Goal: Information Seeking & Learning: Learn about a topic

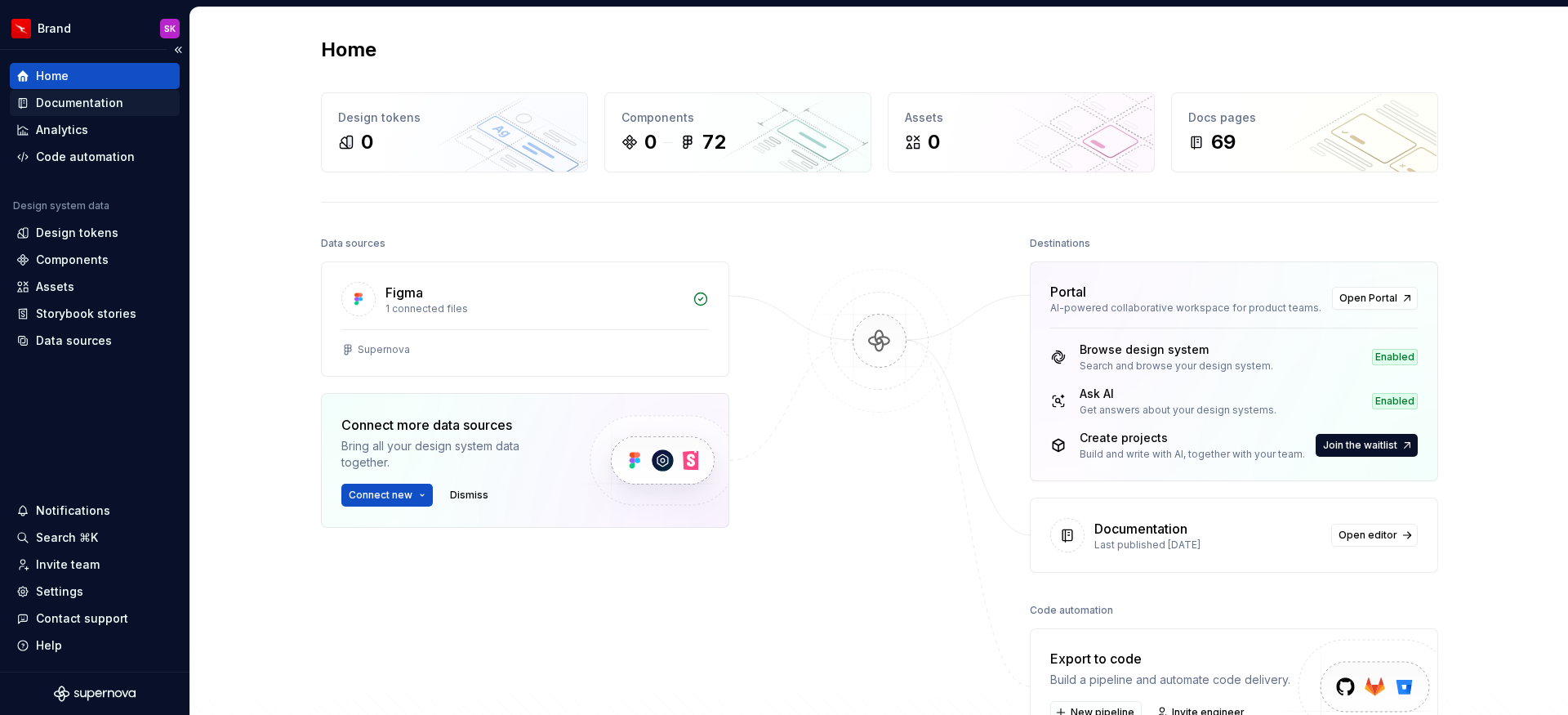
click at [111, 107] on div "Documentation" at bounding box center [79, 103] width 88 height 17
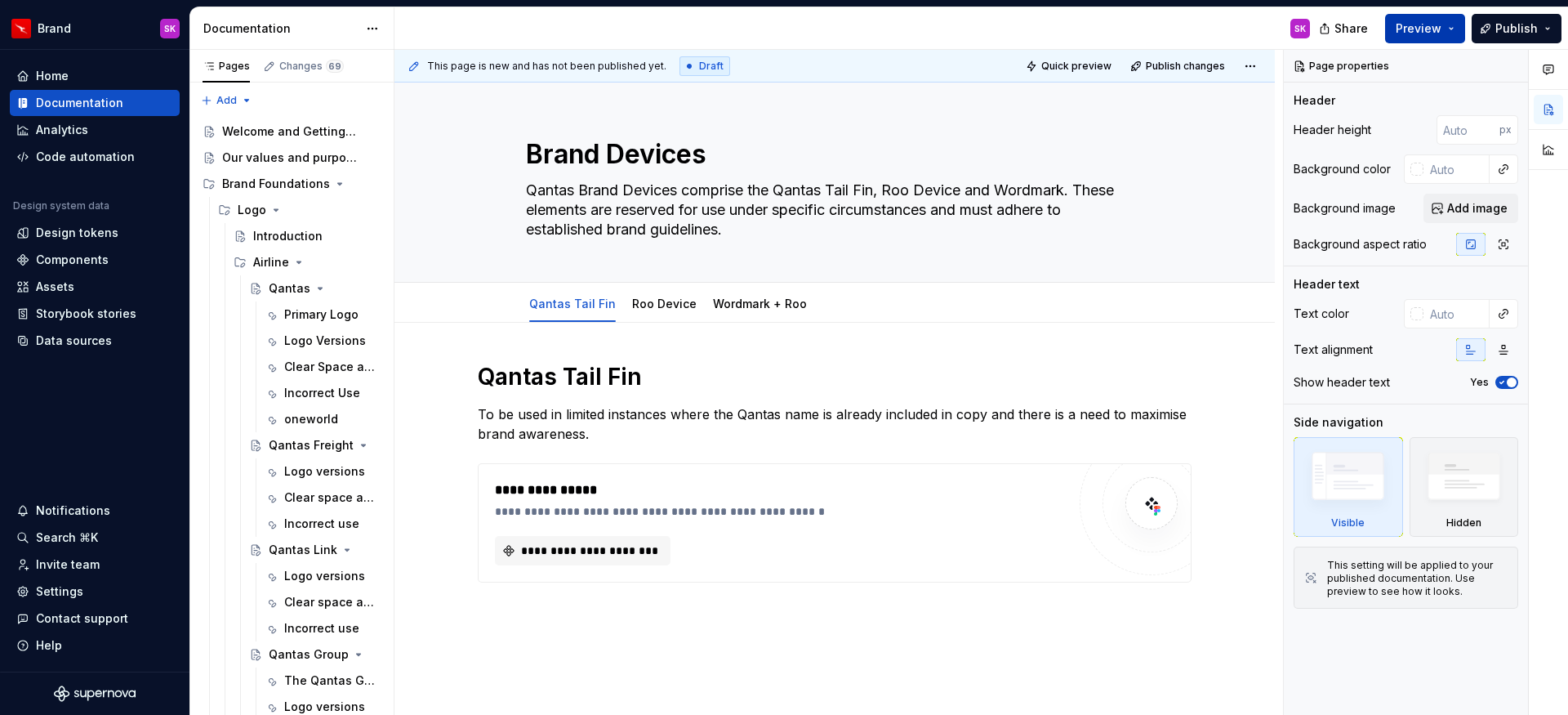
click at [1405, 29] on span "Preview" at bounding box center [1418, 29] width 45 height 17
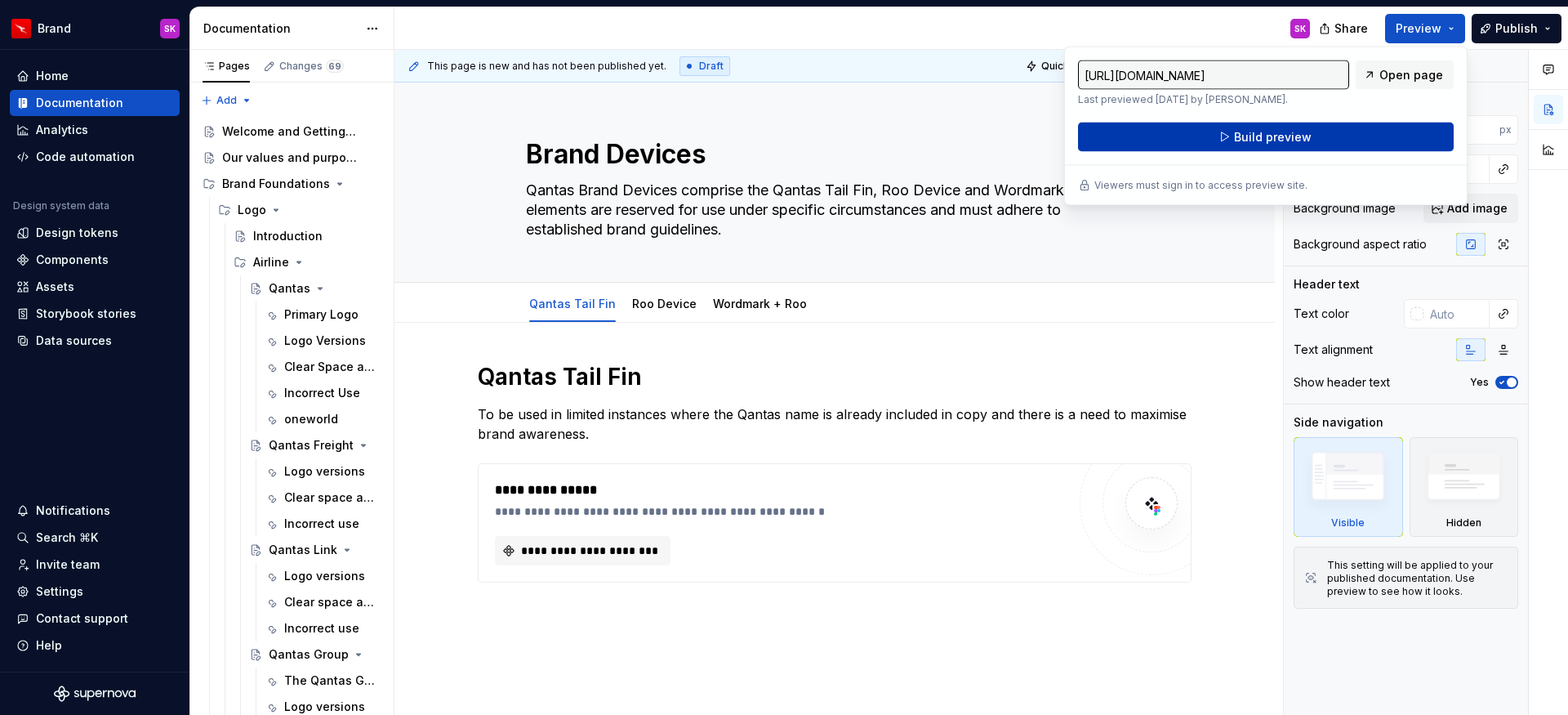
click at [1283, 129] on span "Build preview" at bounding box center [1272, 137] width 78 height 17
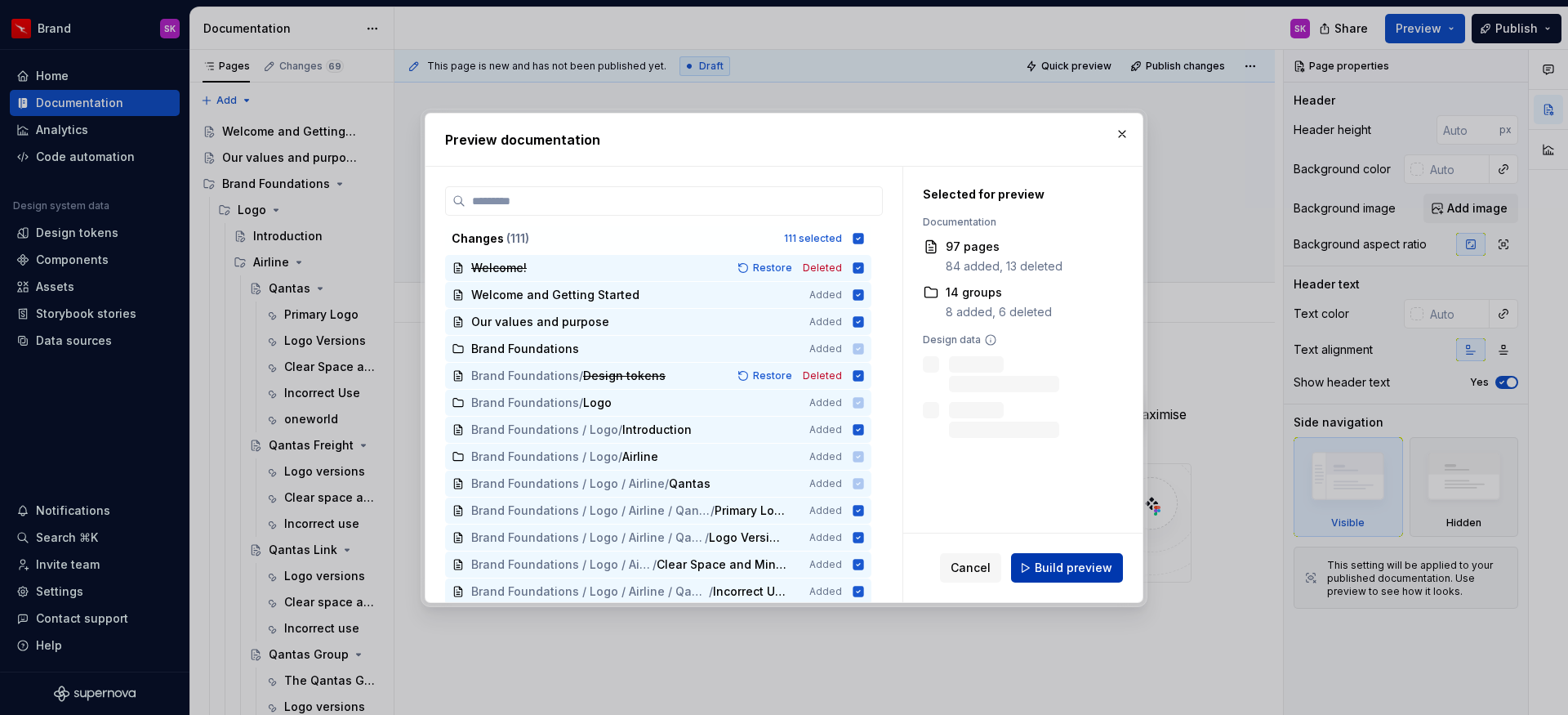
click at [1083, 572] on span "Build preview" at bounding box center [1073, 568] width 78 height 17
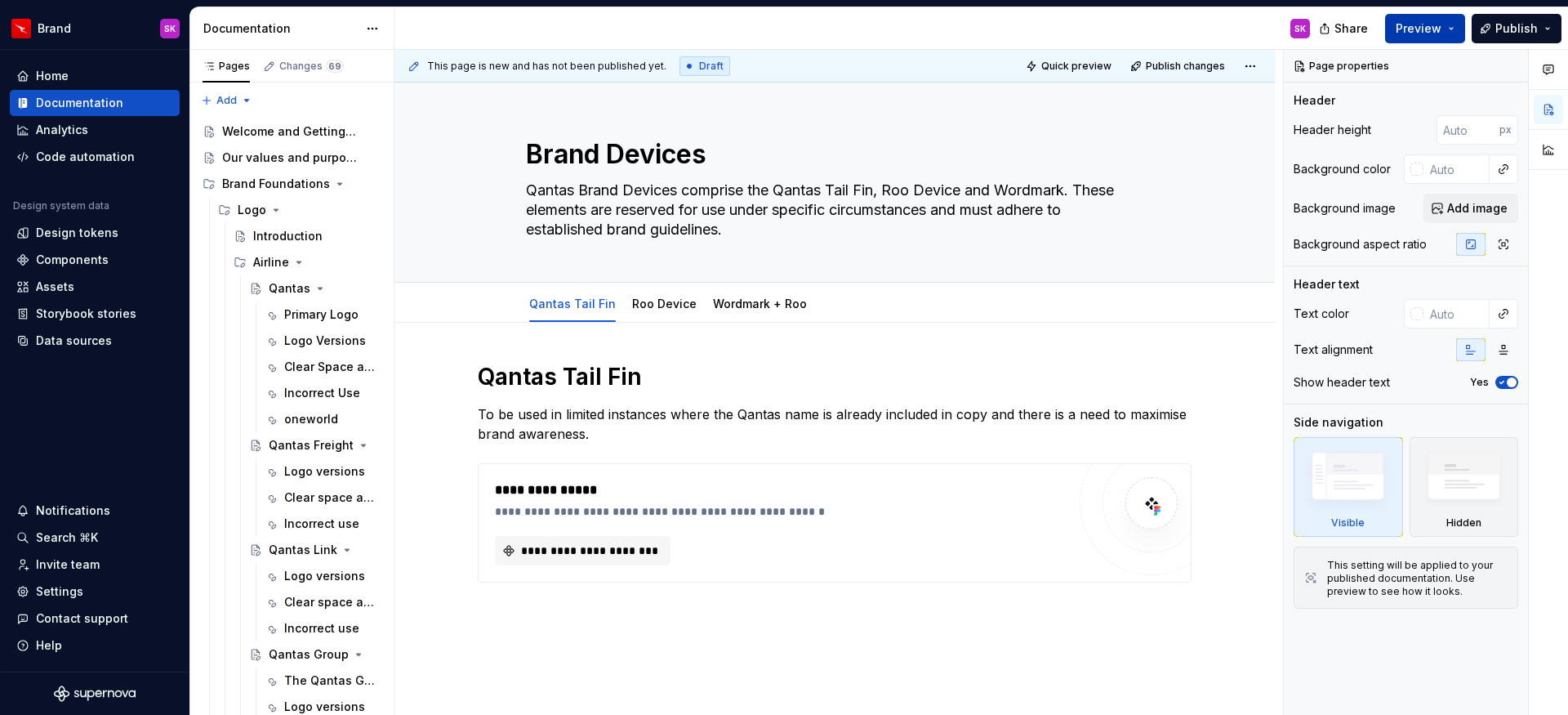
click at [1441, 21] on span "Preview" at bounding box center [1418, 29] width 45 height 17
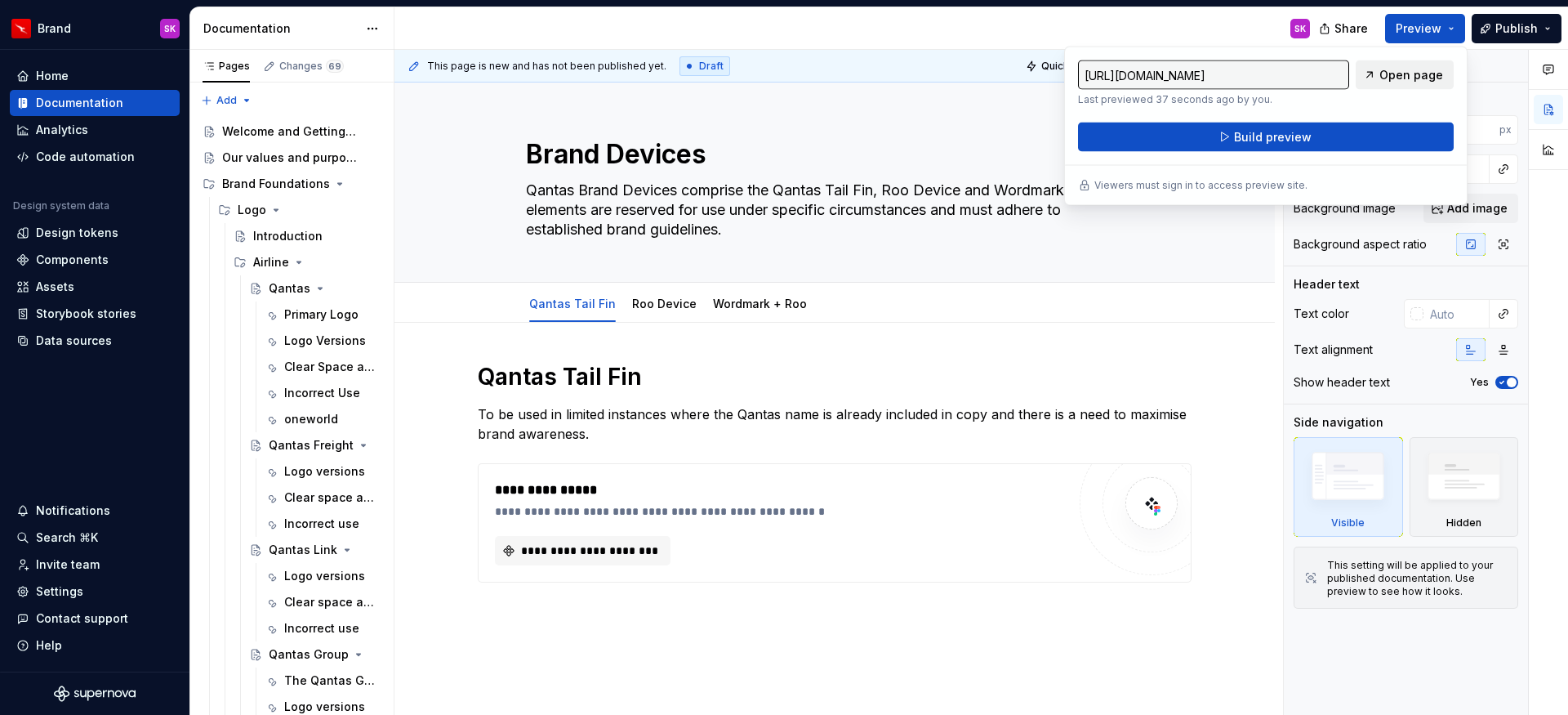
click at [1416, 69] on span "Open page" at bounding box center [1411, 75] width 64 height 17
click at [295, 318] on div "Primary Logo" at bounding box center [307, 315] width 47 height 17
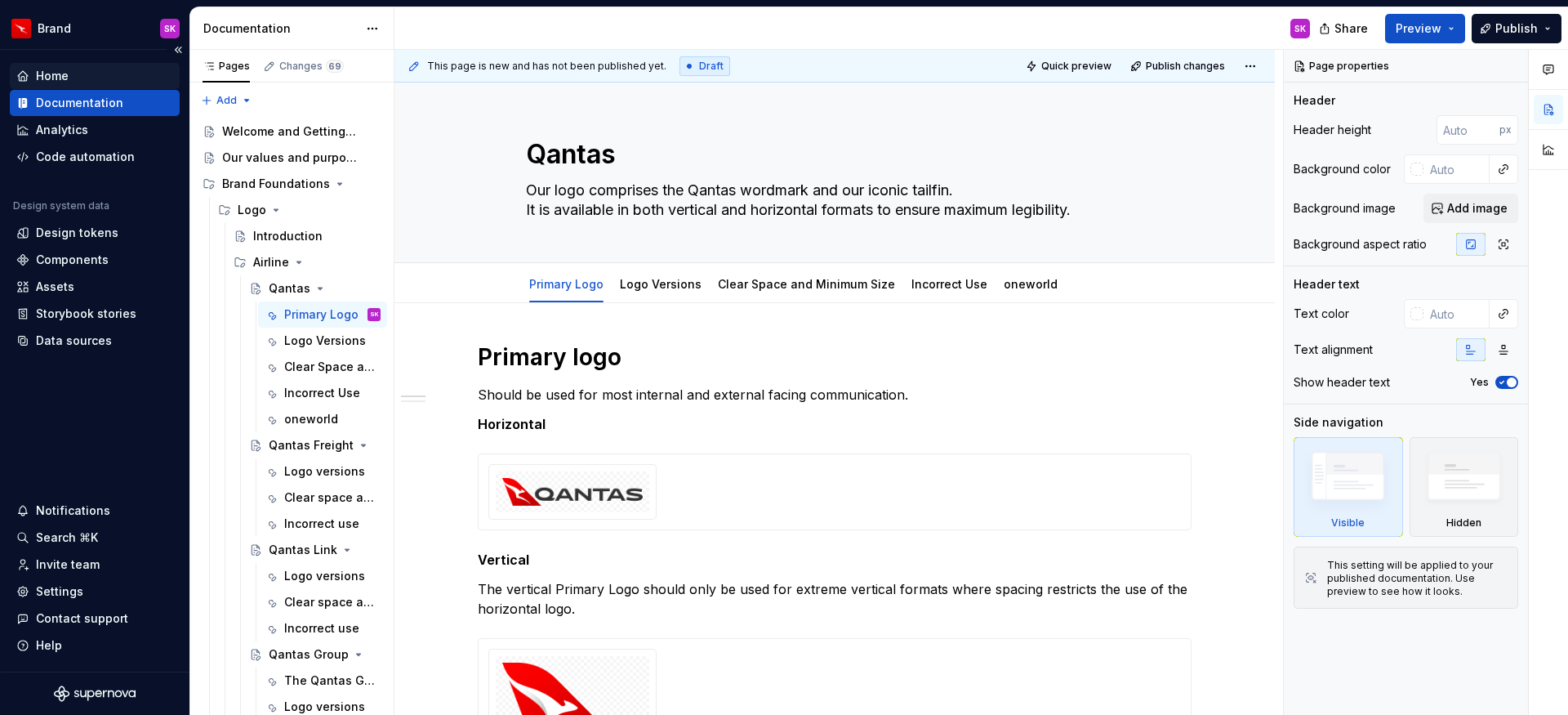
click at [126, 79] on div "Home" at bounding box center [95, 76] width 157 height 17
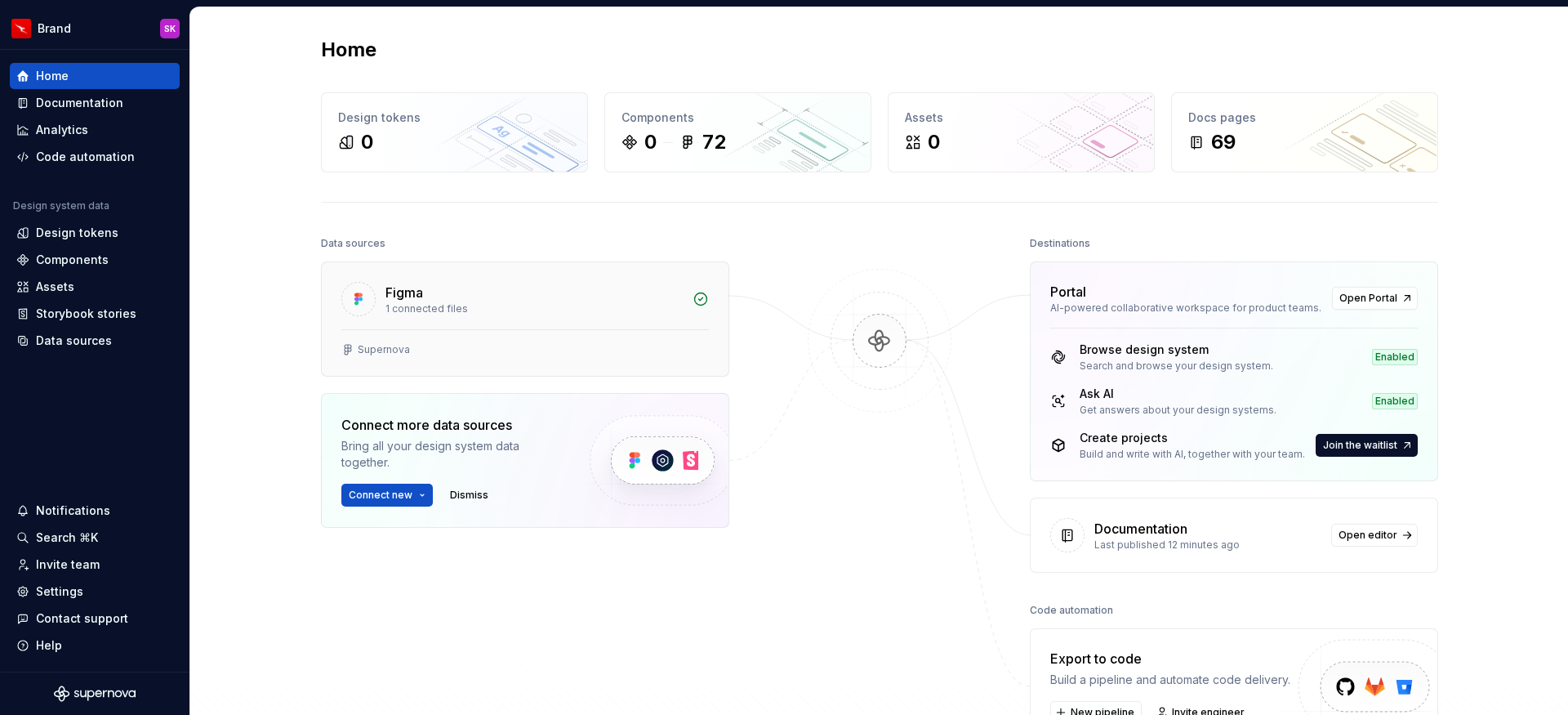
click at [441, 351] on div "Supernova" at bounding box center [524, 349] width 368 height 13
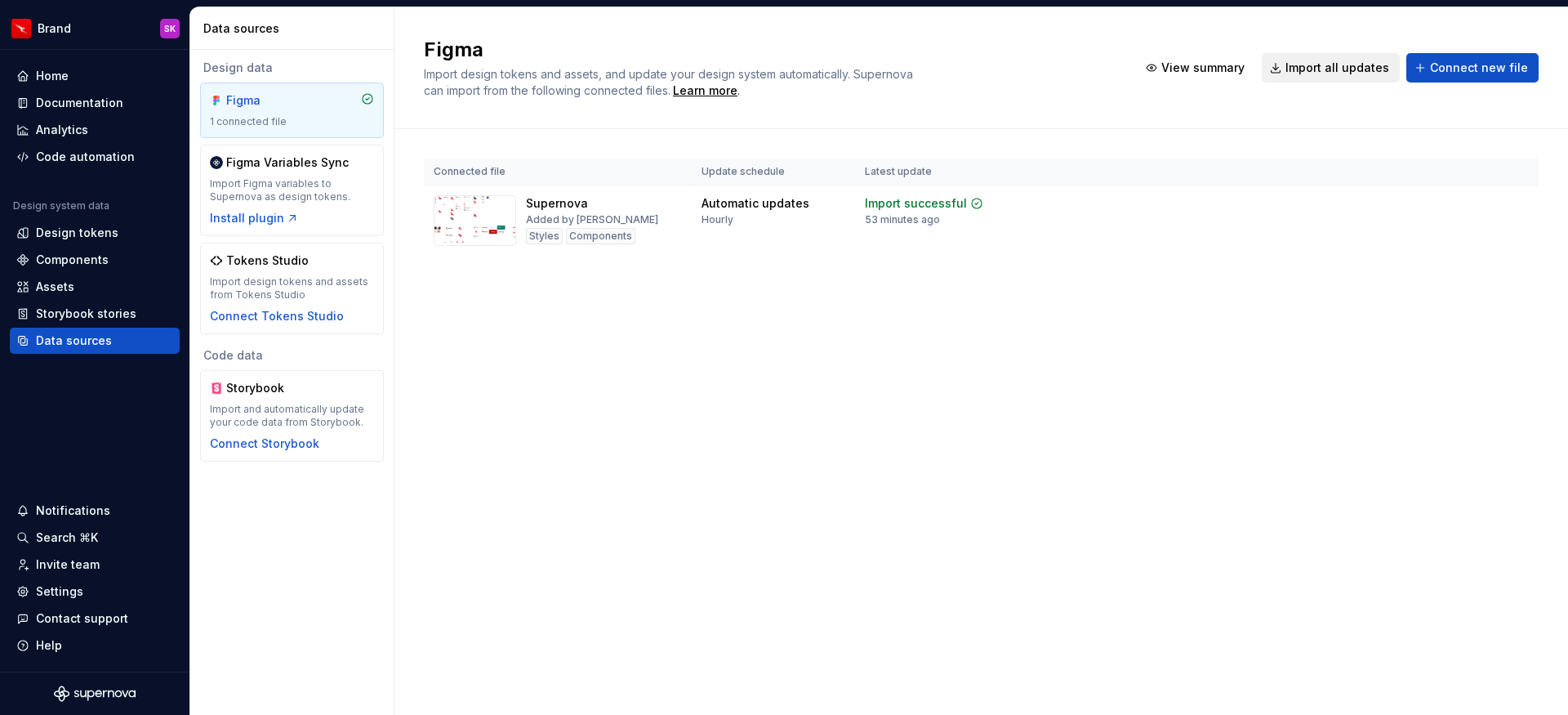
click at [1295, 71] on button "Import all updates" at bounding box center [1330, 68] width 138 height 30
click at [1329, 75] on button "Import all updates" at bounding box center [1330, 68] width 138 height 30
click at [1451, 229] on div "Import updates" at bounding box center [1455, 229] width 74 height 13
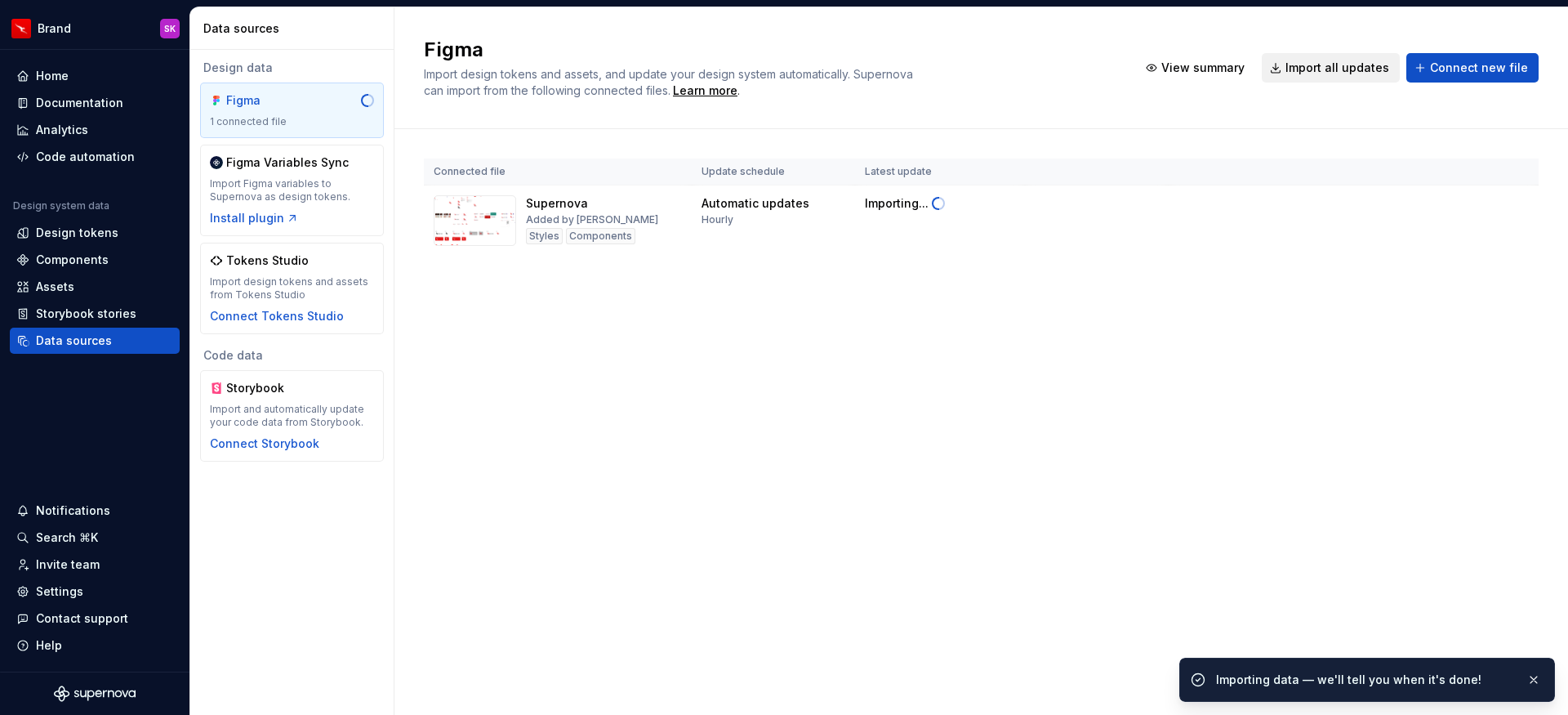
click at [1335, 71] on span "Import all updates" at bounding box center [1337, 68] width 103 height 17
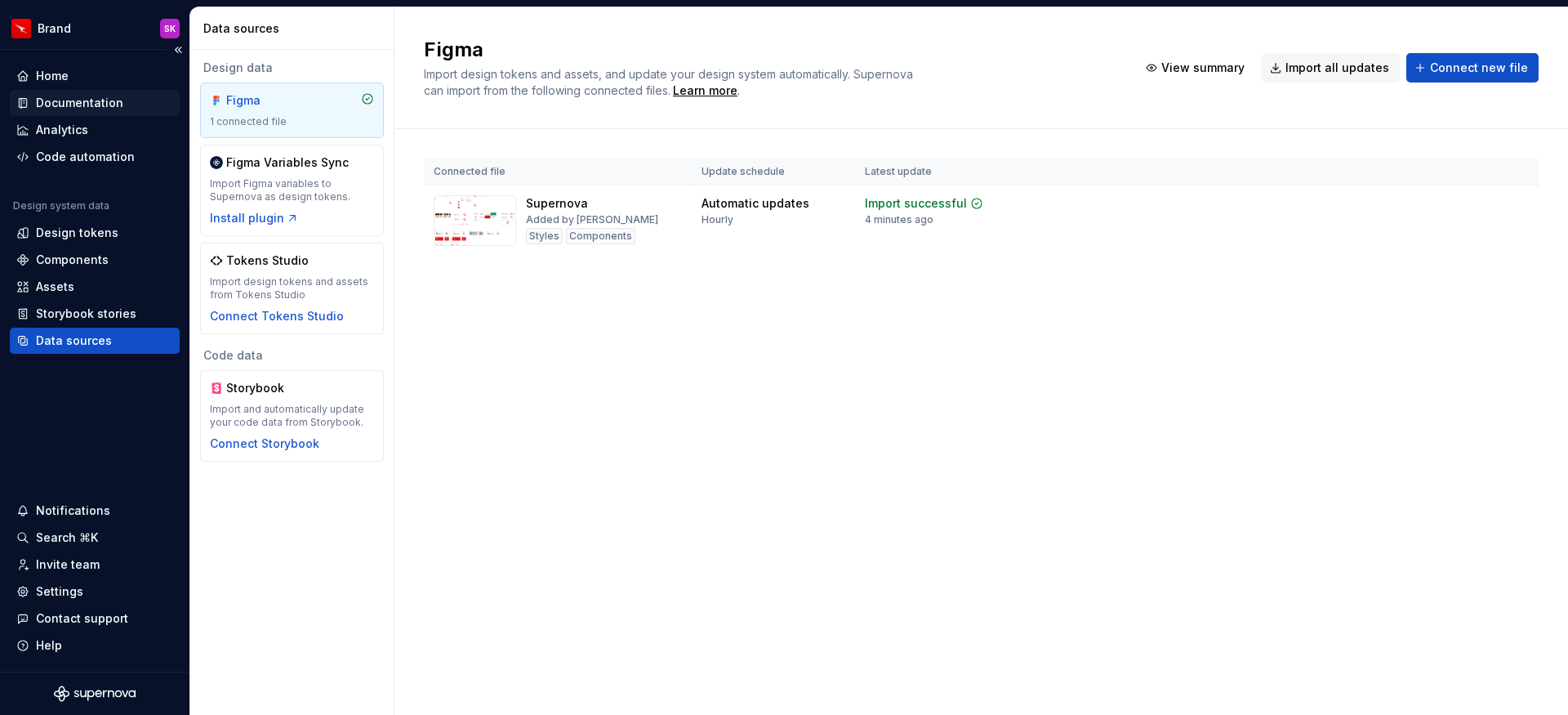
click at [101, 100] on div "Documentation" at bounding box center [79, 103] width 88 height 17
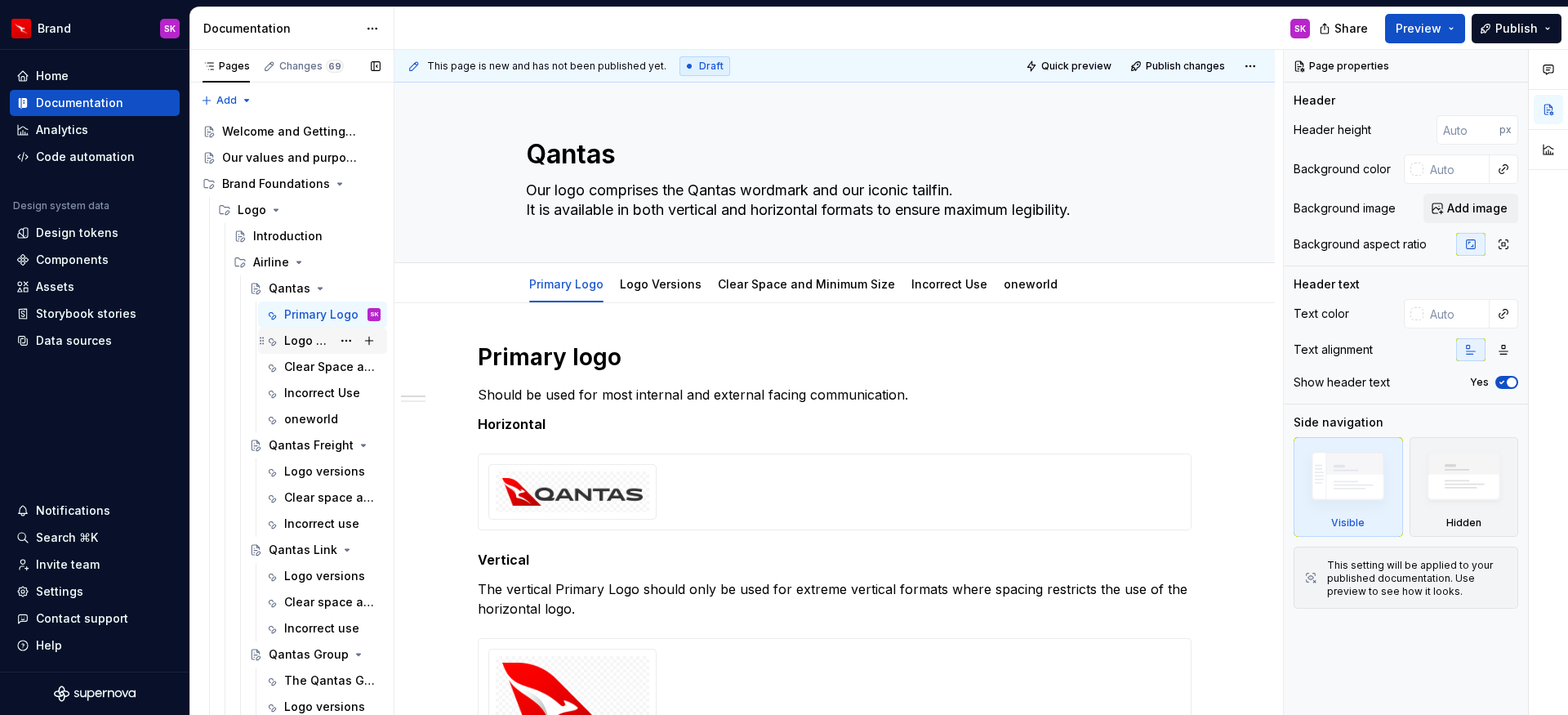
click at [315, 346] on div "Logo Versions" at bounding box center [307, 340] width 47 height 17
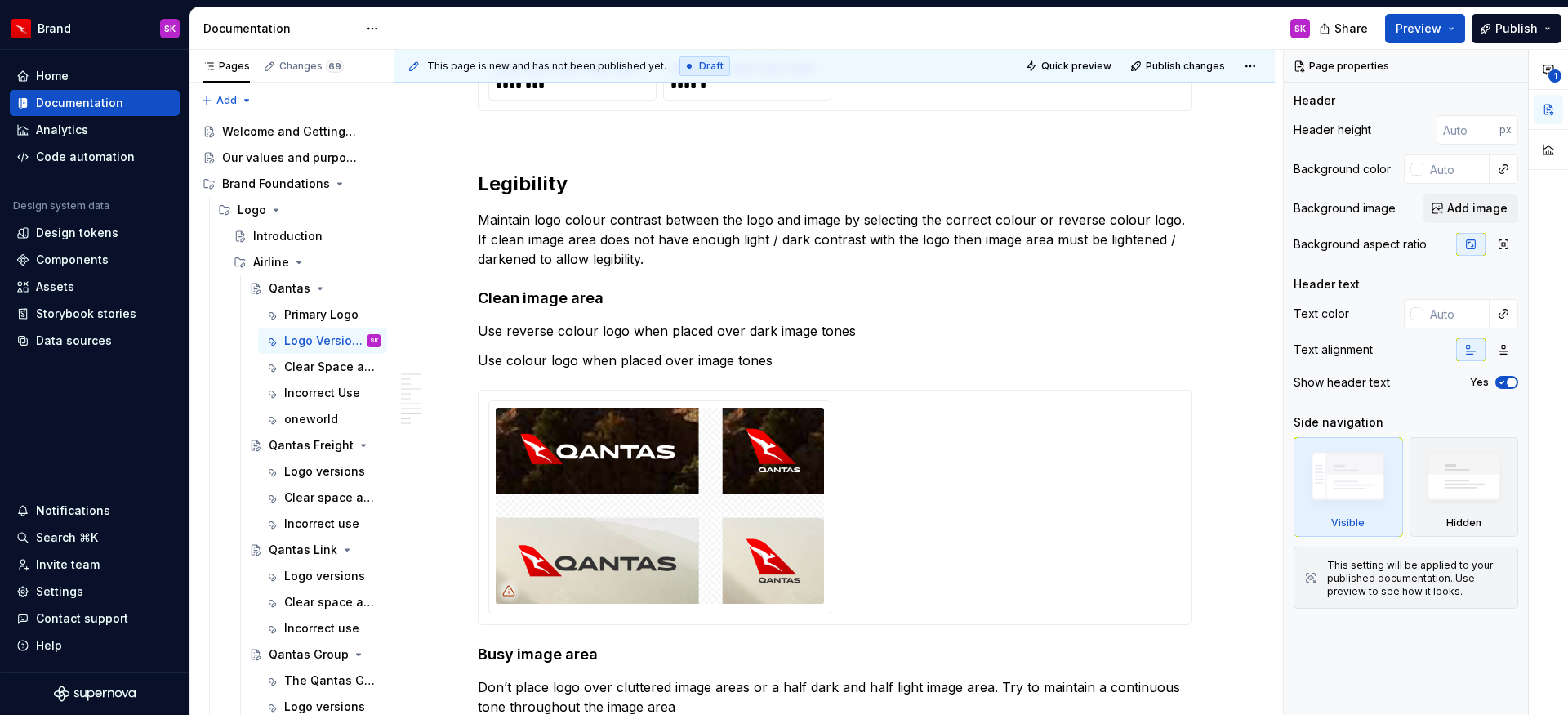
scroll to position [2131, 0]
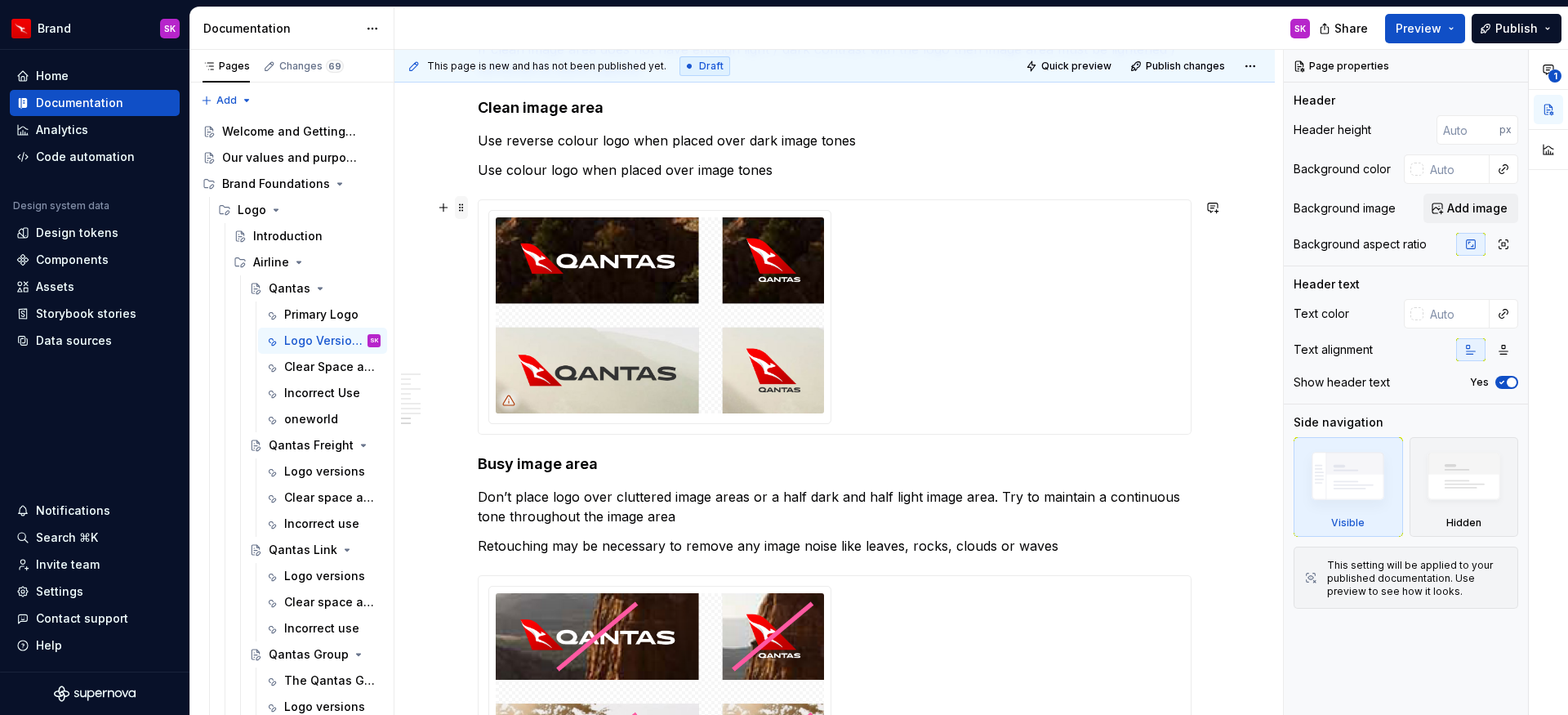
click at [461, 208] on span at bounding box center [461, 207] width 13 height 23
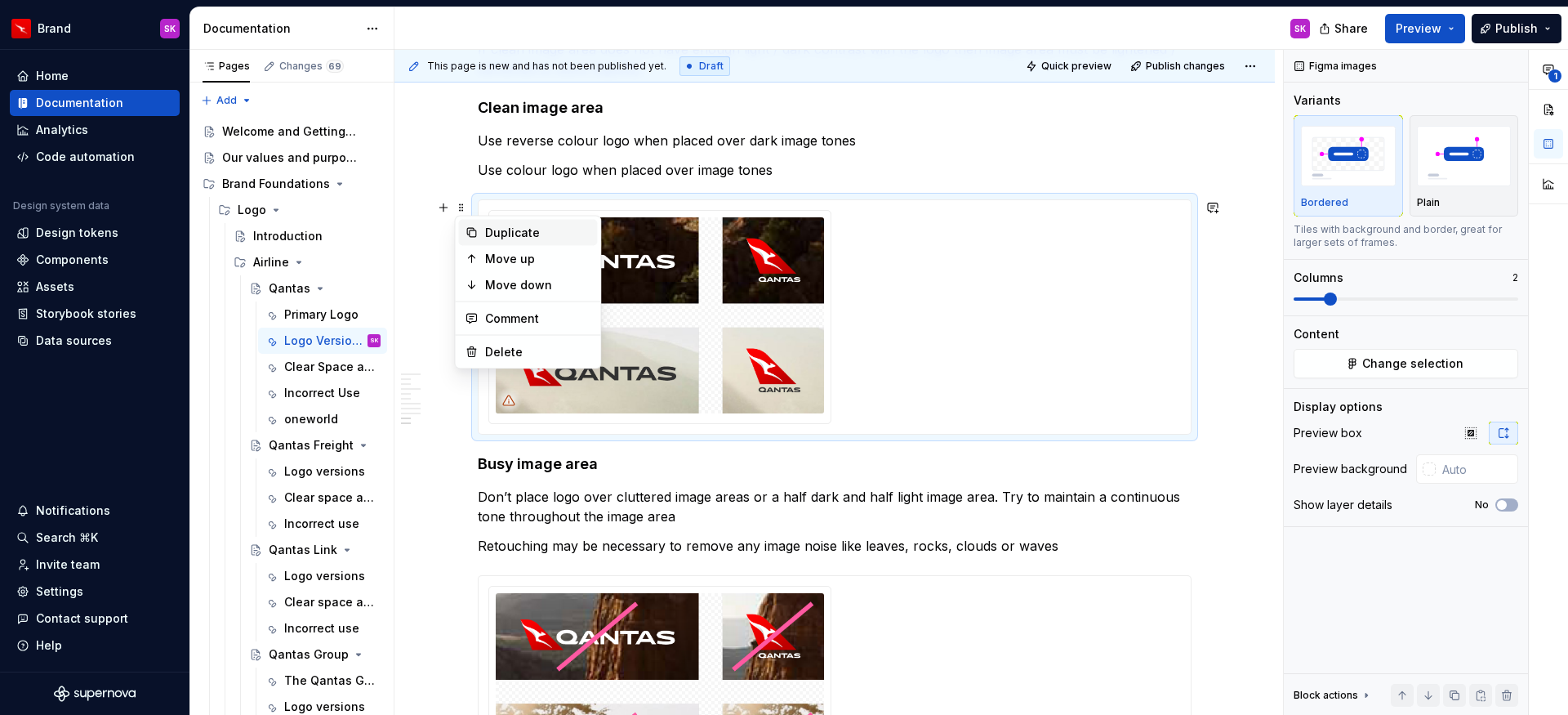
click at [511, 232] on div "Duplicate" at bounding box center [538, 233] width 106 height 17
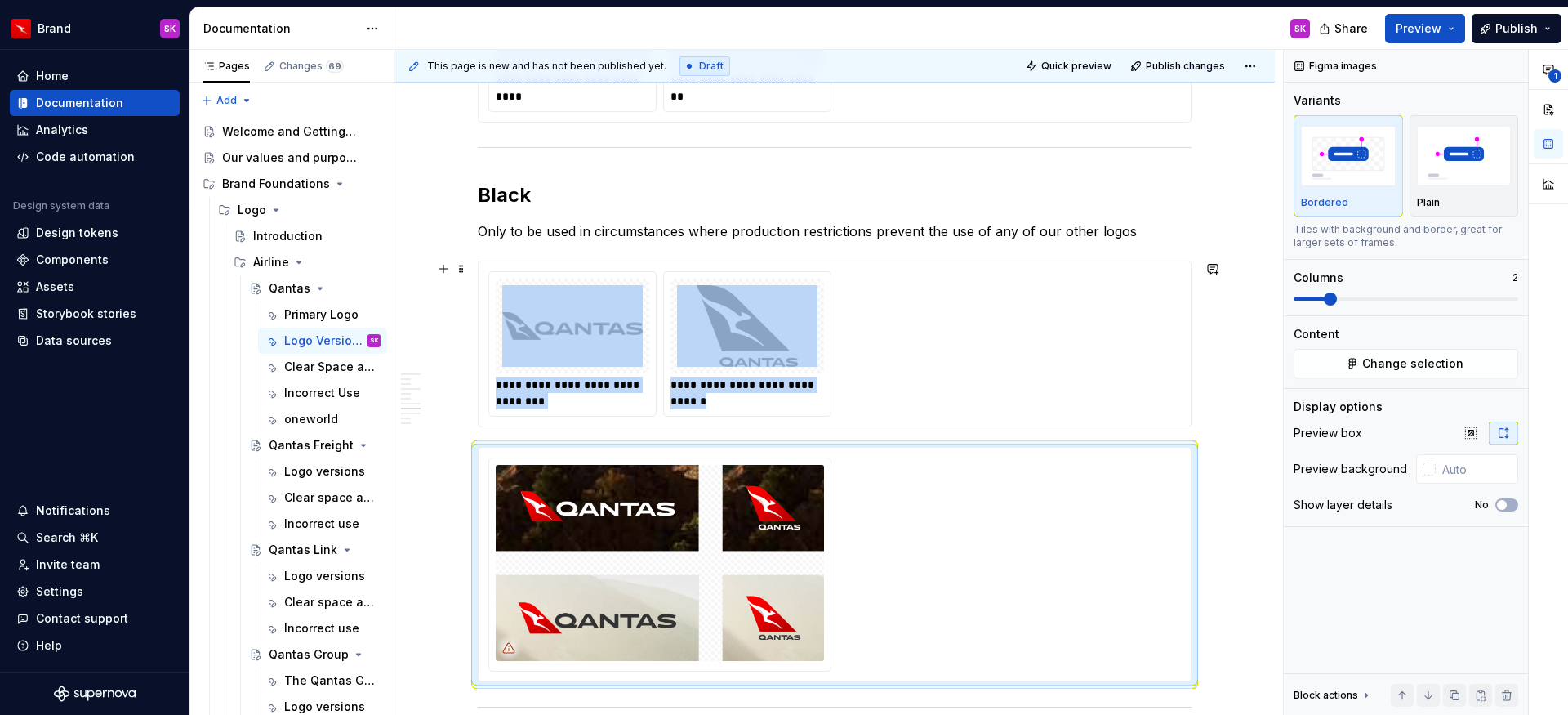
scroll to position [1620, 0]
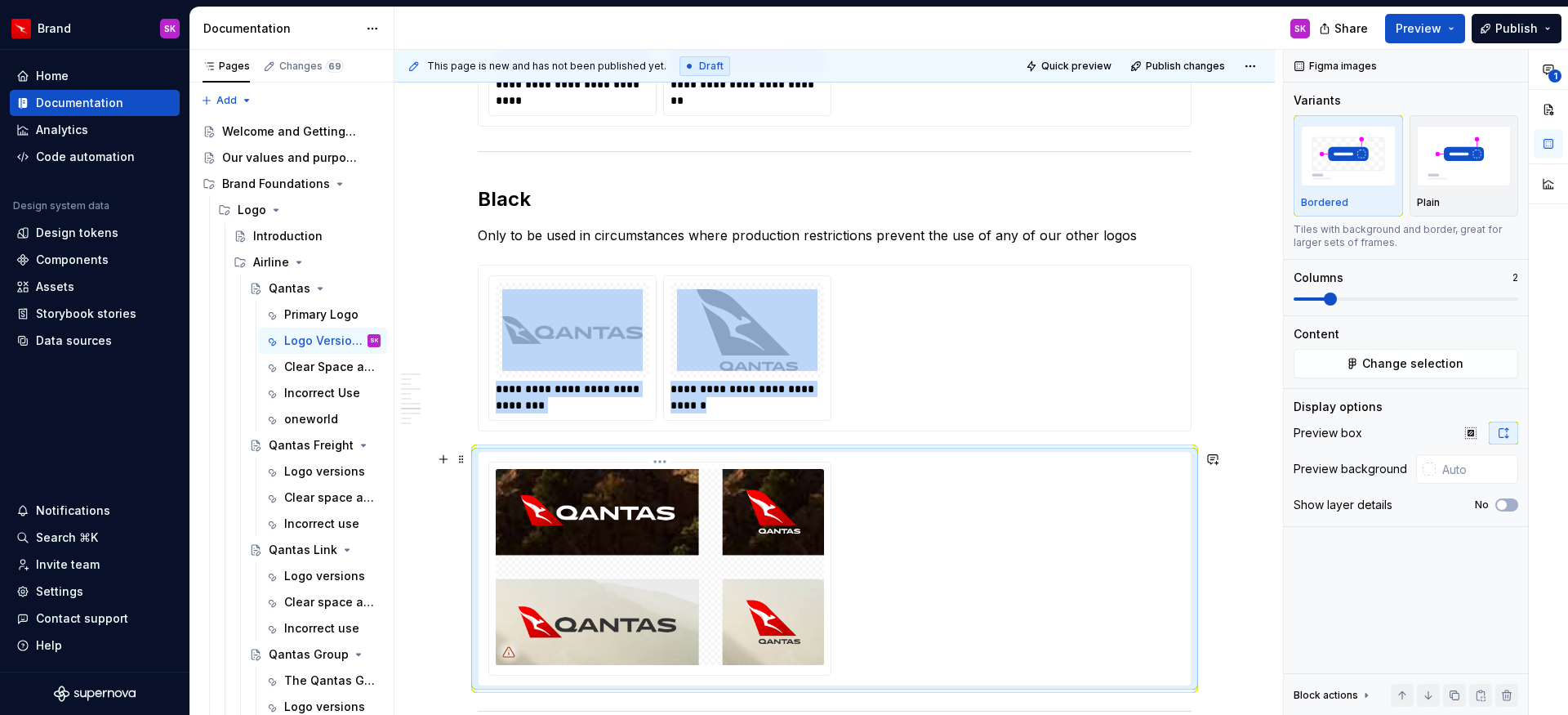
click at [591, 496] on img at bounding box center [659, 567] width 328 height 196
click at [1400, 364] on span "Change selection" at bounding box center [1412, 364] width 102 height 17
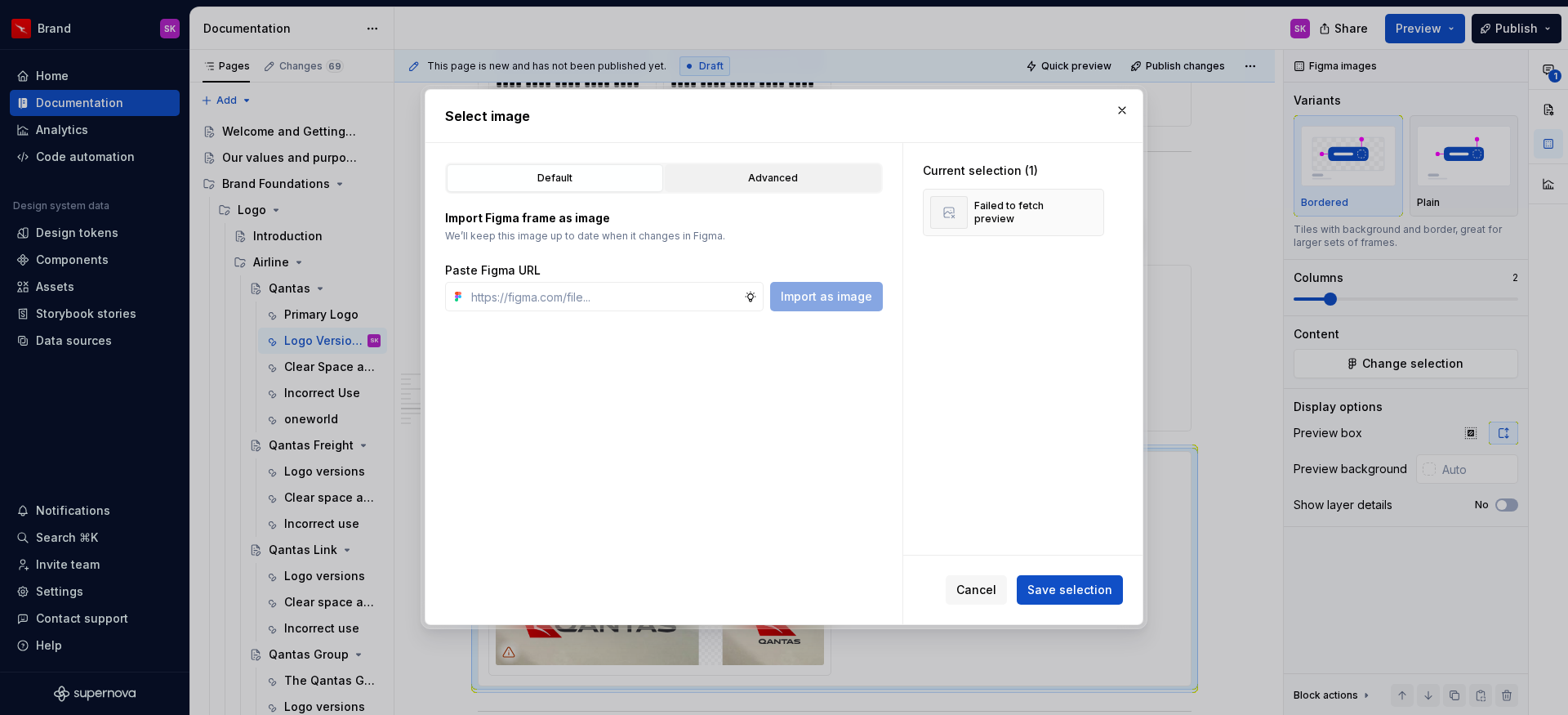
click at [736, 190] on button "Advanced" at bounding box center [774, 179] width 217 height 28
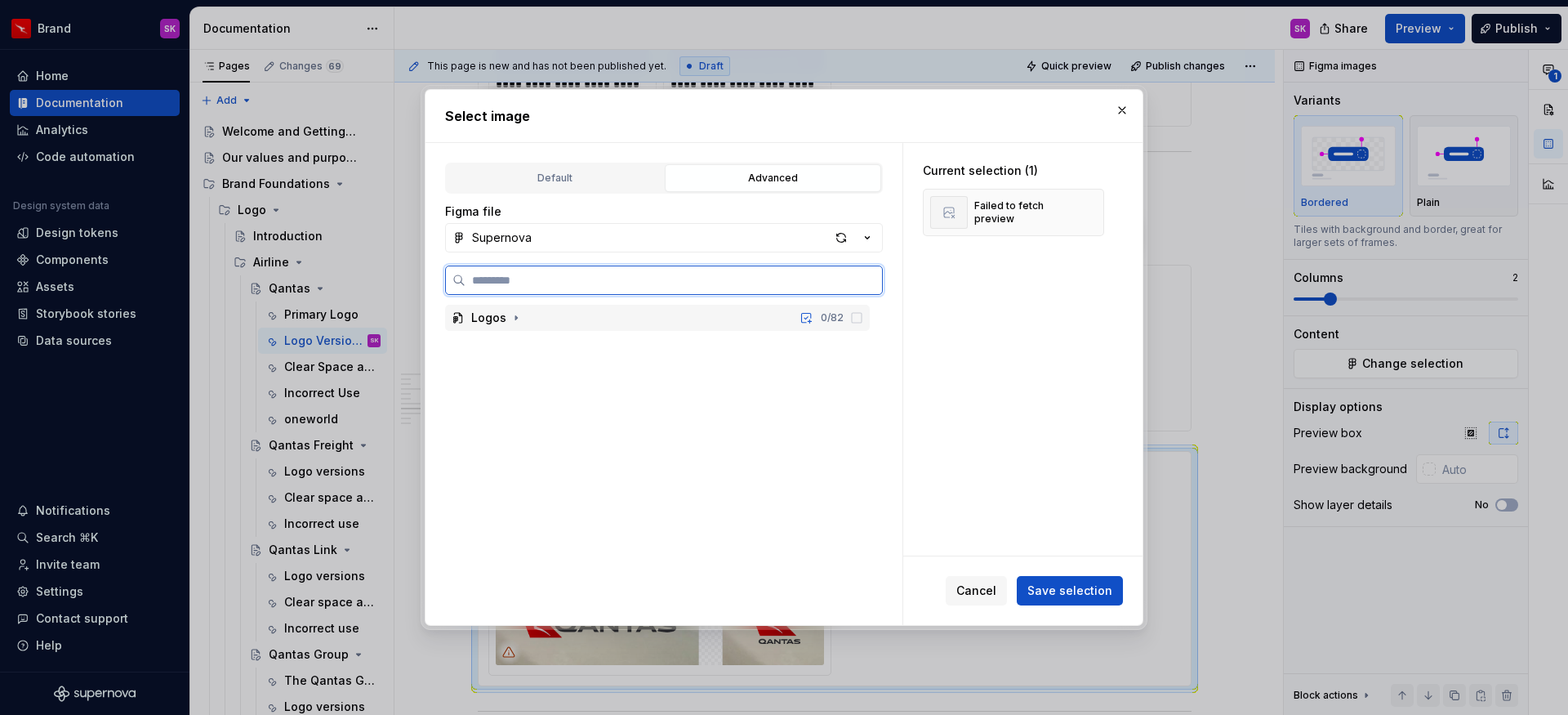
click at [492, 316] on div "Logos" at bounding box center [489, 318] width 35 height 17
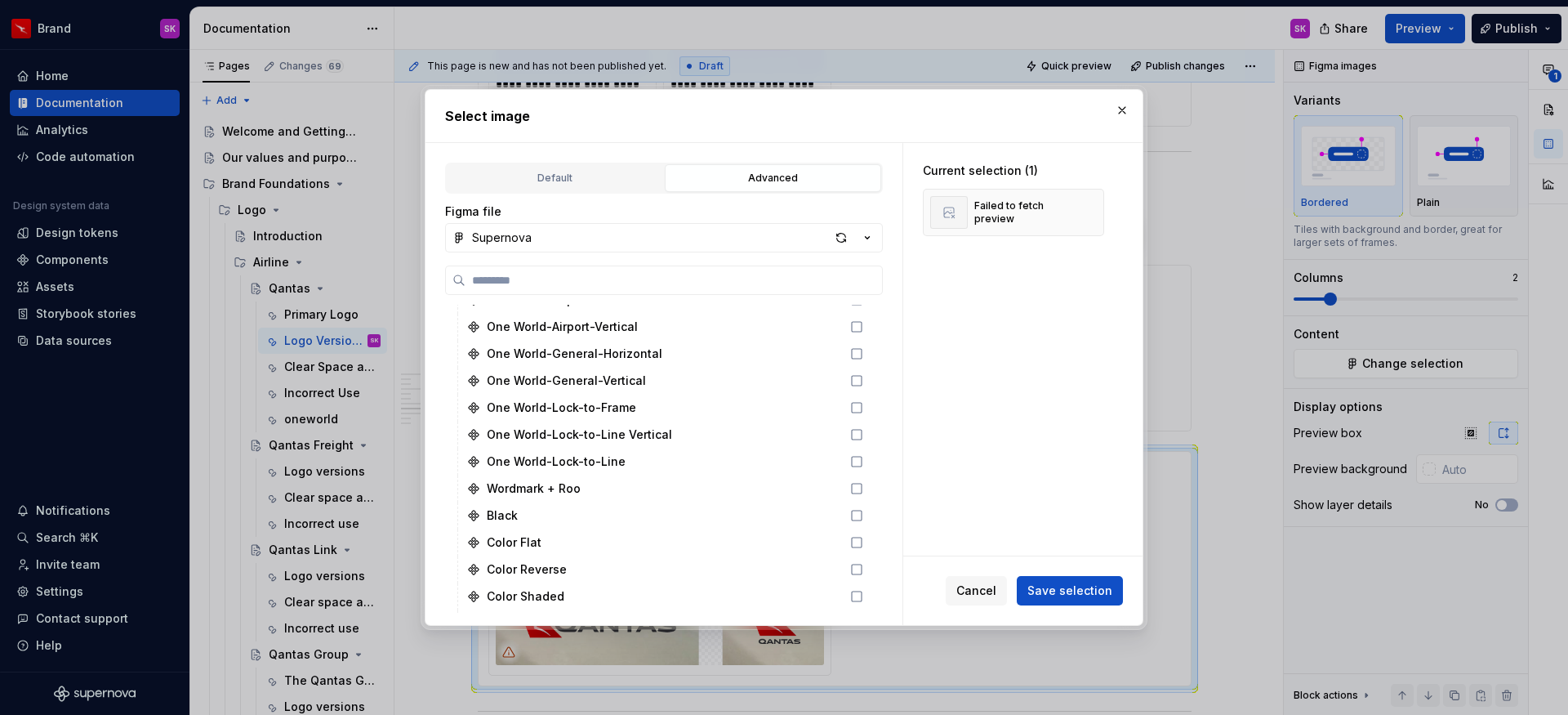
scroll to position [2031, 0]
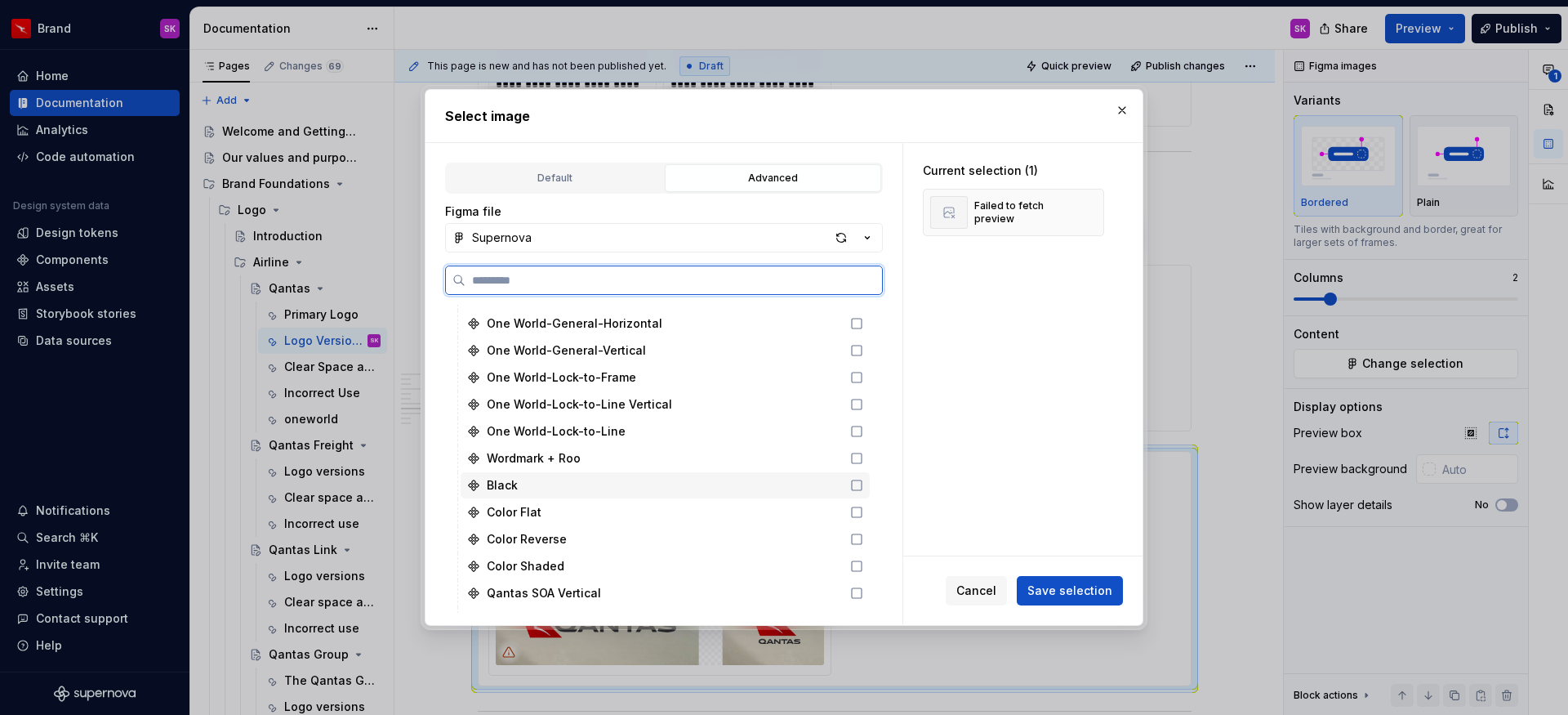
click at [523, 488] on div "Black" at bounding box center [664, 485] width 409 height 27
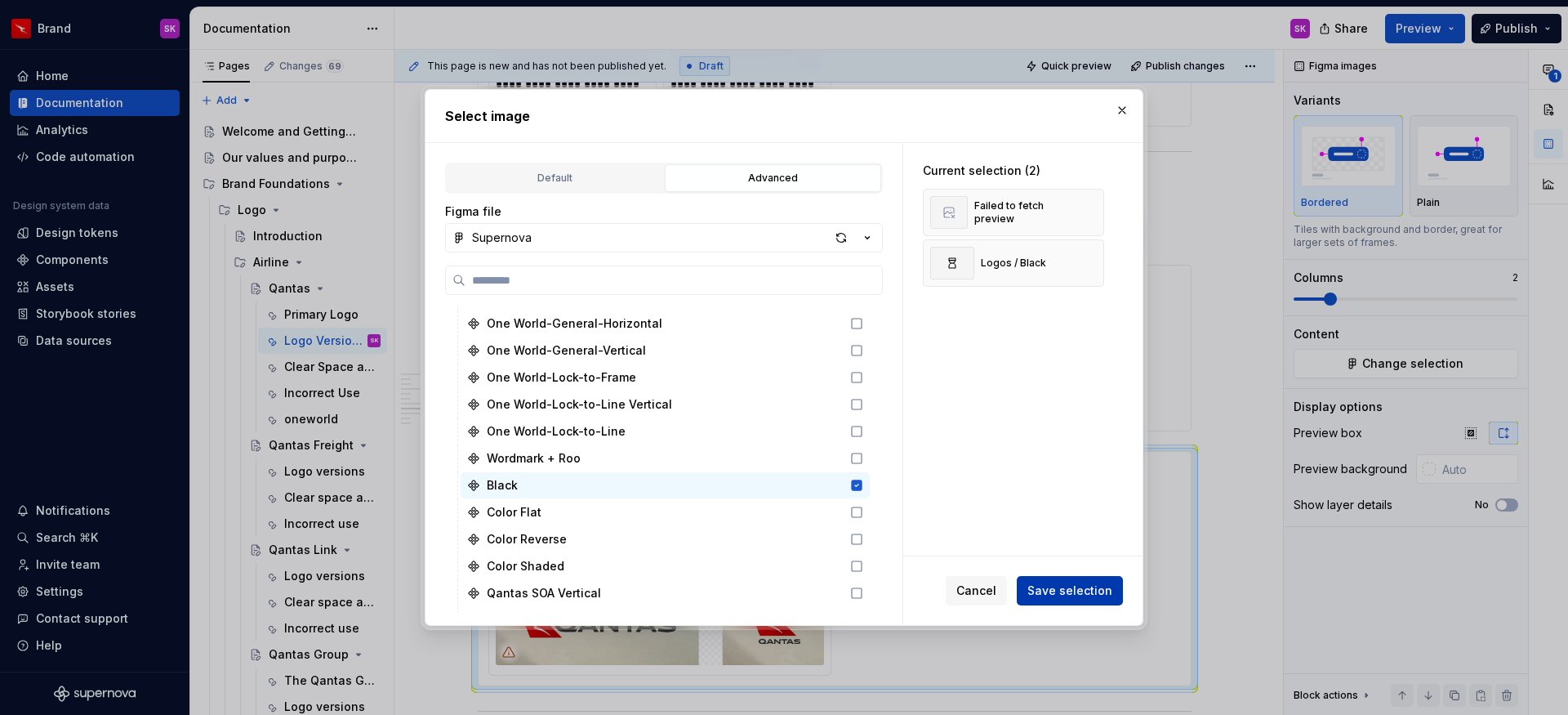
click at [1081, 595] on span "Save selection" at bounding box center [1070, 591] width 85 height 17
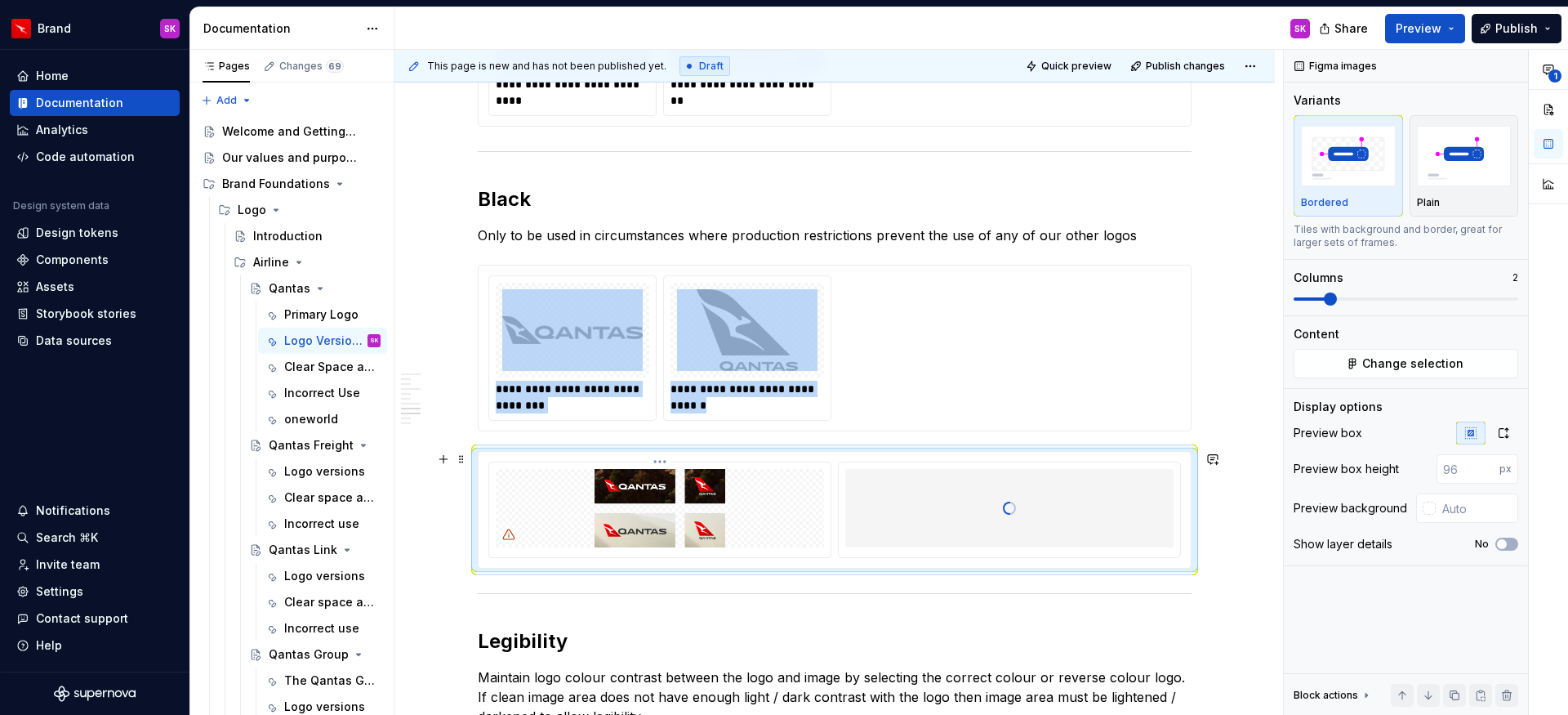
click at [810, 495] on img at bounding box center [659, 509] width 328 height 79
click at [659, 461] on html "Brand SK Home Documentation Analytics Code automation Design system data Design…" at bounding box center [784, 357] width 1568 height 715
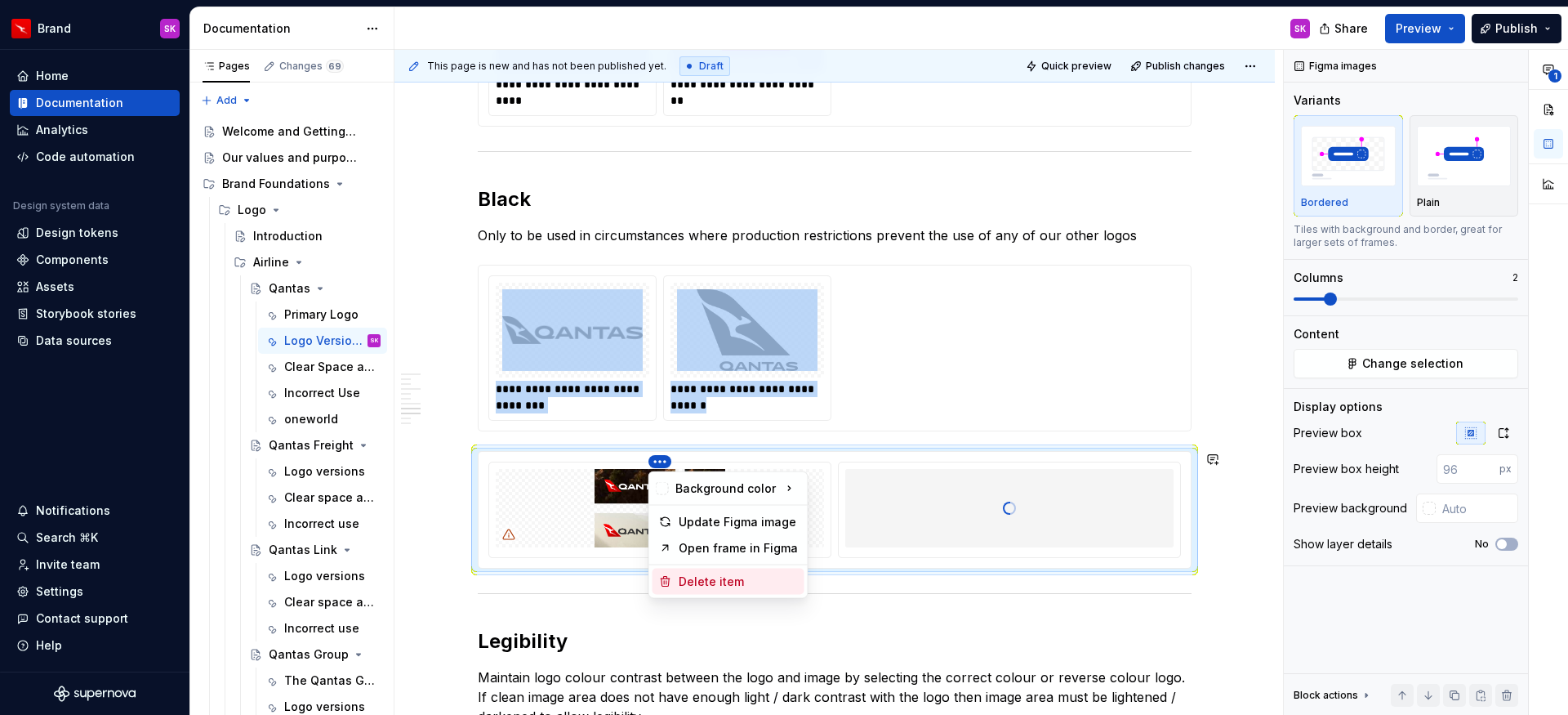
click at [720, 580] on div "Delete item" at bounding box center [738, 582] width 119 height 17
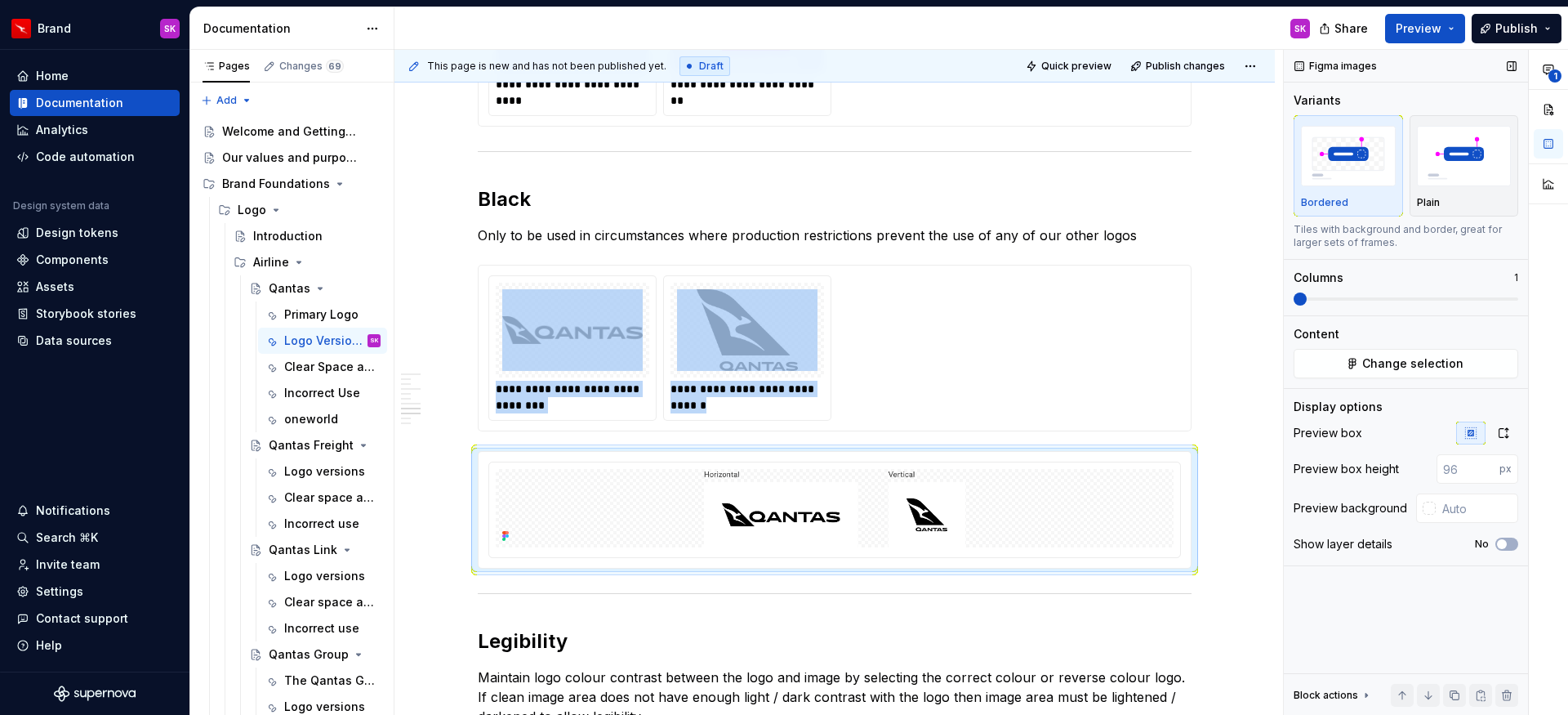
click at [1300, 302] on span at bounding box center [1300, 299] width 13 height 13
click at [1501, 545] on span "button" at bounding box center [1502, 544] width 10 height 10
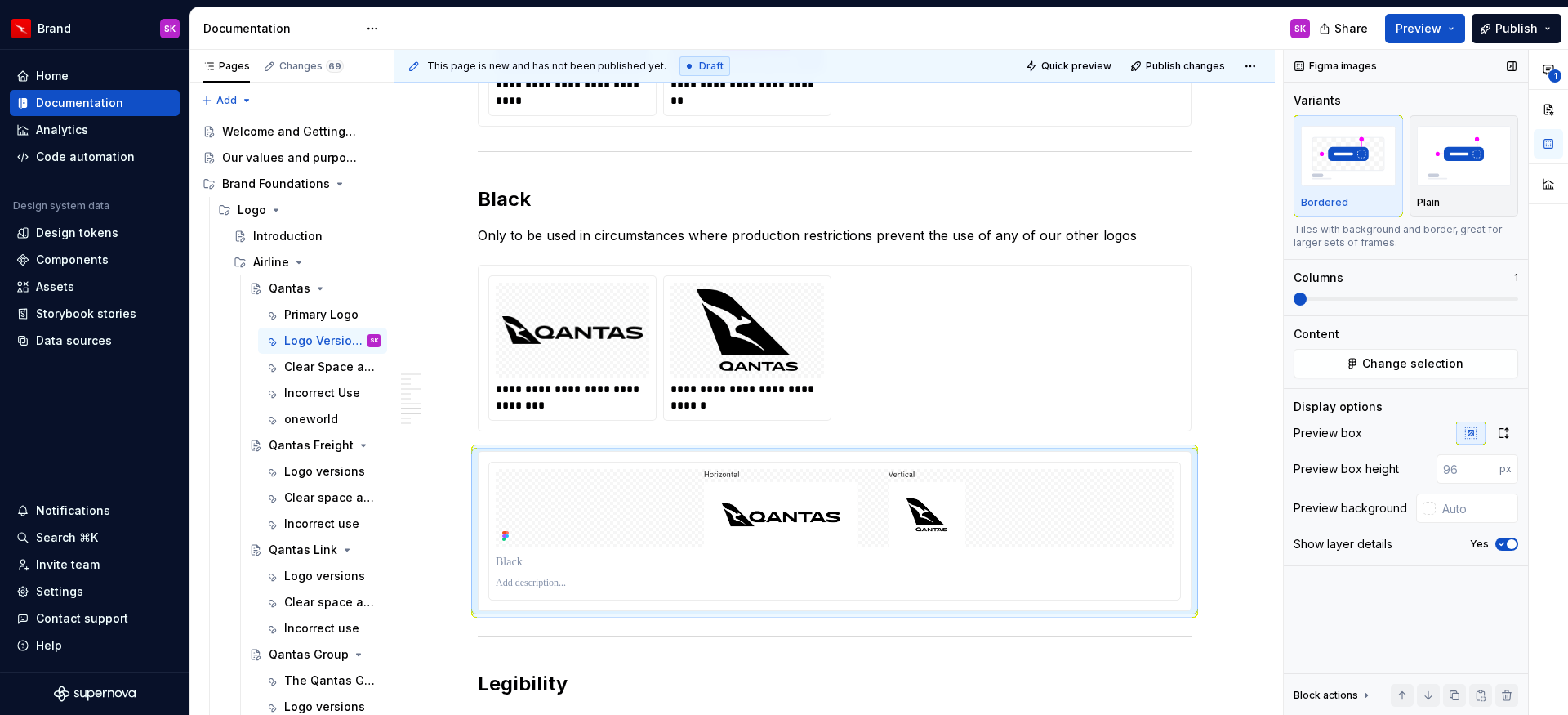
click at [1501, 545] on icon "button" at bounding box center [1502, 544] width 4 height 2
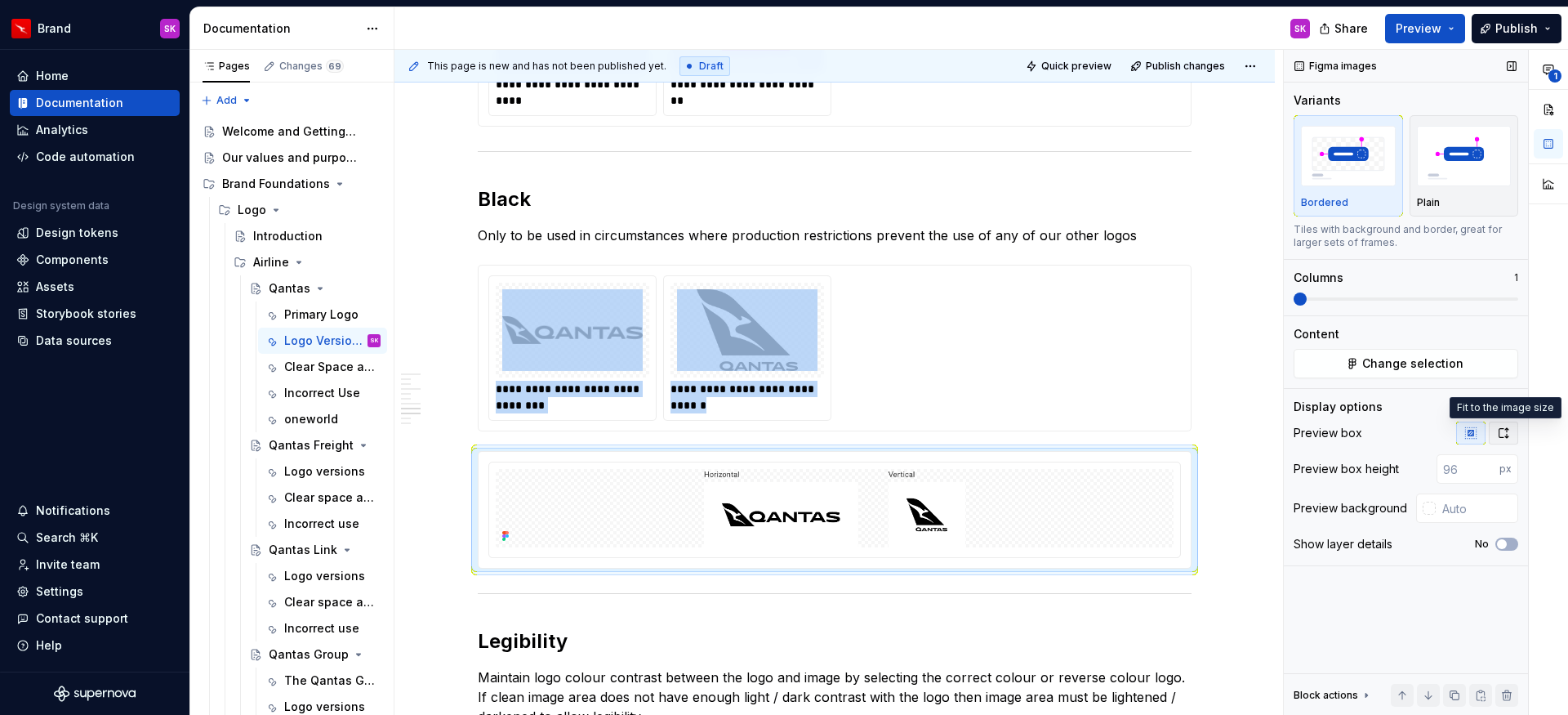
click at [1503, 432] on icon "button" at bounding box center [1503, 433] width 13 height 13
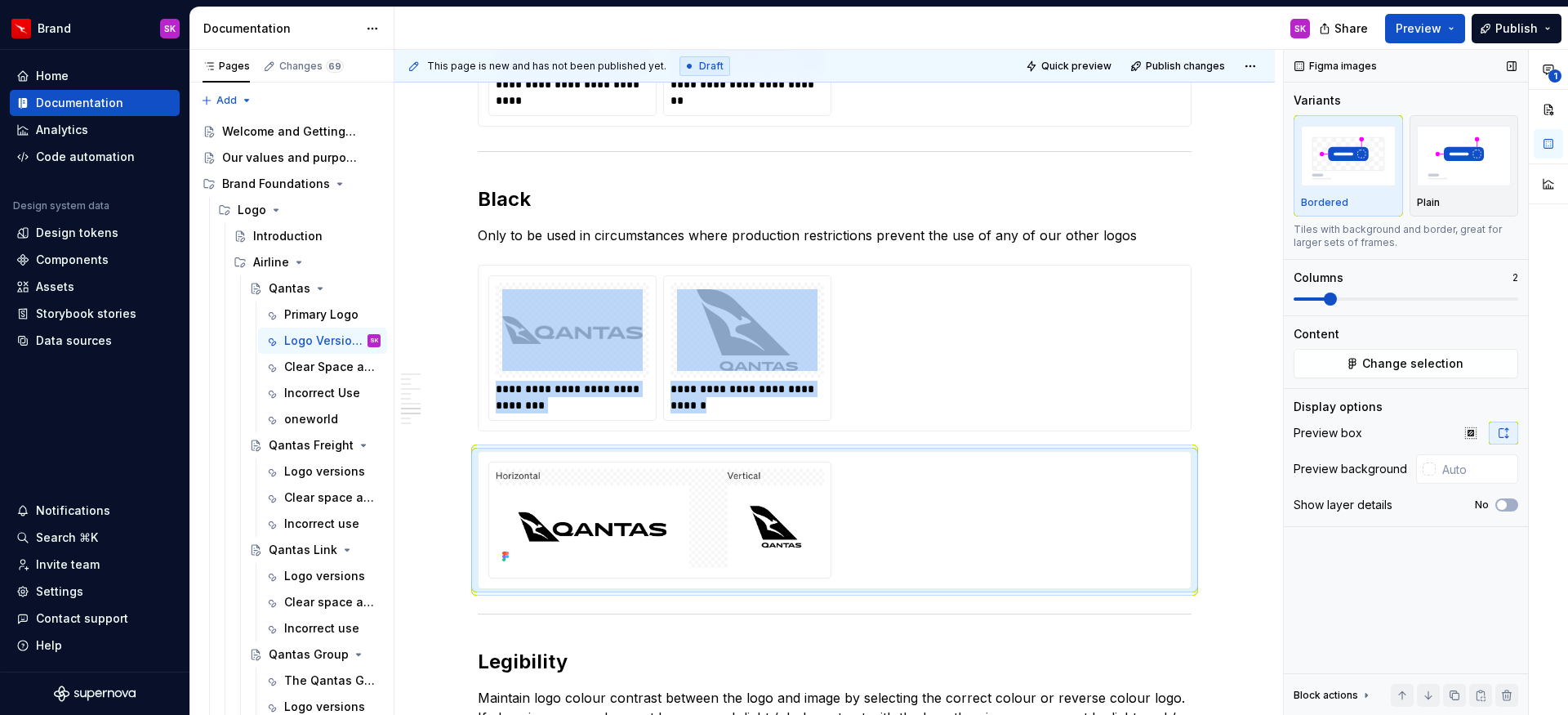
click at [1324, 298] on span at bounding box center [1329, 299] width 13 height 13
click at [947, 351] on div "**********" at bounding box center [835, 348] width 693 height 146
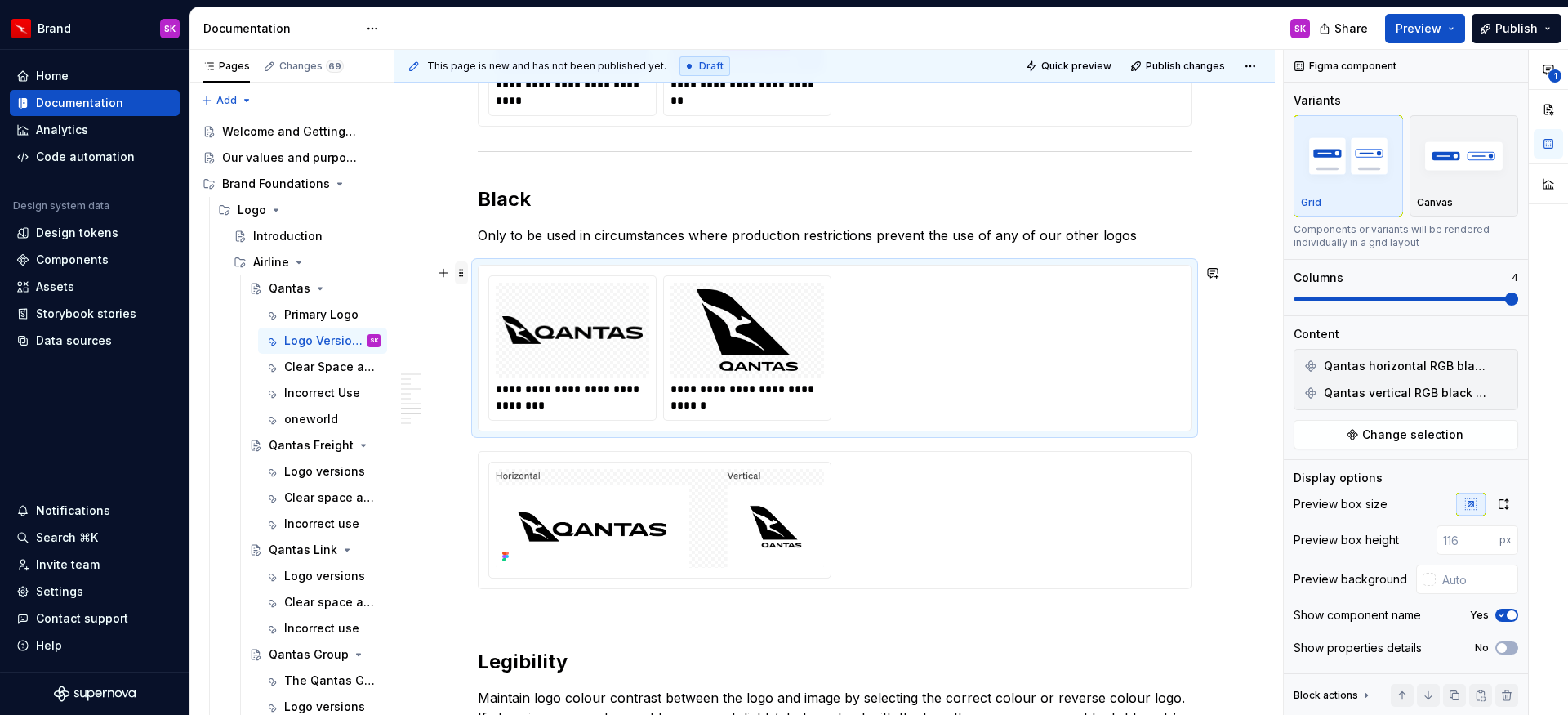
click at [458, 277] on span at bounding box center [461, 272] width 13 height 23
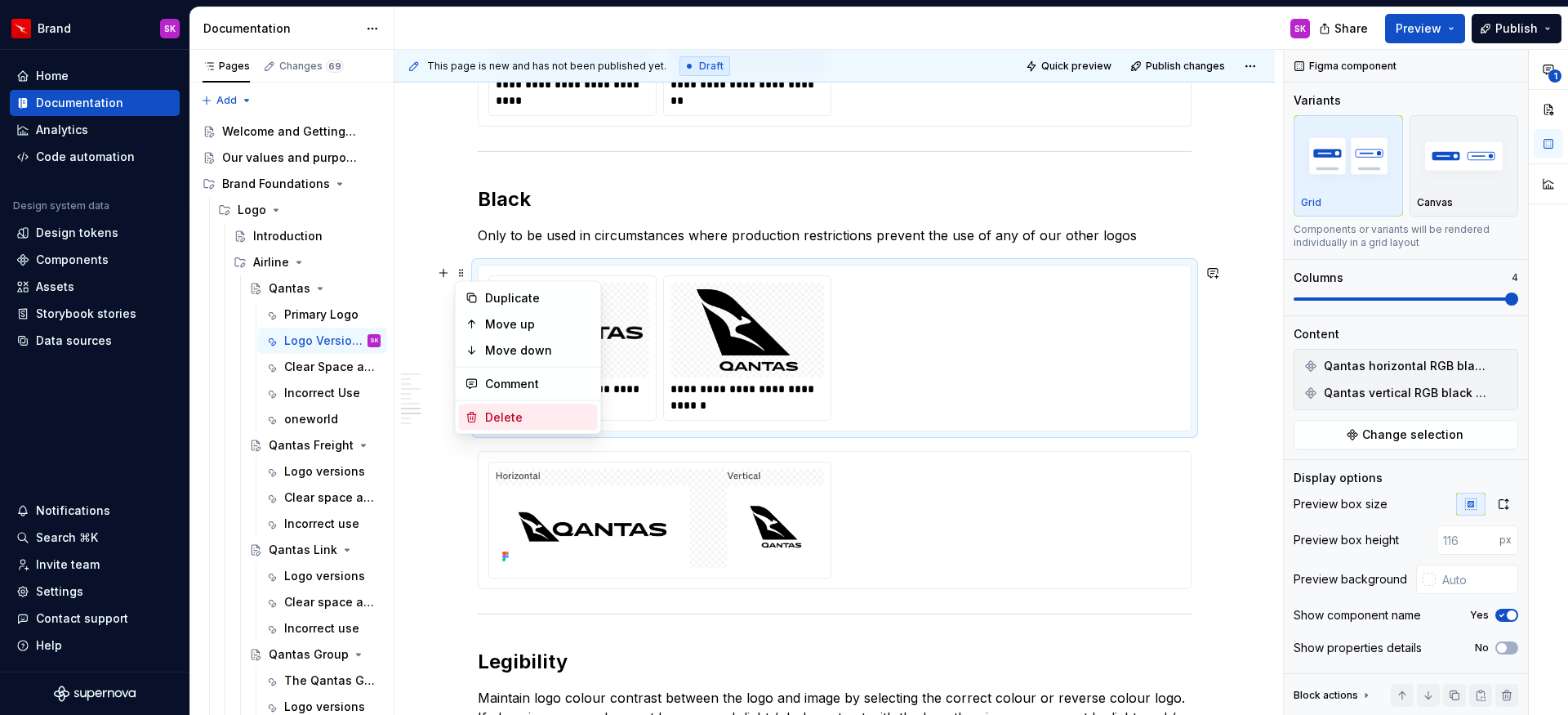
click at [497, 413] on div "Delete" at bounding box center [538, 417] width 106 height 17
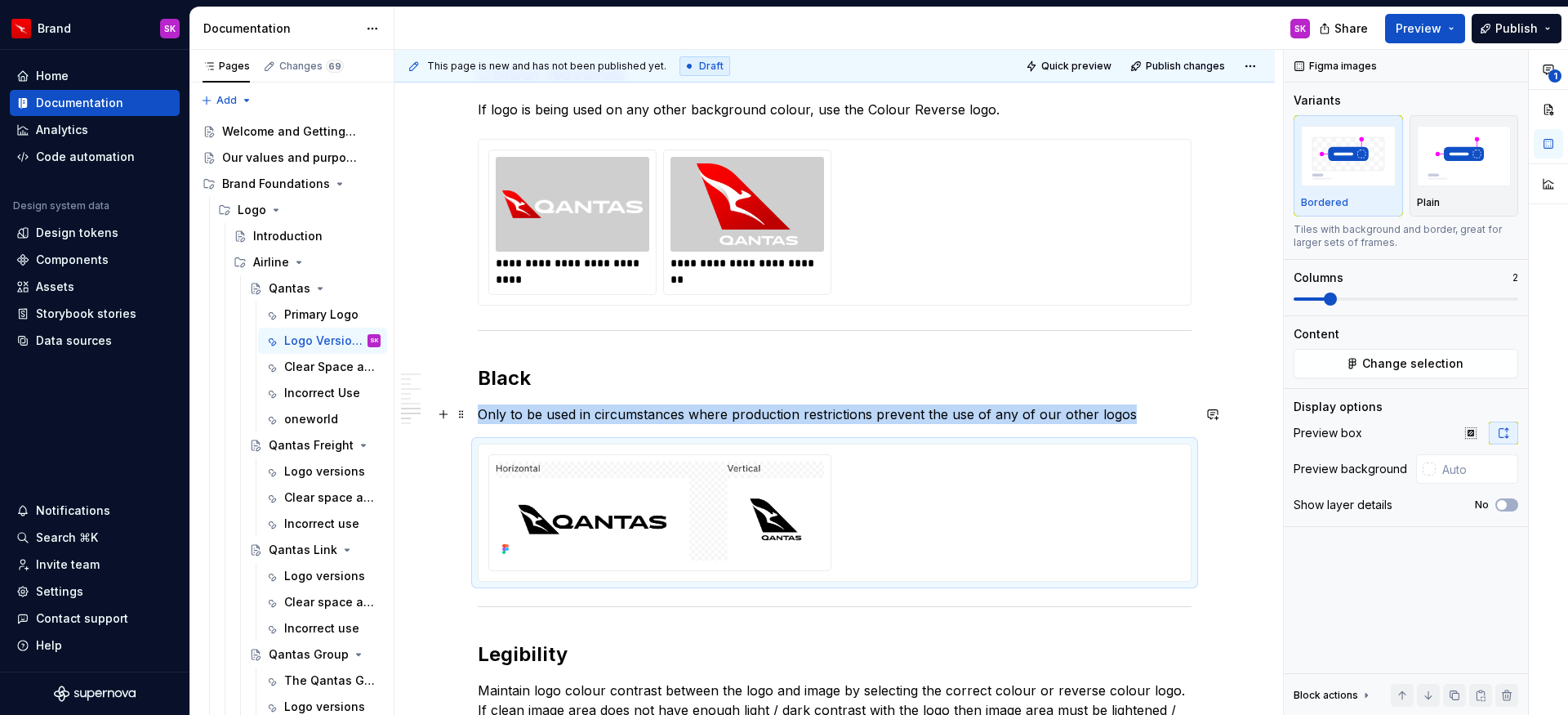
scroll to position [1424, 0]
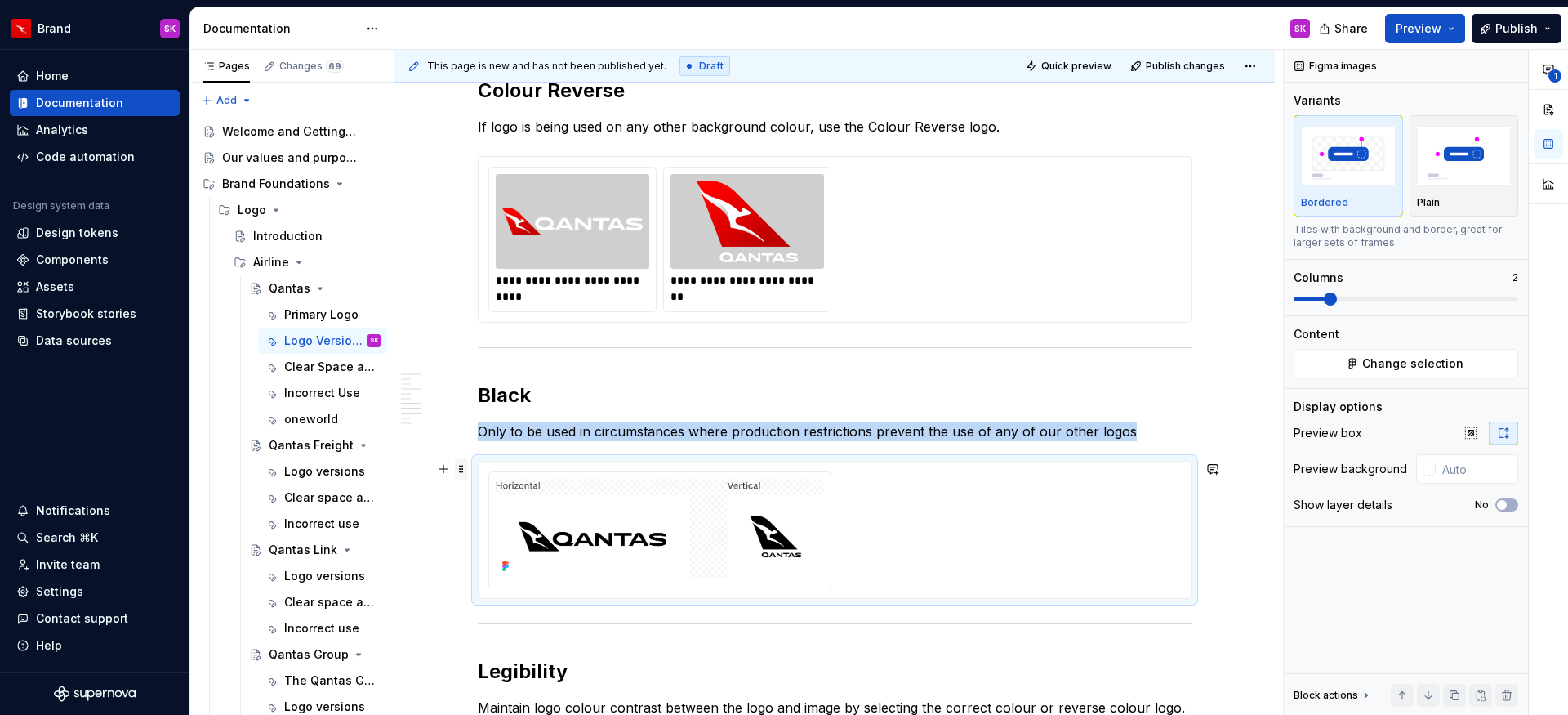
click at [459, 469] on span at bounding box center [461, 468] width 13 height 23
click at [490, 499] on div "Duplicate" at bounding box center [538, 494] width 106 height 17
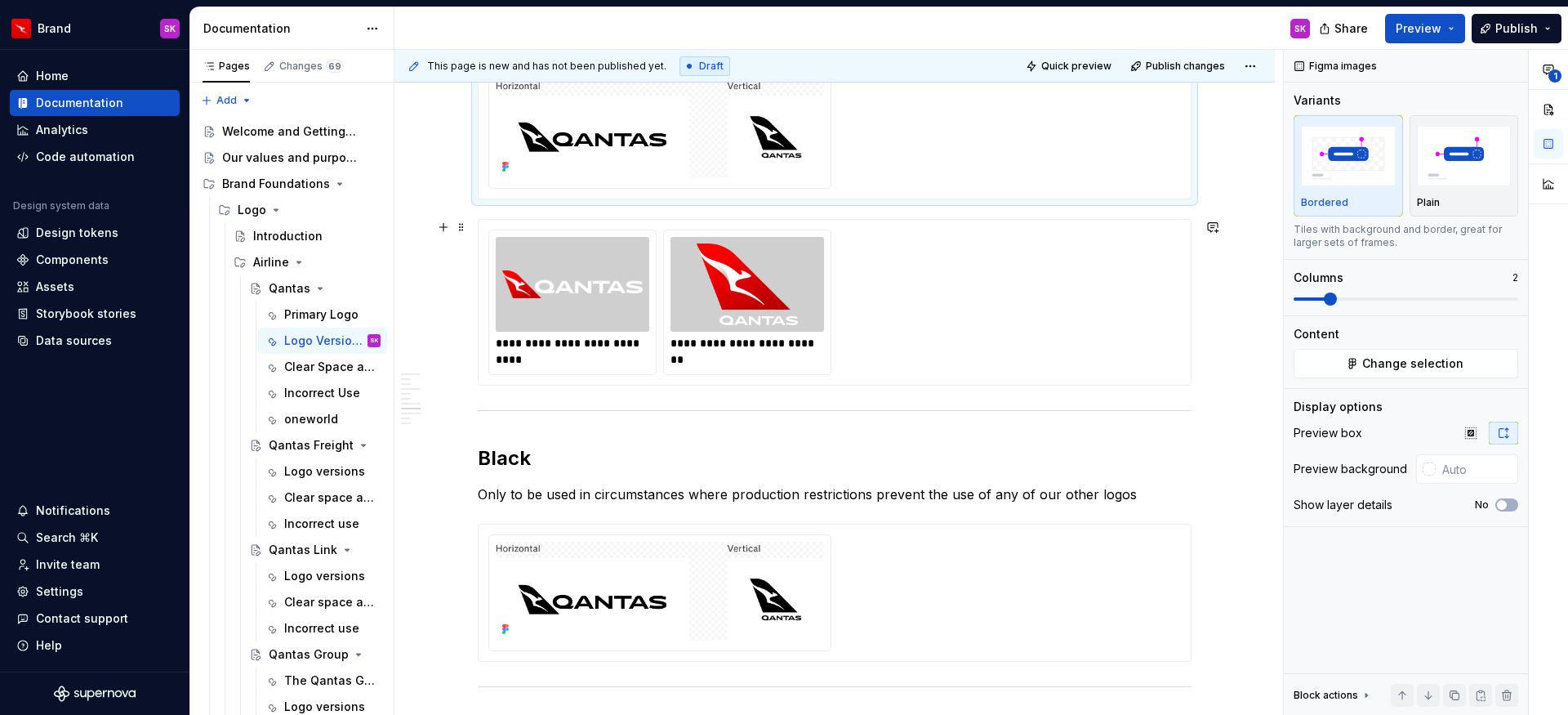
scroll to position [1356, 0]
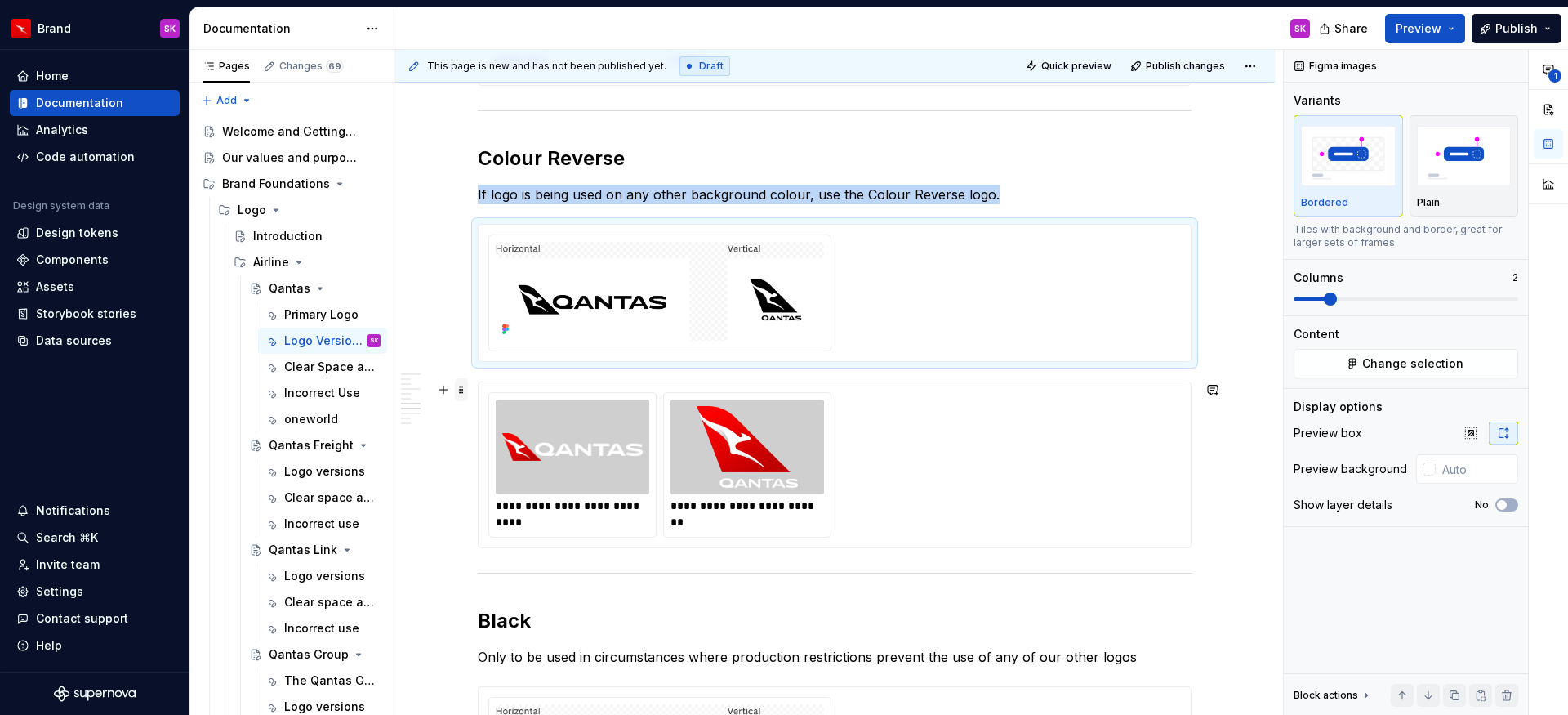
click at [461, 393] on span at bounding box center [461, 390] width 13 height 23
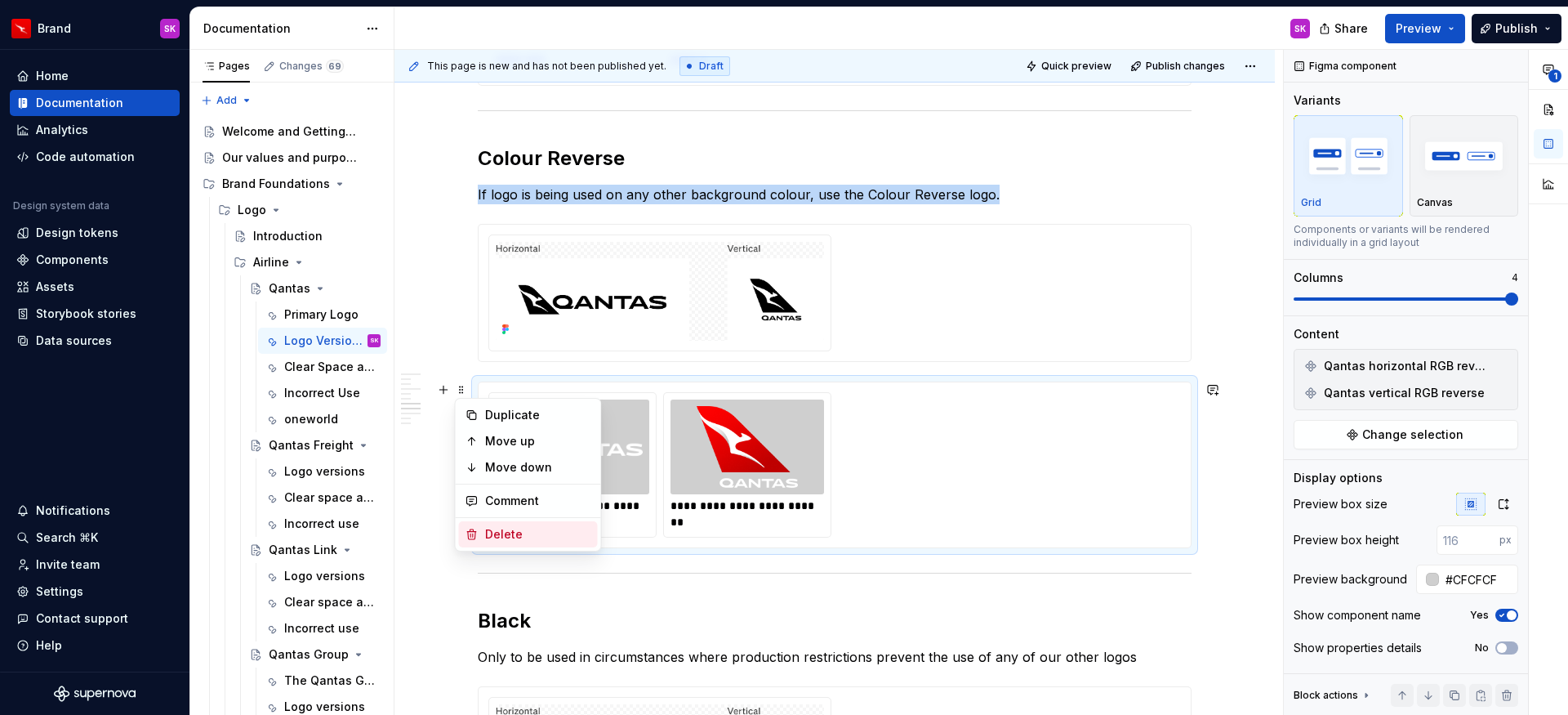
click at [511, 533] on div "Delete" at bounding box center [538, 535] width 106 height 17
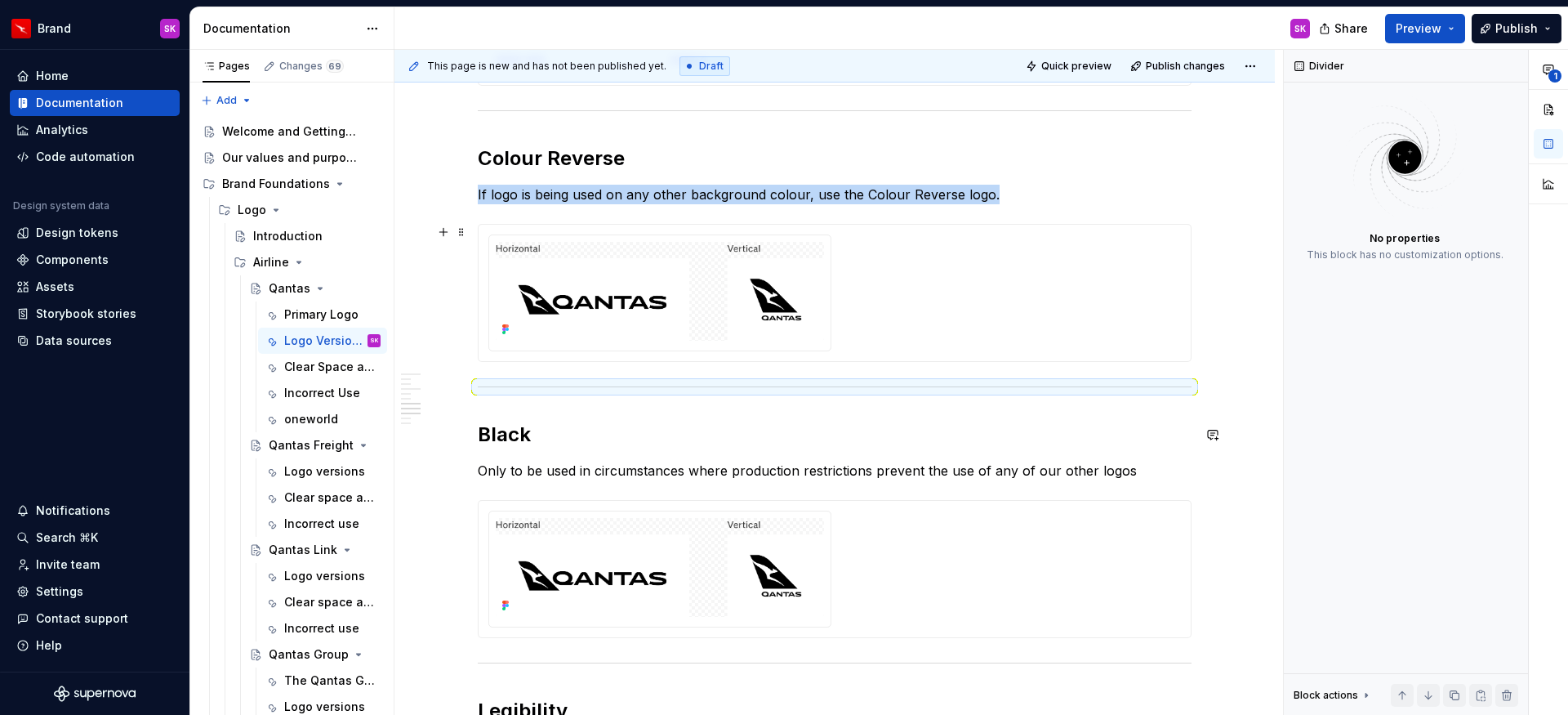
click at [610, 312] on img at bounding box center [659, 291] width 328 height 99
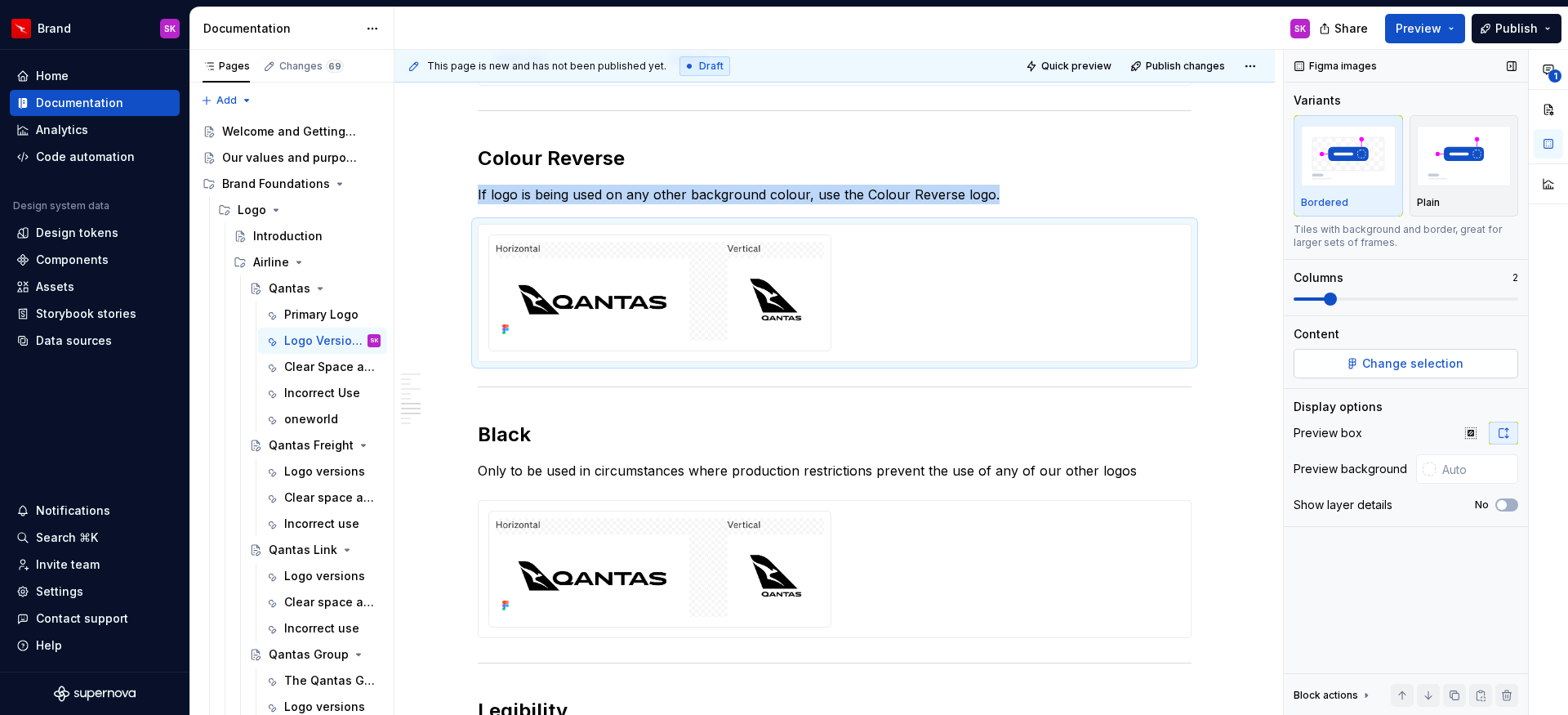
click at [1354, 370] on button "Change selection" at bounding box center [1406, 364] width 225 height 30
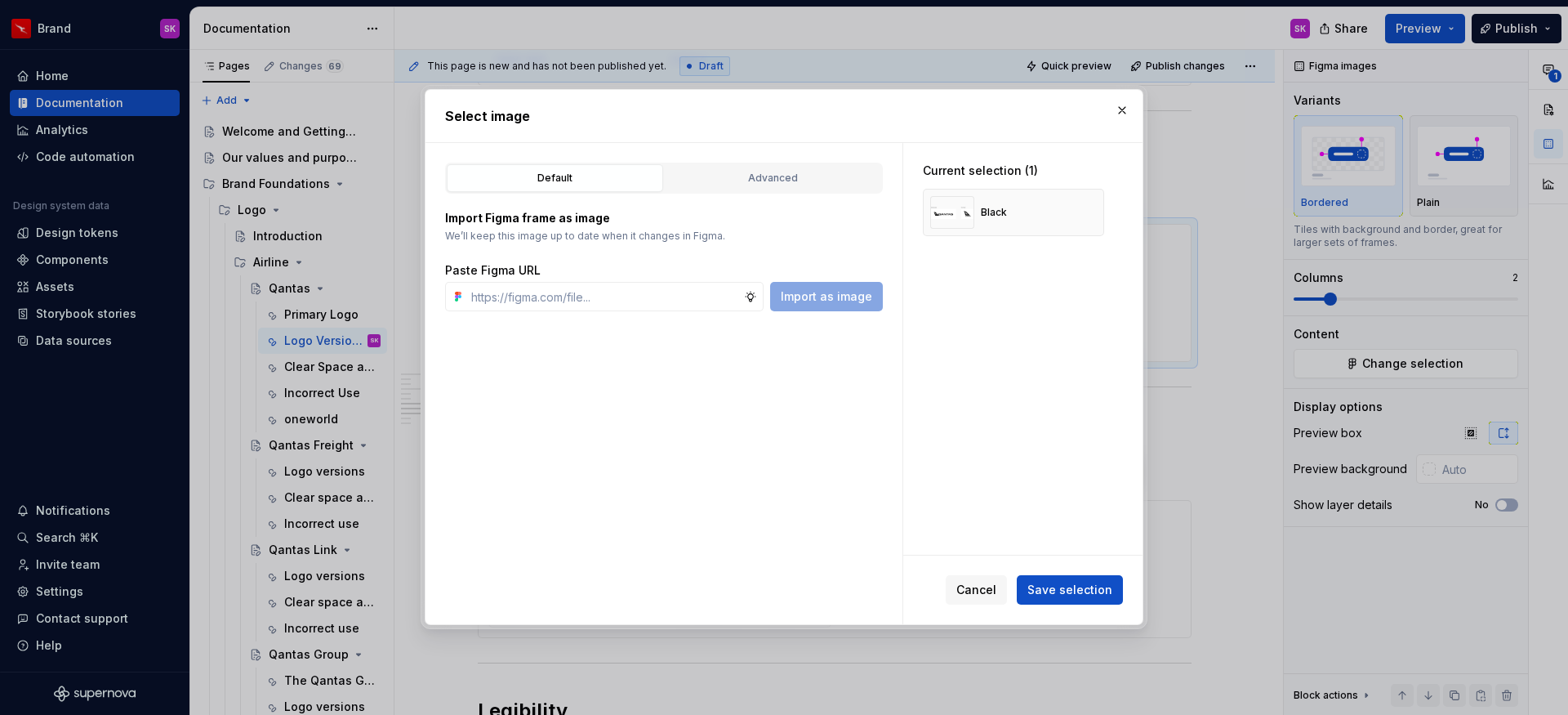
click at [784, 195] on div "Import Figma frame as image We’ll keep this image up to date when it changes in…" at bounding box center [664, 251] width 438 height 117
type textarea "*"
click at [785, 186] on button "Advanced" at bounding box center [774, 179] width 217 height 28
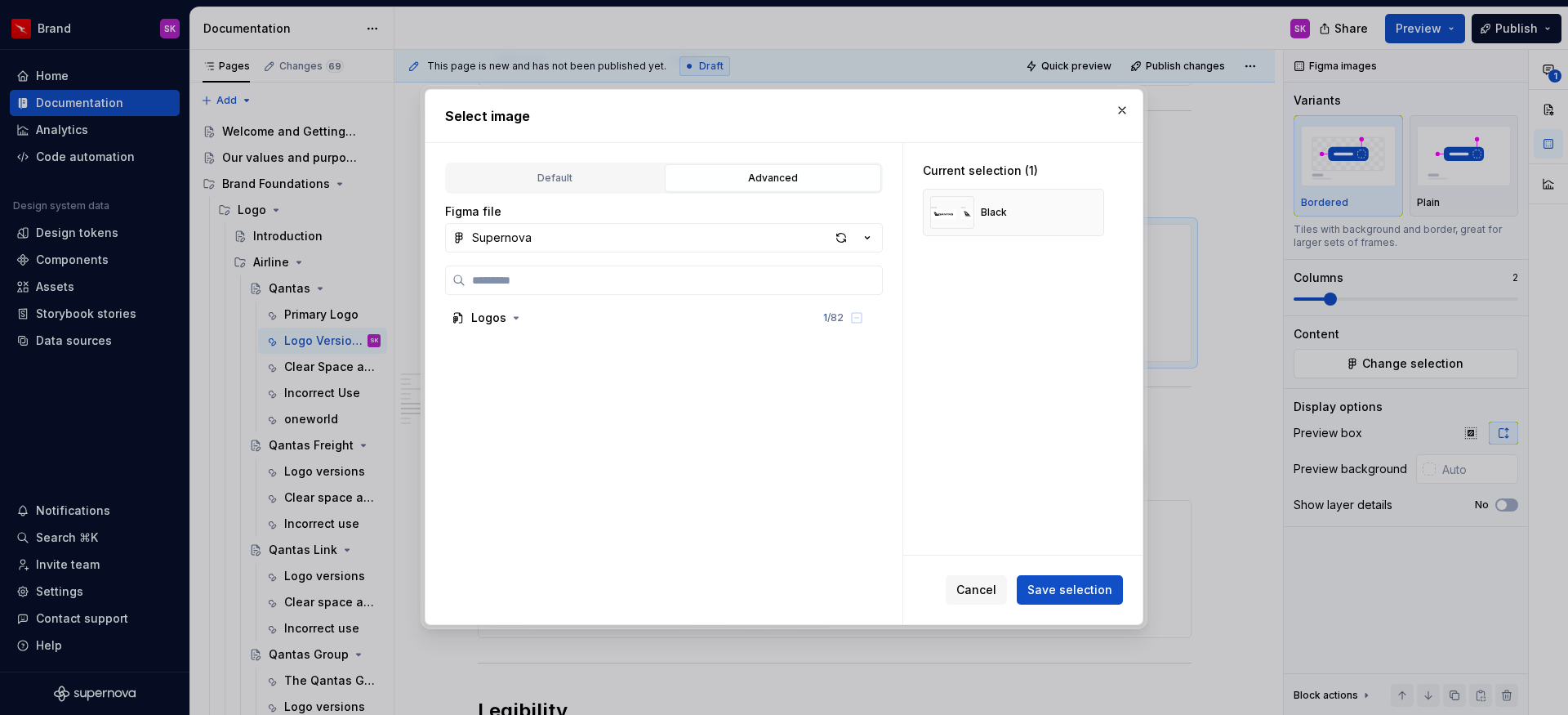
click at [611, 296] on div "Logos 1 / 82" at bounding box center [664, 438] width 438 height 346
click at [610, 287] on input "search" at bounding box center [673, 280] width 417 height 17
type input "*******"
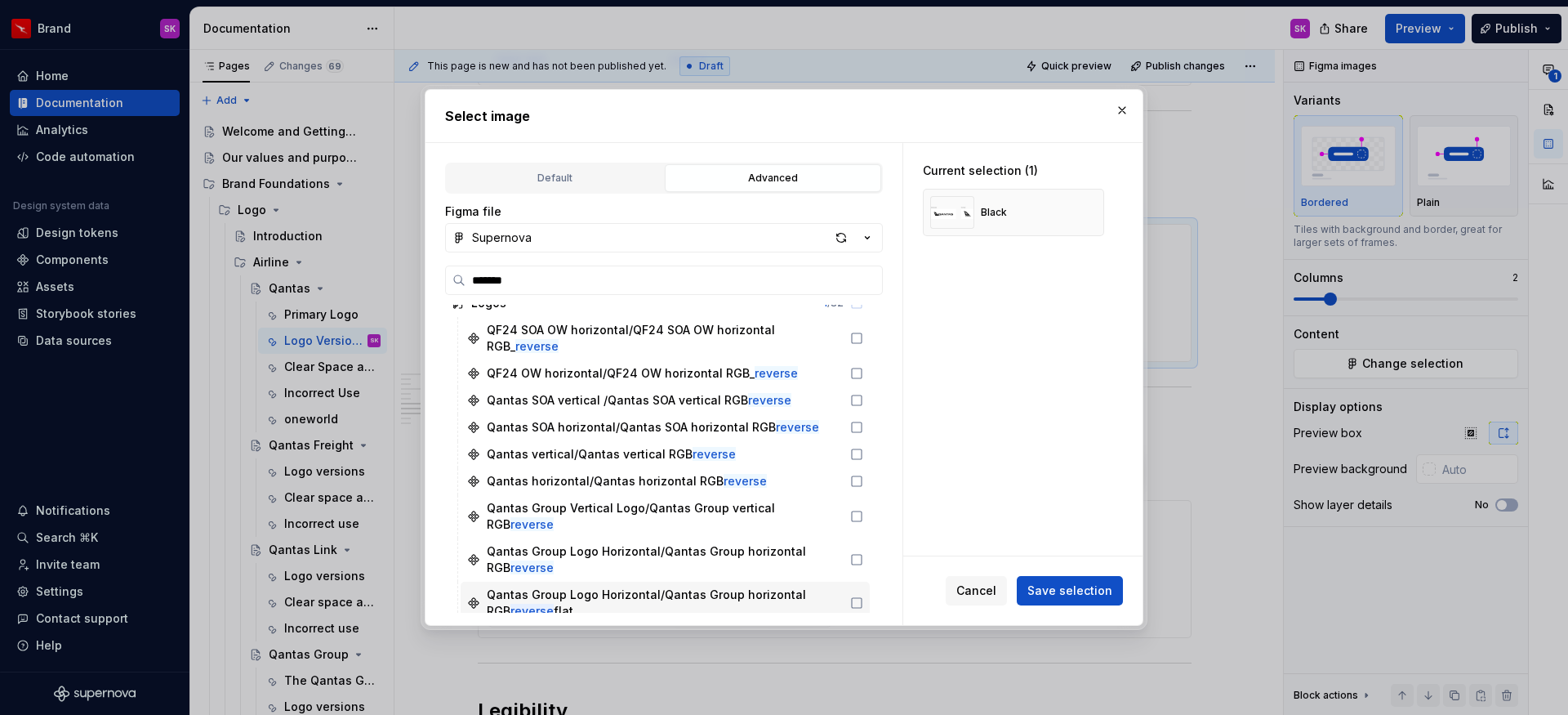
scroll to position [22, 0]
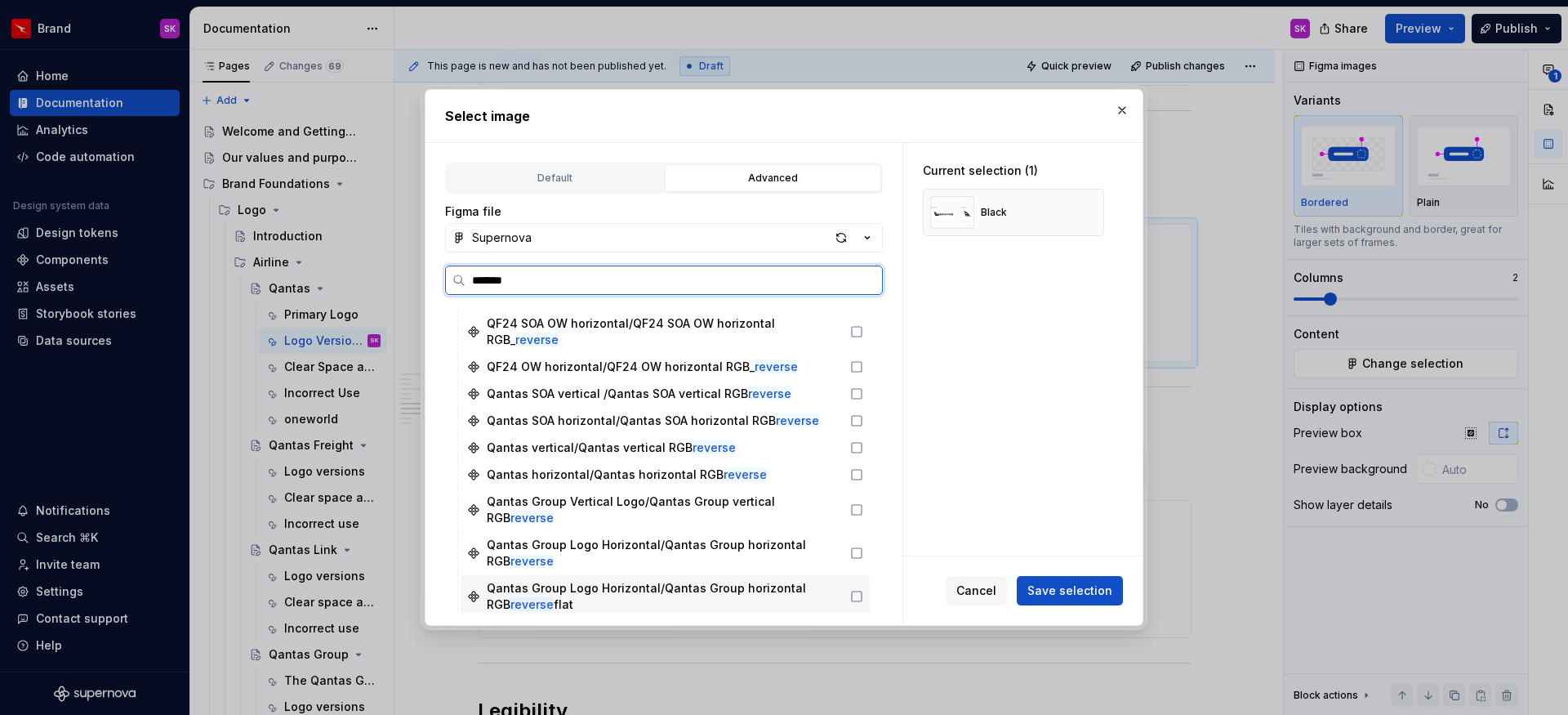
click at [570, 618] on div "Color Reverse" at bounding box center [664, 631] width 409 height 27
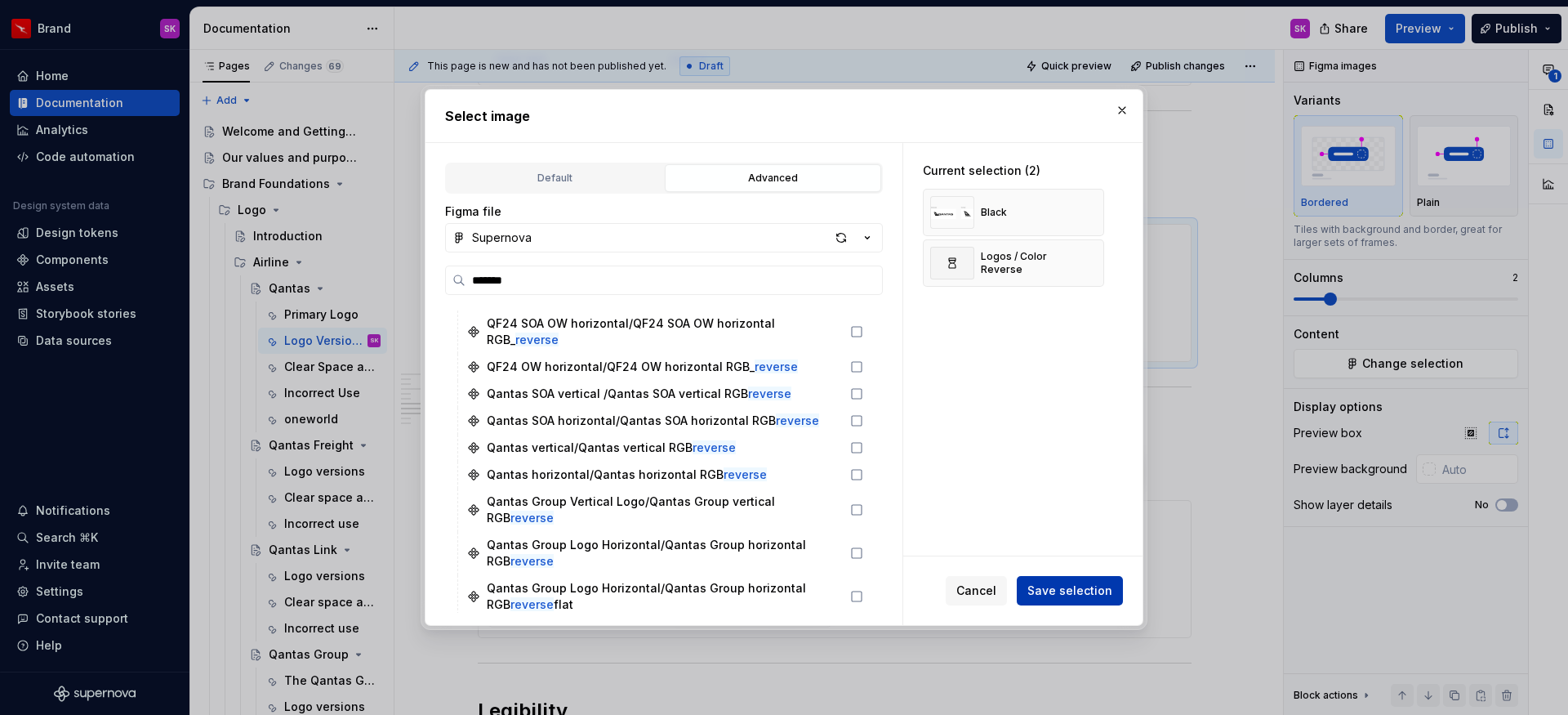
click at [1046, 590] on span "Save selection" at bounding box center [1070, 591] width 85 height 17
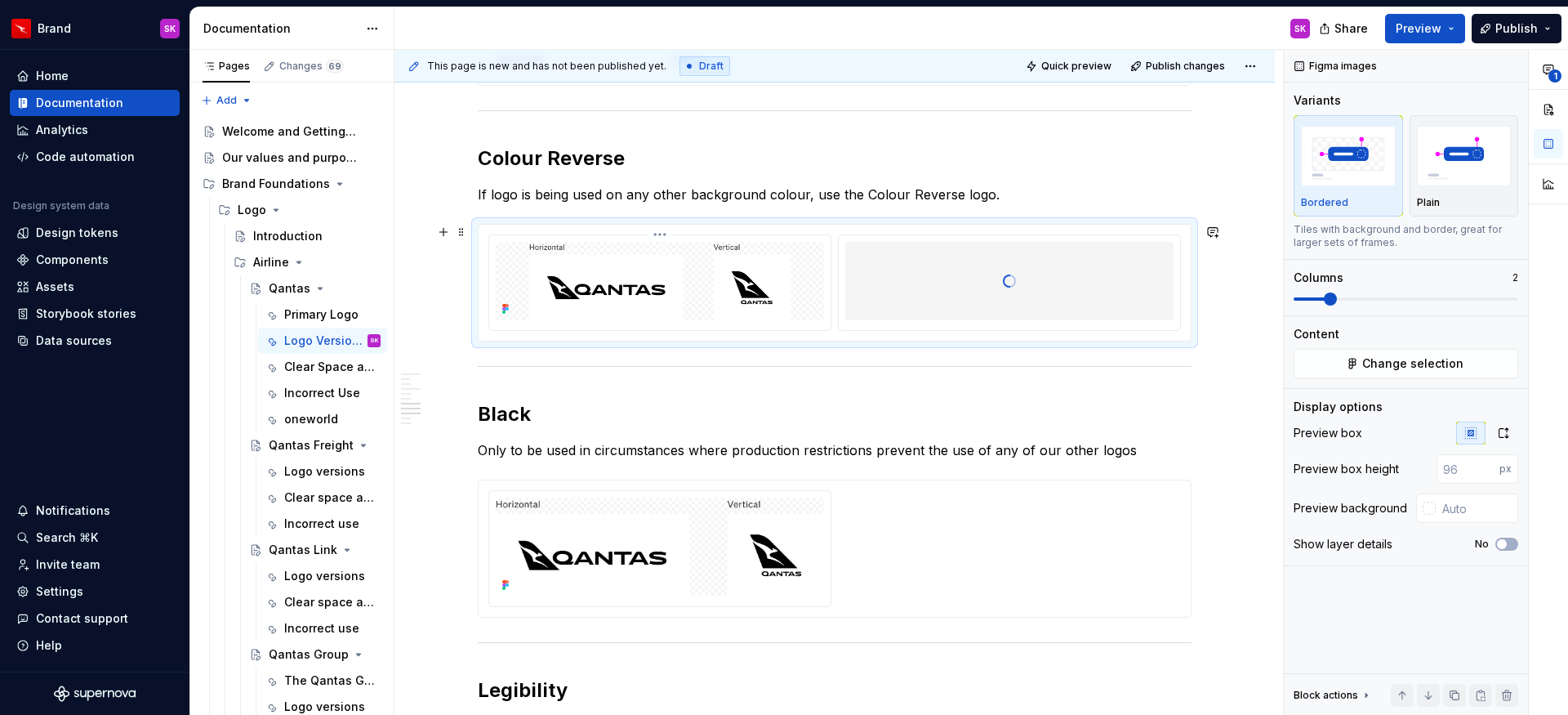
click at [705, 269] on img at bounding box center [659, 281] width 328 height 79
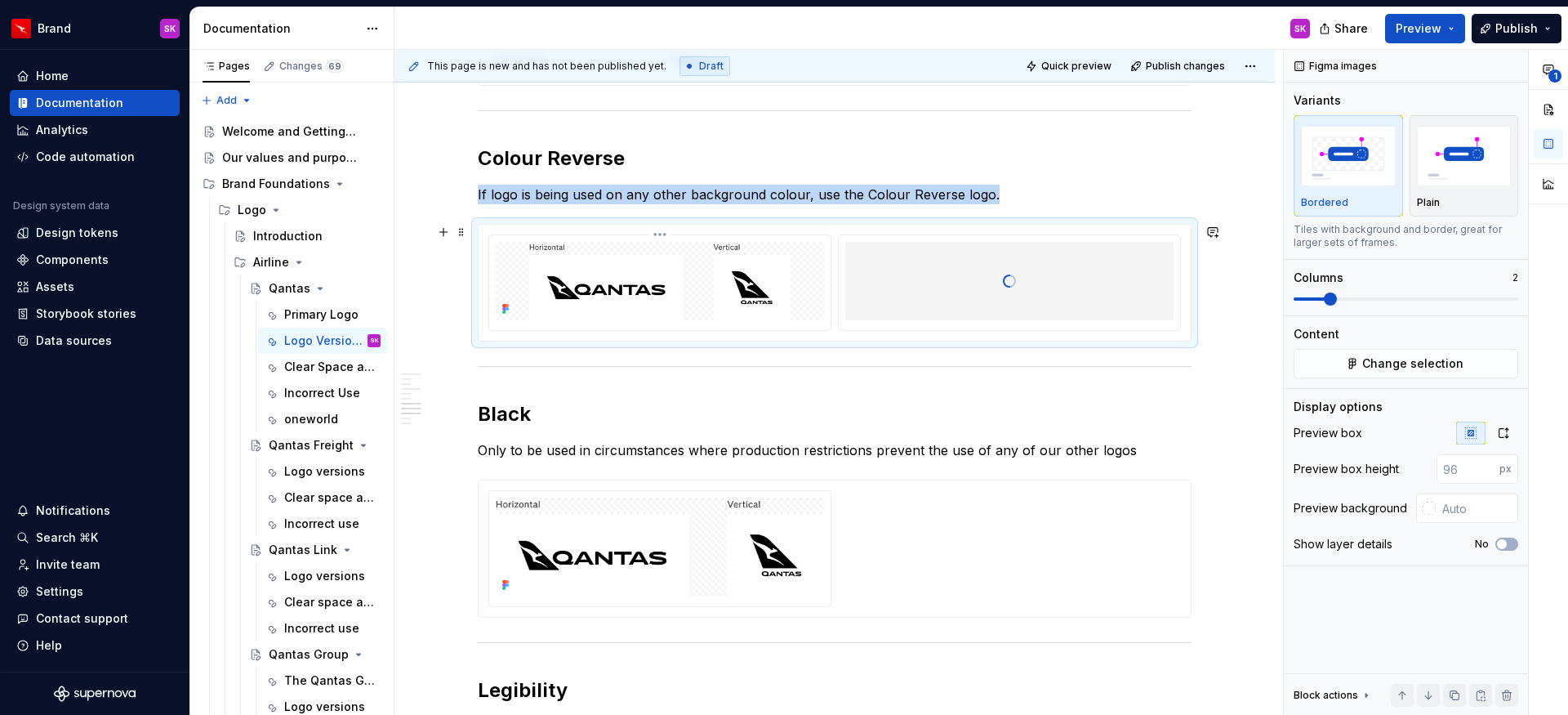
click at [656, 234] on html "Brand SK Home Documentation Analytics Code automation Design system data Design…" at bounding box center [784, 357] width 1568 height 715
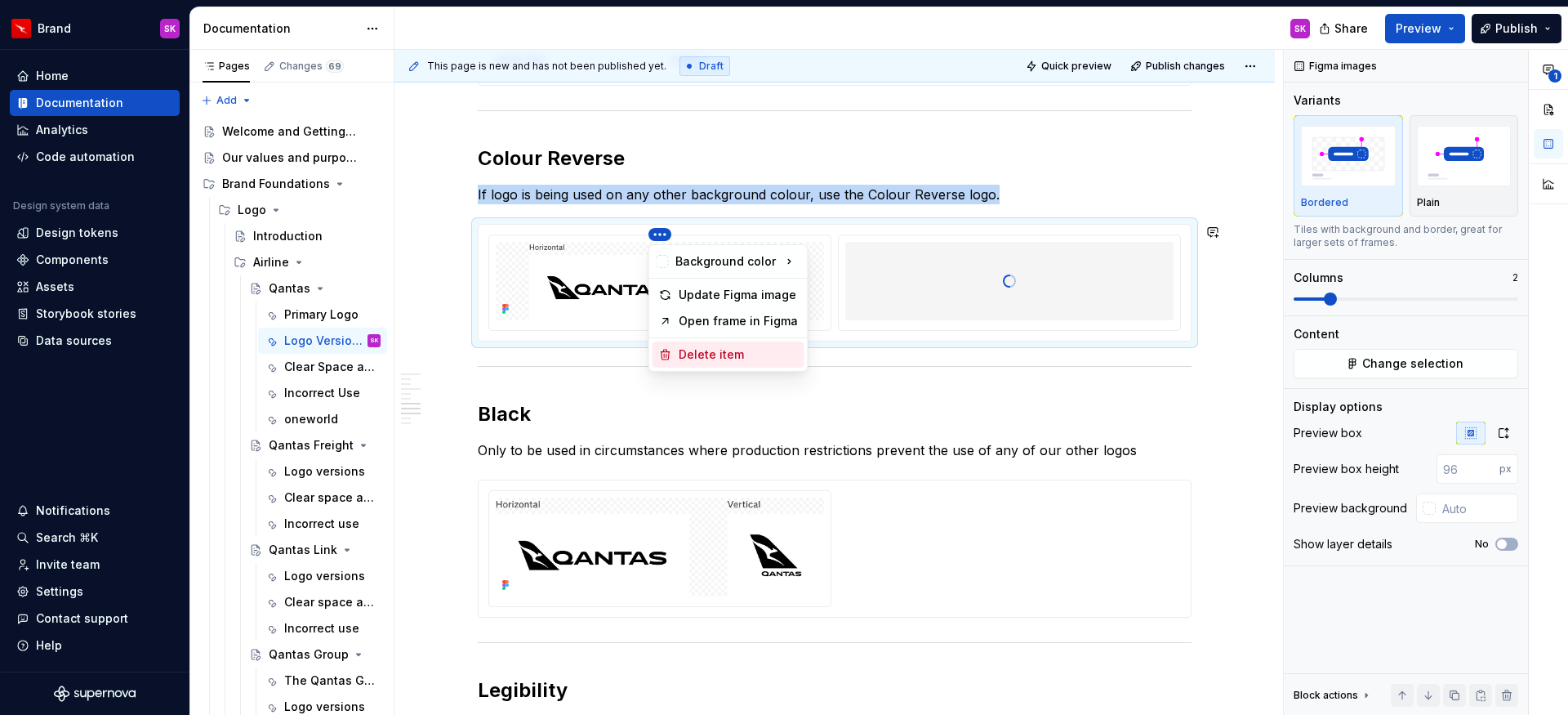
click at [706, 351] on div "Delete item" at bounding box center [738, 354] width 119 height 17
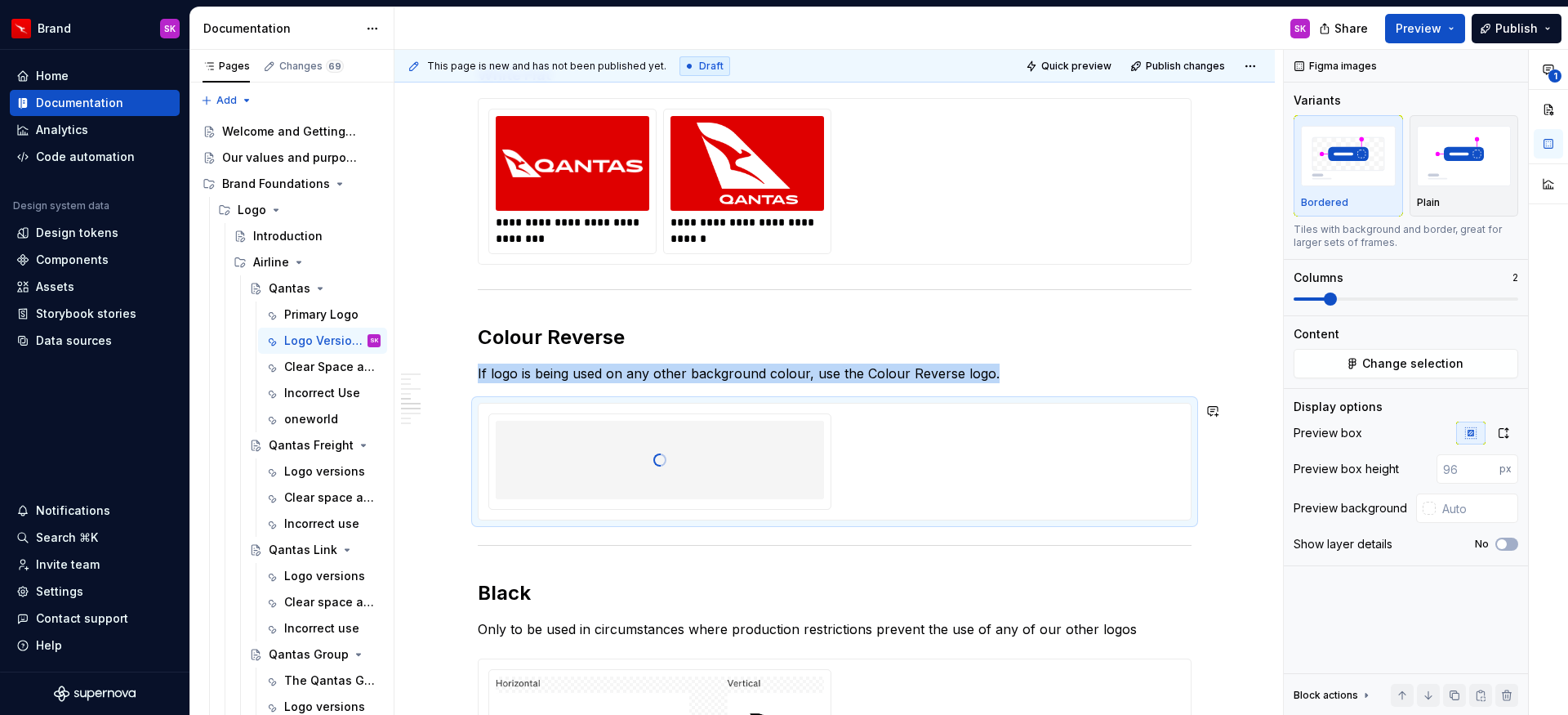
scroll to position [1160, 0]
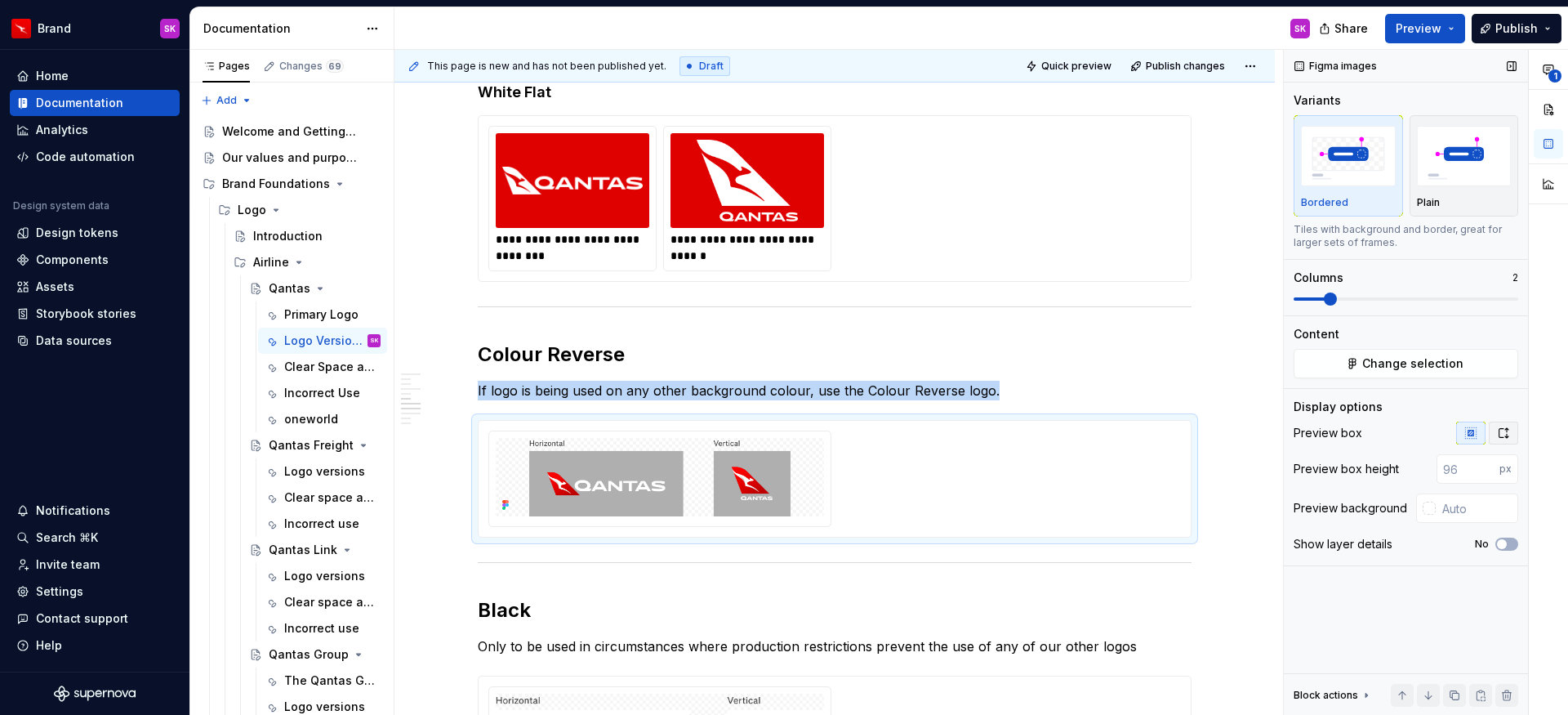
click at [1505, 433] on icon "button" at bounding box center [1503, 433] width 13 height 13
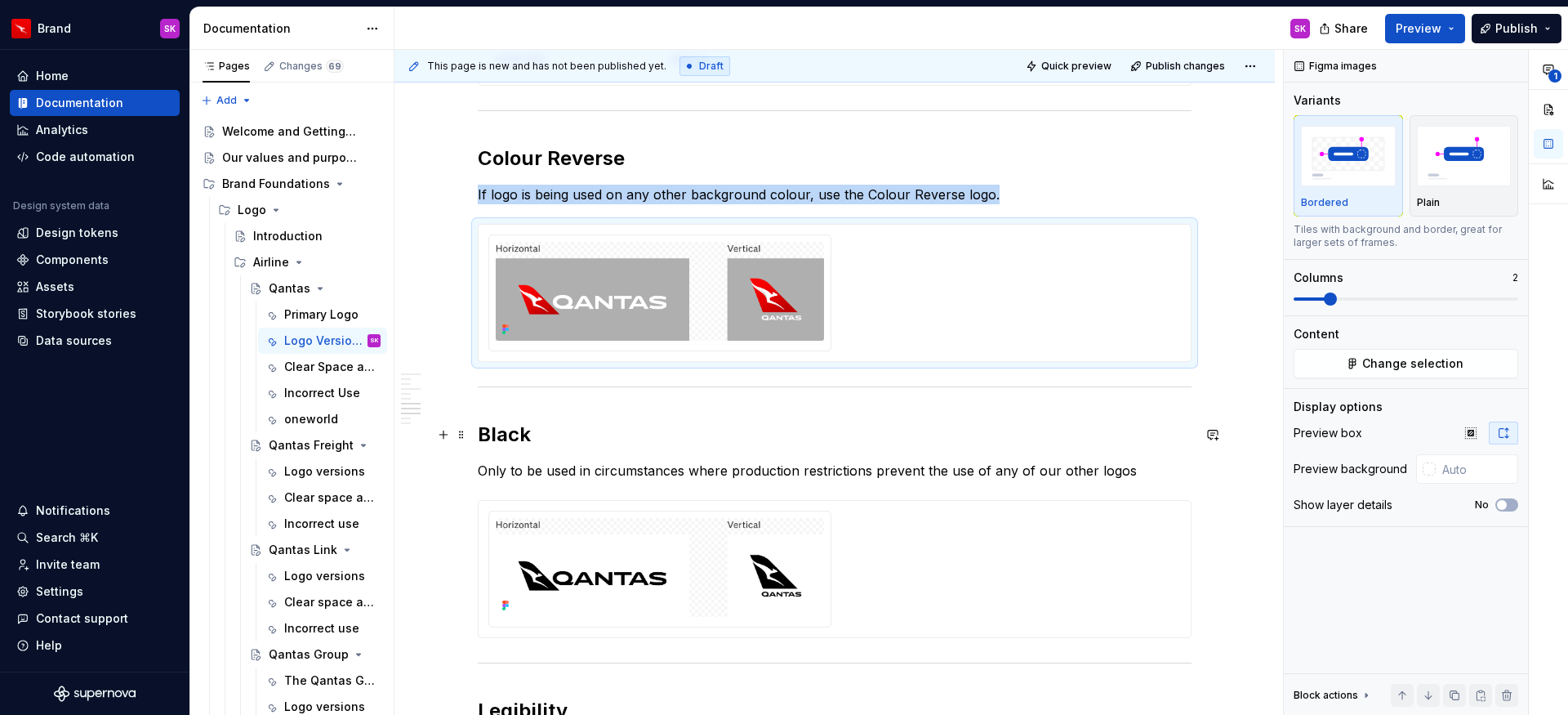
scroll to position [1258, 0]
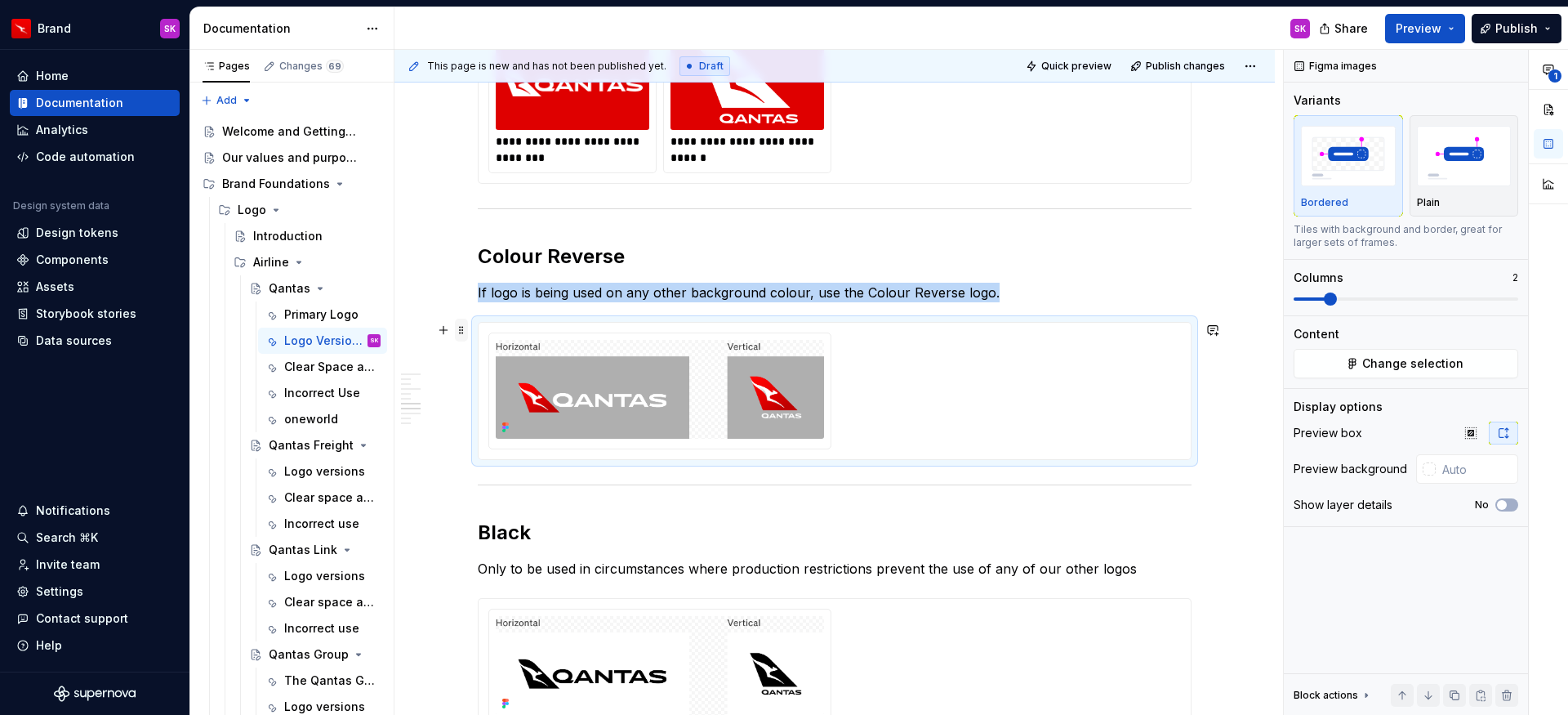
click at [464, 331] on span at bounding box center [461, 329] width 13 height 23
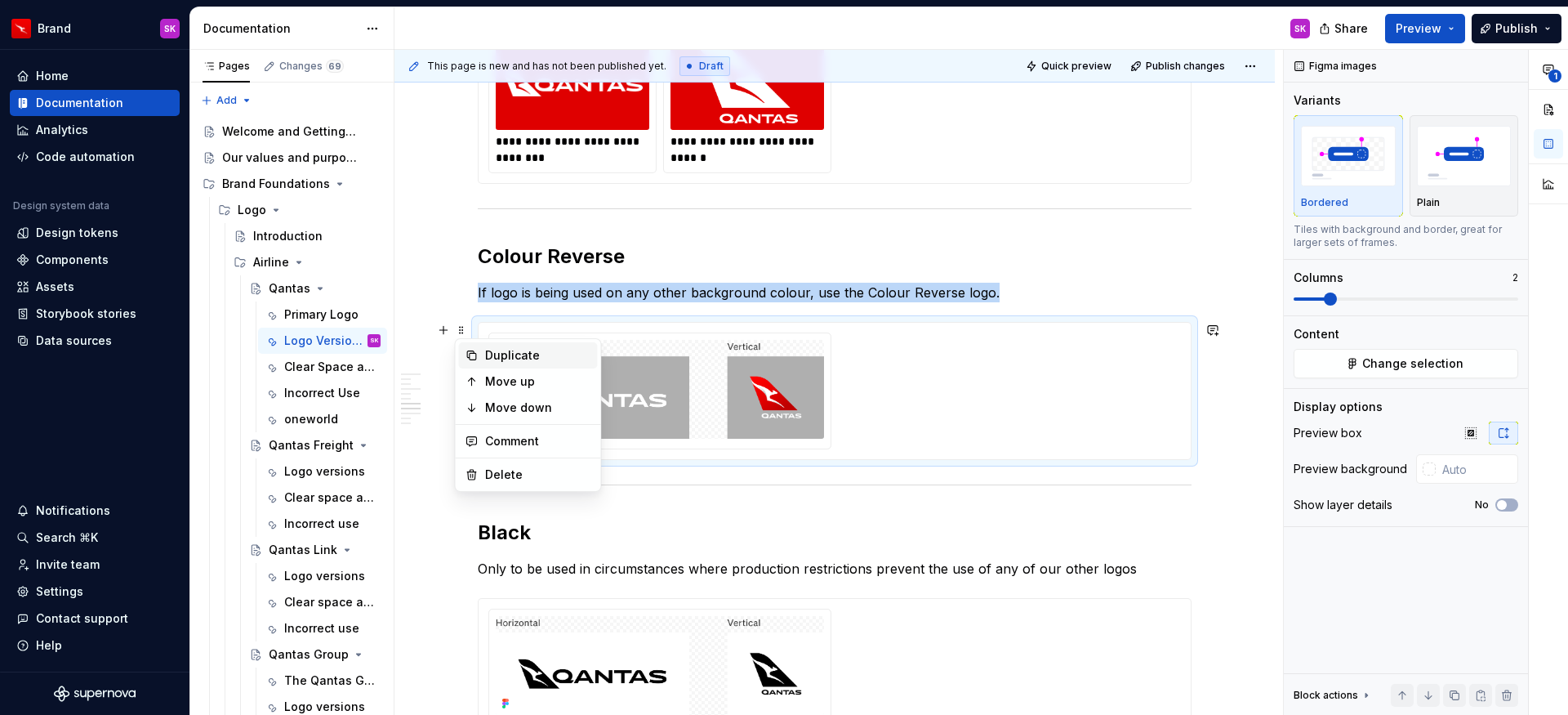
click at [515, 354] on div "Duplicate" at bounding box center [538, 355] width 106 height 17
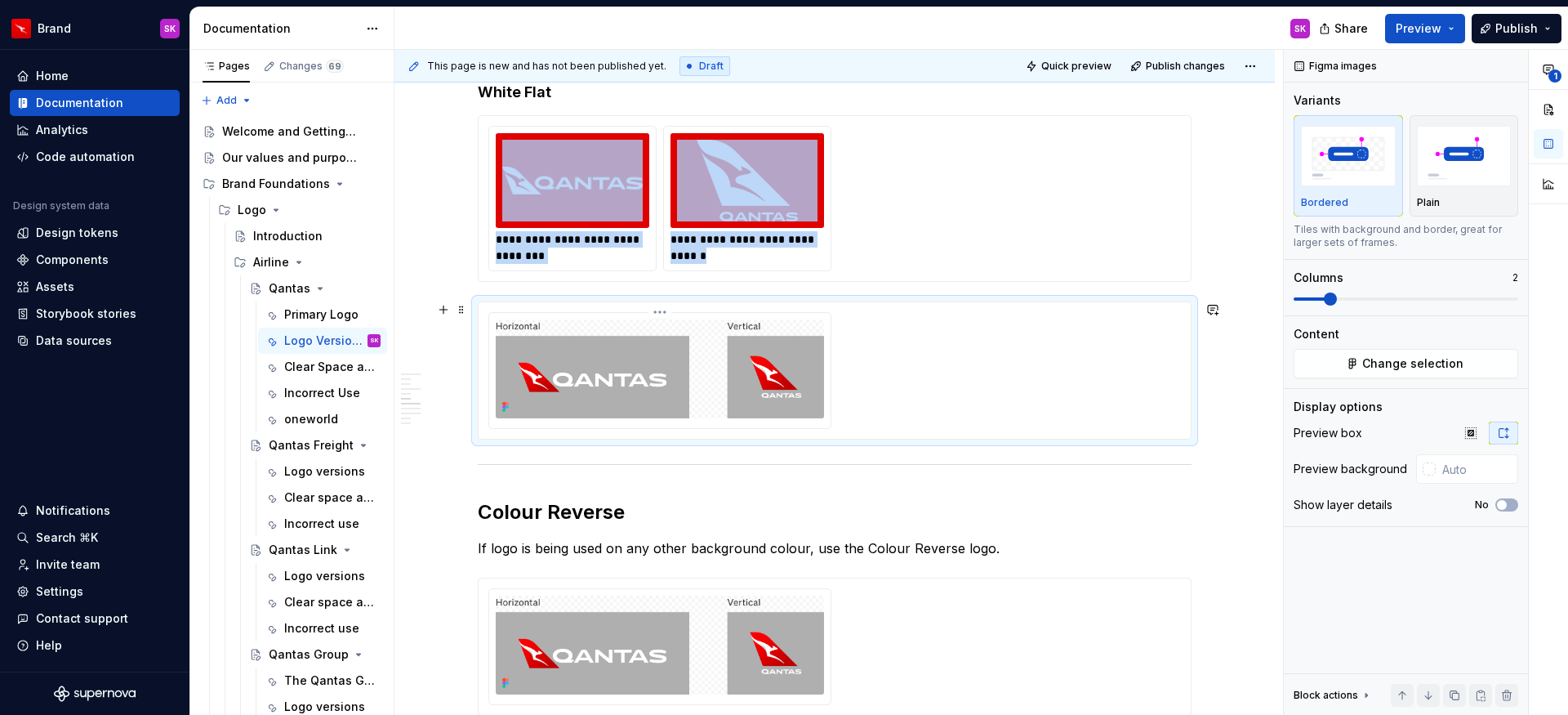
scroll to position [1062, 0]
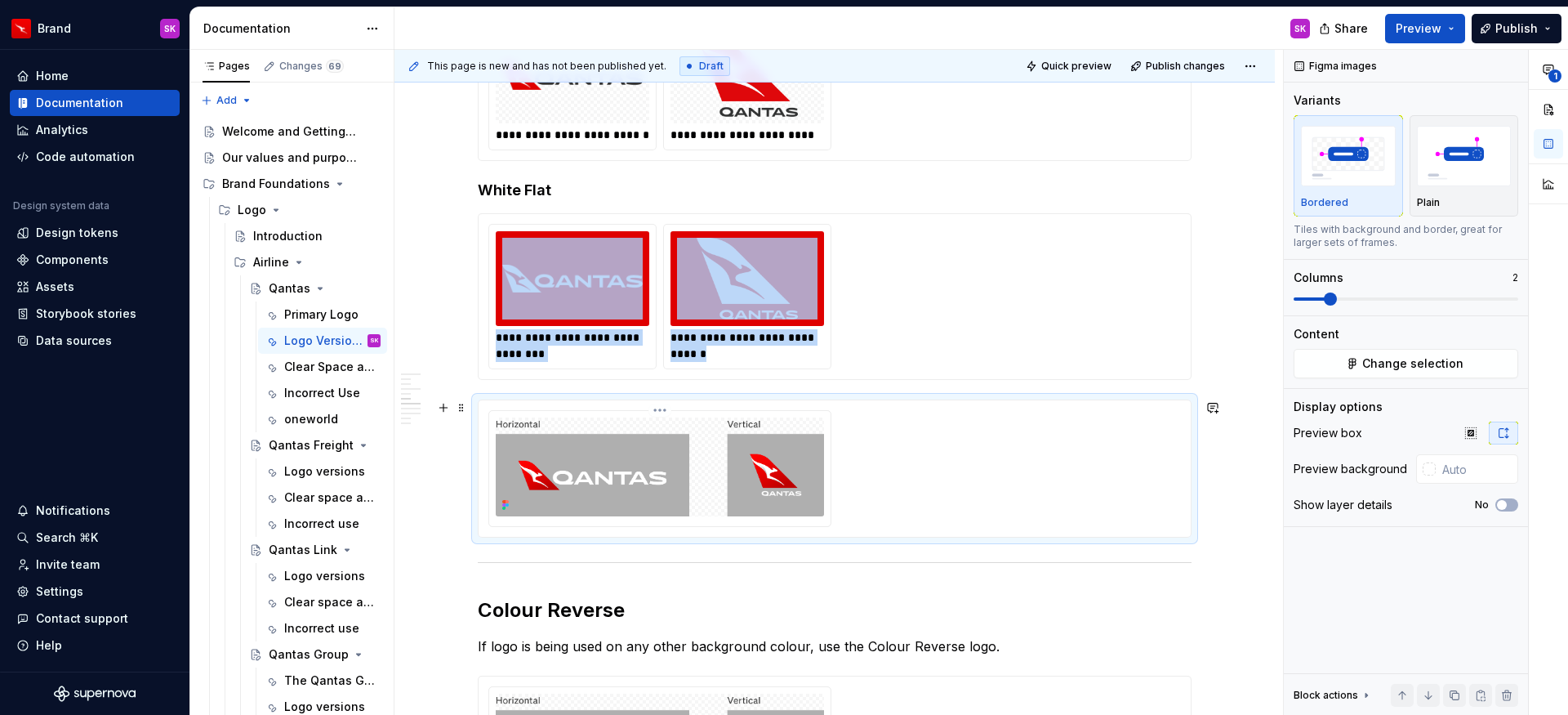
click at [578, 424] on img at bounding box center [659, 467] width 328 height 99
click at [1402, 361] on span "Change selection" at bounding box center [1412, 364] width 102 height 17
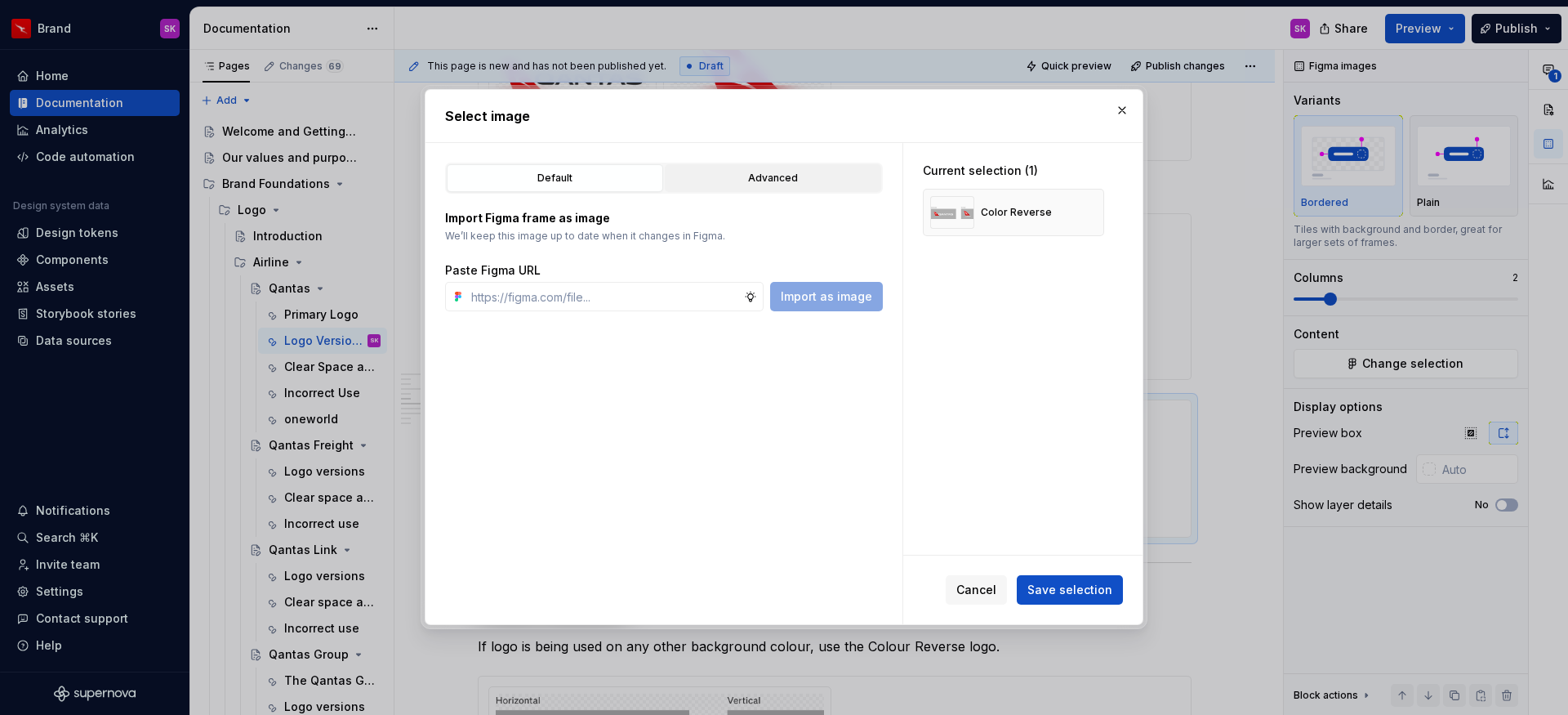
click at [779, 175] on div "Advanced" at bounding box center [773, 178] width 205 height 17
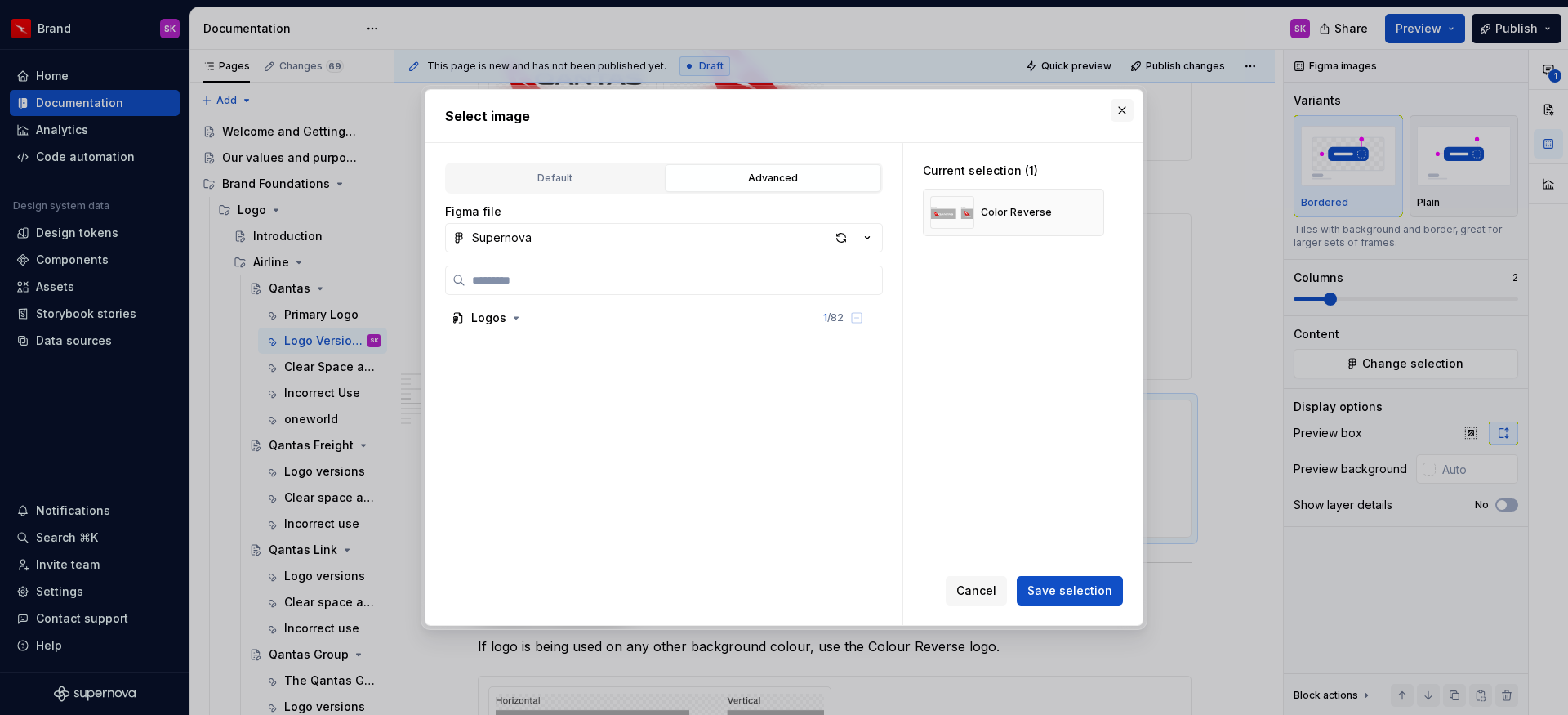
click at [1125, 107] on button "button" at bounding box center [1122, 109] width 23 height 23
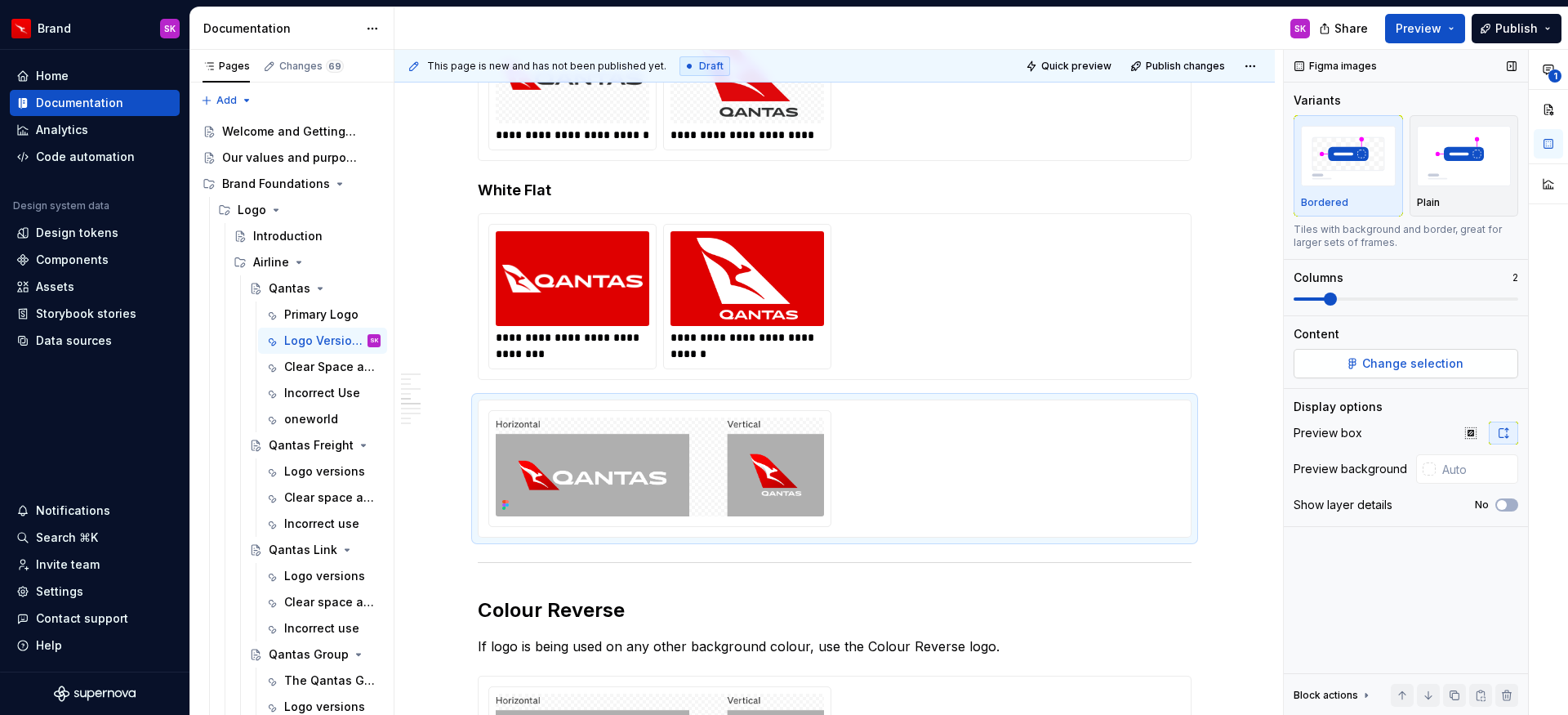
click at [1402, 358] on span "Change selection" at bounding box center [1412, 364] width 102 height 17
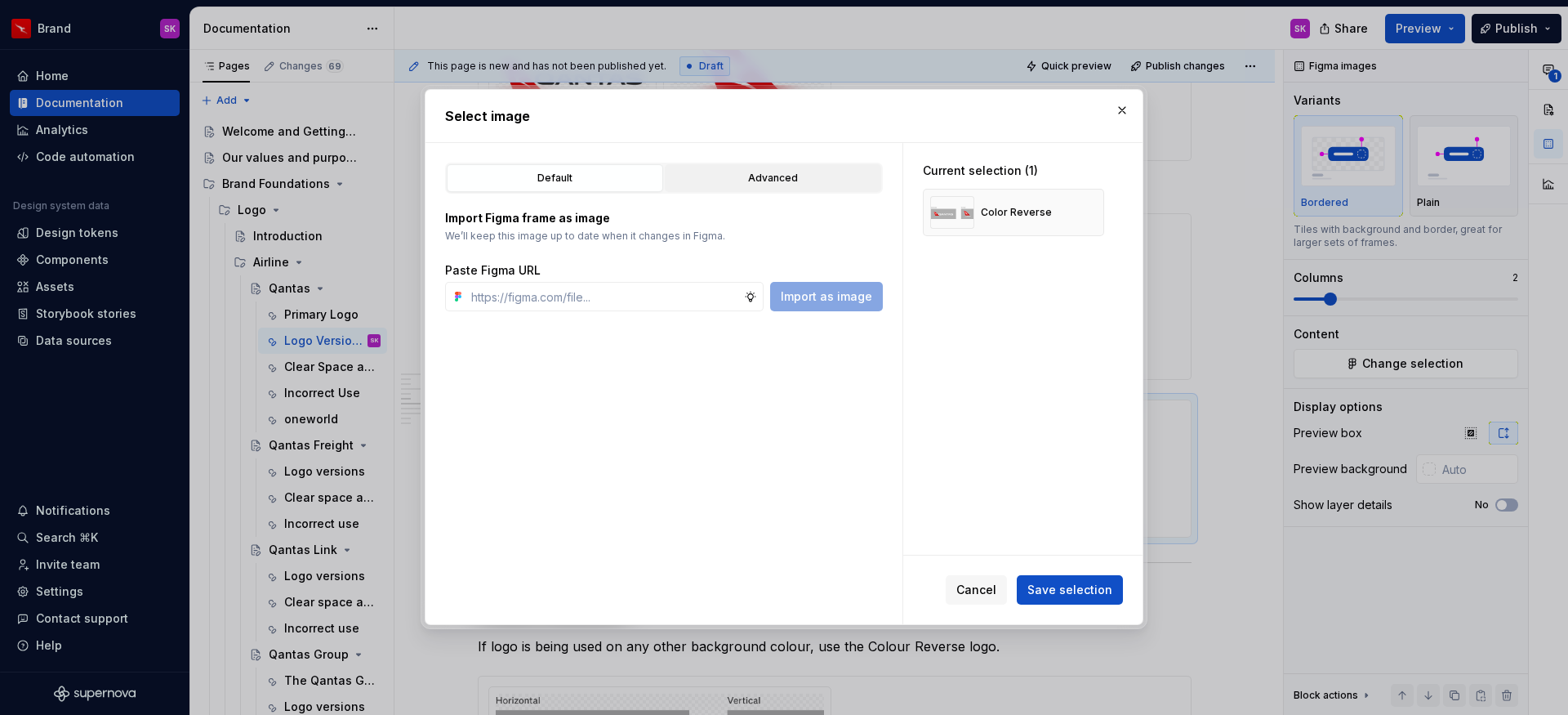
click at [784, 191] on button "Advanced" at bounding box center [774, 179] width 217 height 28
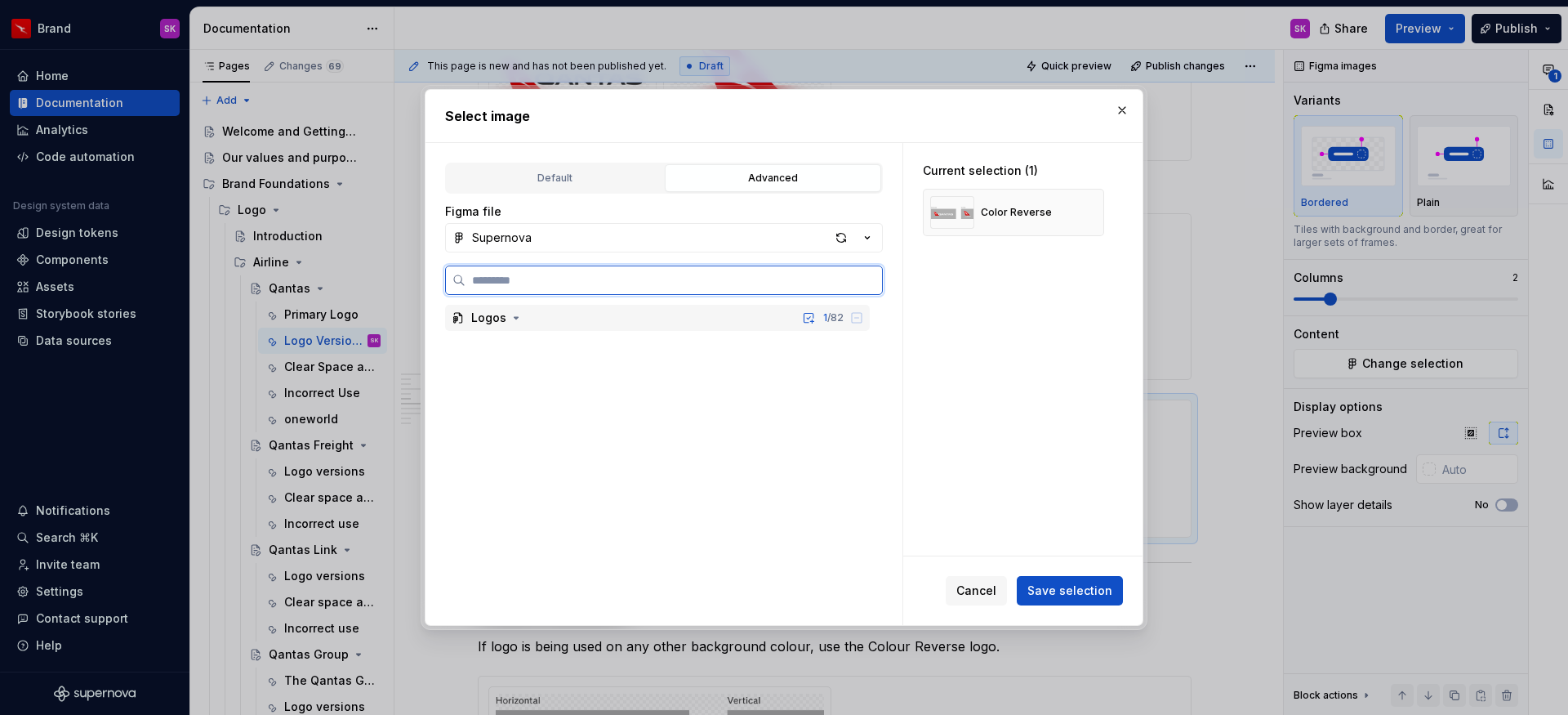
click at [577, 328] on div "Logos 1 / 82" at bounding box center [657, 318] width 425 height 27
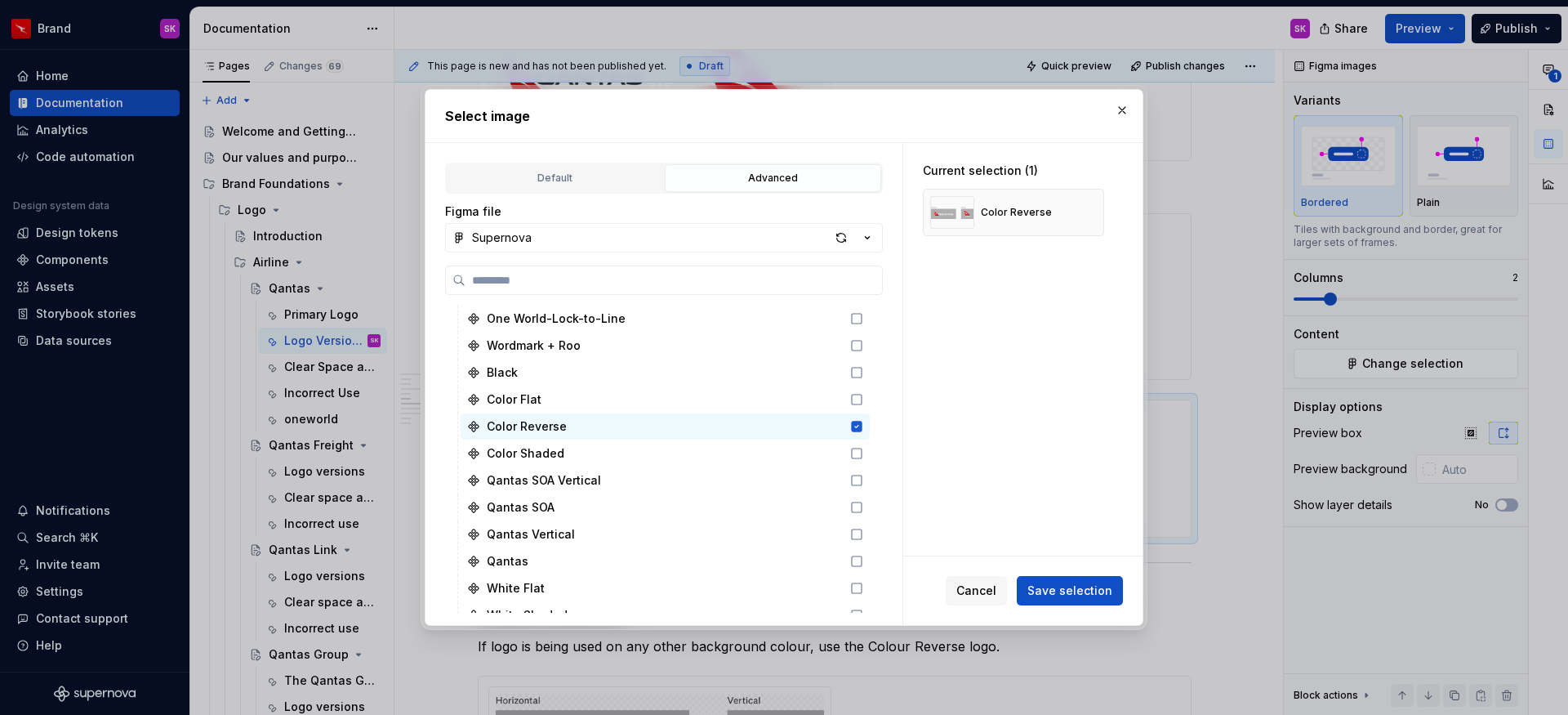
scroll to position [2146, 0]
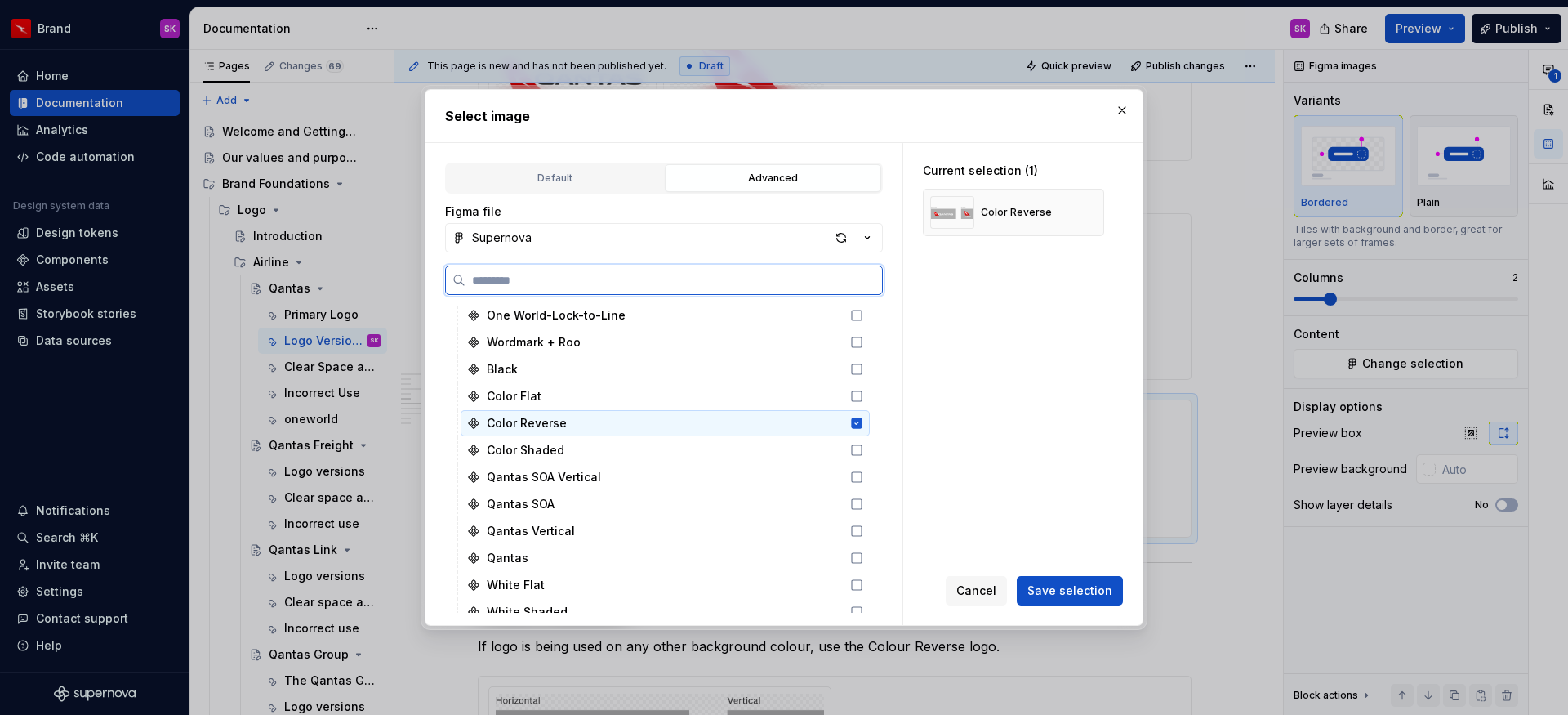
click at [855, 422] on icon at bounding box center [856, 423] width 11 height 11
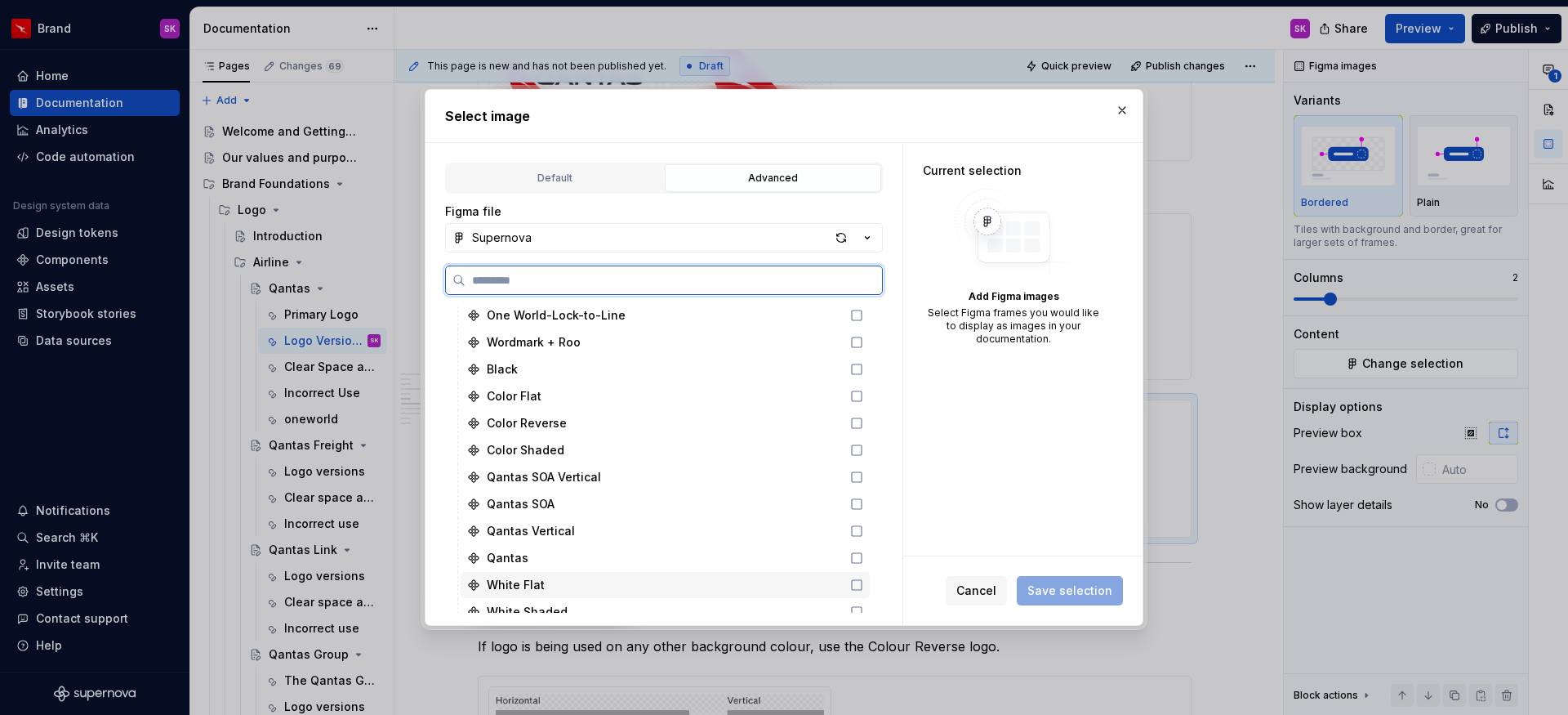
click at [860, 580] on icon at bounding box center [856, 585] width 13 height 13
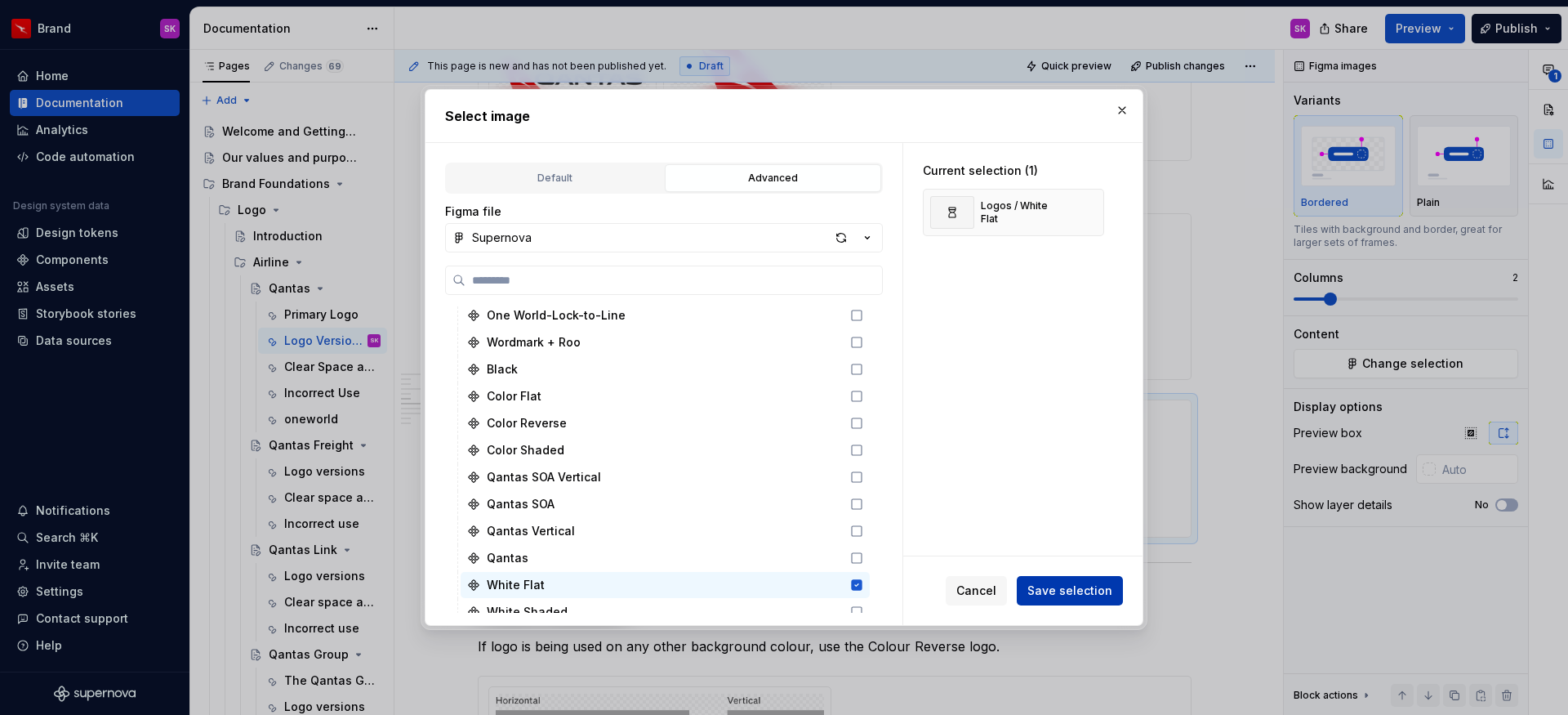
click at [1087, 582] on button "Save selection" at bounding box center [1070, 591] width 106 height 30
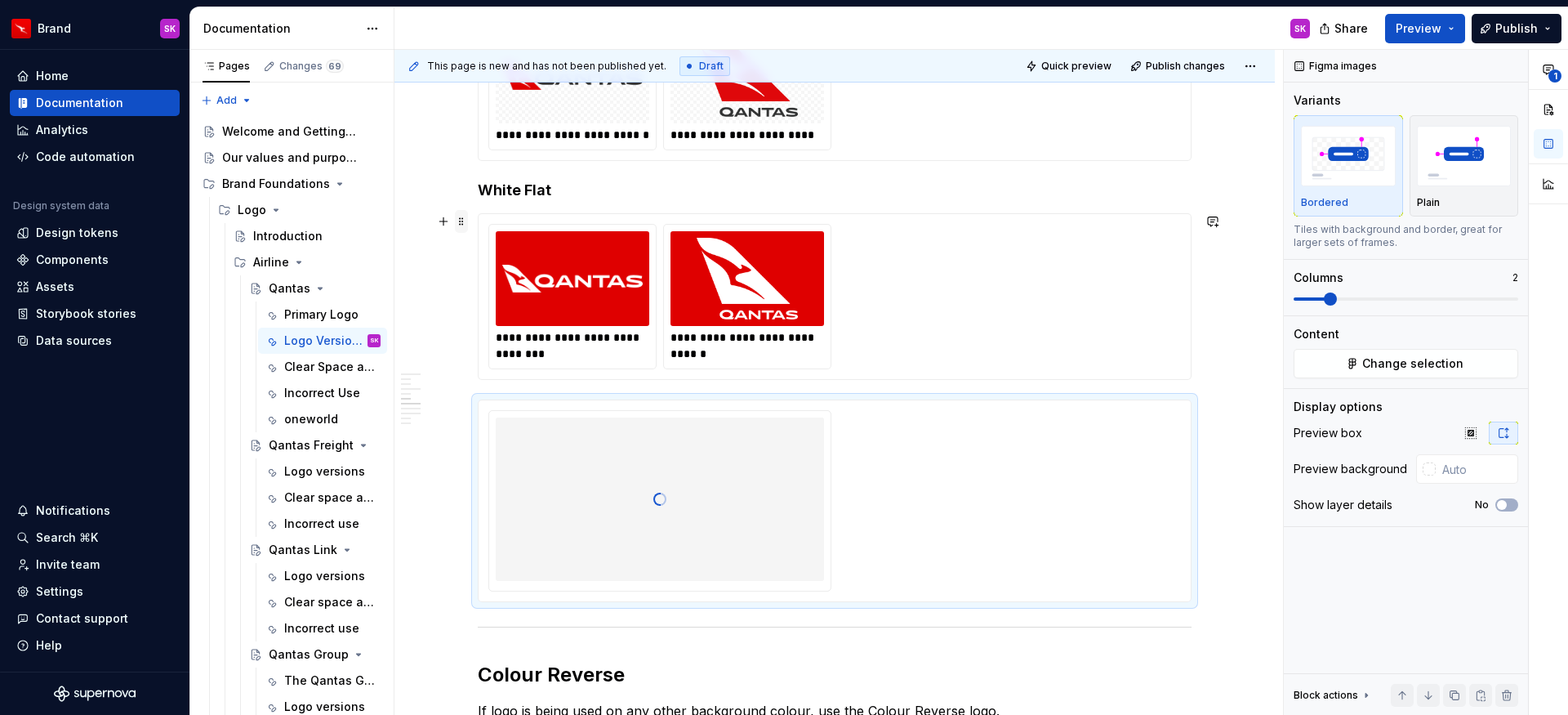
click at [460, 222] on span at bounding box center [461, 221] width 13 height 23
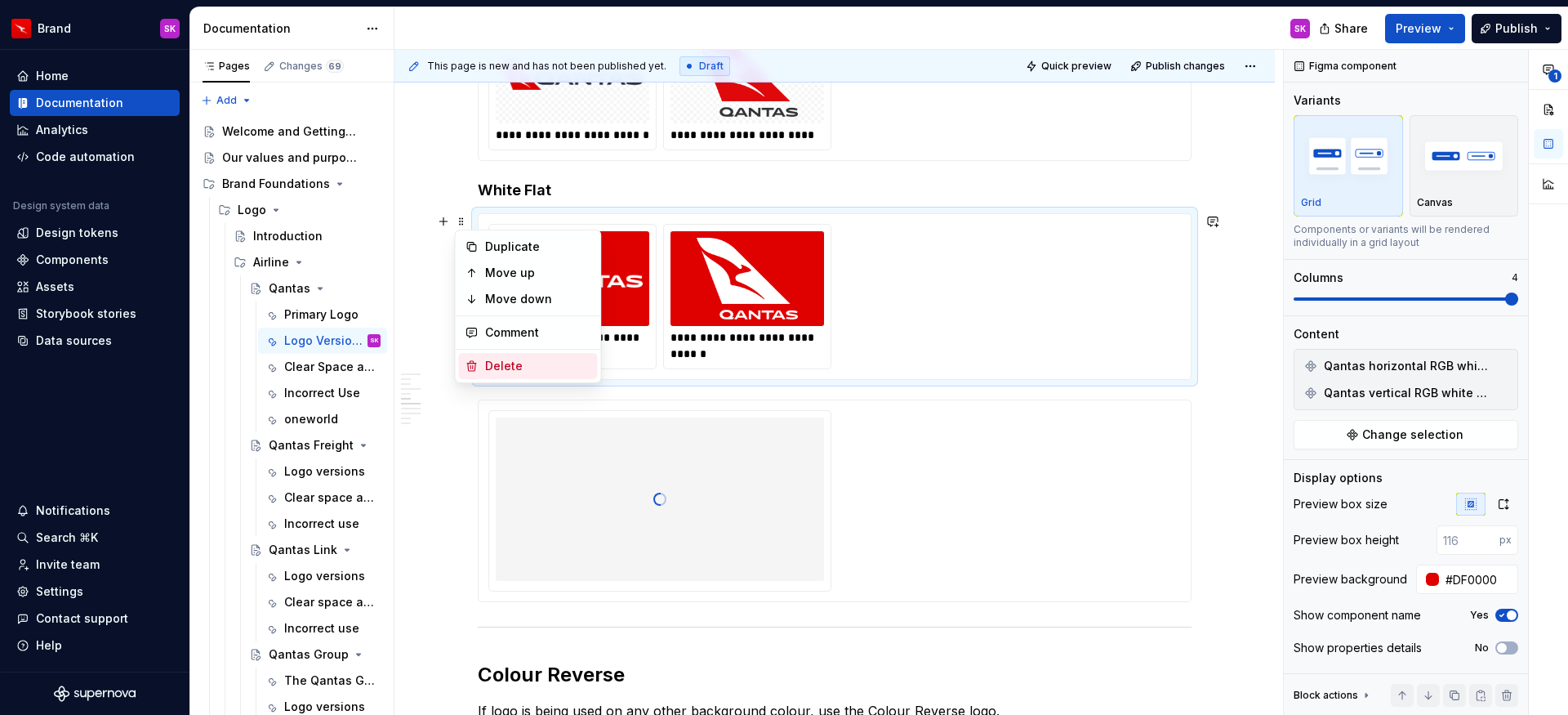
click at [525, 365] on div "Delete" at bounding box center [538, 366] width 106 height 17
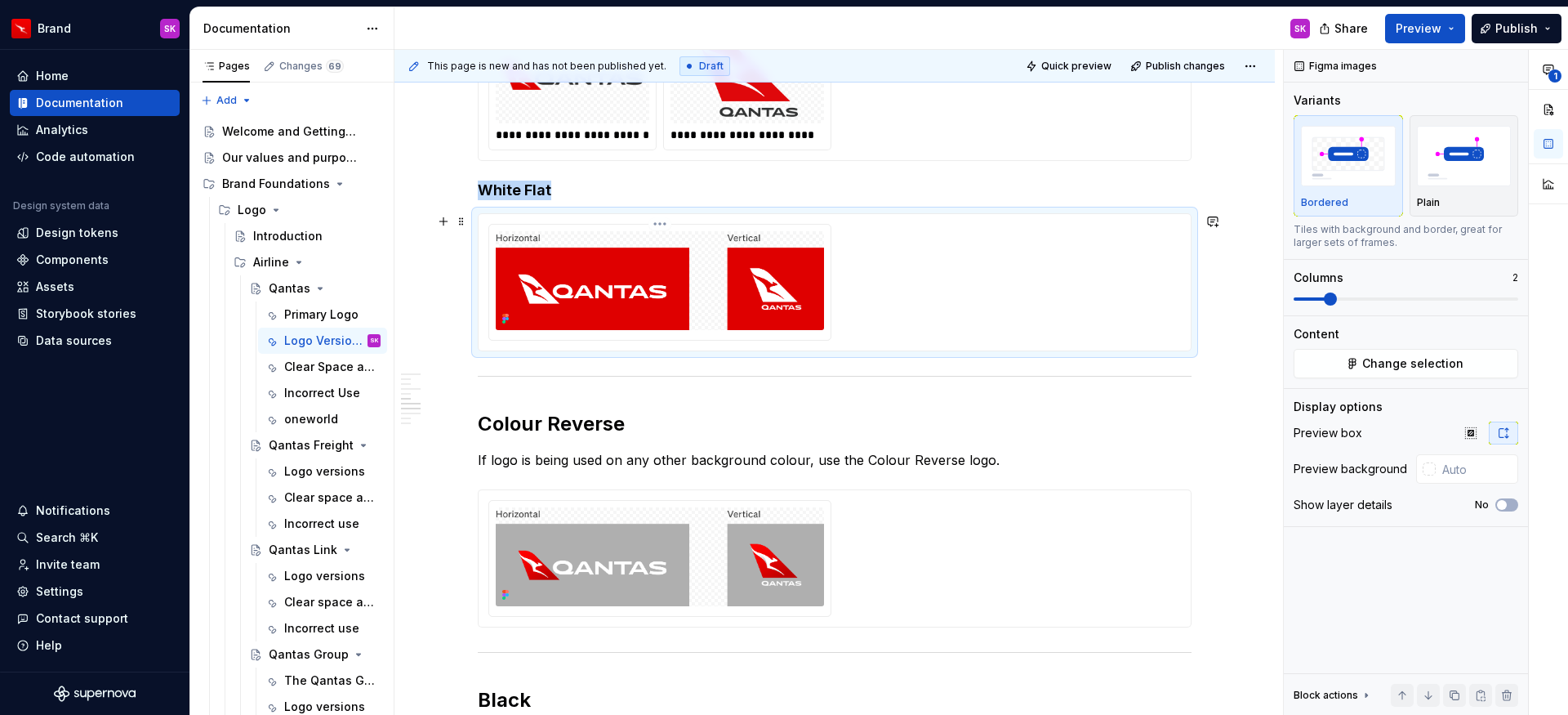
scroll to position [964, 0]
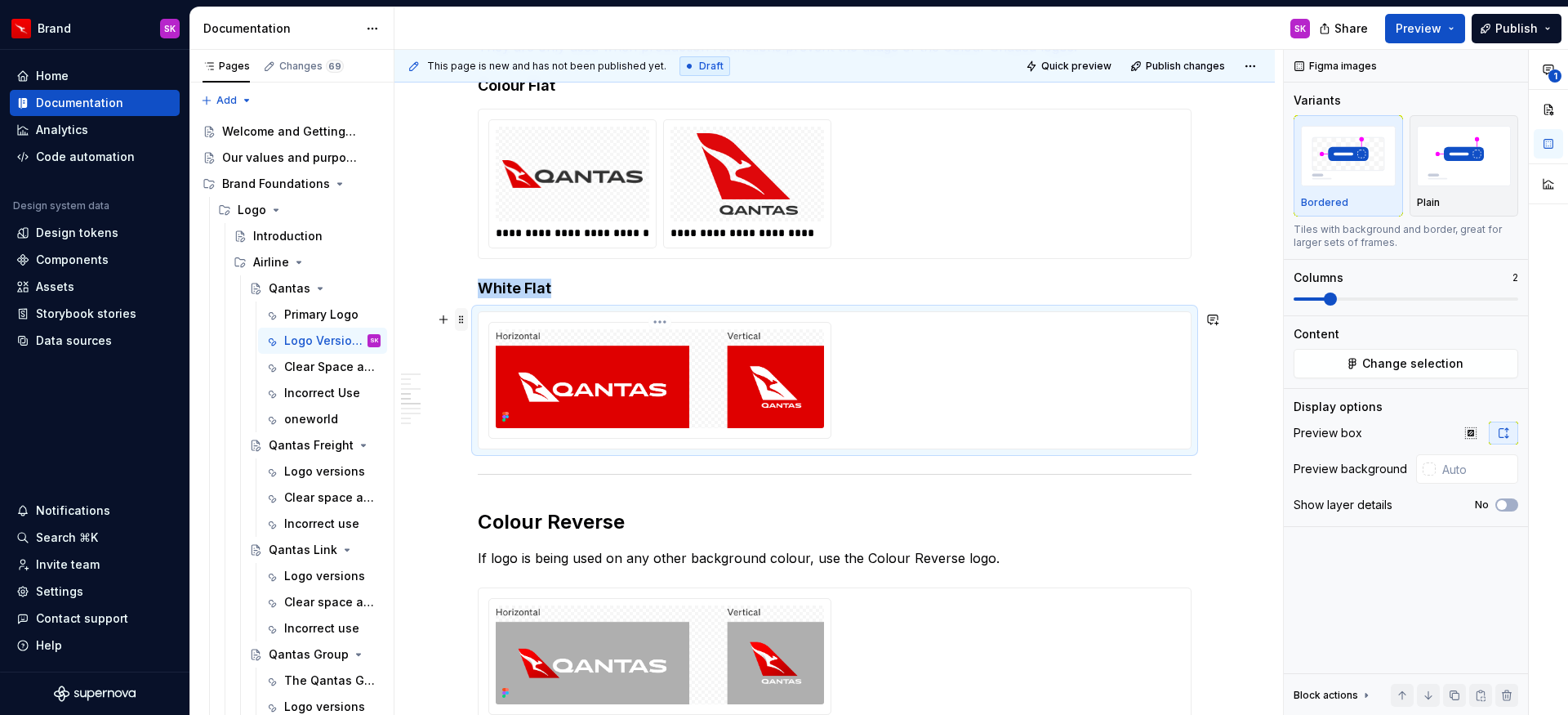
click at [456, 322] on span at bounding box center [461, 319] width 13 height 23
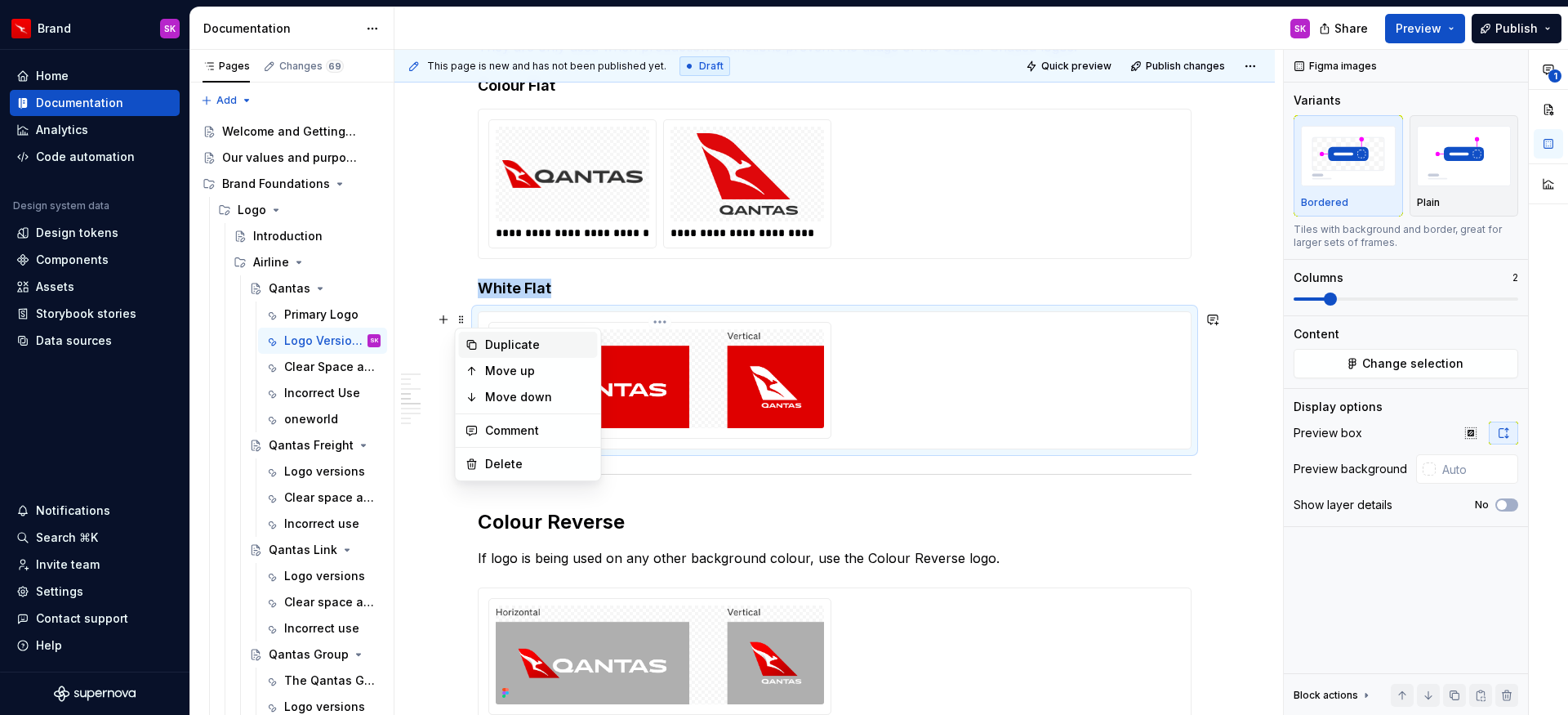
click at [506, 347] on div "Duplicate" at bounding box center [538, 344] width 106 height 17
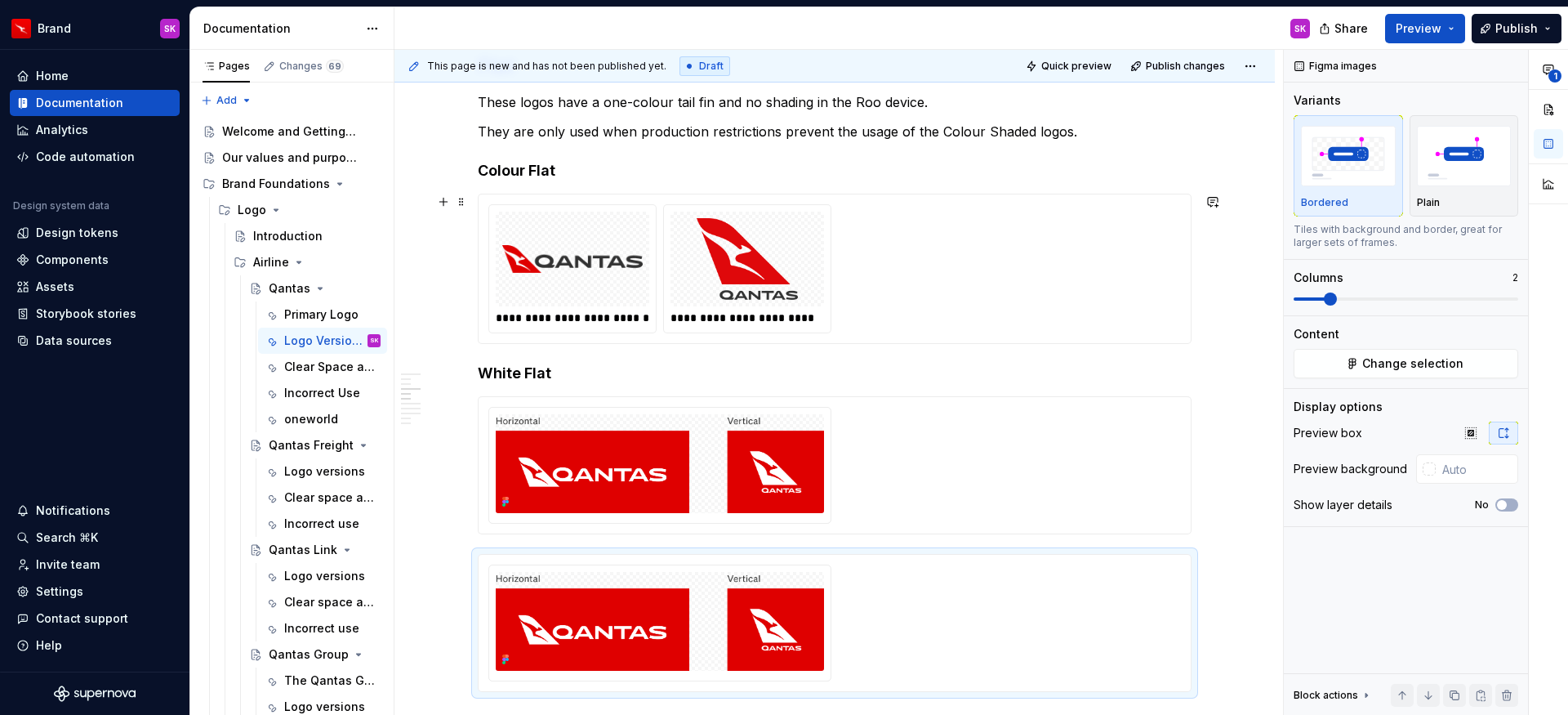
scroll to position [866, 0]
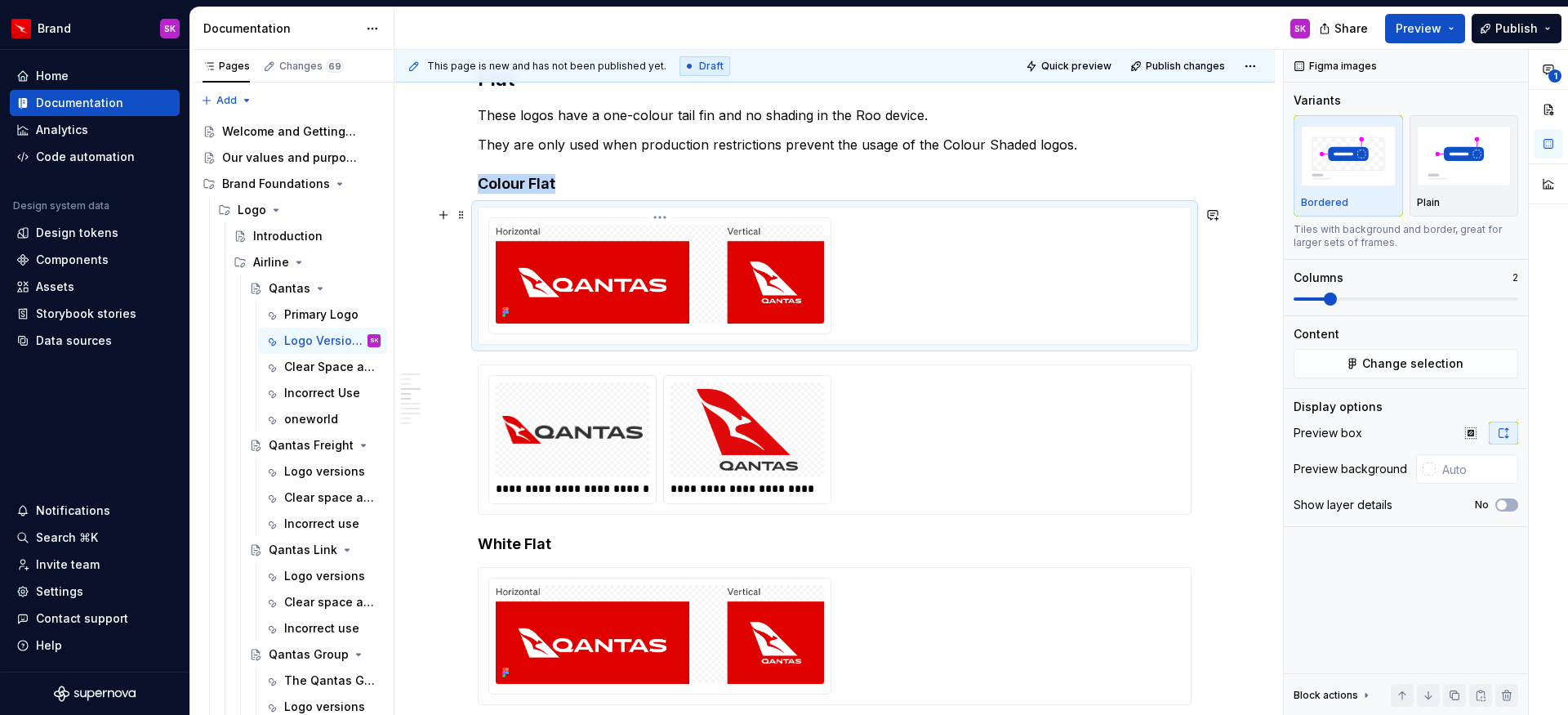
click at [739, 262] on img at bounding box center [659, 274] width 328 height 99
click at [1365, 369] on span "Change selection" at bounding box center [1412, 364] width 102 height 17
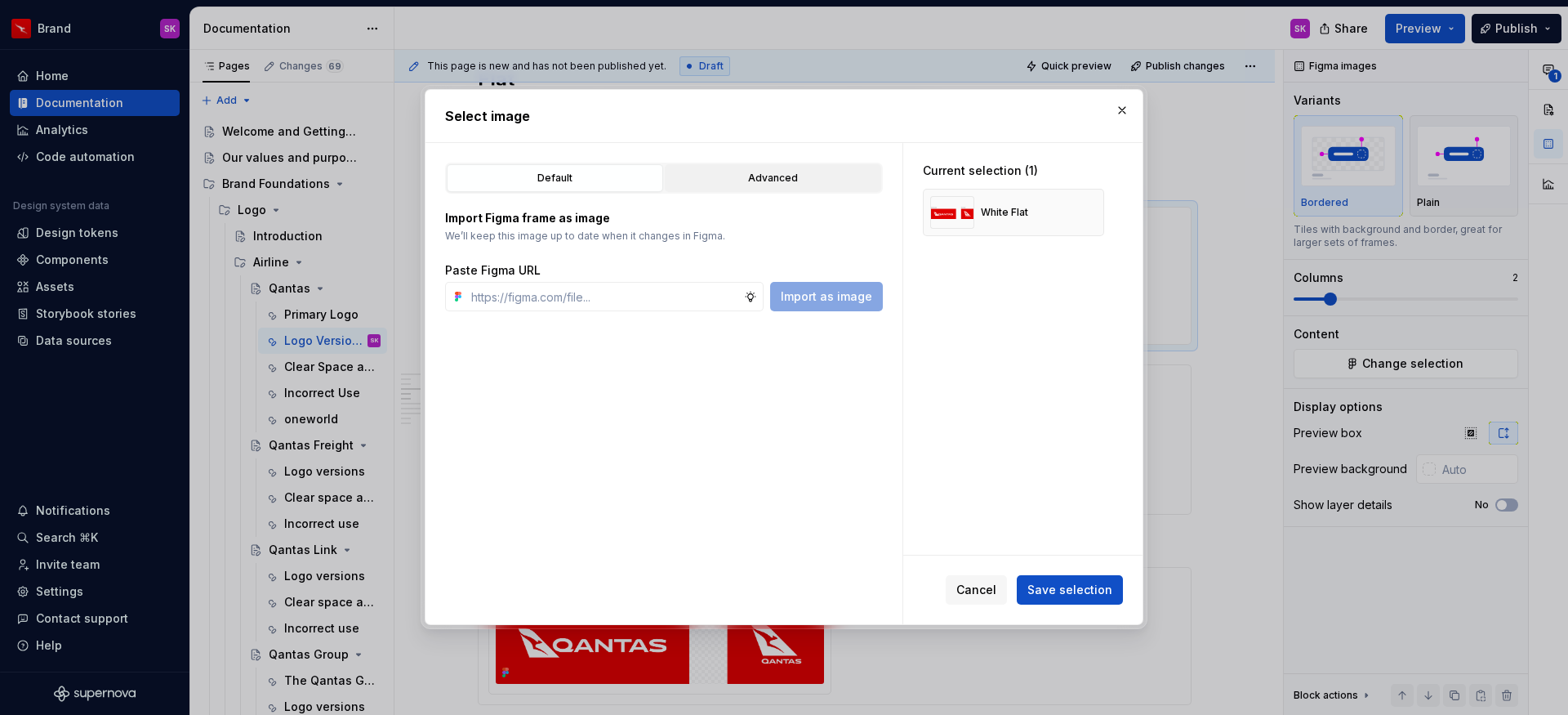
click at [721, 188] on button "Advanced" at bounding box center [774, 179] width 217 height 28
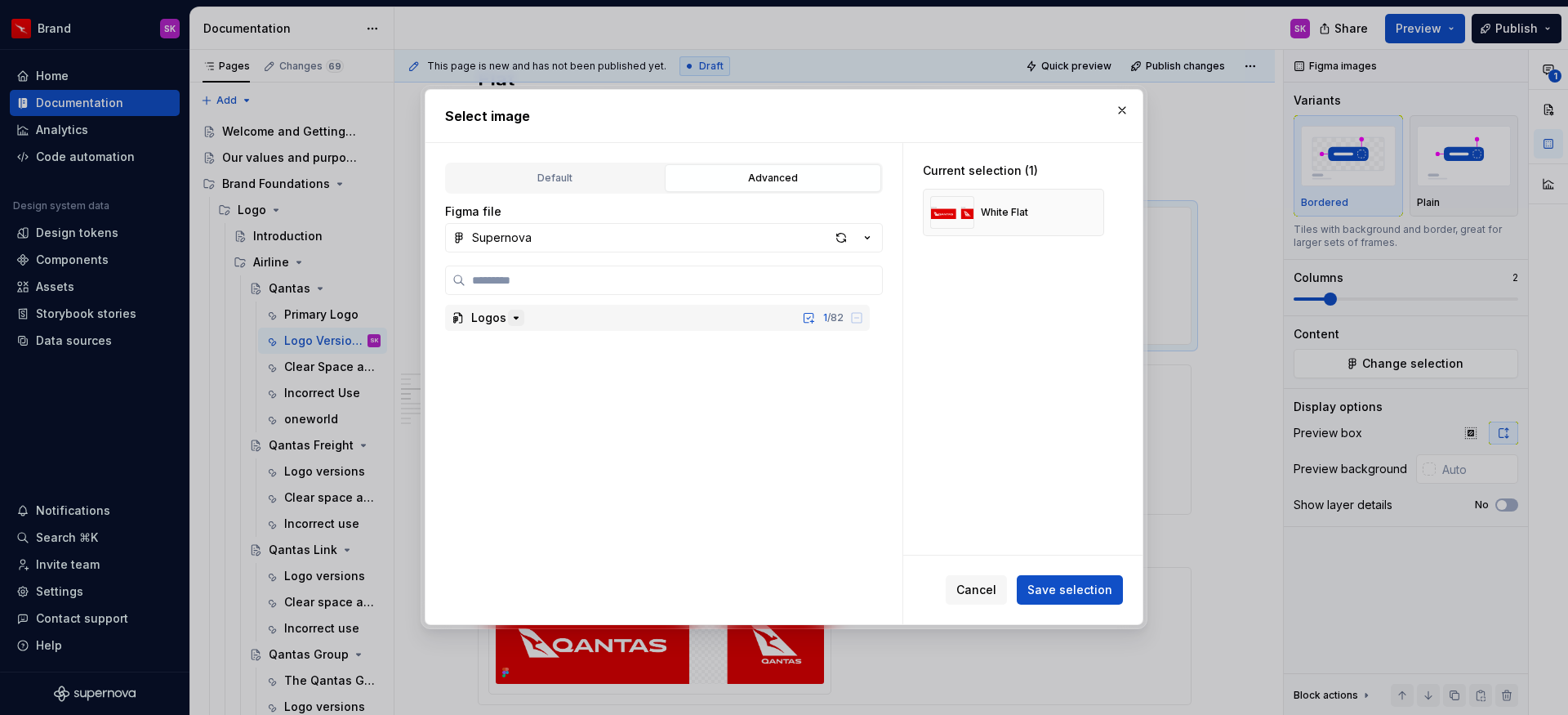
click at [510, 323] on icon "button" at bounding box center [515, 318] width 13 height 13
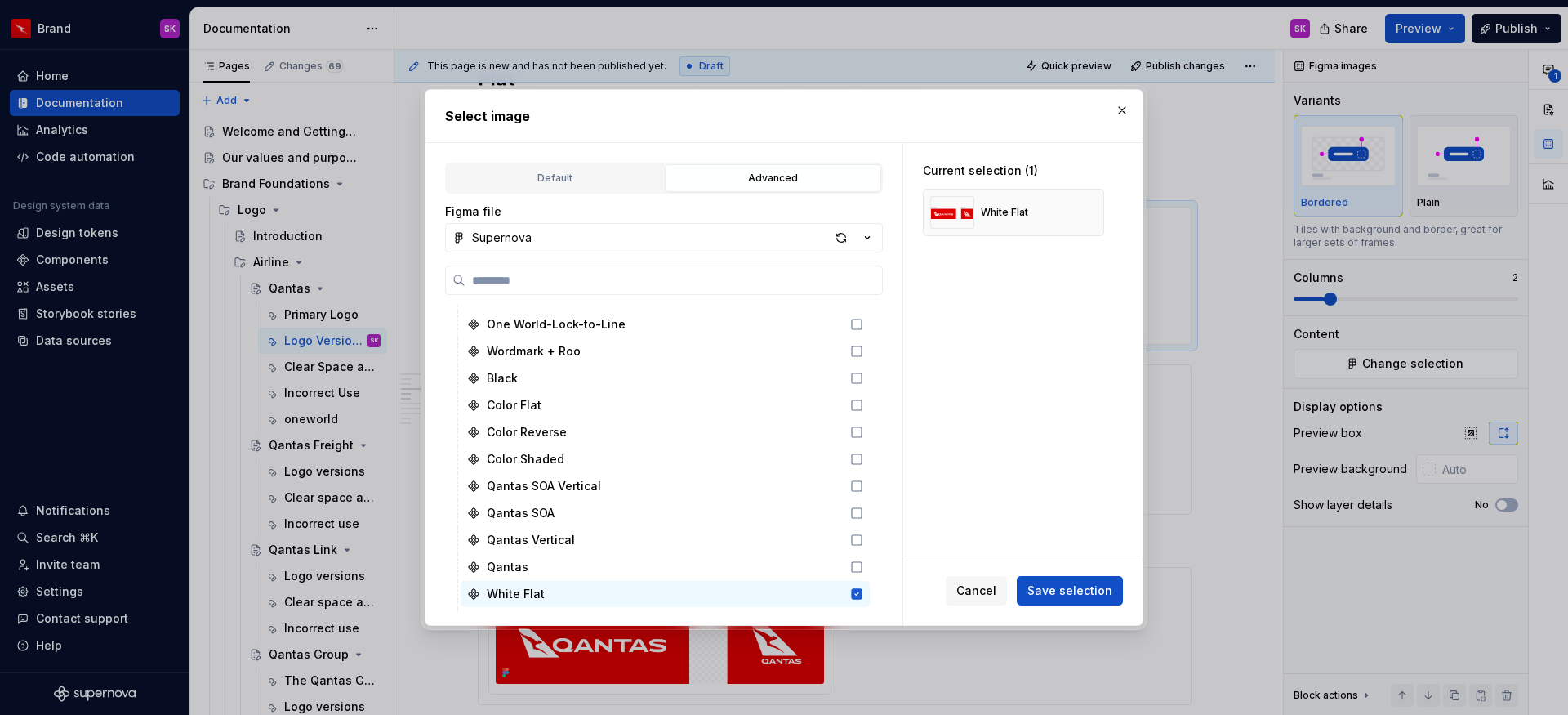
scroll to position [2151, 0]
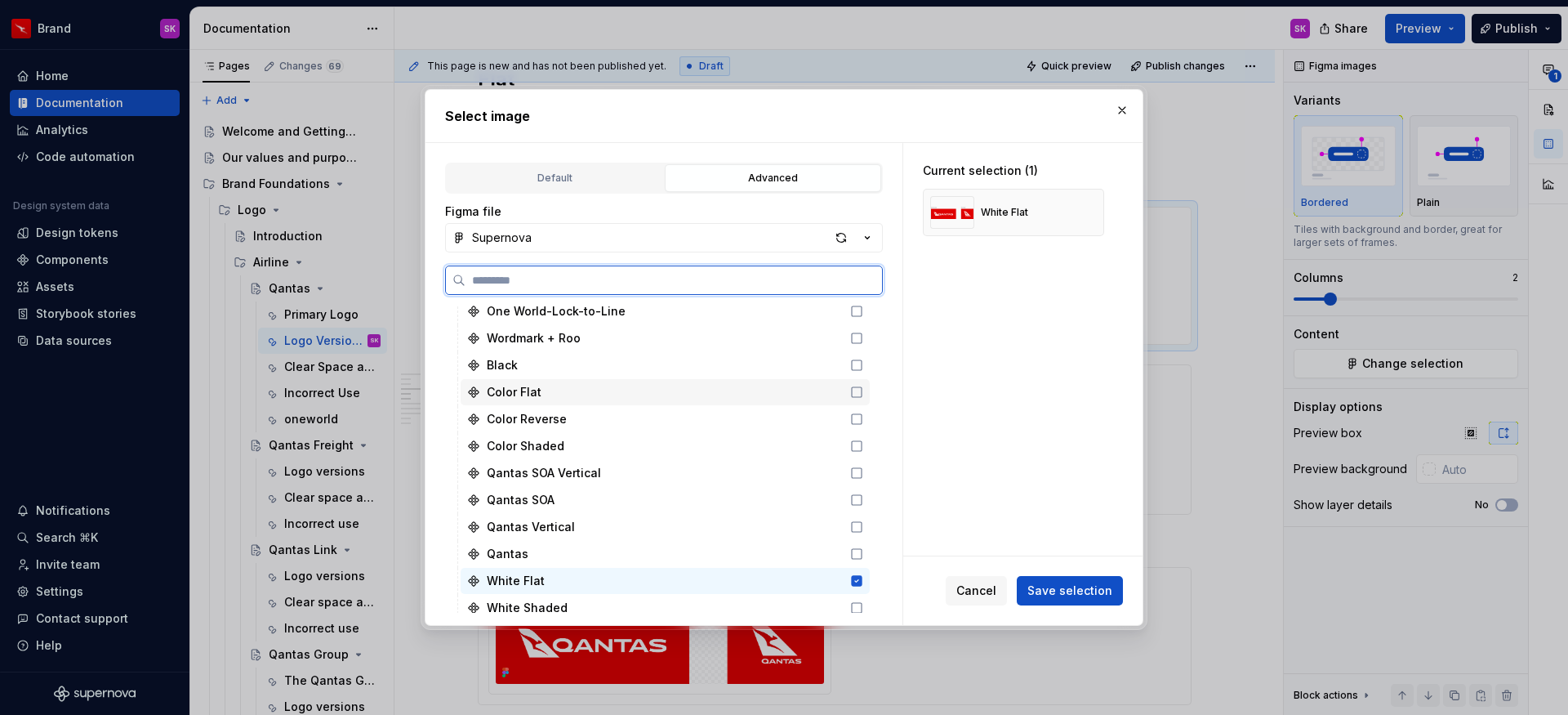
click at [553, 393] on div "Color Flat" at bounding box center [664, 393] width 409 height 27
click at [855, 582] on icon at bounding box center [856, 581] width 11 height 11
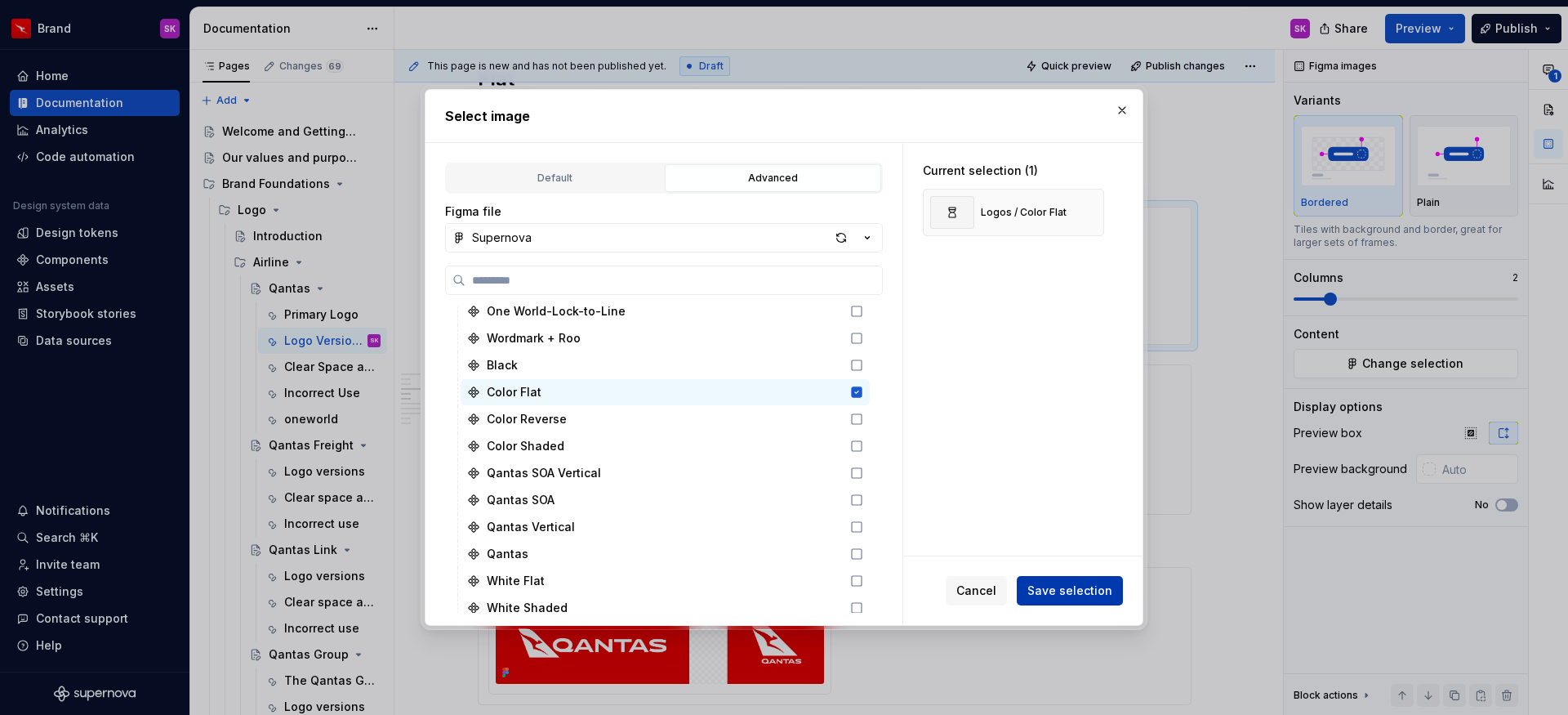
click at [1076, 584] on span "Save selection" at bounding box center [1070, 591] width 85 height 17
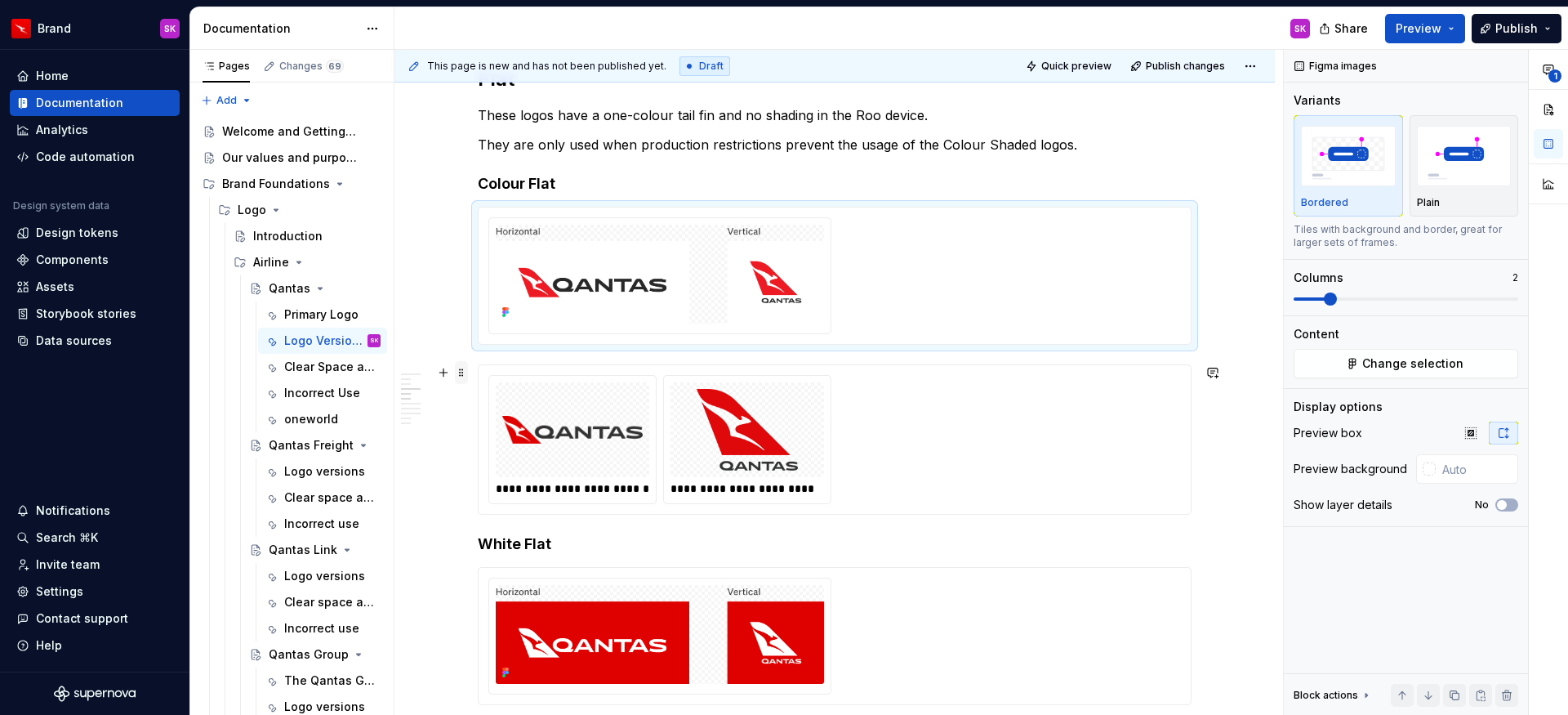
click at [458, 375] on span at bounding box center [461, 372] width 13 height 23
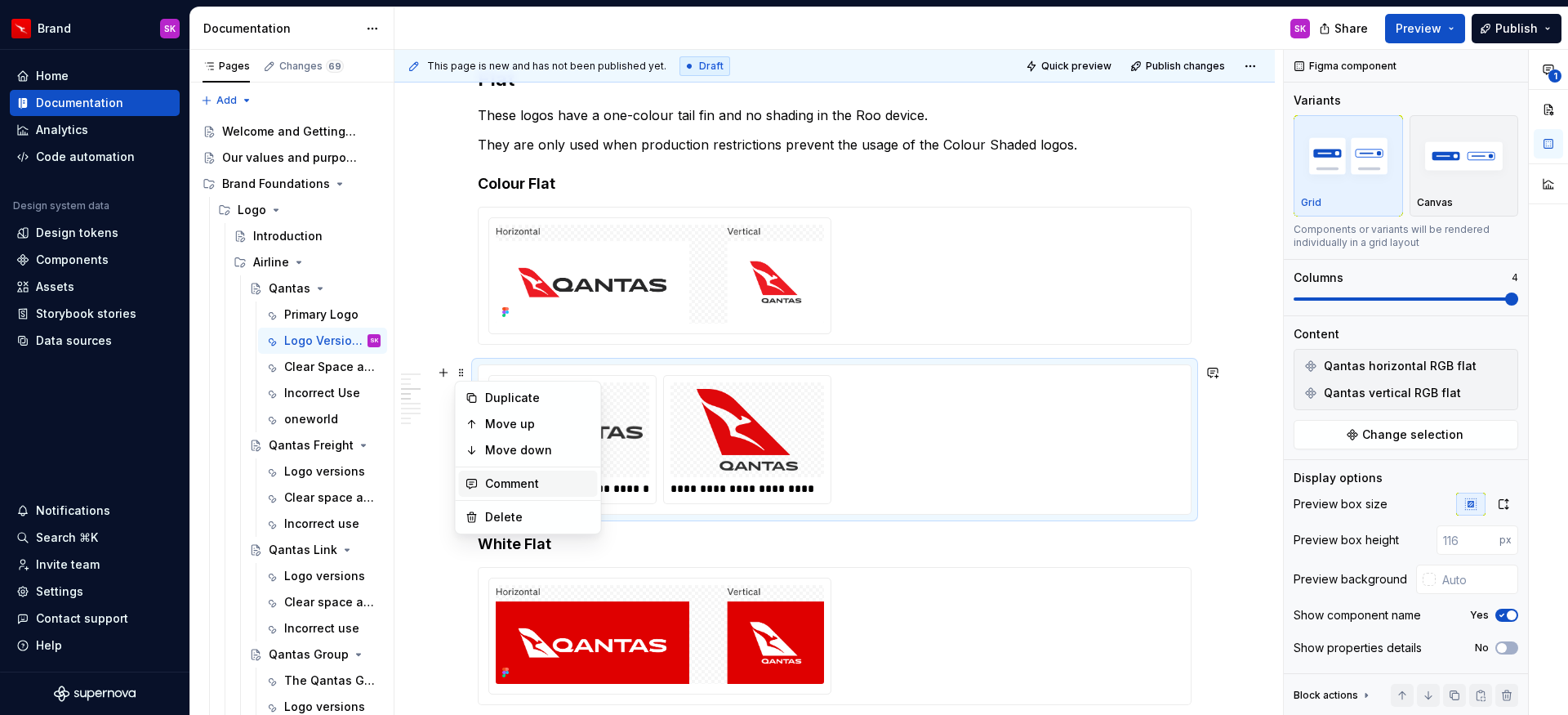
click at [503, 486] on div "Comment" at bounding box center [538, 483] width 106 height 17
click at [458, 371] on span at bounding box center [461, 372] width 13 height 23
click at [499, 513] on div "Delete" at bounding box center [538, 517] width 106 height 17
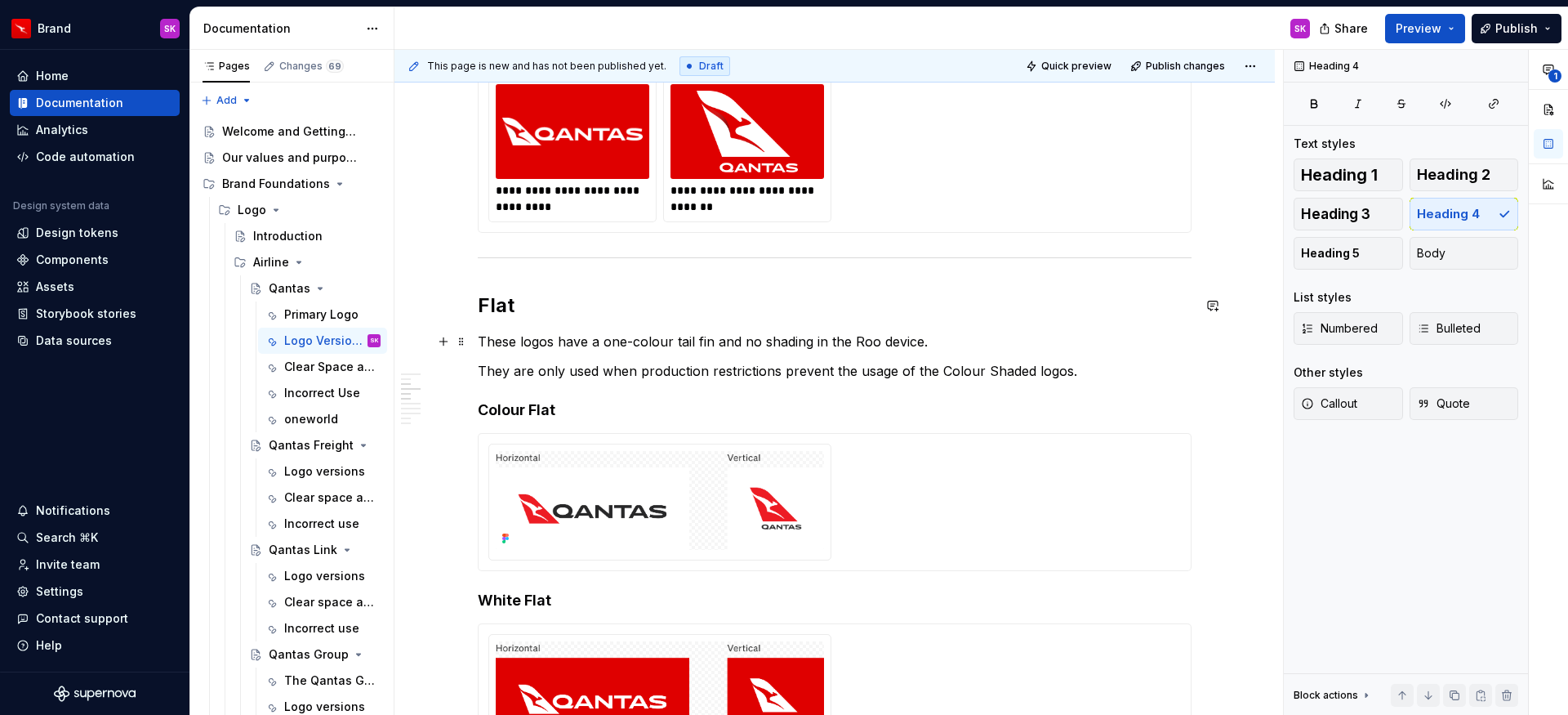
scroll to position [670, 0]
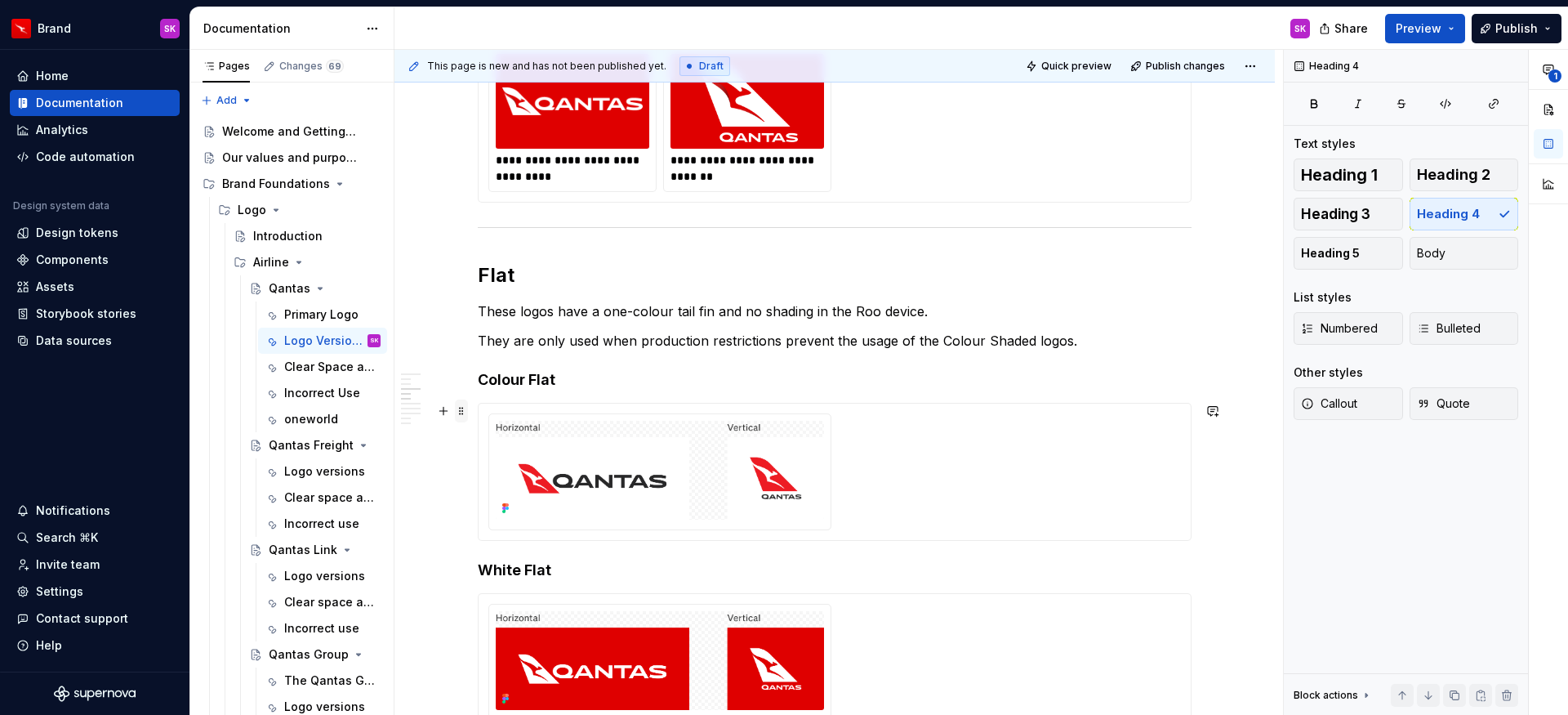
click at [463, 415] on span at bounding box center [461, 410] width 13 height 23
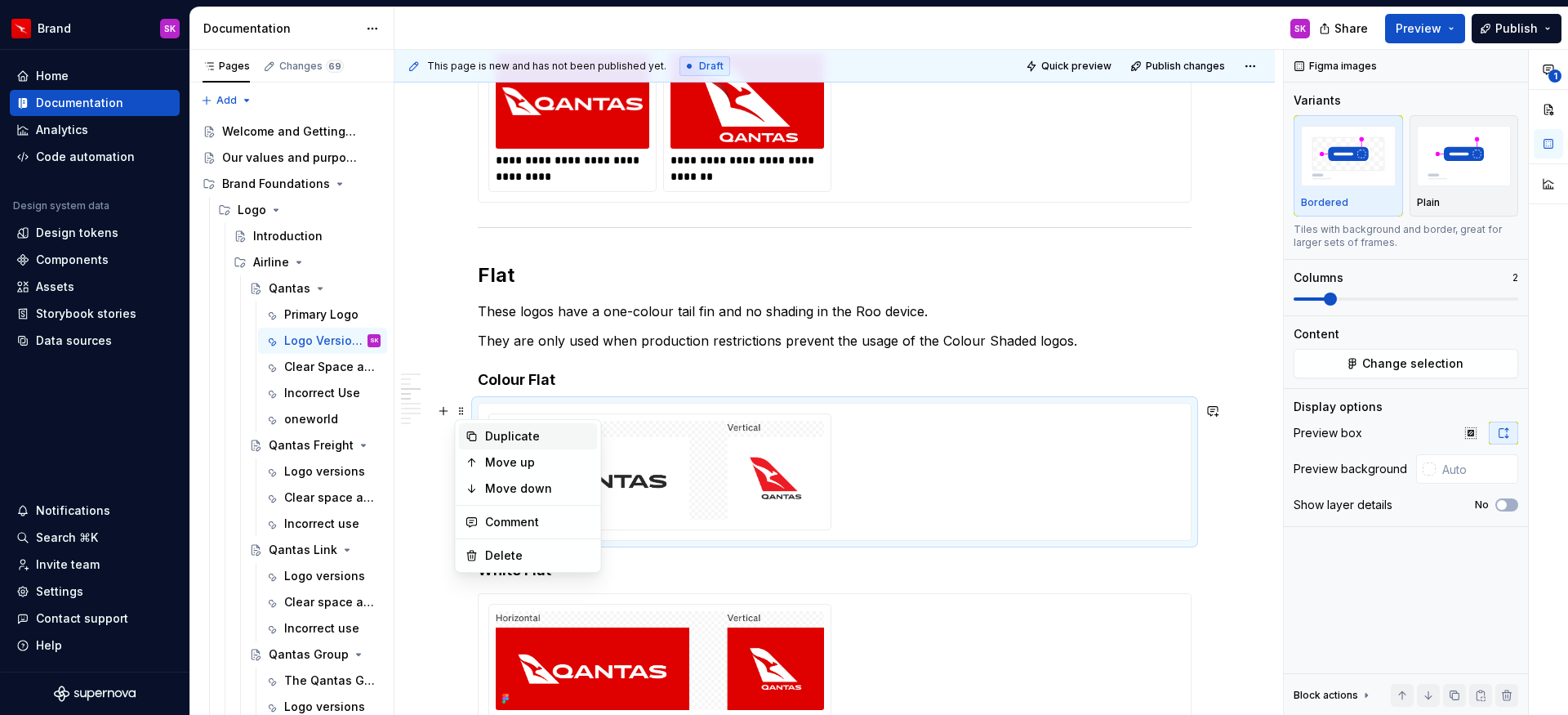
click at [496, 437] on div "Duplicate" at bounding box center [538, 436] width 106 height 17
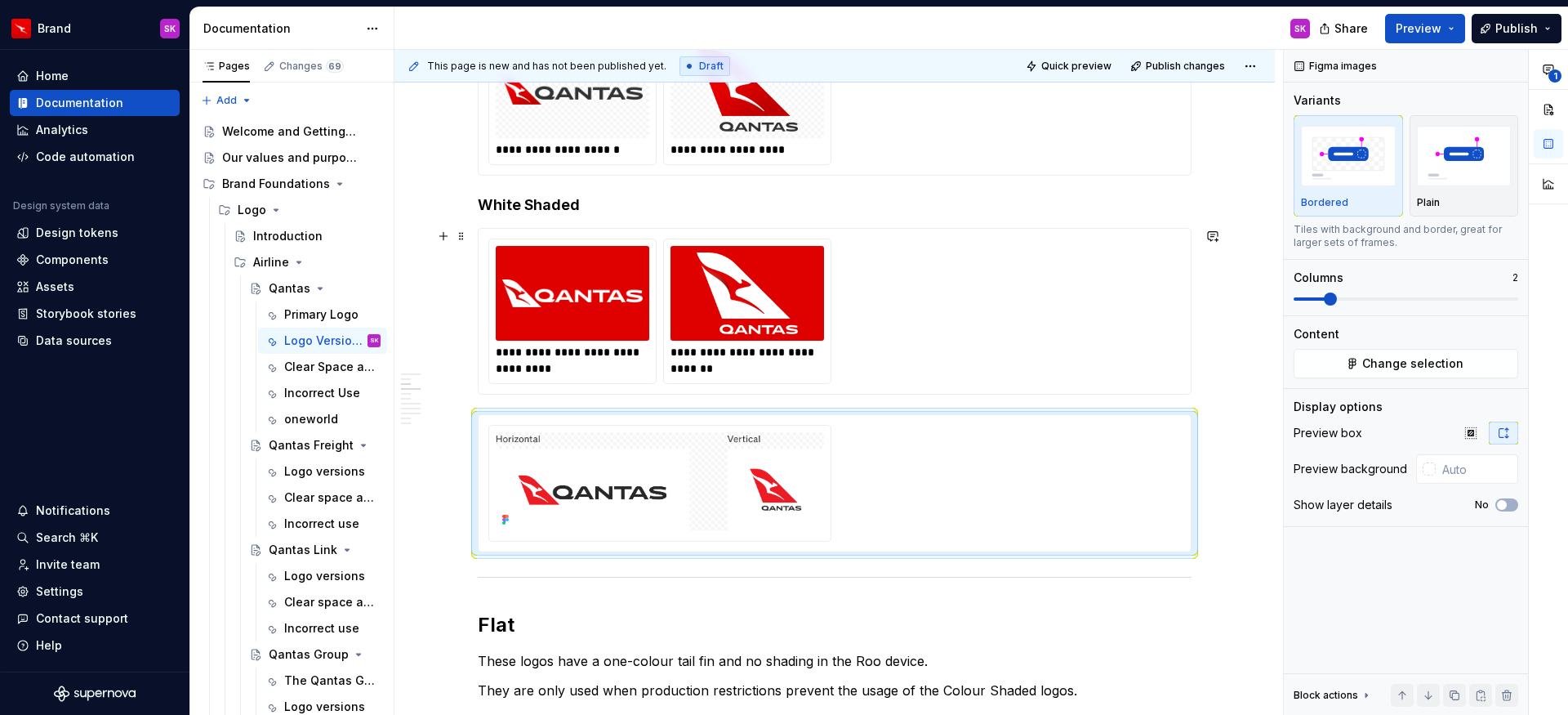
scroll to position [473, 0]
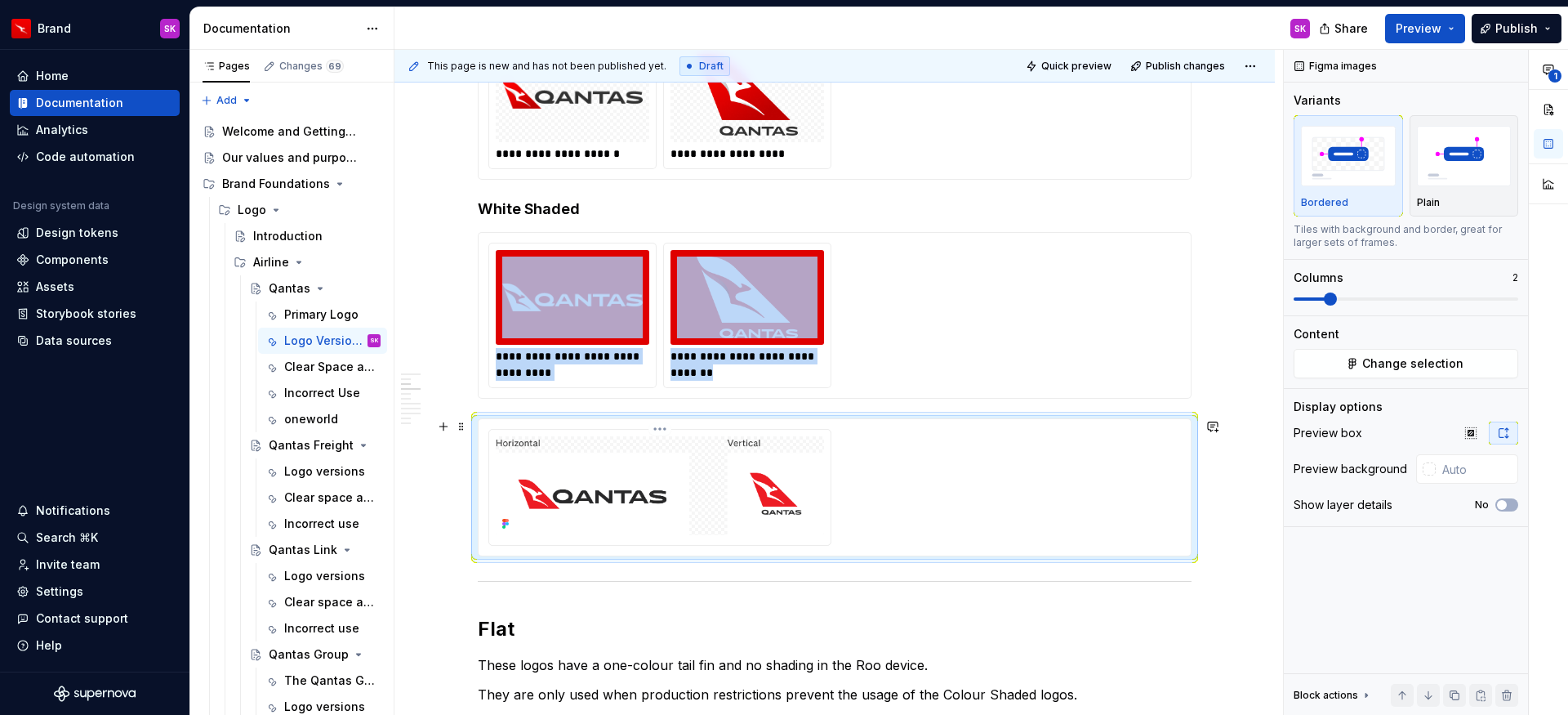
click at [630, 477] on img at bounding box center [659, 486] width 328 height 99
click at [1381, 365] on span "Change selection" at bounding box center [1412, 364] width 102 height 17
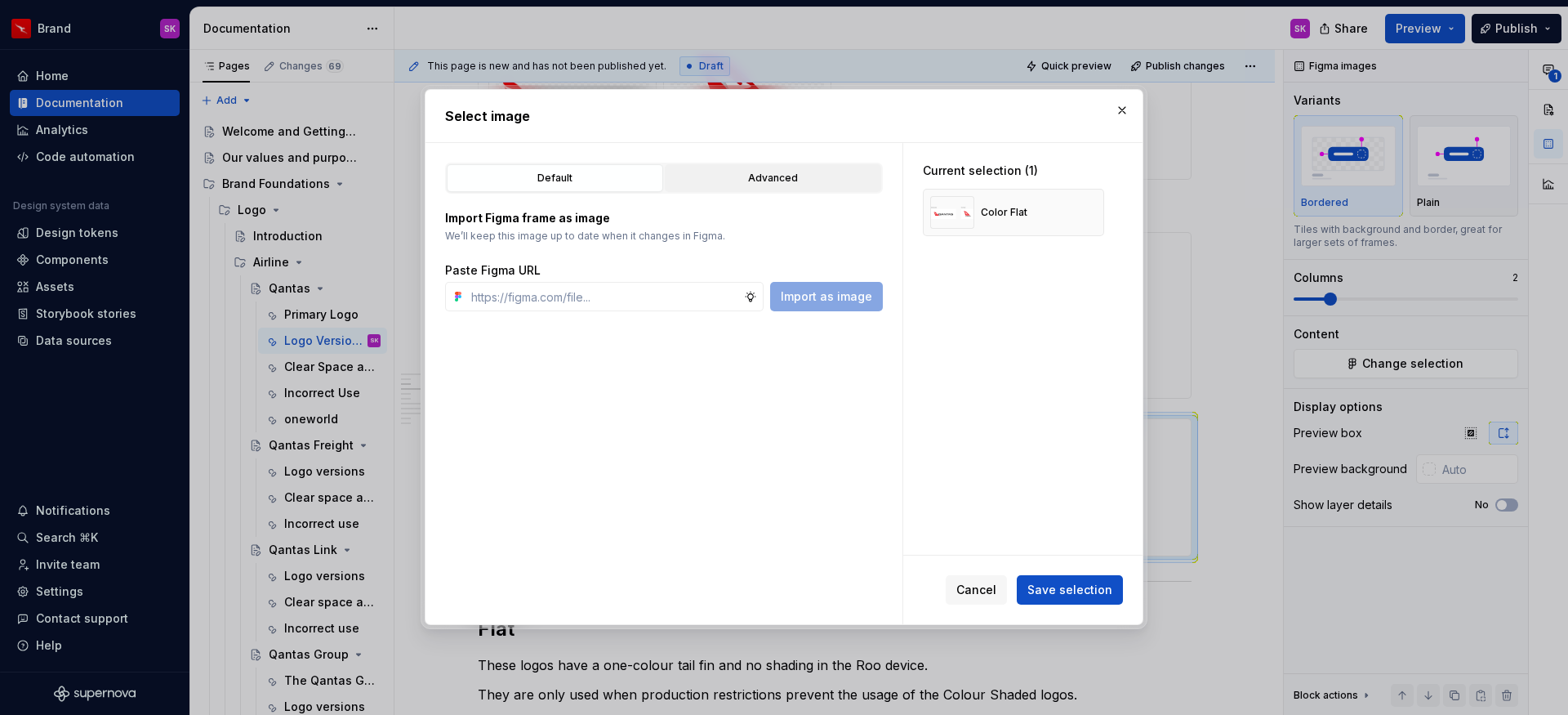
click at [731, 180] on div "Advanced" at bounding box center [773, 178] width 205 height 17
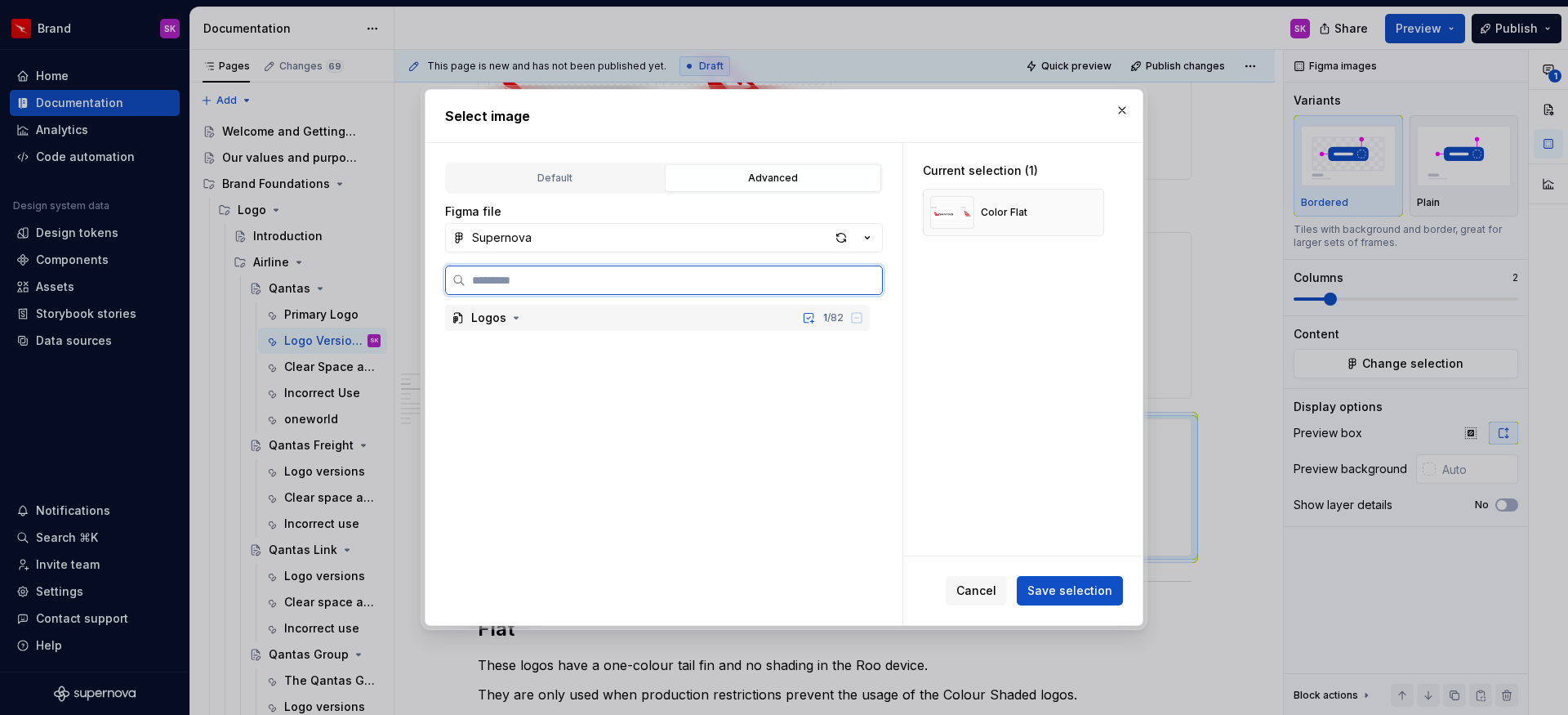
click at [684, 320] on div "Logos 1 / 82" at bounding box center [657, 318] width 425 height 27
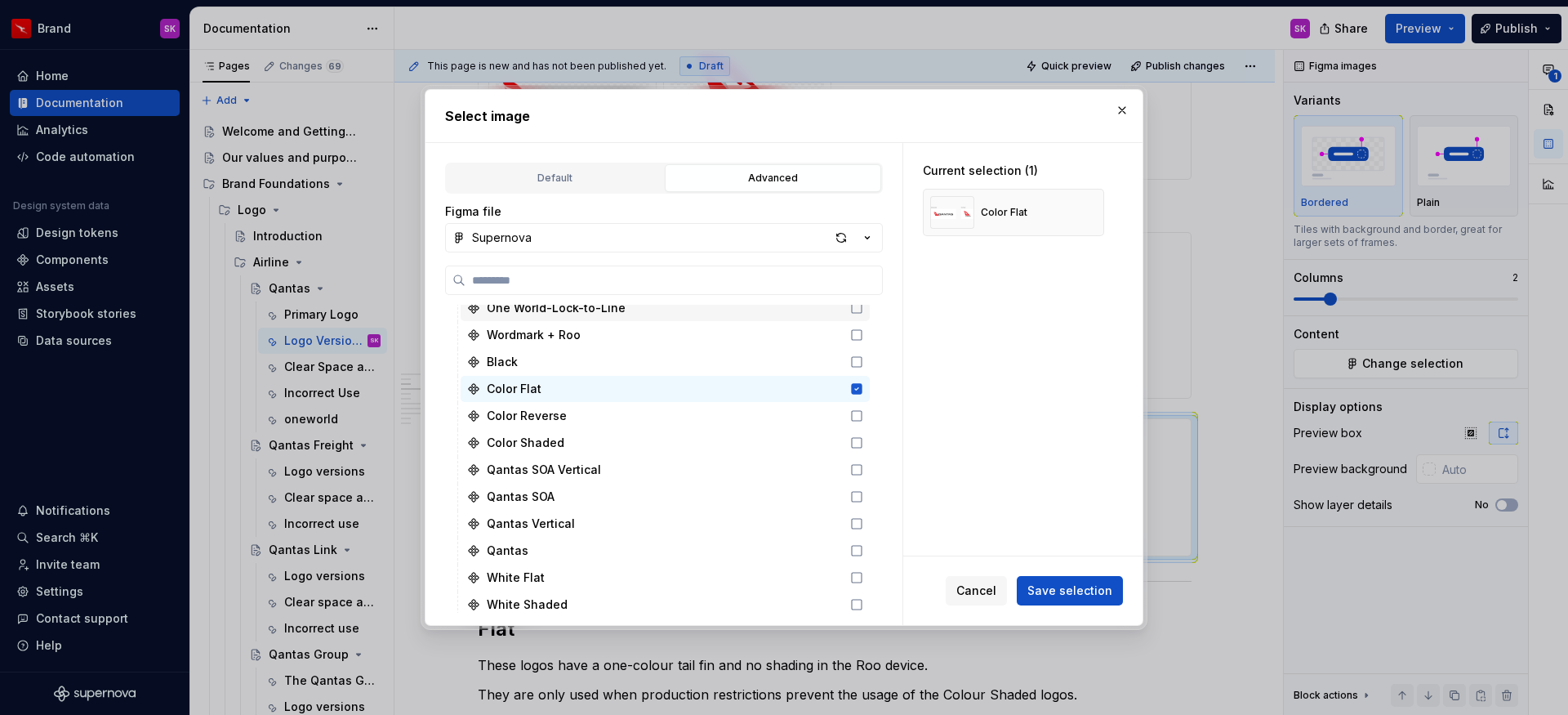
scroll to position [2160, 0]
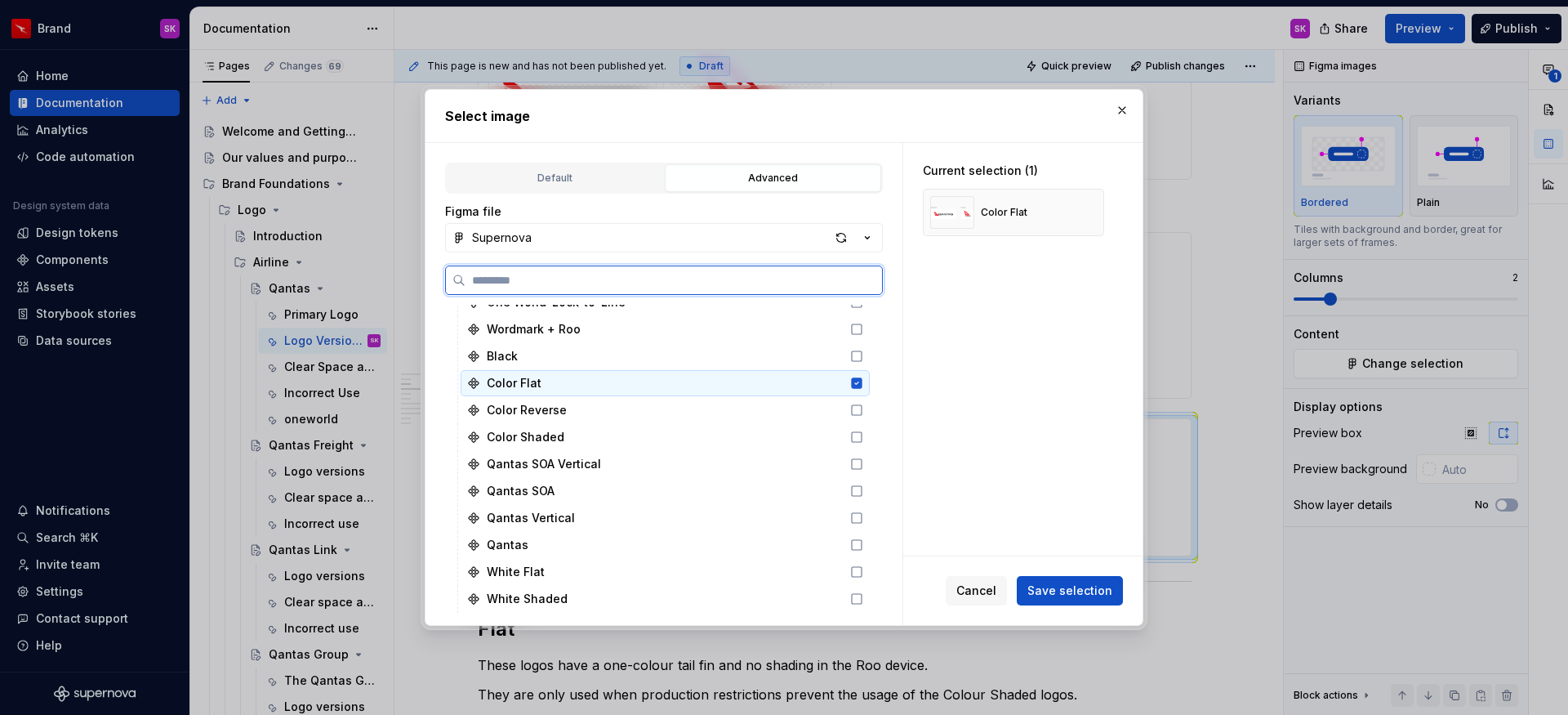
click at [667, 383] on div "Color Flat" at bounding box center [664, 383] width 409 height 27
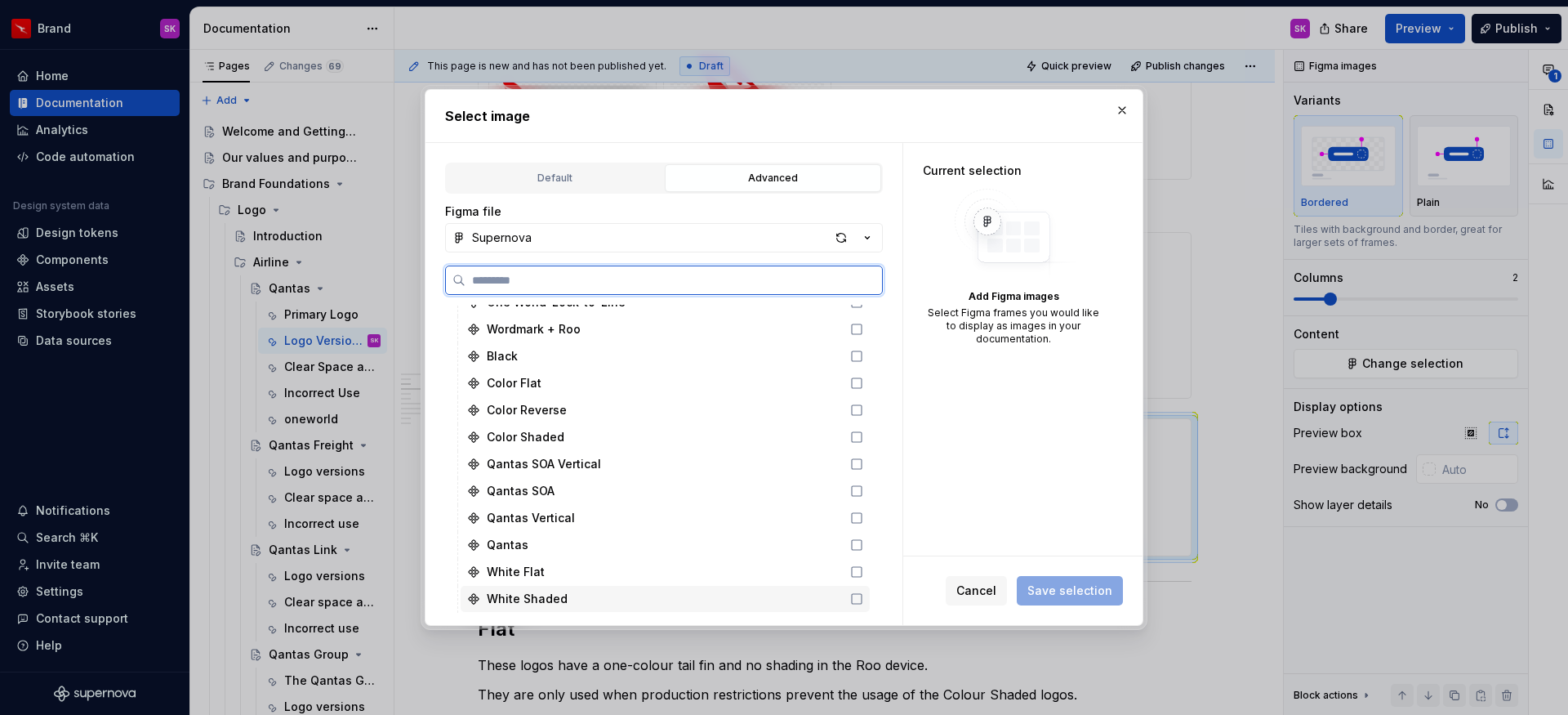
click at [571, 590] on div "White Shaded" at bounding box center [664, 599] width 409 height 27
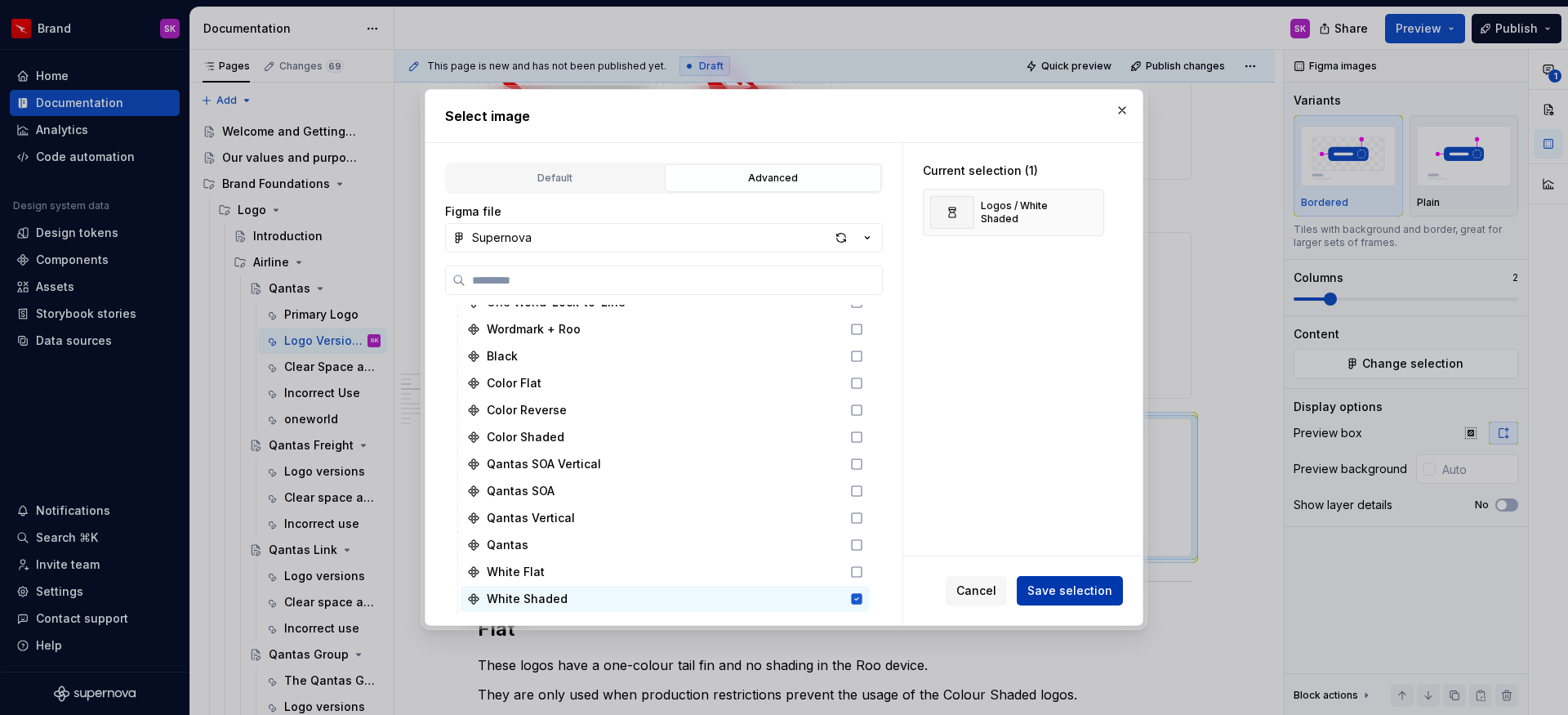
click at [1053, 597] on span "Save selection" at bounding box center [1070, 591] width 85 height 17
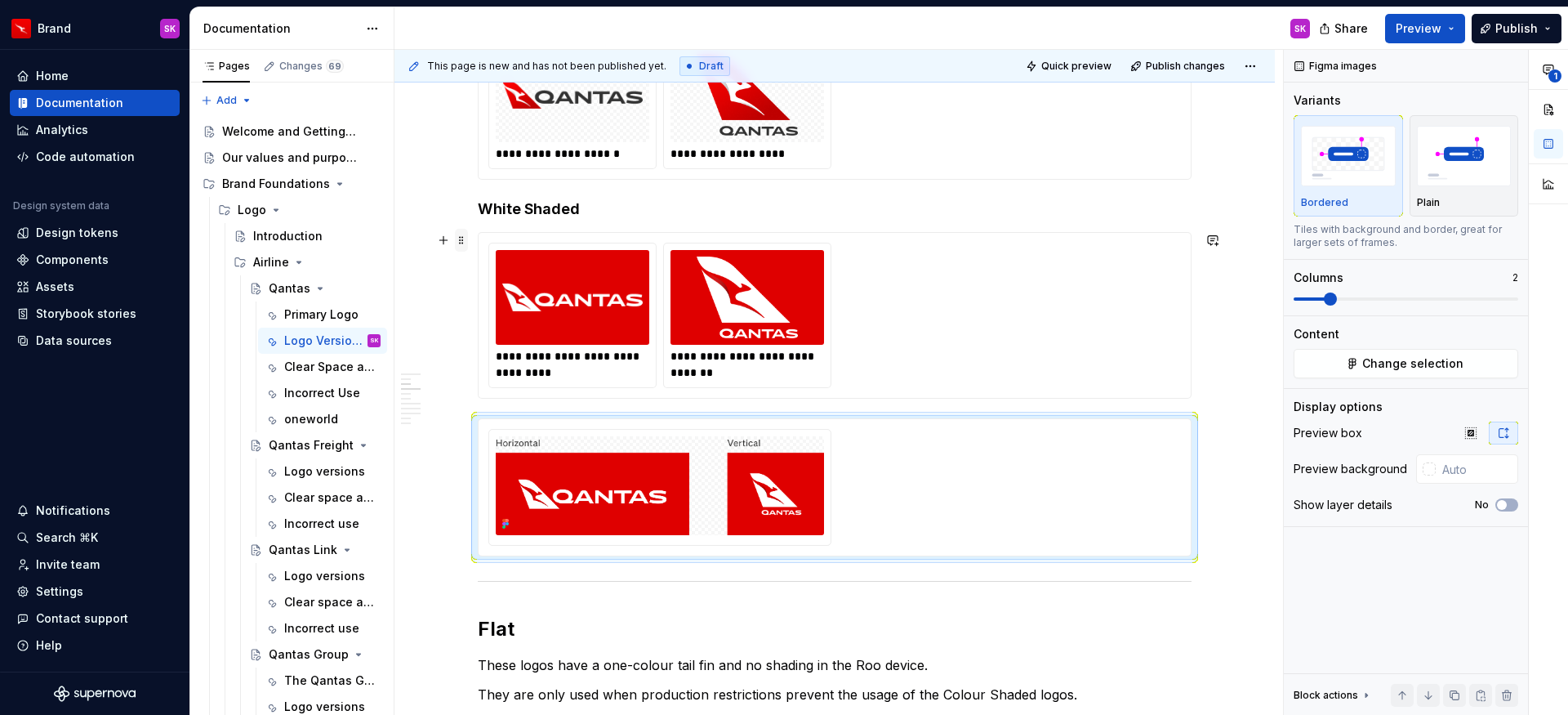
click at [456, 241] on span at bounding box center [461, 240] width 13 height 23
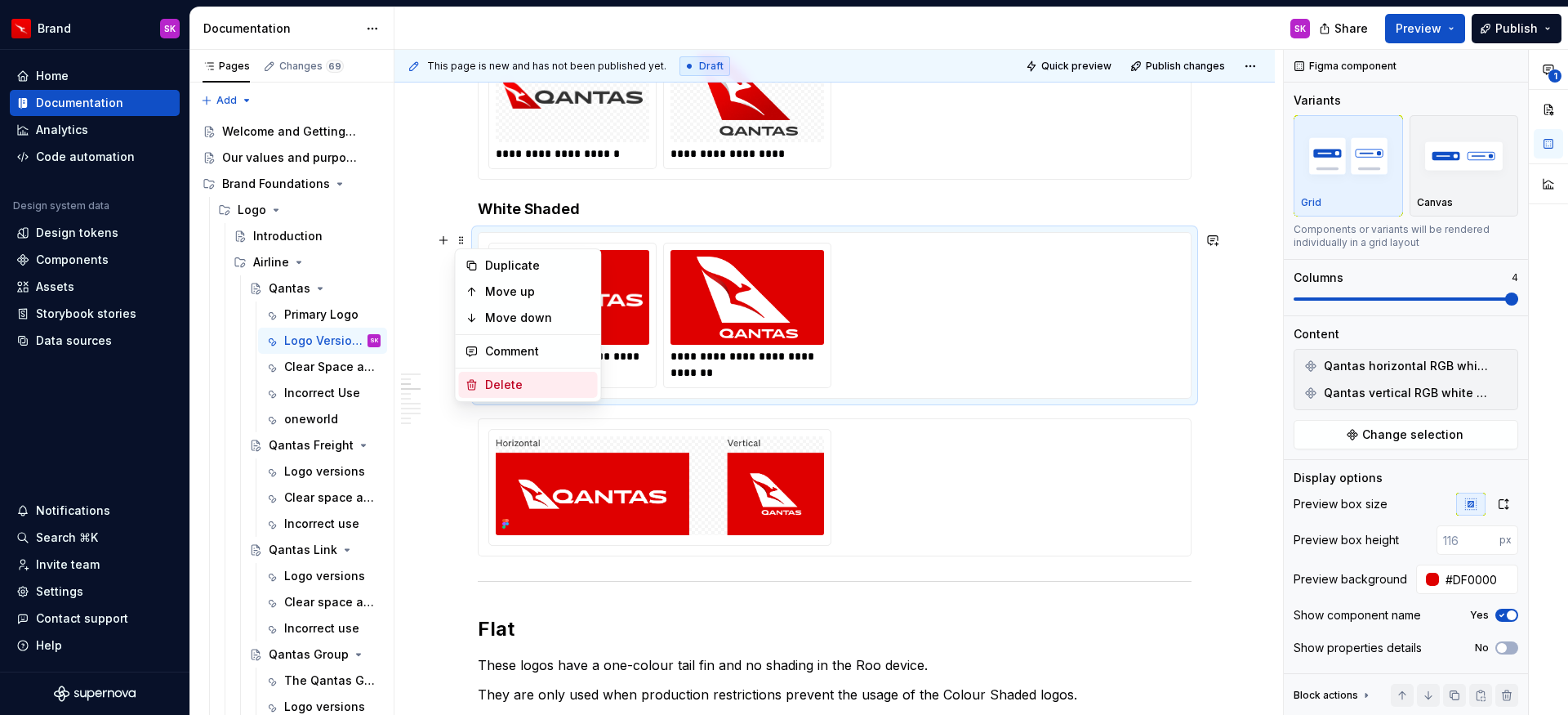
click at [499, 386] on div "Delete" at bounding box center [538, 385] width 106 height 17
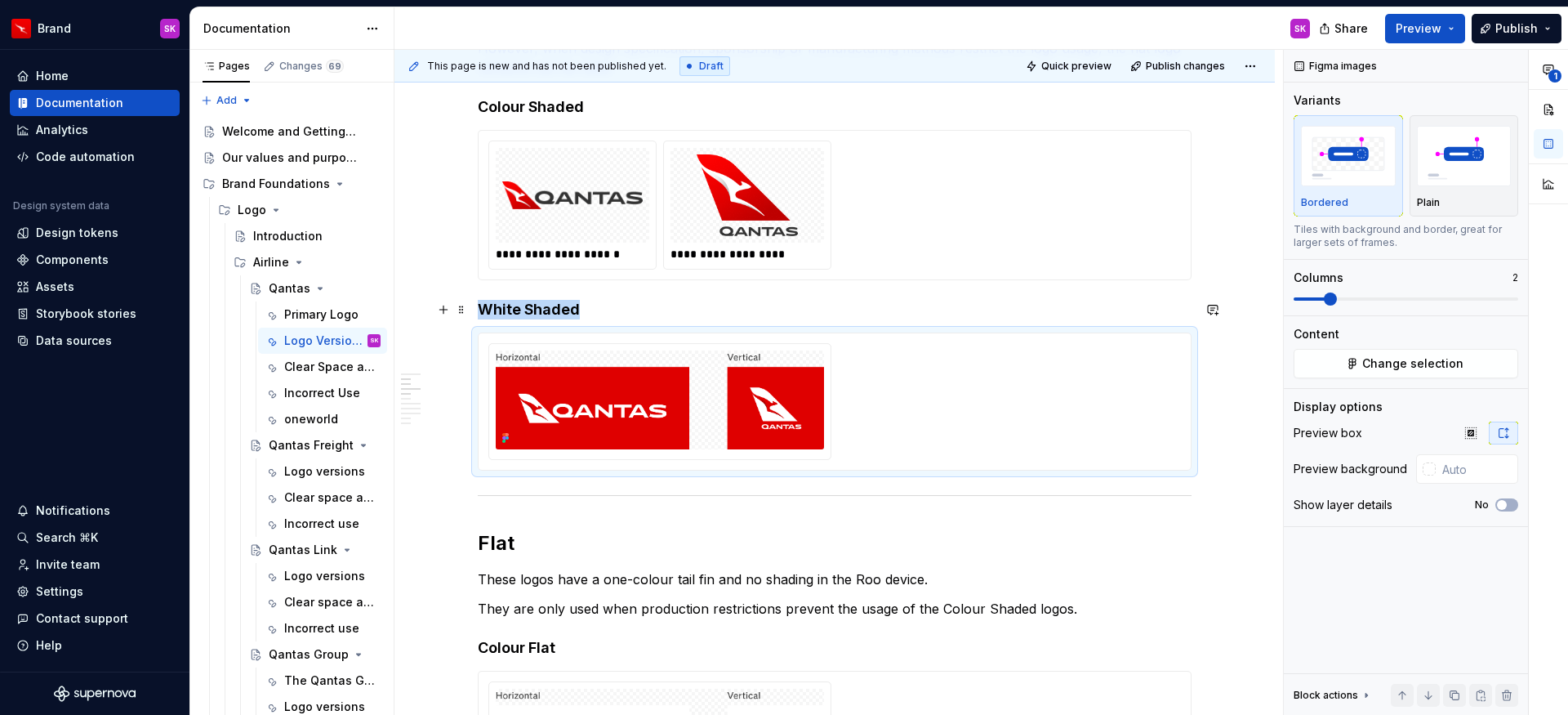
scroll to position [277, 0]
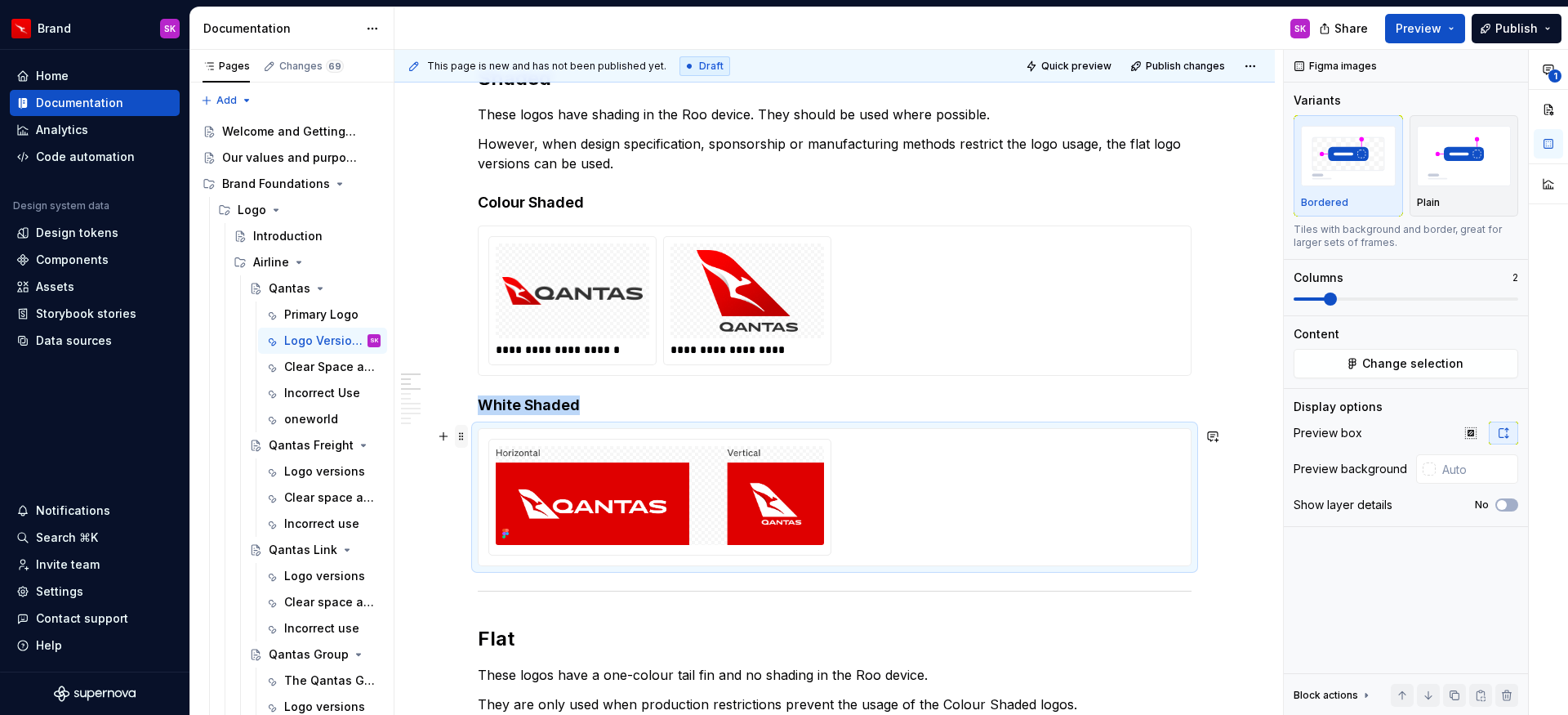
click at [462, 435] on span at bounding box center [461, 436] width 13 height 23
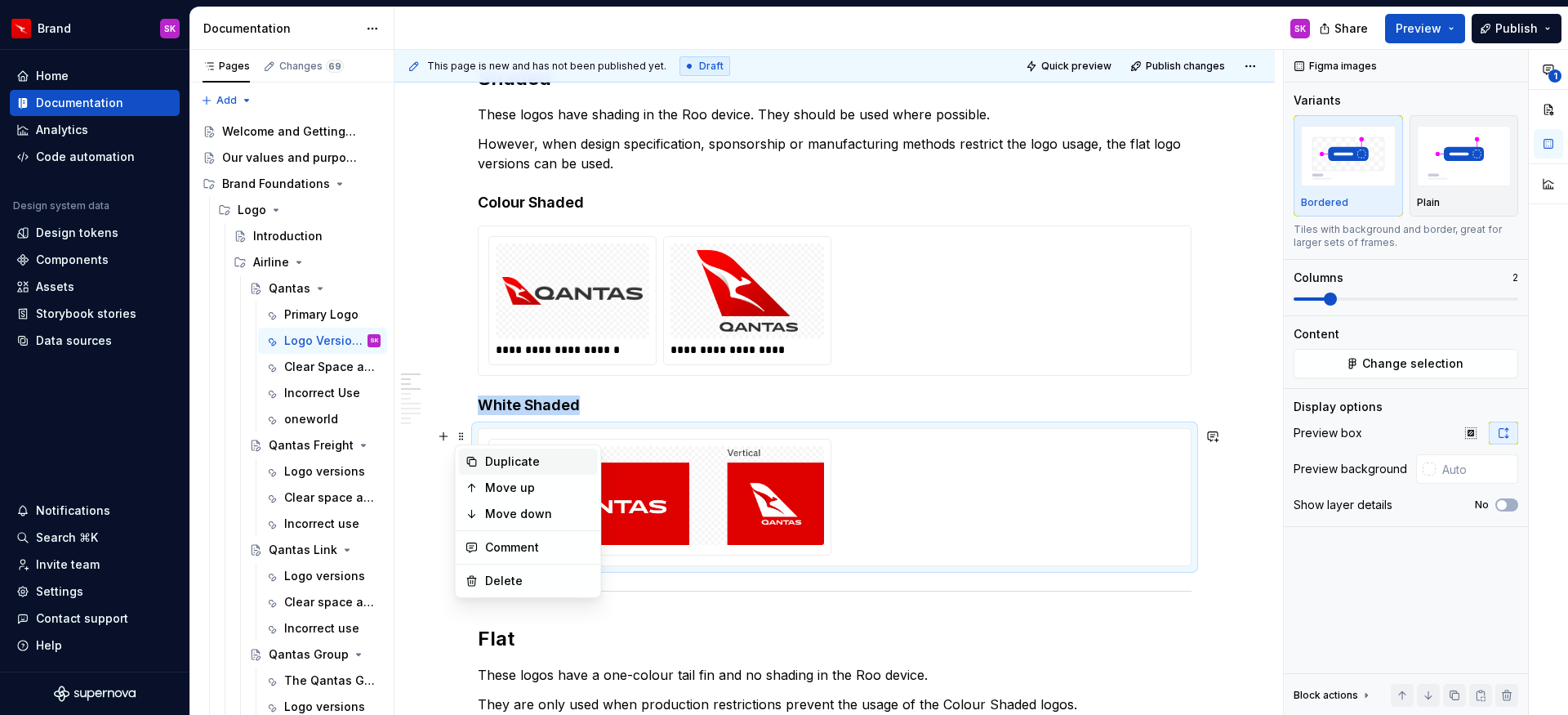
click at [508, 465] on div "Duplicate" at bounding box center [538, 462] width 106 height 17
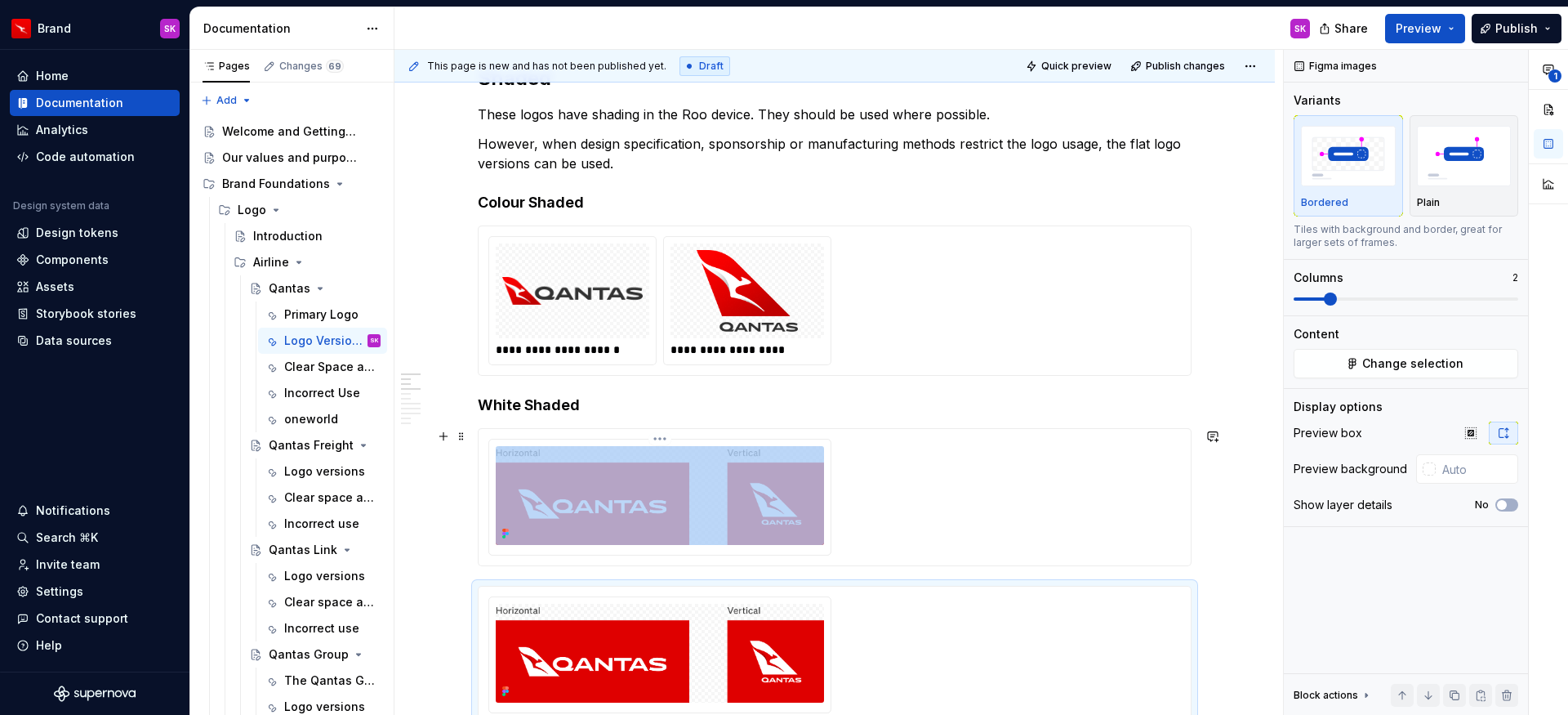
scroll to position [285, 0]
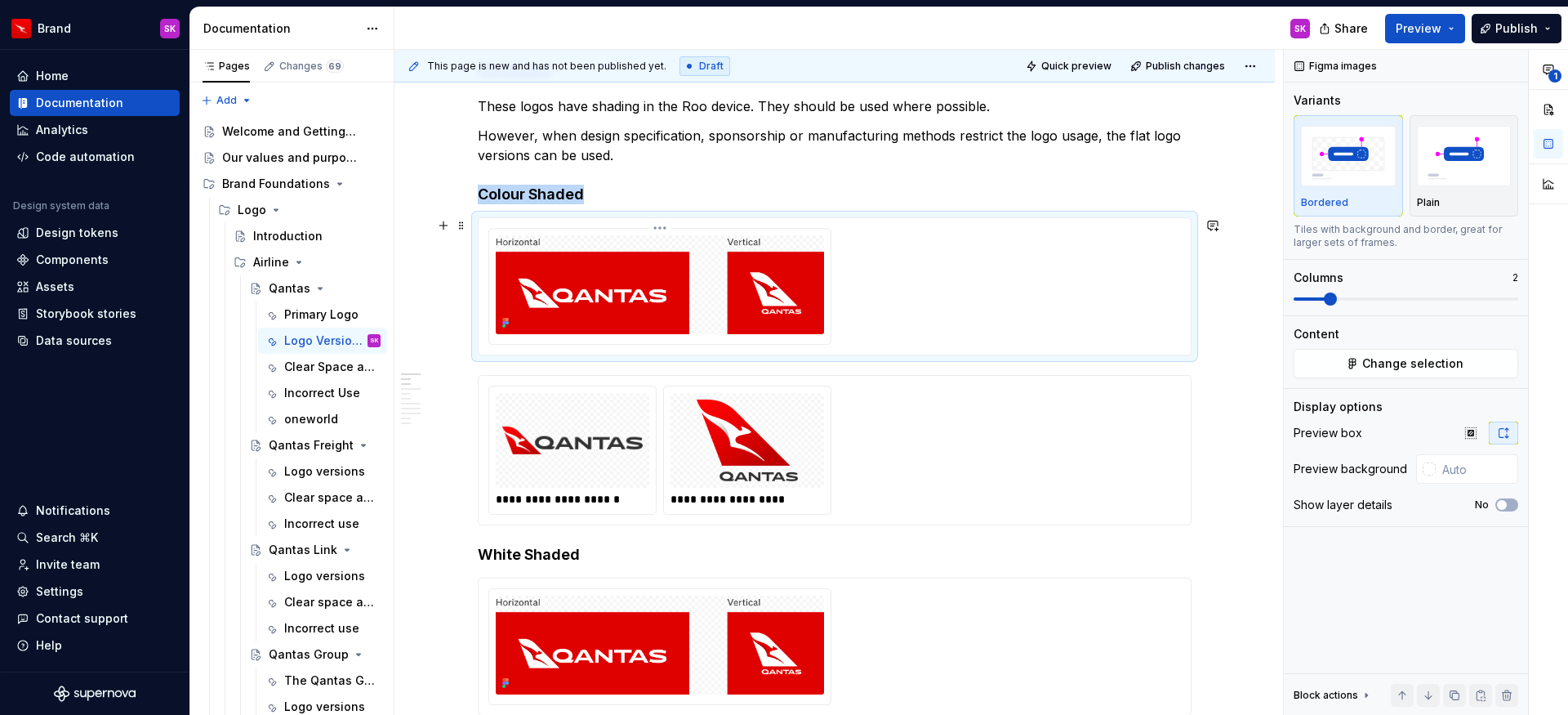
click at [570, 289] on img at bounding box center [659, 285] width 328 height 99
click at [1344, 359] on button "Change selection" at bounding box center [1406, 364] width 225 height 30
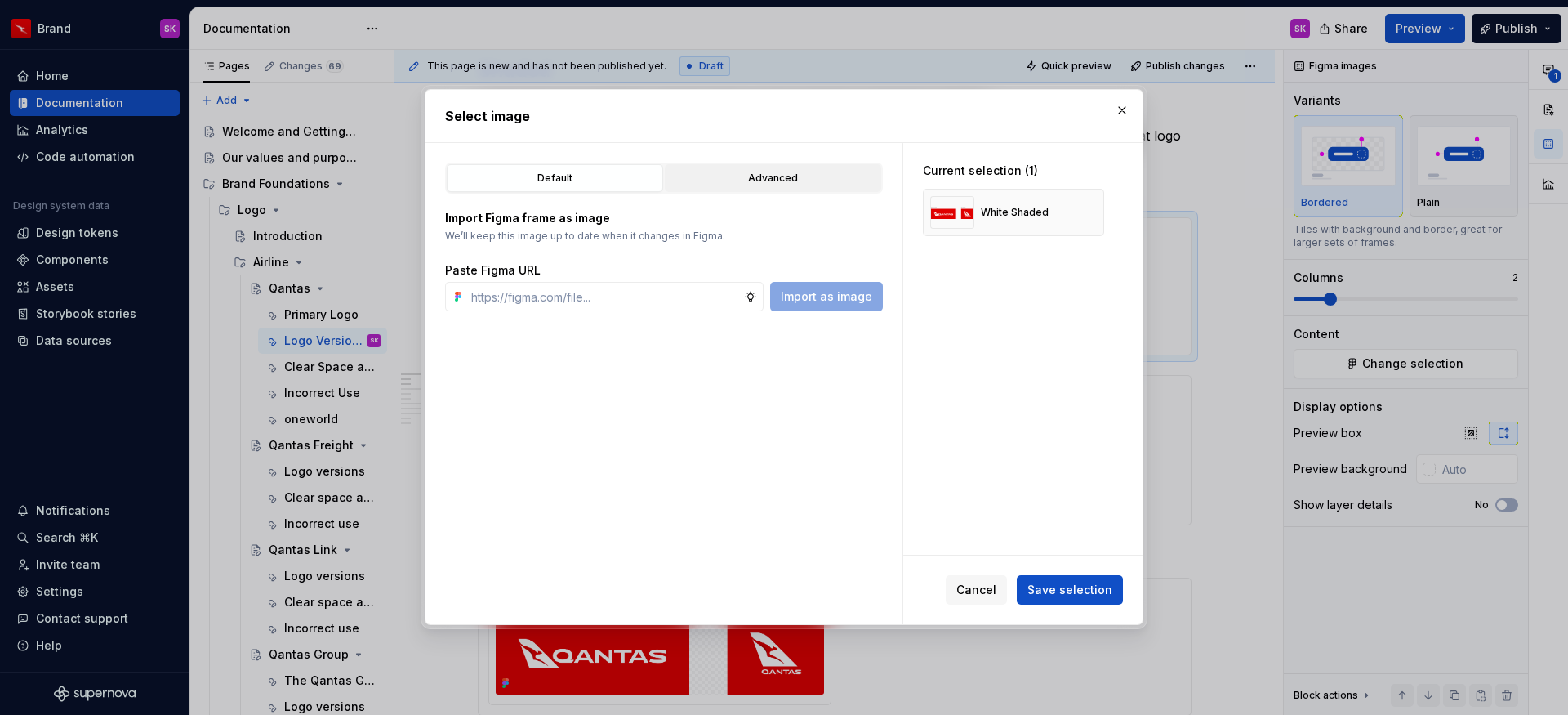
click at [704, 185] on div "Advanced" at bounding box center [773, 178] width 205 height 17
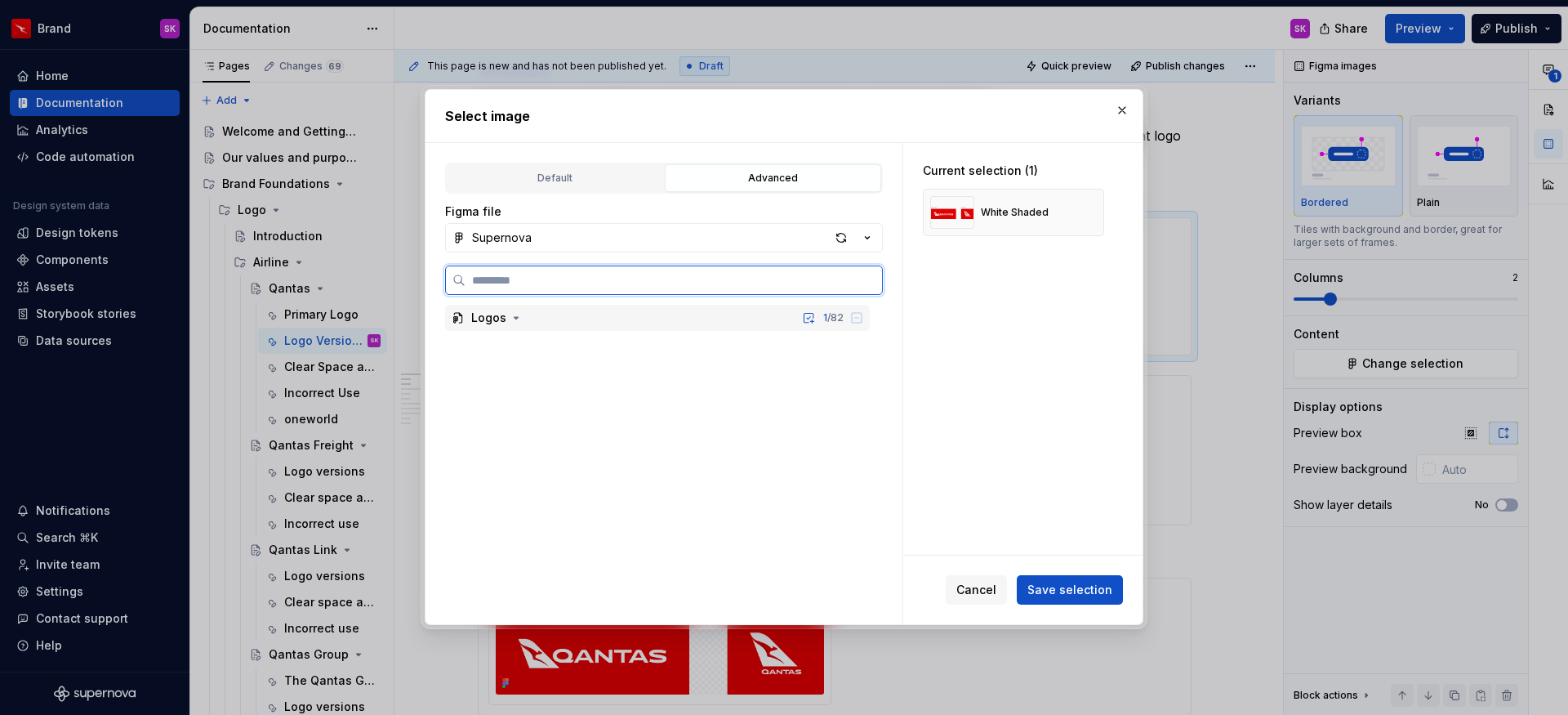
click at [474, 318] on div "Logos" at bounding box center [489, 318] width 35 height 17
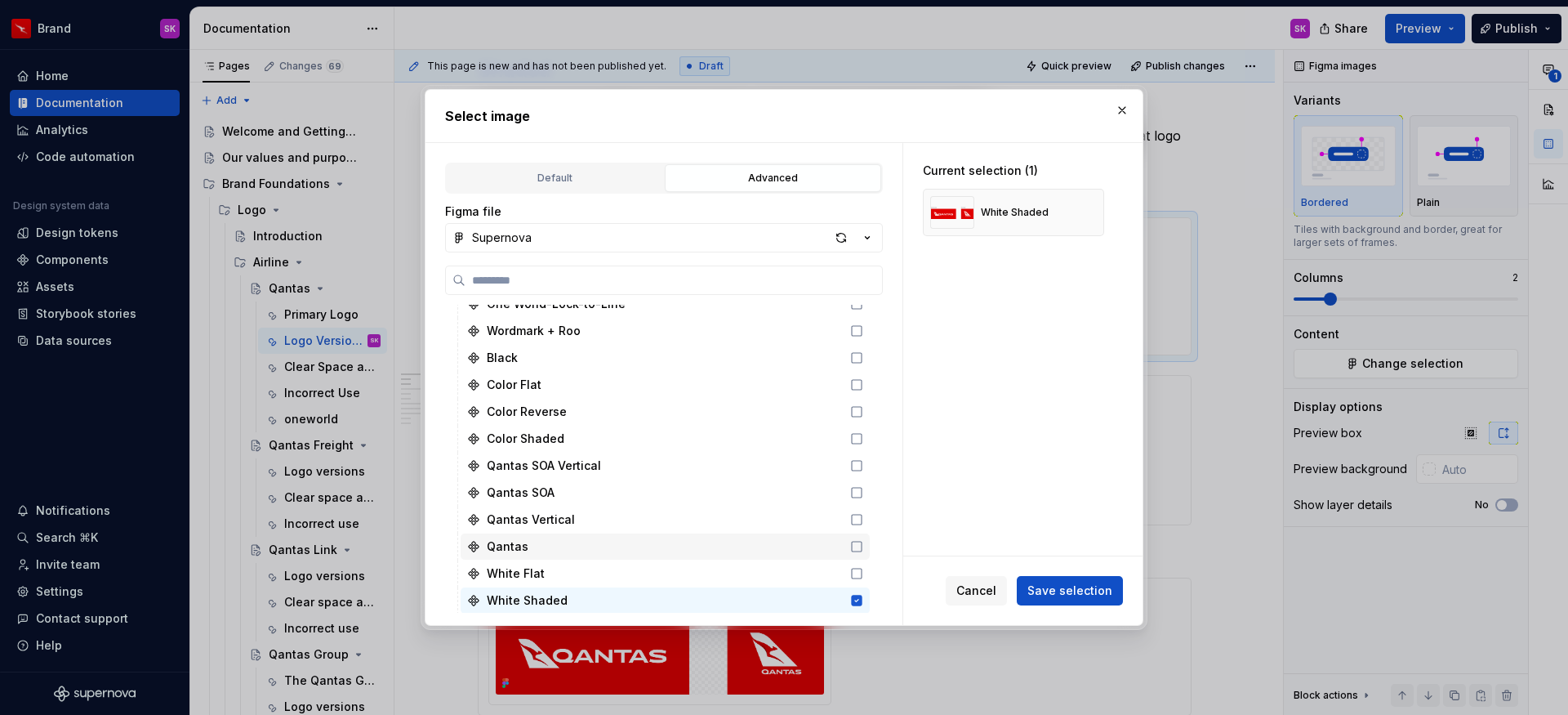
scroll to position [2160, 0]
click at [854, 601] on icon at bounding box center [856, 600] width 11 height 11
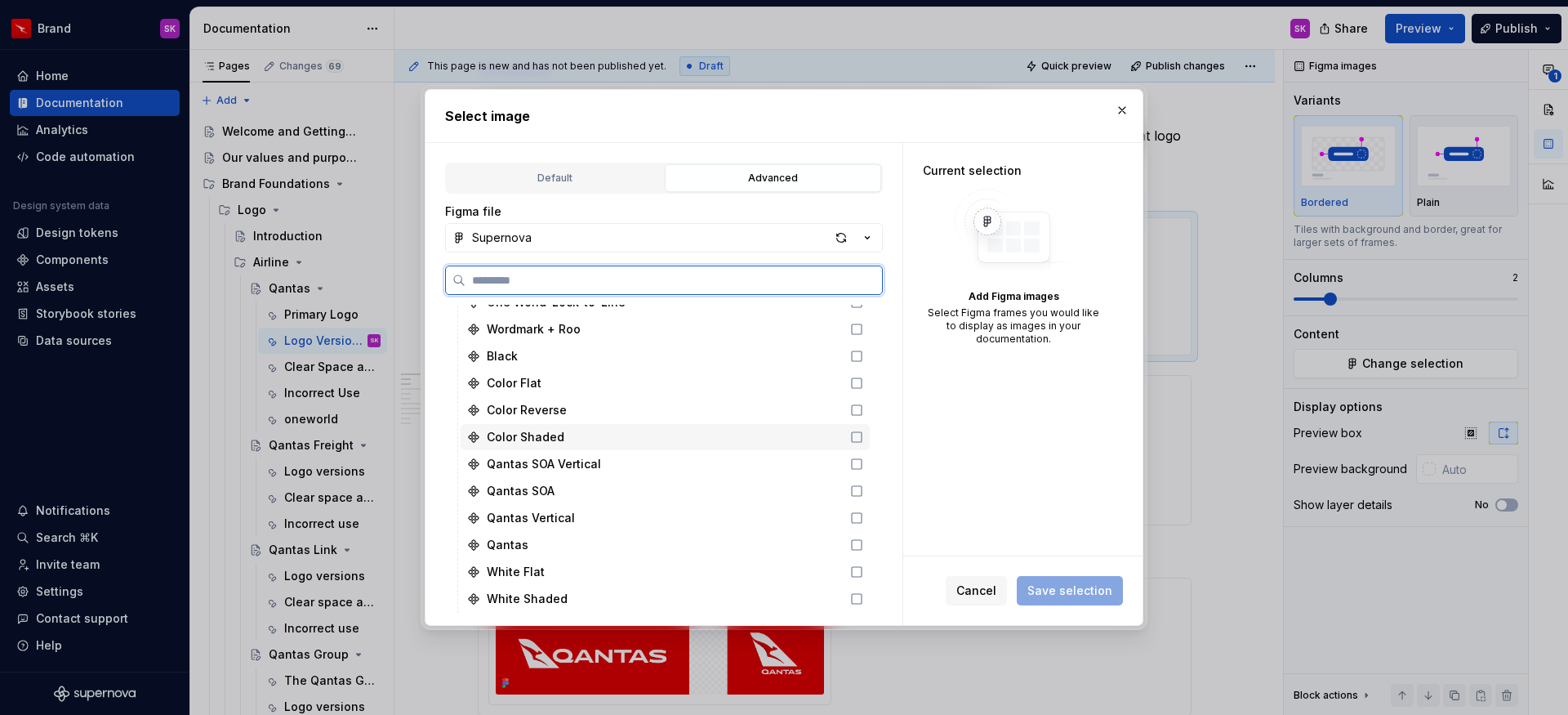
click at [851, 437] on icon at bounding box center [856, 437] width 13 height 13
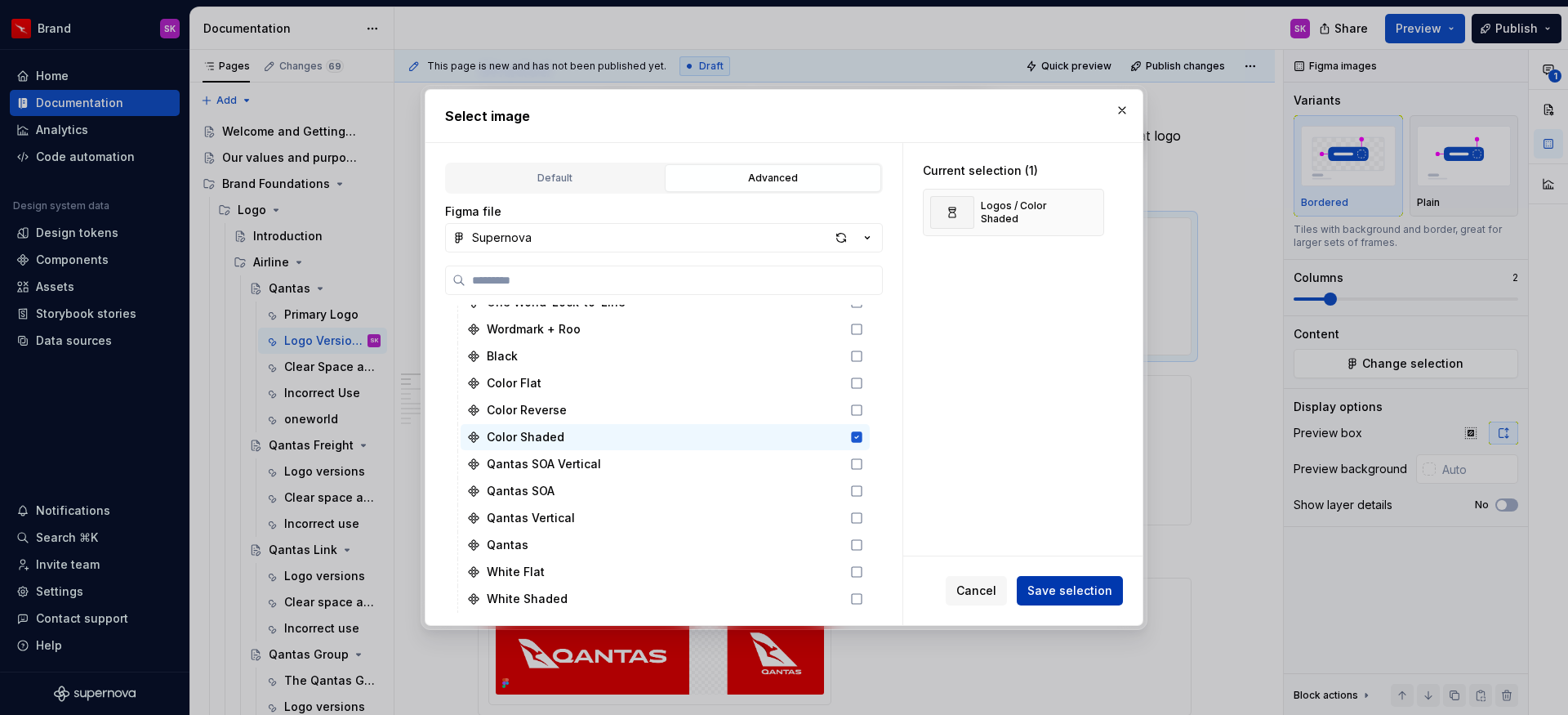
click at [1075, 598] on span "Save selection" at bounding box center [1070, 591] width 85 height 17
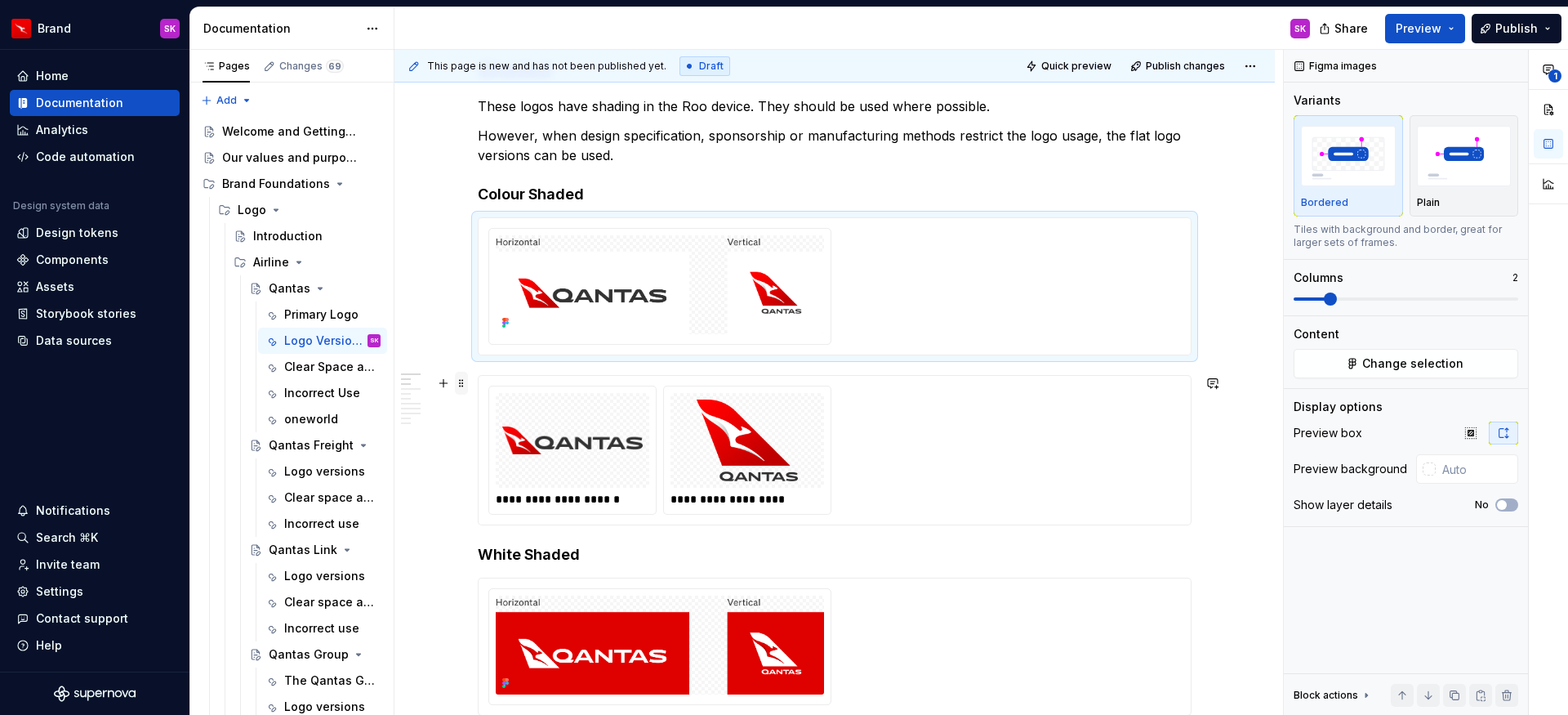
click at [461, 385] on span at bounding box center [461, 383] width 13 height 23
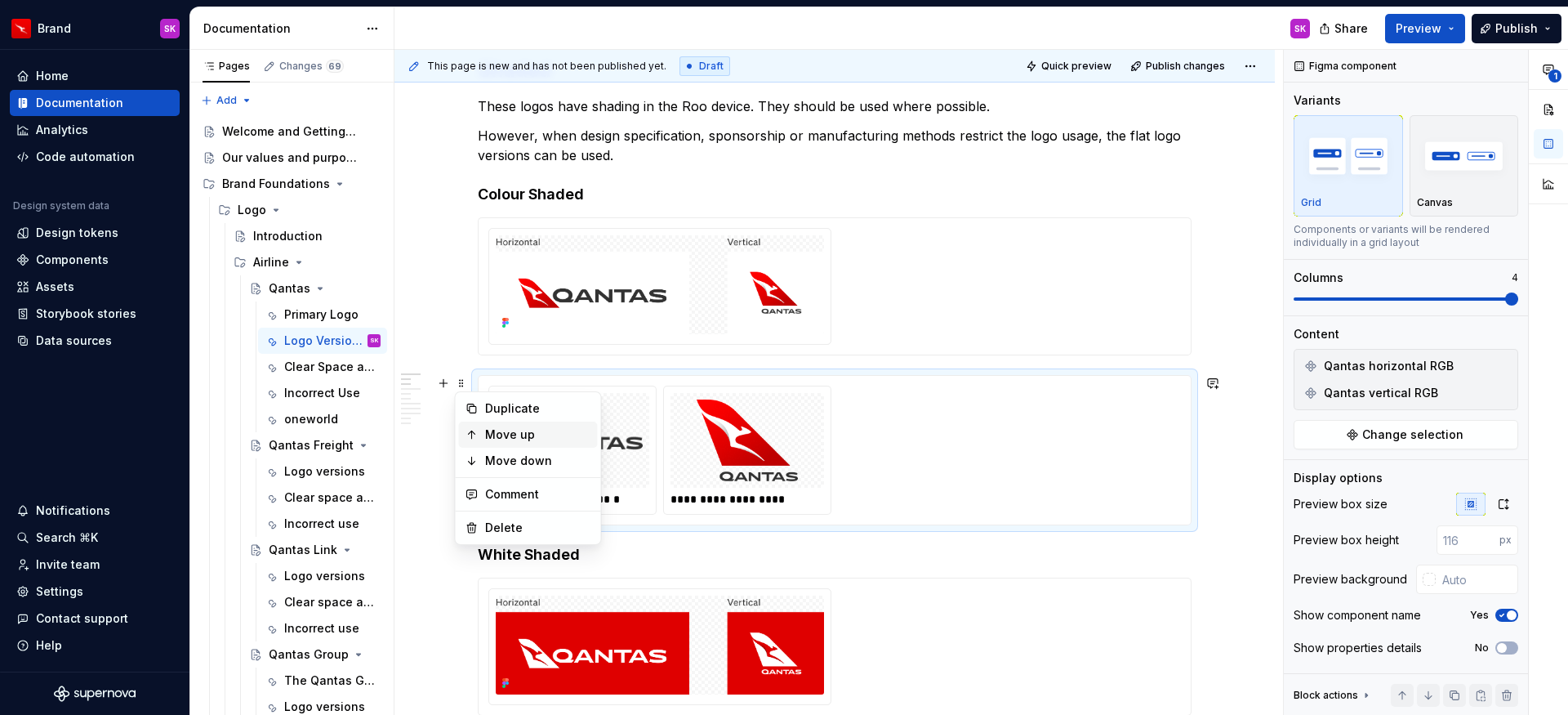
type textarea "*"
click at [505, 520] on div "Delete" at bounding box center [538, 528] width 106 height 17
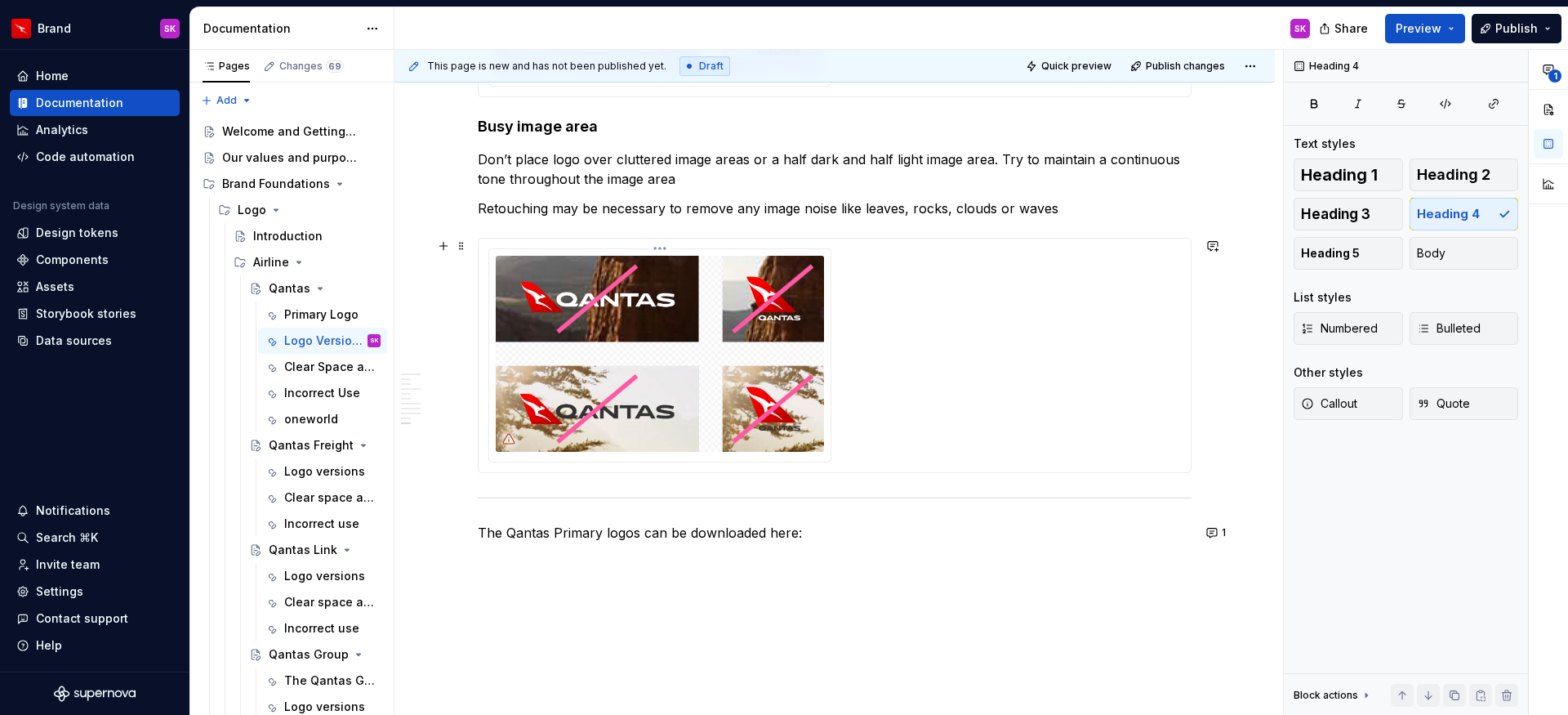
scroll to position [2133, 0]
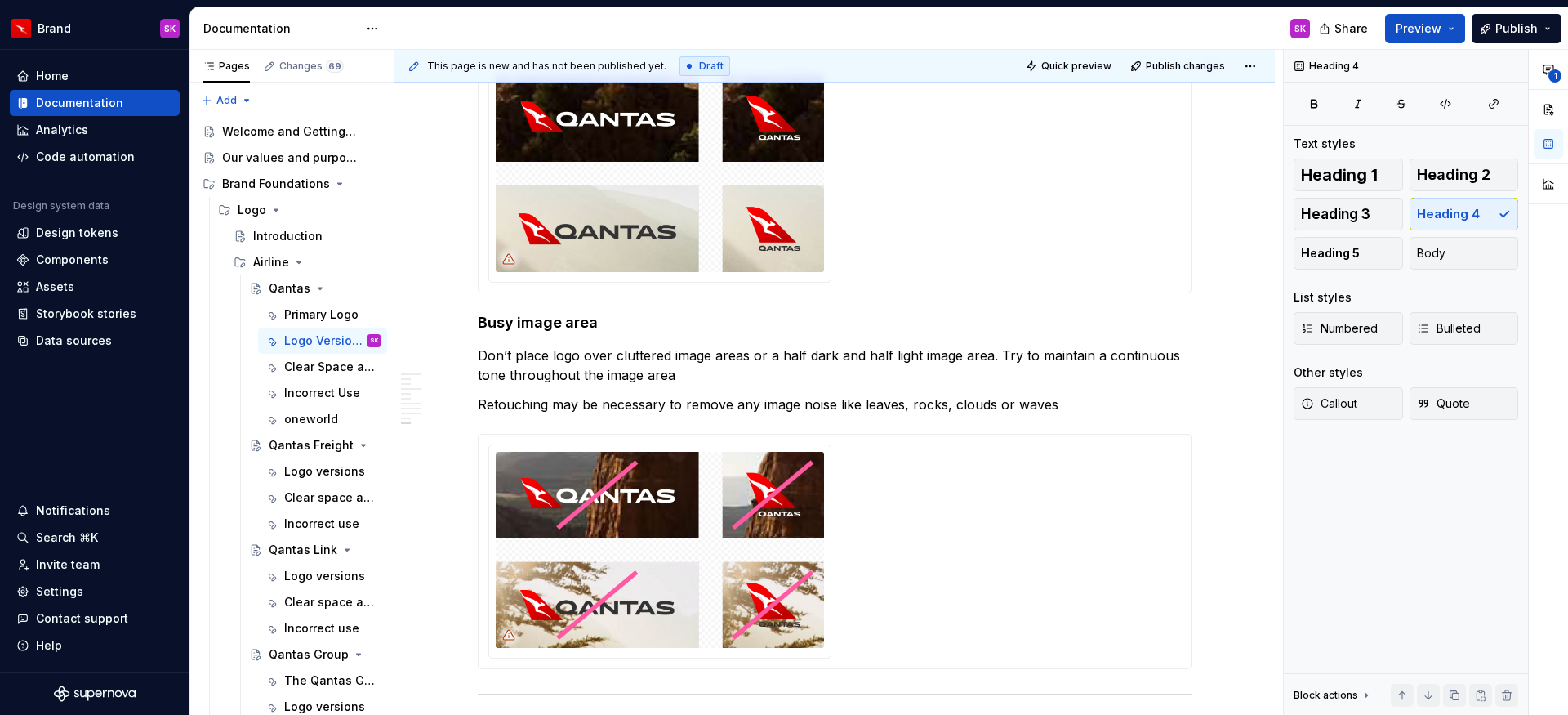
click at [509, 260] on icon at bounding box center [510, 259] width 12 height 10
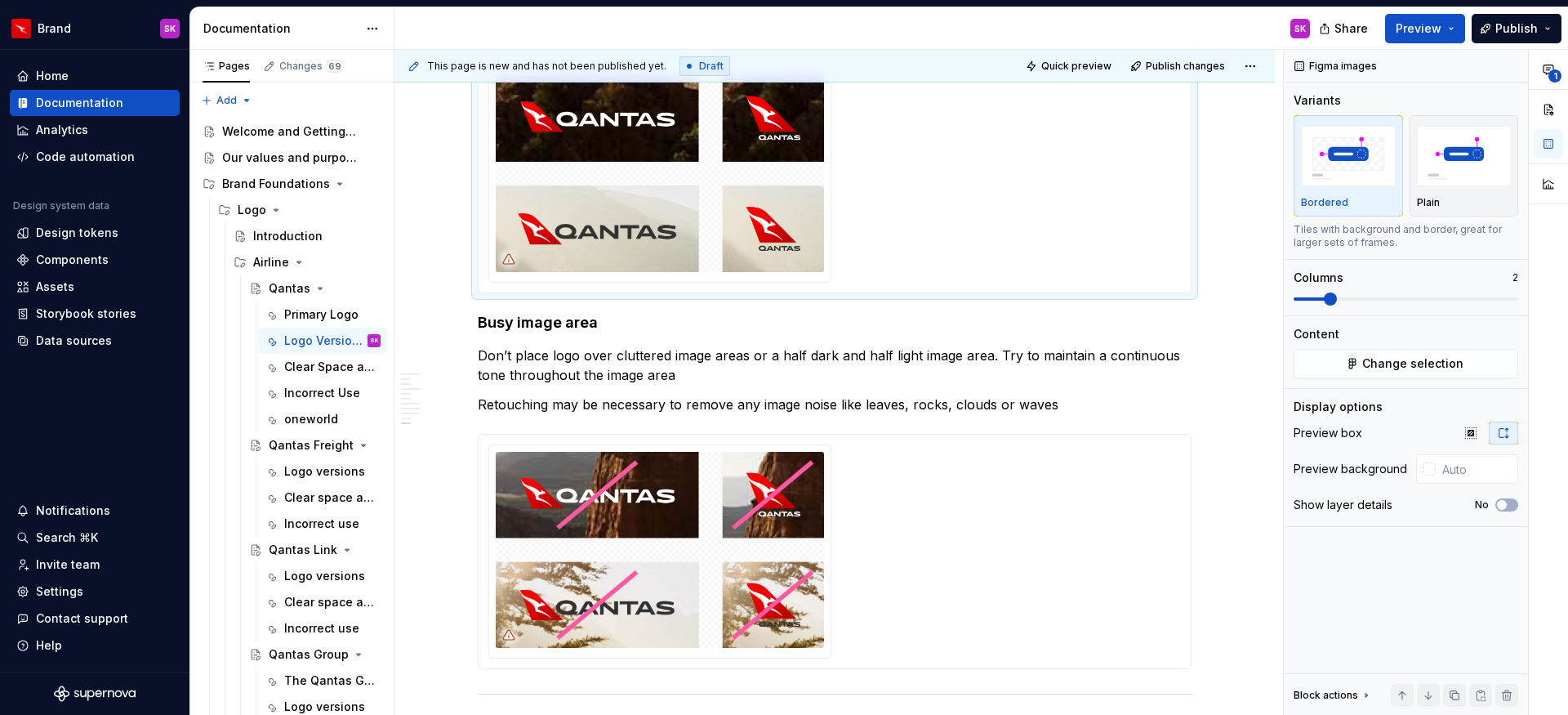
click at [511, 258] on icon at bounding box center [510, 259] width 12 height 10
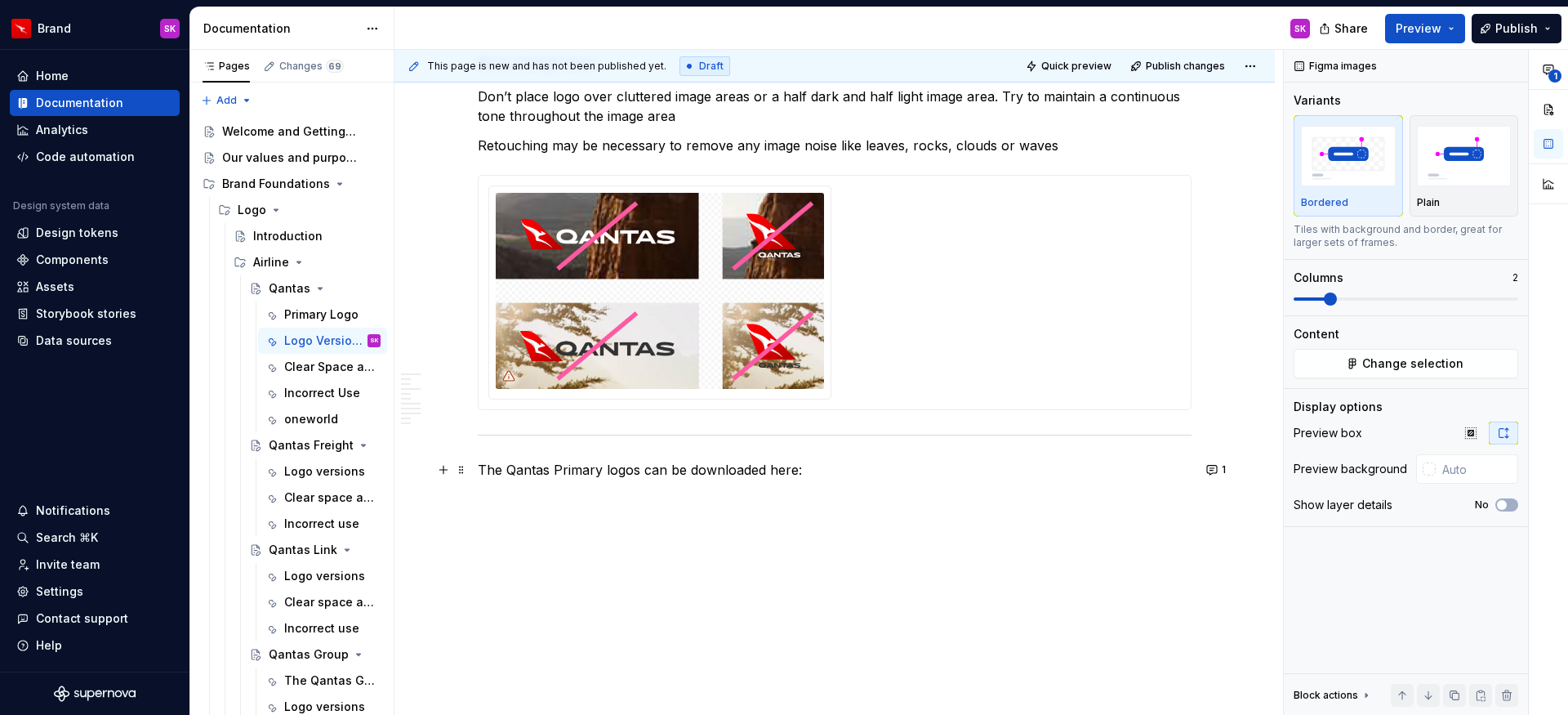
scroll to position [2419, 0]
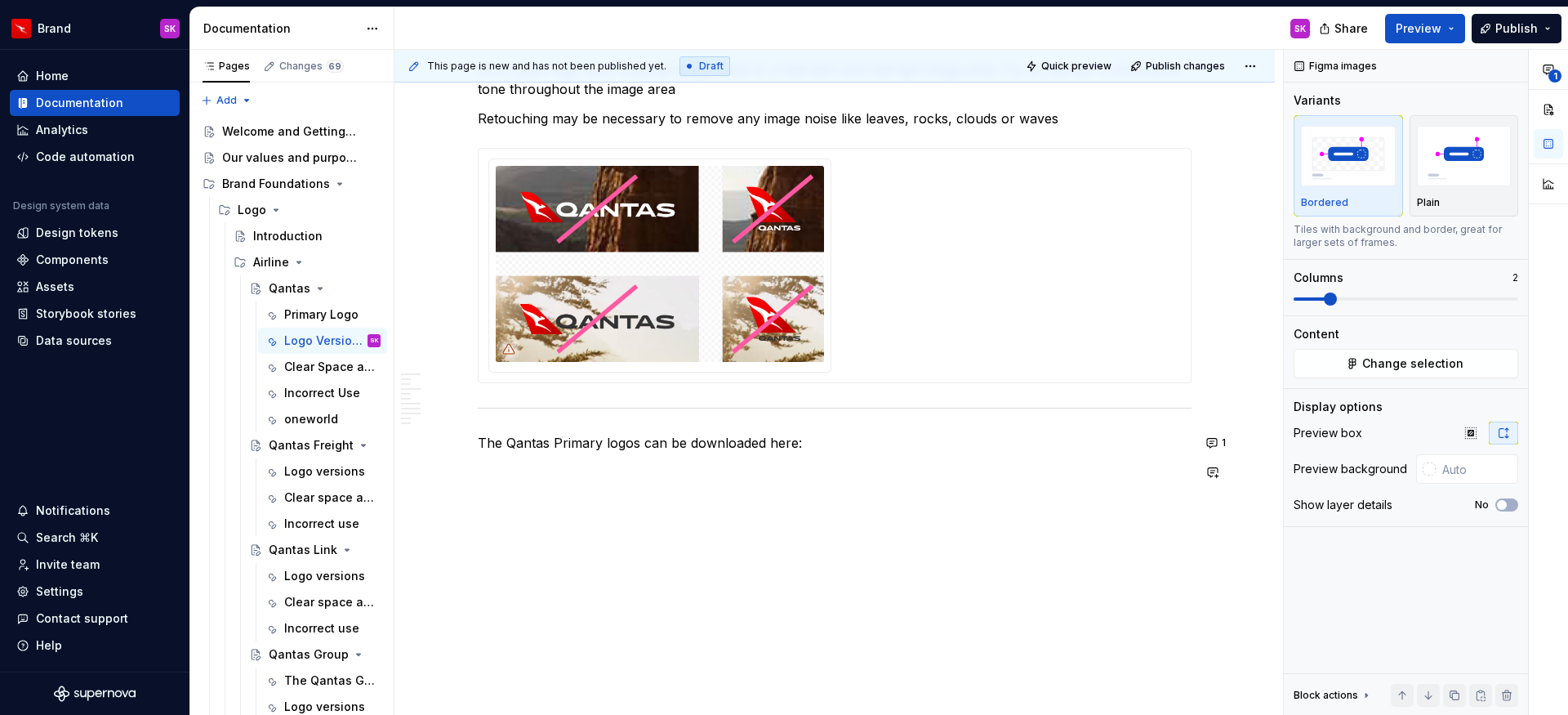
click at [822, 447] on p "The Qantas Primary logos can be downloaded here:" at bounding box center [835, 443] width 714 height 20
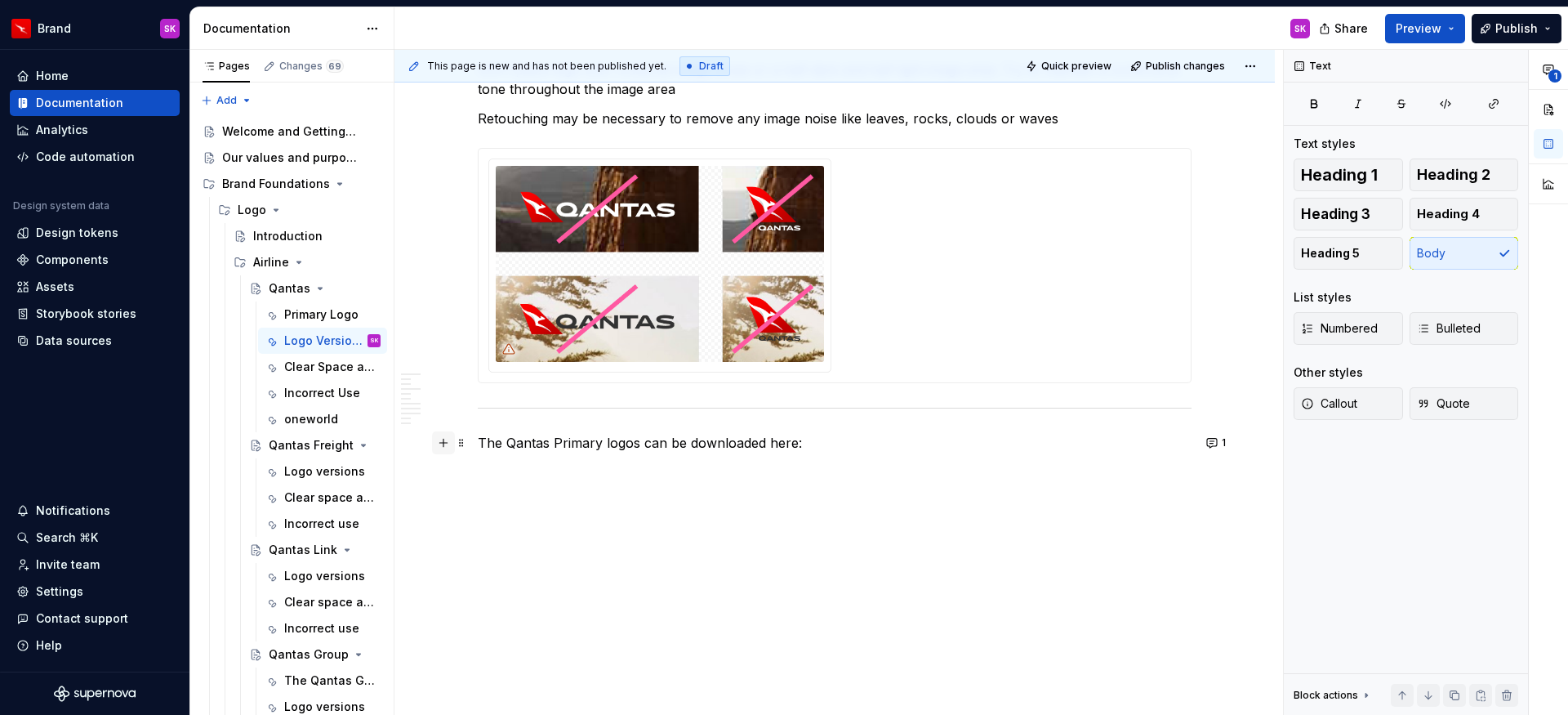
click at [445, 451] on button "button" at bounding box center [443, 443] width 23 height 23
click at [589, 541] on div "Display attachments for download" at bounding box center [610, 547] width 166 height 13
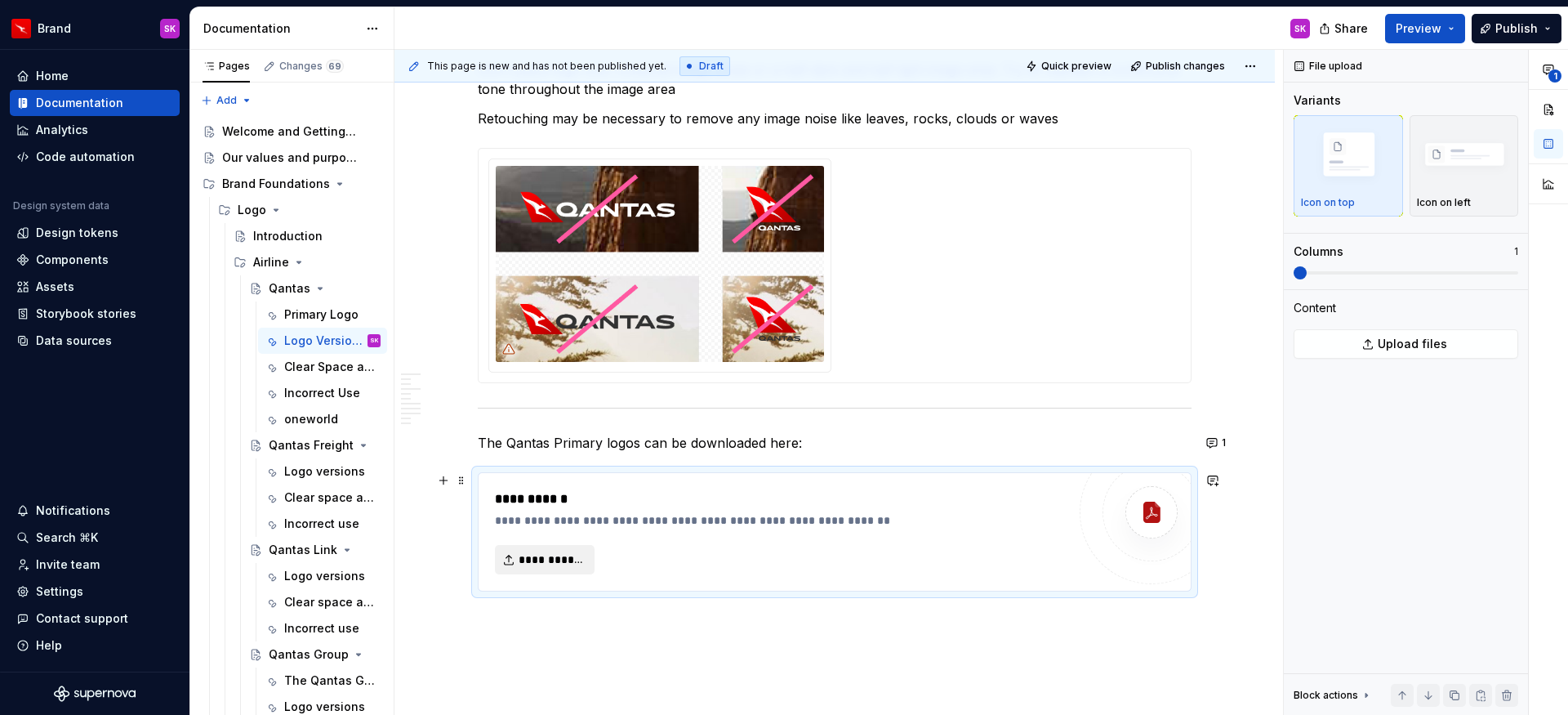
click at [512, 564] on button "**********" at bounding box center [544, 560] width 100 height 30
click at [322, 318] on div "Primary Logo" at bounding box center [307, 315] width 47 height 17
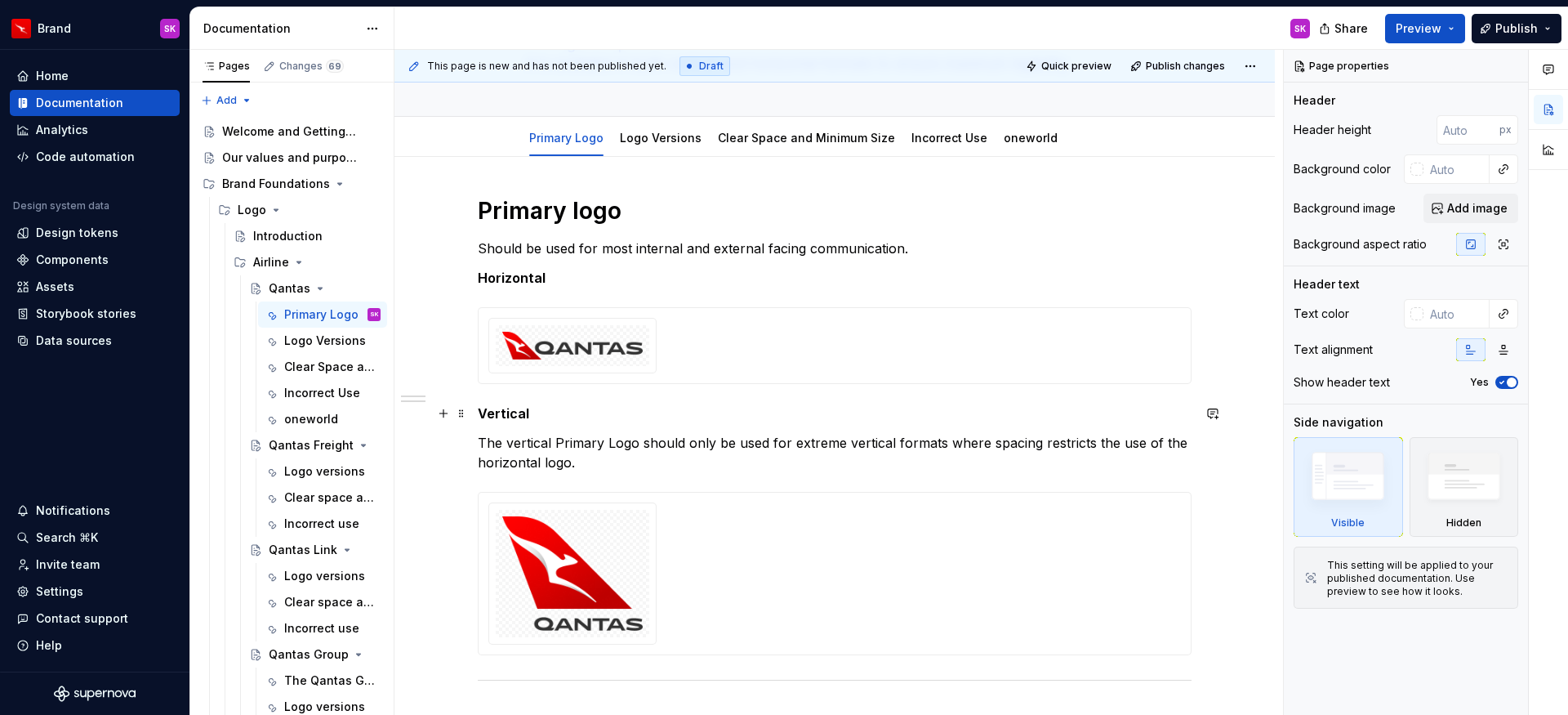
scroll to position [137, 0]
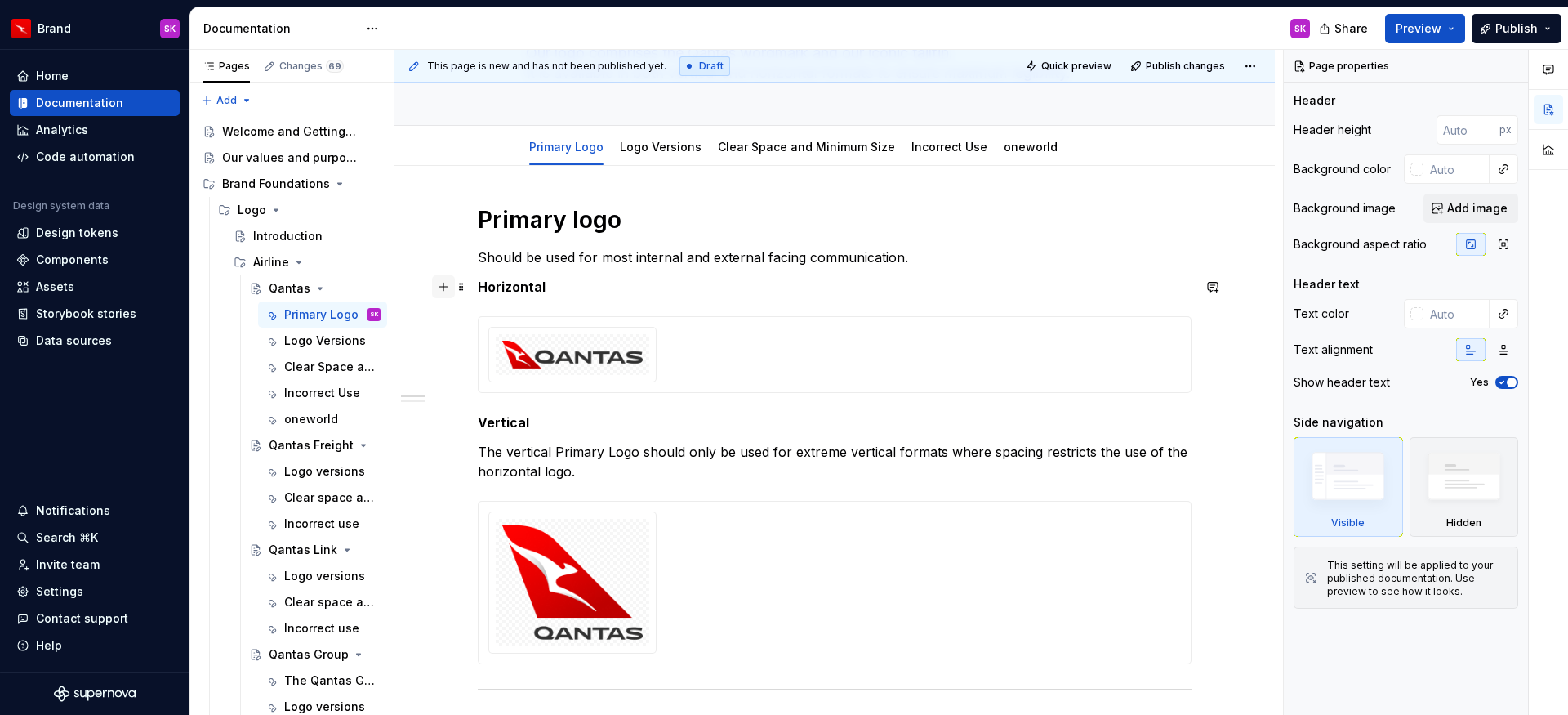
click at [442, 290] on button "button" at bounding box center [443, 286] width 23 height 23
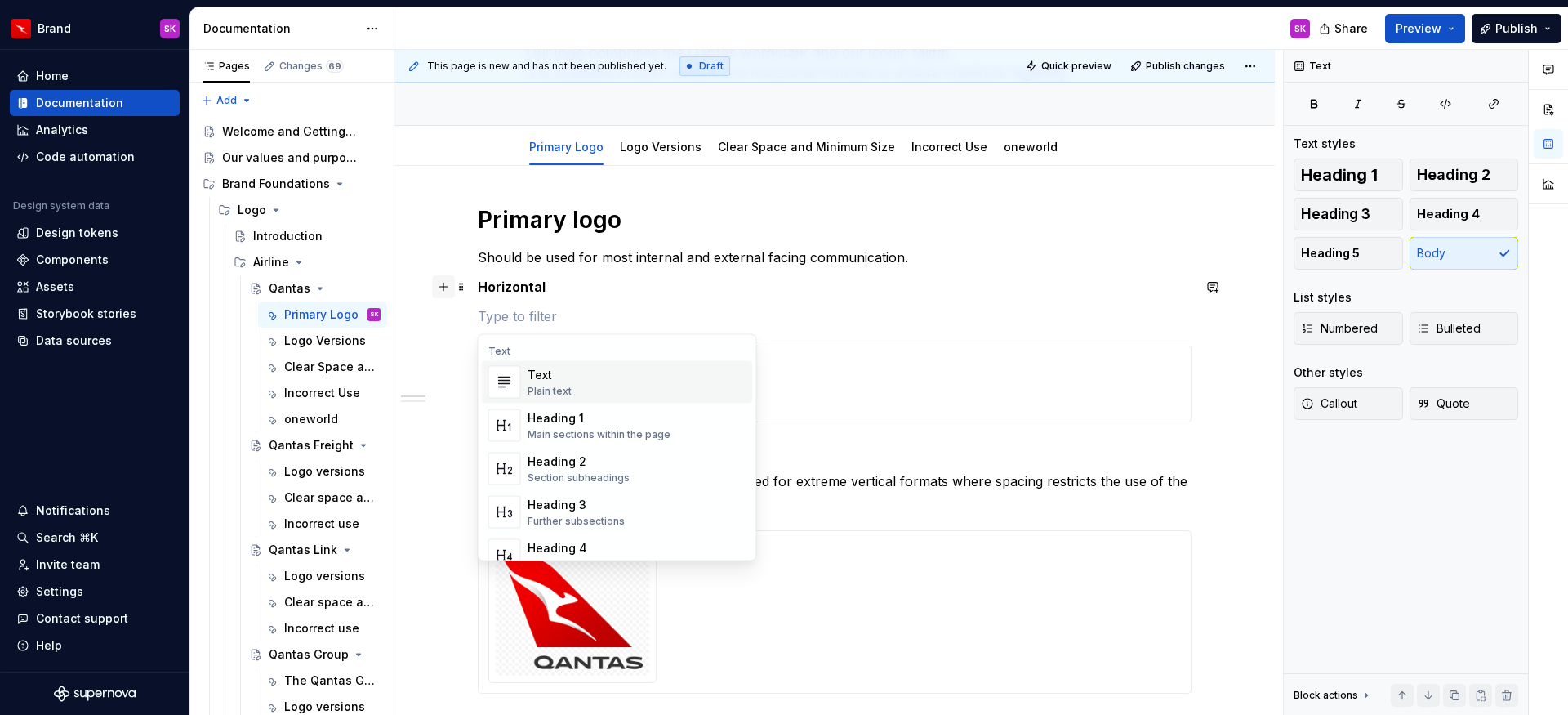
type textarea "*"
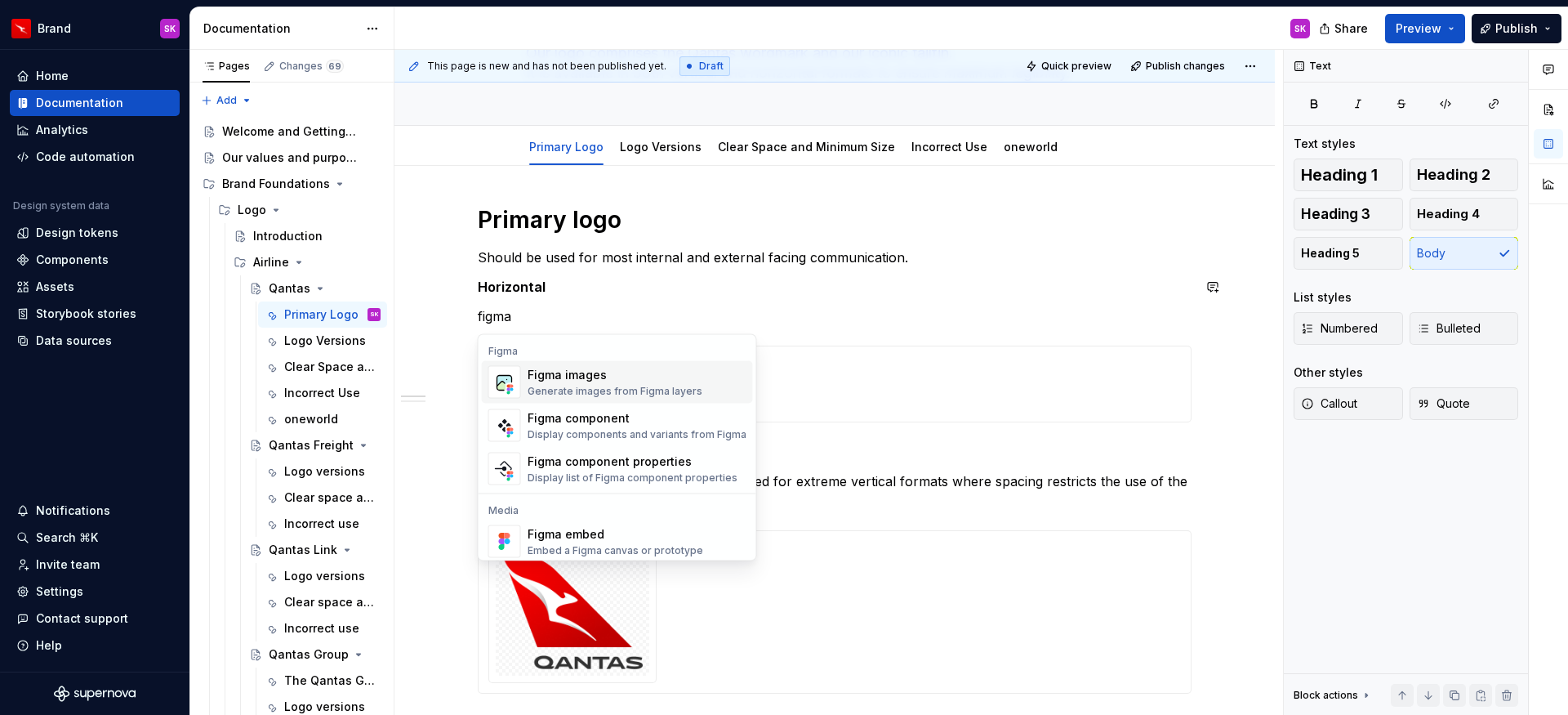
click at [576, 388] on div "Generate images from Figma layers" at bounding box center [614, 391] width 174 height 13
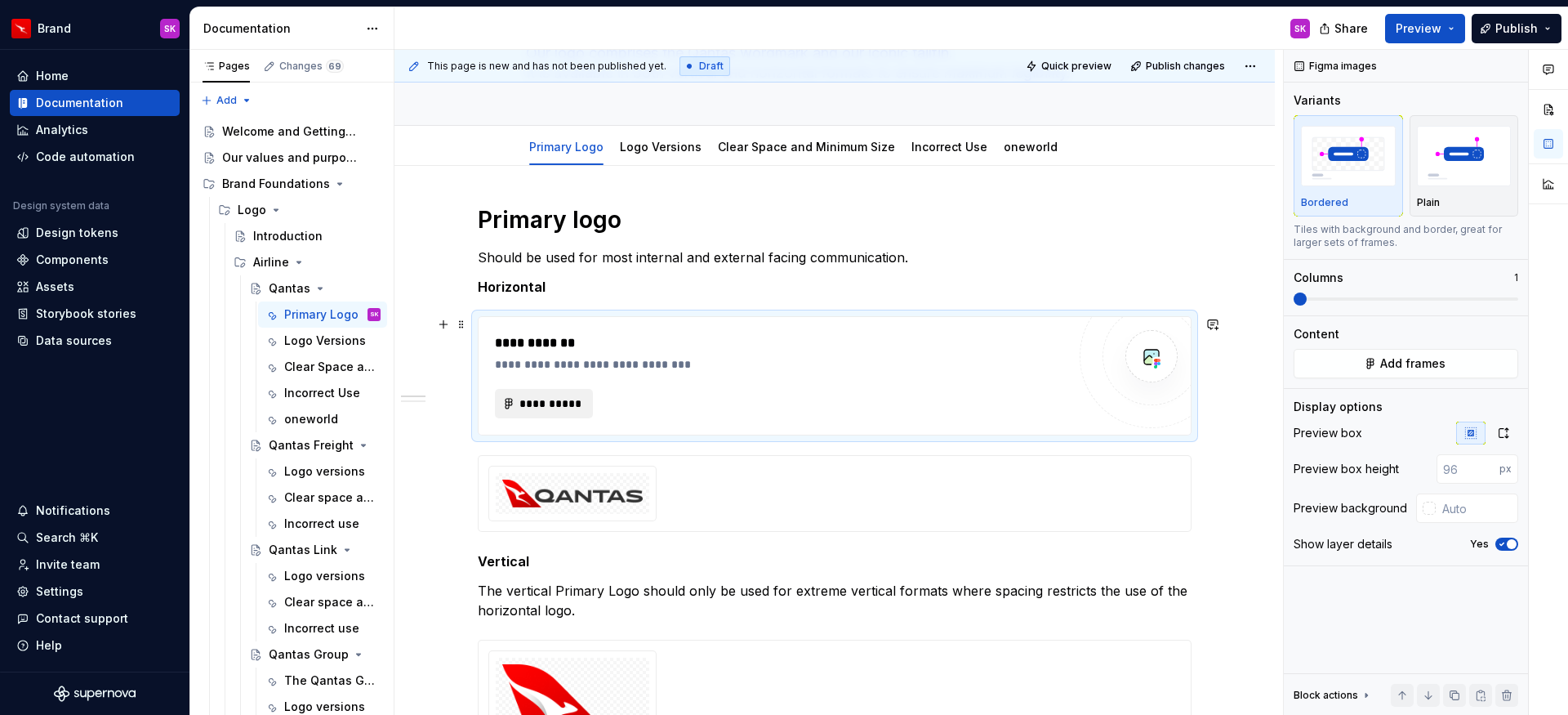
click at [561, 395] on span "**********" at bounding box center [550, 403] width 64 height 17
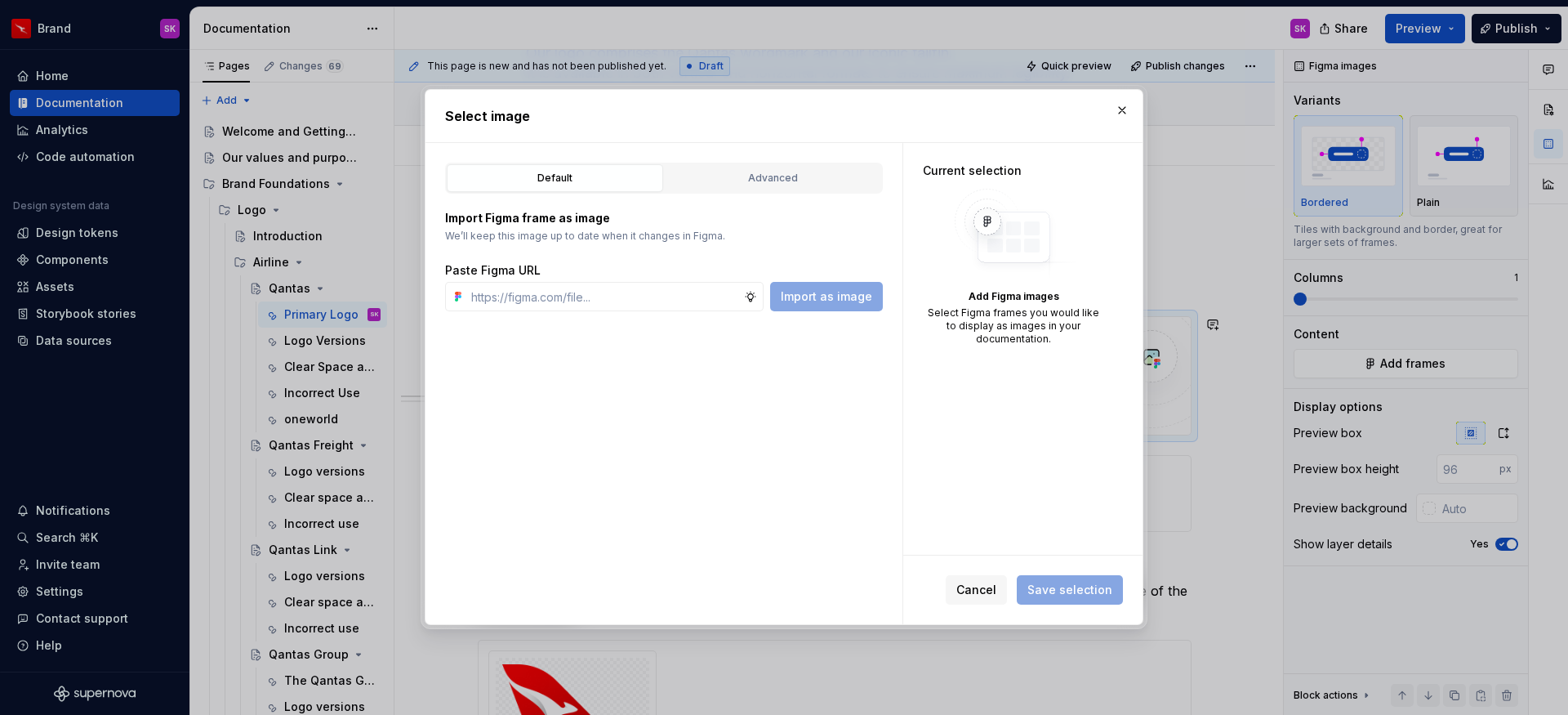
click at [737, 158] on div "Default Advanced Import Figma frame as image We’ll keep this image up to date w…" at bounding box center [664, 384] width 477 height 481
click at [745, 175] on div "Advanced" at bounding box center [773, 178] width 205 height 17
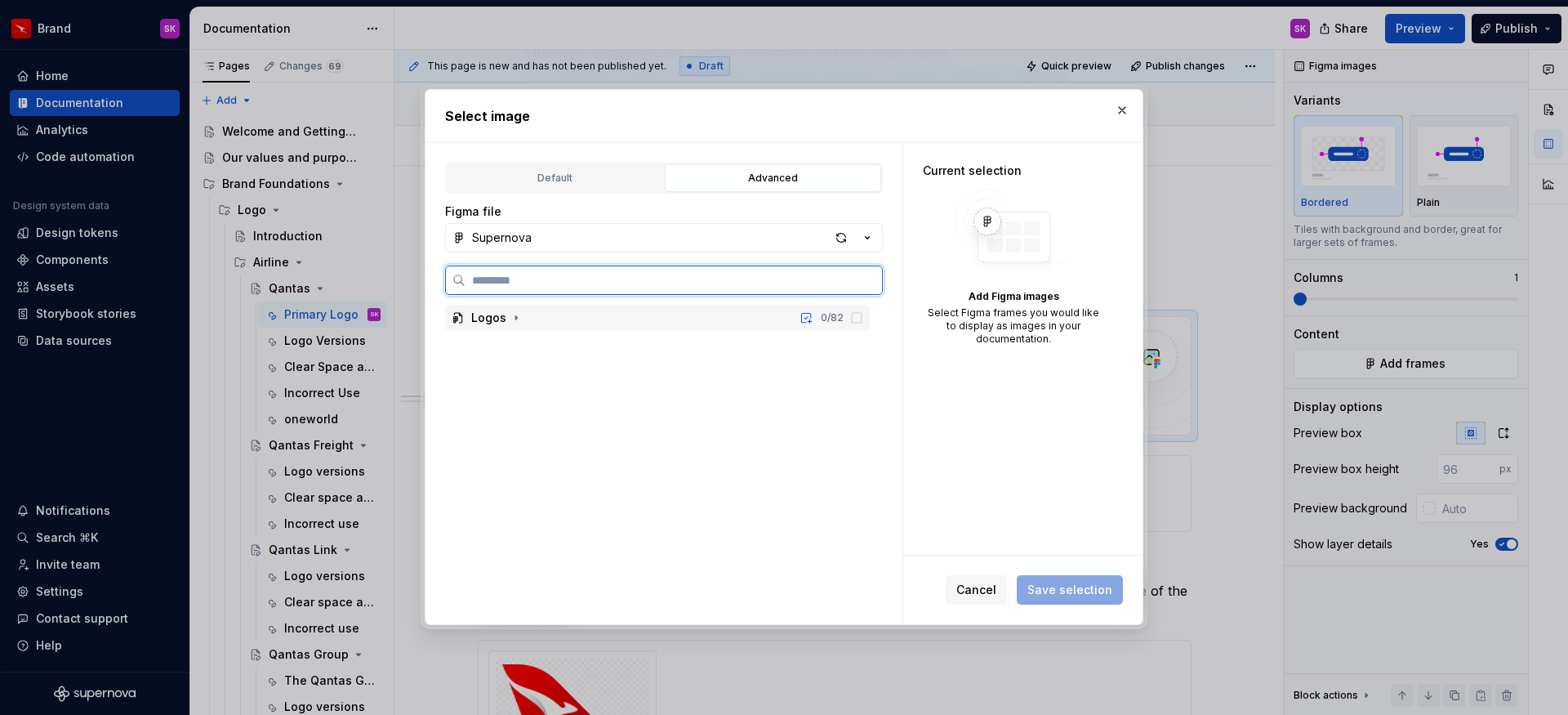
click at [575, 327] on div "Logos 0 / 82" at bounding box center [657, 318] width 425 height 27
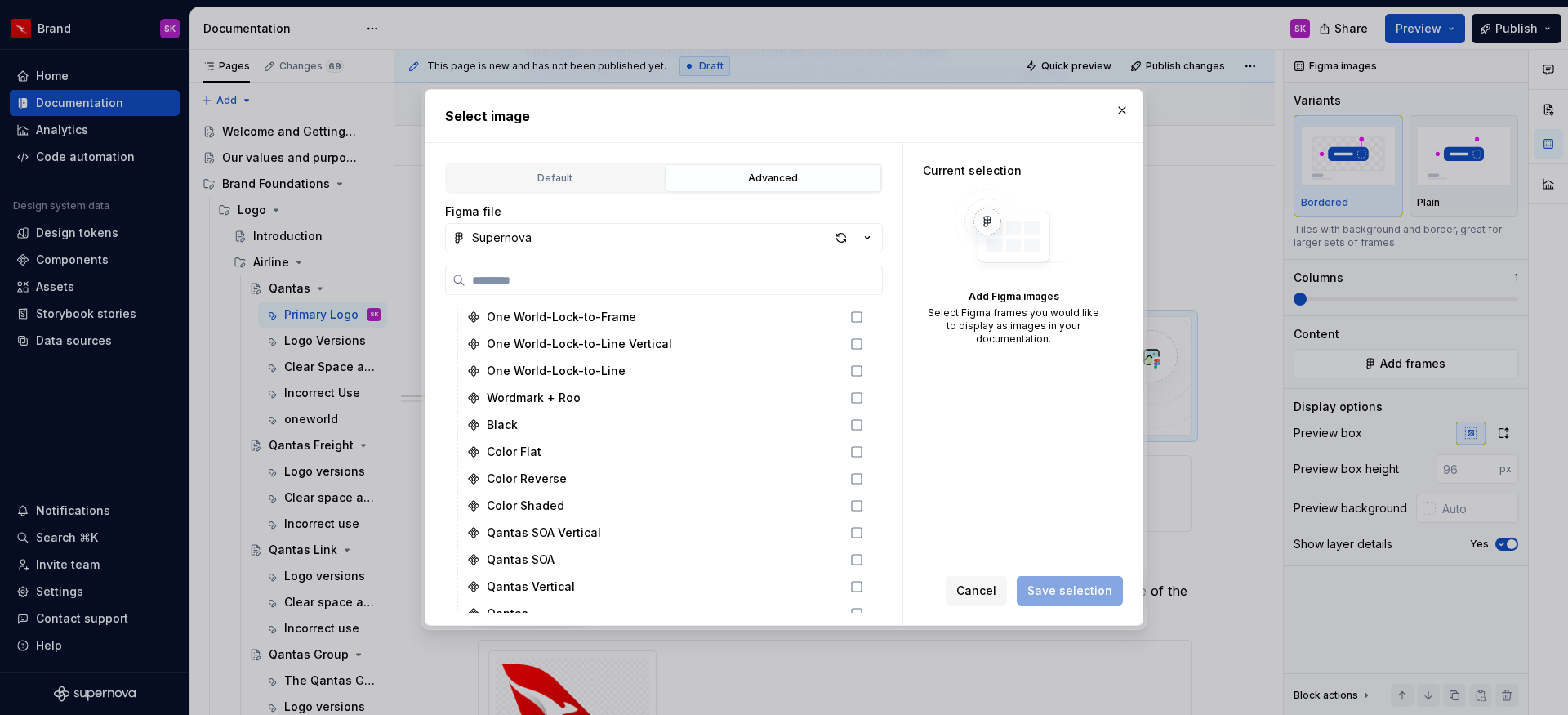
scroll to position [2160, 0]
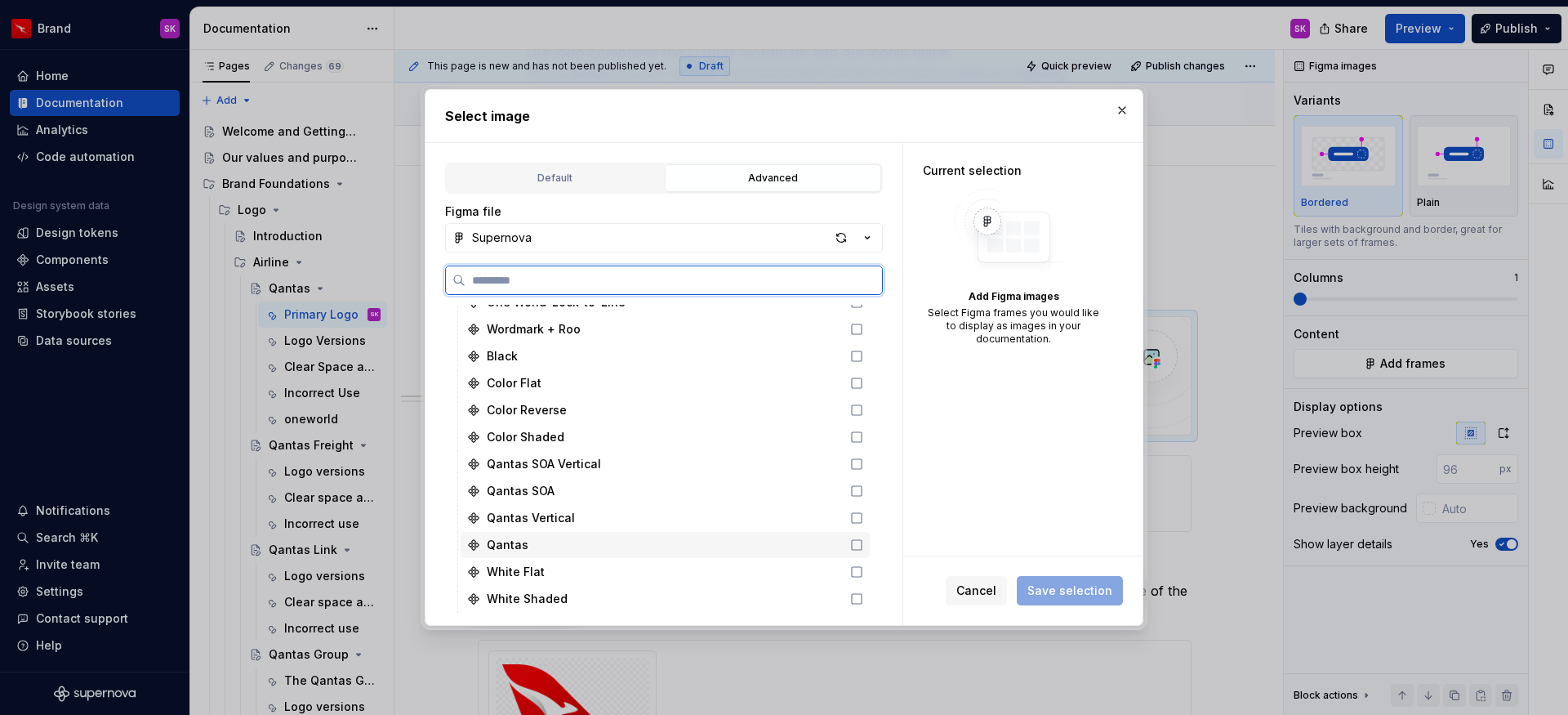
click at [512, 544] on div "Qantas" at bounding box center [508, 545] width 41 height 17
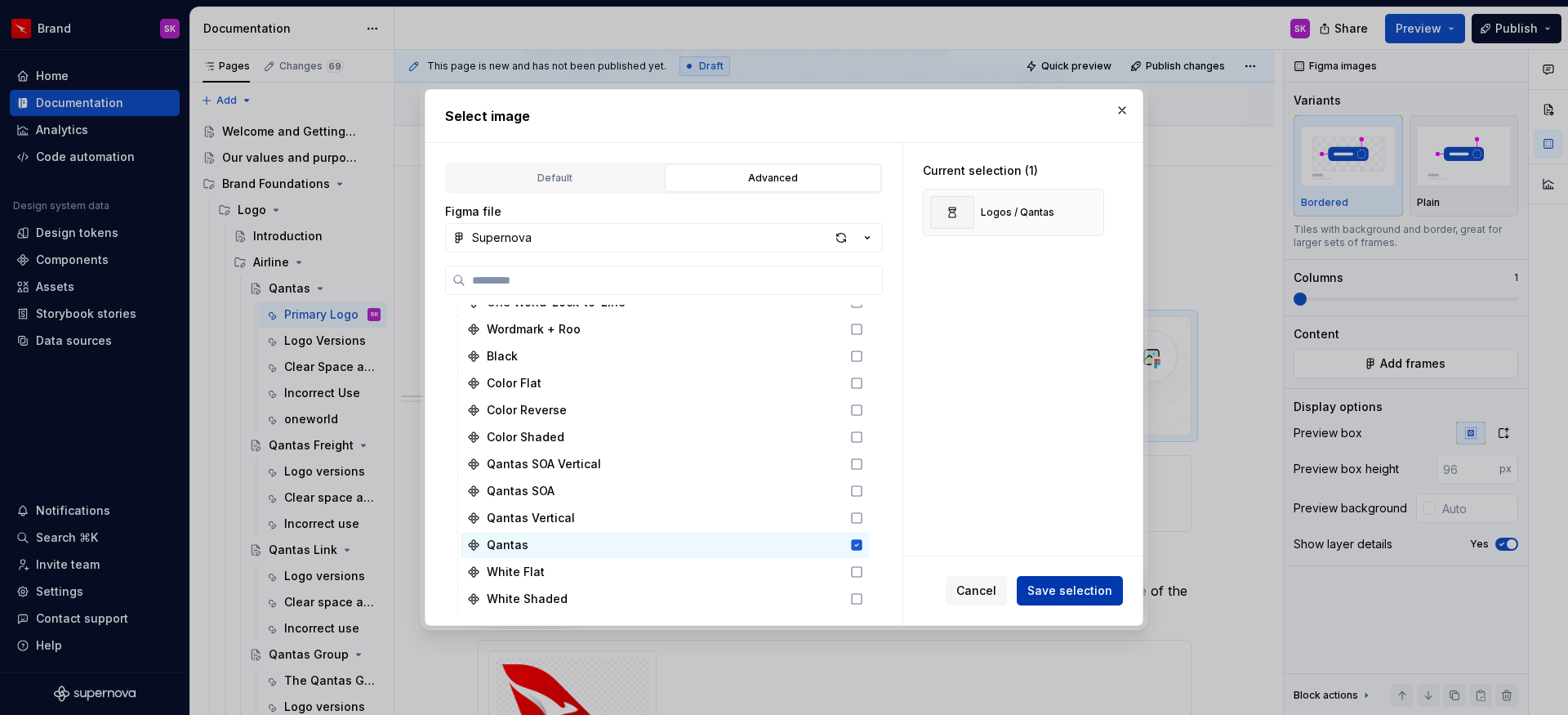
click at [1087, 584] on span "Save selection" at bounding box center [1070, 591] width 85 height 17
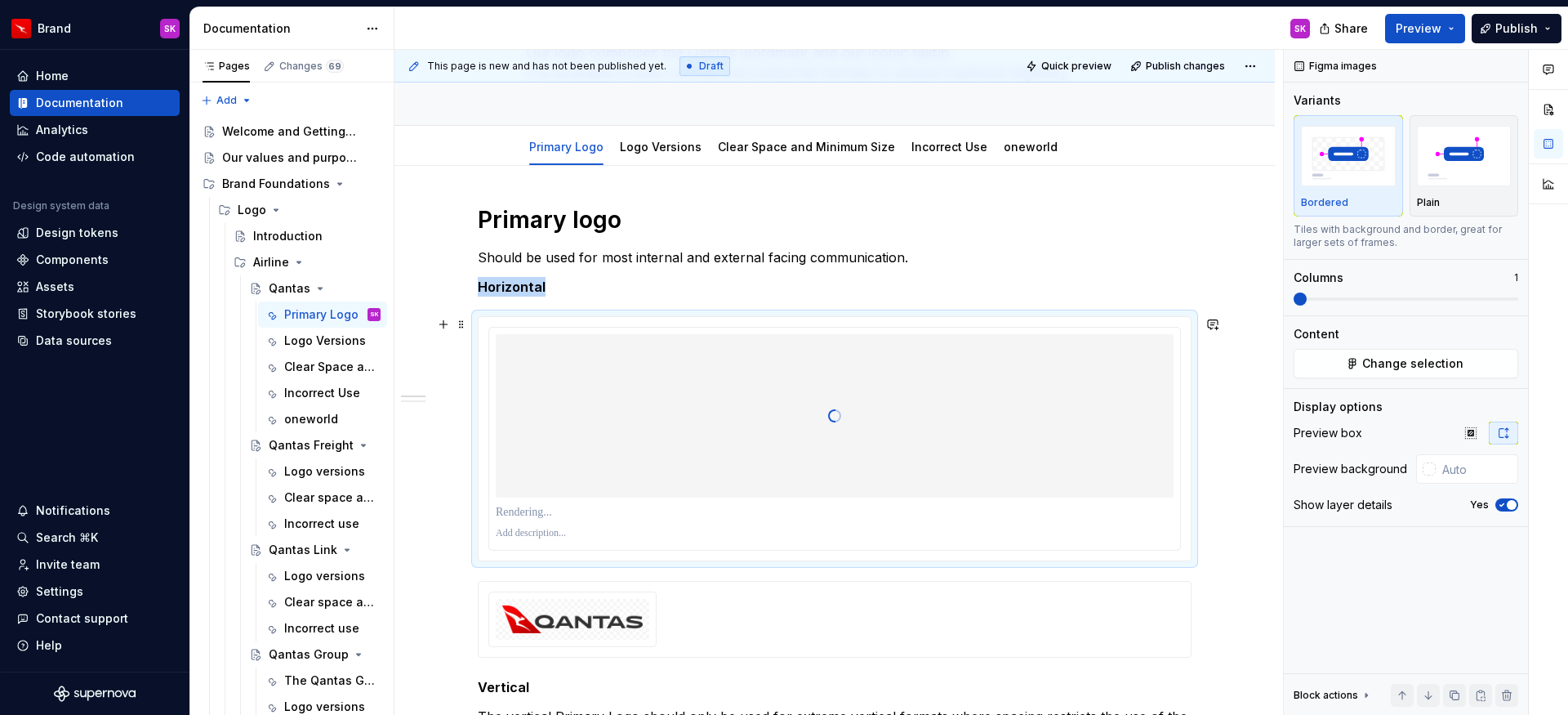
scroll to position [236, 0]
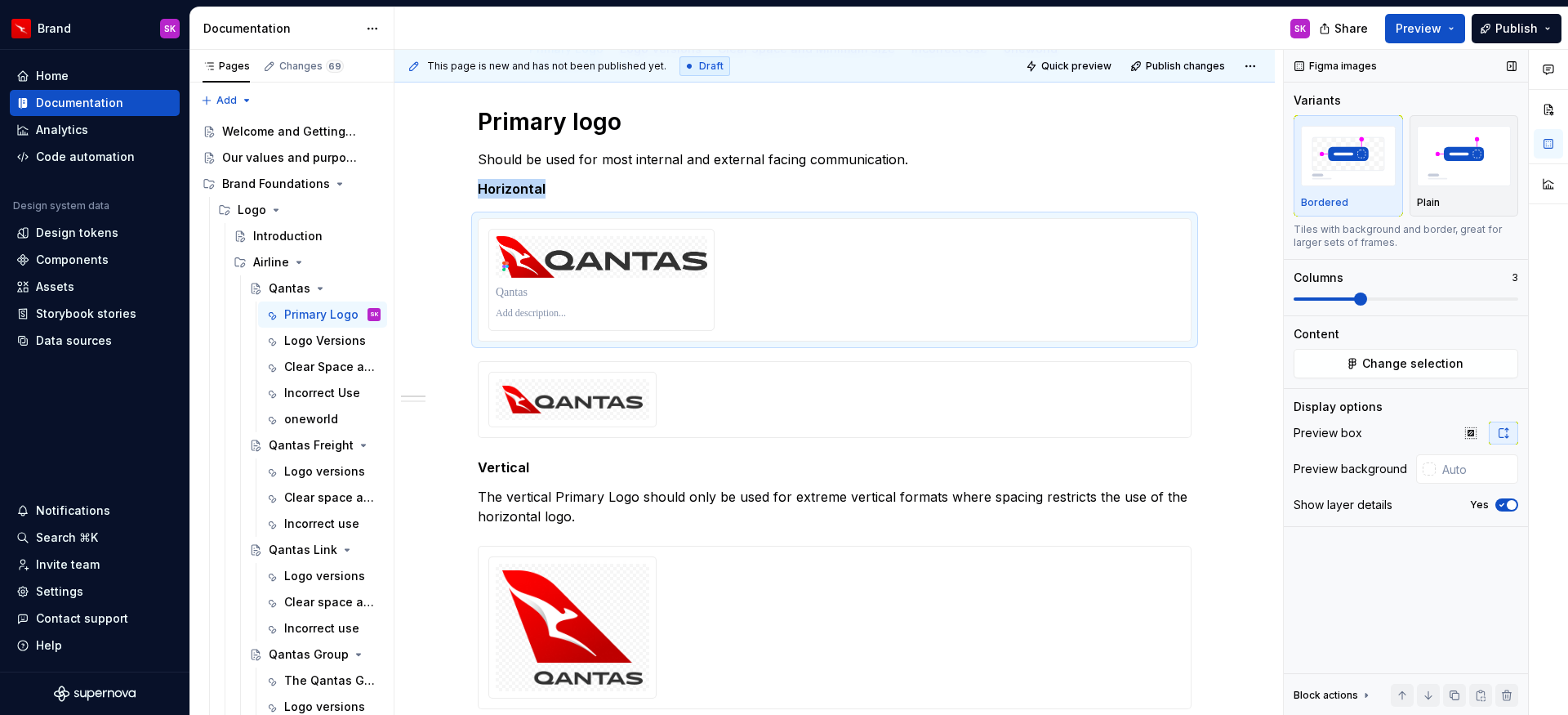
click at [1367, 294] on span at bounding box center [1360, 299] width 13 height 13
click at [1507, 504] on span "button" at bounding box center [1512, 505] width 10 height 10
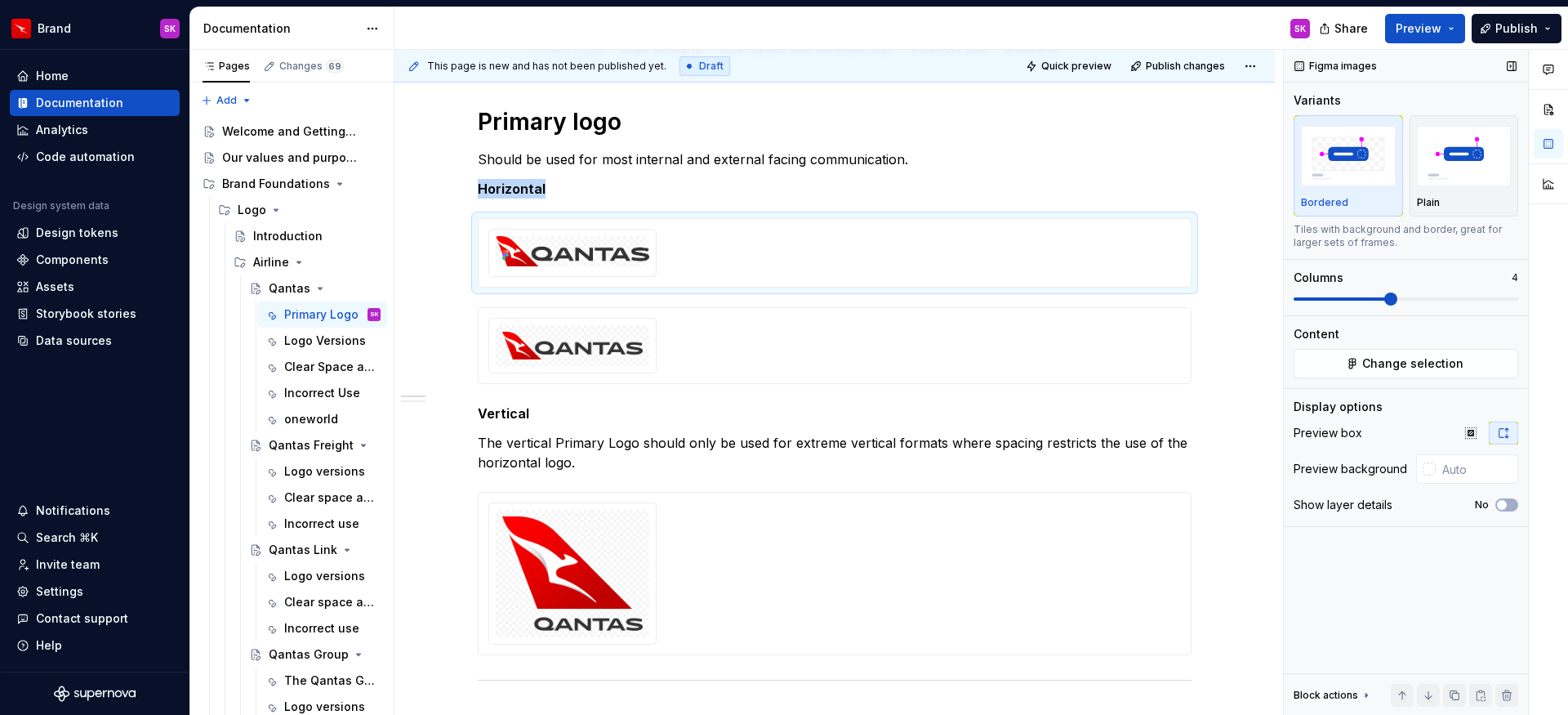
click at [1395, 295] on span at bounding box center [1391, 299] width 13 height 13
click at [941, 334] on div at bounding box center [835, 345] width 693 height 55
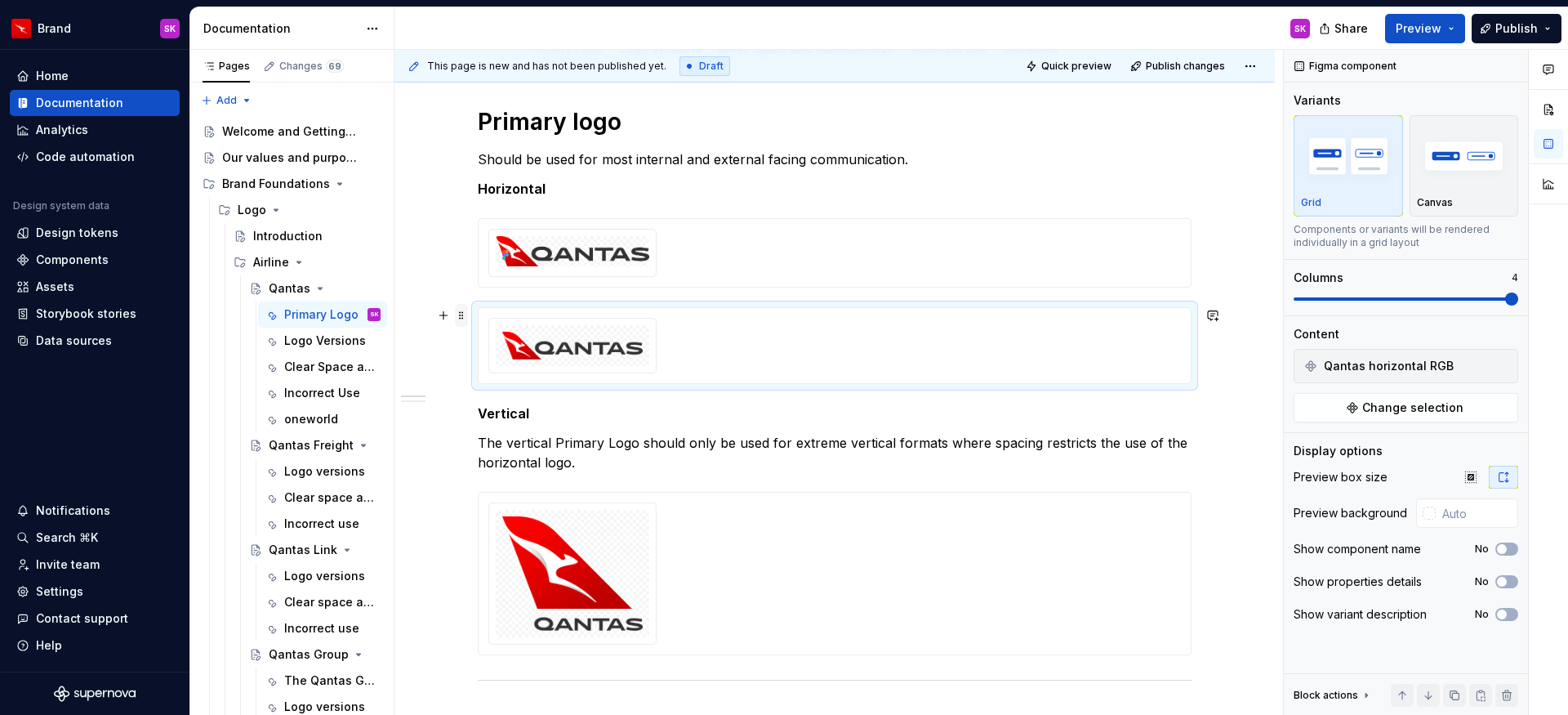
click at [460, 318] on span at bounding box center [461, 315] width 13 height 23
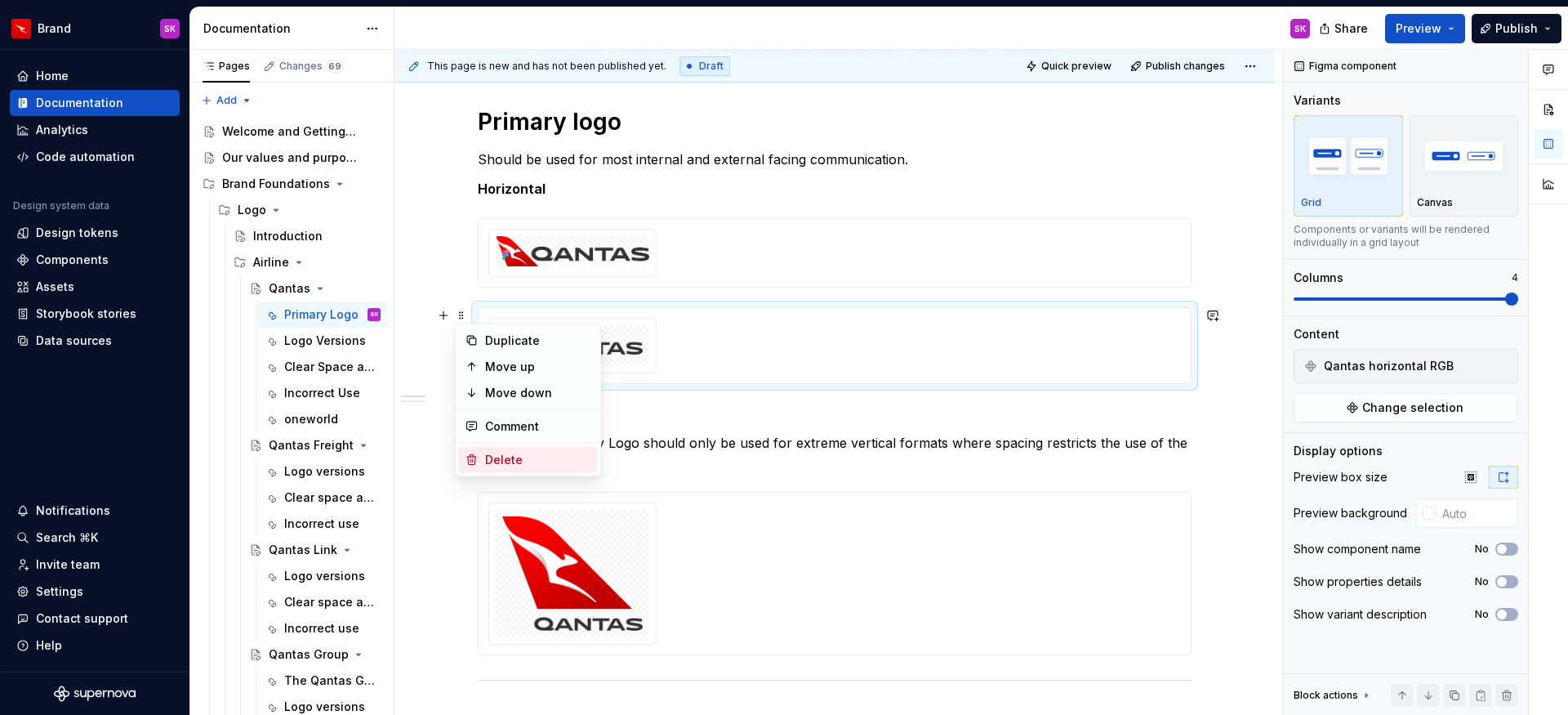
click at [500, 452] on div "Delete" at bounding box center [538, 460] width 106 height 17
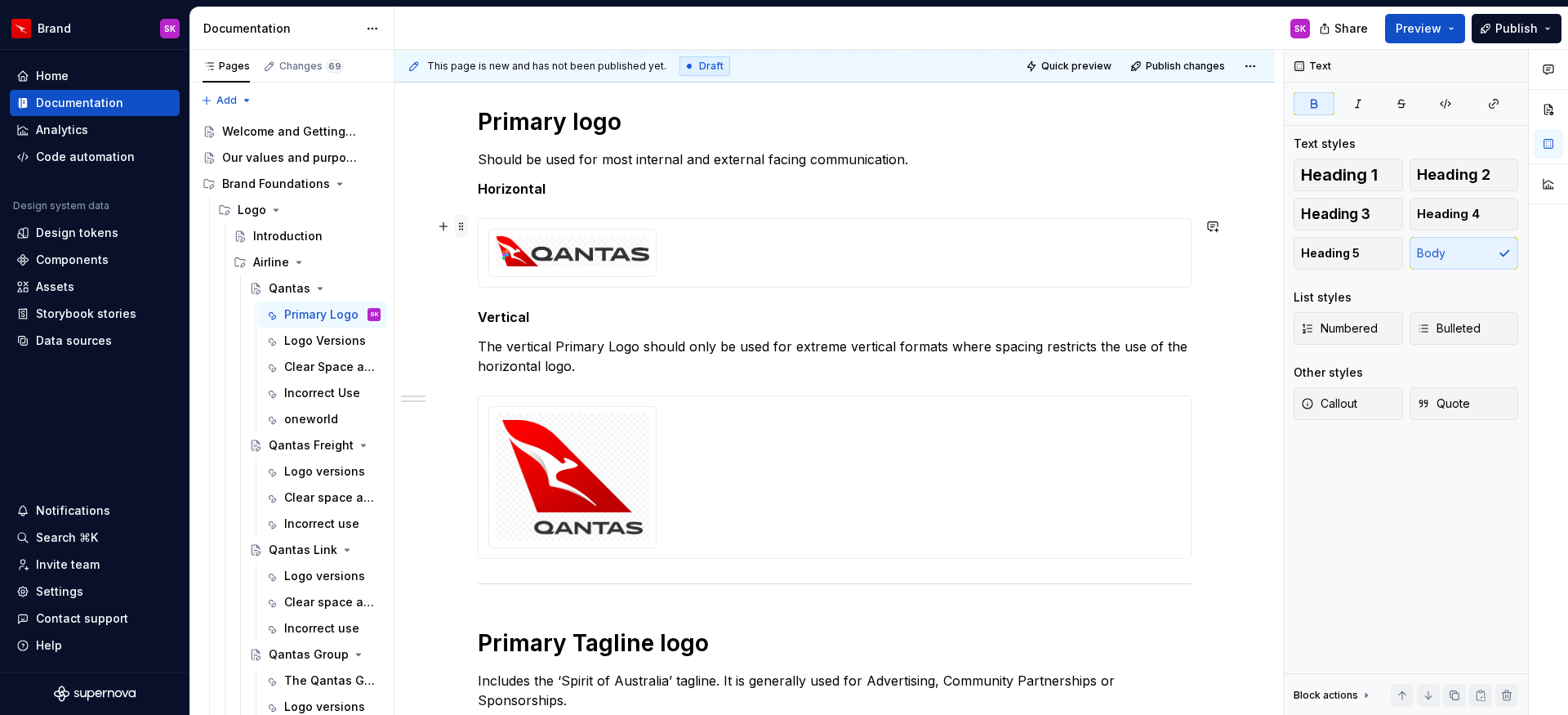
click at [457, 230] on span at bounding box center [461, 226] width 13 height 23
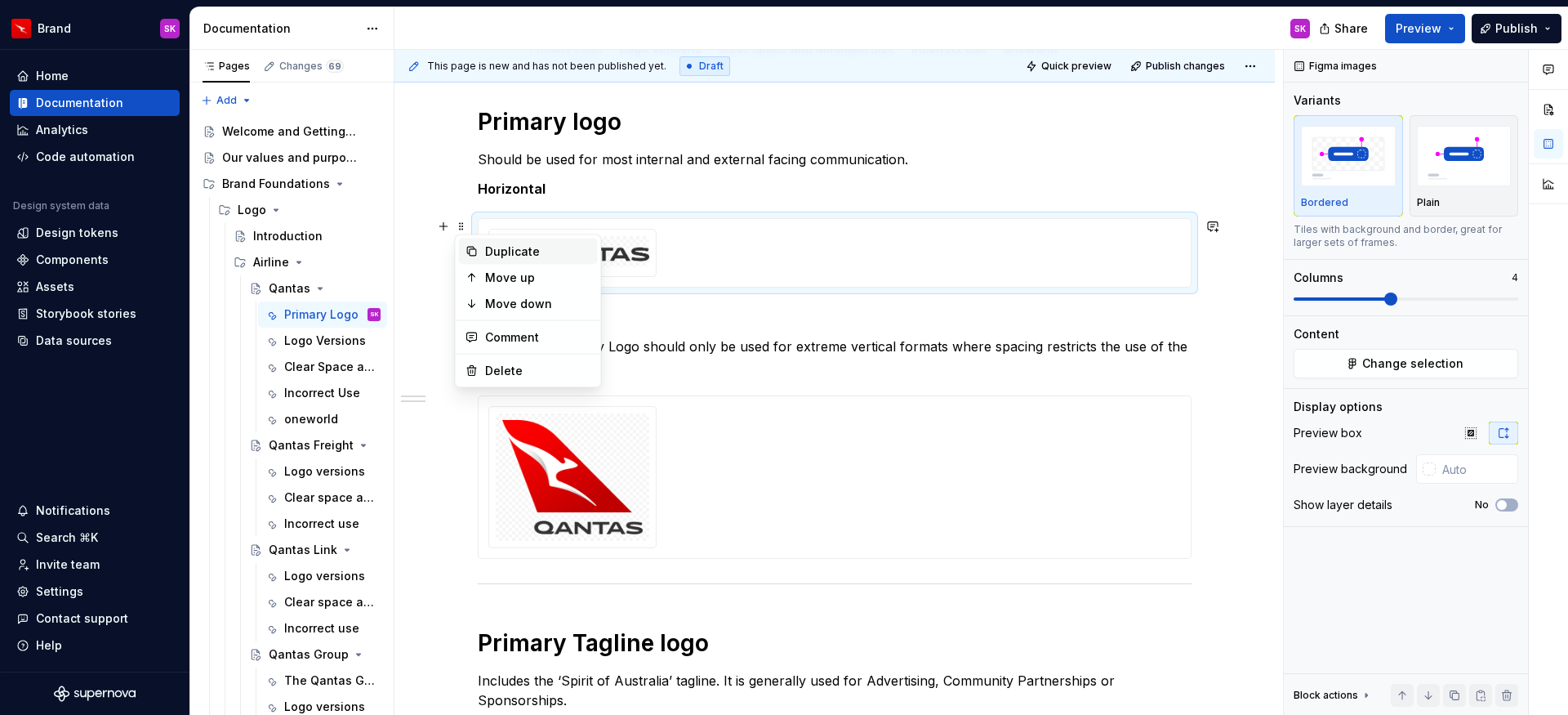
click at [492, 245] on div "Duplicate" at bounding box center [538, 251] width 106 height 17
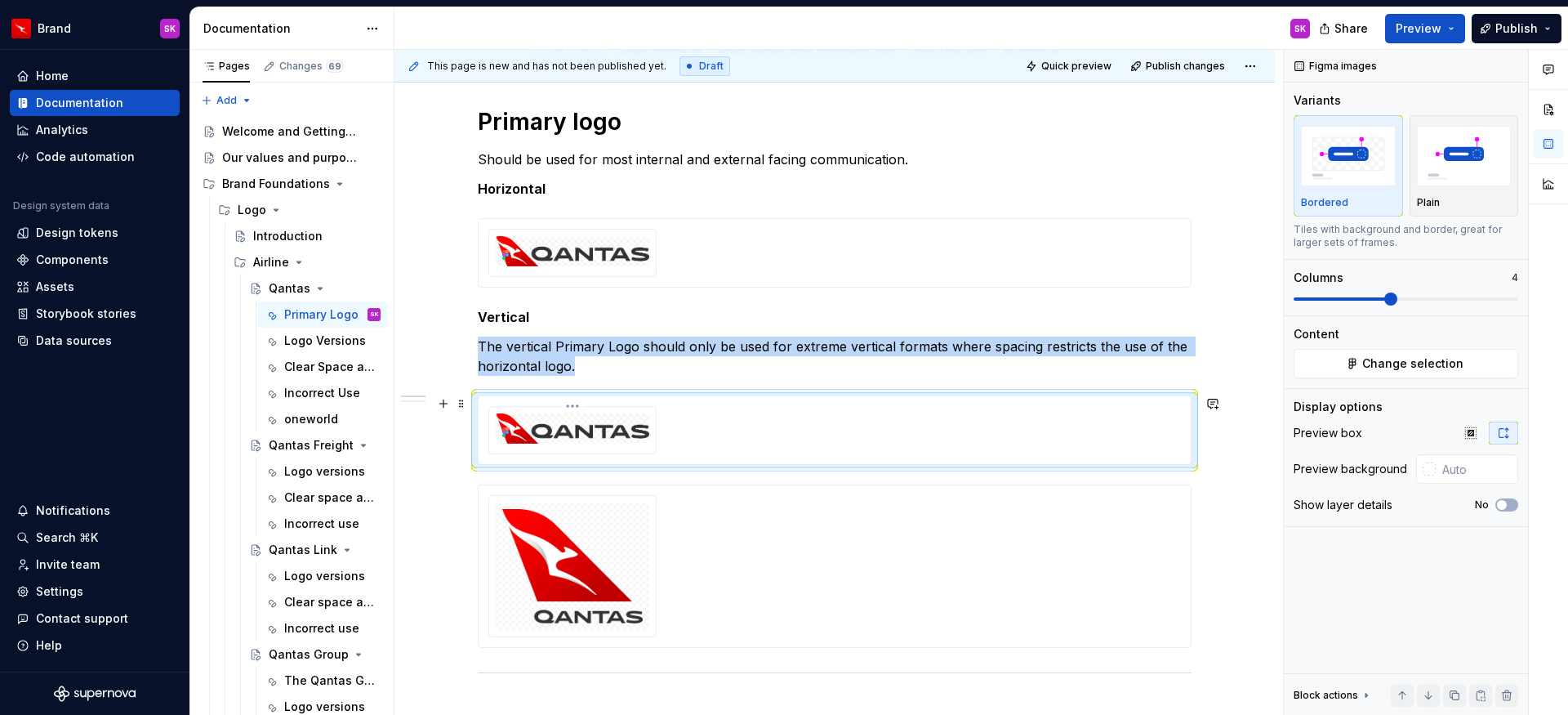
click at [562, 438] on img at bounding box center [573, 428] width 154 height 31
click at [1353, 358] on button "Change selection" at bounding box center [1406, 364] width 225 height 30
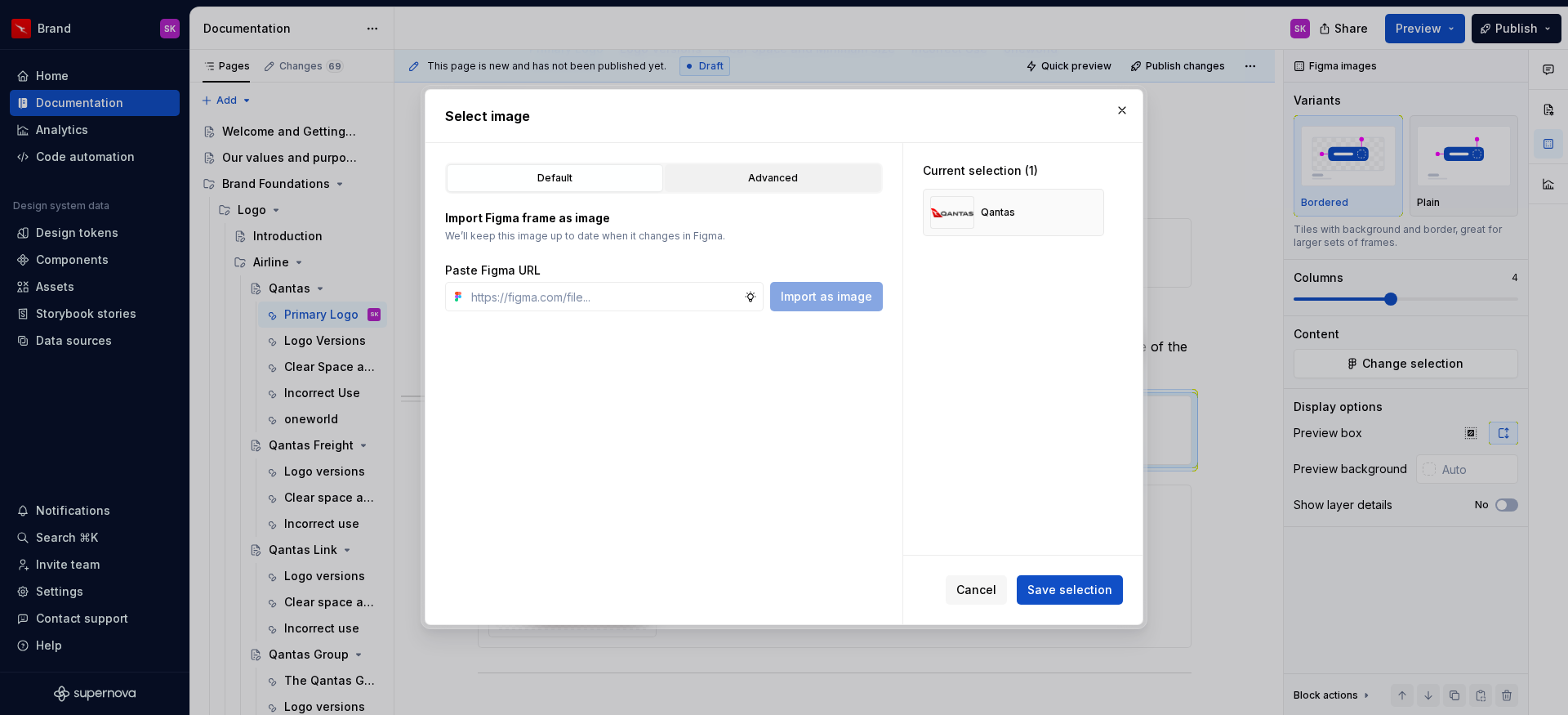
click at [743, 187] on button "Advanced" at bounding box center [774, 179] width 217 height 28
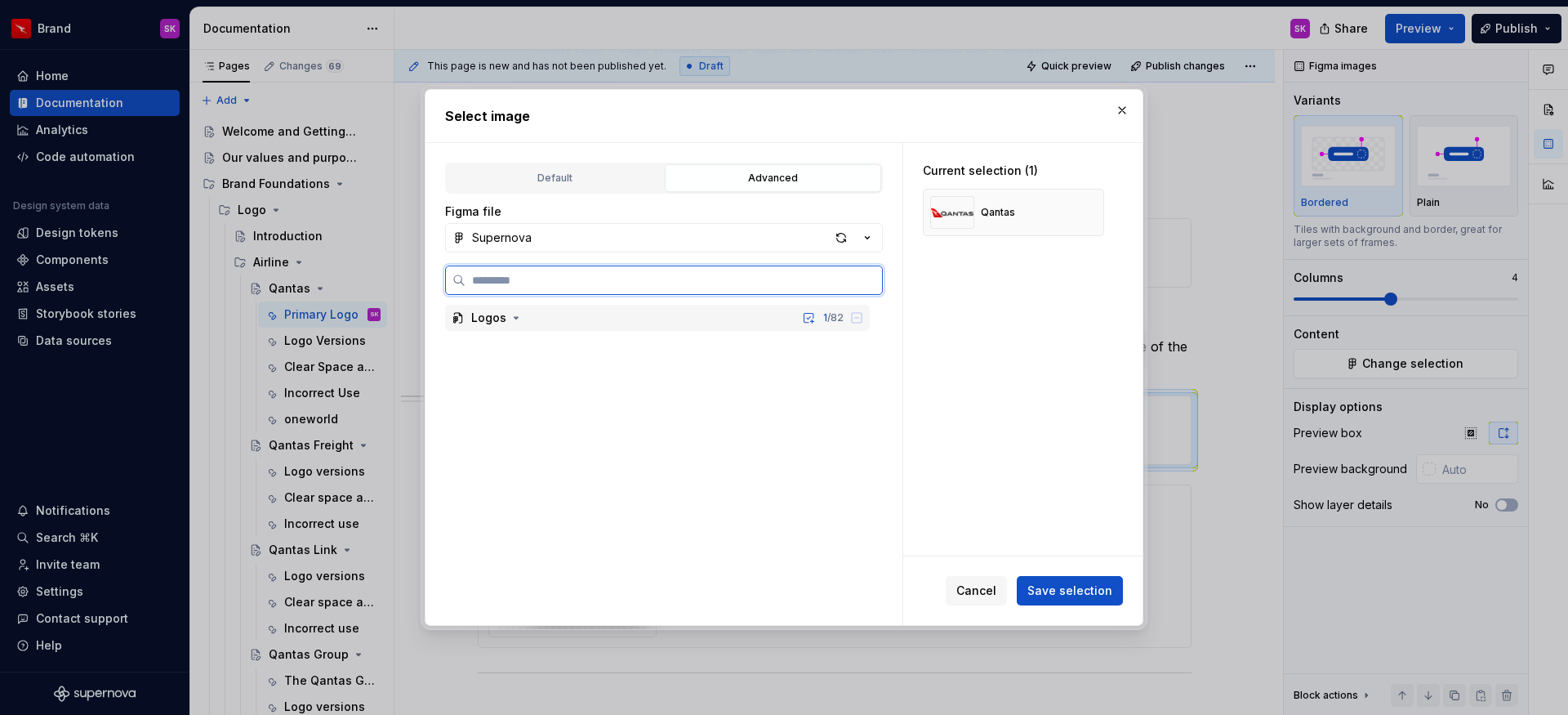
click at [710, 325] on div "Logos 1 / 82" at bounding box center [657, 318] width 425 height 27
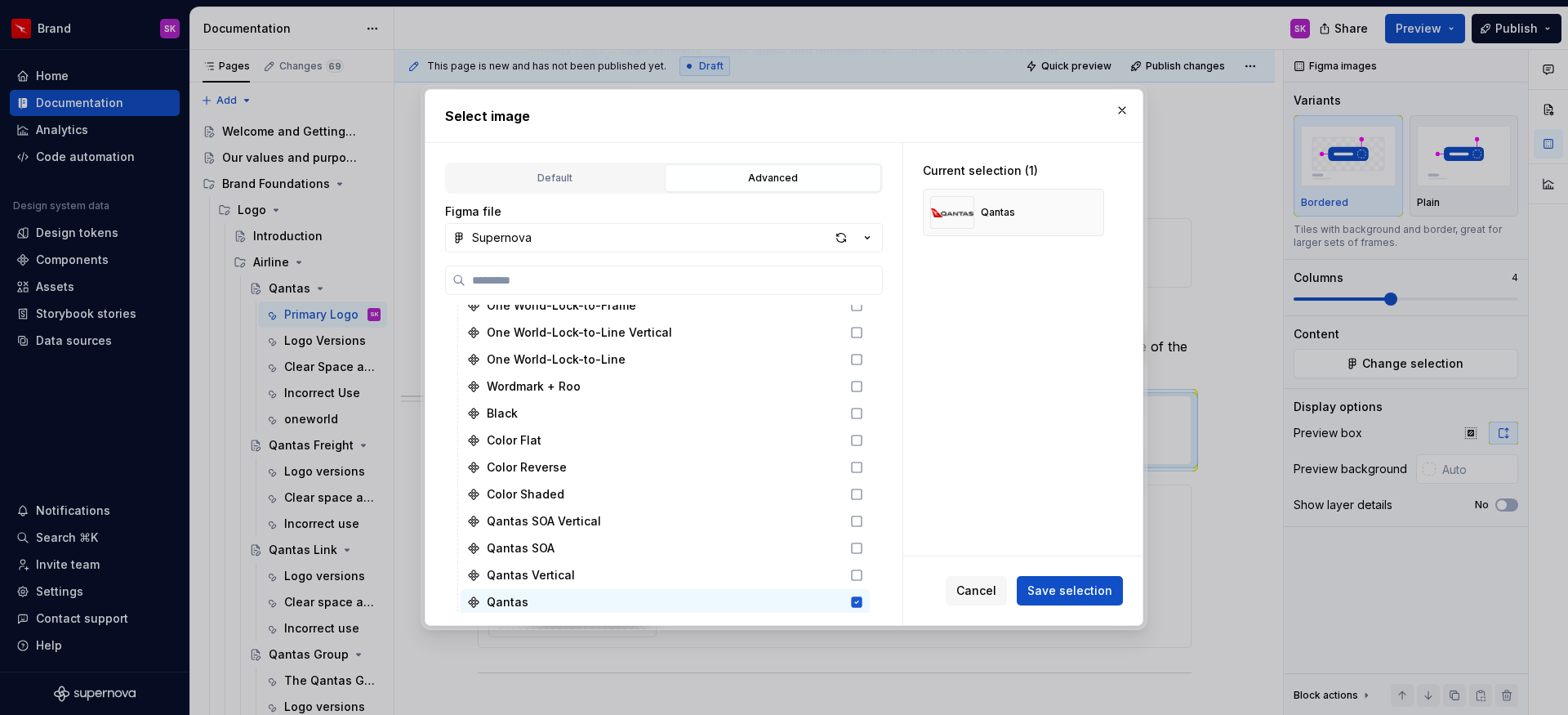
scroll to position [2160, 0]
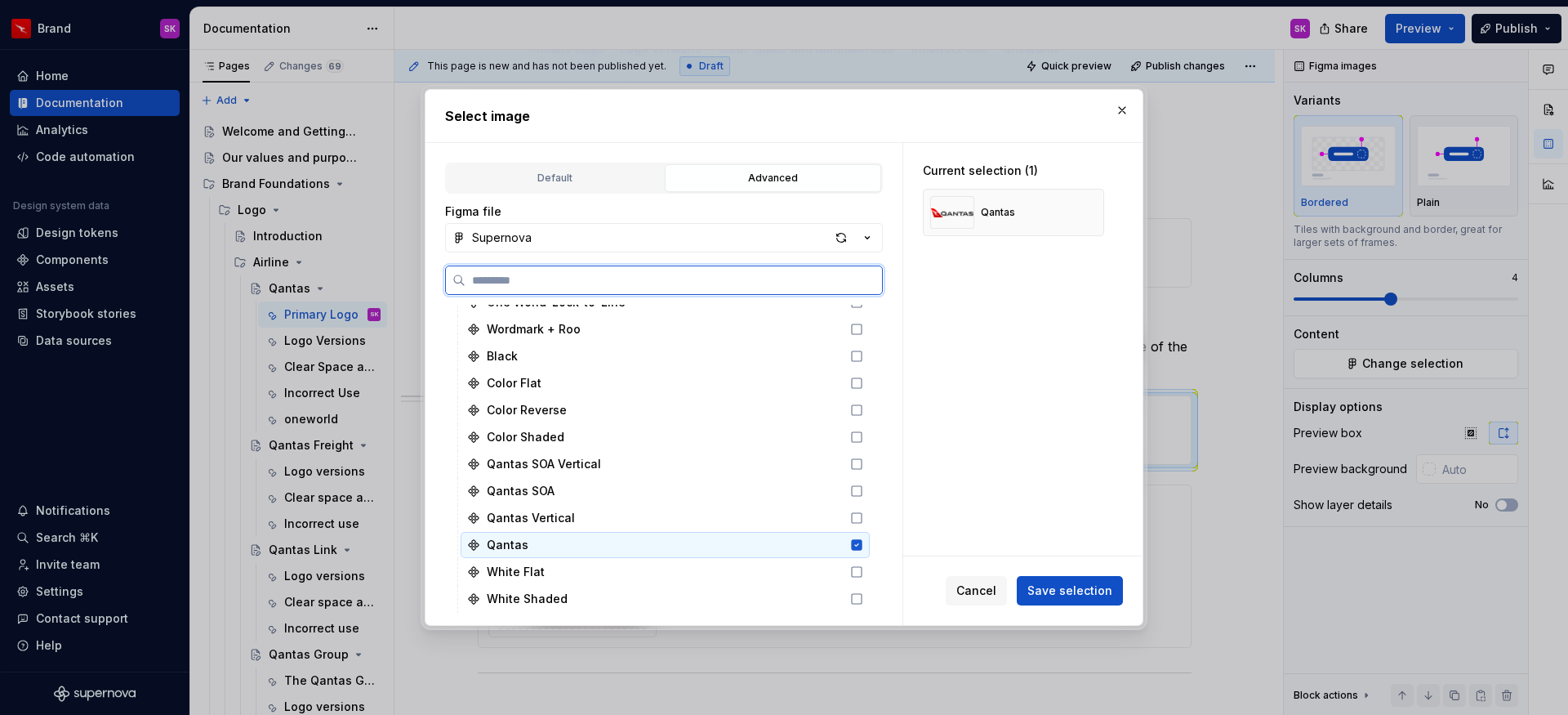
click at [857, 546] on icon at bounding box center [856, 545] width 11 height 11
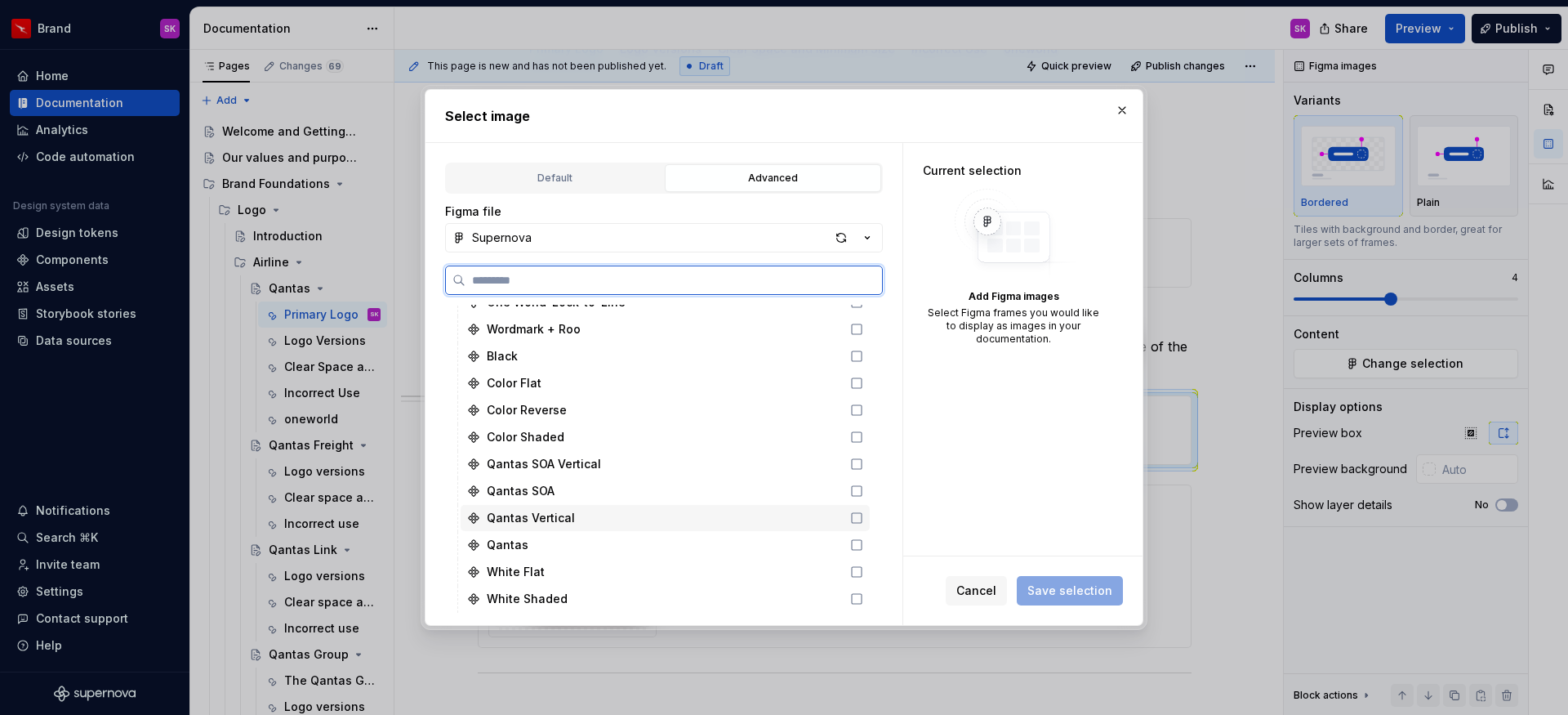
click at [856, 522] on icon at bounding box center [856, 518] width 13 height 13
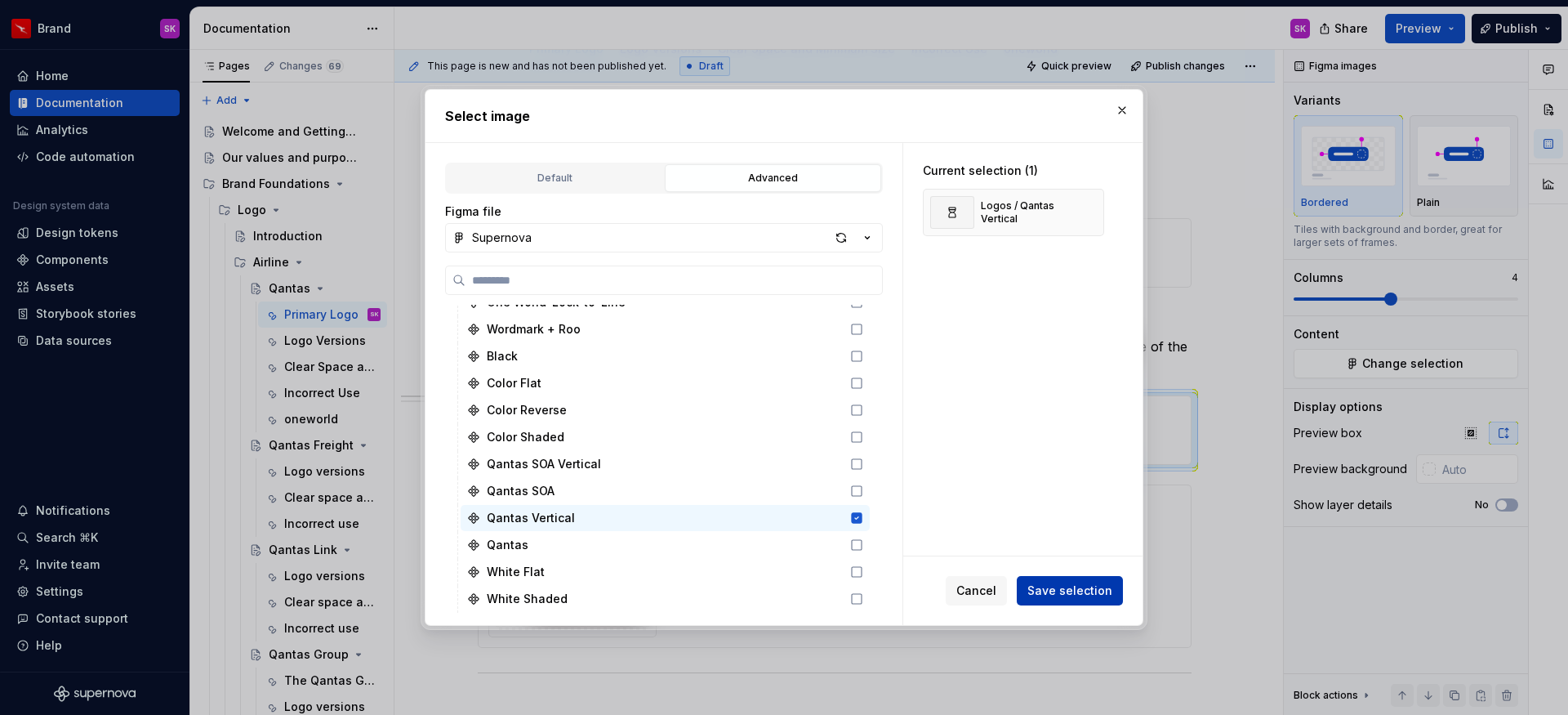
click at [1056, 588] on span "Save selection" at bounding box center [1070, 591] width 85 height 17
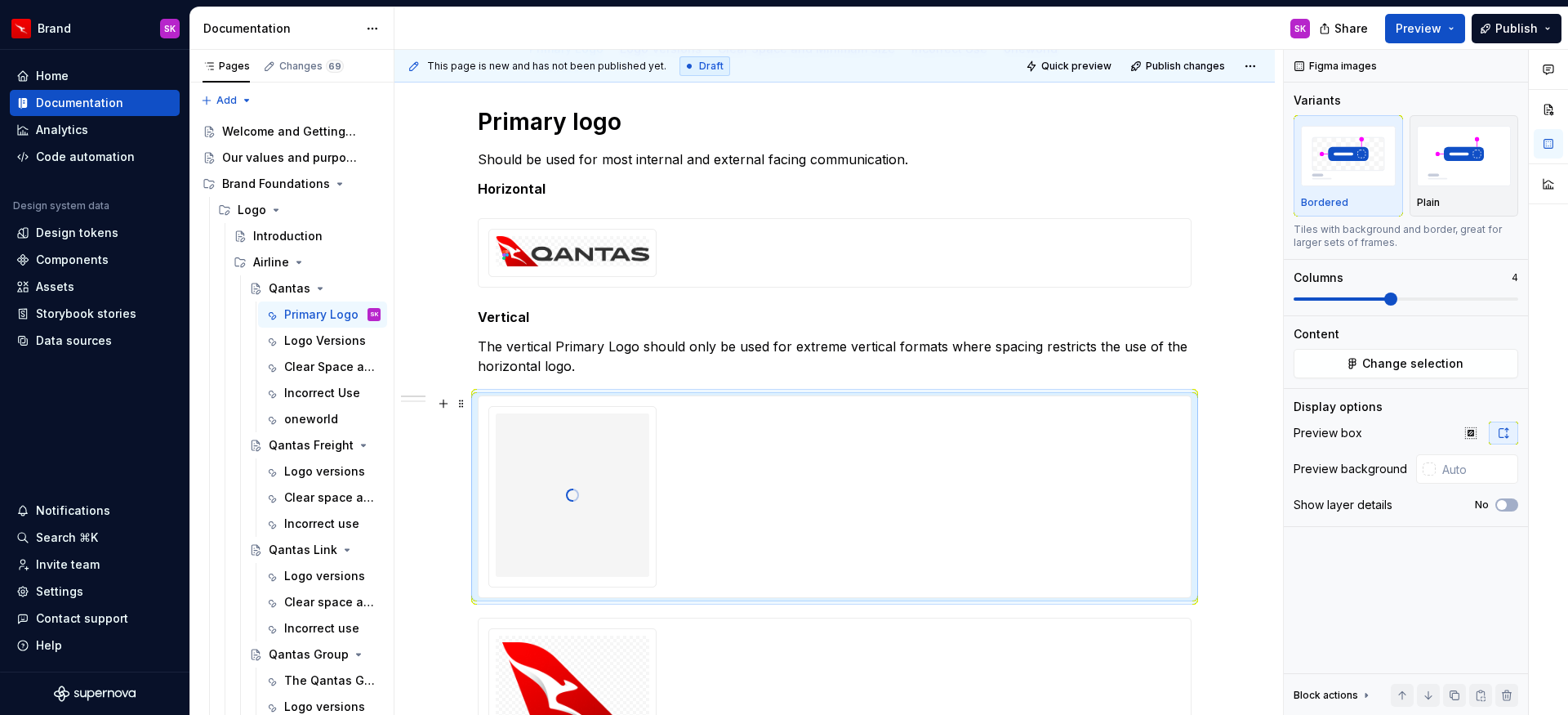
scroll to position [333, 0]
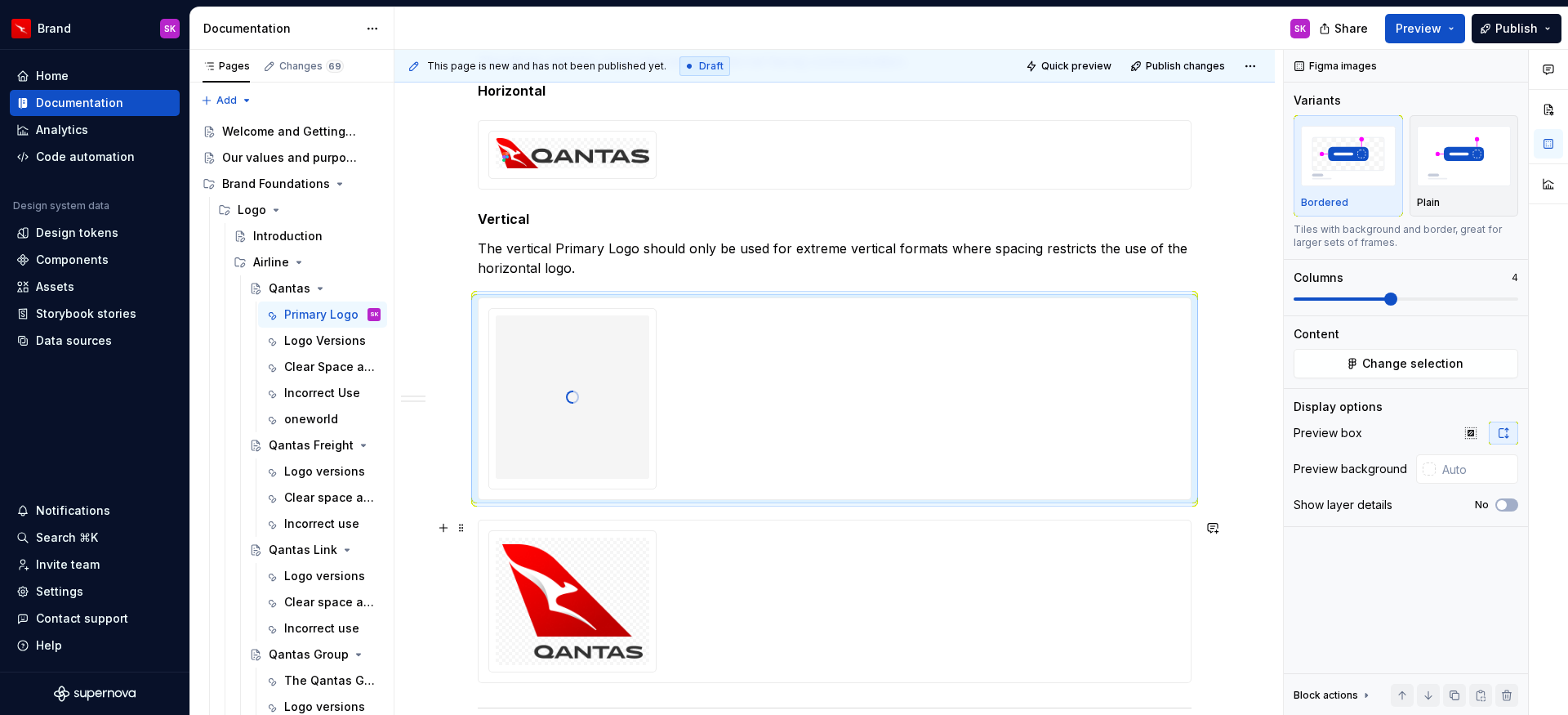
click at [715, 546] on div at bounding box center [835, 602] width 693 height 142
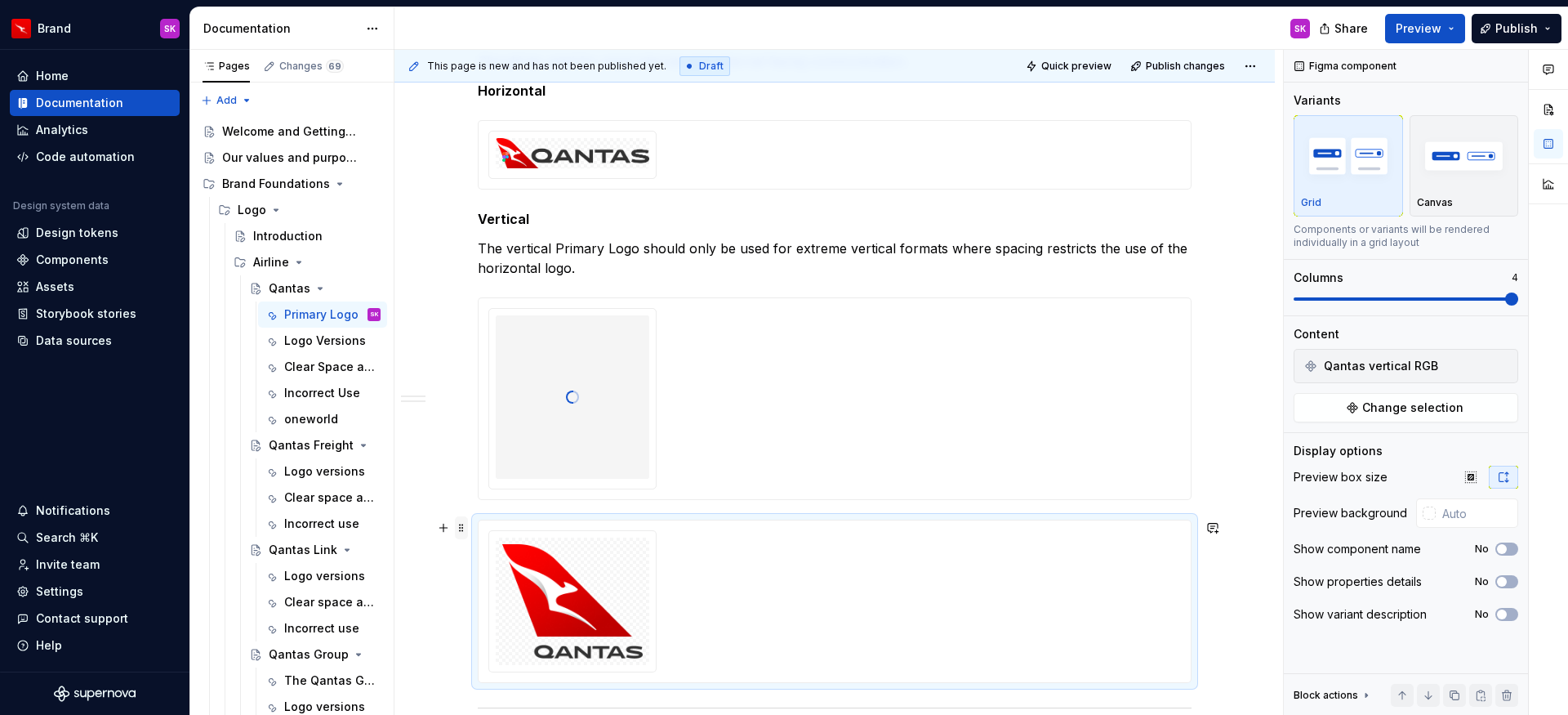
click at [459, 527] on span at bounding box center [461, 528] width 13 height 23
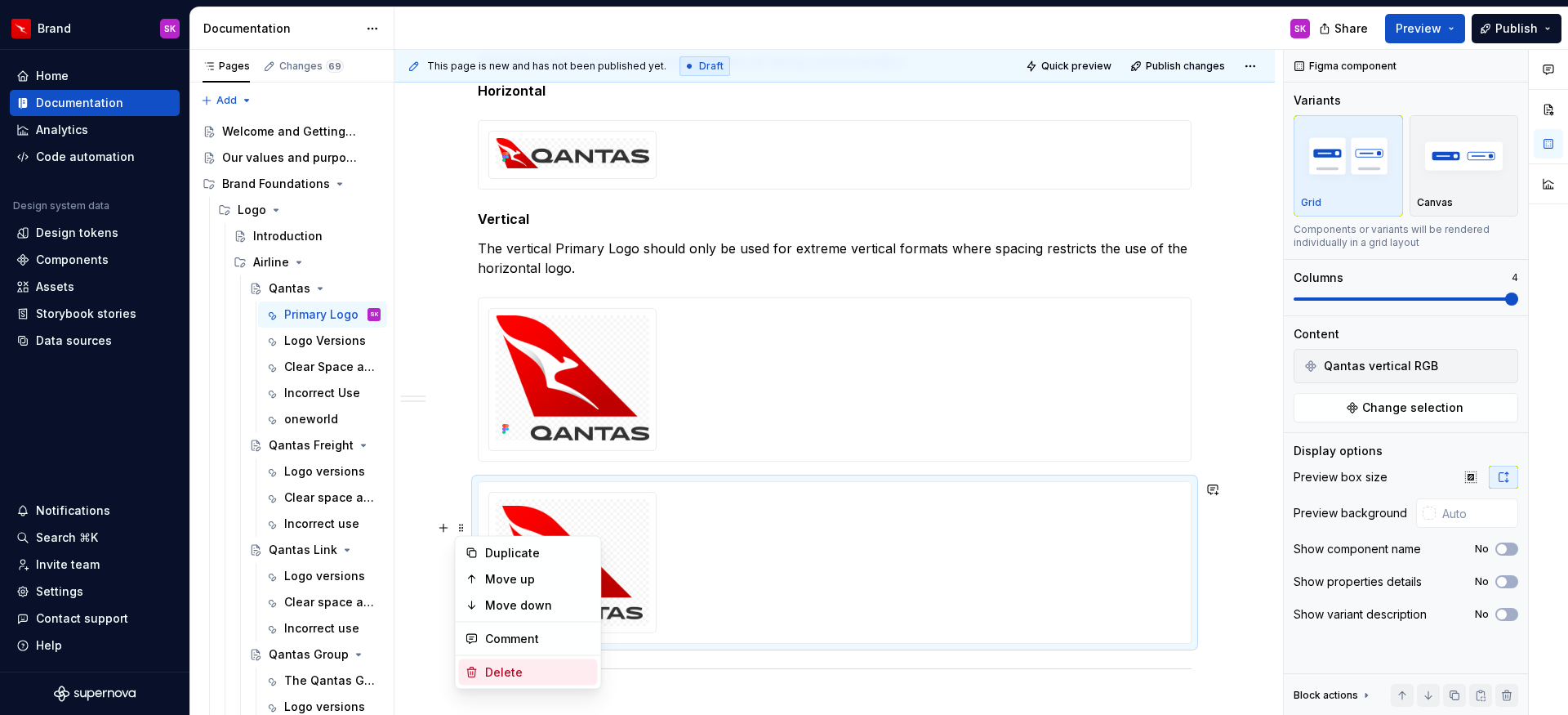
click at [519, 670] on div "Delete" at bounding box center [538, 673] width 106 height 17
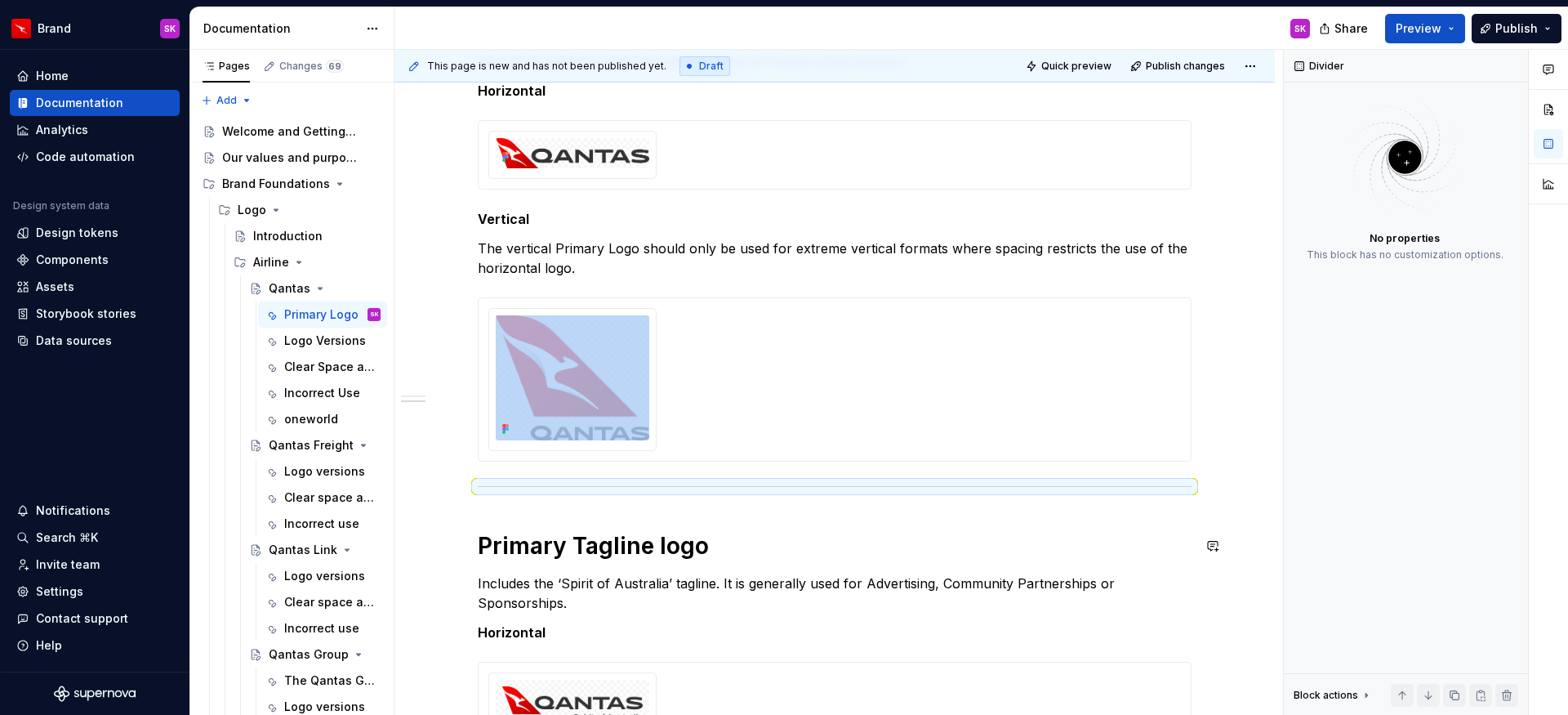
scroll to position [432, 0]
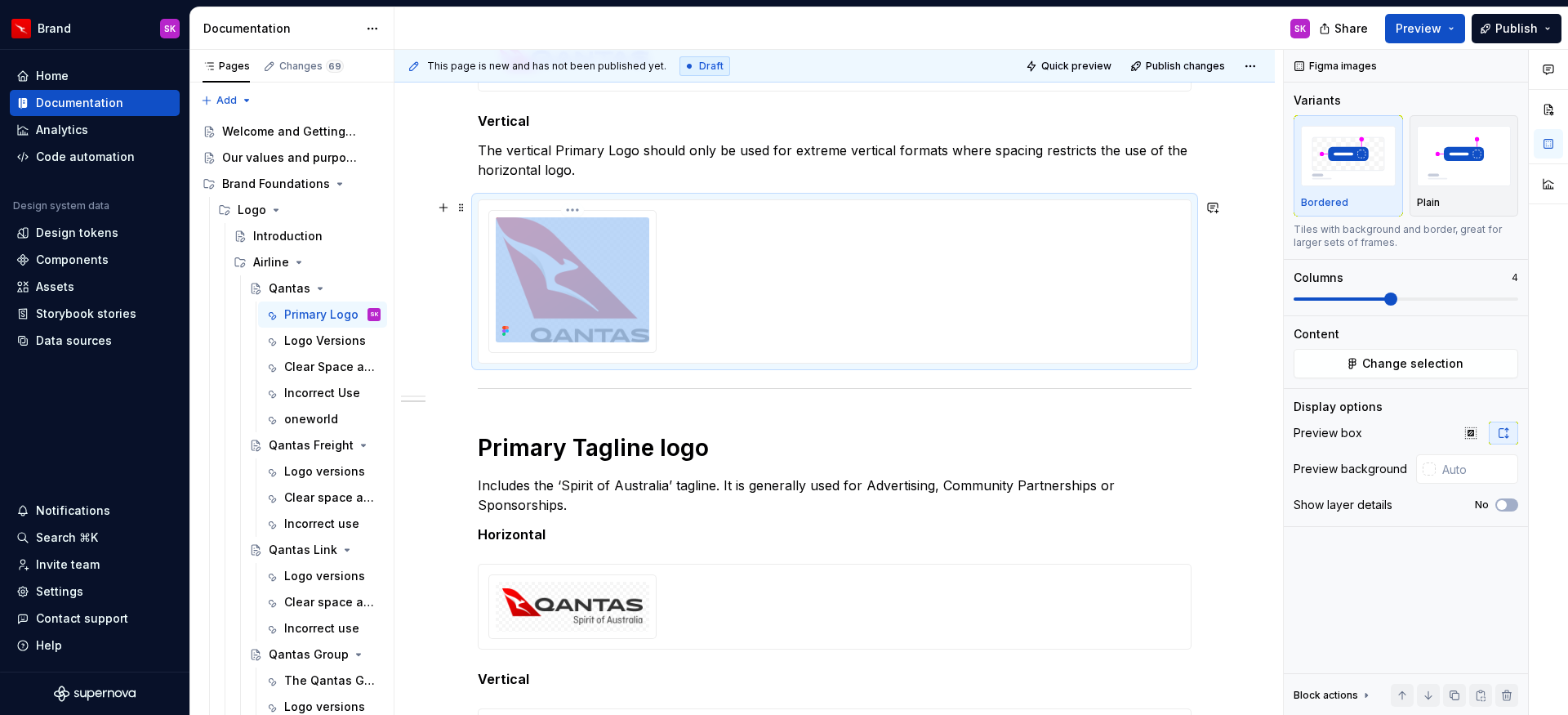
click at [618, 260] on img at bounding box center [573, 279] width 154 height 125
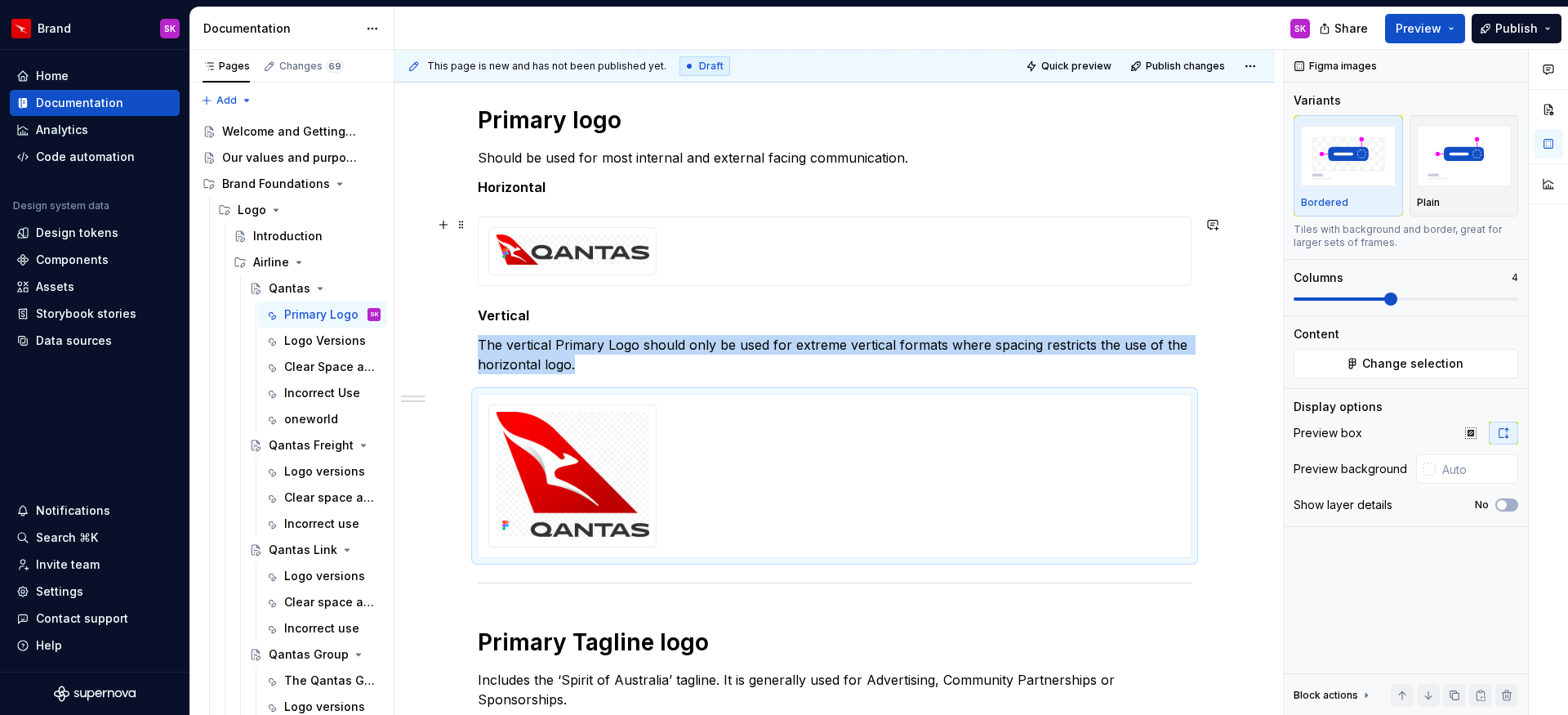
scroll to position [236, 0]
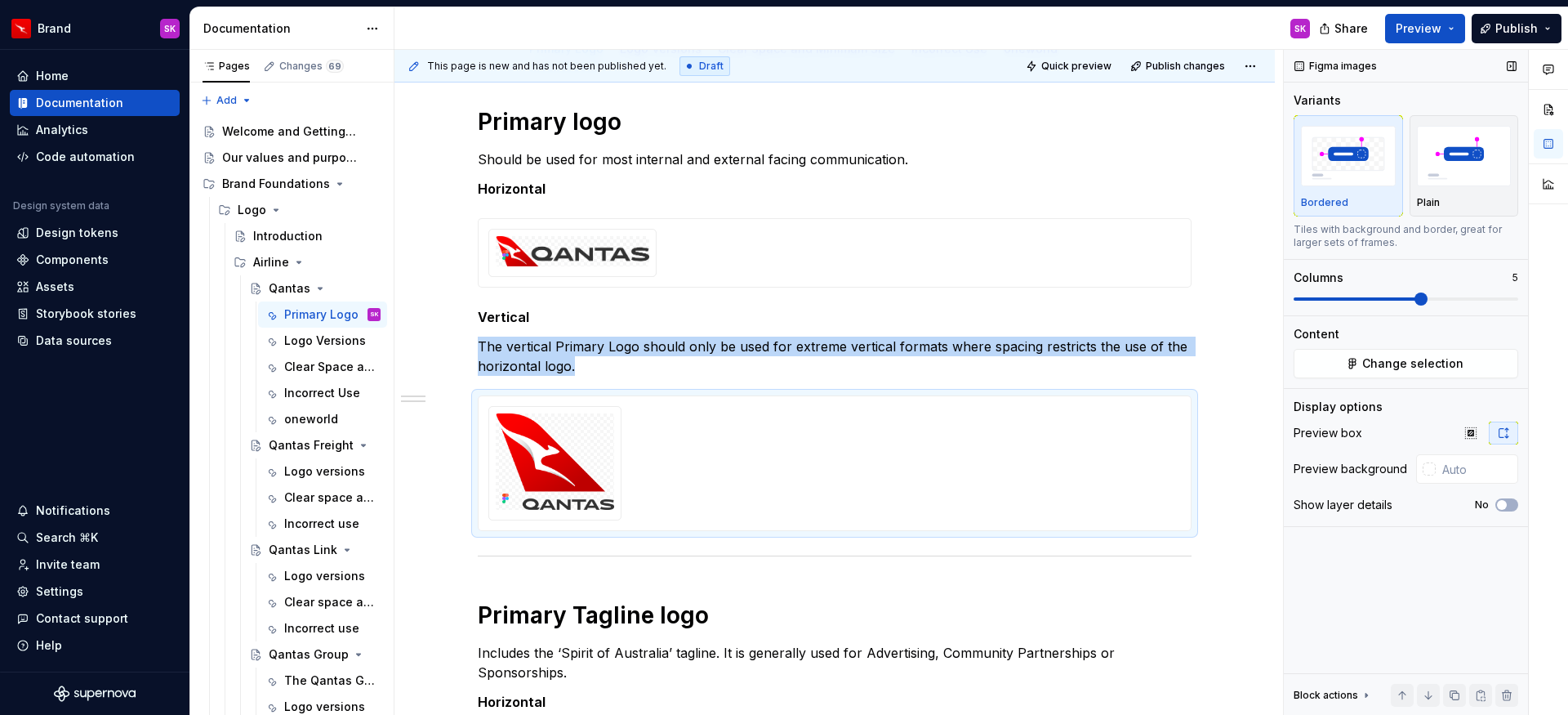
click at [1422, 294] on span at bounding box center [1420, 299] width 13 height 13
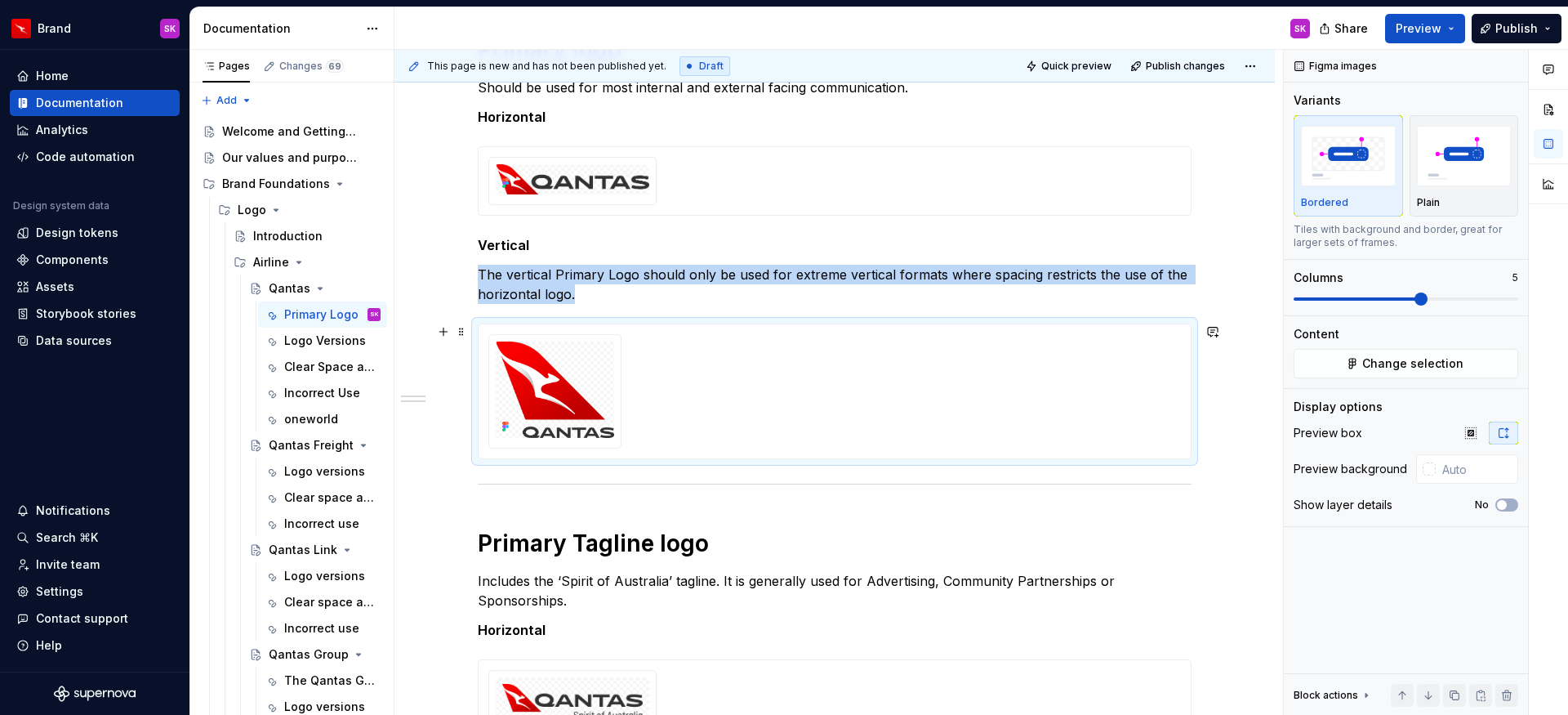
scroll to position [275, 0]
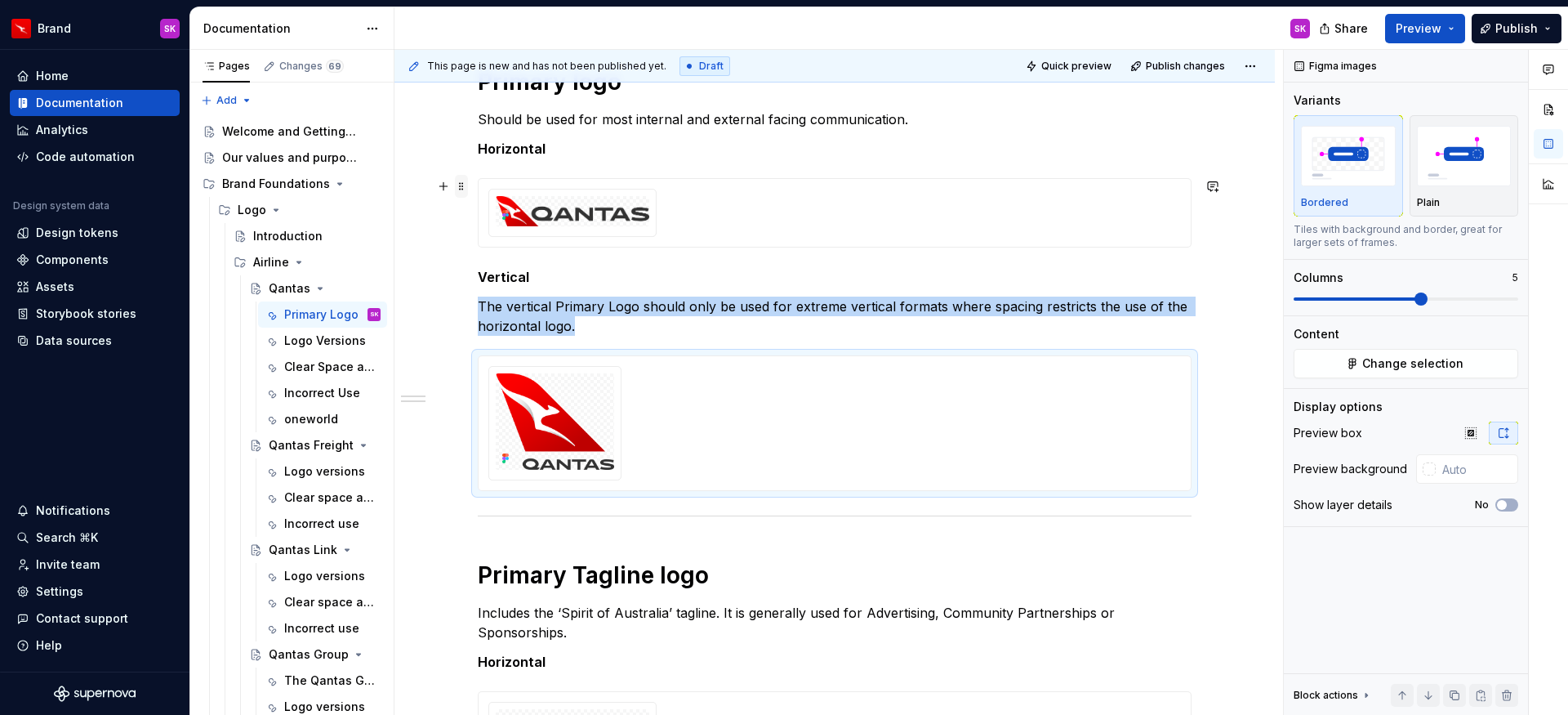
click at [459, 181] on span at bounding box center [461, 185] width 13 height 23
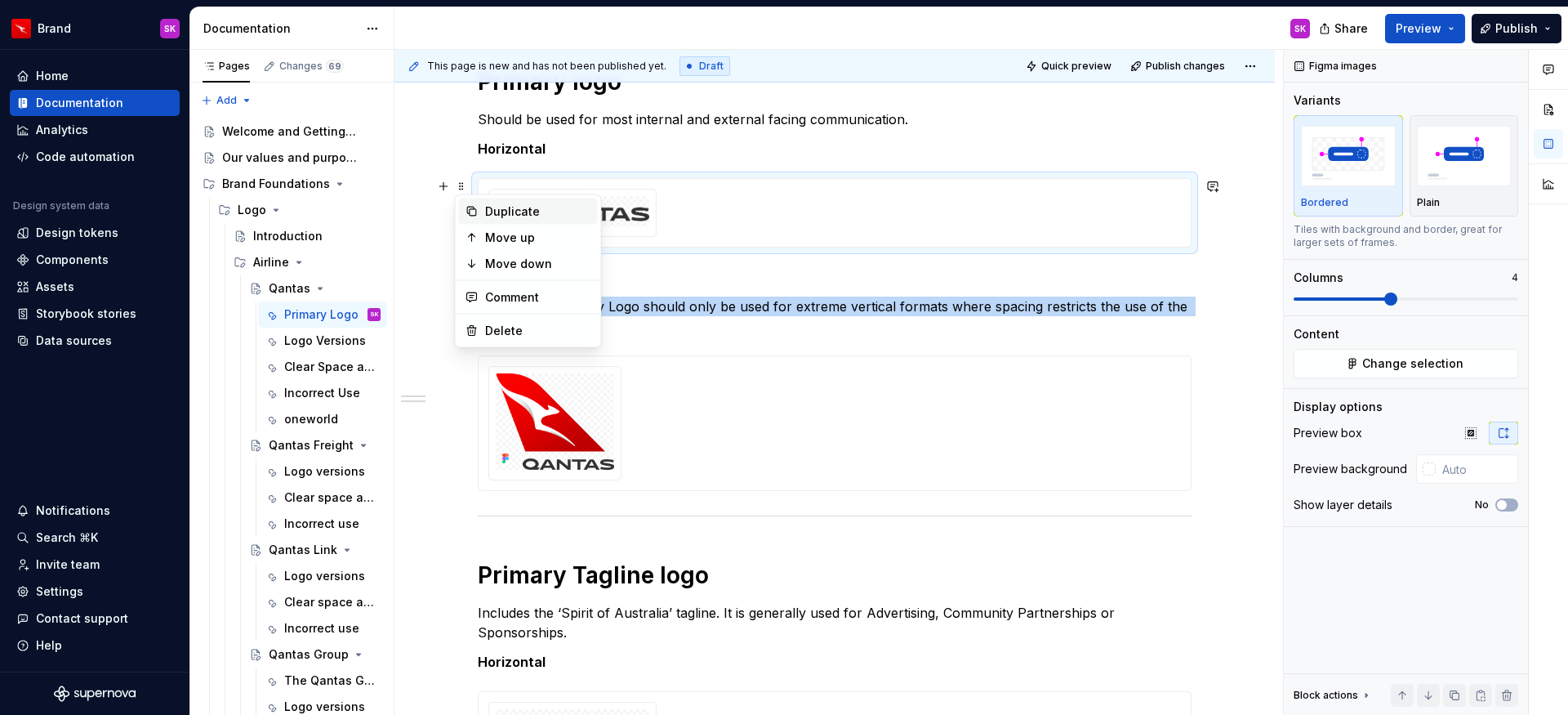
click at [494, 210] on div "Duplicate" at bounding box center [538, 211] width 106 height 17
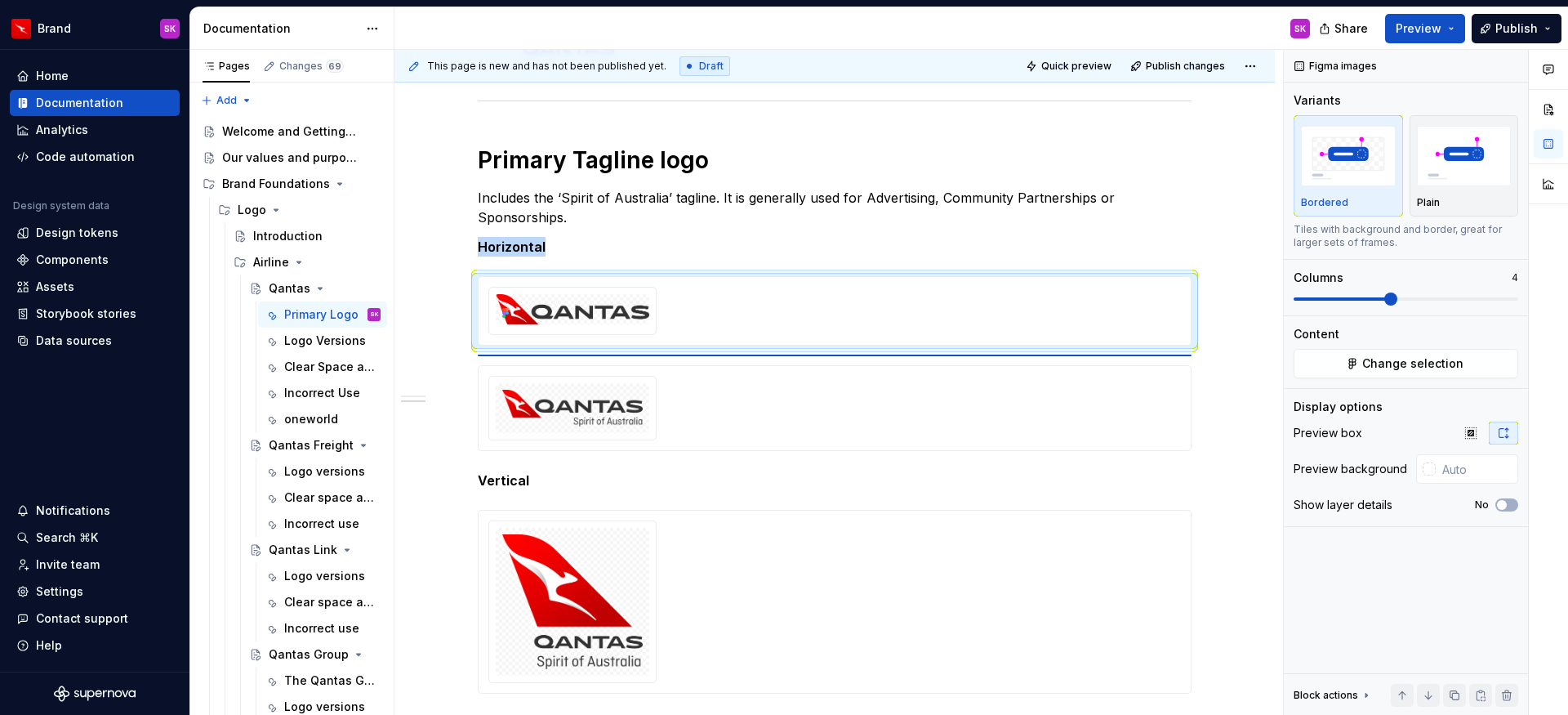
scroll to position [601, 0]
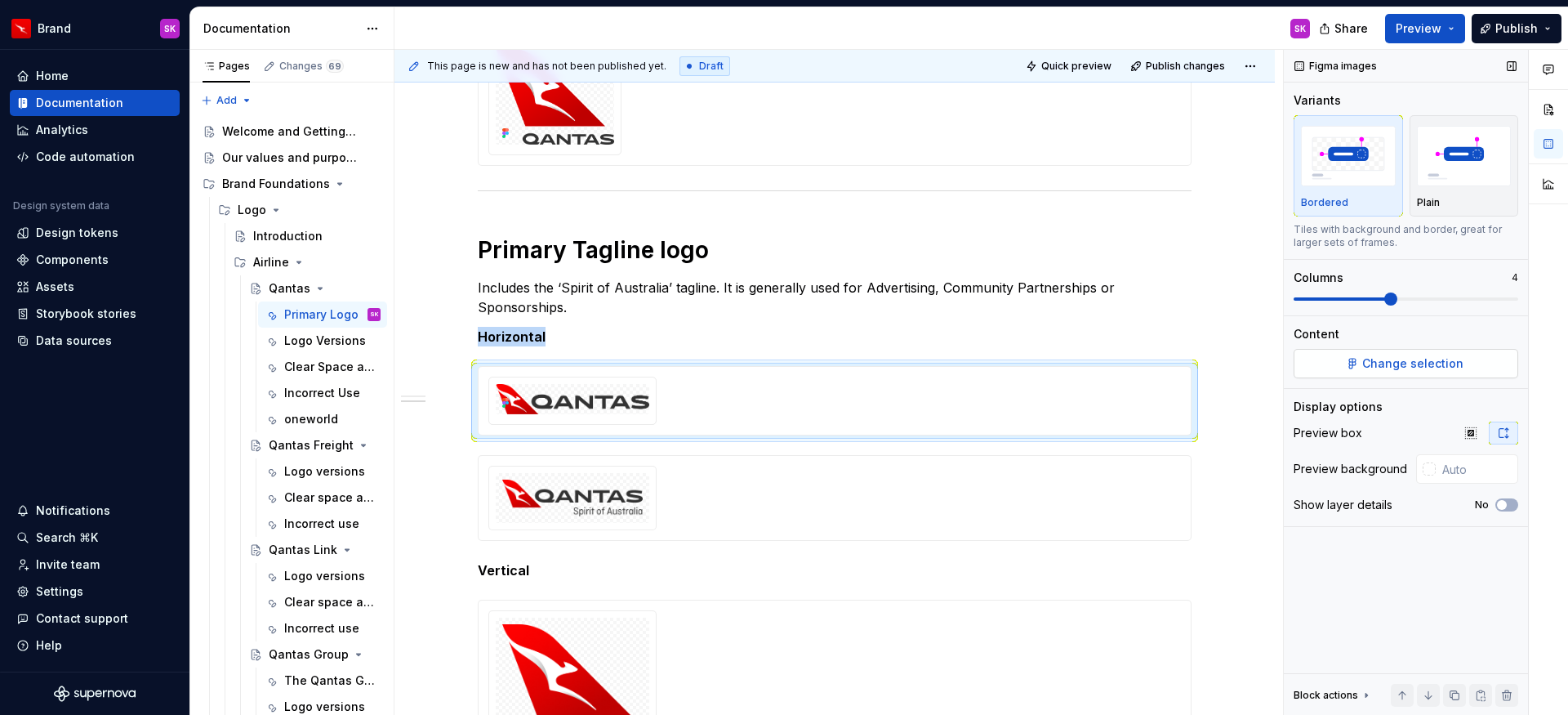
click at [1385, 362] on span "Change selection" at bounding box center [1412, 364] width 102 height 17
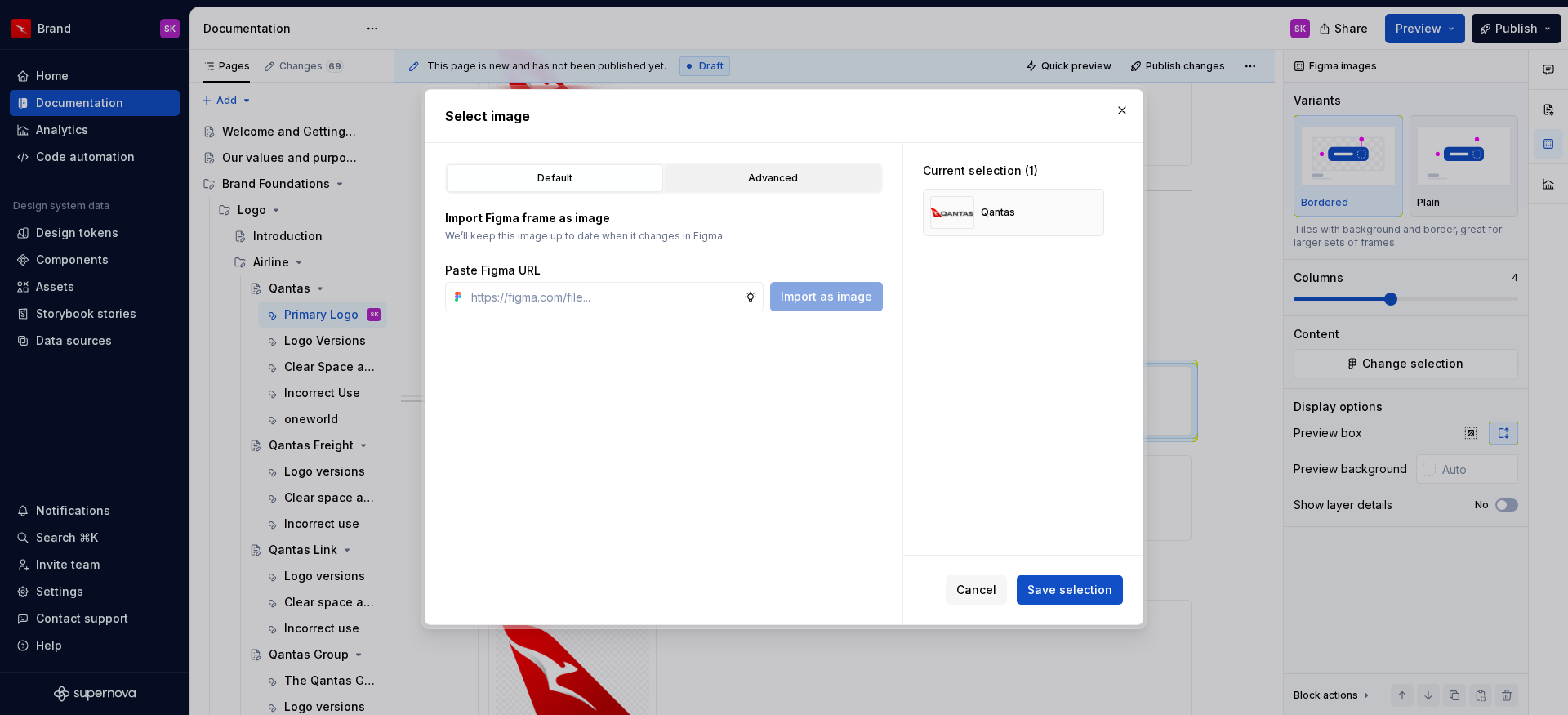
click at [719, 189] on button "Advanced" at bounding box center [774, 179] width 217 height 28
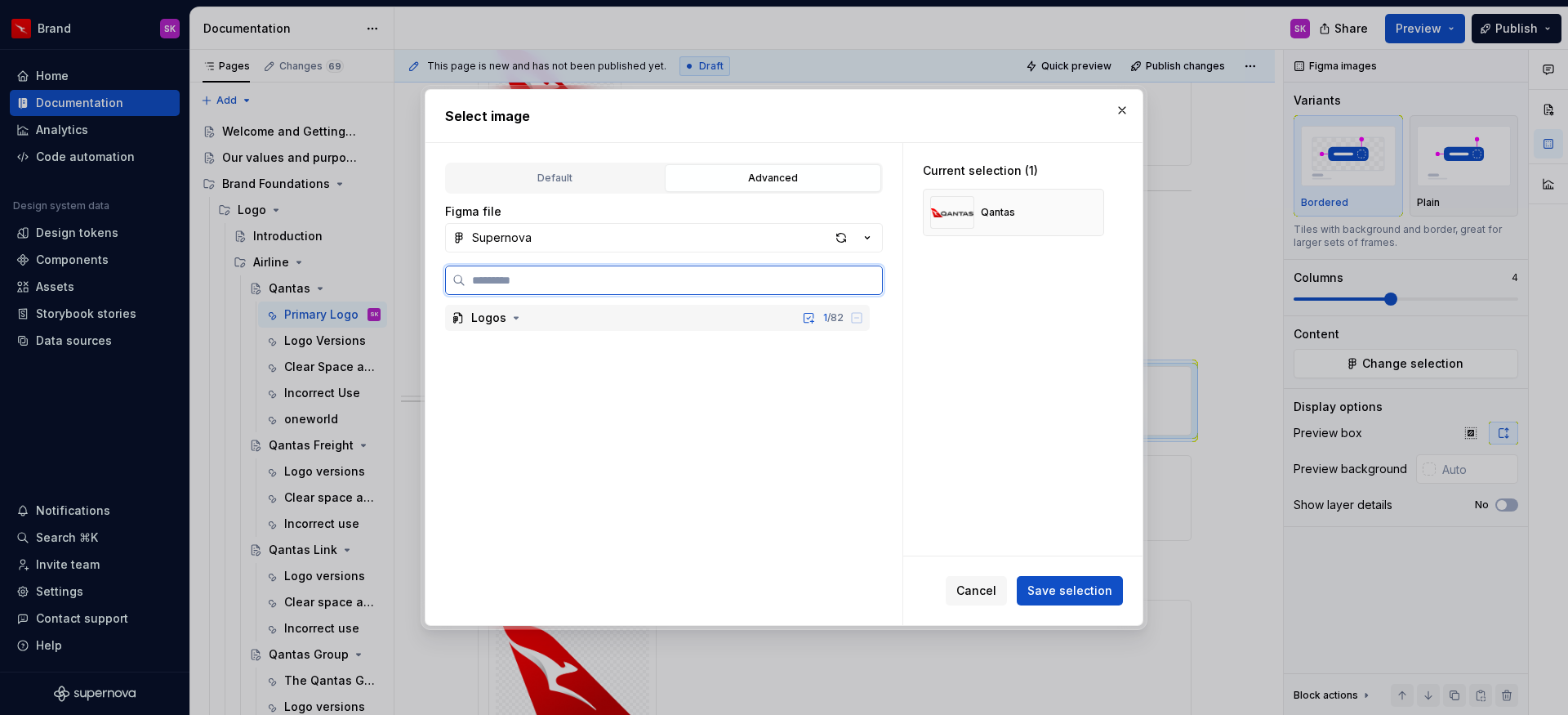
click at [497, 312] on div "Logos" at bounding box center [489, 318] width 35 height 17
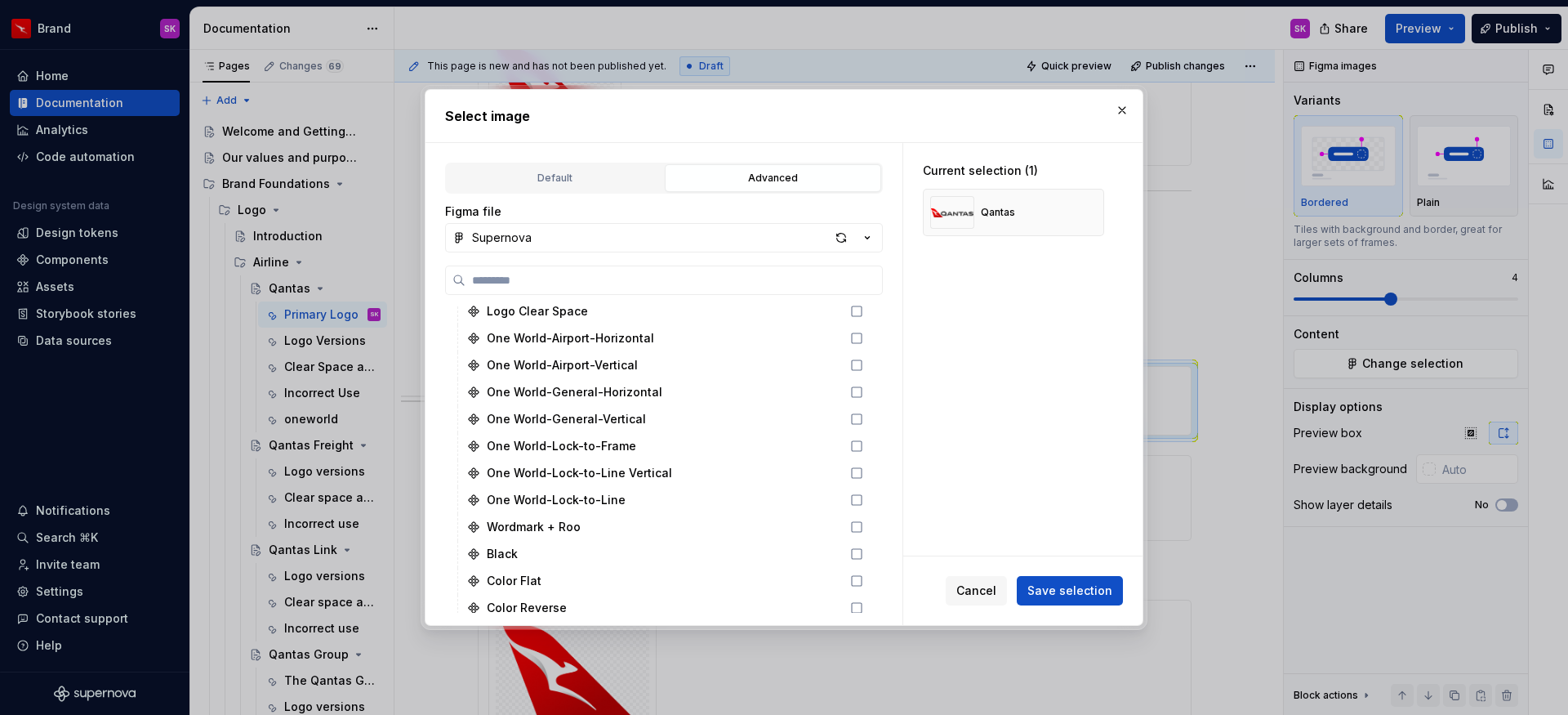
scroll to position [2160, 0]
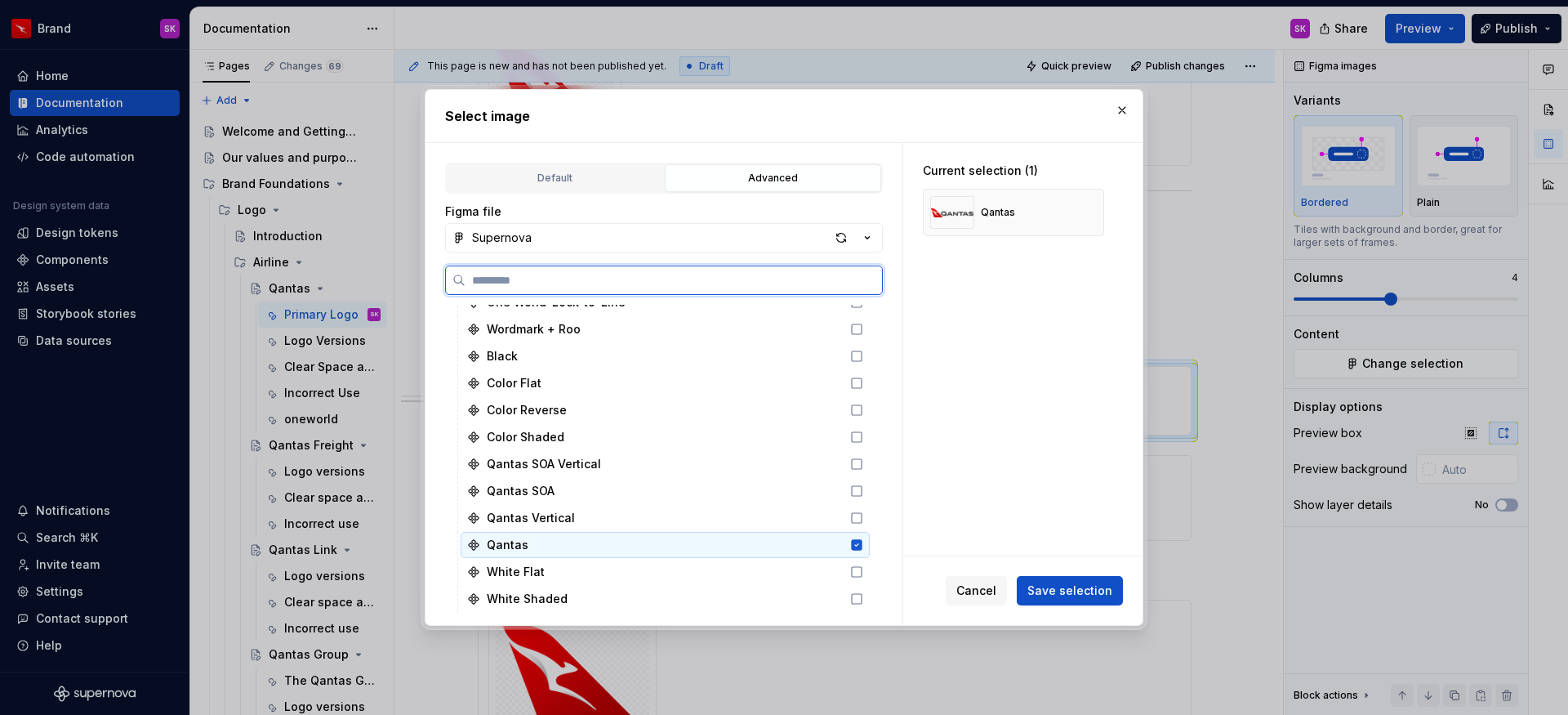
click at [856, 541] on icon at bounding box center [856, 545] width 11 height 11
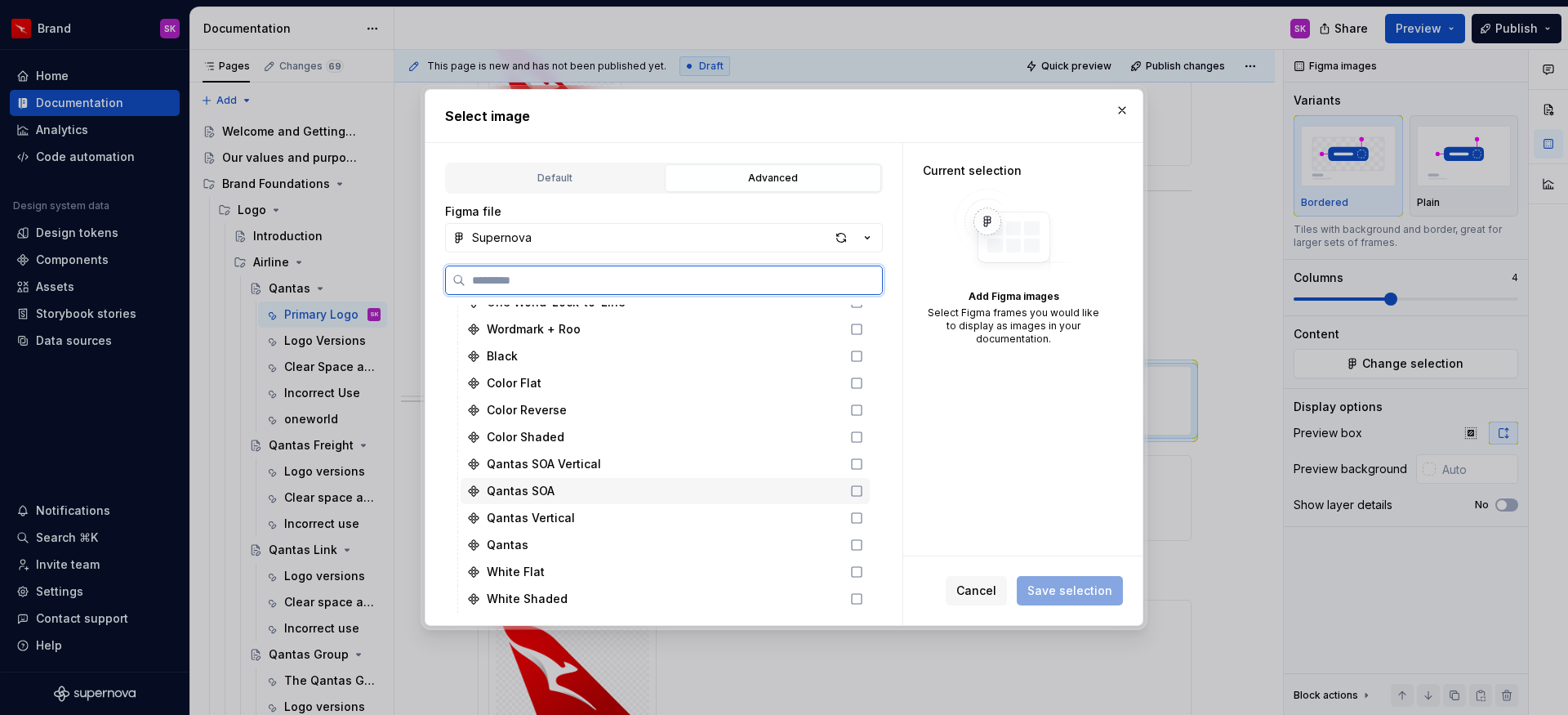
click at [854, 493] on icon at bounding box center [856, 490] width 13 height 13
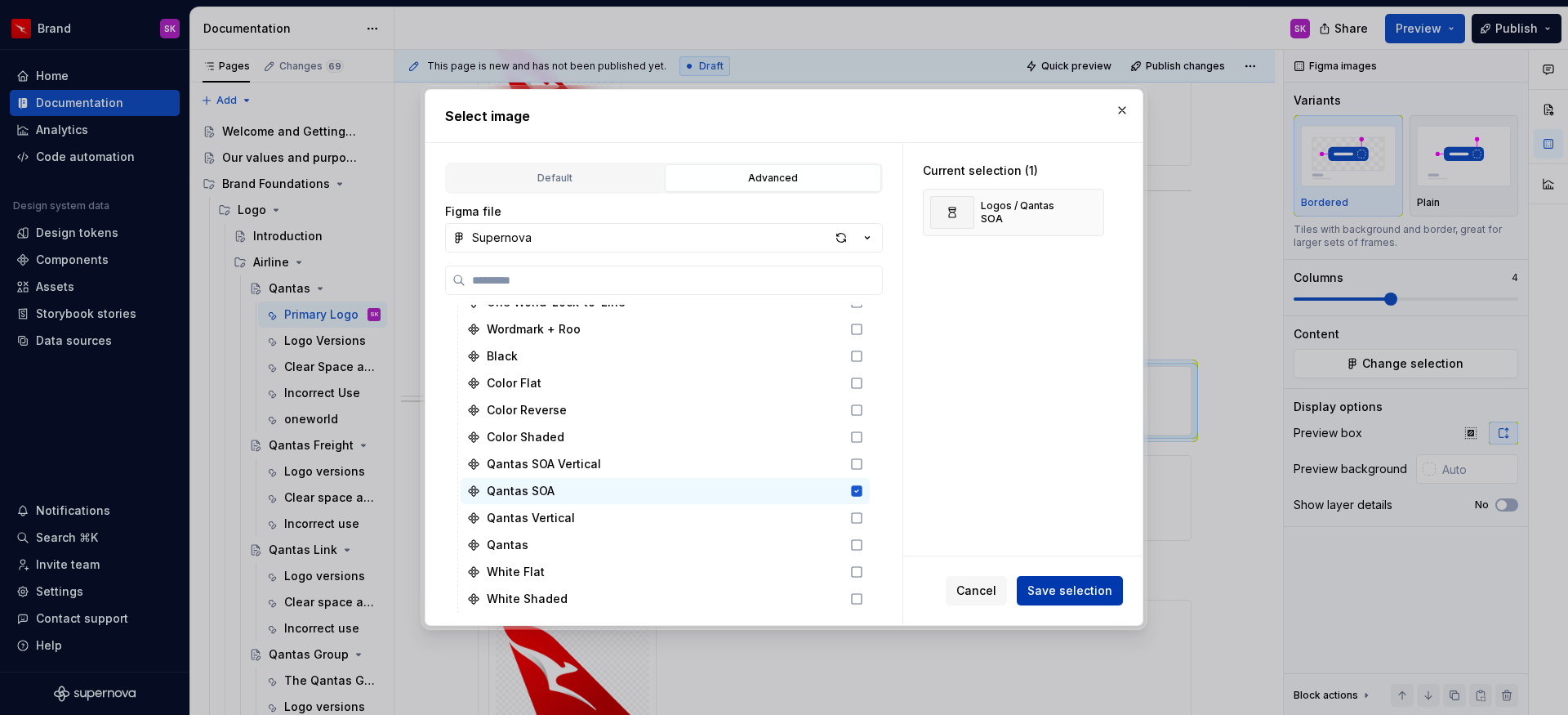
click at [1065, 588] on span "Save selection" at bounding box center [1070, 591] width 85 height 17
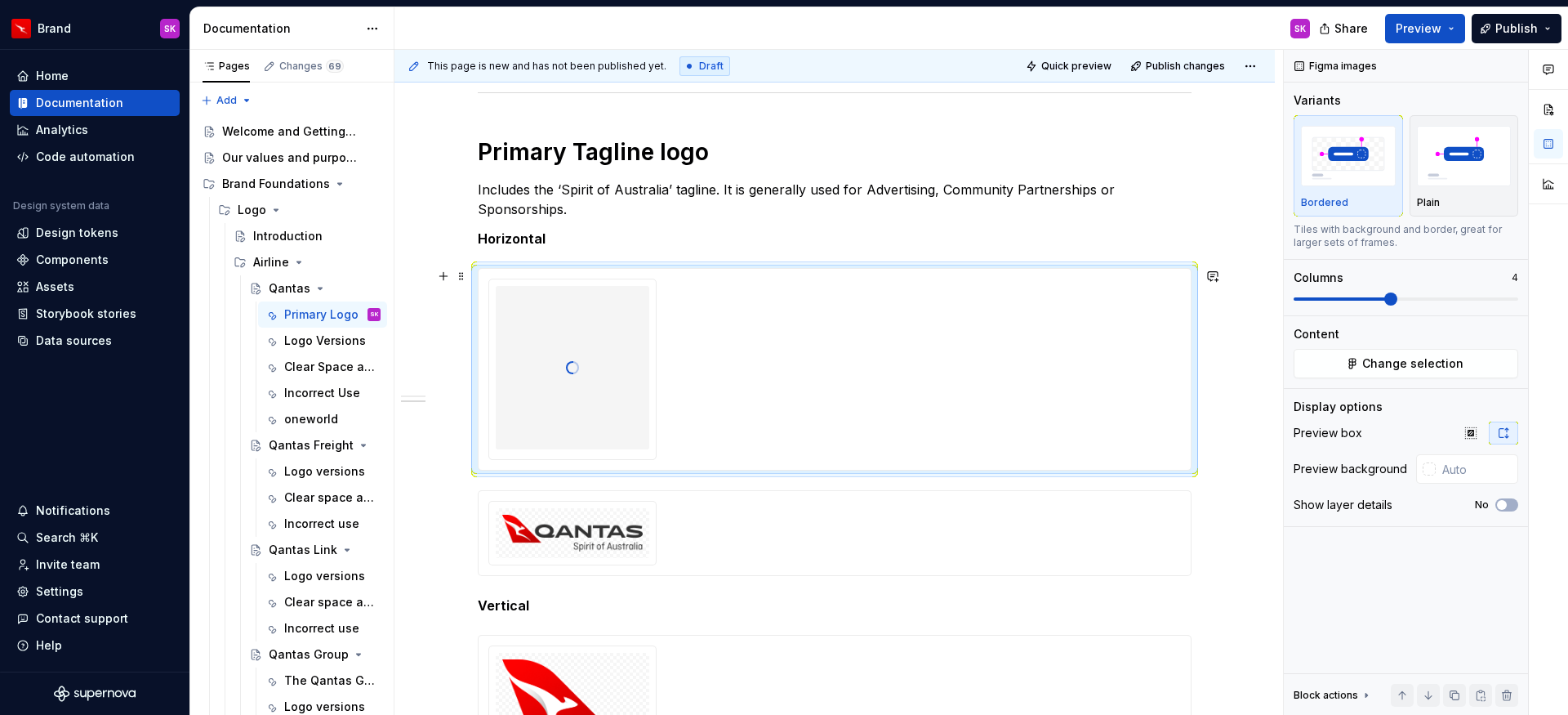
scroll to position [797, 0]
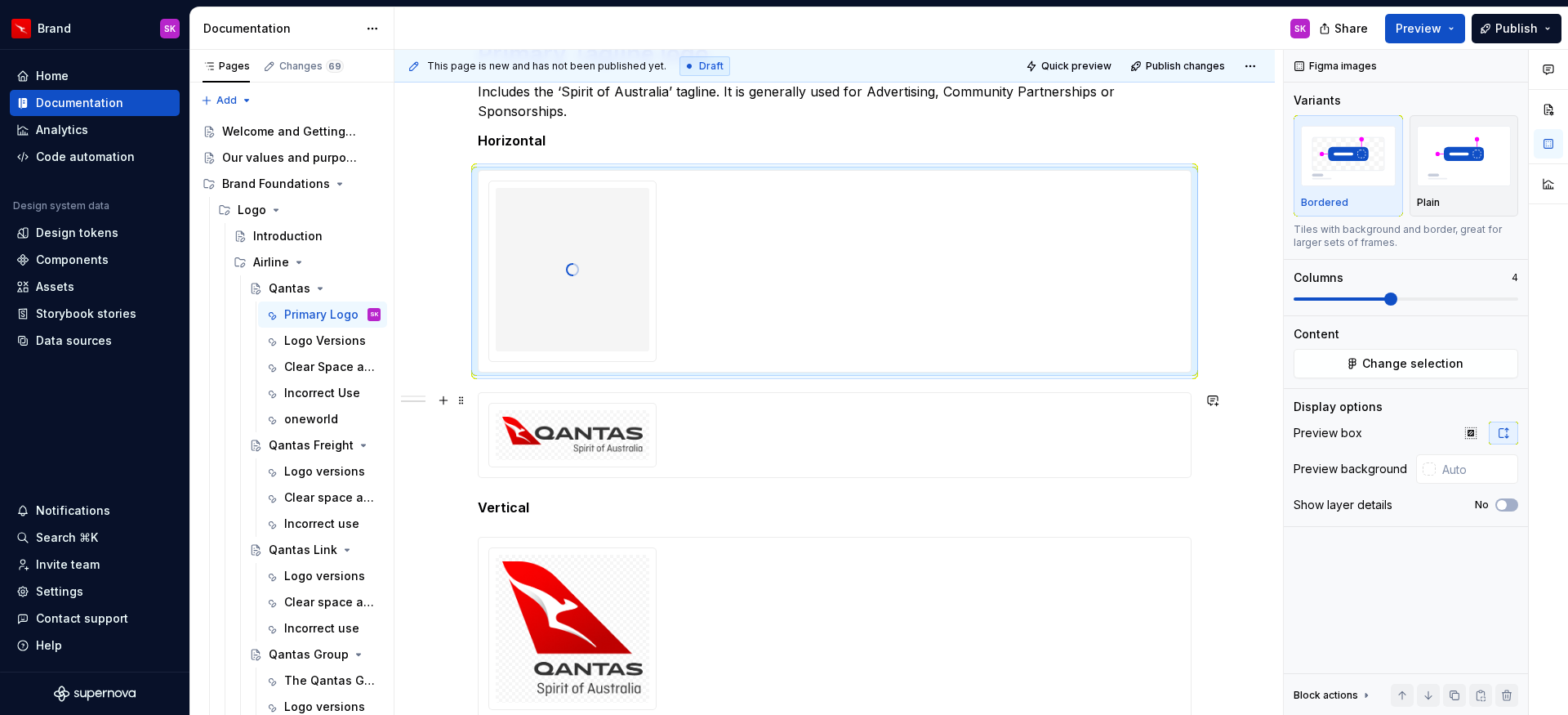
click at [757, 431] on div at bounding box center [835, 435] width 693 height 64
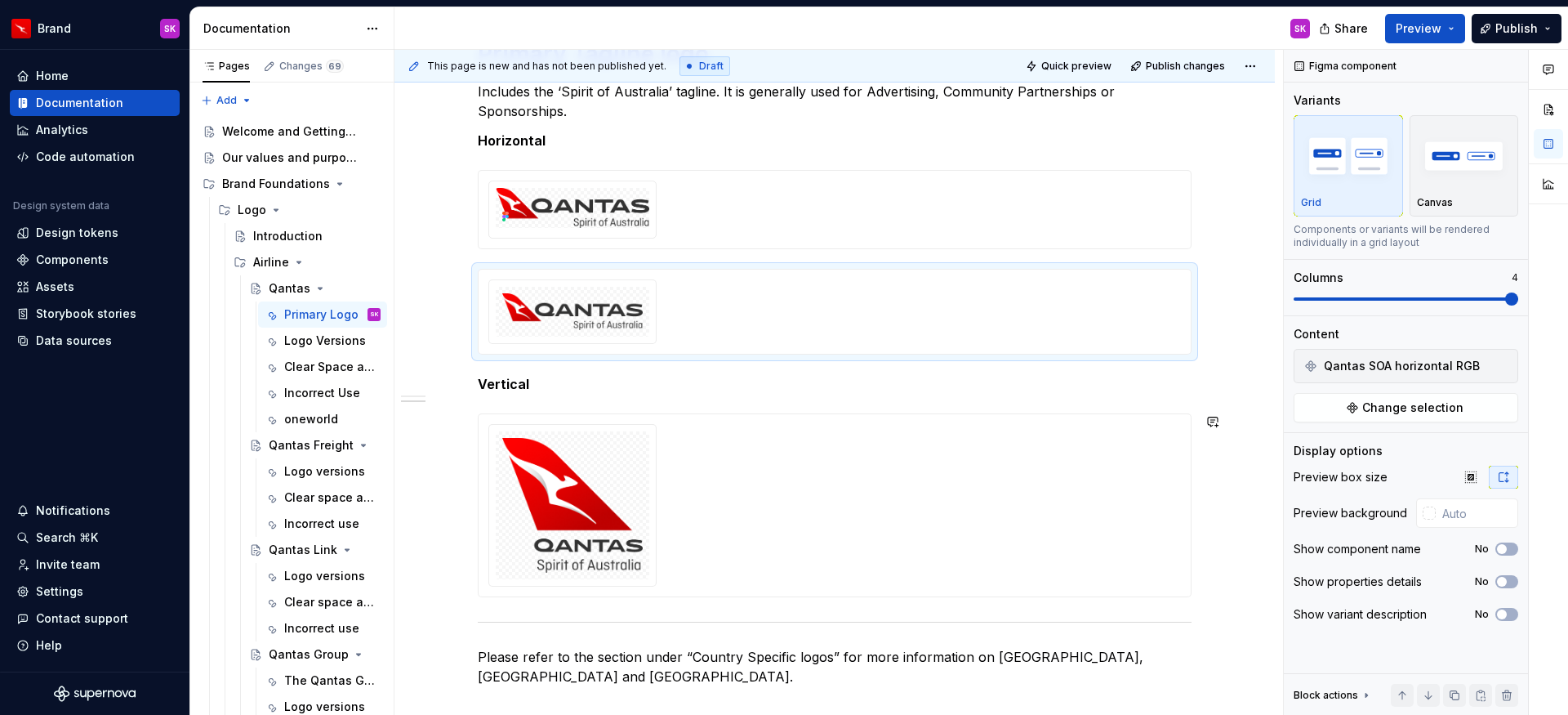
click at [461, 400] on div "Primary logo Should be used for most internal and external facing communication…" at bounding box center [834, 228] width 880 height 1444
click at [459, 276] on span at bounding box center [461, 276] width 13 height 23
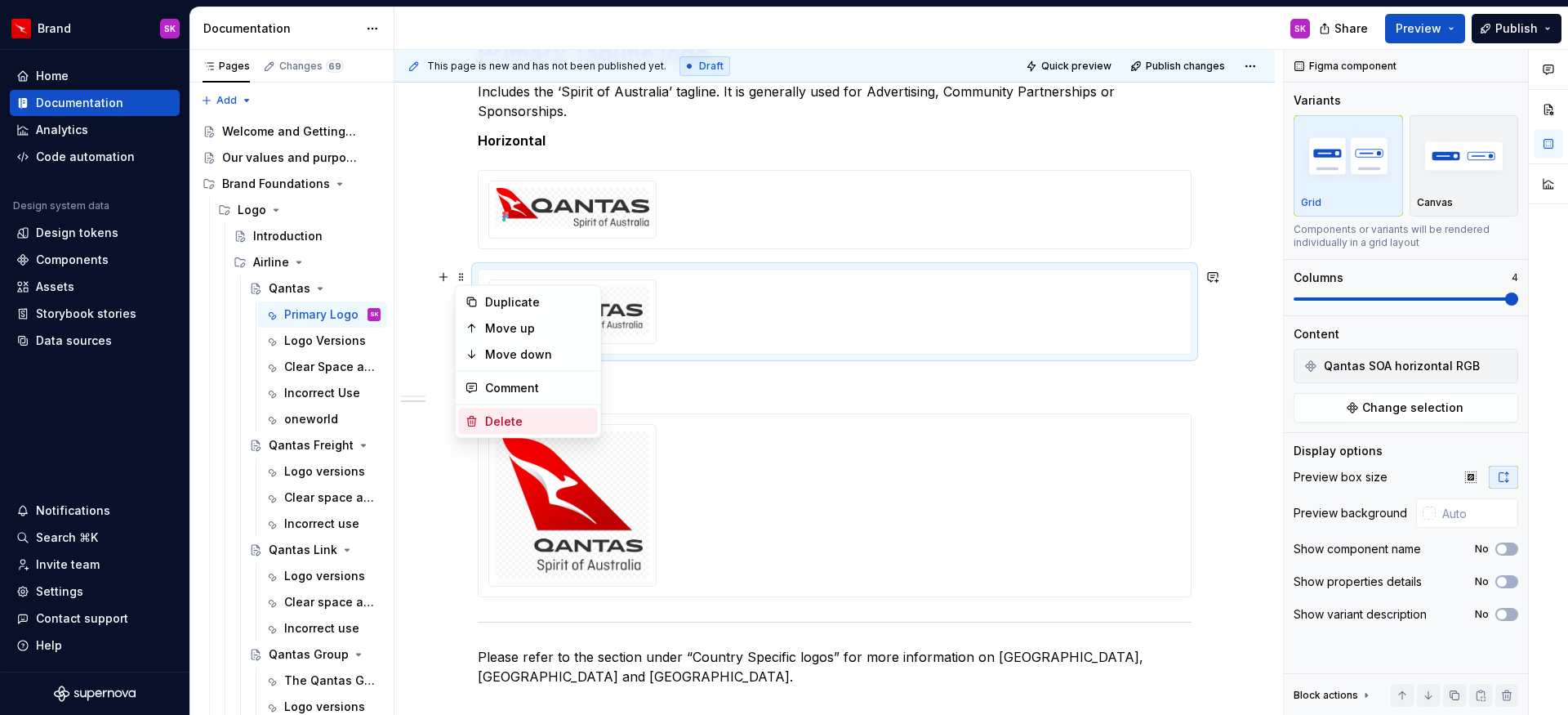
click at [509, 418] on div "Delete" at bounding box center [538, 421] width 106 height 17
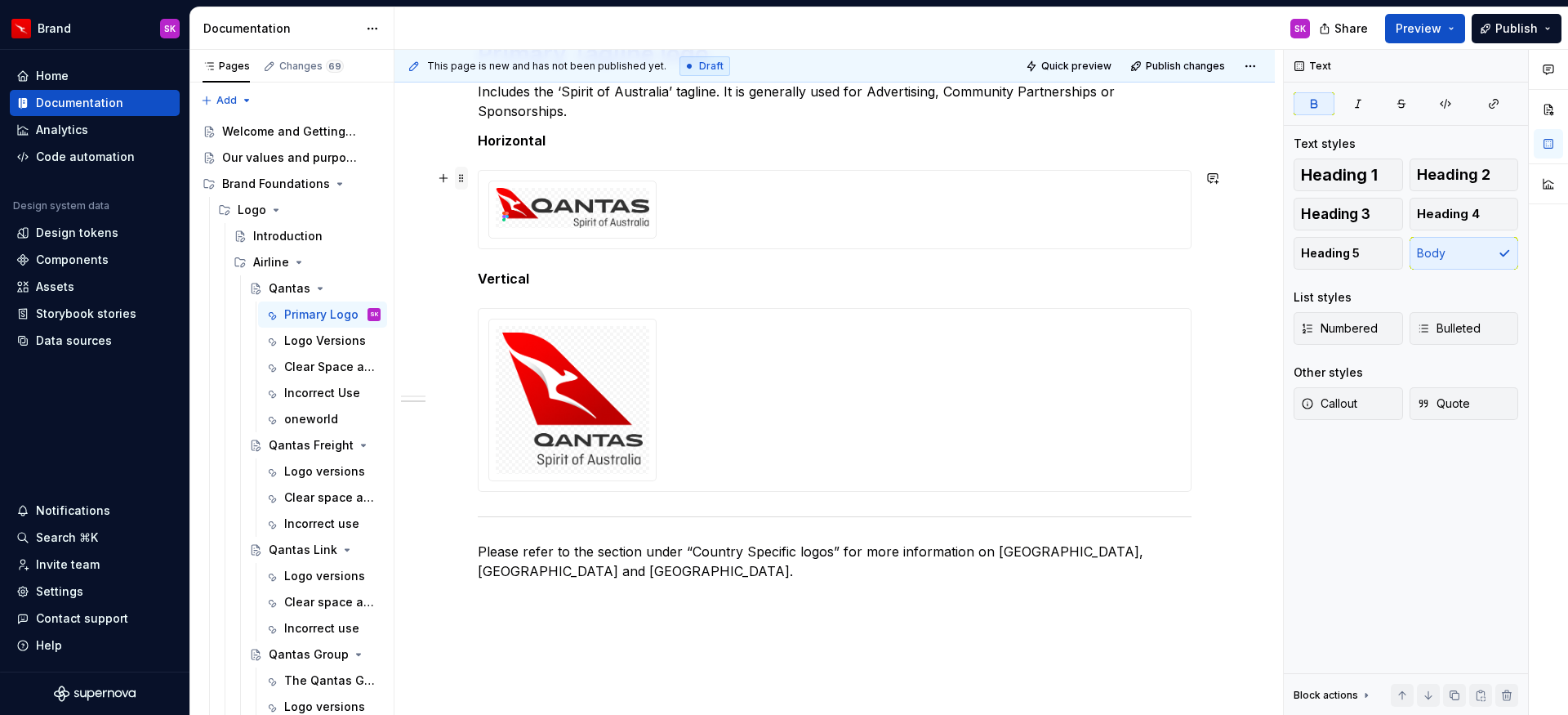
click at [459, 175] on span at bounding box center [461, 178] width 13 height 23
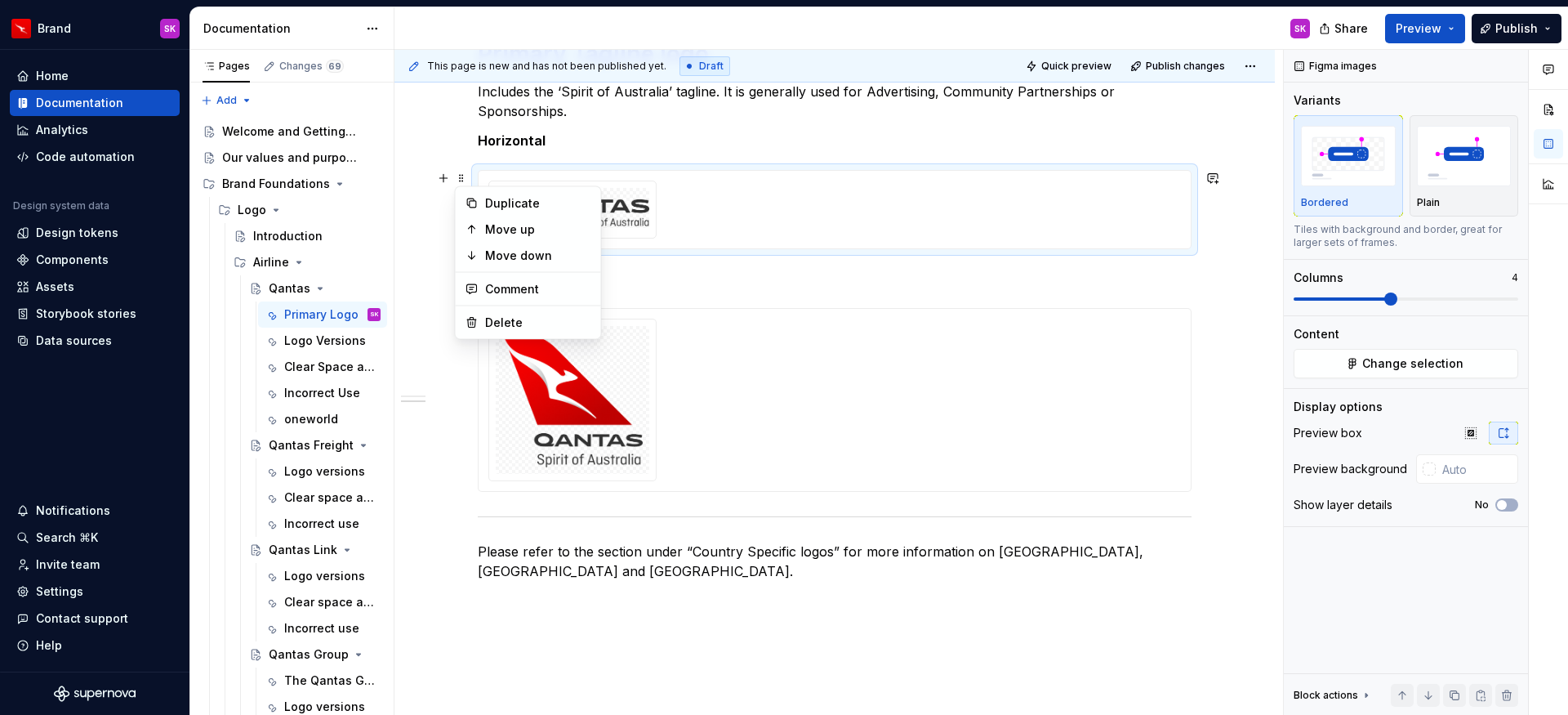
click at [861, 198] on div at bounding box center [835, 209] width 693 height 58
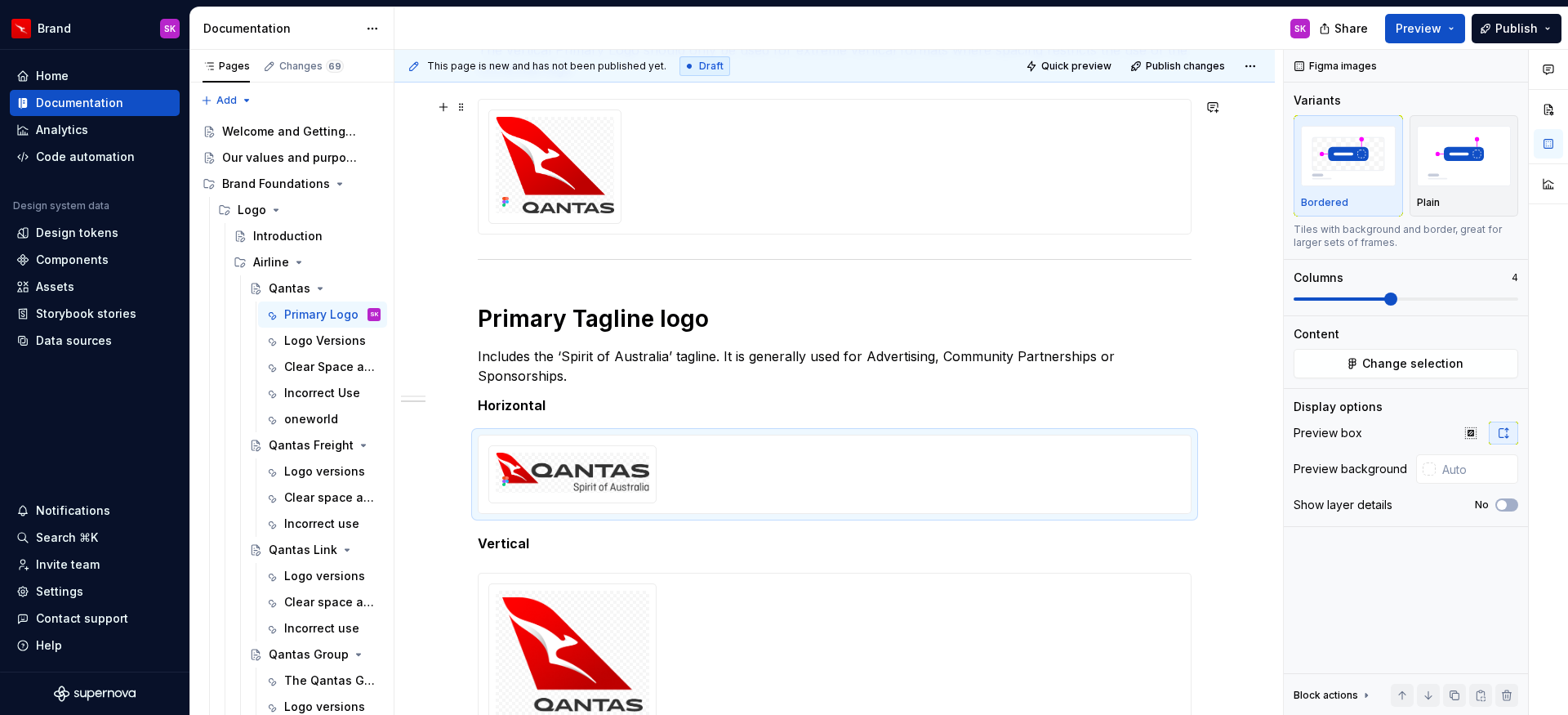
scroll to position [422, 0]
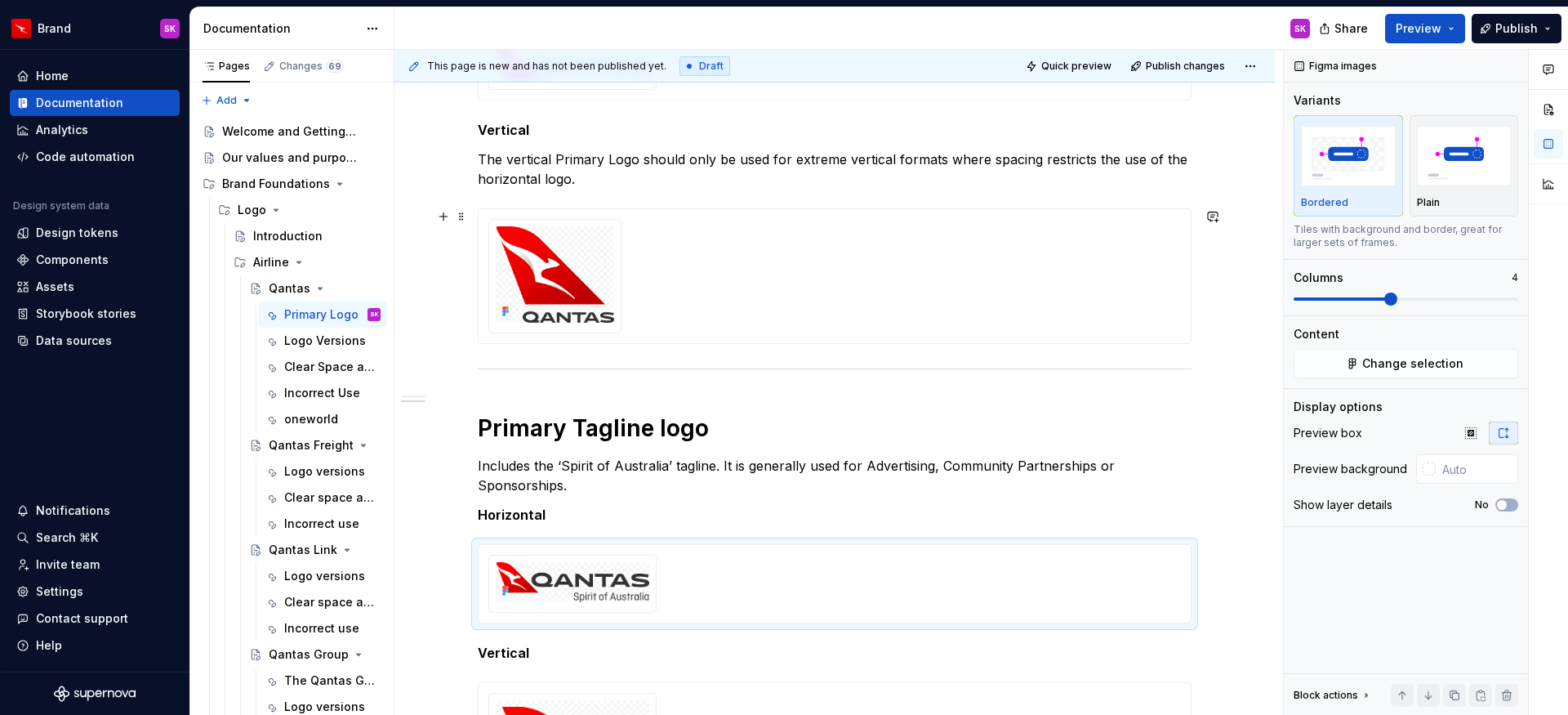
click at [763, 242] on div at bounding box center [835, 276] width 693 height 114
click at [458, 221] on span at bounding box center [461, 216] width 13 height 23
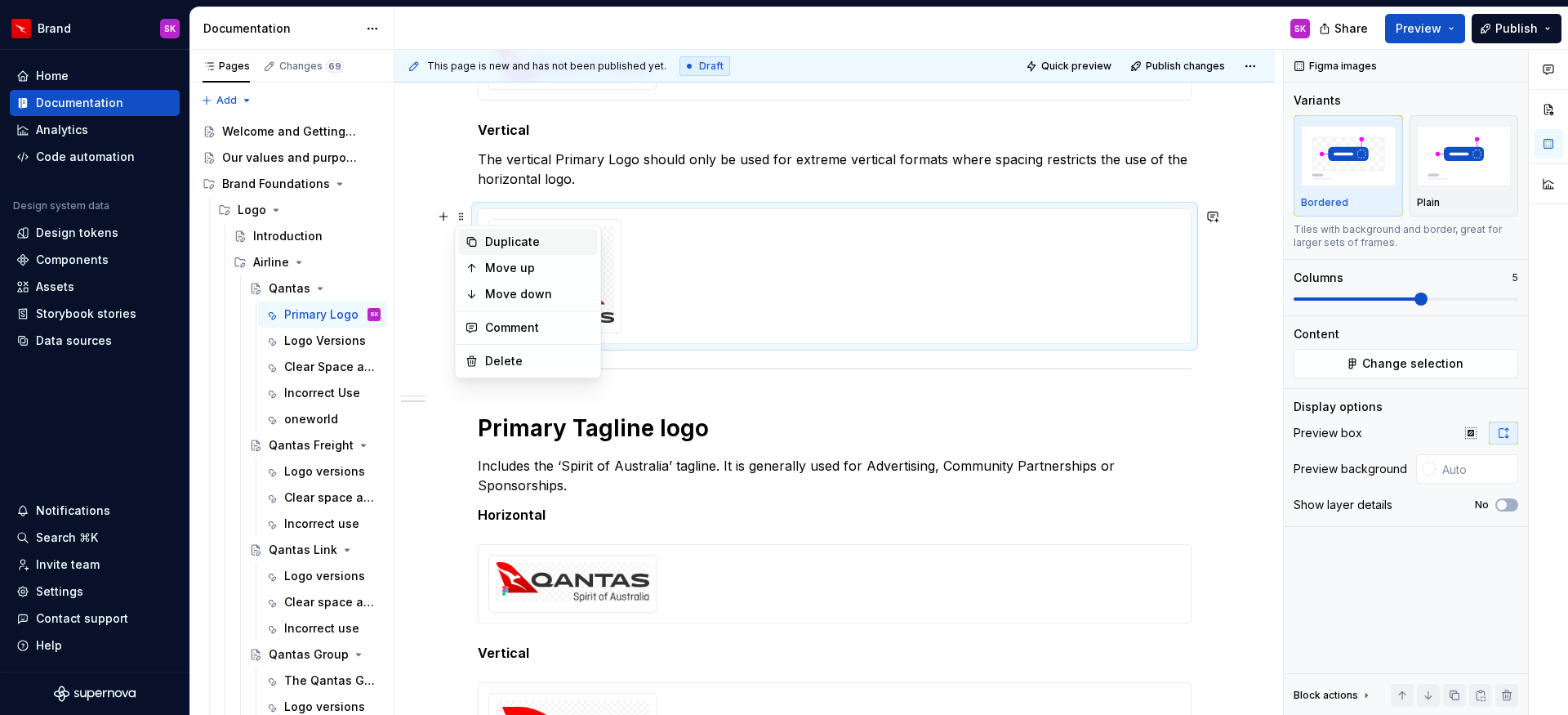
click at [486, 243] on div "Duplicate" at bounding box center [538, 242] width 106 height 17
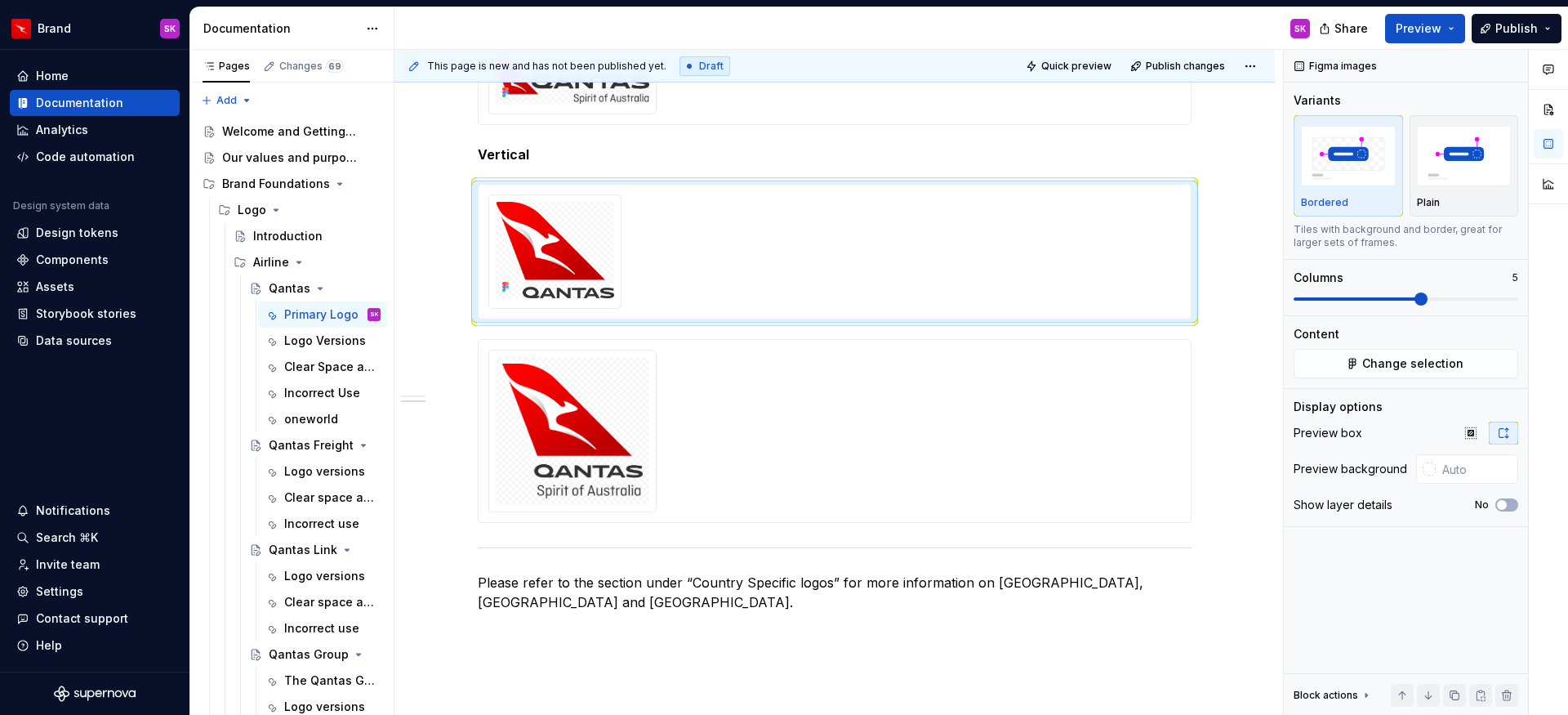
scroll to position [766, 0]
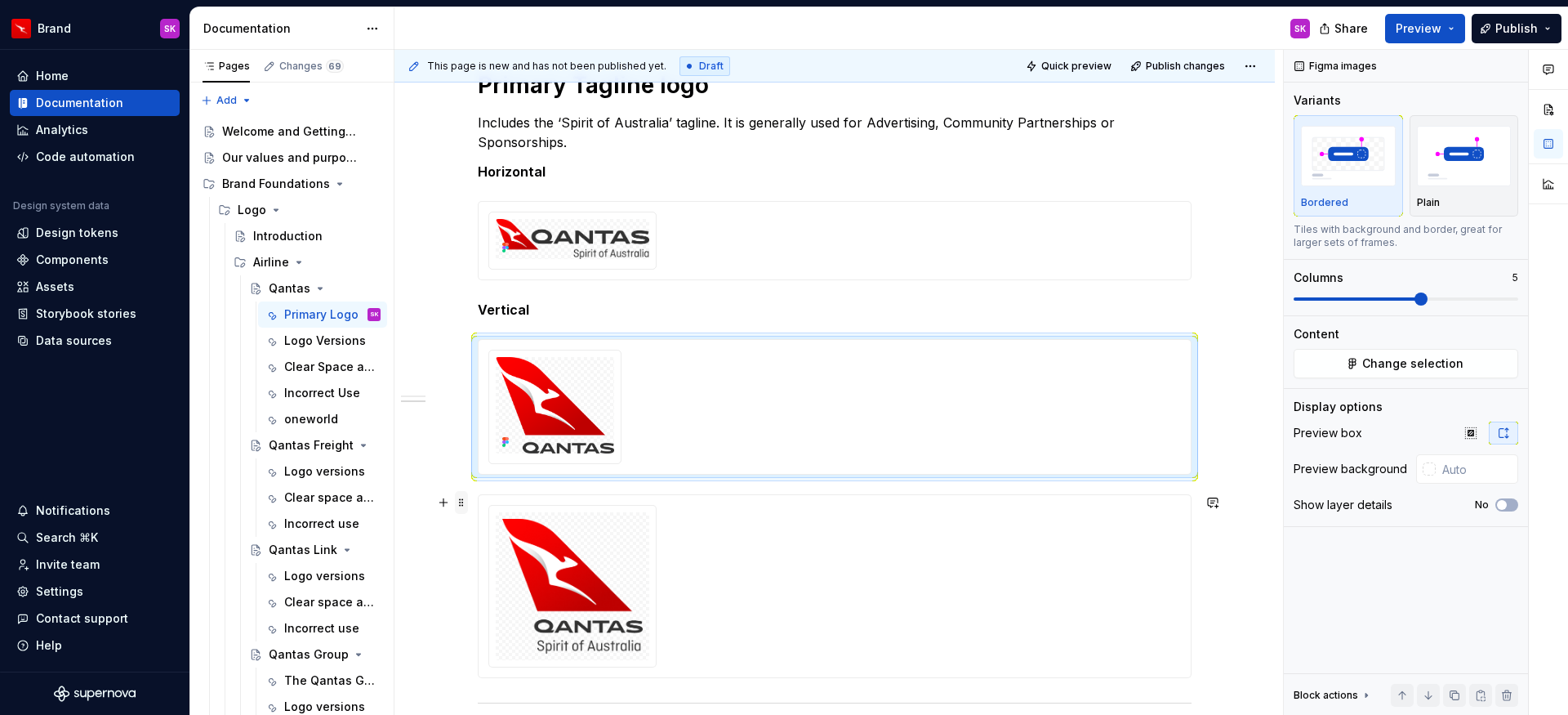
click at [462, 500] on span at bounding box center [461, 502] width 13 height 23
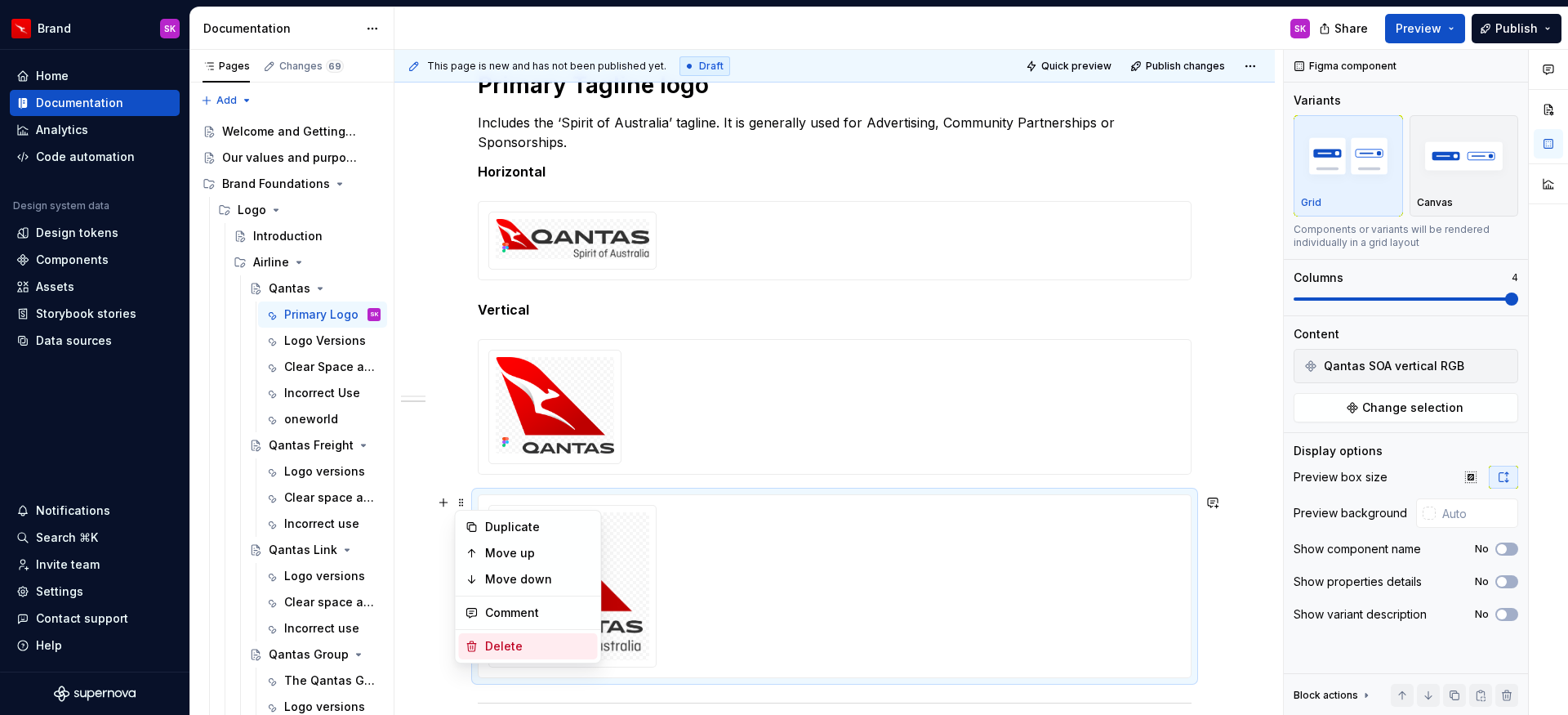
click at [533, 636] on div "Delete" at bounding box center [528, 646] width 139 height 27
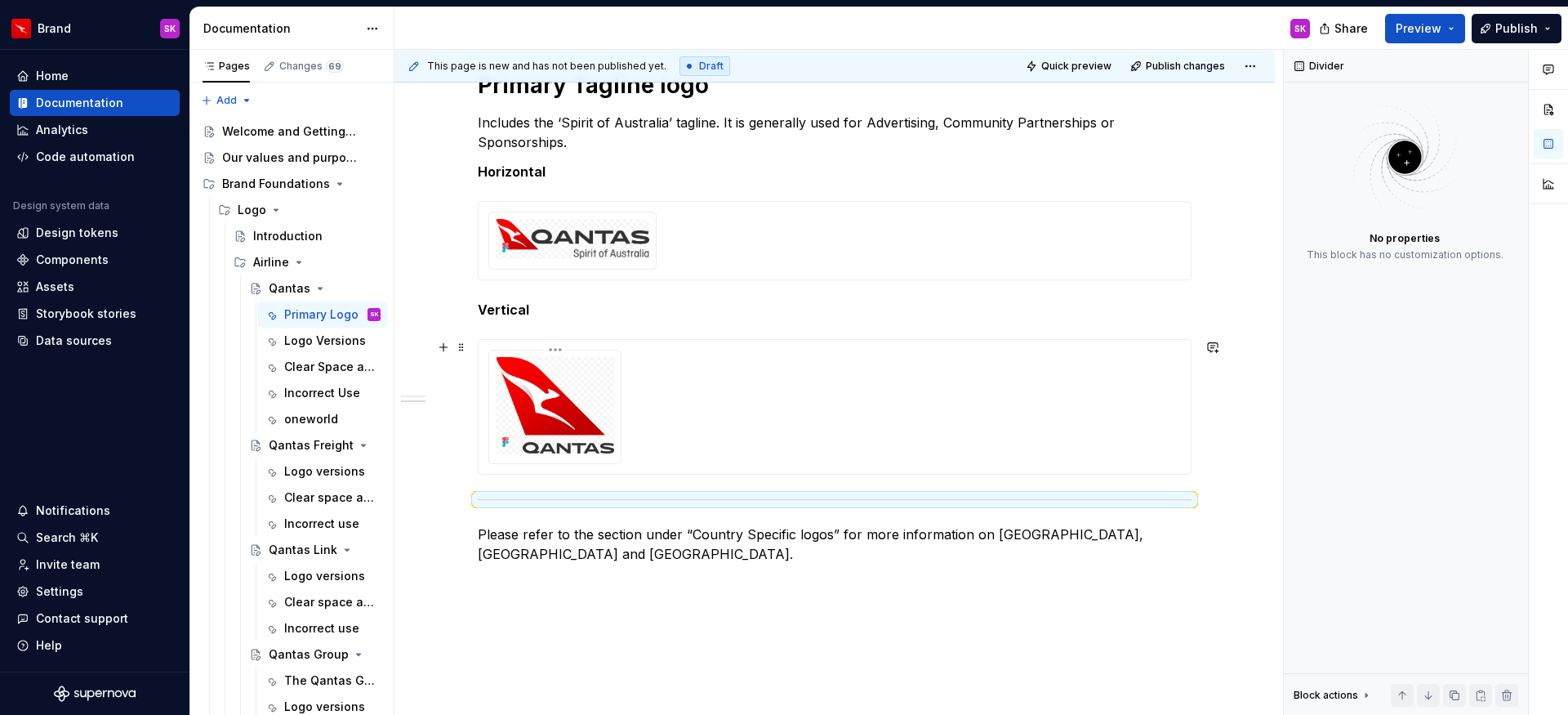
click at [575, 408] on img at bounding box center [555, 405] width 118 height 97
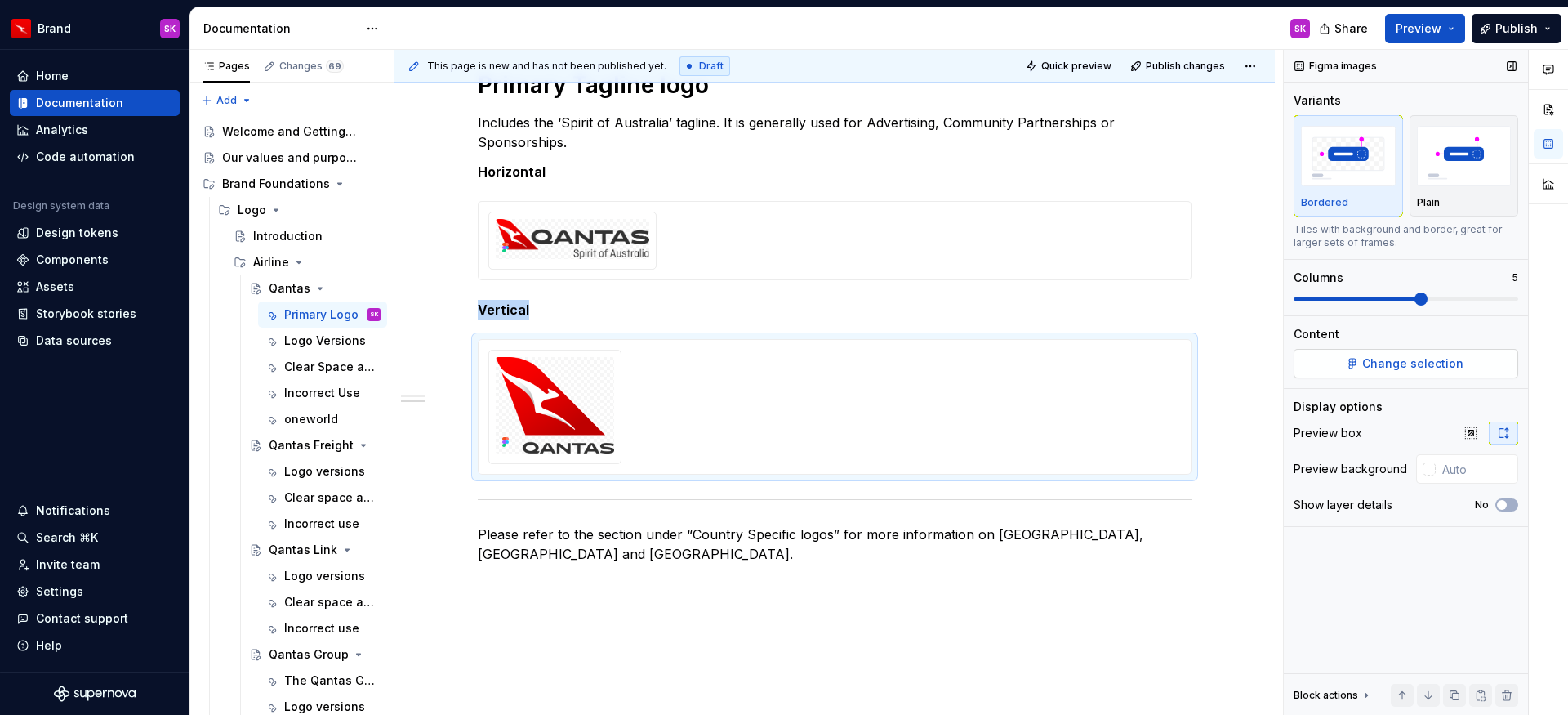
click at [1338, 370] on button "Change selection" at bounding box center [1406, 364] width 225 height 30
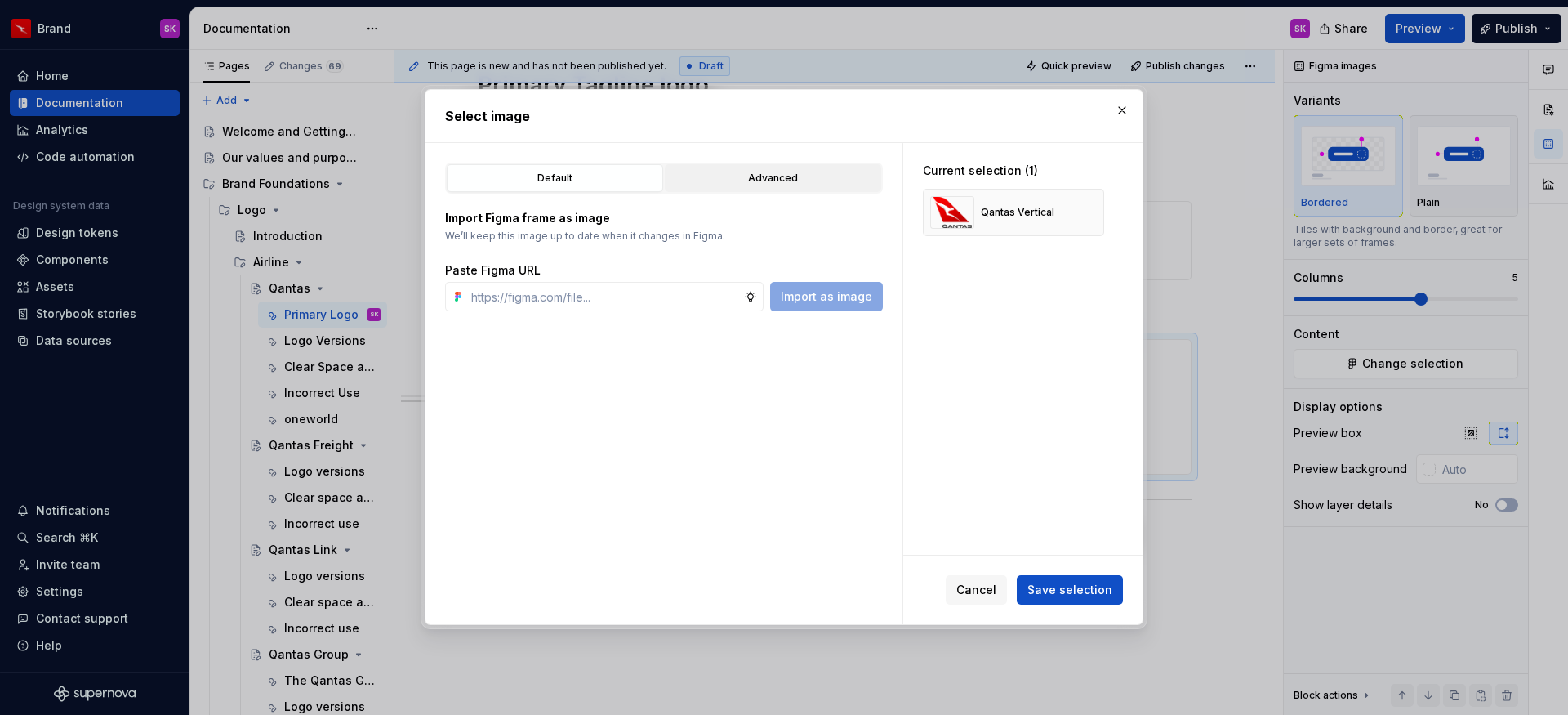
click at [728, 191] on button "Advanced" at bounding box center [774, 179] width 217 height 28
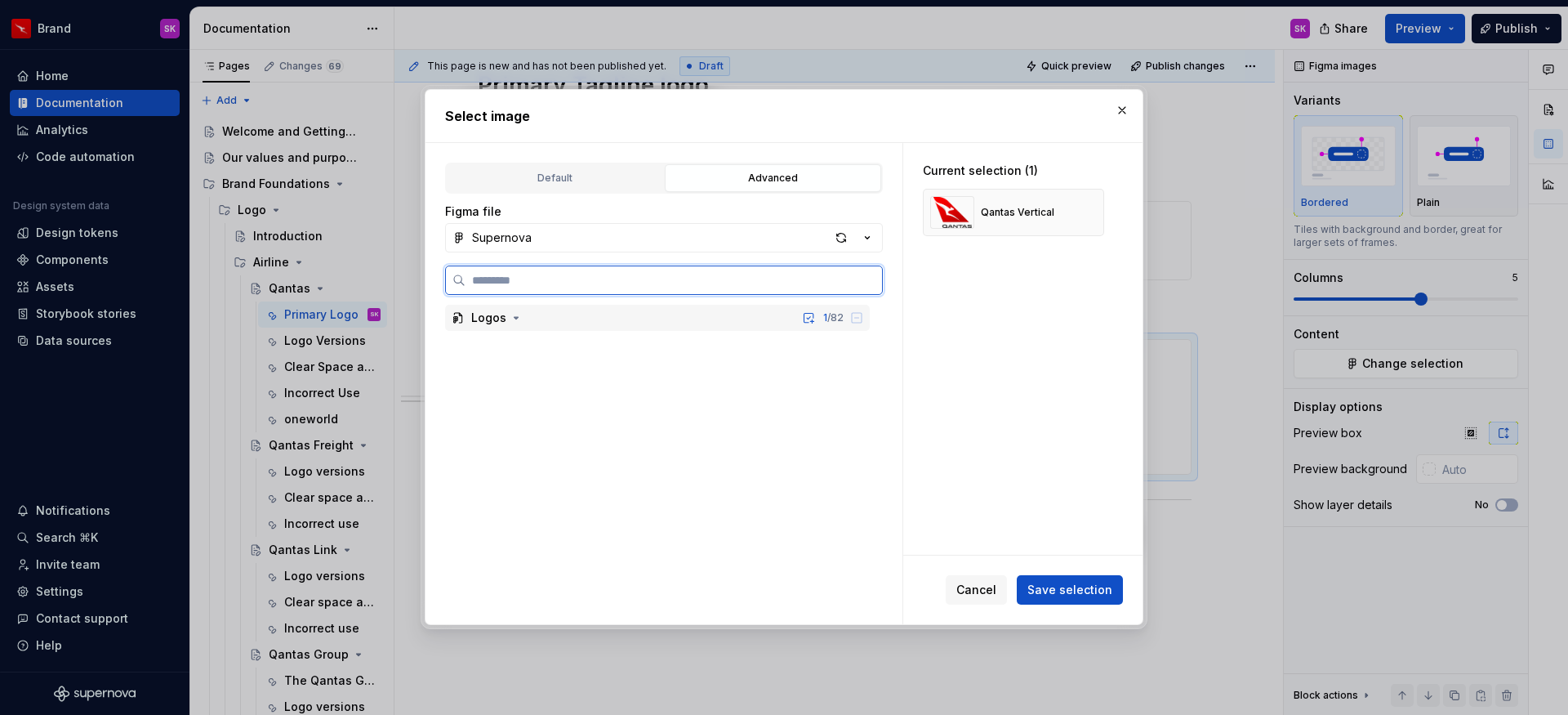
click at [505, 322] on div "Logos" at bounding box center [498, 318] width 53 height 17
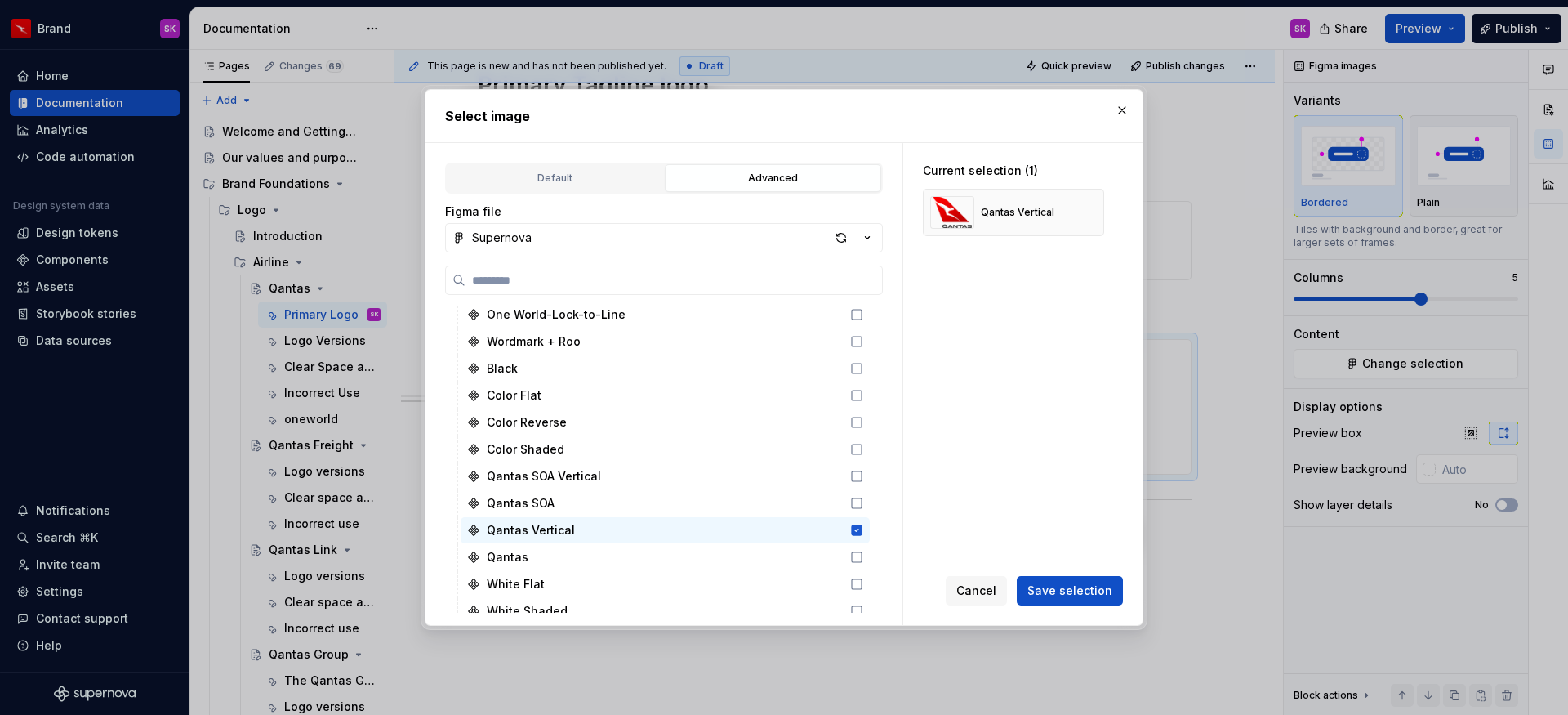
scroll to position [2160, 0]
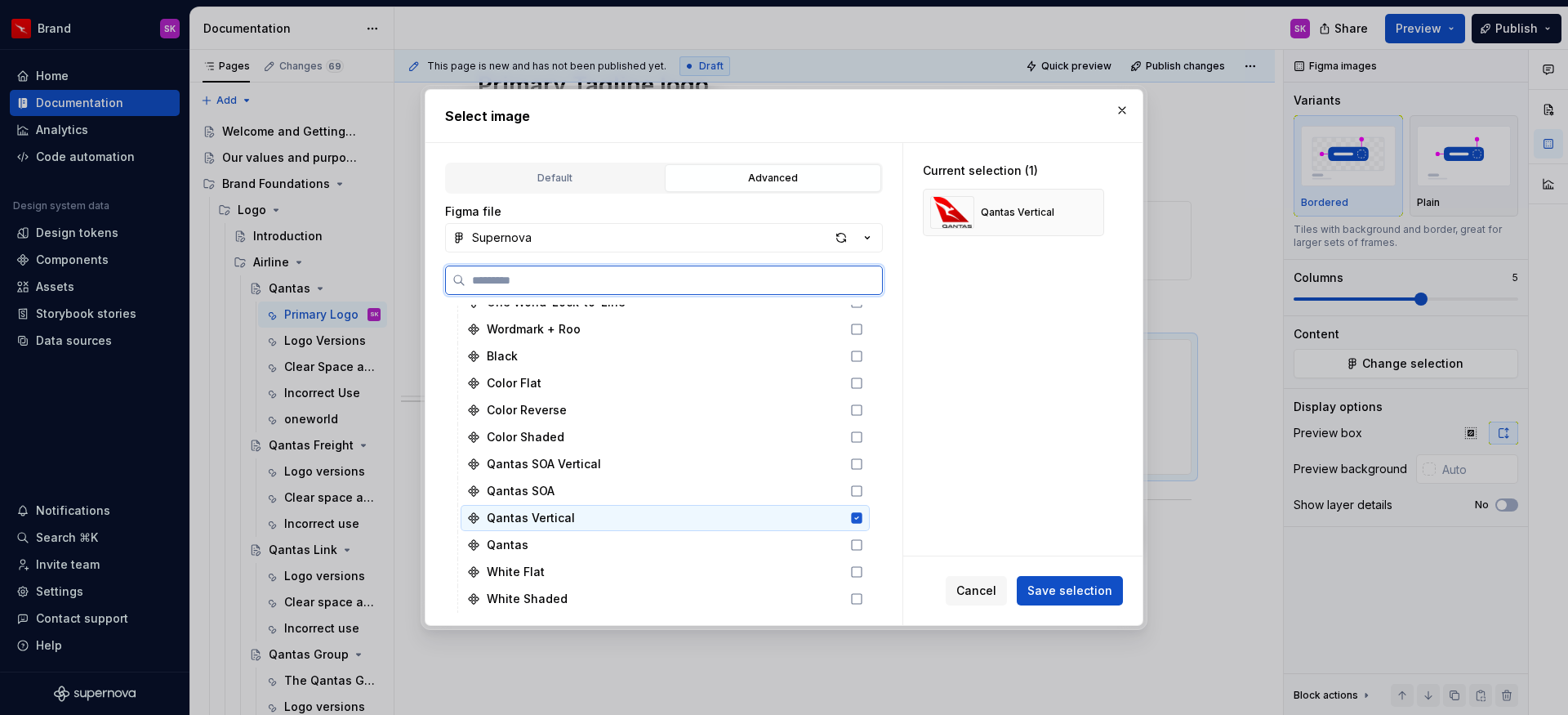
click at [858, 518] on icon at bounding box center [856, 518] width 11 height 11
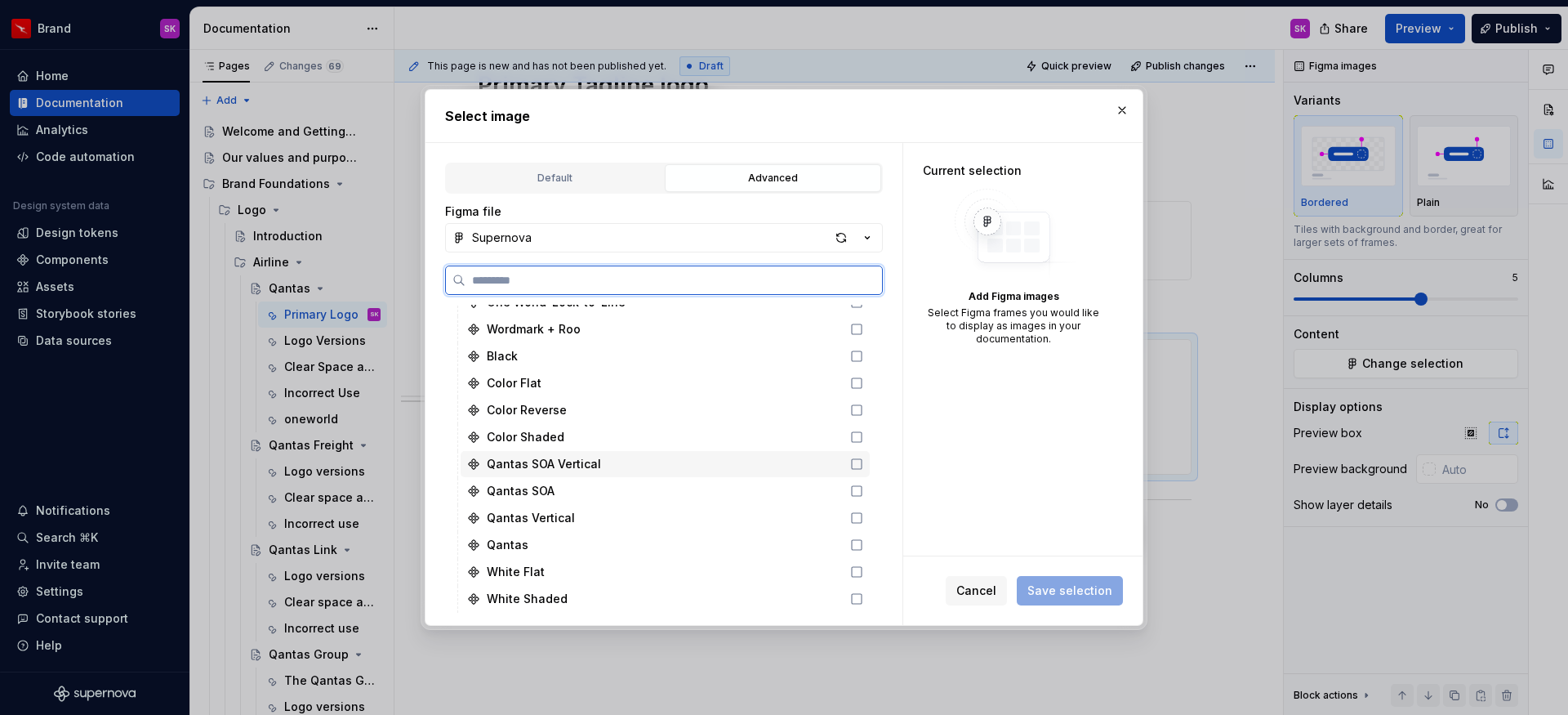
click at [855, 465] on icon at bounding box center [856, 464] width 13 height 13
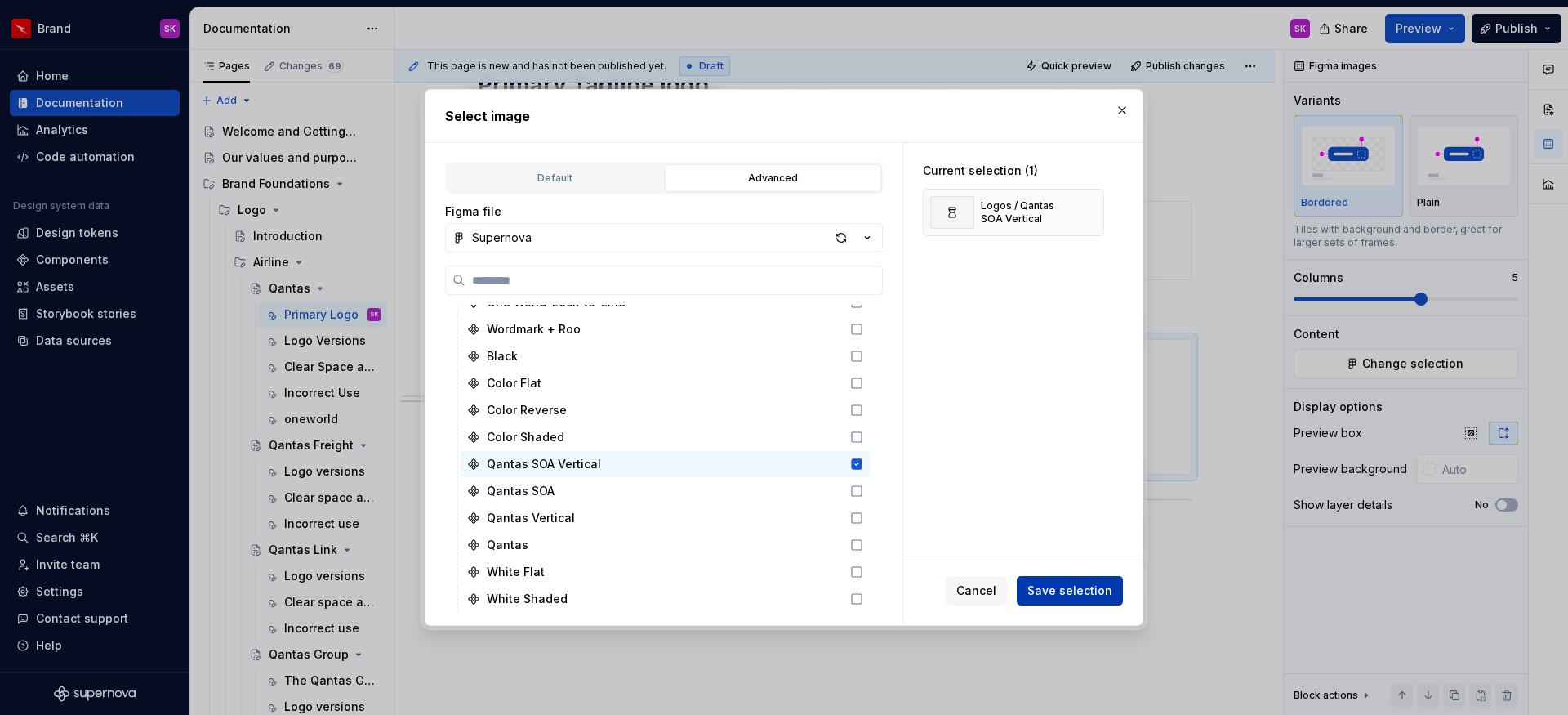
click at [1059, 585] on span "Save selection" at bounding box center [1070, 591] width 85 height 17
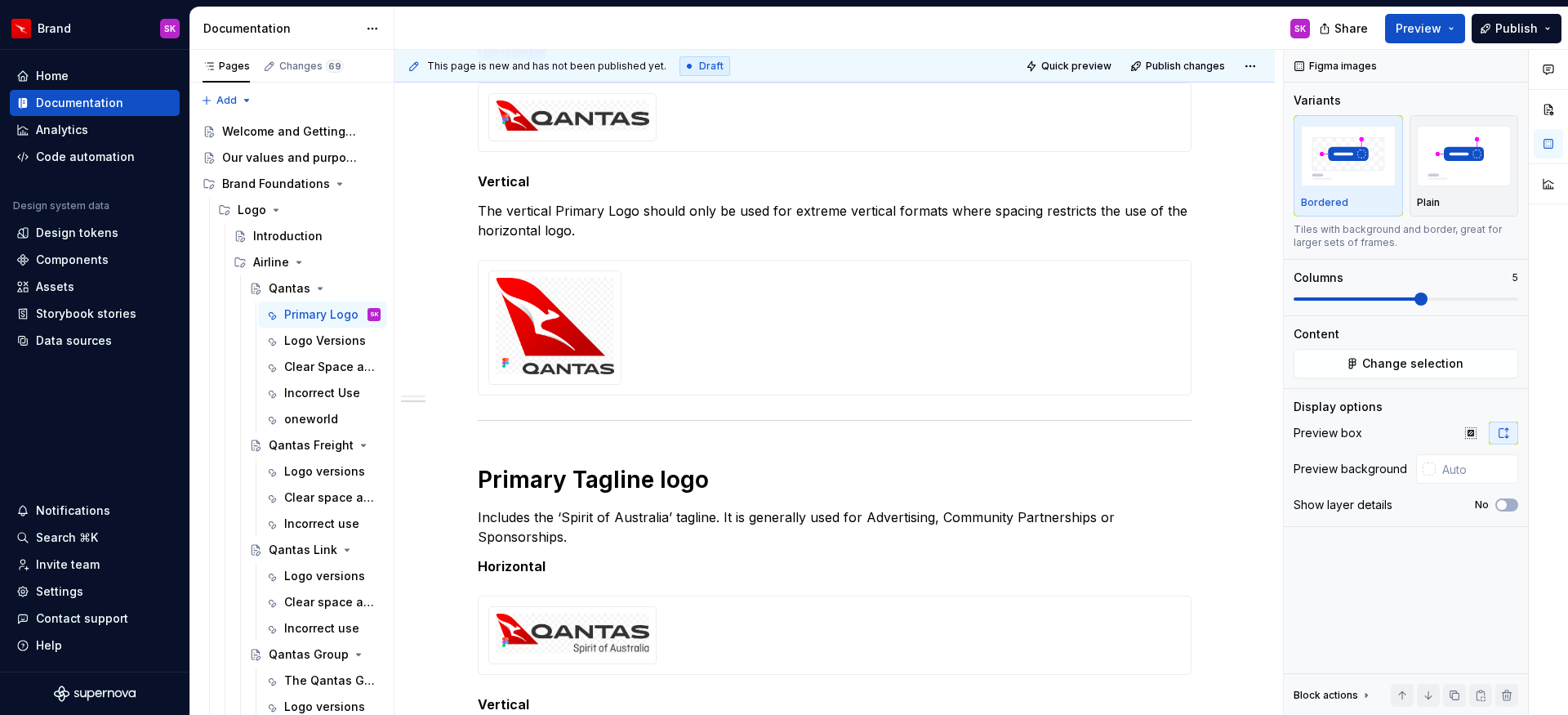
scroll to position [208, 0]
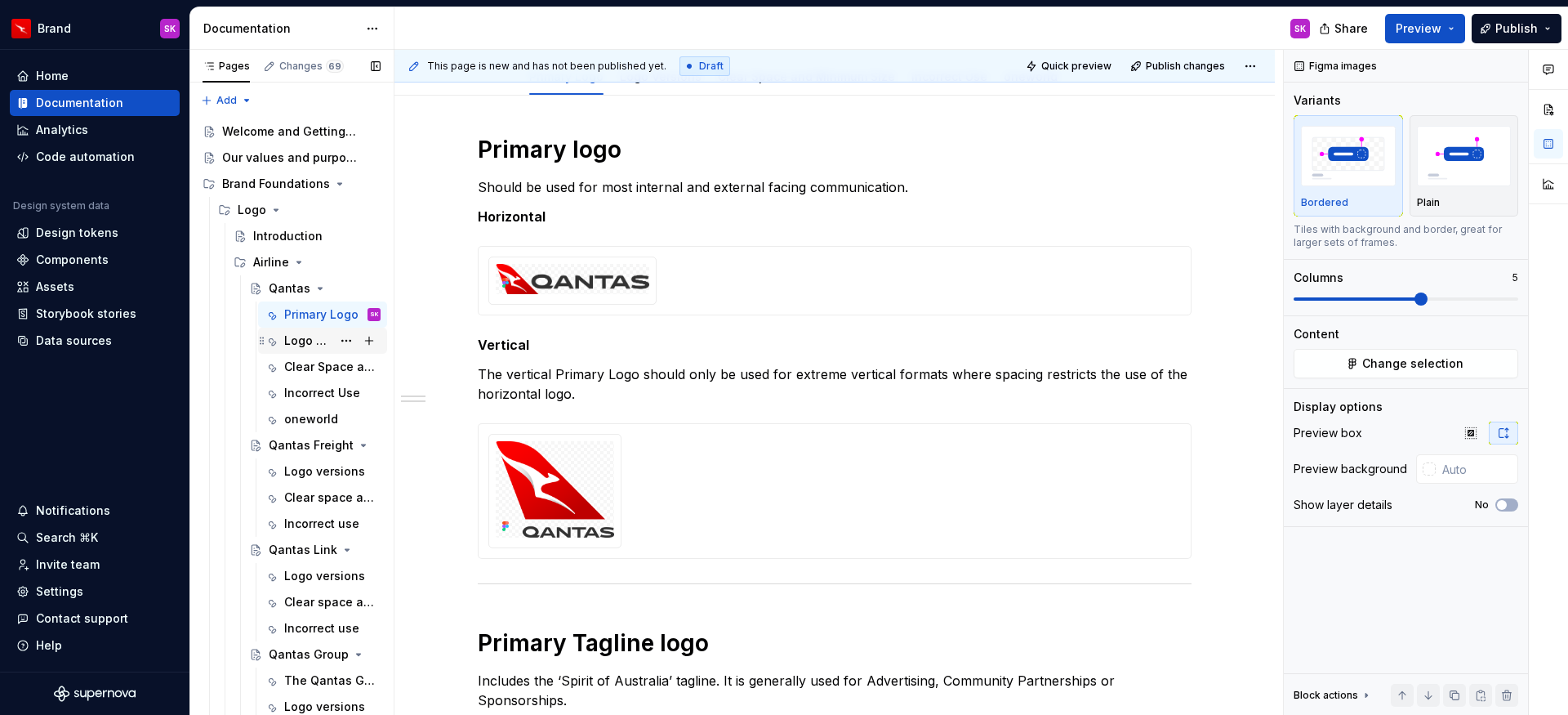
click at [308, 343] on div "Logo Versions" at bounding box center [307, 340] width 47 height 17
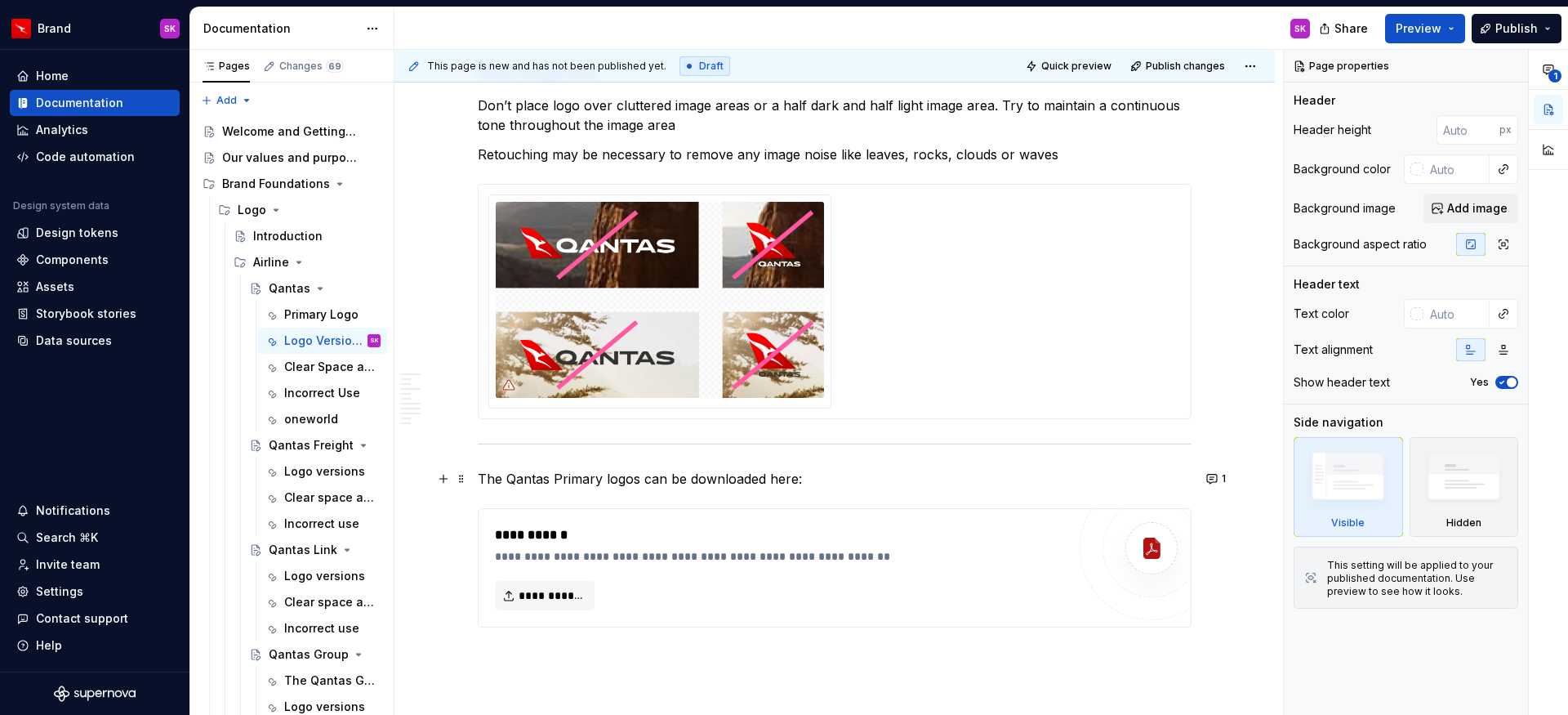
scroll to position [2568, 0]
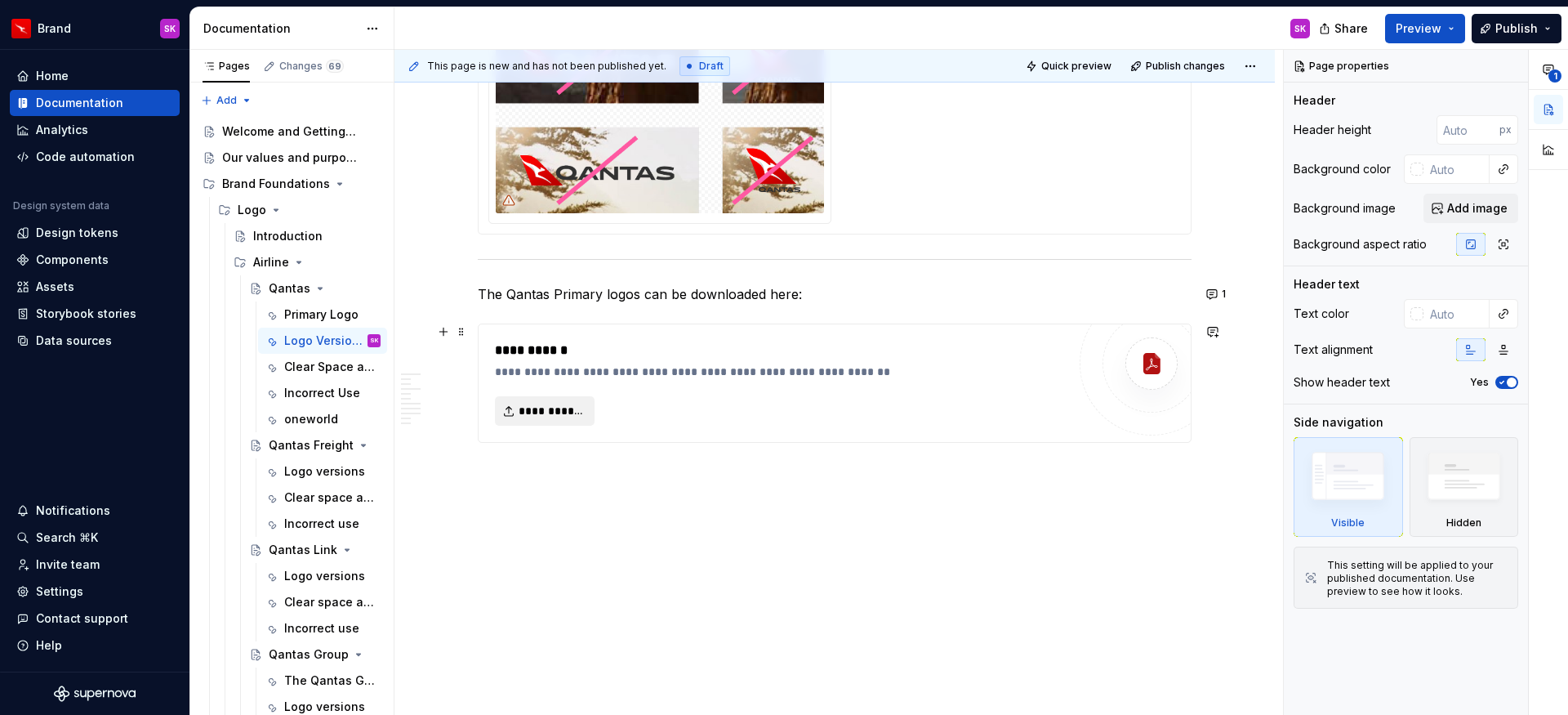
click at [549, 413] on span "**********" at bounding box center [551, 411] width 65 height 17
type textarea "*"
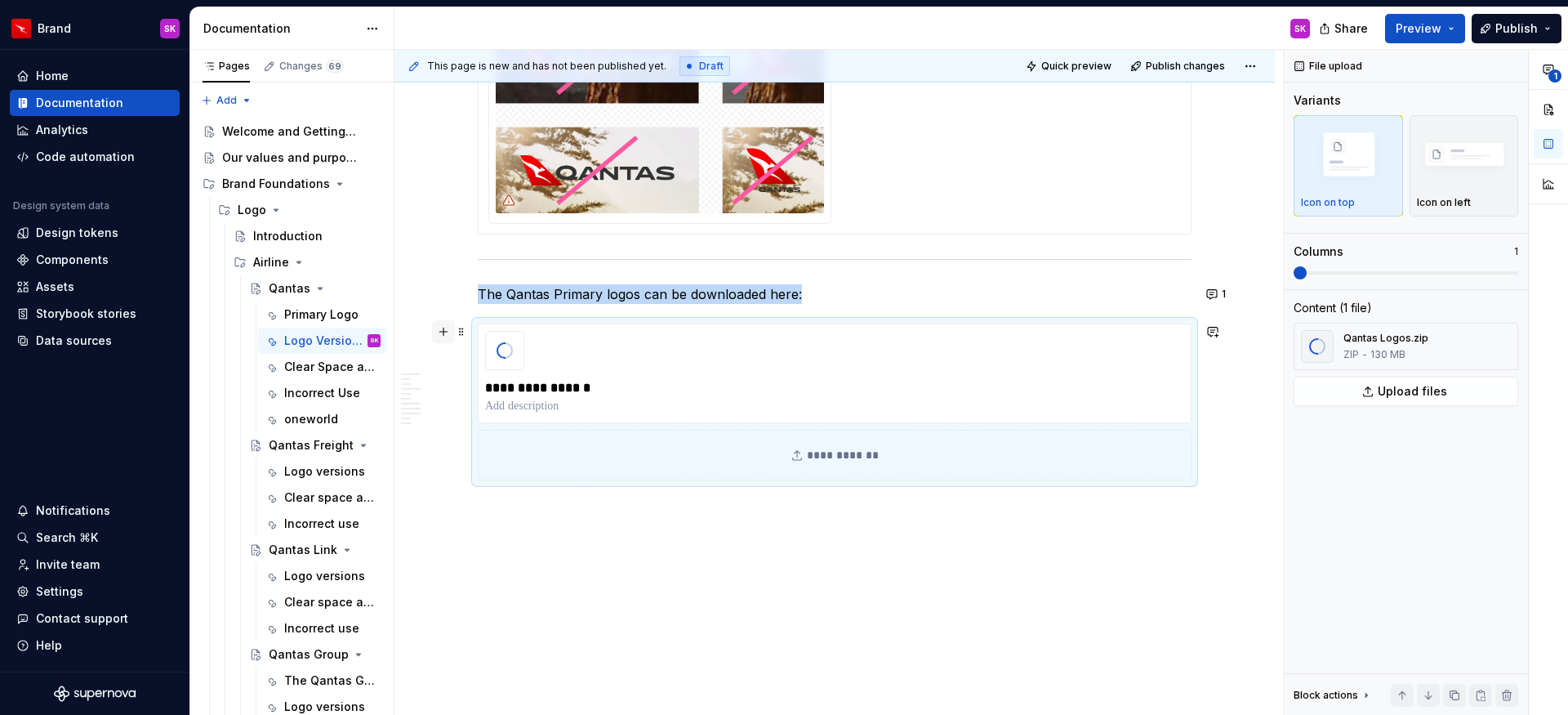
click at [436, 332] on button "button" at bounding box center [443, 331] width 23 height 23
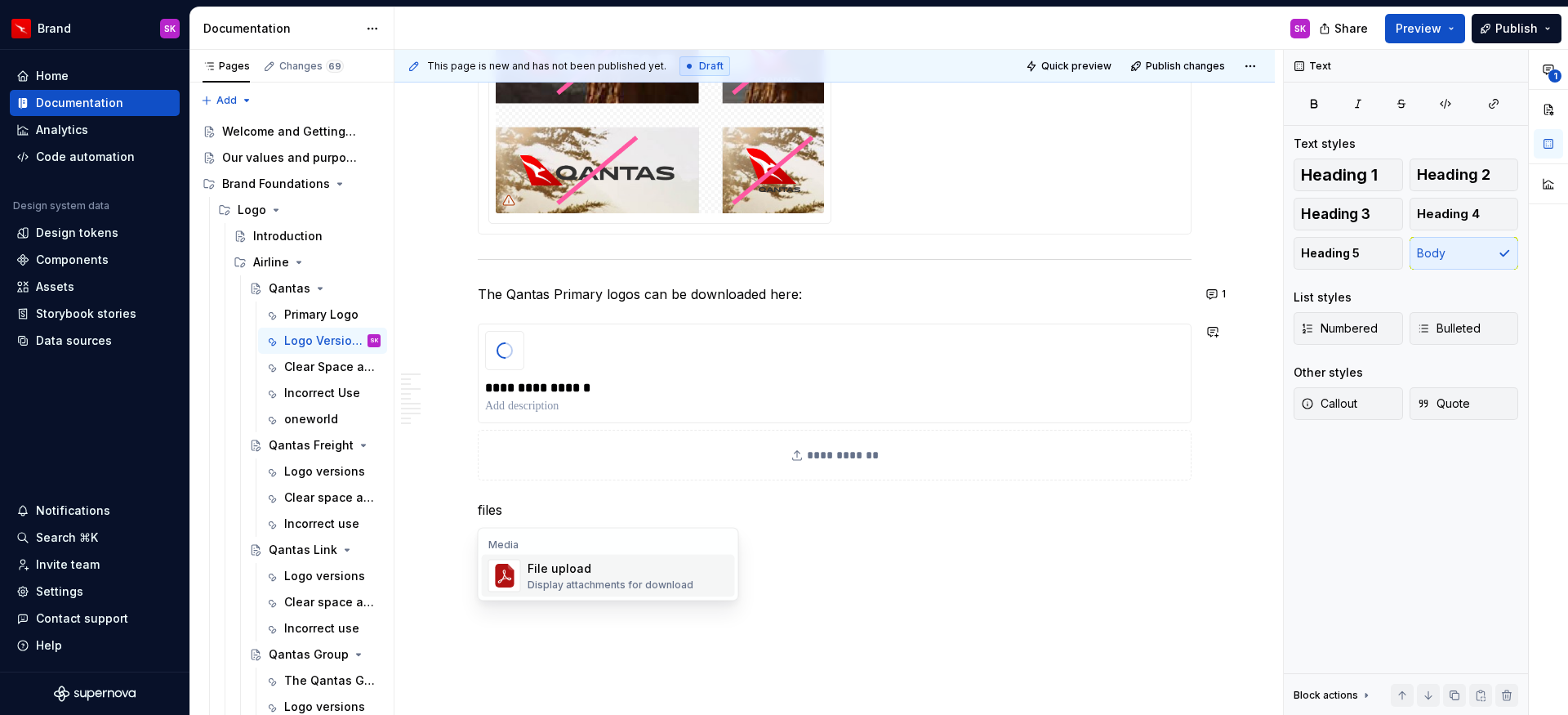
click at [599, 567] on div "File upload" at bounding box center [610, 569] width 166 height 17
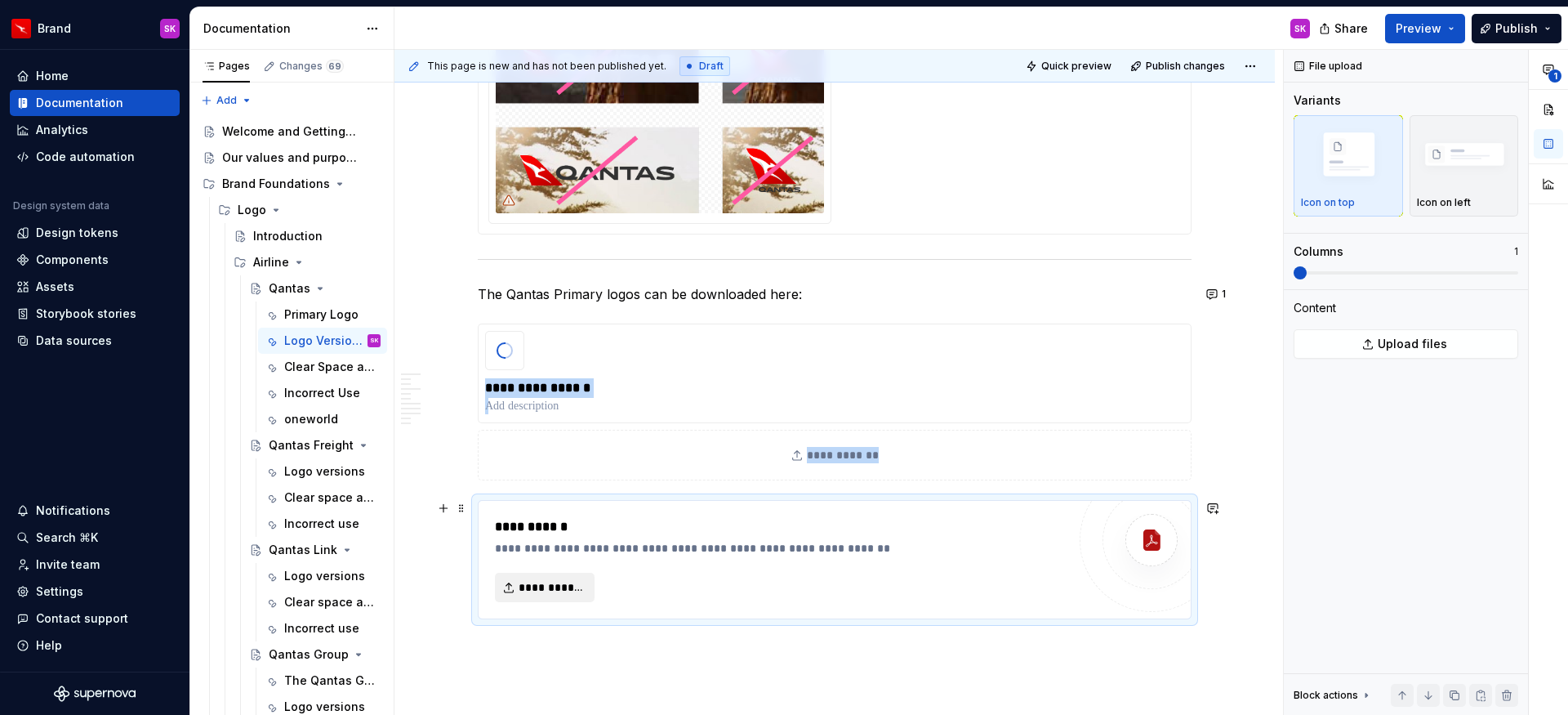
click at [574, 580] on span "**********" at bounding box center [551, 588] width 65 height 17
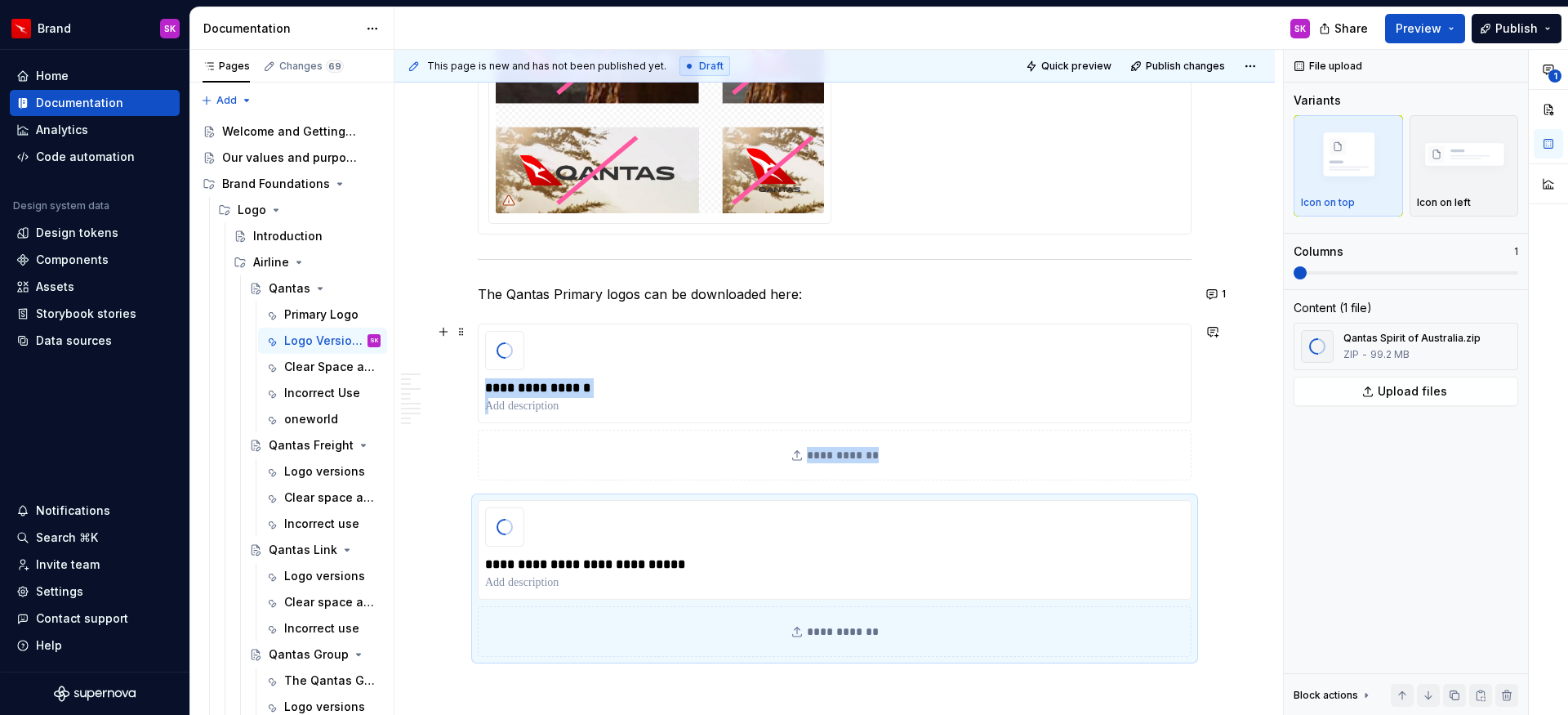
click at [837, 452] on div "**********" at bounding box center [835, 455] width 714 height 50
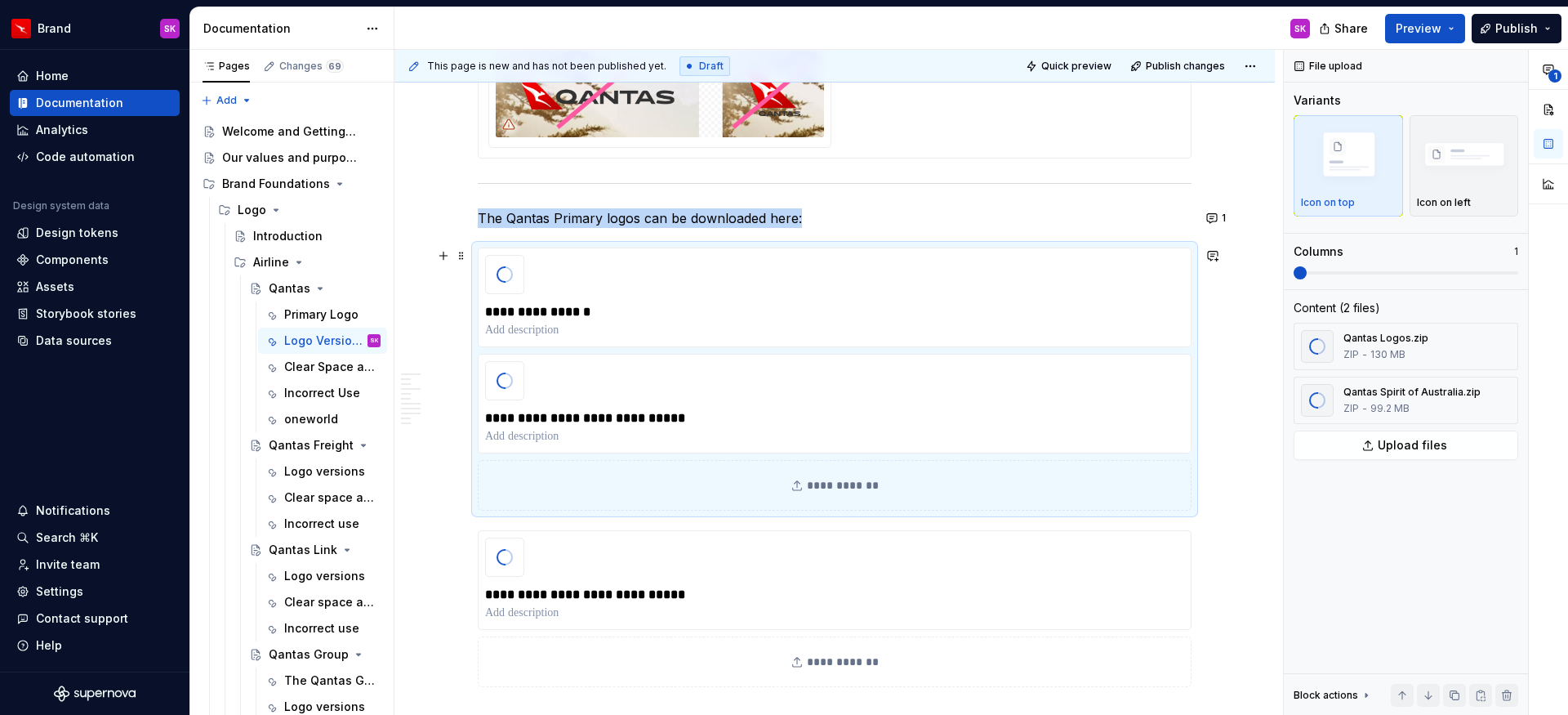
scroll to position [2667, 0]
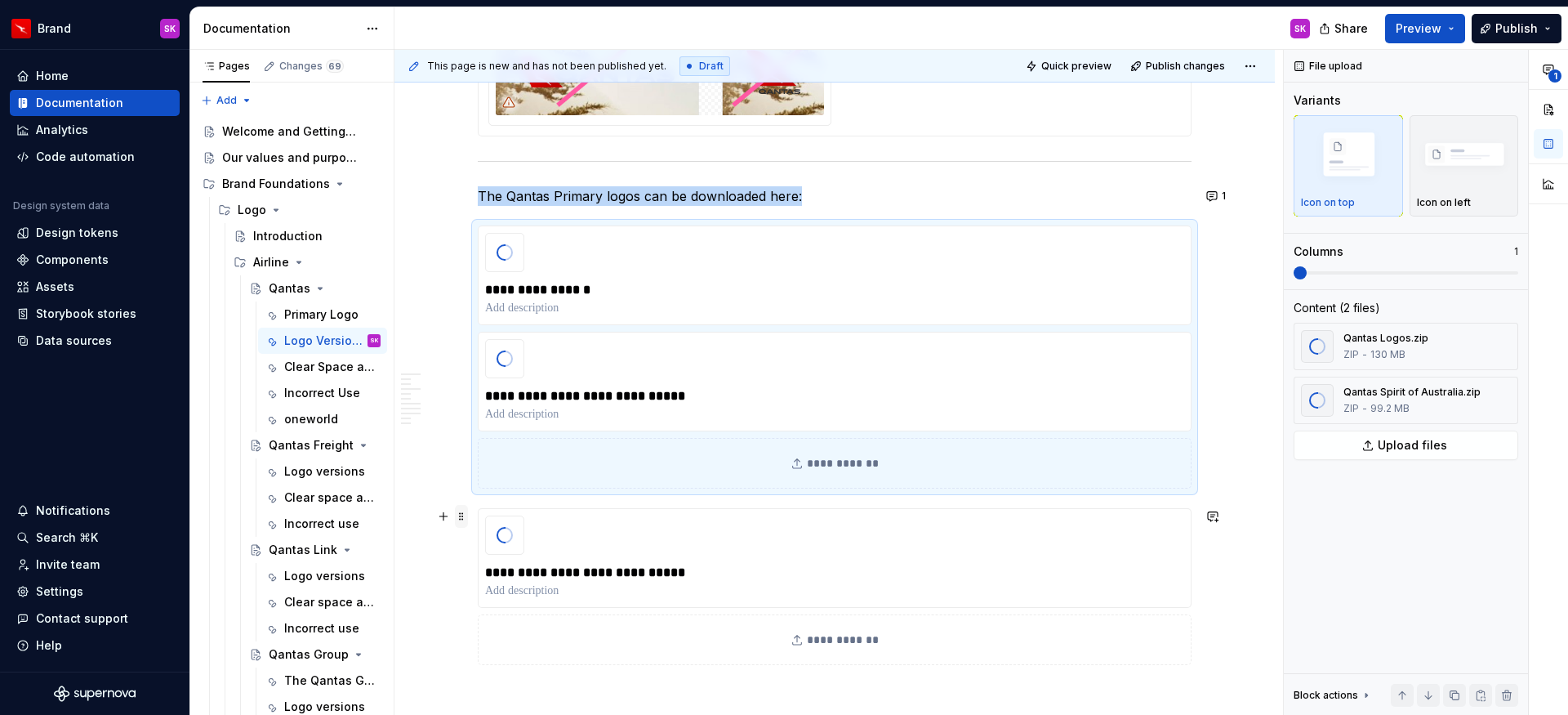
click at [463, 518] on span at bounding box center [461, 516] width 13 height 23
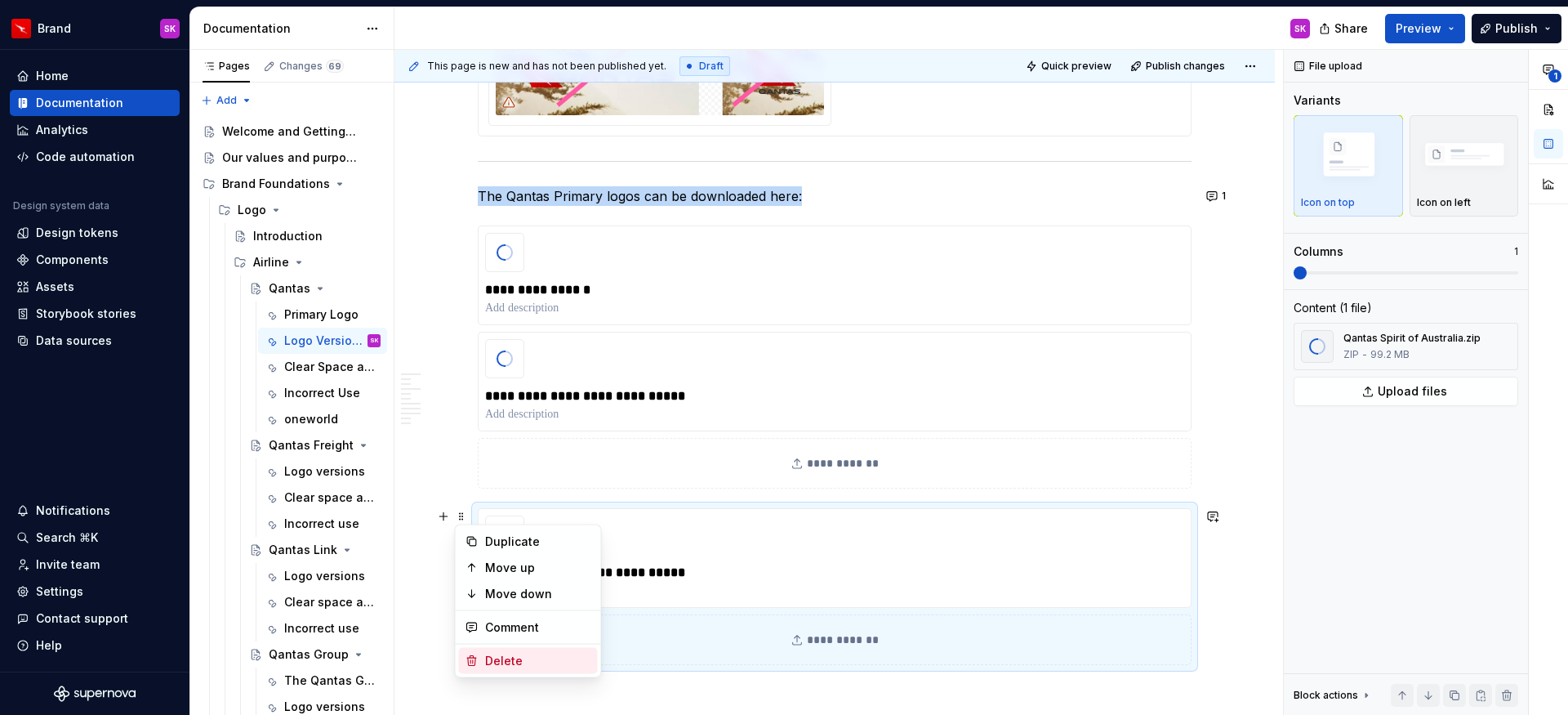
click at [509, 662] on div "Delete" at bounding box center [538, 661] width 106 height 17
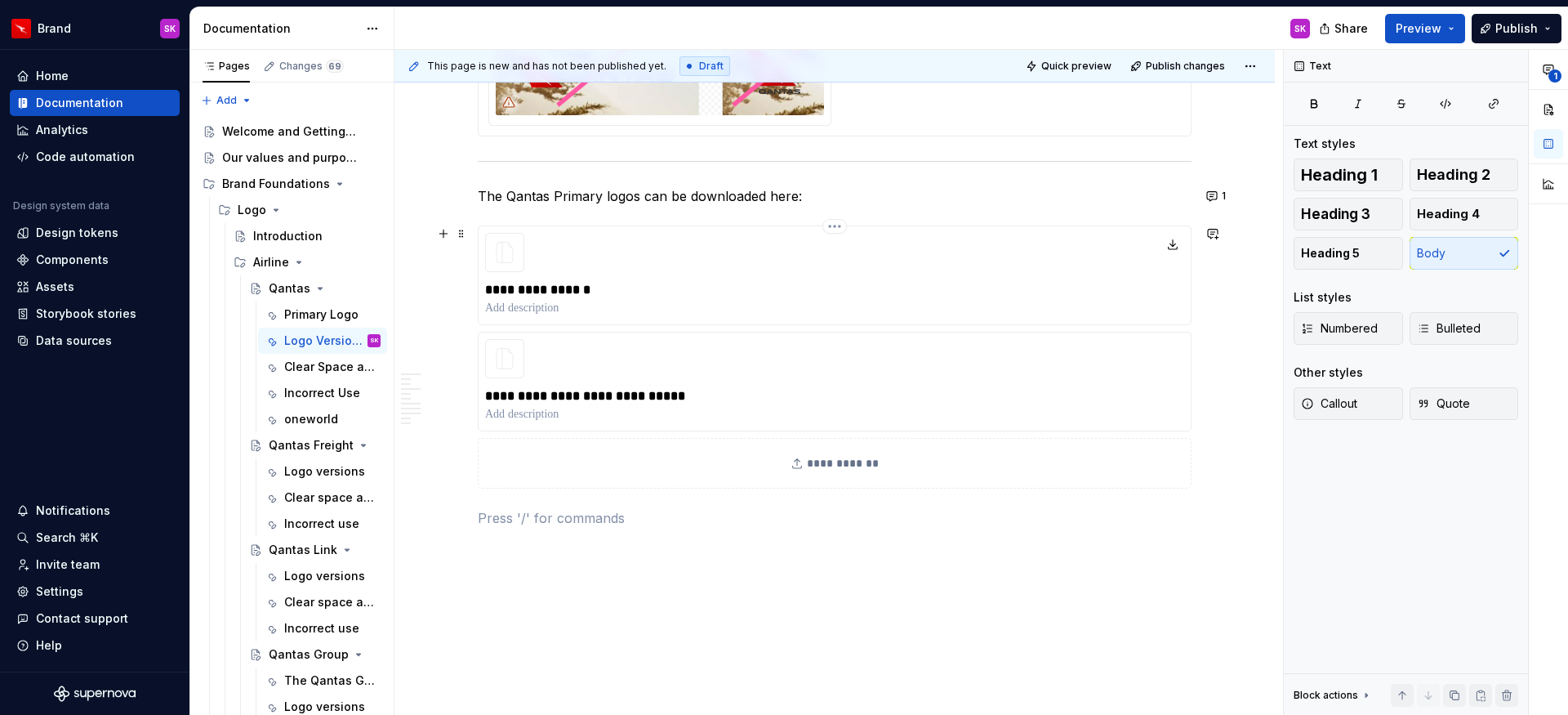
click at [835, 228] on html "Brand SK Home Documentation Analytics Code automation Design system data Design…" at bounding box center [784, 357] width 1568 height 715
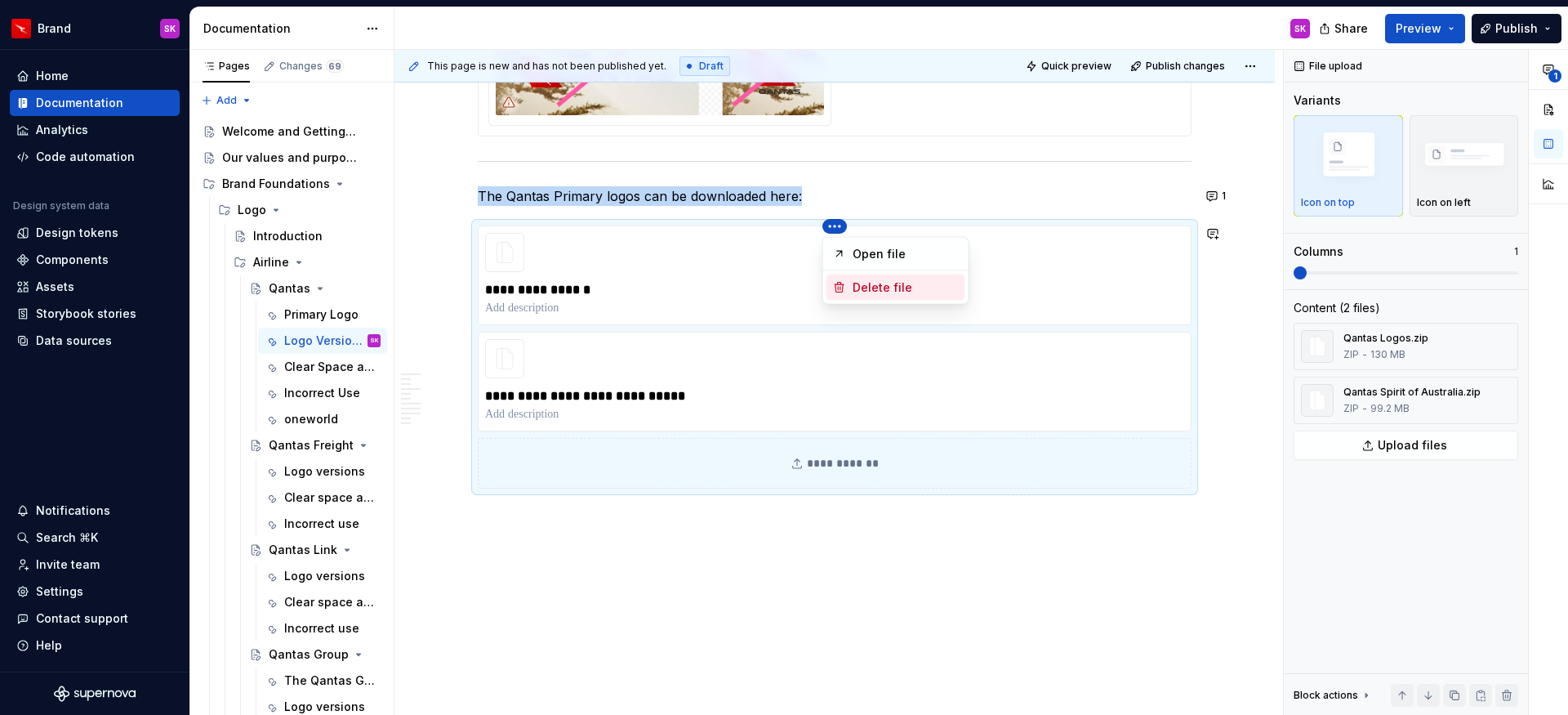
click at [856, 284] on div "Delete file" at bounding box center [906, 287] width 106 height 17
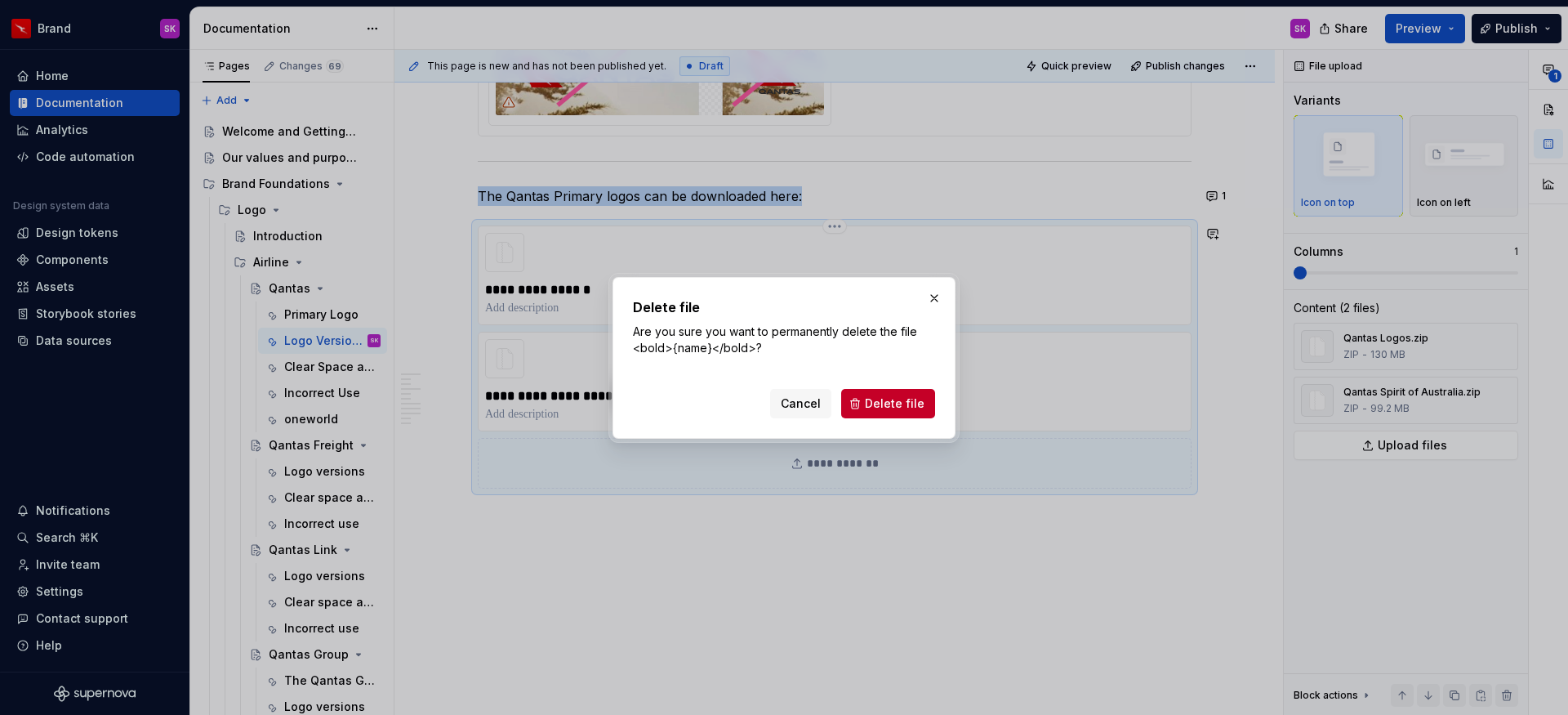
click at [893, 402] on span "Delete file" at bounding box center [895, 403] width 60 height 17
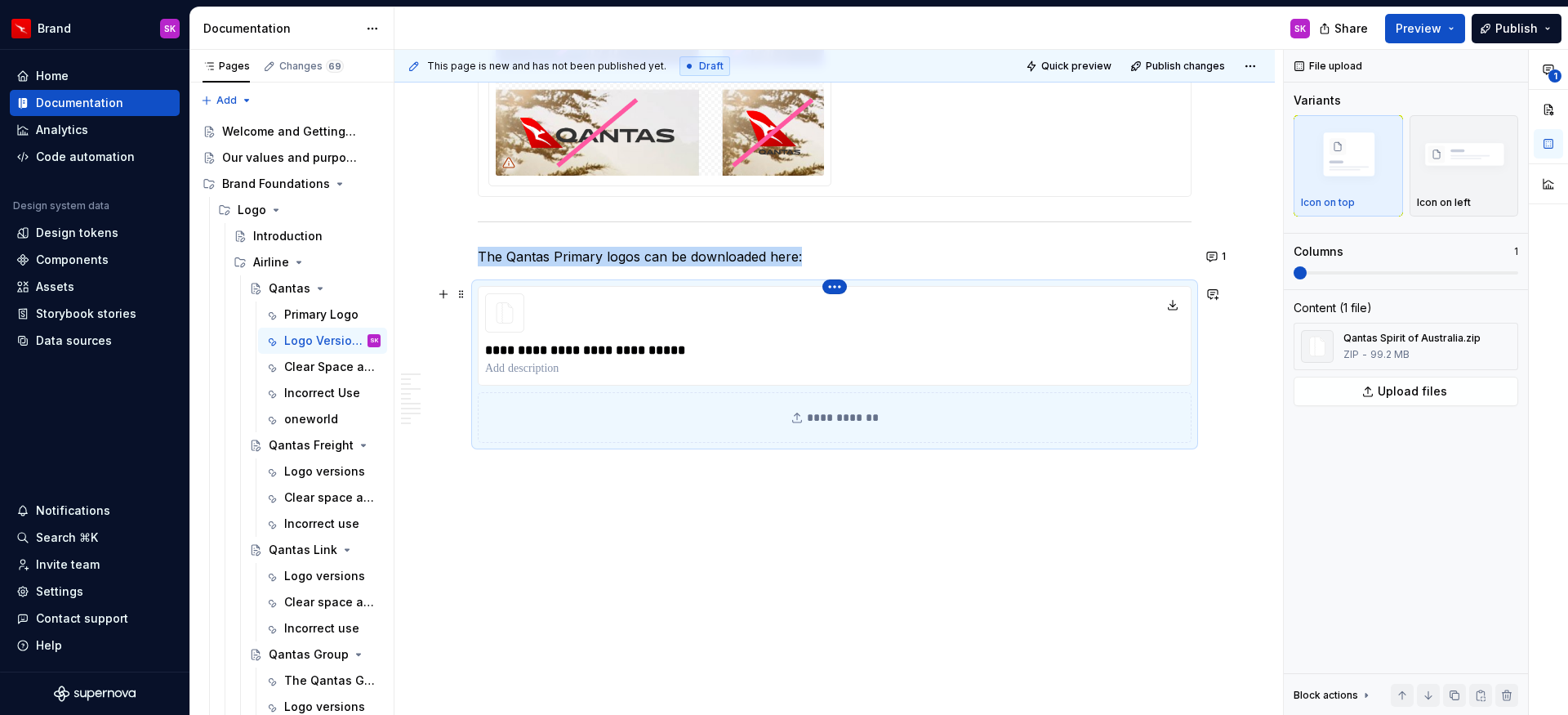
click at [843, 285] on html "Brand SK Home Documentation Analytics Code automation Design system data Design…" at bounding box center [784, 357] width 1568 height 715
click at [862, 349] on div "Delete file" at bounding box center [906, 348] width 106 height 17
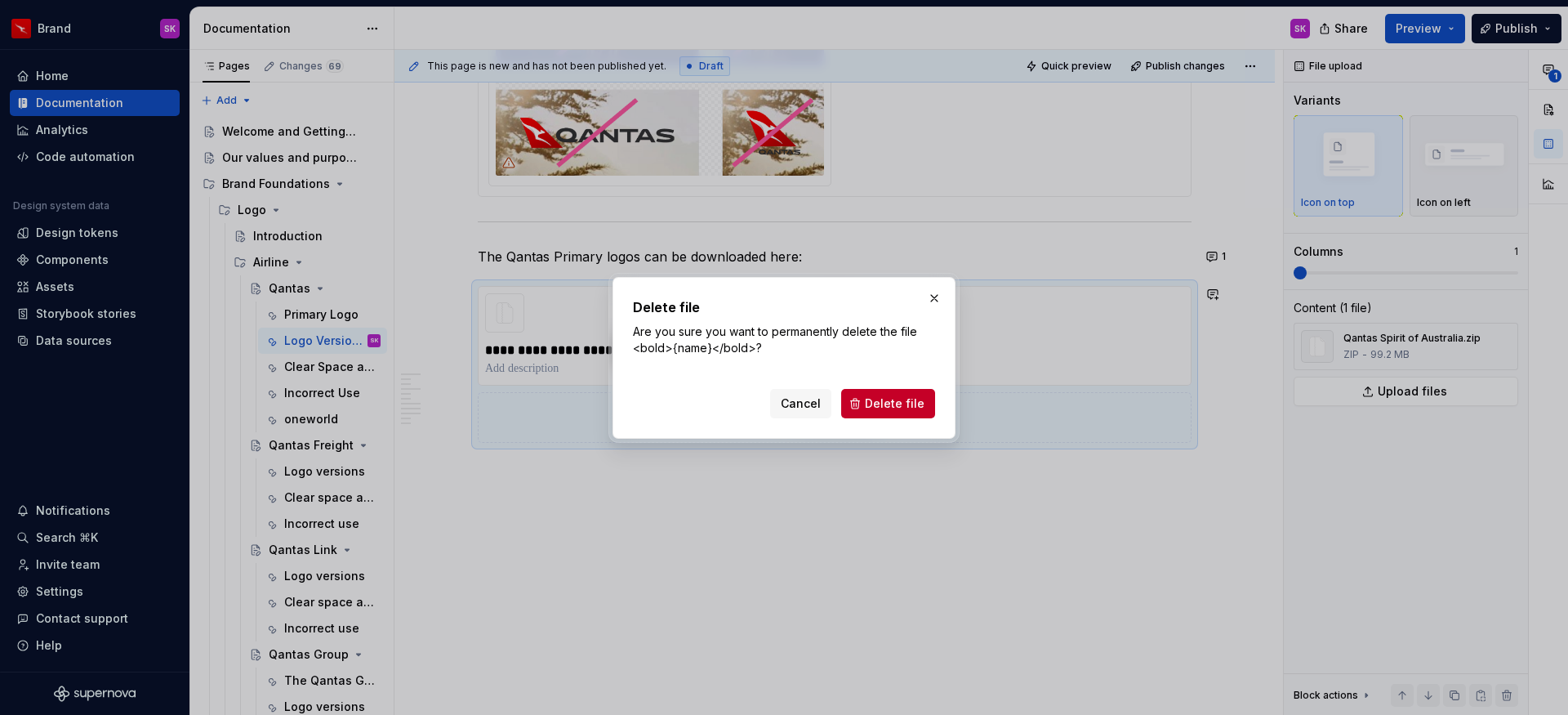
click at [875, 384] on div "Cancel Delete file" at bounding box center [784, 400] width 303 height 36
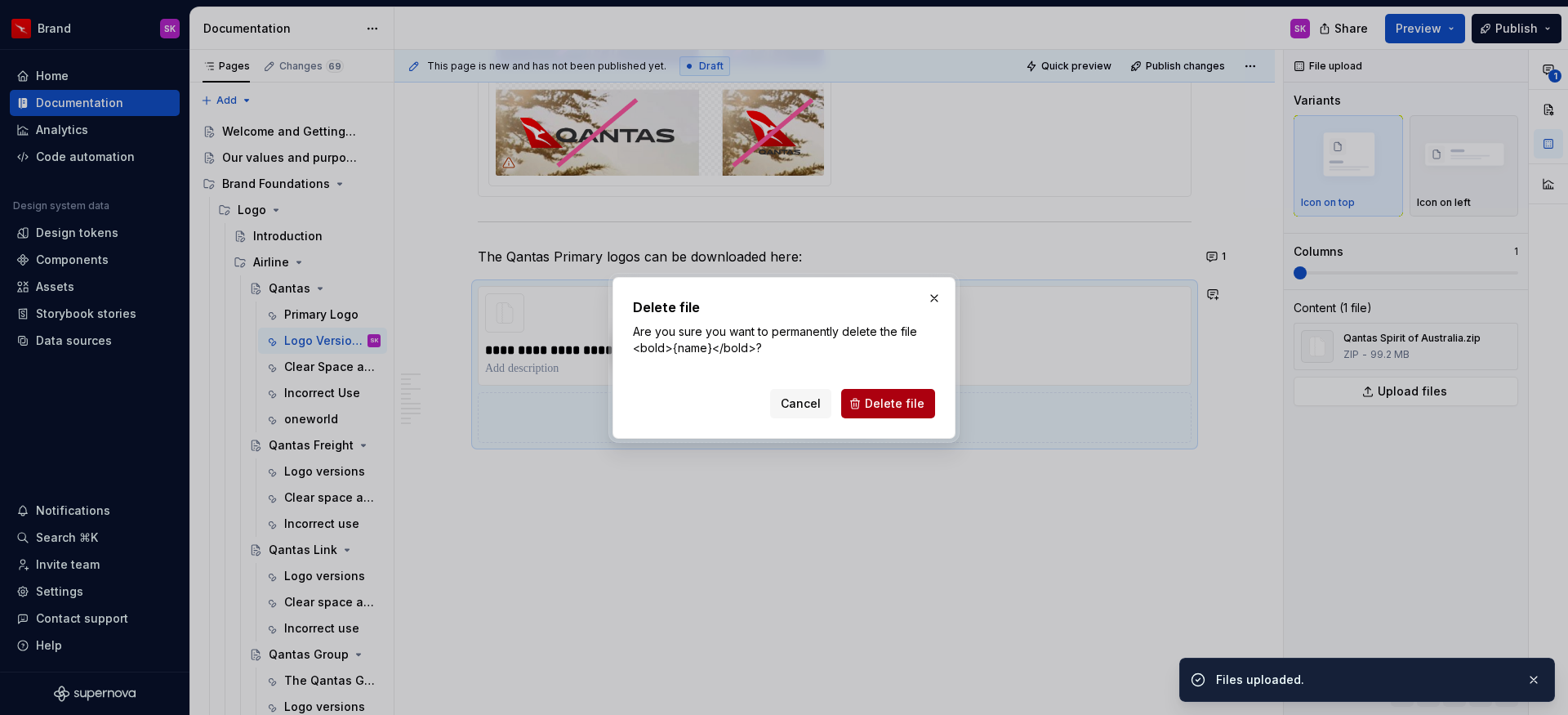
click at [884, 391] on button "Delete file" at bounding box center [888, 404] width 94 height 30
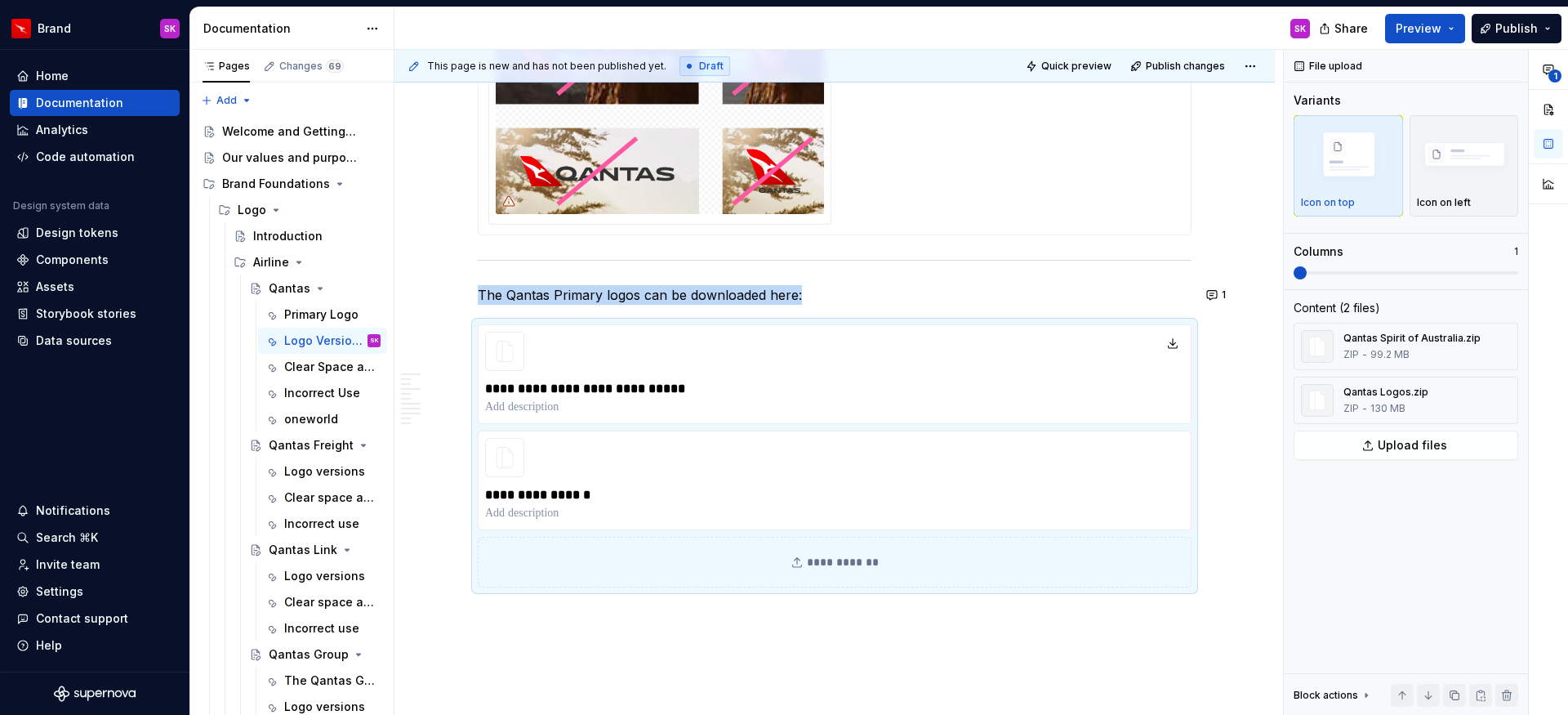
scroll to position [2568, 0]
click at [834, 325] on html "Brand SK Home Documentation Analytics Code automation Design system data Design…" at bounding box center [784, 357] width 1568 height 715
click at [852, 388] on div "Delete file" at bounding box center [906, 386] width 106 height 17
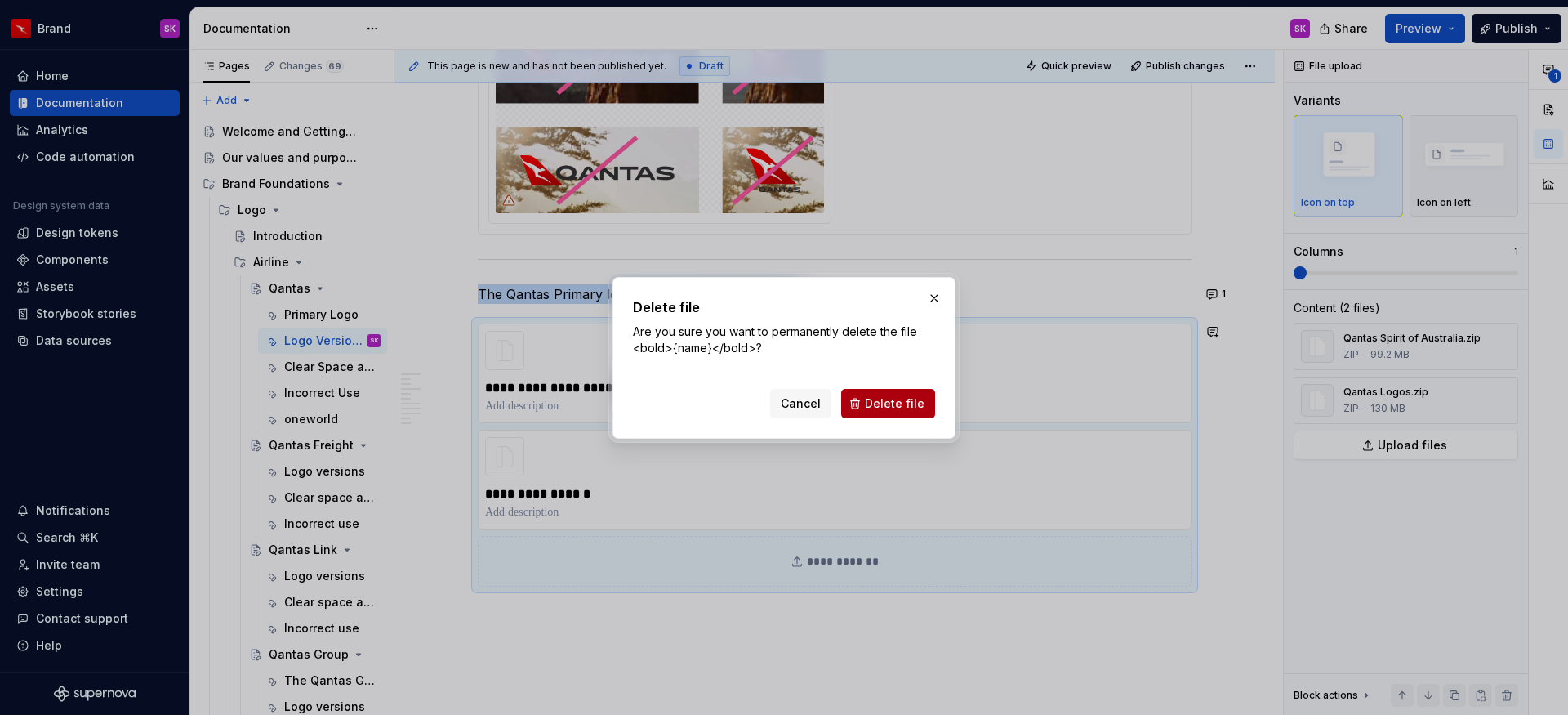
click at [900, 400] on span "Delete file" at bounding box center [895, 403] width 60 height 17
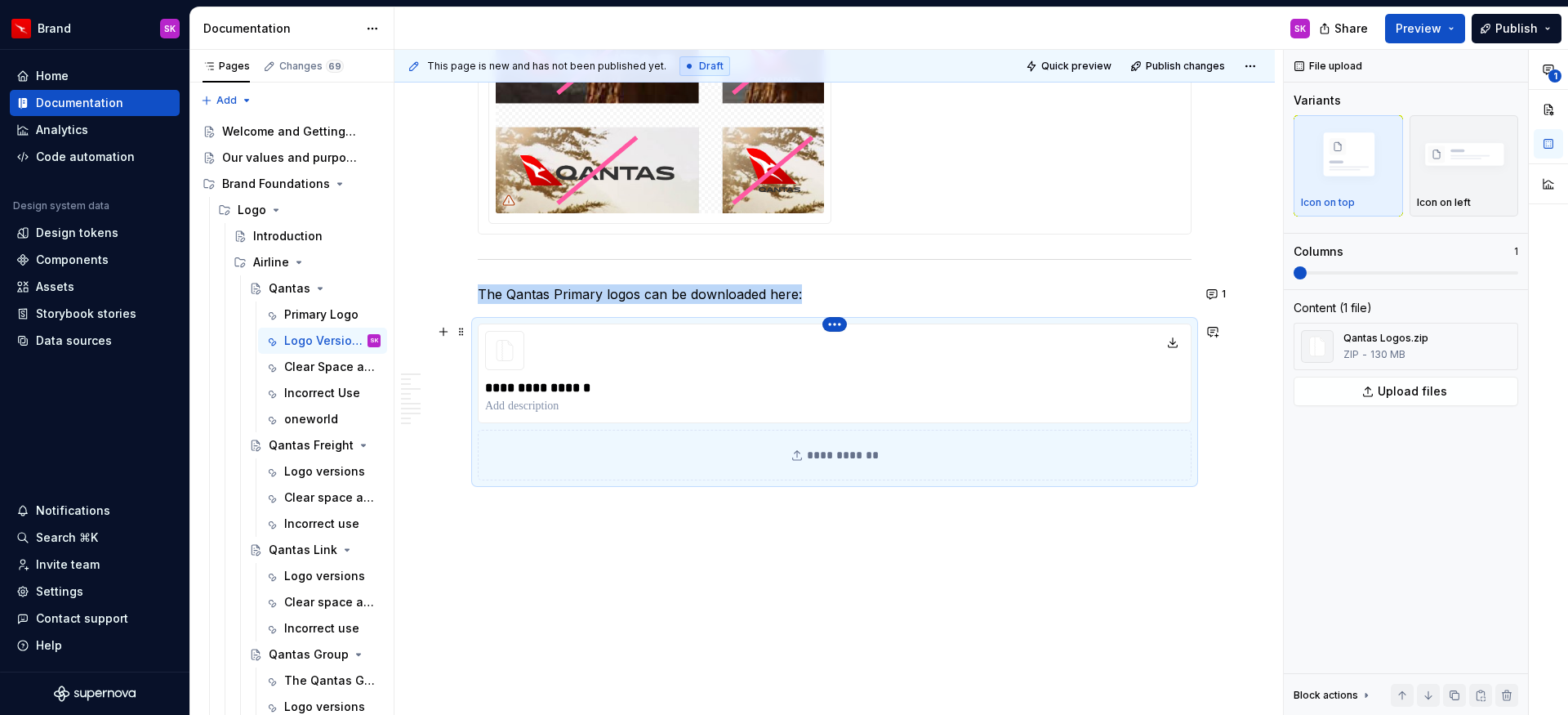
click at [832, 322] on html "Brand SK Home Documentation Analytics Code automation Design system data Design…" at bounding box center [784, 357] width 1568 height 715
click at [861, 384] on div "Delete file" at bounding box center [906, 386] width 106 height 17
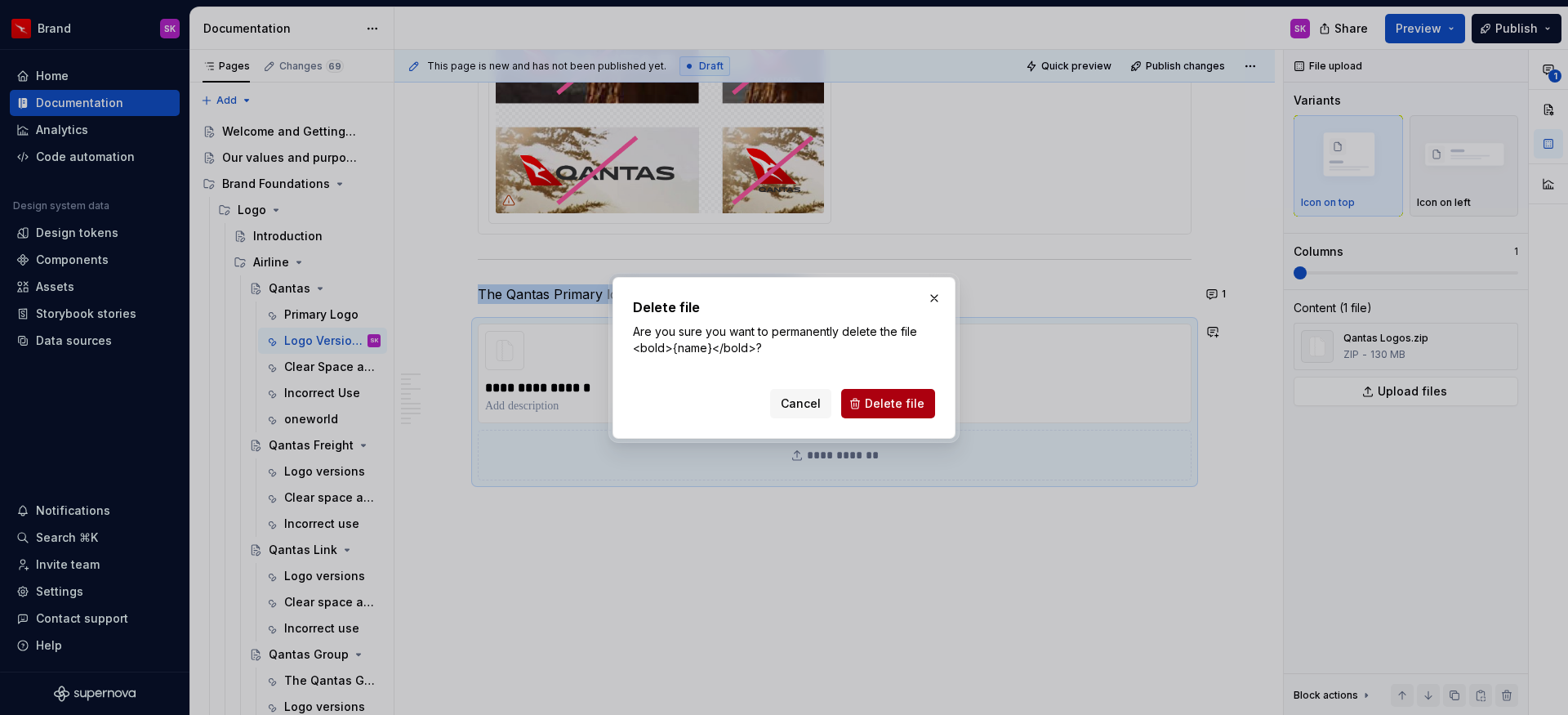
click at [866, 398] on button "Delete file" at bounding box center [888, 404] width 94 height 30
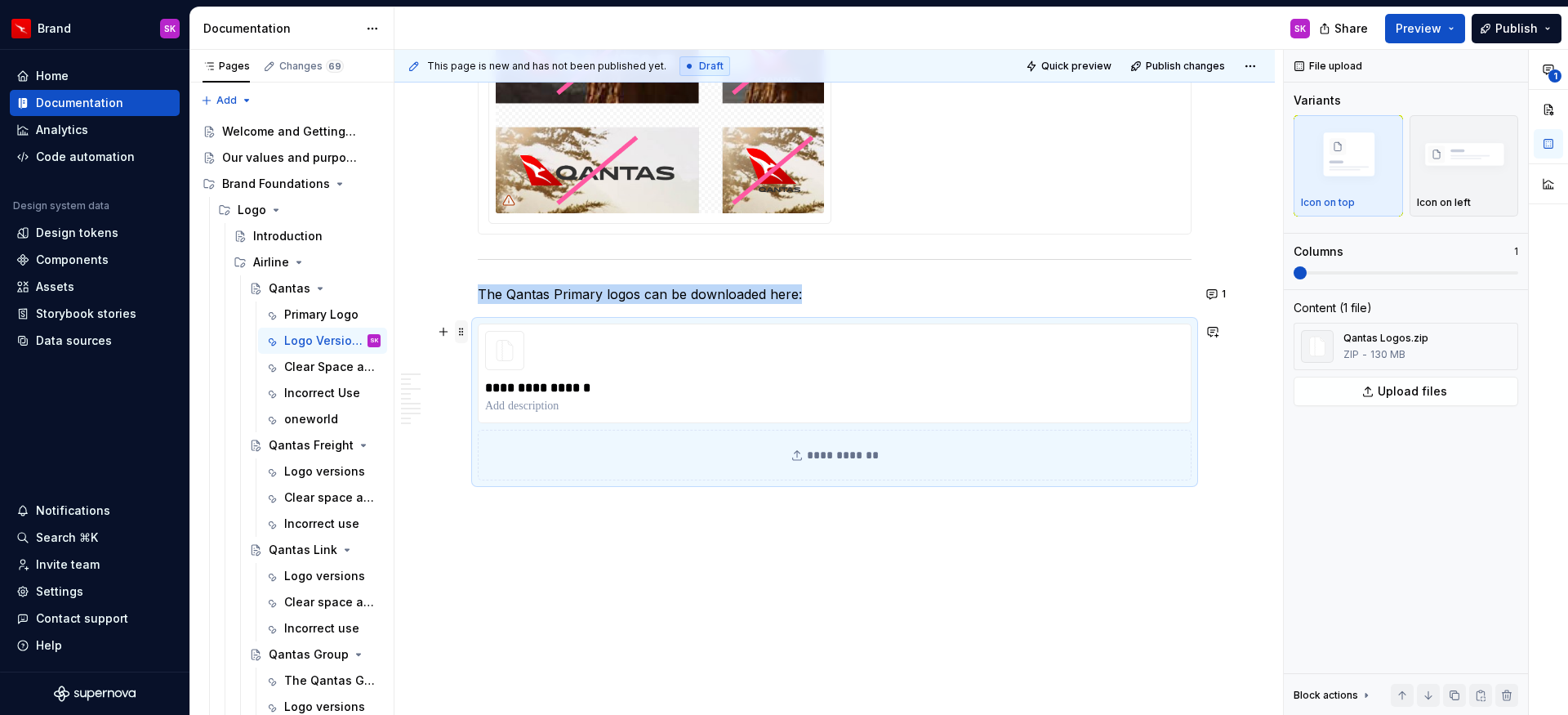
click at [458, 328] on span at bounding box center [461, 331] width 13 height 23
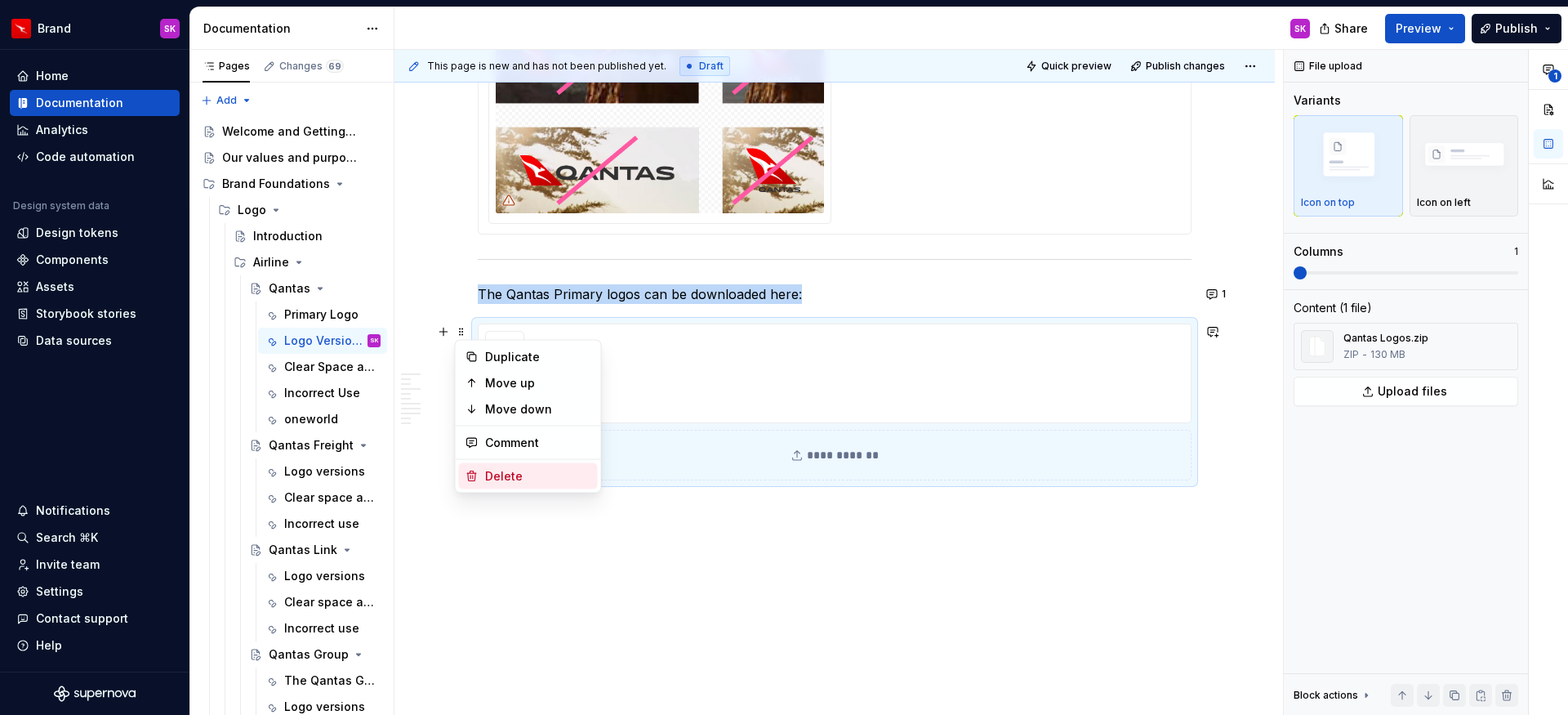
click at [517, 471] on div "Delete" at bounding box center [538, 476] width 106 height 17
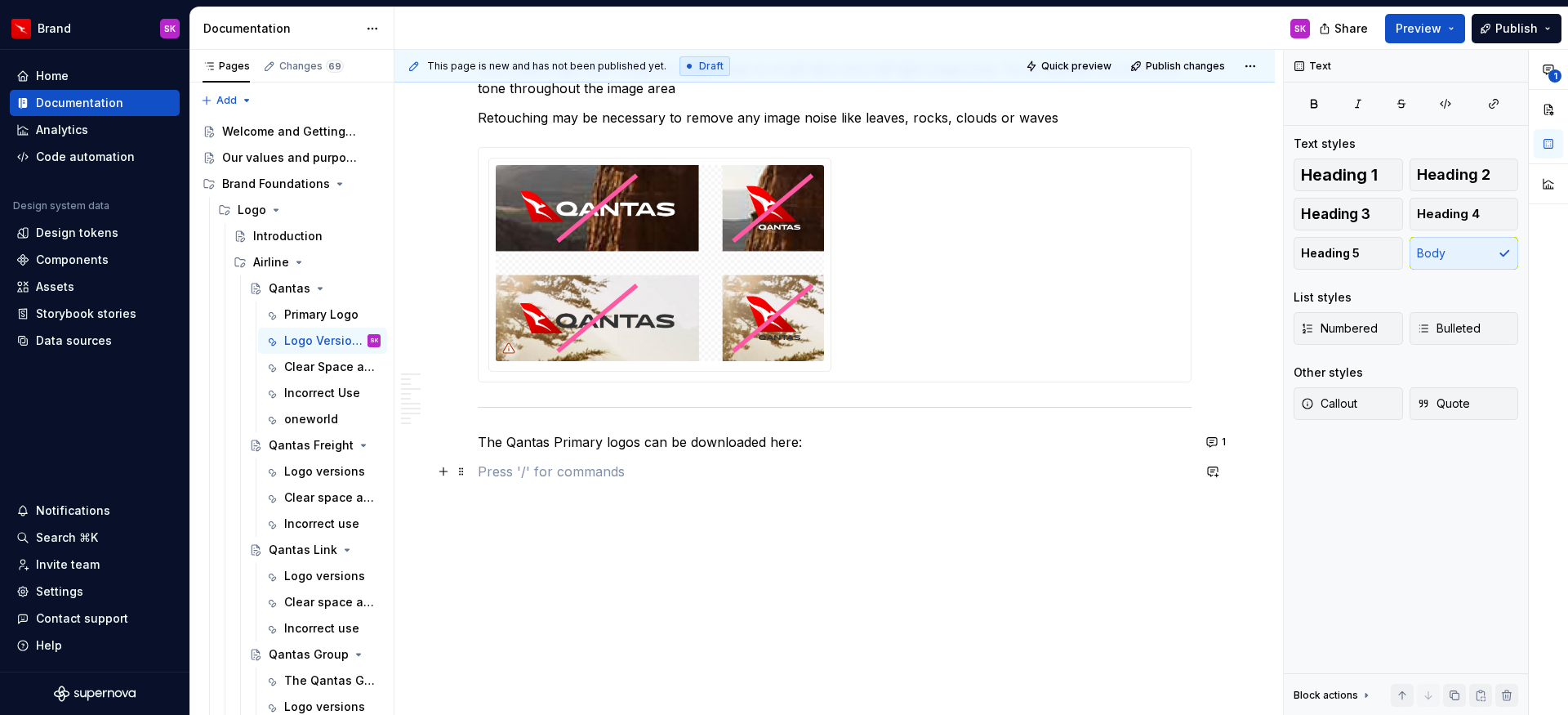
scroll to position [2419, 0]
click at [448, 446] on button "button" at bounding box center [443, 443] width 23 height 23
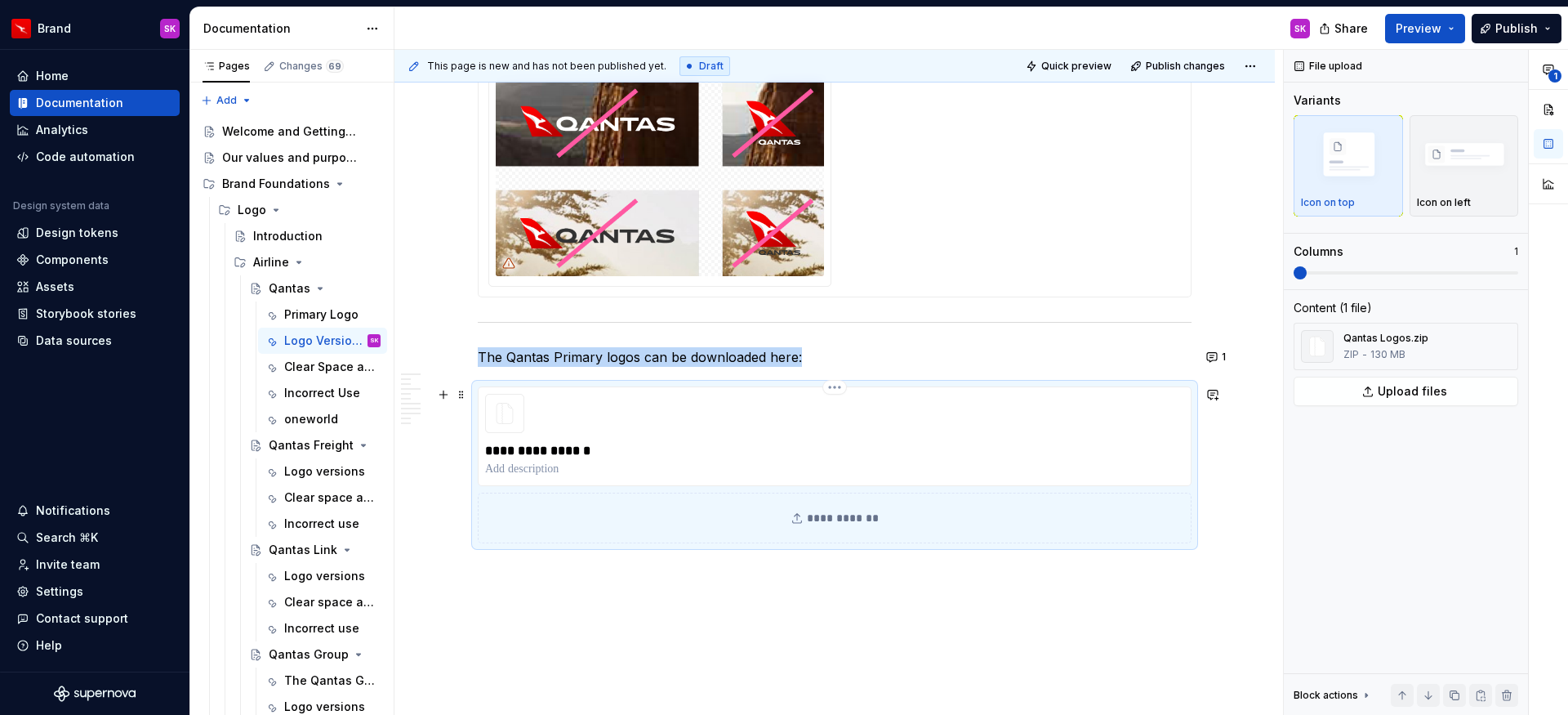
scroll to position [2518, 0]
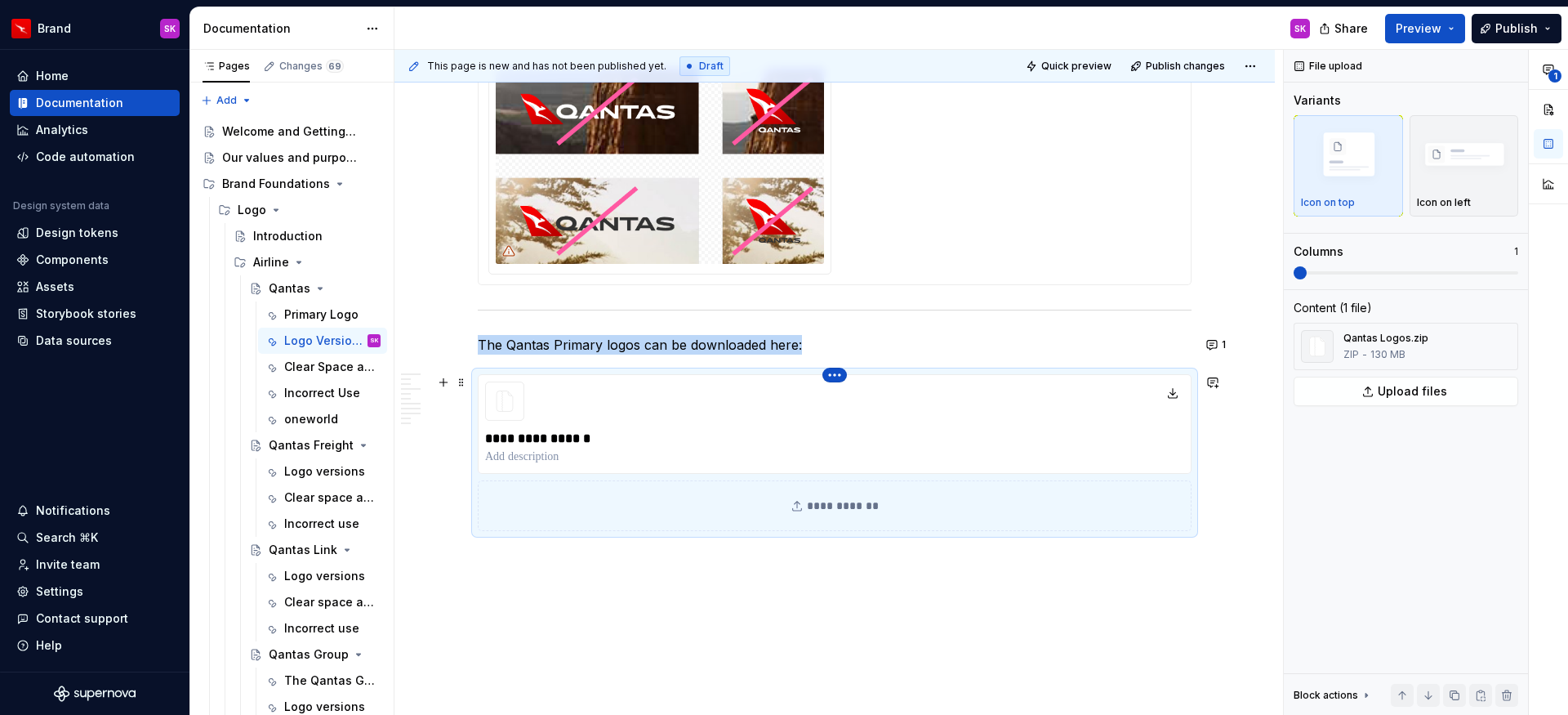
click at [834, 376] on html "Brand SK Home Documentation Analytics Code automation Design system data Design…" at bounding box center [784, 357] width 1568 height 715
click at [873, 437] on div "Delete file" at bounding box center [906, 436] width 106 height 17
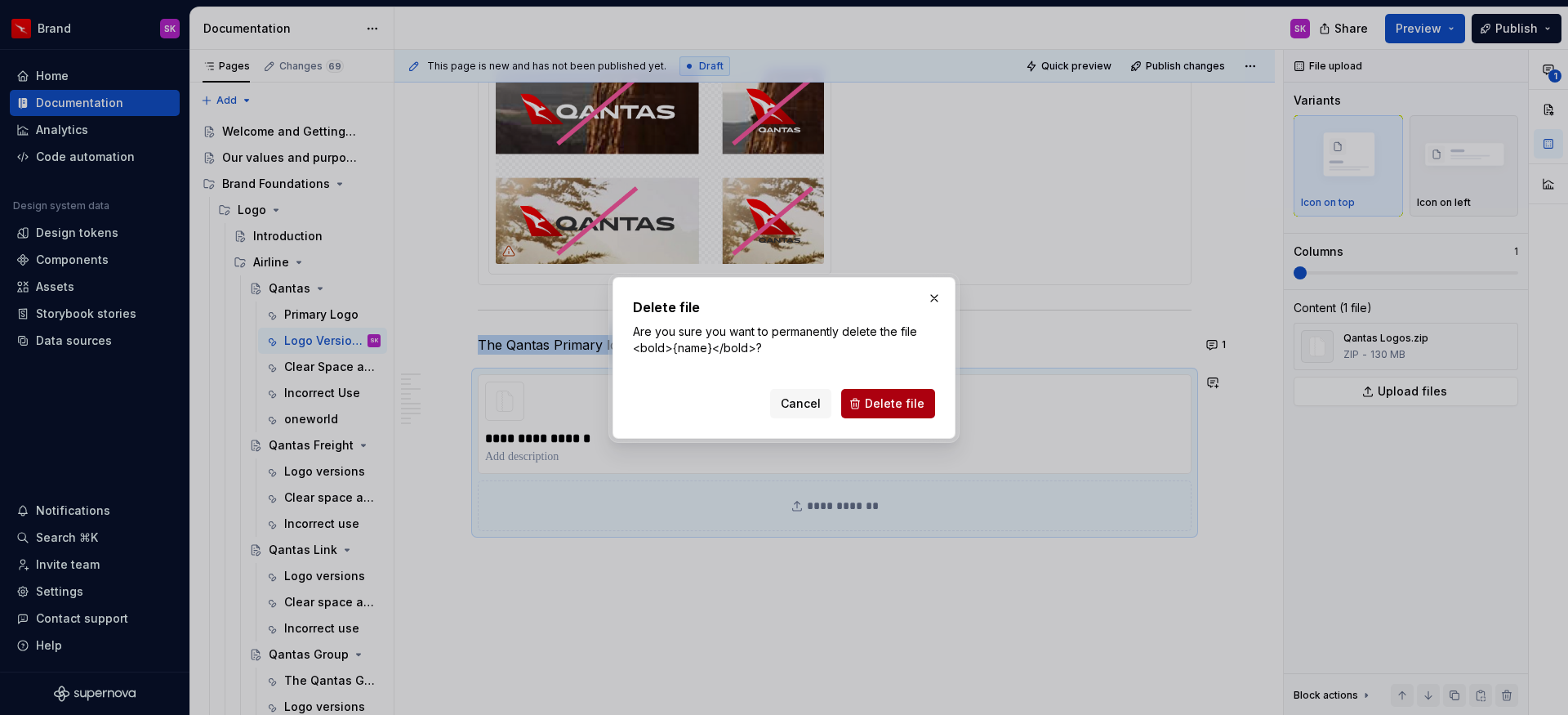
click at [899, 397] on span "Delete file" at bounding box center [895, 403] width 60 height 17
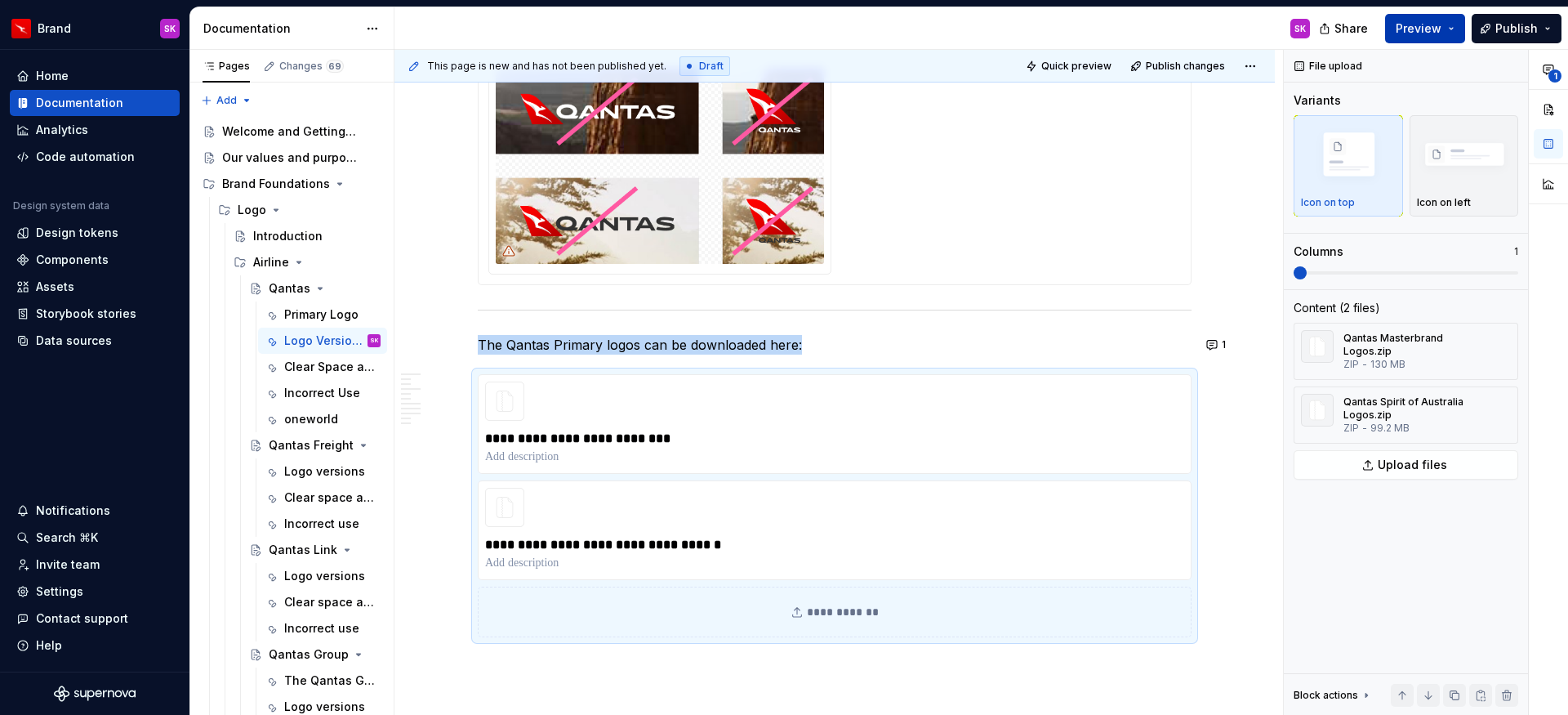
click at [1438, 33] on span "Preview" at bounding box center [1418, 29] width 45 height 17
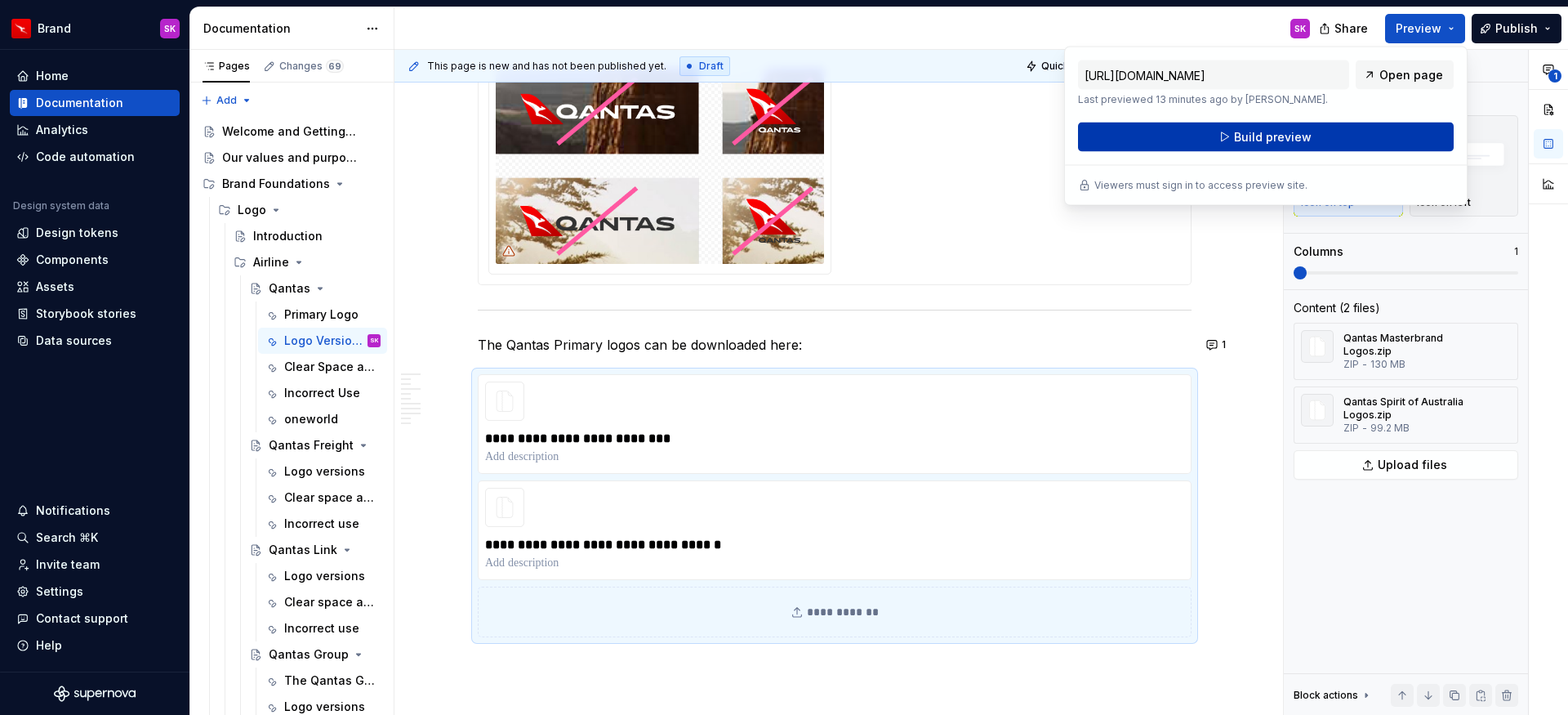
click at [1314, 127] on button "Build preview" at bounding box center [1265, 137] width 375 height 30
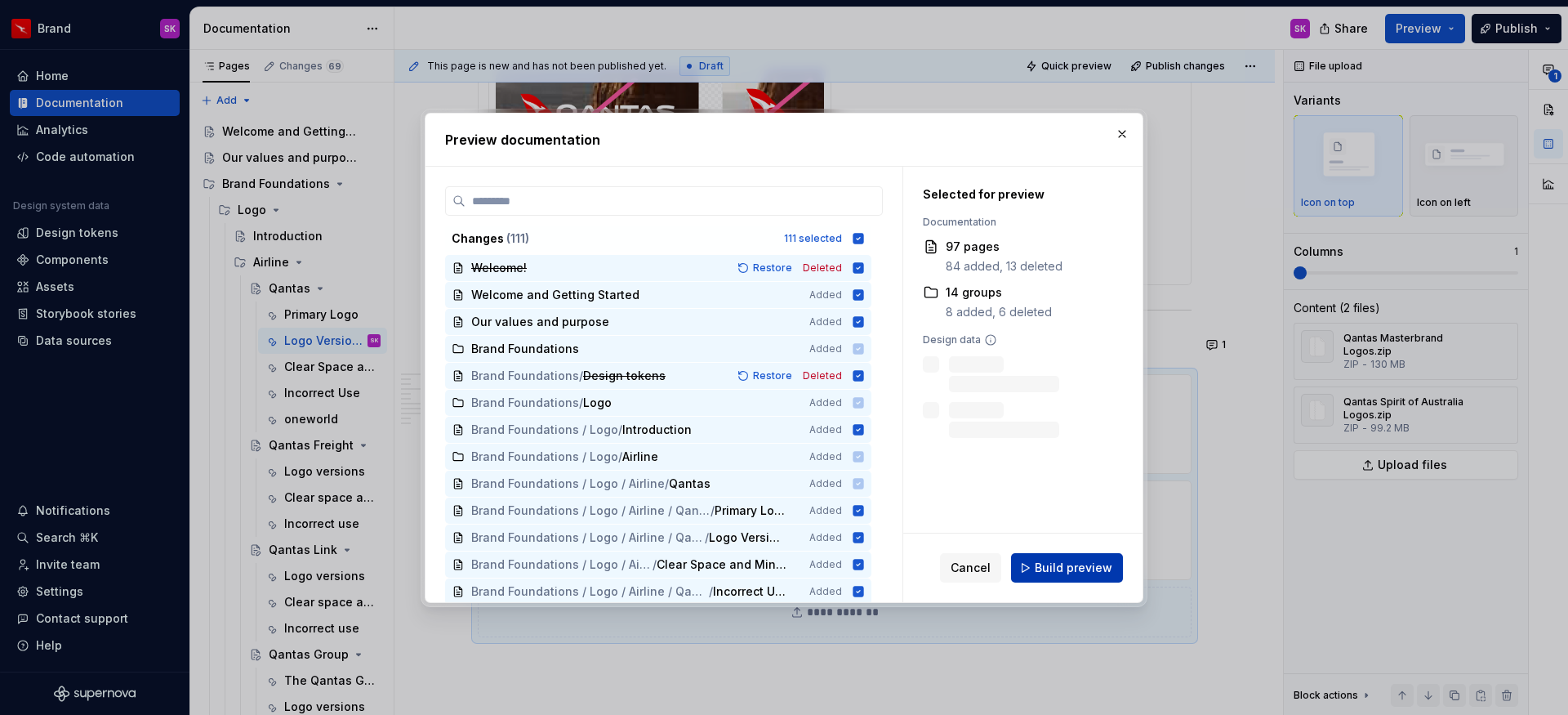
click at [1068, 567] on span "Build preview" at bounding box center [1073, 568] width 78 height 17
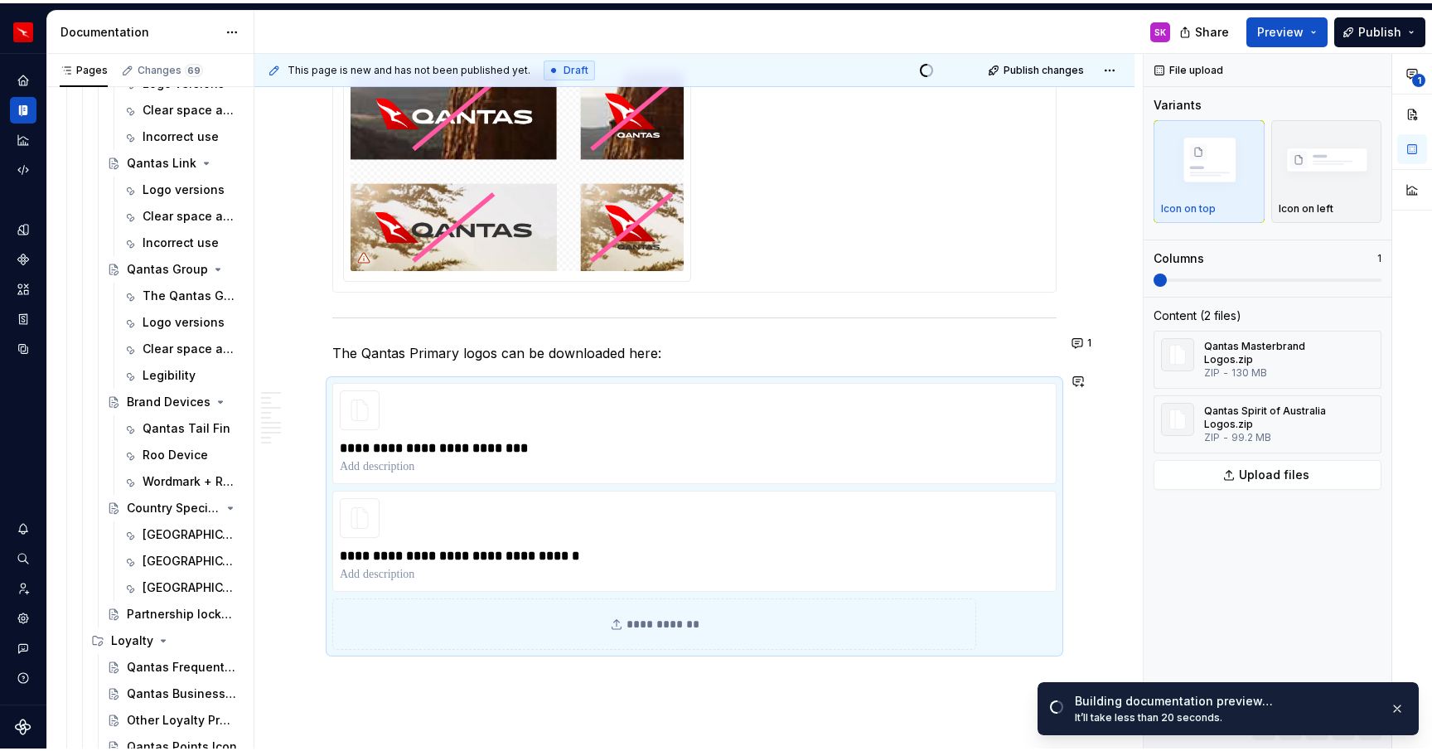
scroll to position [2650, 0]
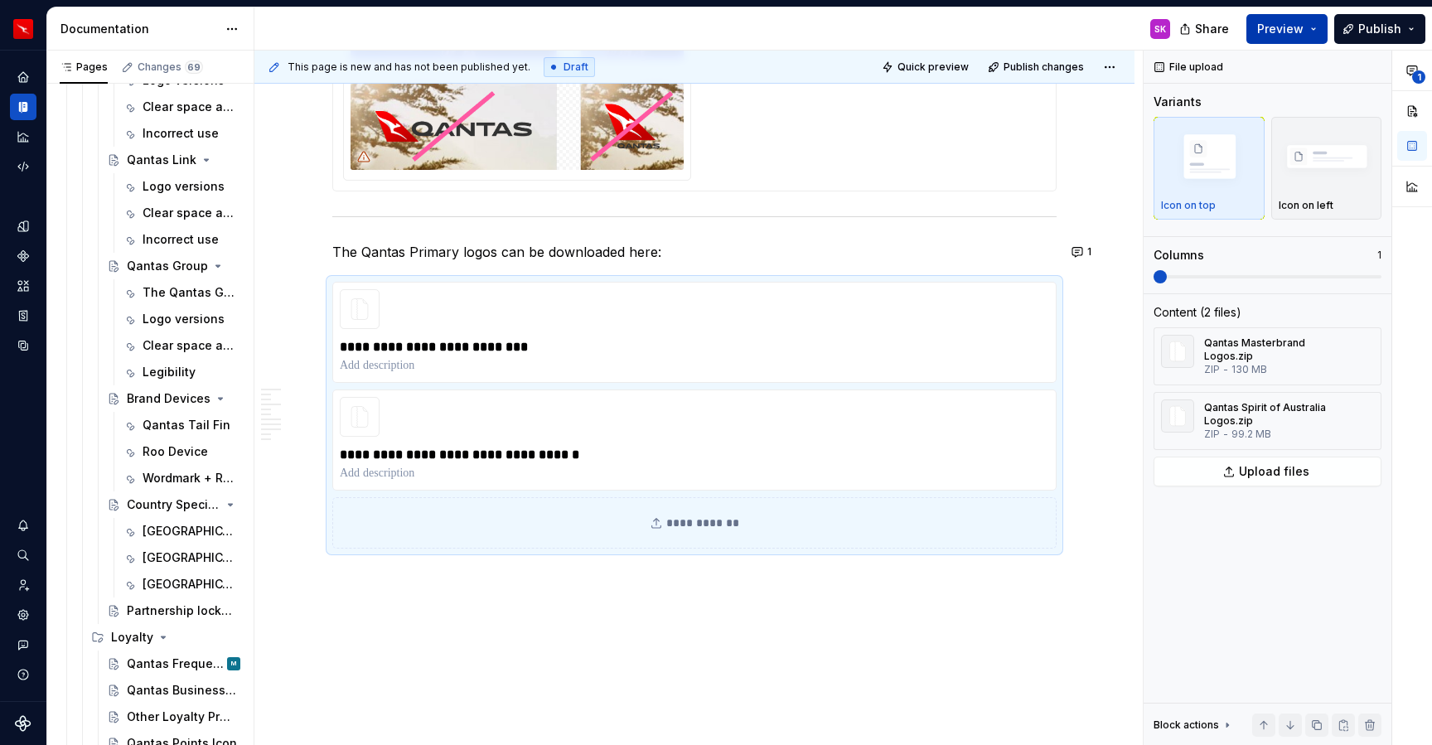
click at [1283, 30] on span "Preview" at bounding box center [1280, 29] width 46 height 17
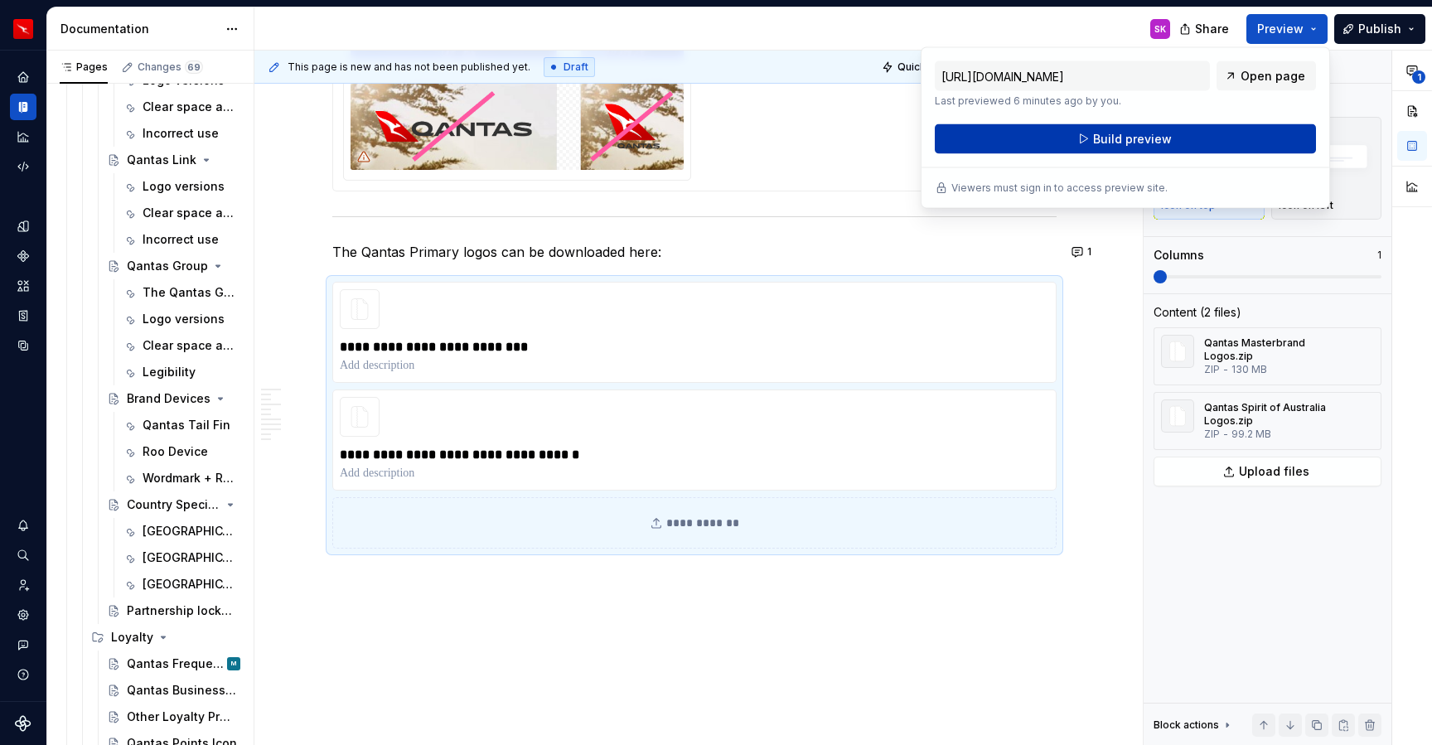
click at [1203, 133] on button "Build preview" at bounding box center [1125, 139] width 381 height 30
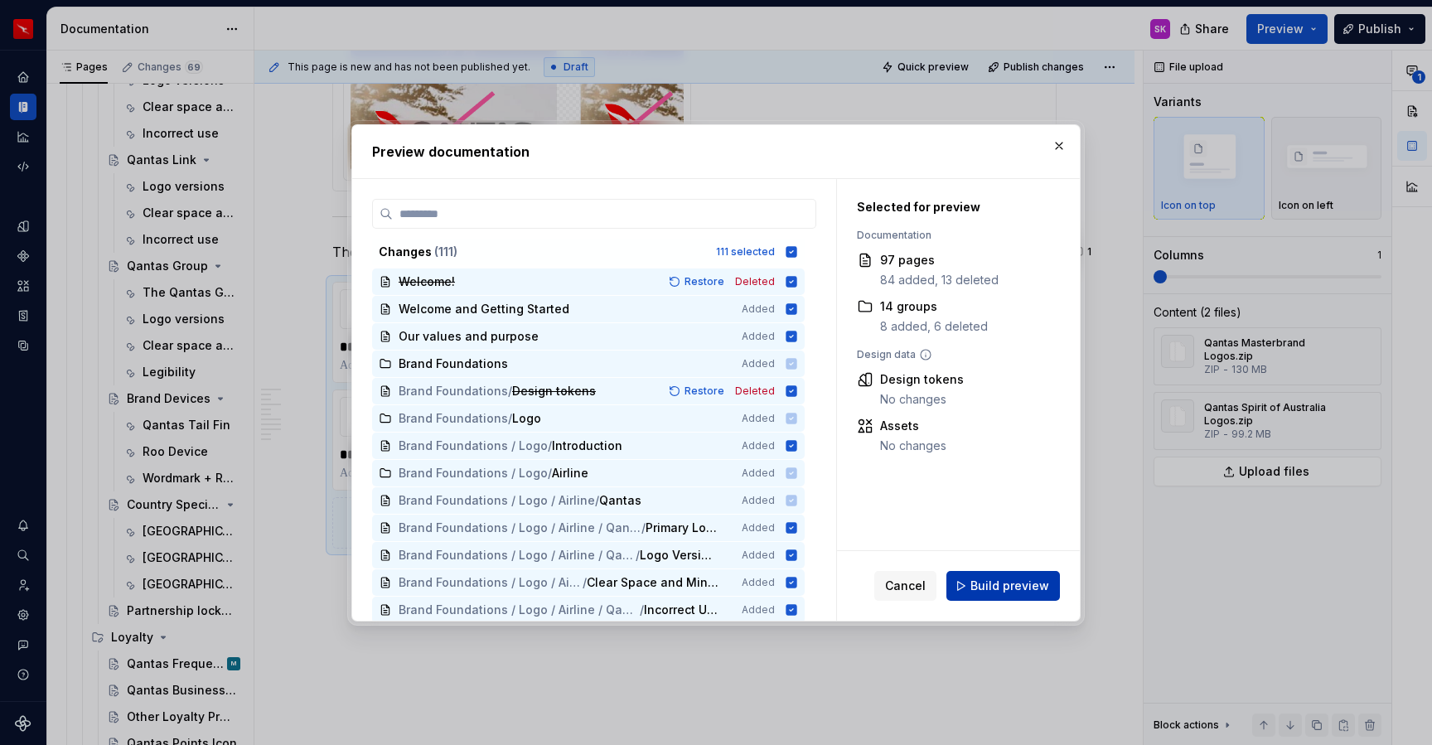
click at [988, 589] on span "Build preview" at bounding box center [1010, 586] width 79 height 17
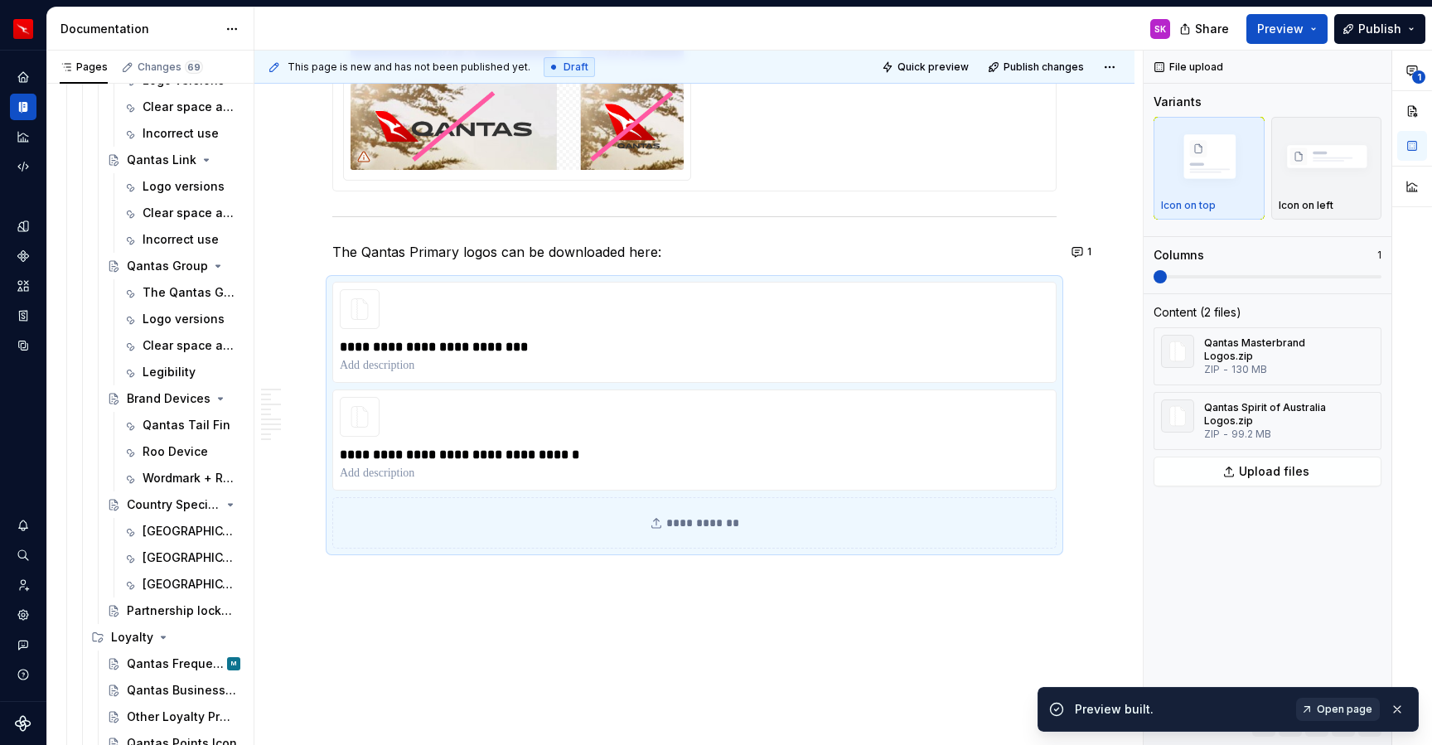
click at [1346, 701] on link "Open page" at bounding box center [1338, 709] width 84 height 23
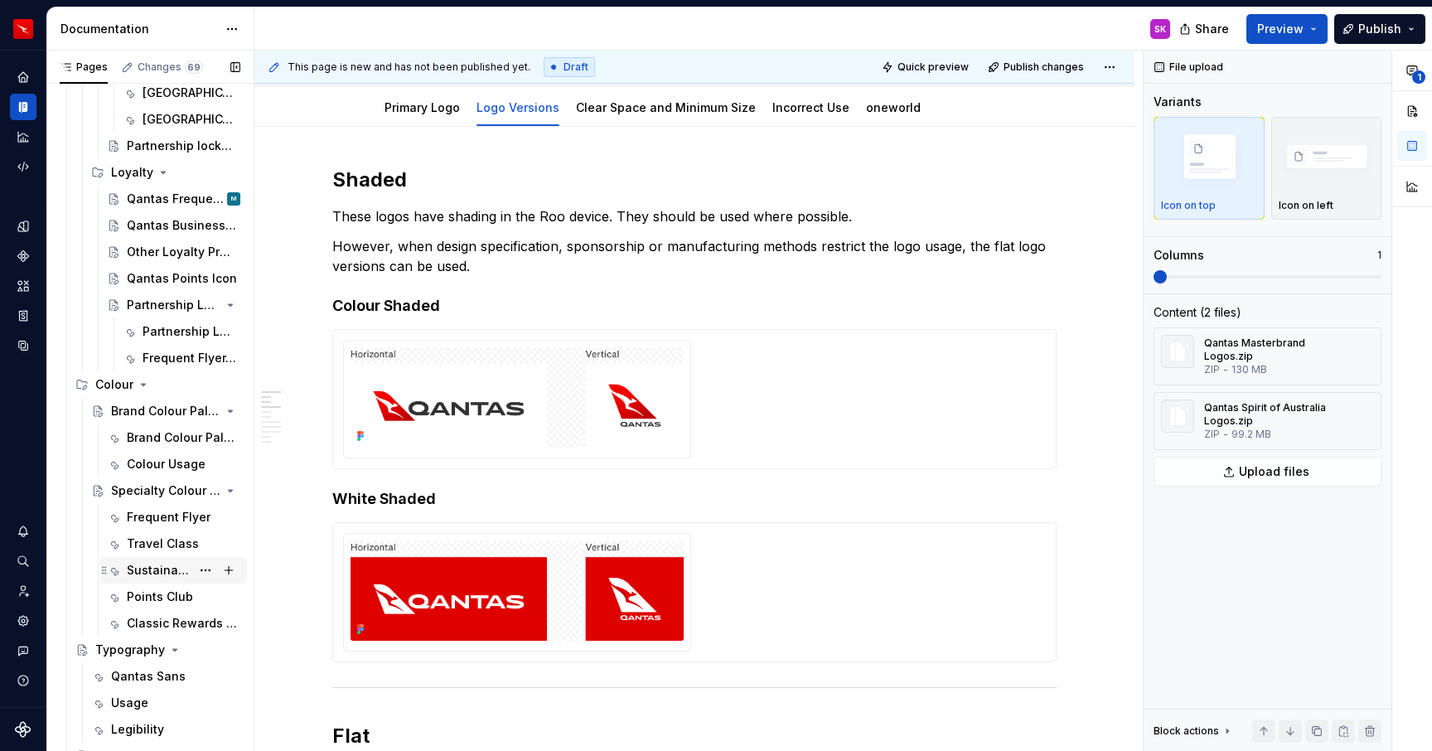
scroll to position [870, 0]
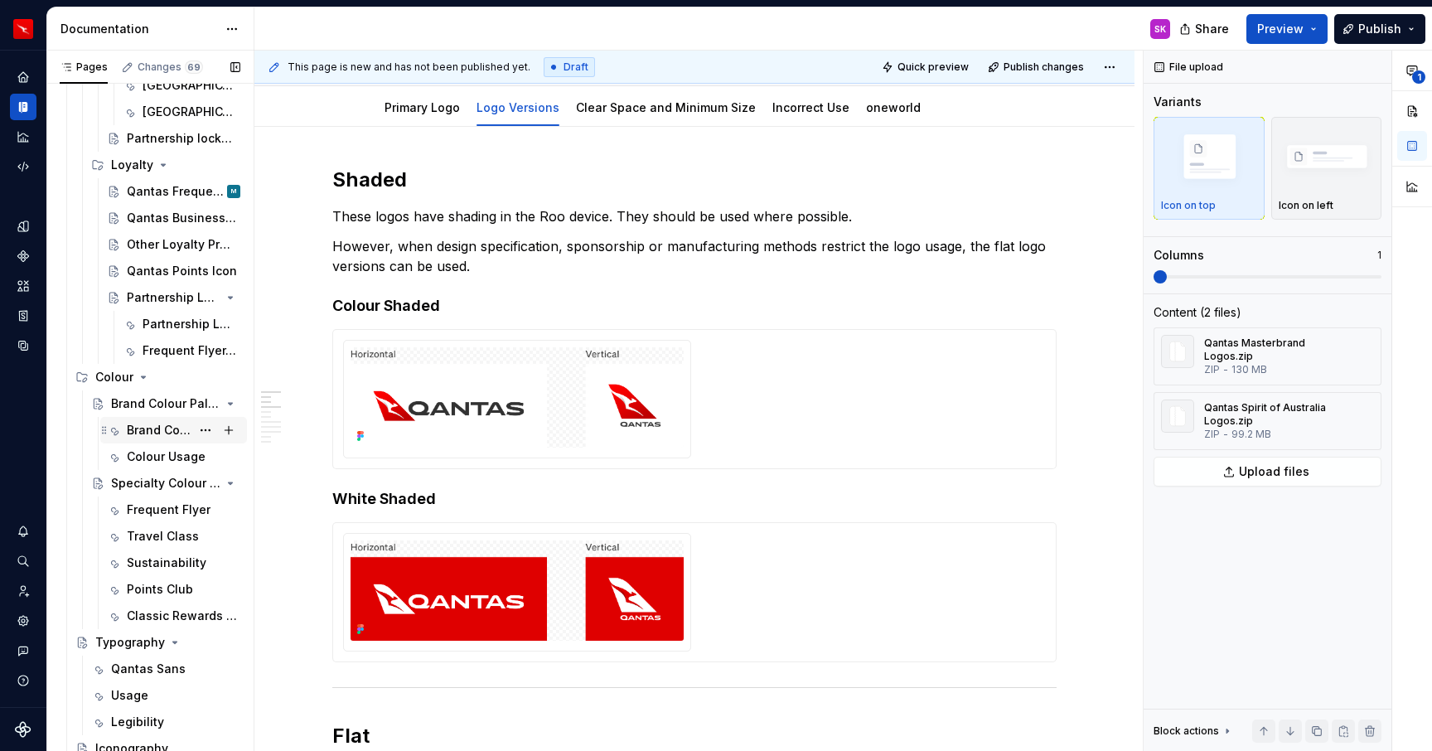
click at [161, 430] on div "Brand Colour Palette" at bounding box center [159, 430] width 64 height 17
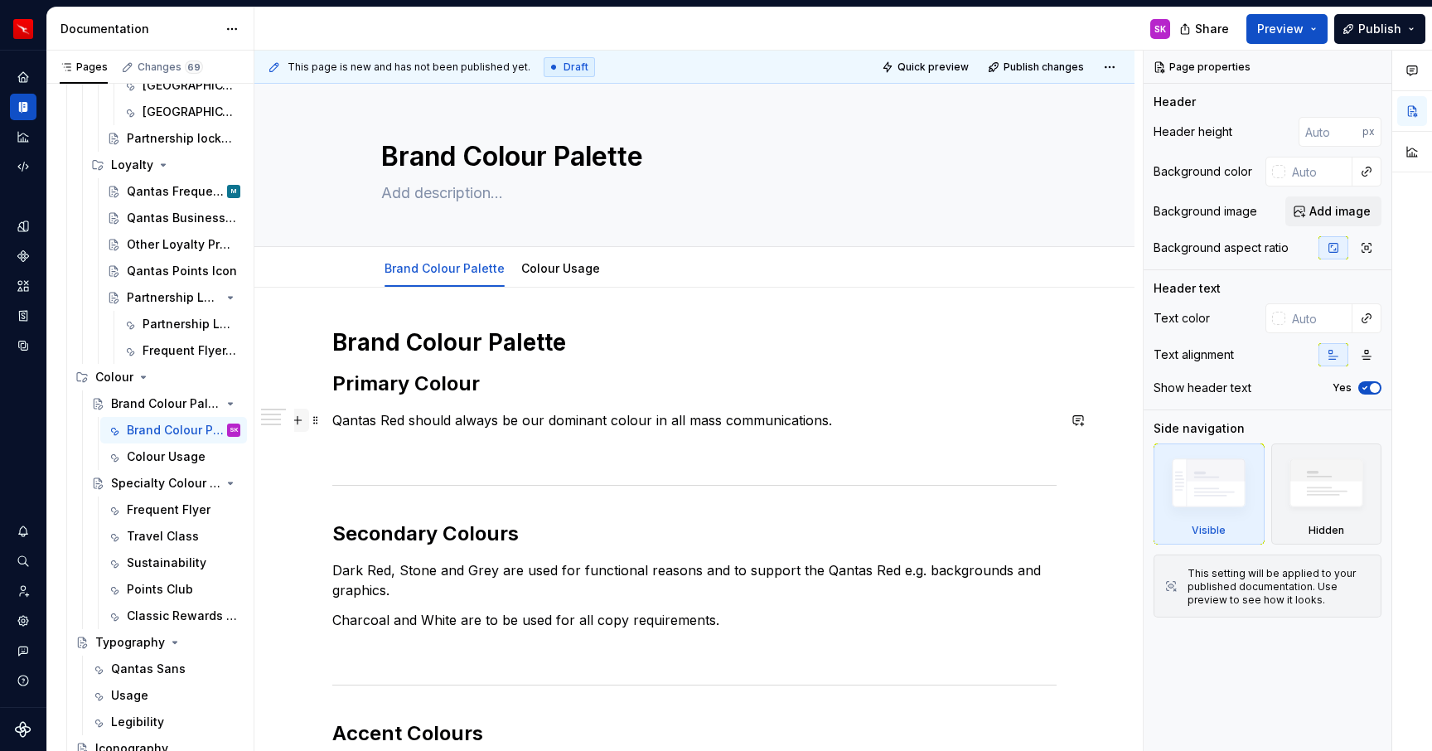
type textarea "*"
click at [305, 424] on button "button" at bounding box center [297, 420] width 23 height 23
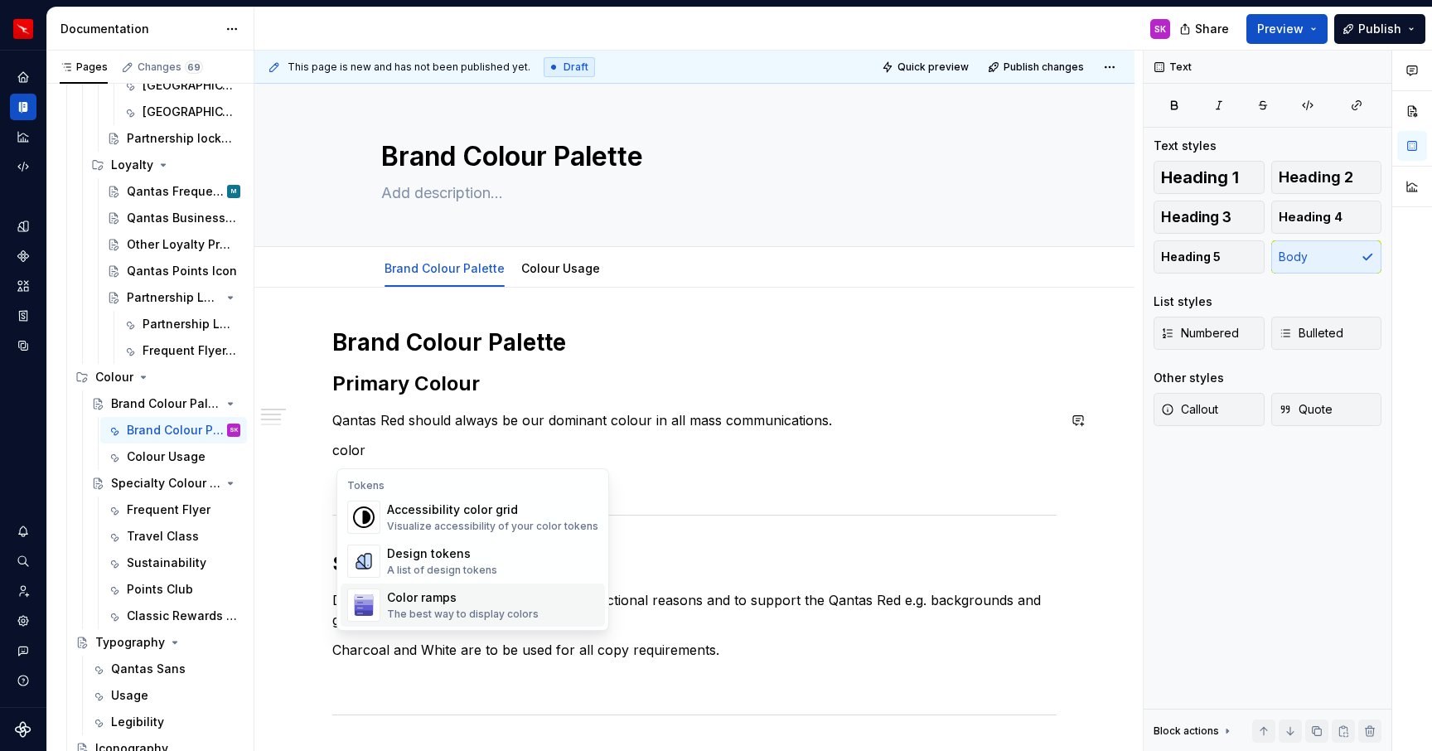
click at [480, 612] on div "The best way to display colors" at bounding box center [463, 614] width 152 height 13
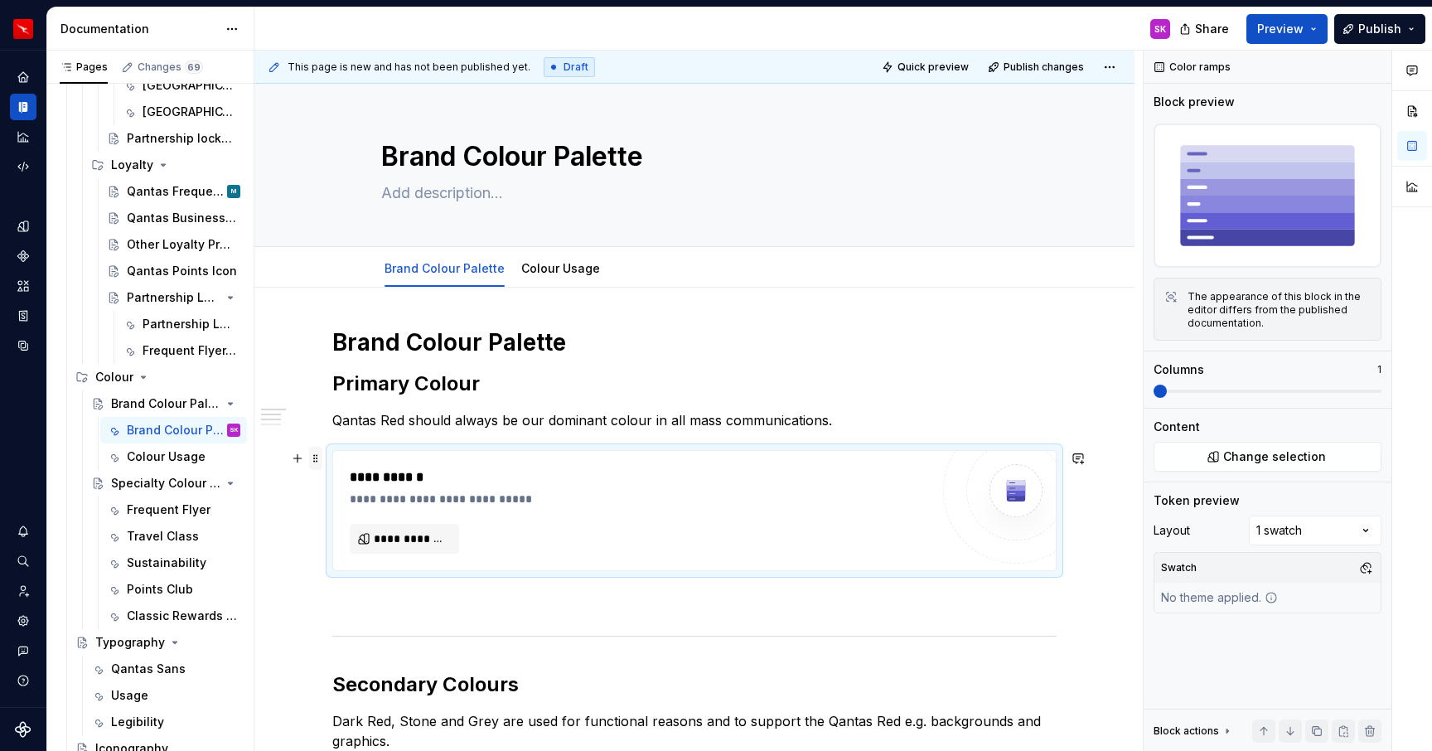
click at [316, 456] on span at bounding box center [315, 458] width 13 height 23
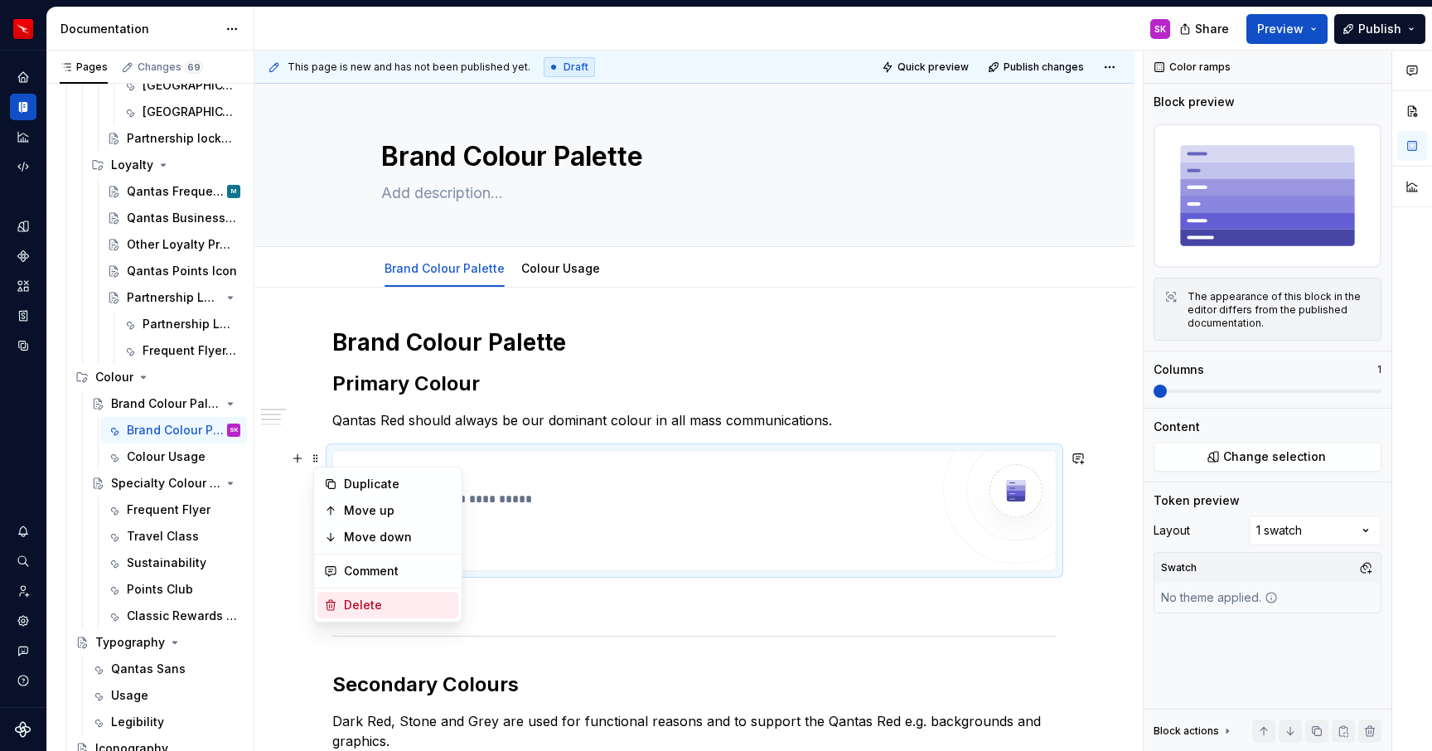
click at [361, 605] on div "Delete" at bounding box center [398, 605] width 108 height 17
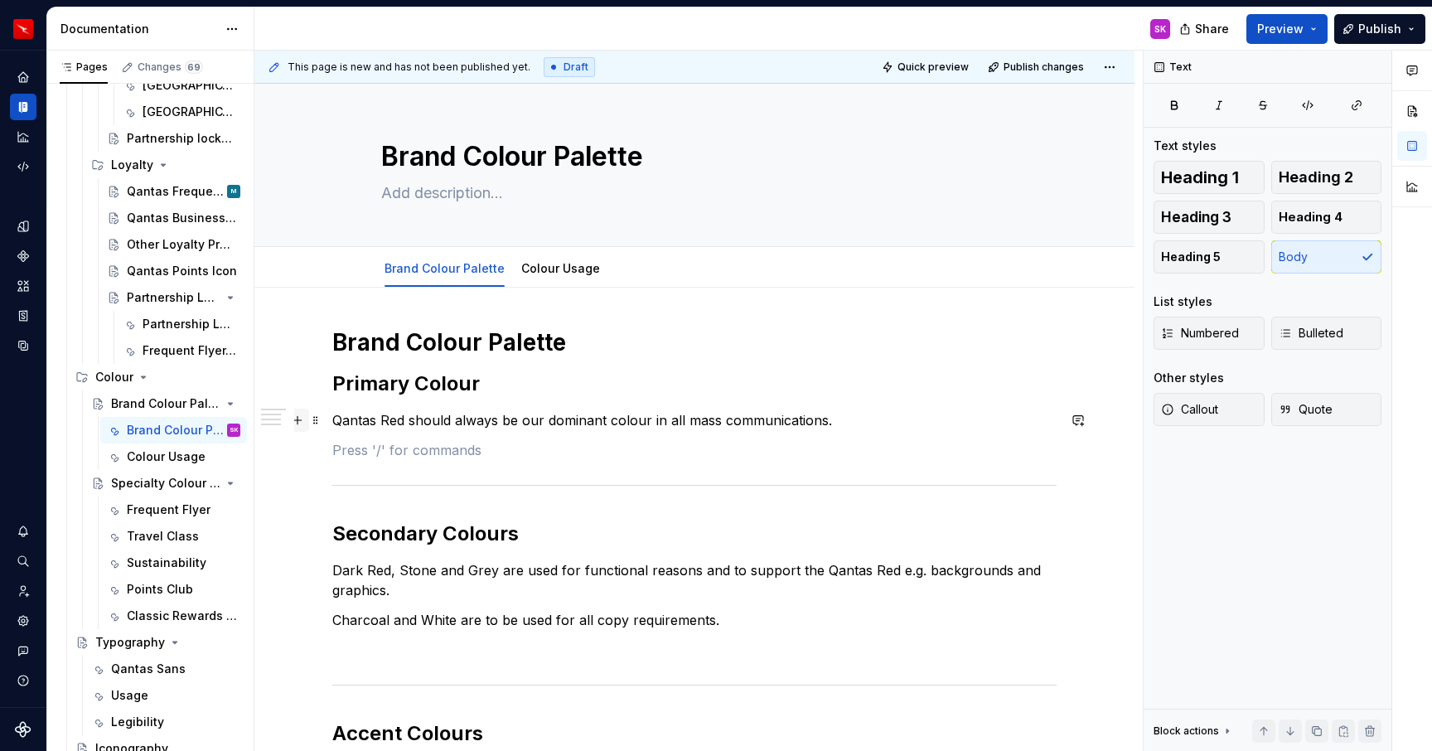
click at [306, 422] on button "button" at bounding box center [297, 420] width 23 height 23
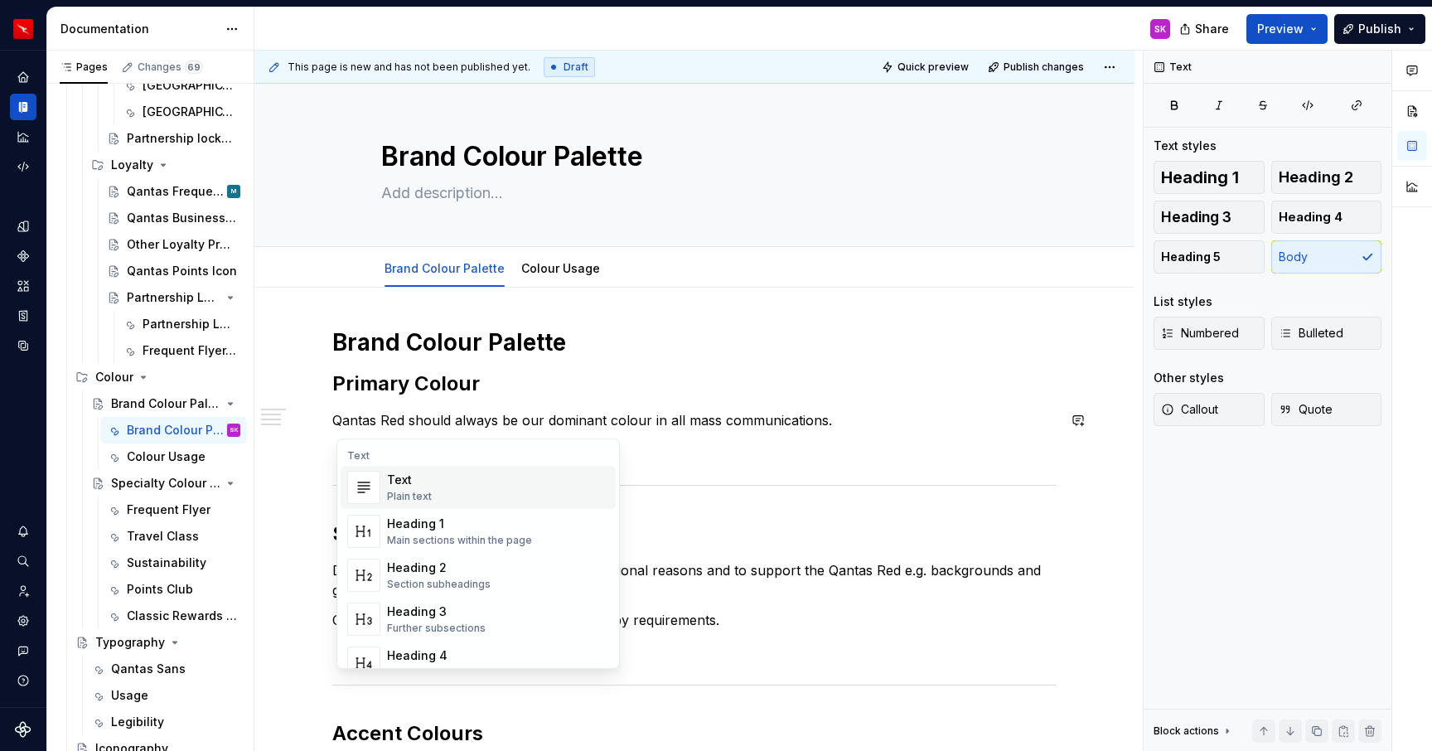
click at [739, 557] on div "Brand Colour Palette Primary Colour Qantas Red should always be our dominant co…" at bounding box center [694, 608] width 724 height 562
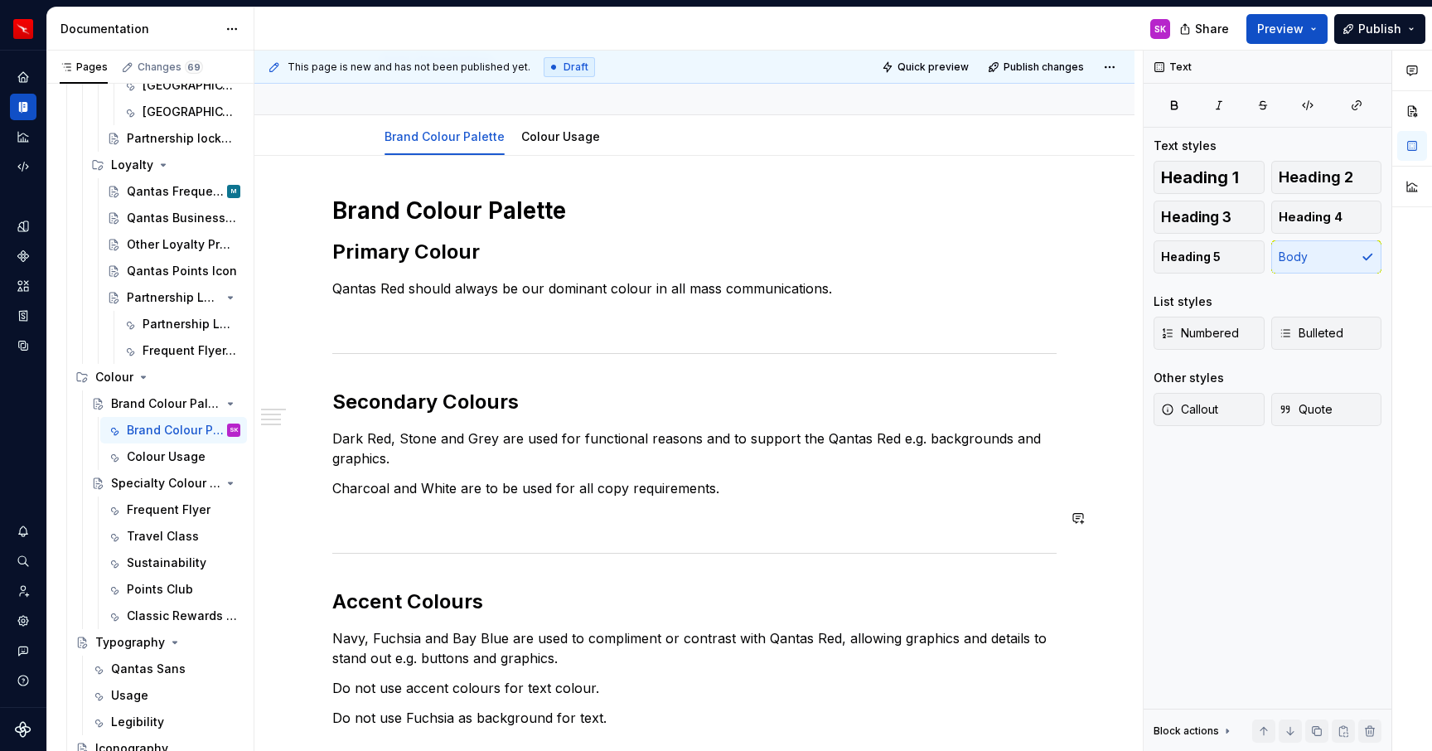
scroll to position [152, 0]
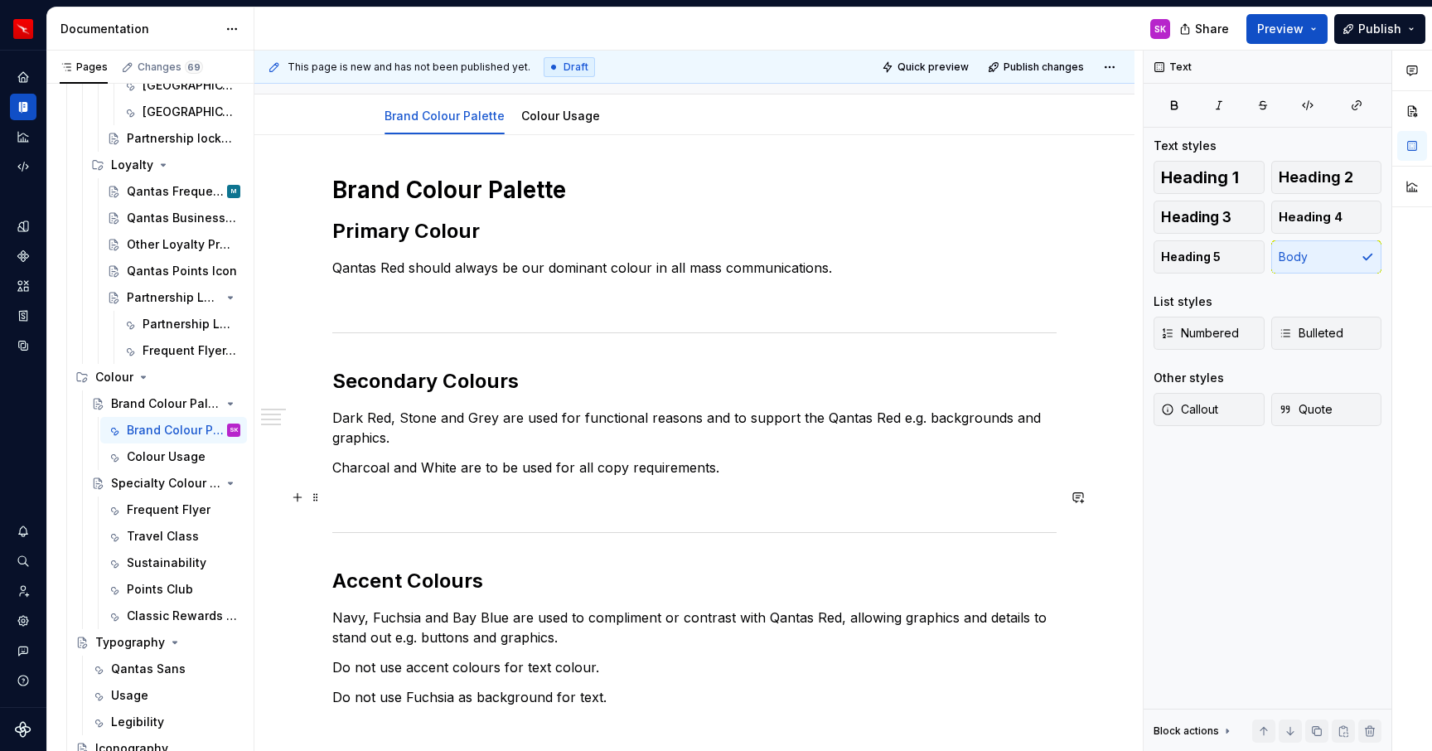
click at [501, 499] on p at bounding box center [694, 497] width 724 height 20
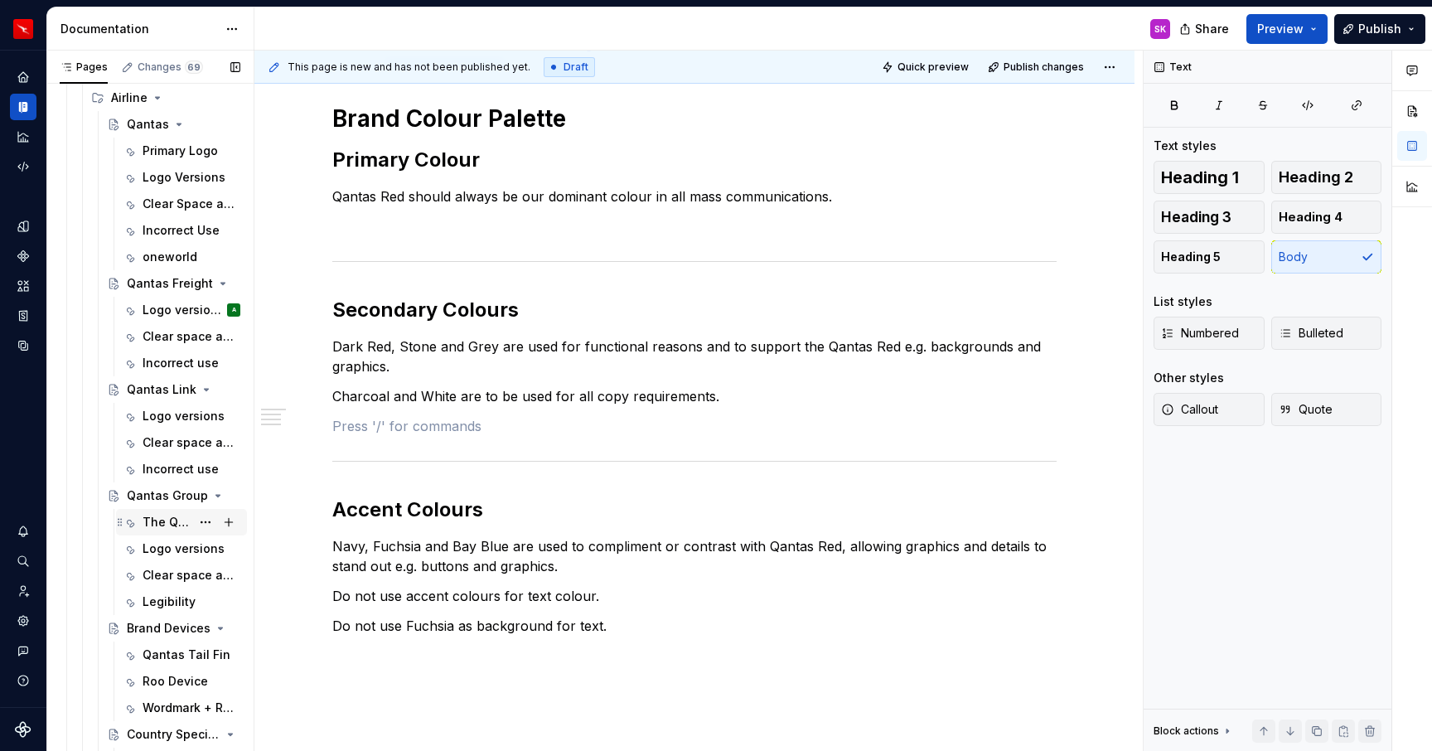
scroll to position [0, 0]
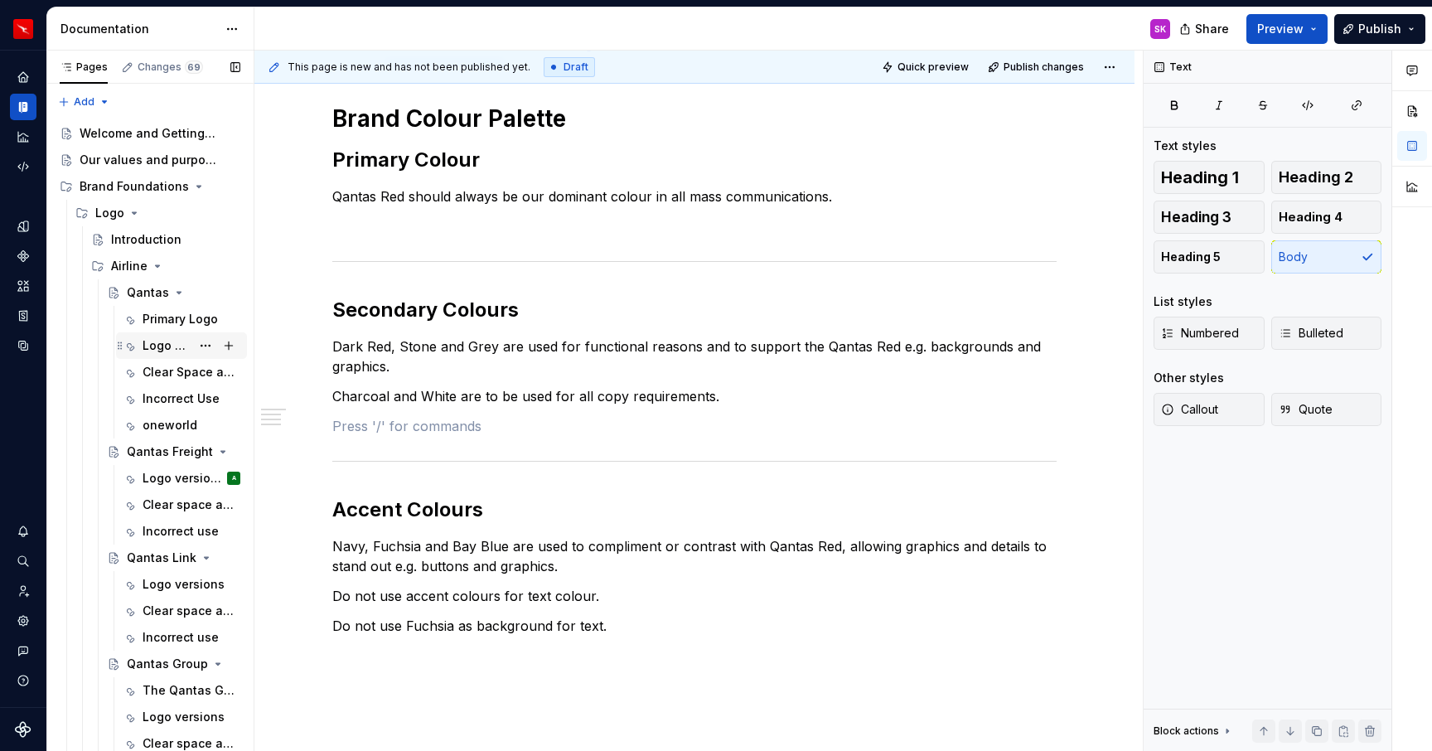
click at [164, 341] on div "Logo Versions" at bounding box center [167, 345] width 48 height 17
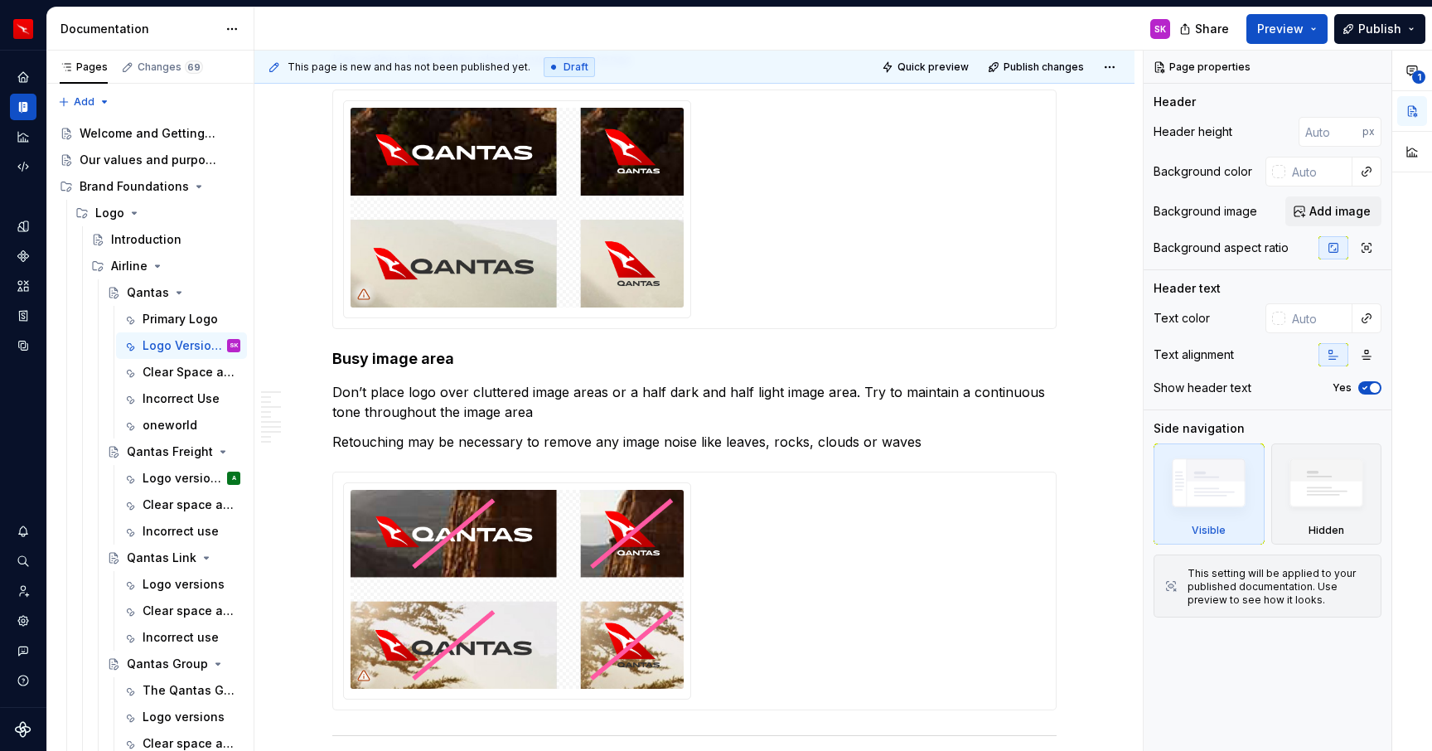
scroll to position [2733, 0]
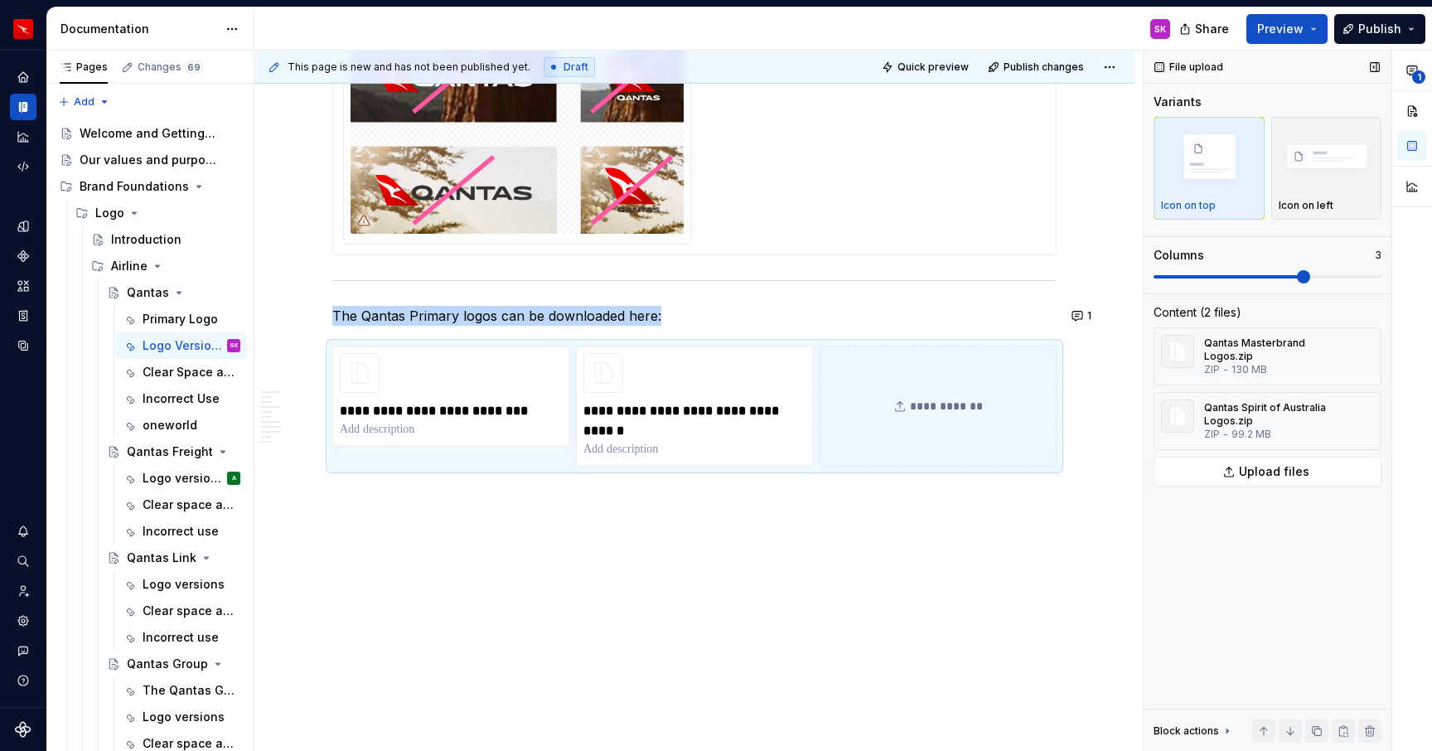
scroll to position [2587, 0]
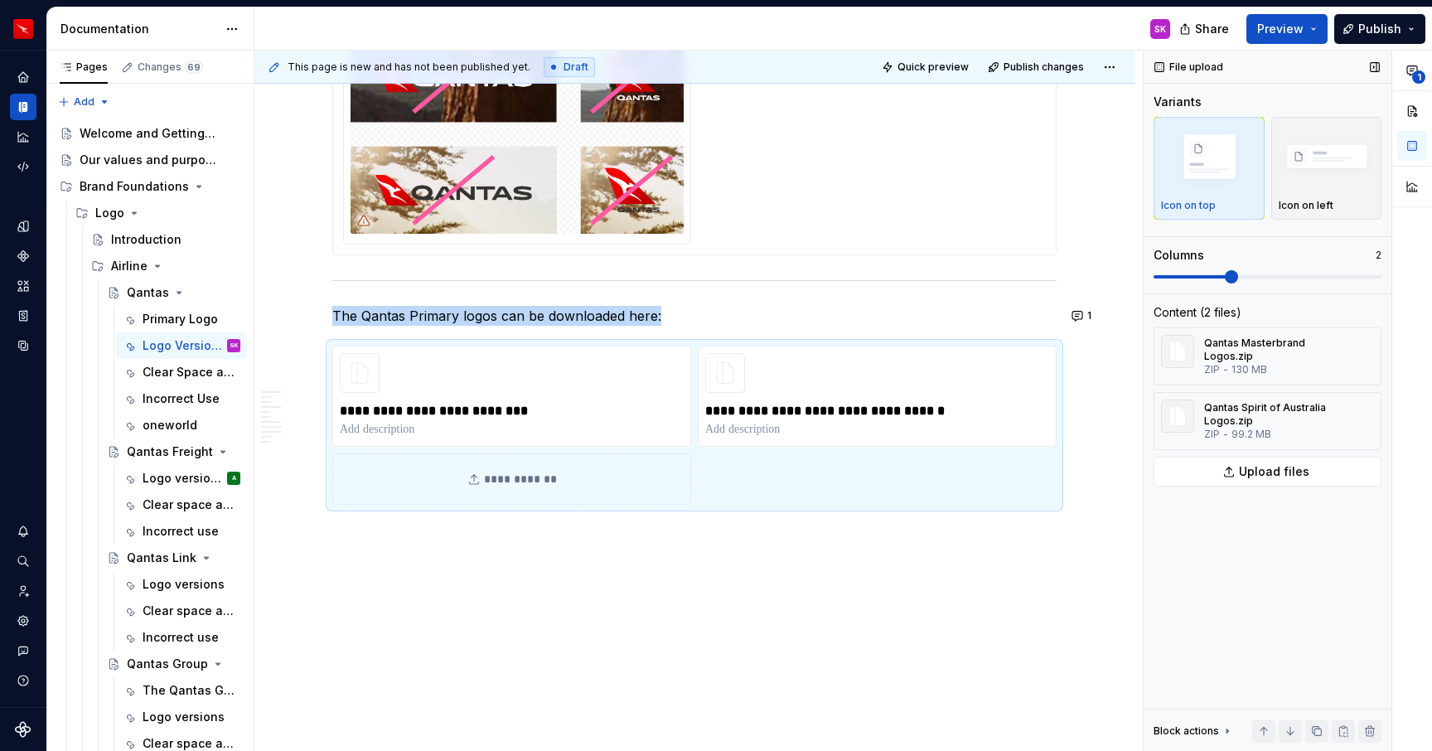
click at [1238, 270] on span at bounding box center [1231, 276] width 13 height 13
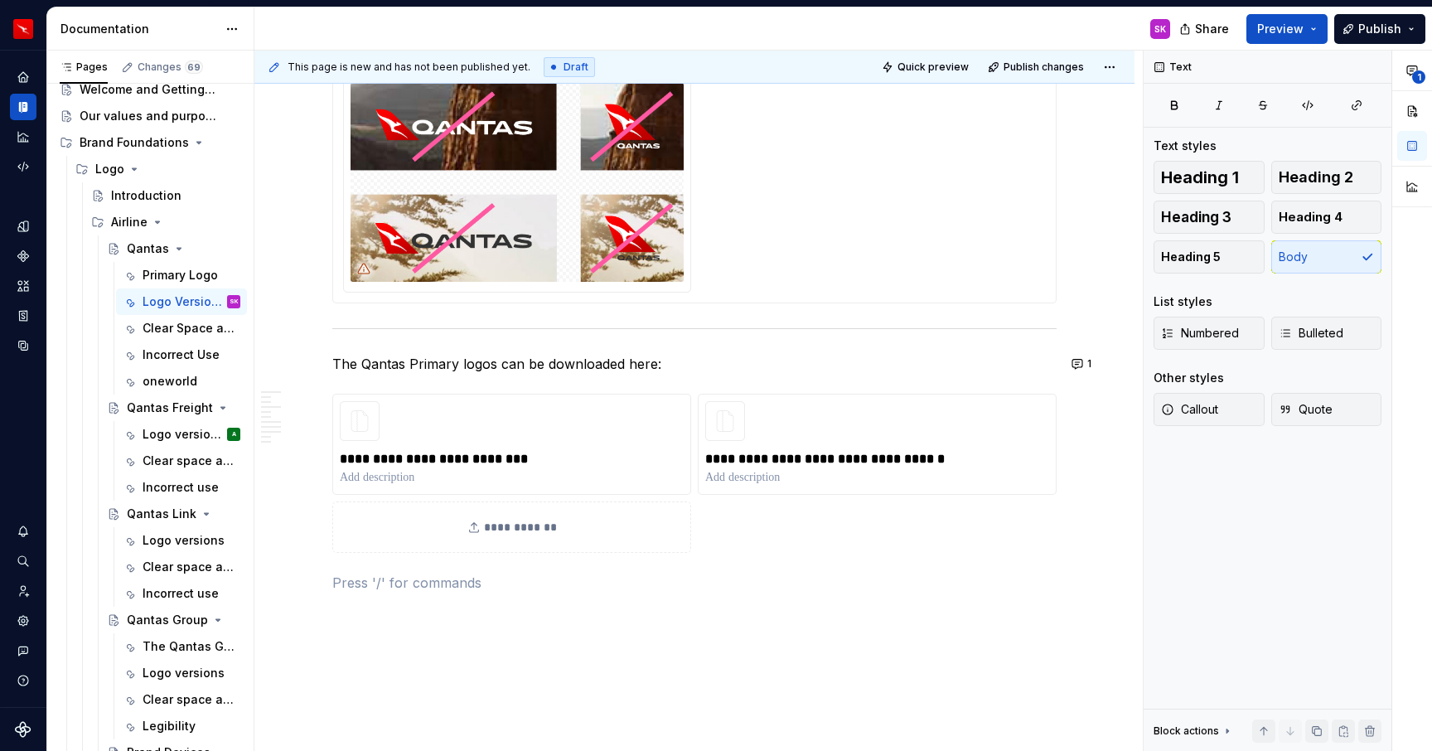
scroll to position [31, 0]
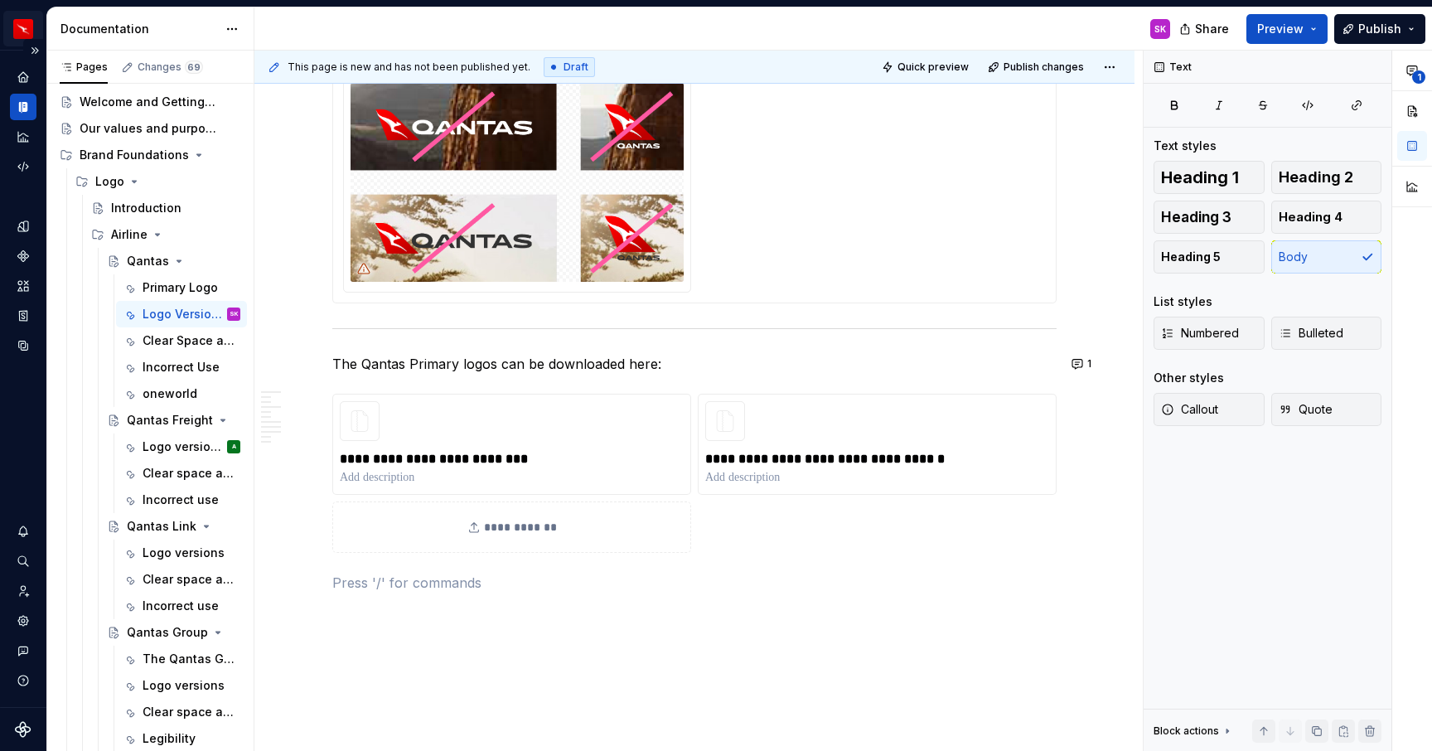
click at [28, 34] on html "Brand SK Design system data Documentation SK Share Preview Publish Pages Change…" at bounding box center [716, 375] width 1432 height 751
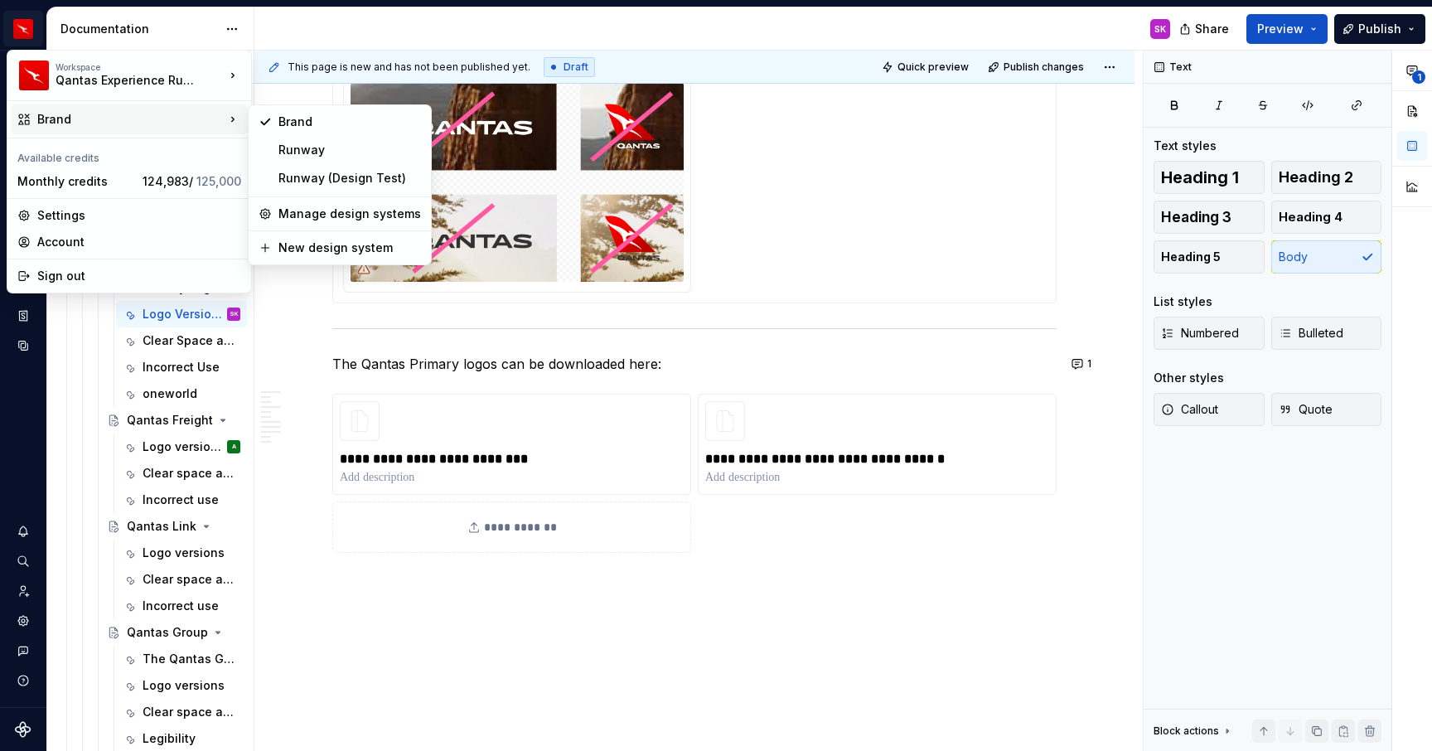
click at [57, 116] on div "Brand" at bounding box center [130, 119] width 187 height 17
click at [299, 149] on div "Runway" at bounding box center [349, 150] width 143 height 17
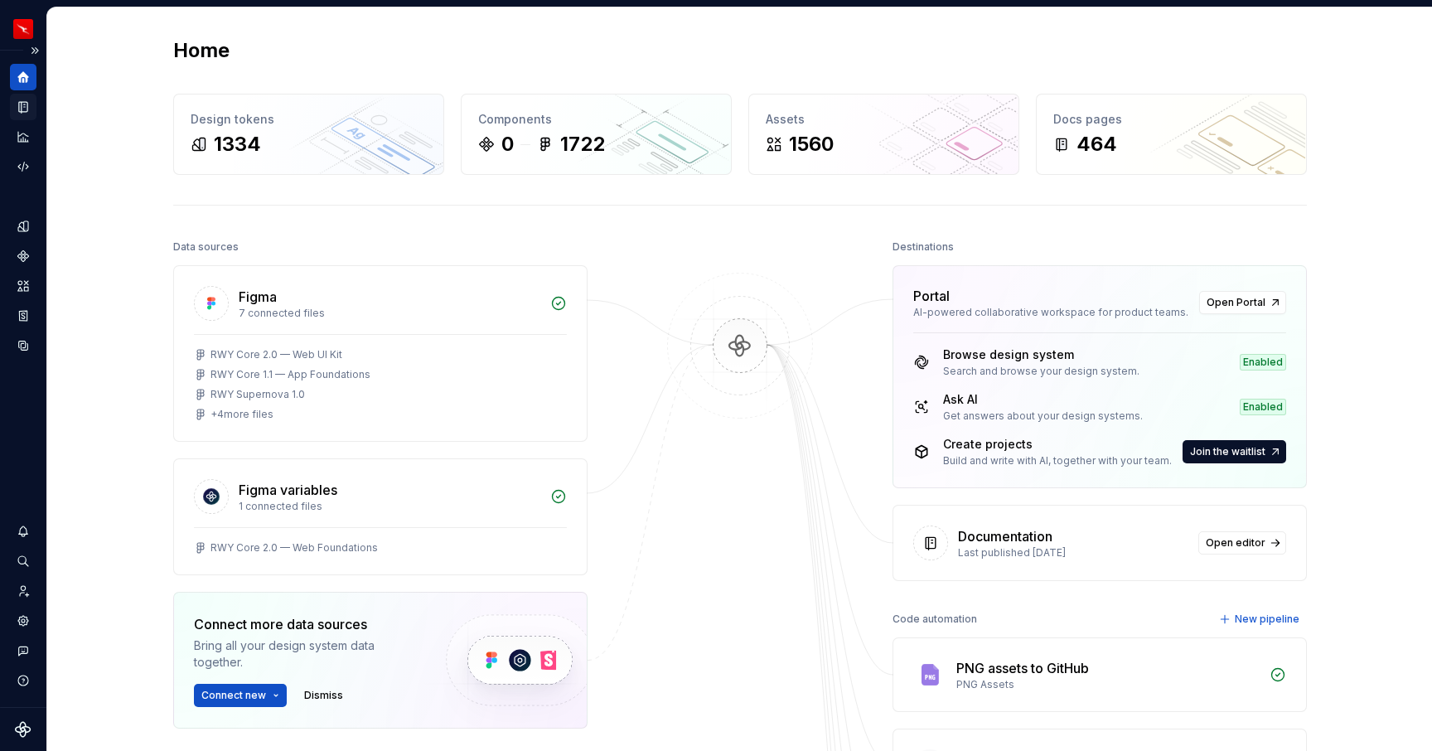
click at [29, 105] on icon "Documentation" at bounding box center [23, 106] width 15 height 15
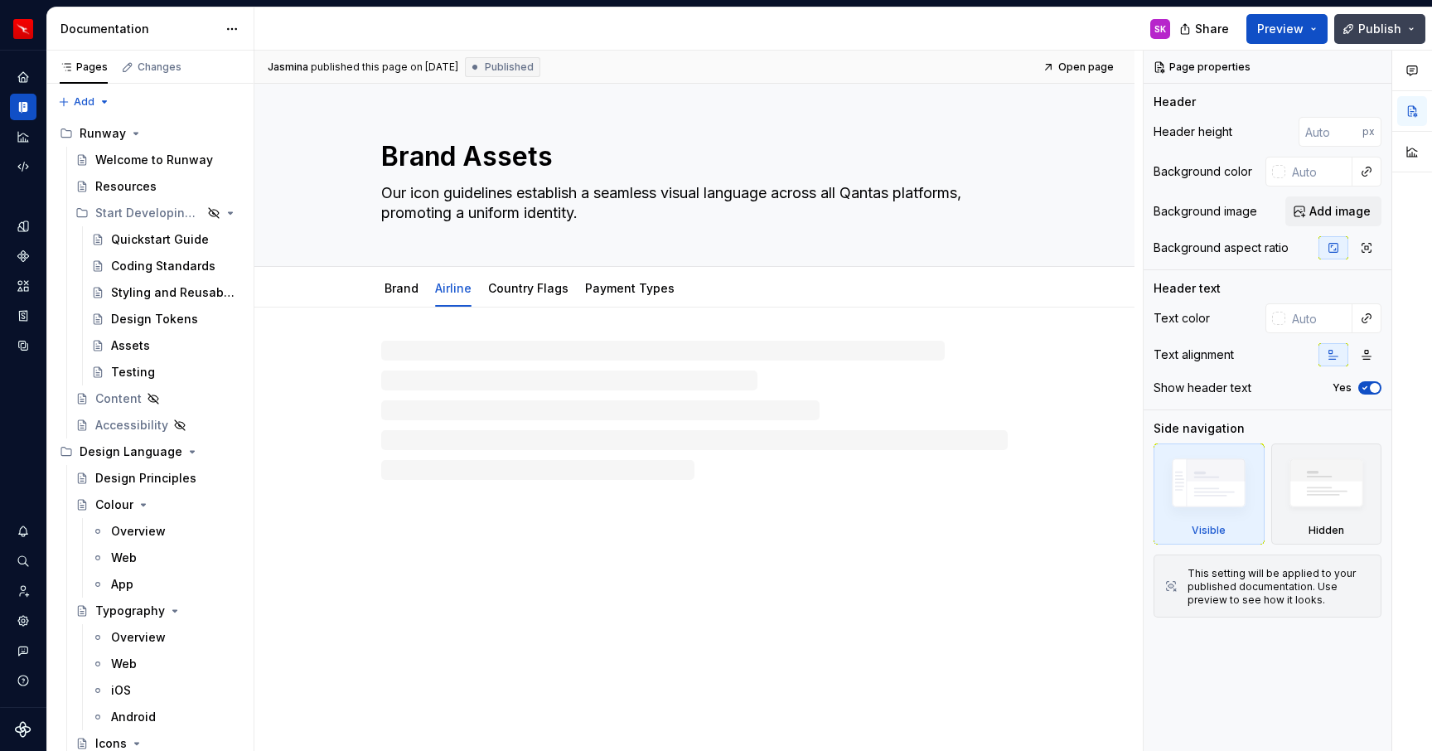
click at [1371, 32] on span "Publish" at bounding box center [1379, 29] width 43 height 17
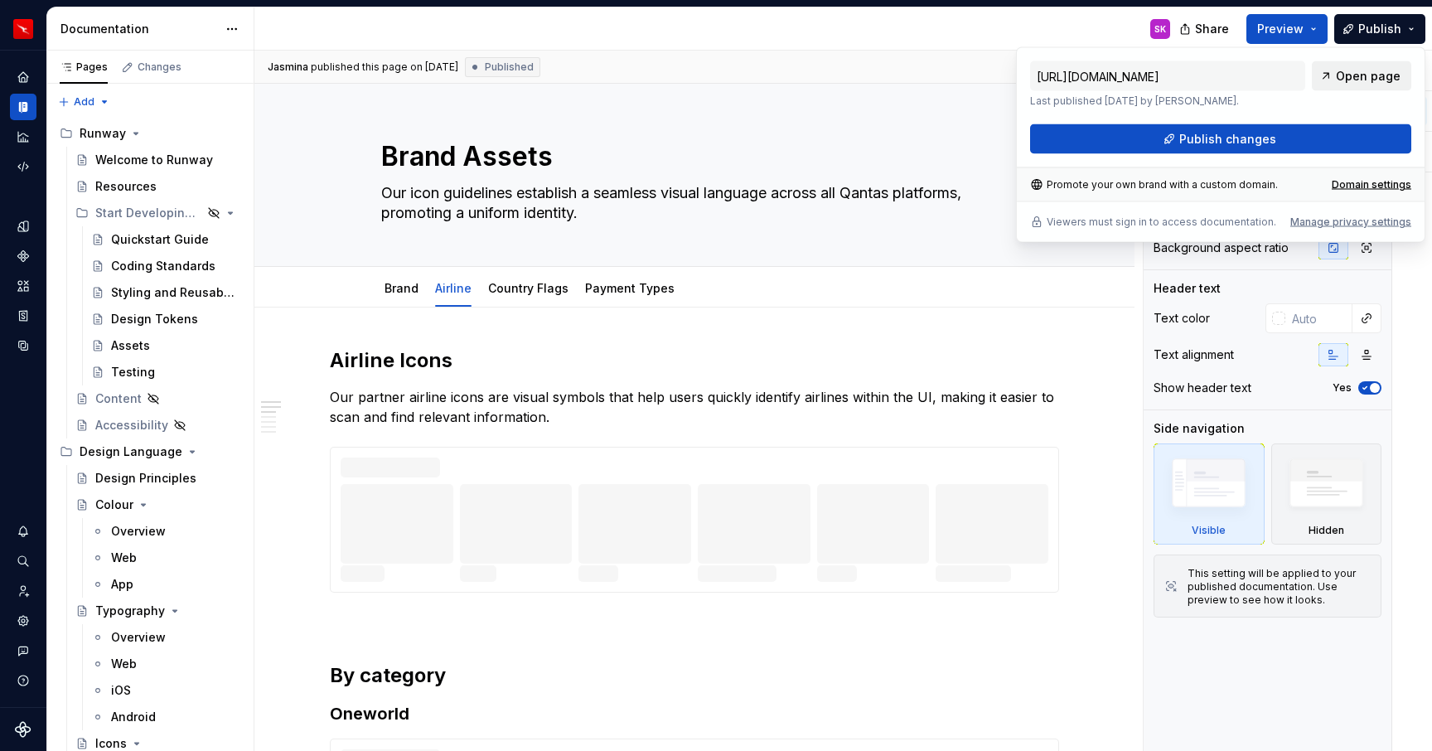
click at [1363, 80] on span "Open page" at bounding box center [1368, 76] width 65 height 17
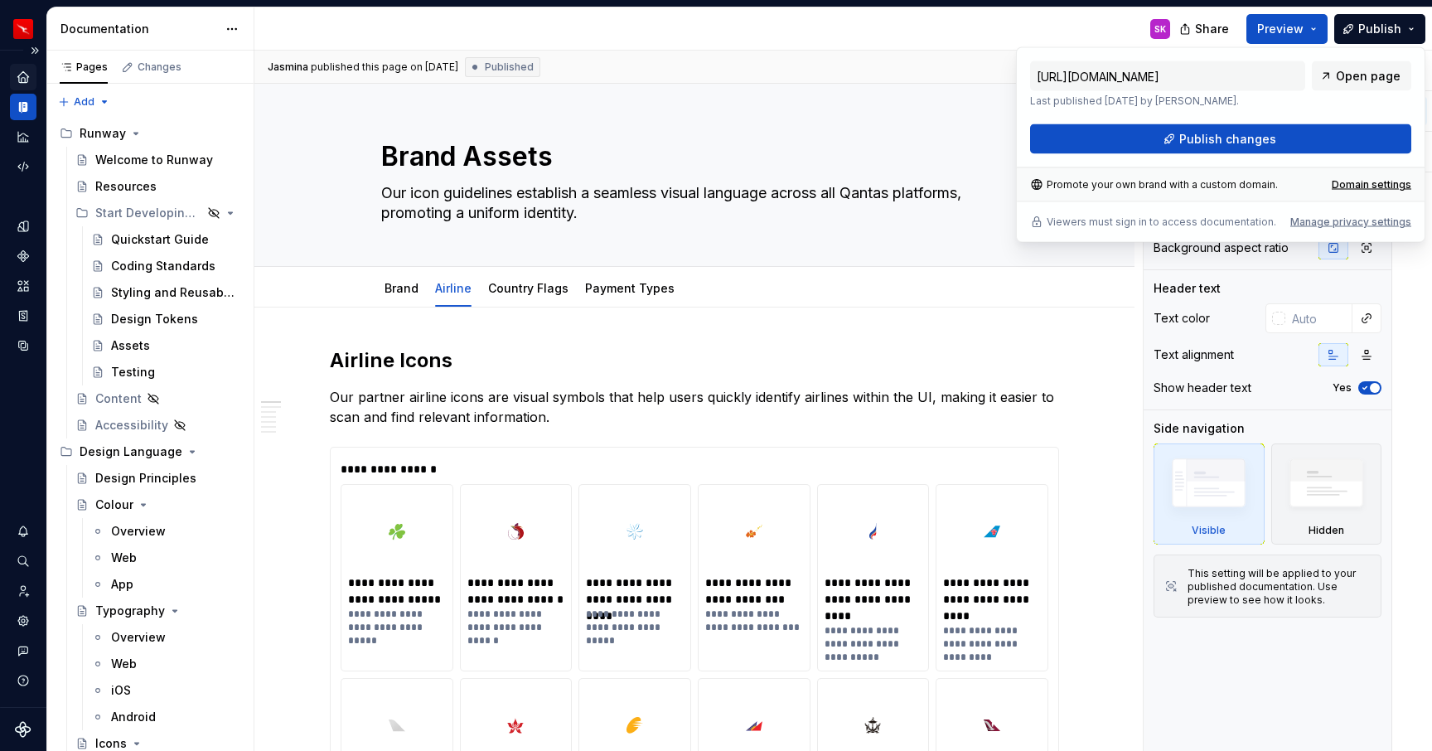
click at [24, 69] on div "Home" at bounding box center [23, 77] width 27 height 27
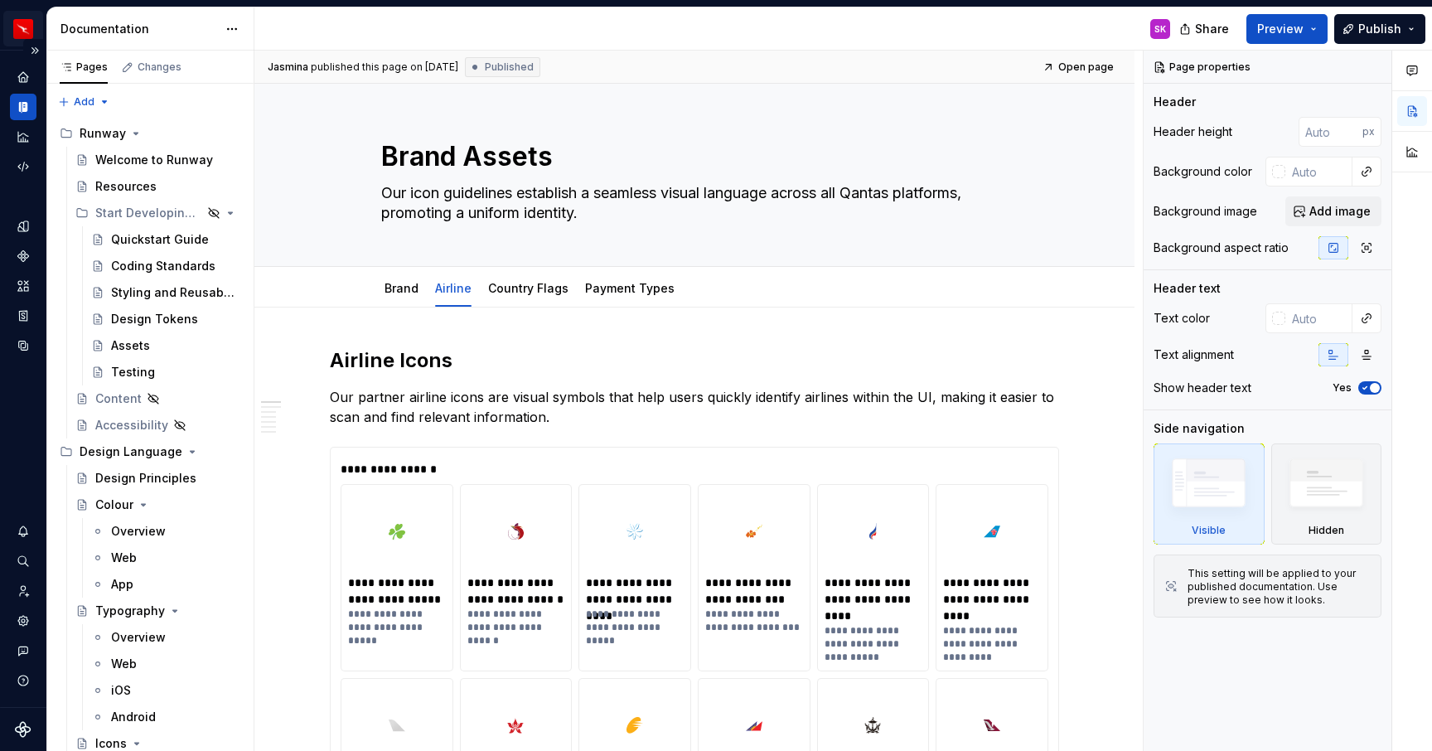
click at [26, 22] on html "Runway SK Design system data Documentation SK Share Preview Publish Pages Chang…" at bounding box center [716, 375] width 1432 height 751
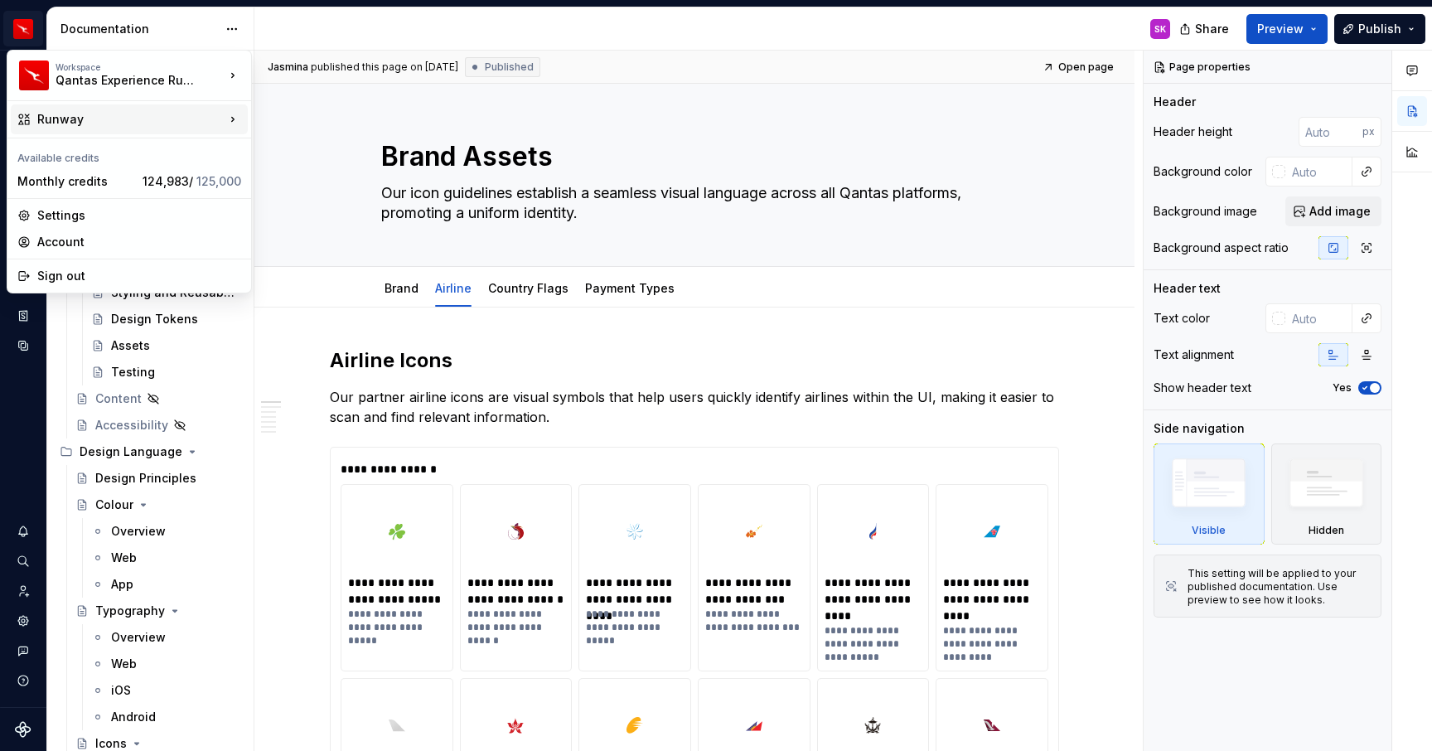
click at [73, 128] on div "Runway" at bounding box center [129, 119] width 237 height 30
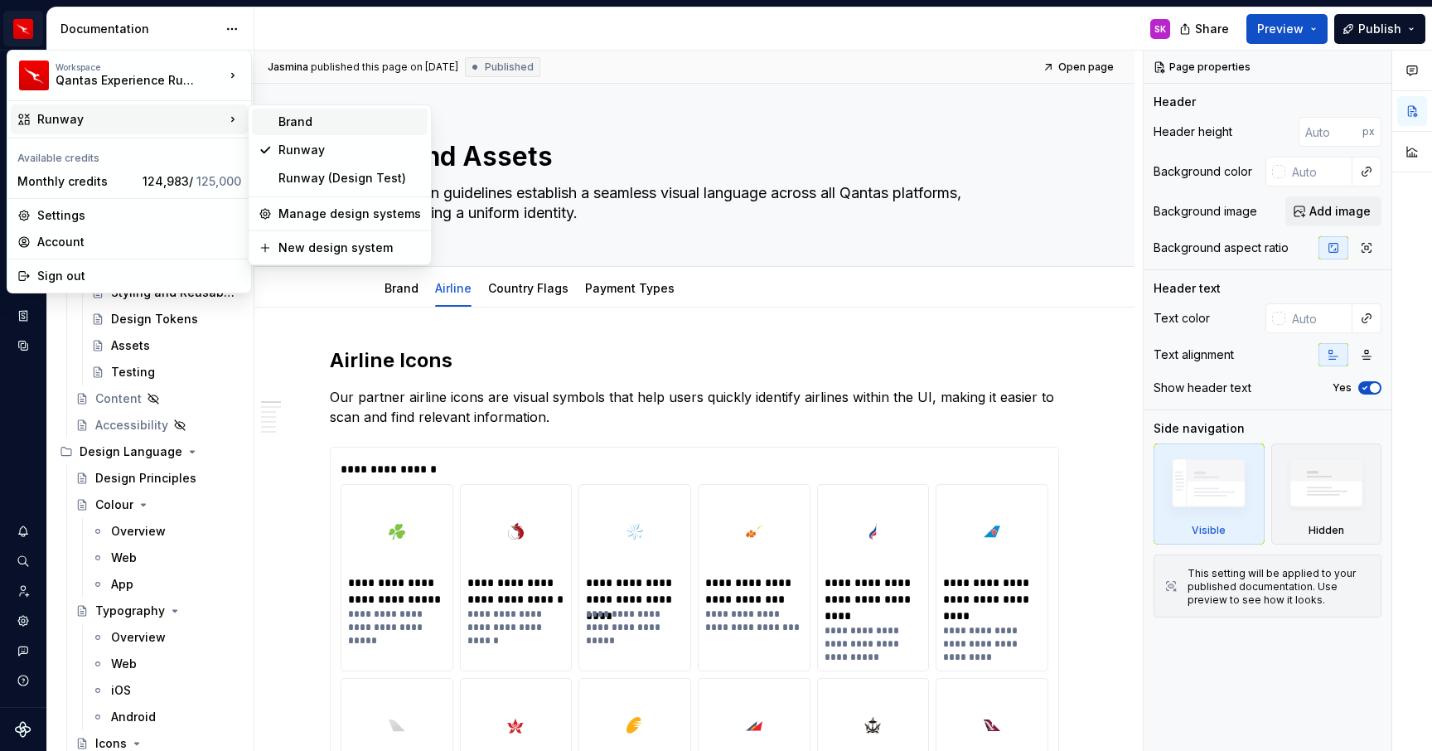
click at [303, 120] on div "Brand" at bounding box center [349, 122] width 143 height 17
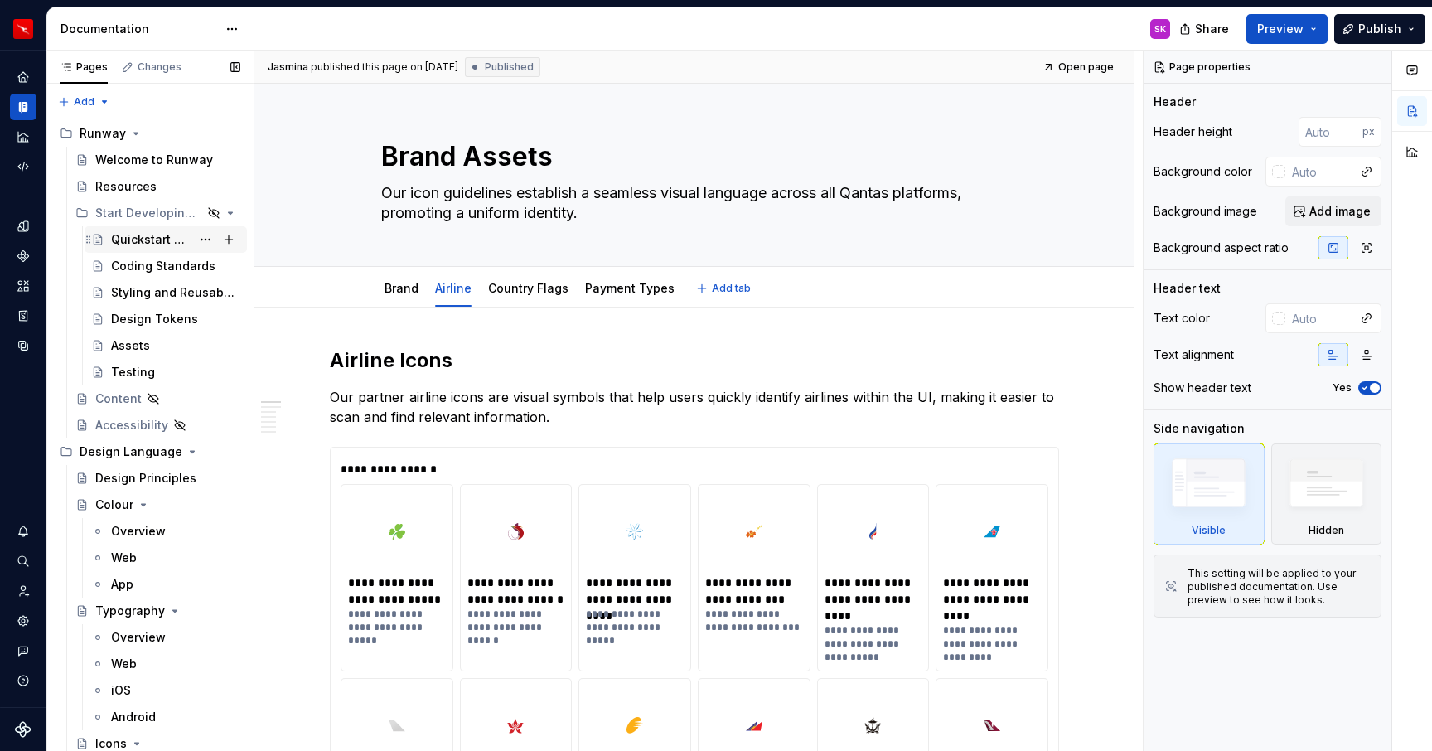
type textarea "*"
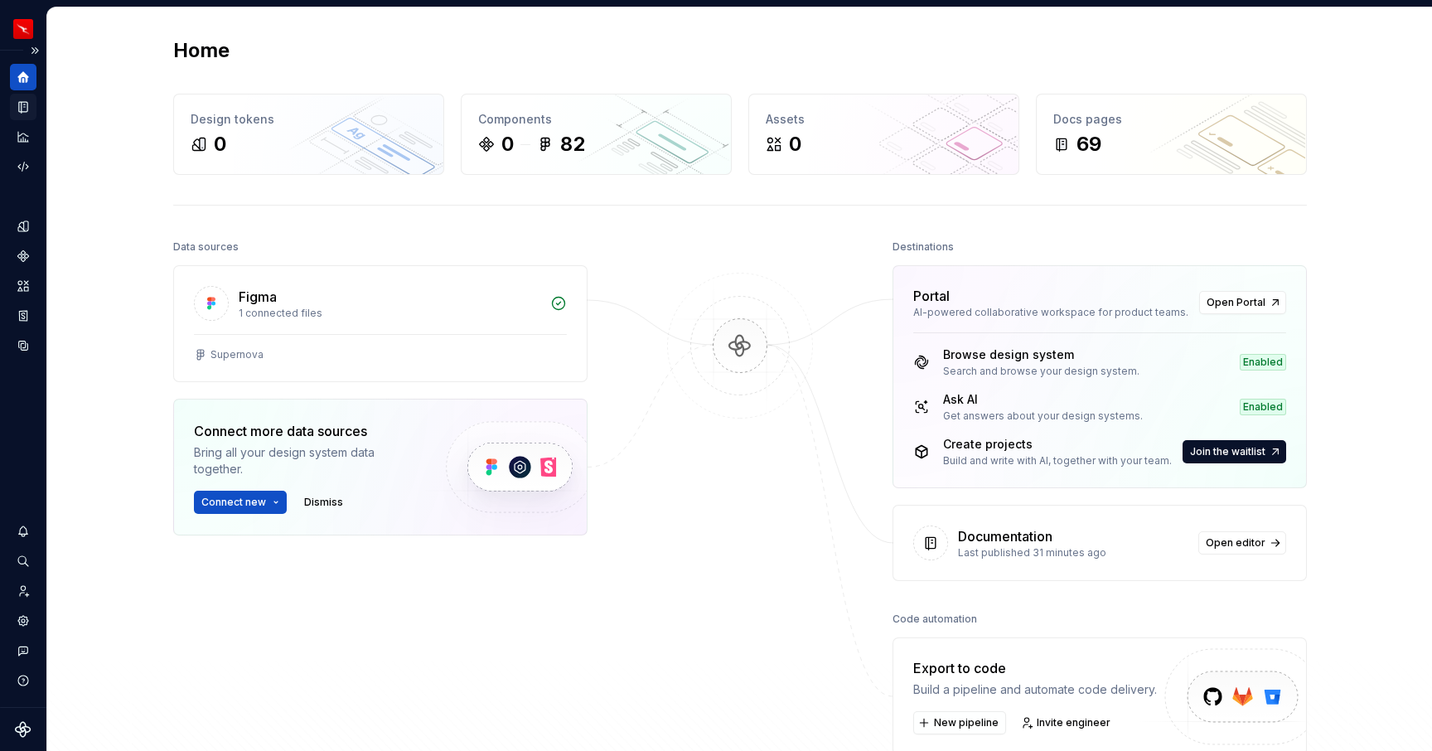
click at [27, 109] on icon "Documentation" at bounding box center [25, 107] width 7 height 9
click at [24, 109] on icon "Documentation" at bounding box center [25, 107] width 7 height 9
click at [30, 50] on button "Expand sidebar" at bounding box center [34, 50] width 23 height 23
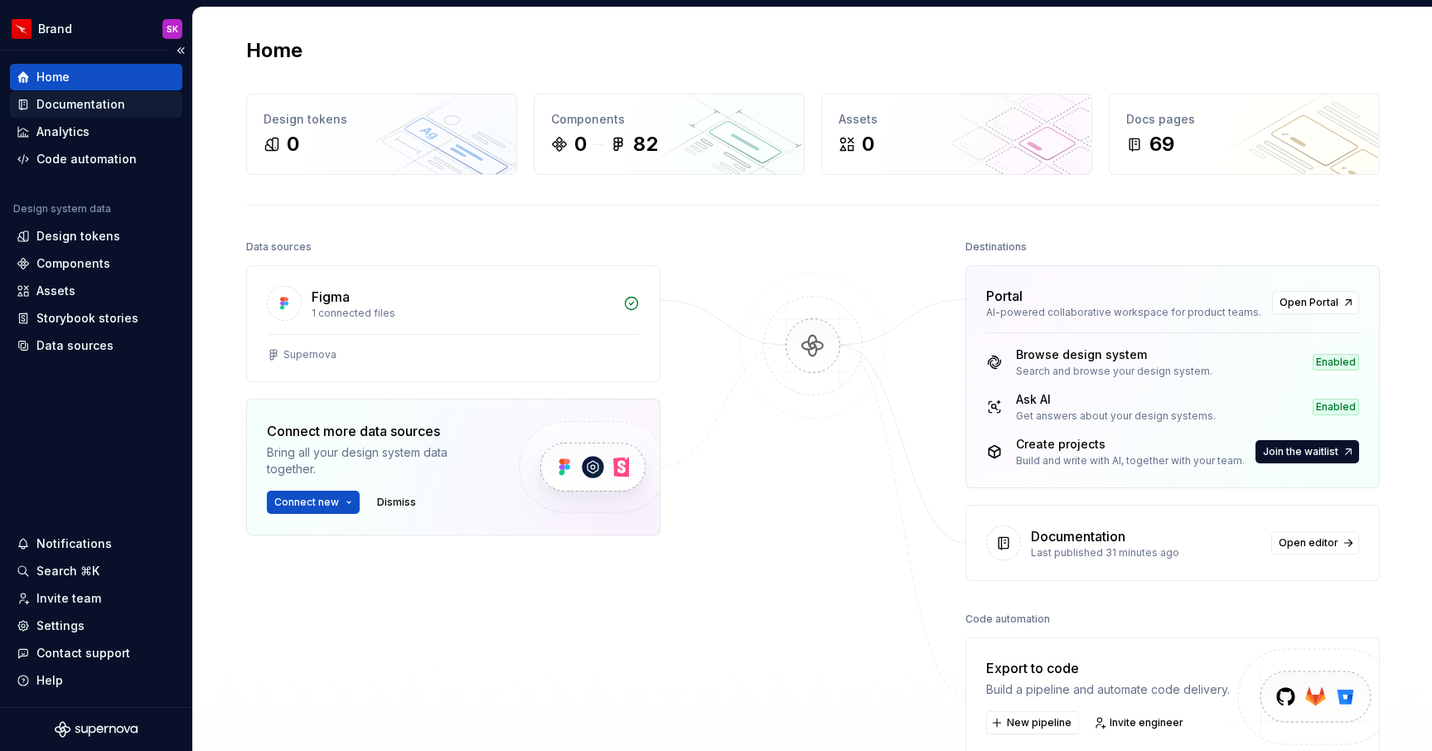
click at [66, 102] on div "Documentation" at bounding box center [80, 104] width 89 height 17
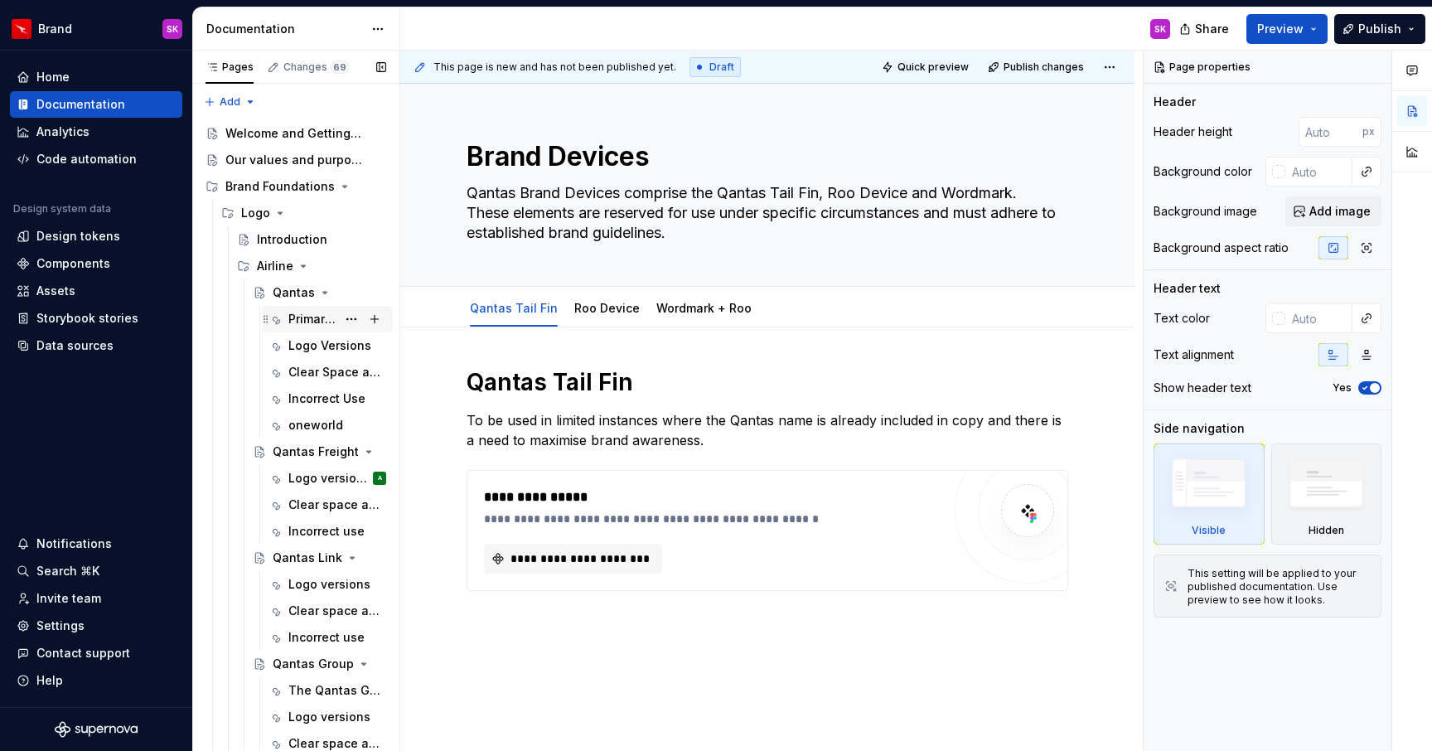
click at [307, 322] on div "Primary Logo" at bounding box center [312, 319] width 48 height 17
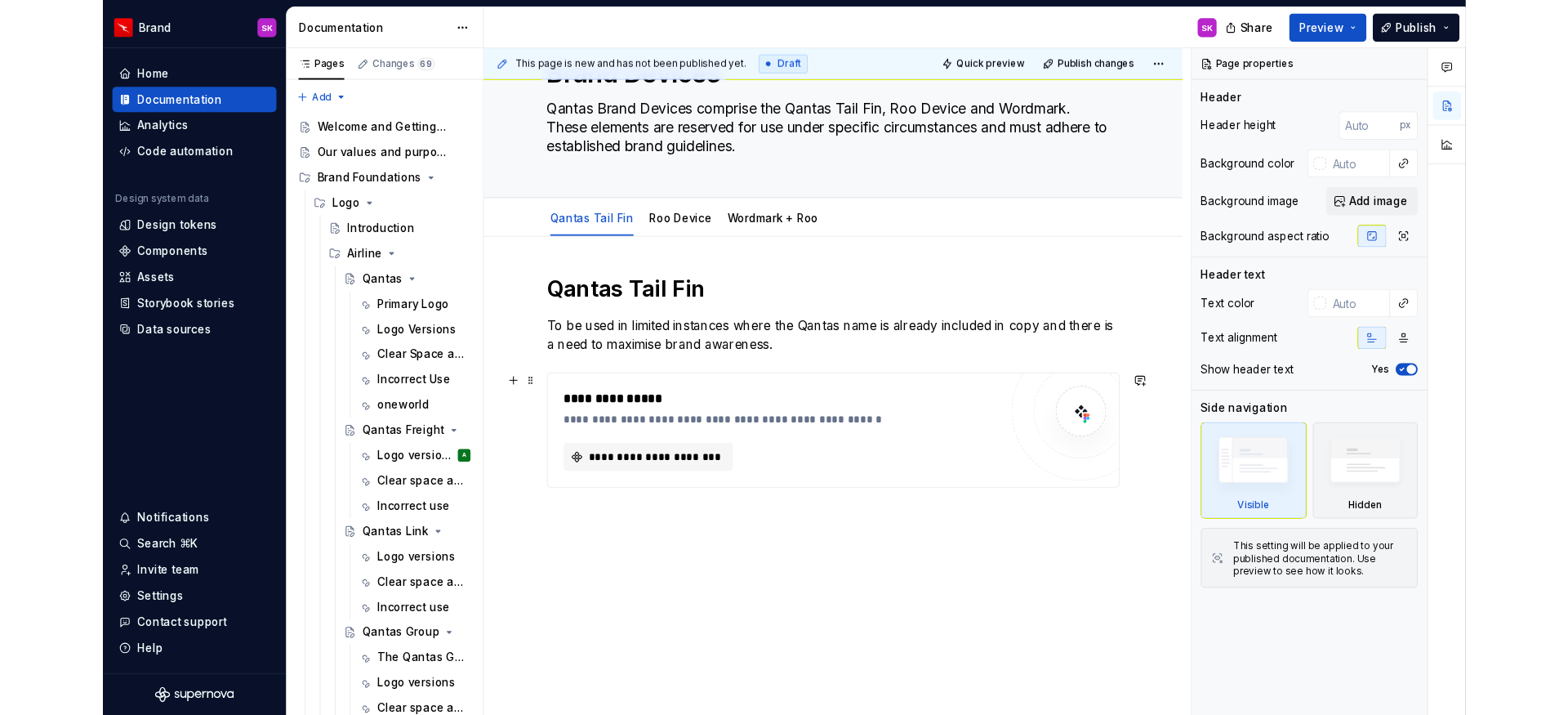
scroll to position [84, 0]
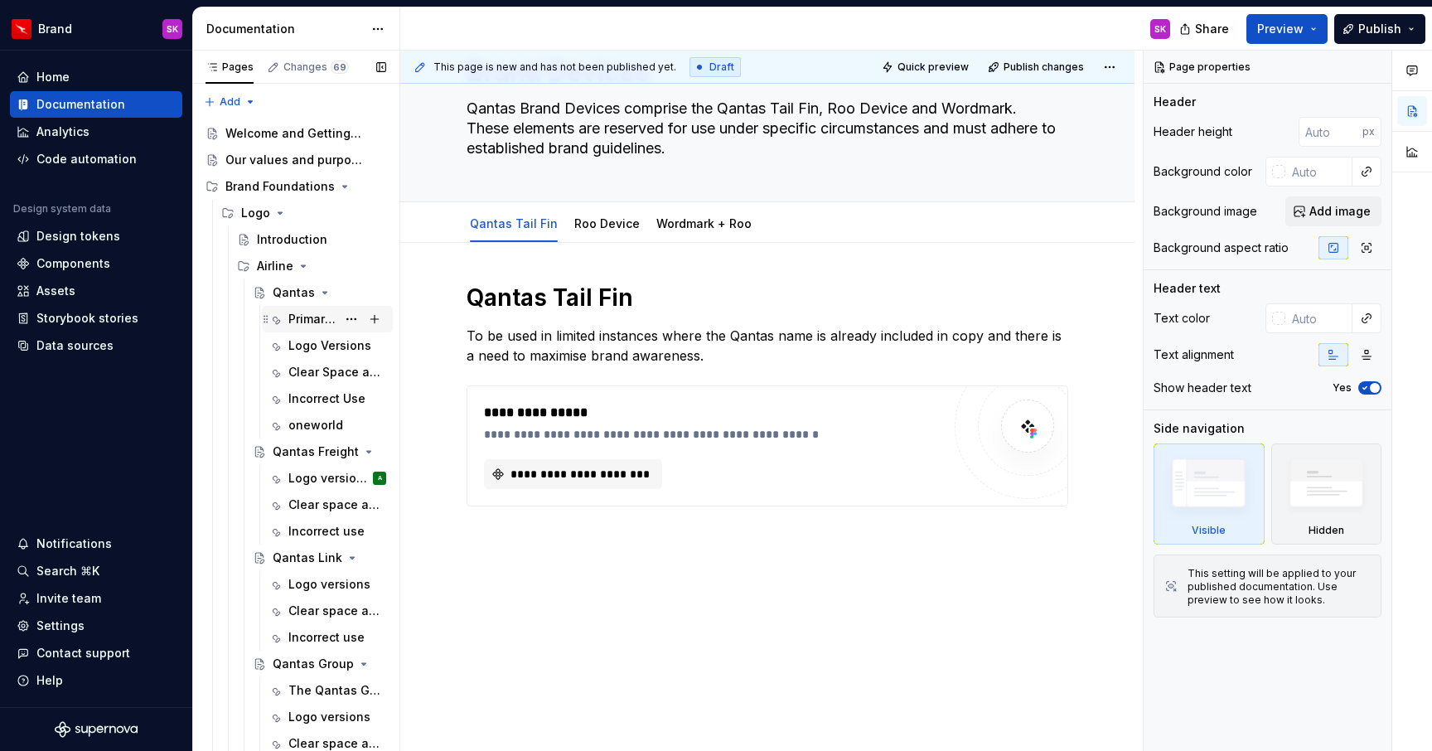
click at [328, 324] on div "Primary Logo" at bounding box center [312, 319] width 48 height 17
click at [318, 322] on div "Primary Logo" at bounding box center [312, 319] width 48 height 17
click at [288, 335] on div "Logo Versions" at bounding box center [337, 345] width 98 height 23
type textarea "*"
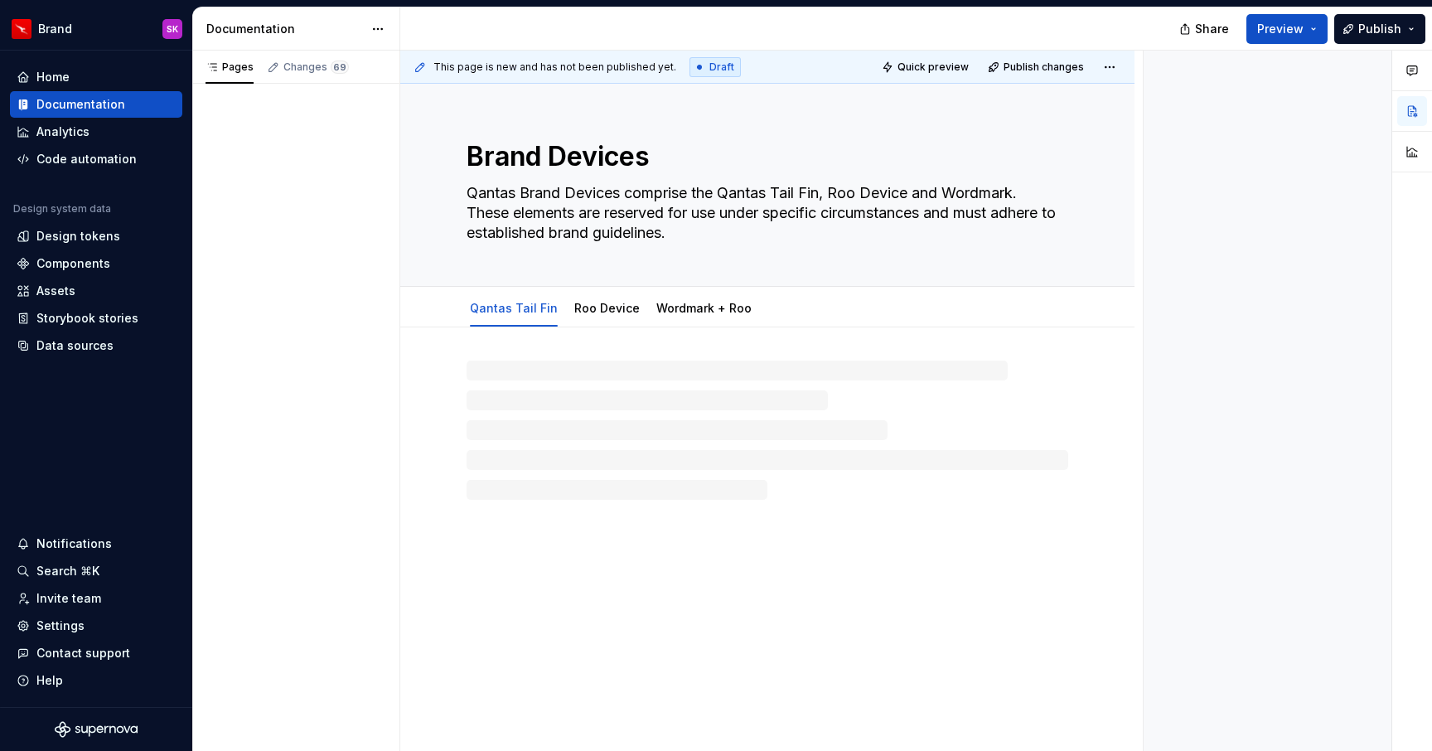
type textarea "*"
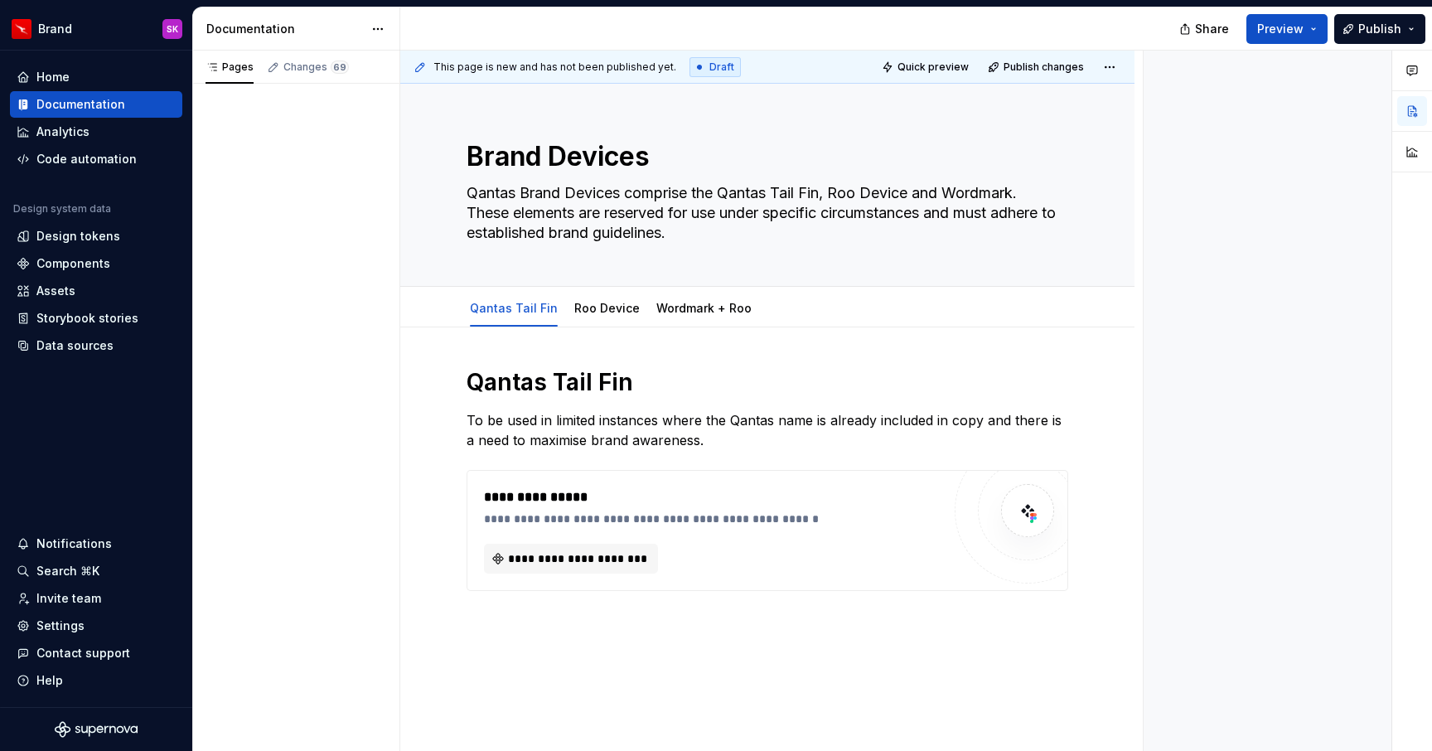
type textarea "*"
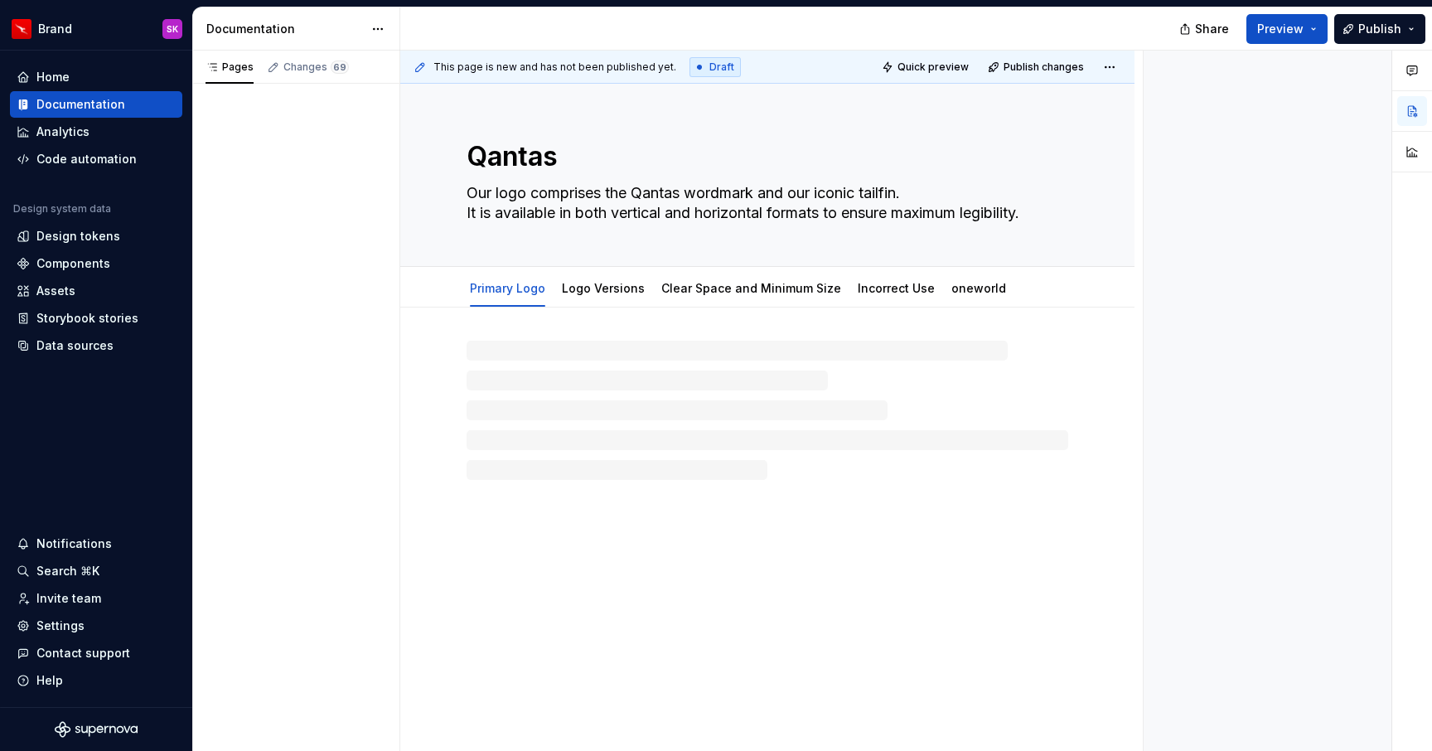
type textarea "*"
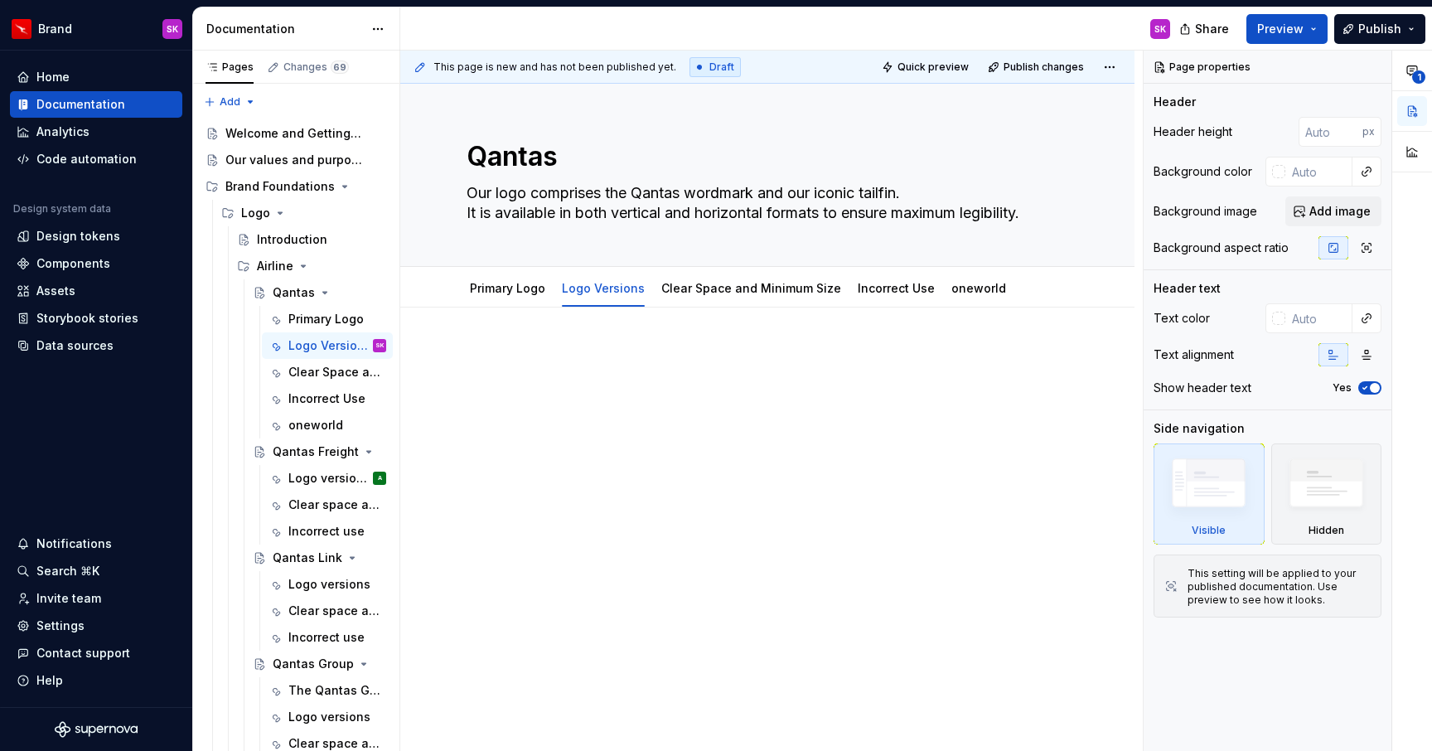
type textarea "*"
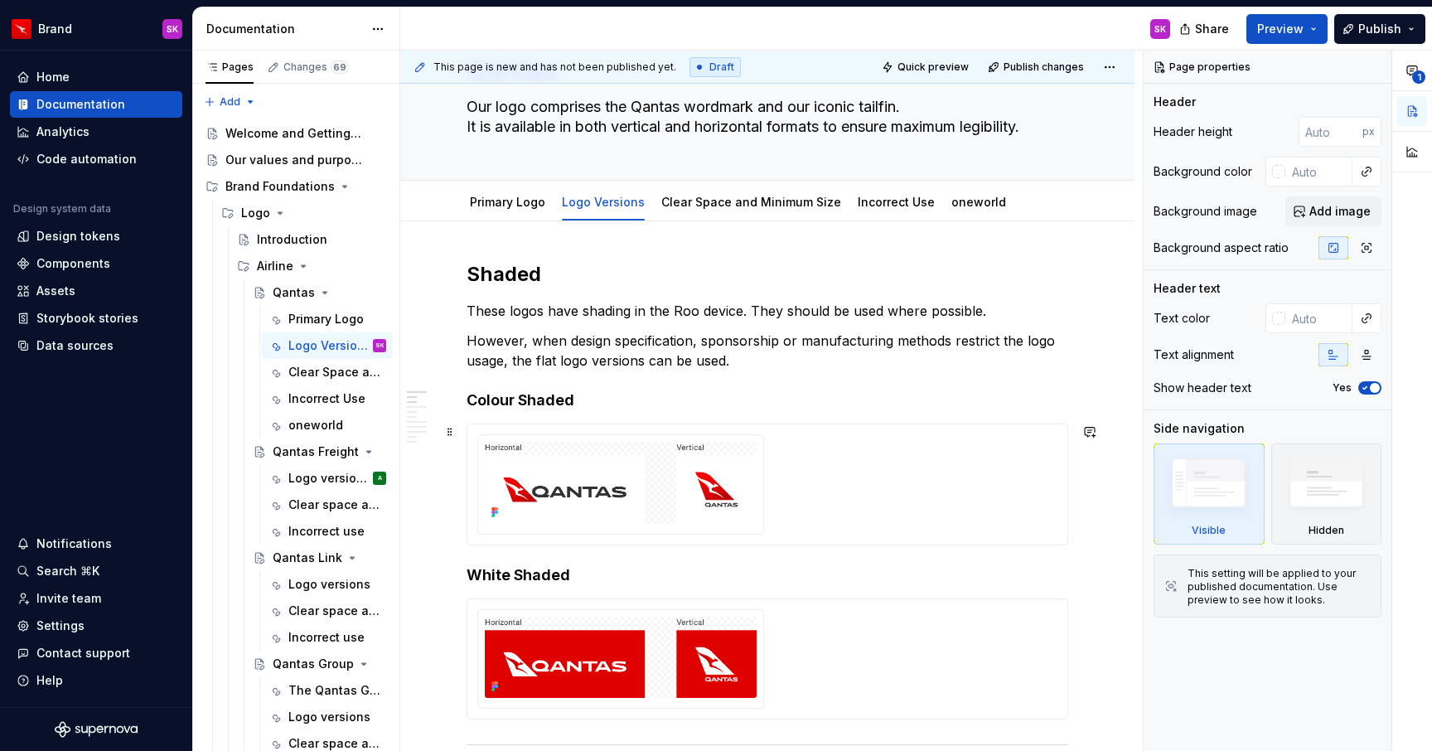
scroll to position [87, 0]
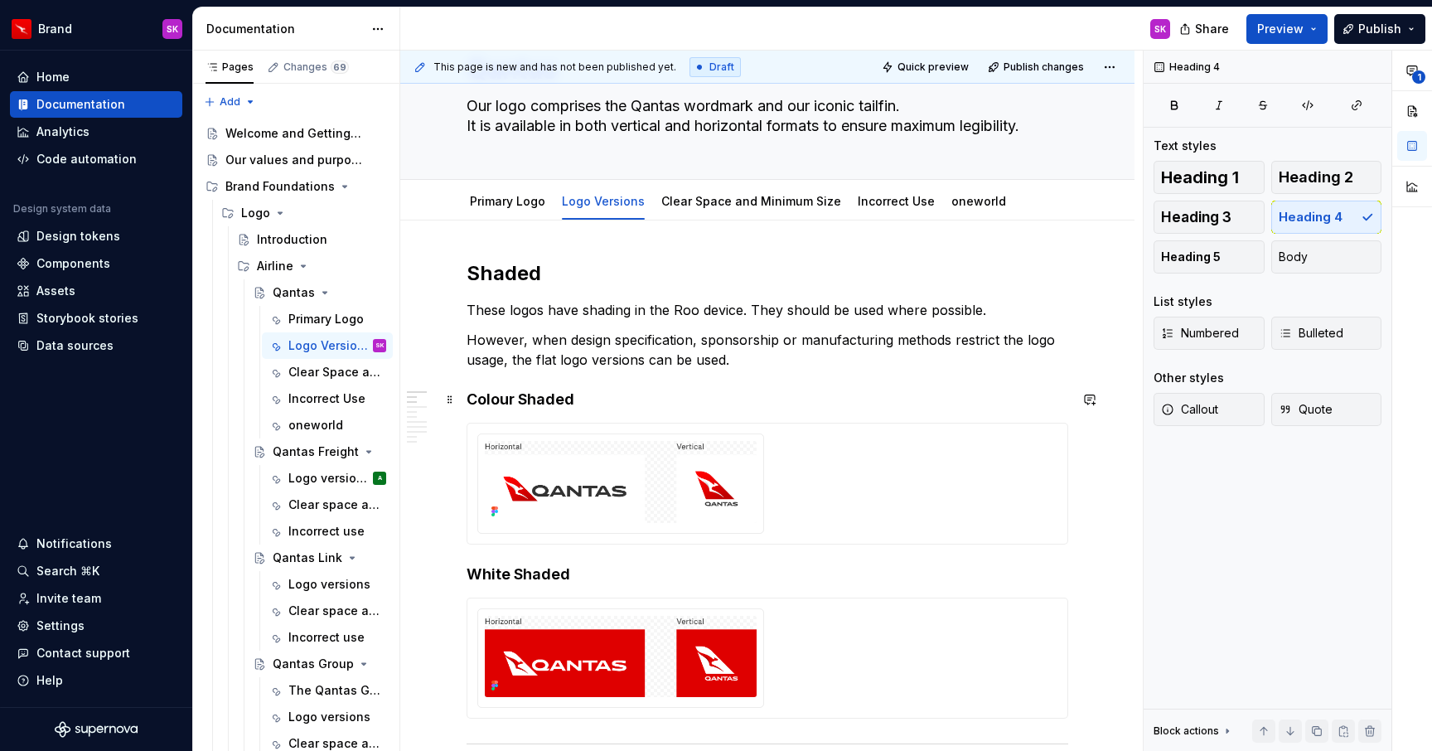
click at [484, 399] on h4 "Colour Shaded" at bounding box center [768, 400] width 602 height 20
click at [578, 398] on h4 "Colour Shaded" at bounding box center [768, 400] width 602 height 20
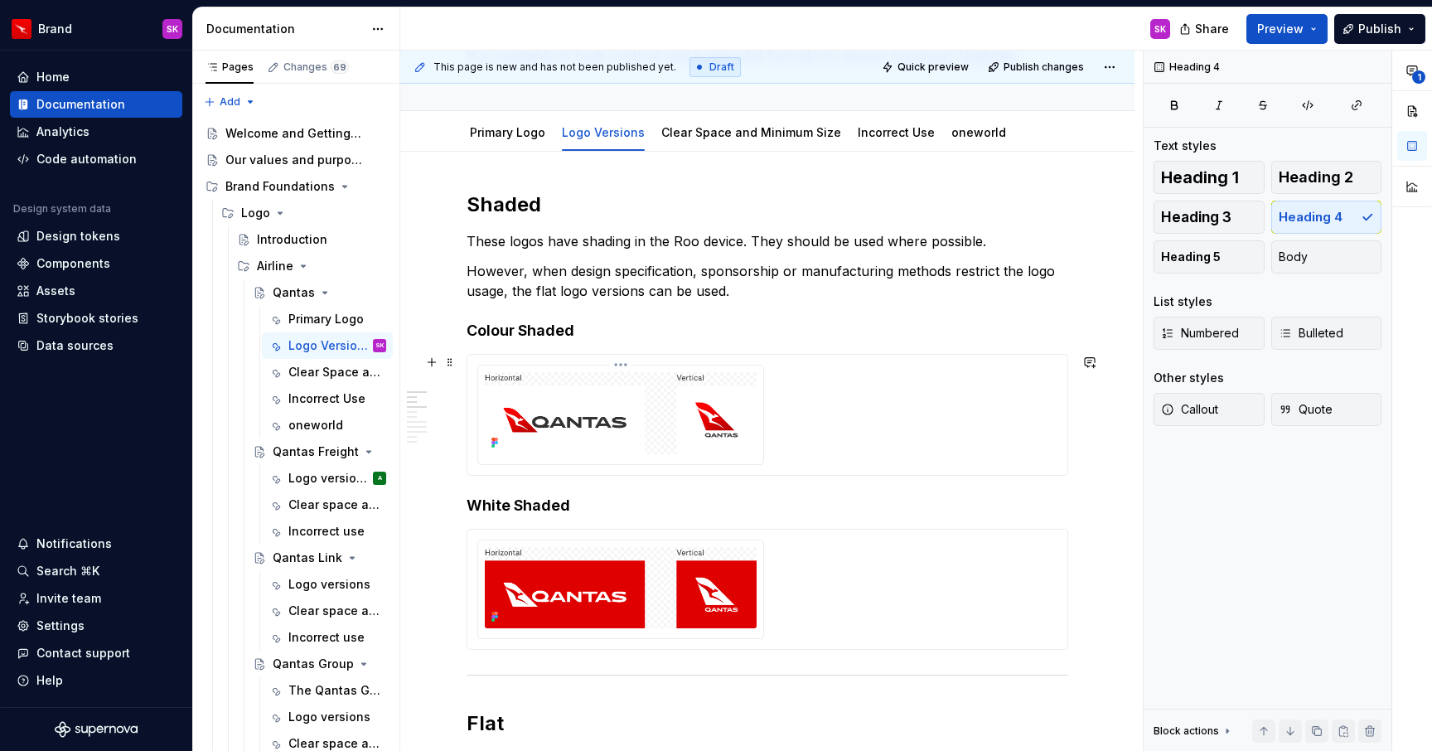
scroll to position [157, 0]
click at [433, 506] on button "button" at bounding box center [431, 505] width 23 height 23
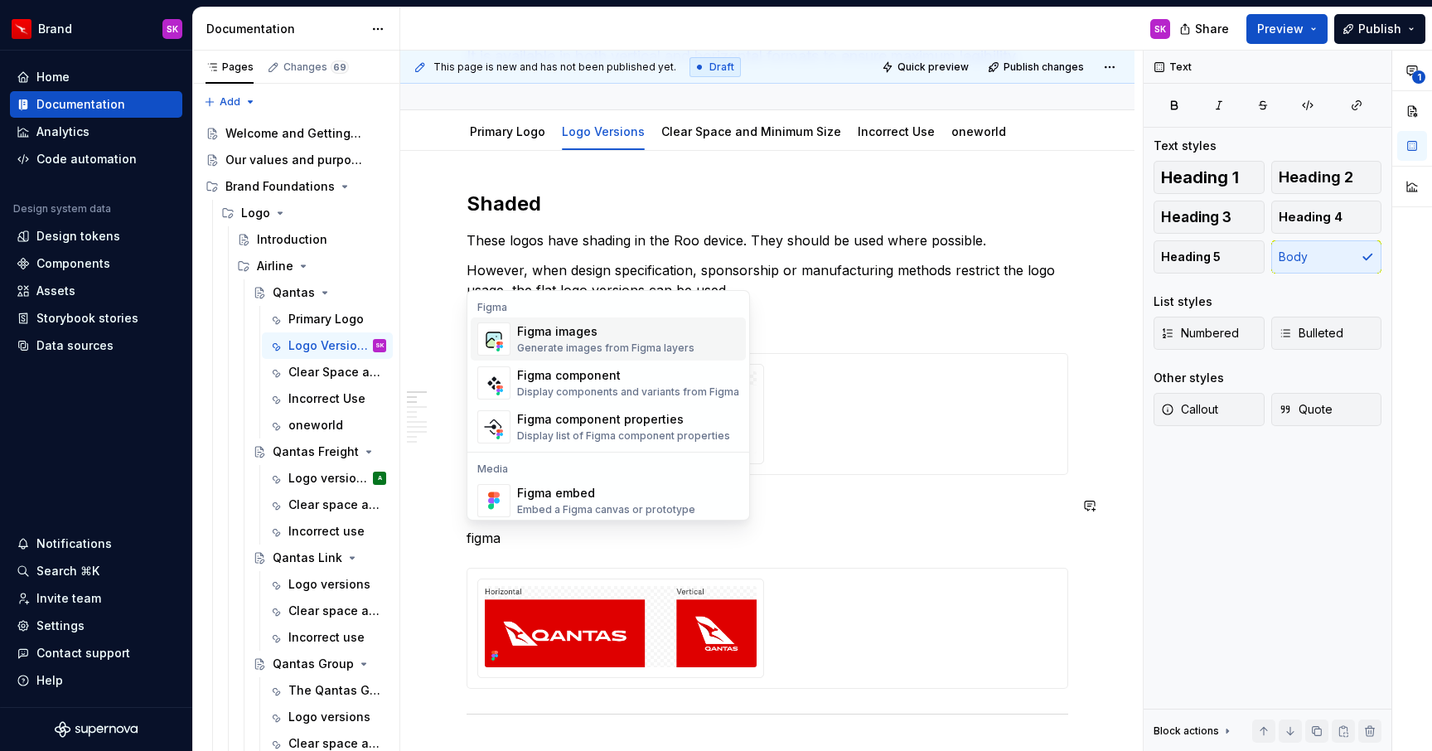
click at [580, 346] on div "Generate images from Figma layers" at bounding box center [605, 347] width 177 height 13
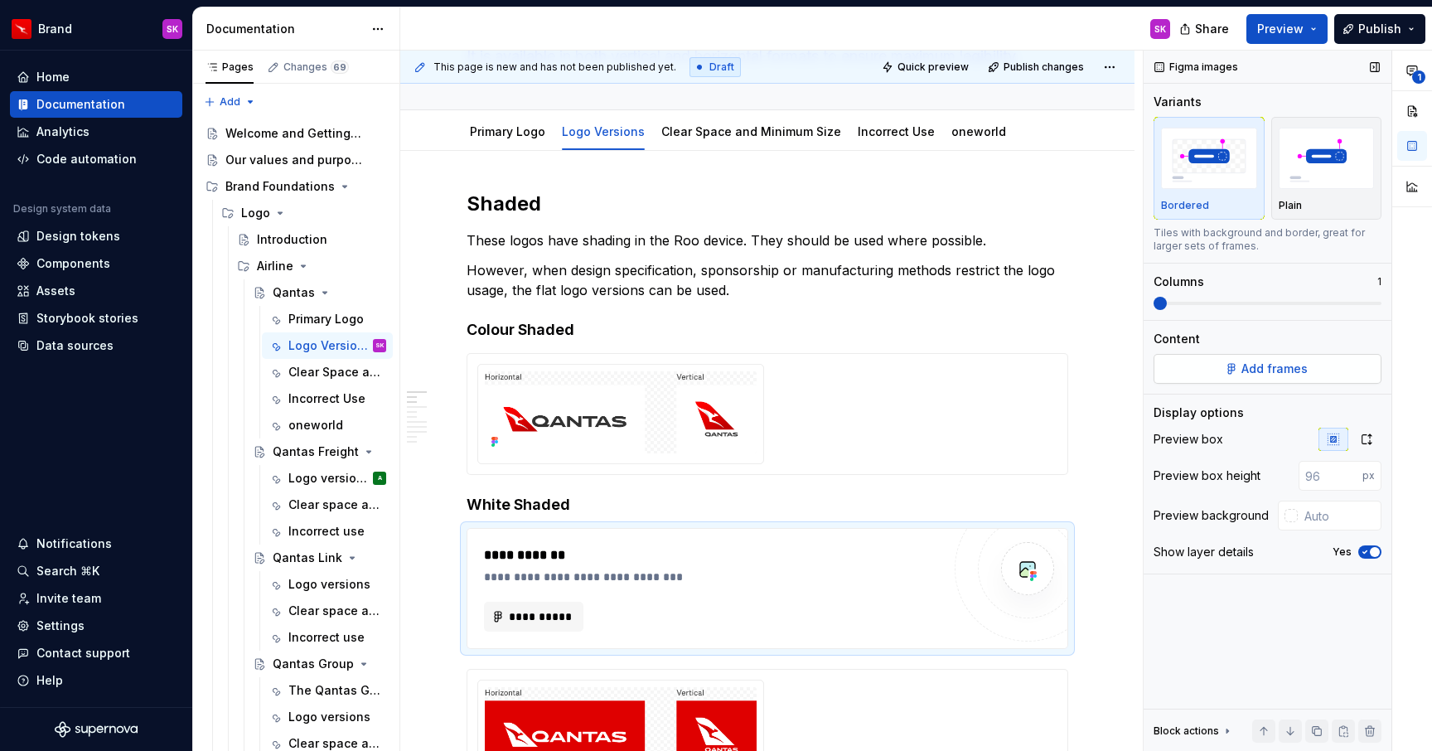
click at [1210, 368] on button "Add frames" at bounding box center [1268, 369] width 228 height 30
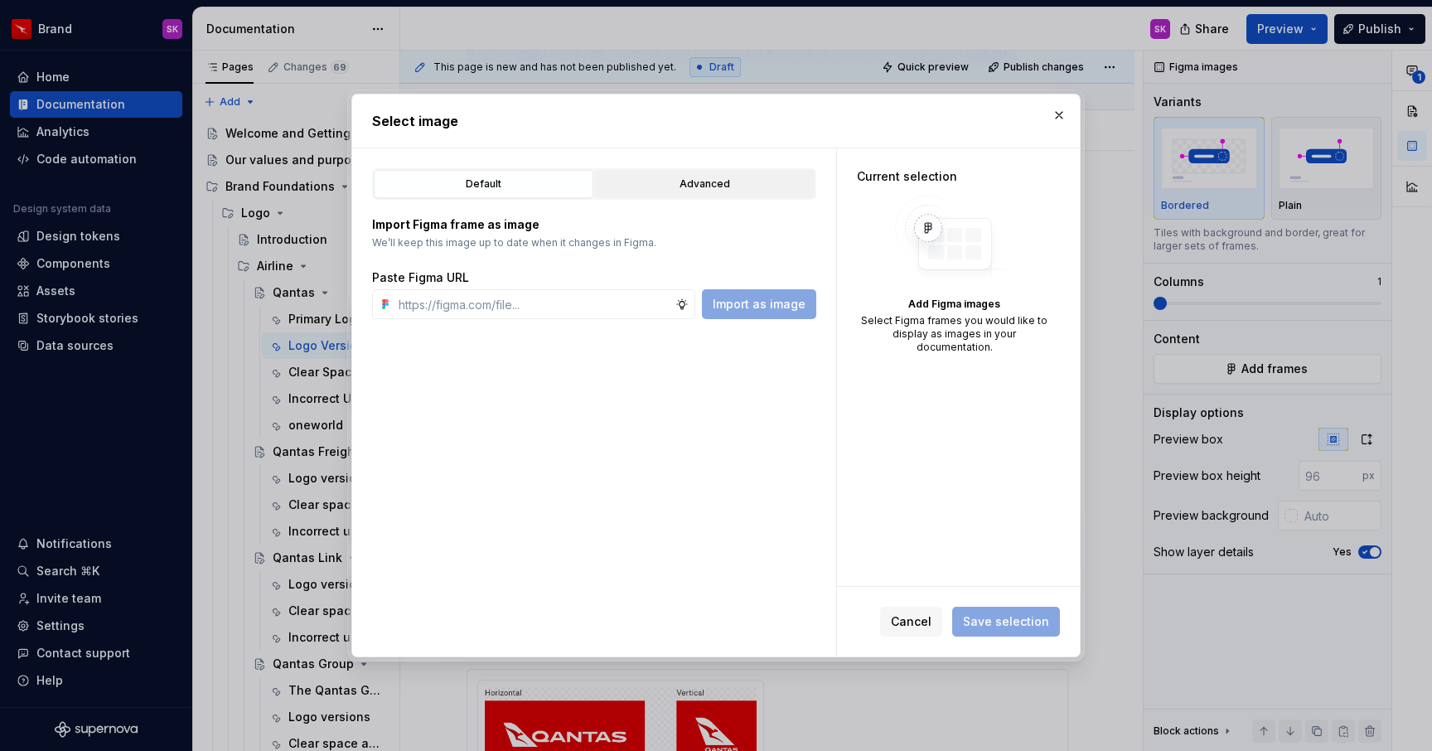
click at [694, 186] on div "Advanced" at bounding box center [705, 184] width 208 height 17
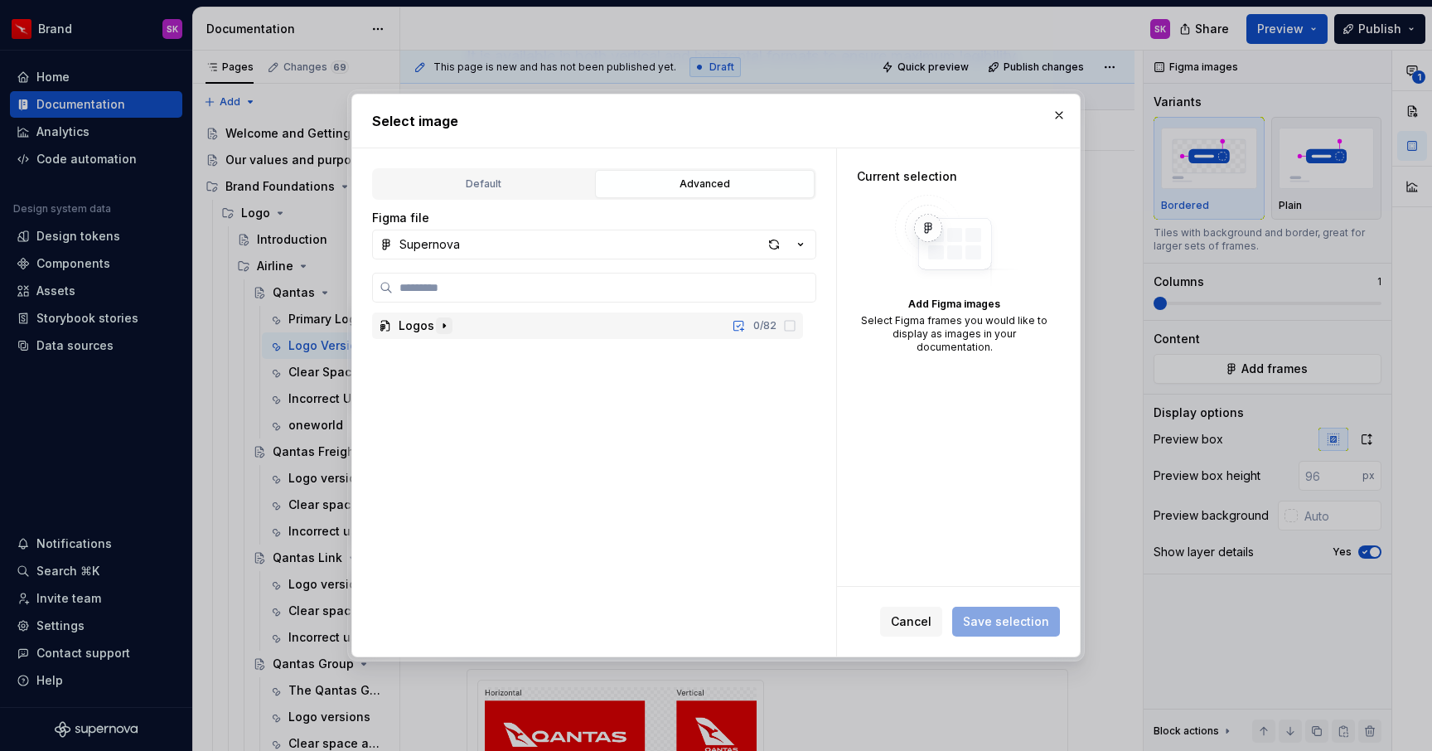
click at [441, 325] on icon "button" at bounding box center [444, 325] width 13 height 13
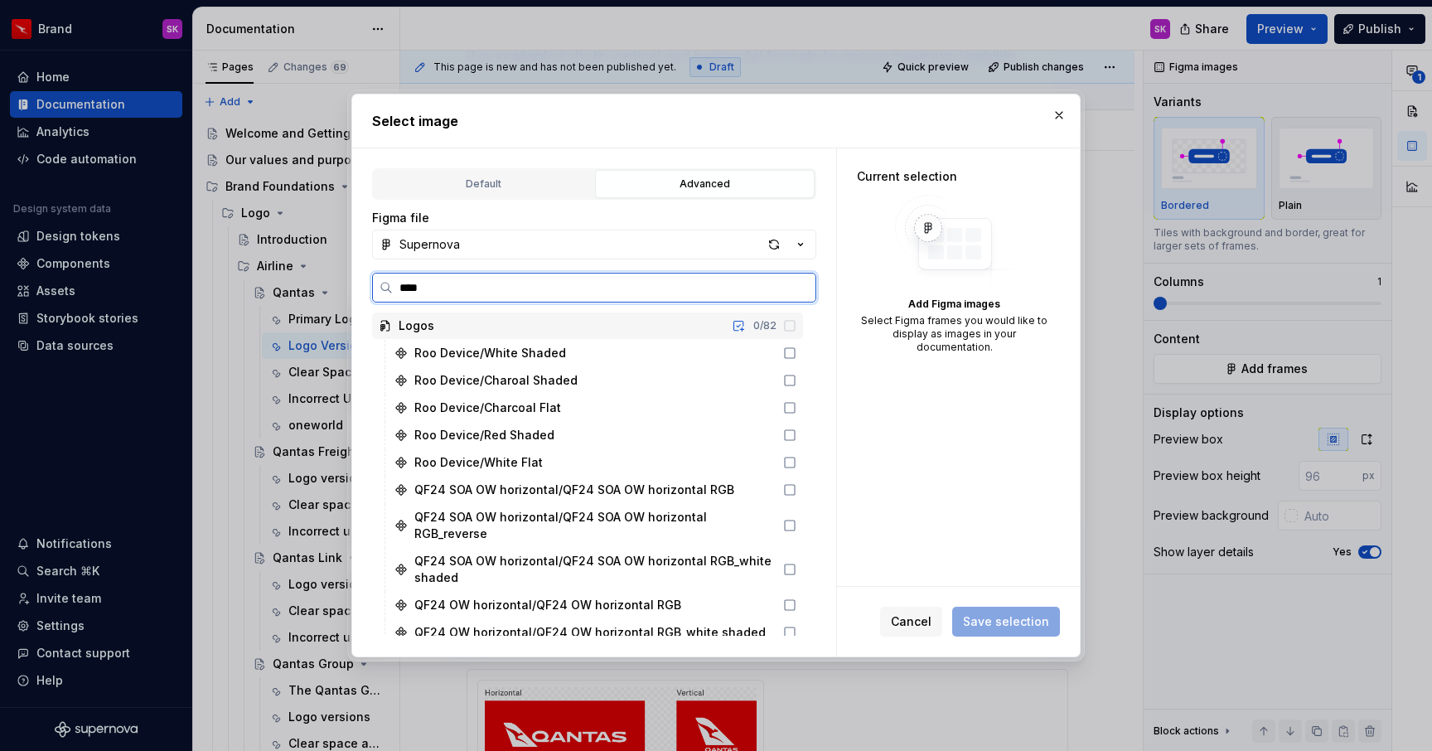
type input "*****"
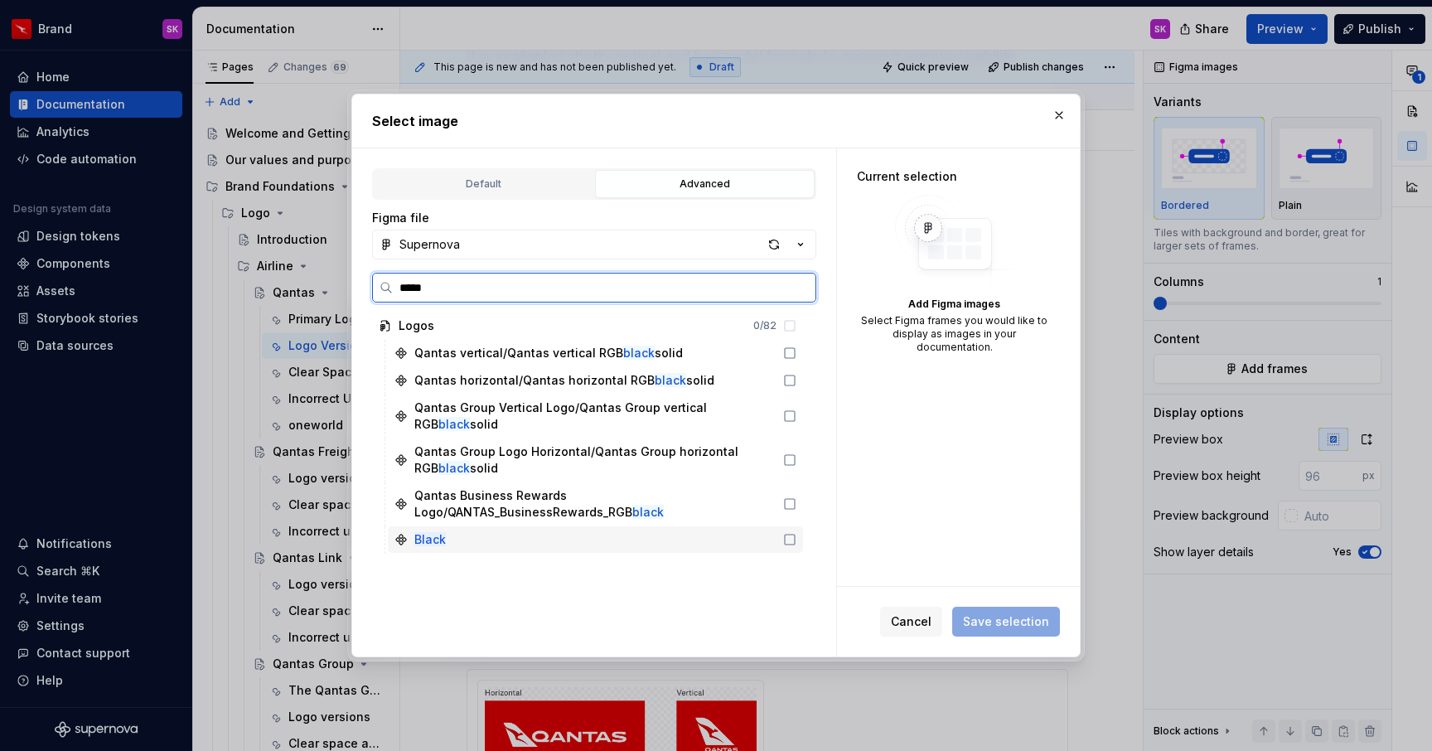
click at [430, 532] on mark "Black" at bounding box center [429, 539] width 31 height 14
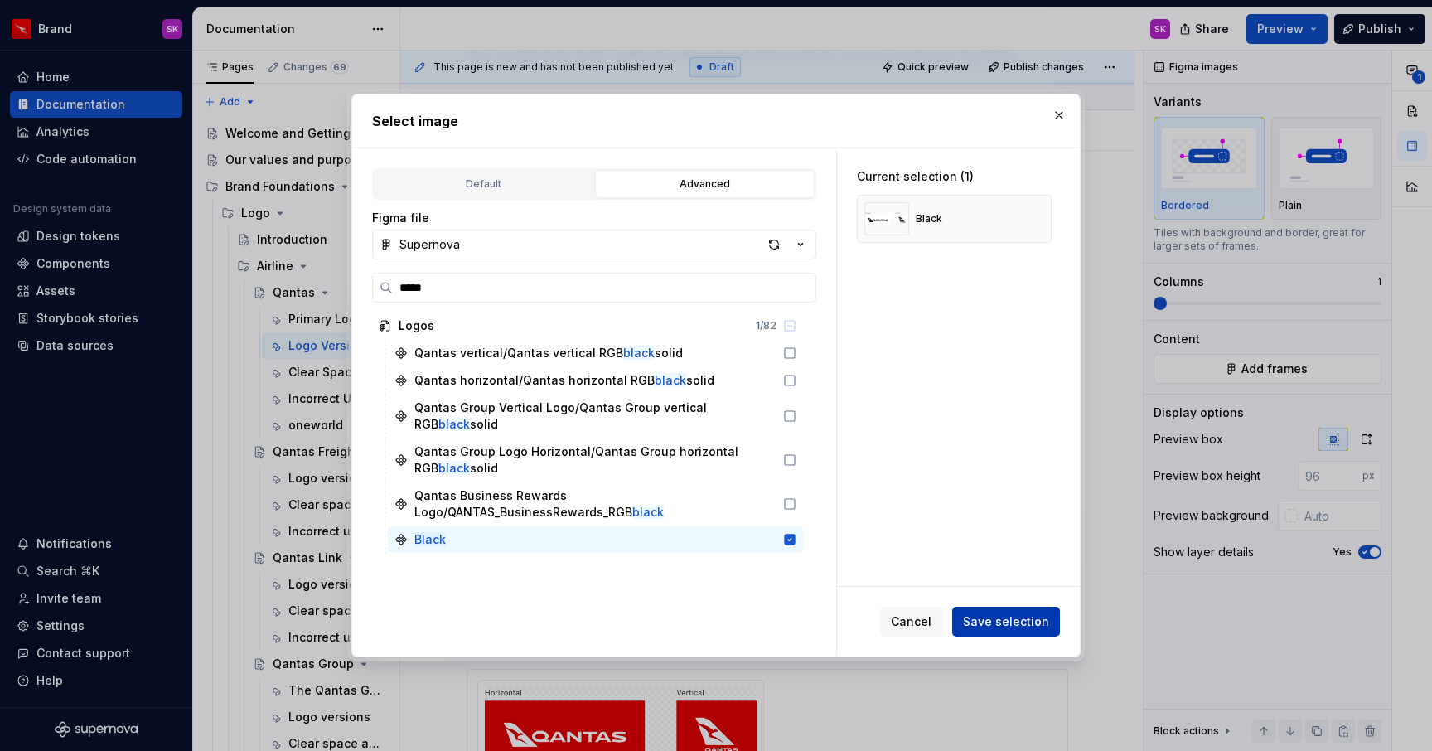
click at [1012, 627] on span "Save selection" at bounding box center [1006, 621] width 86 height 17
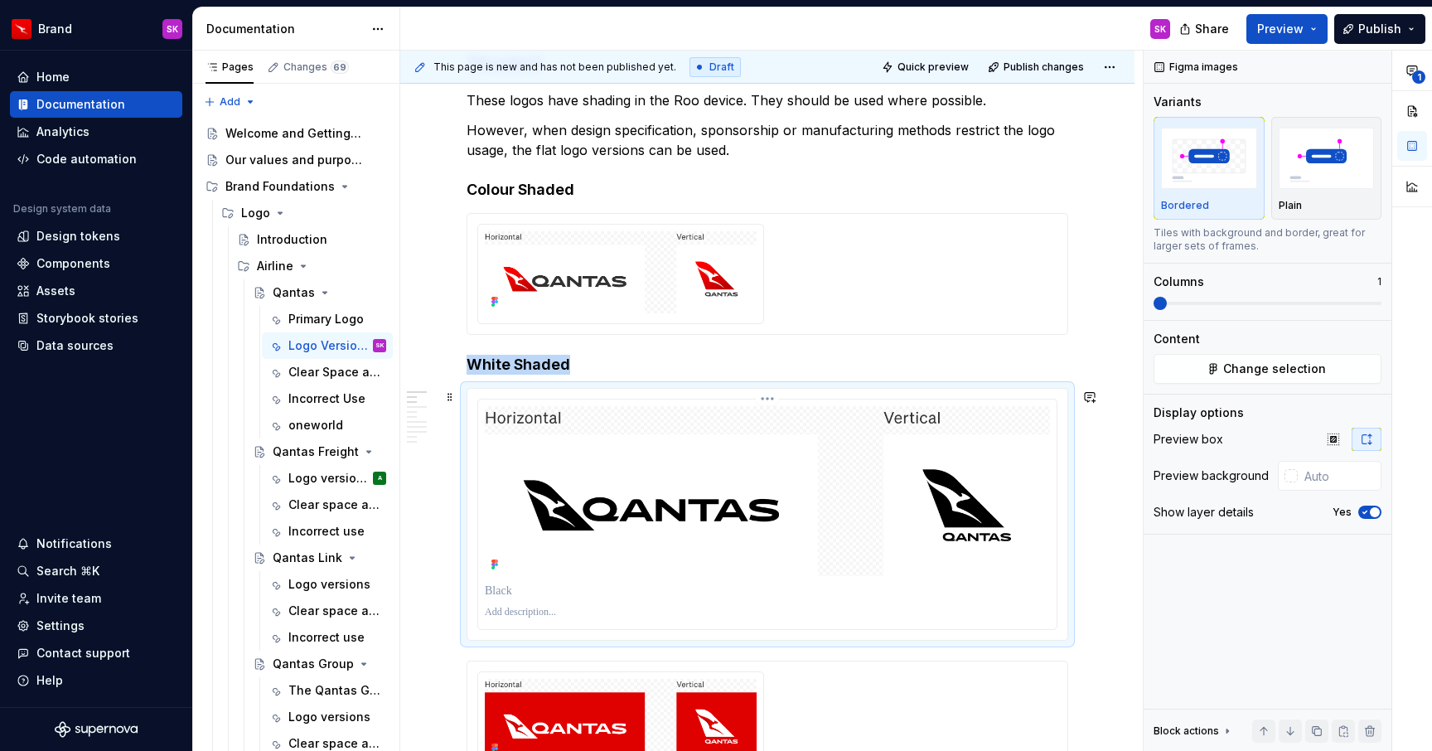
scroll to position [307, 0]
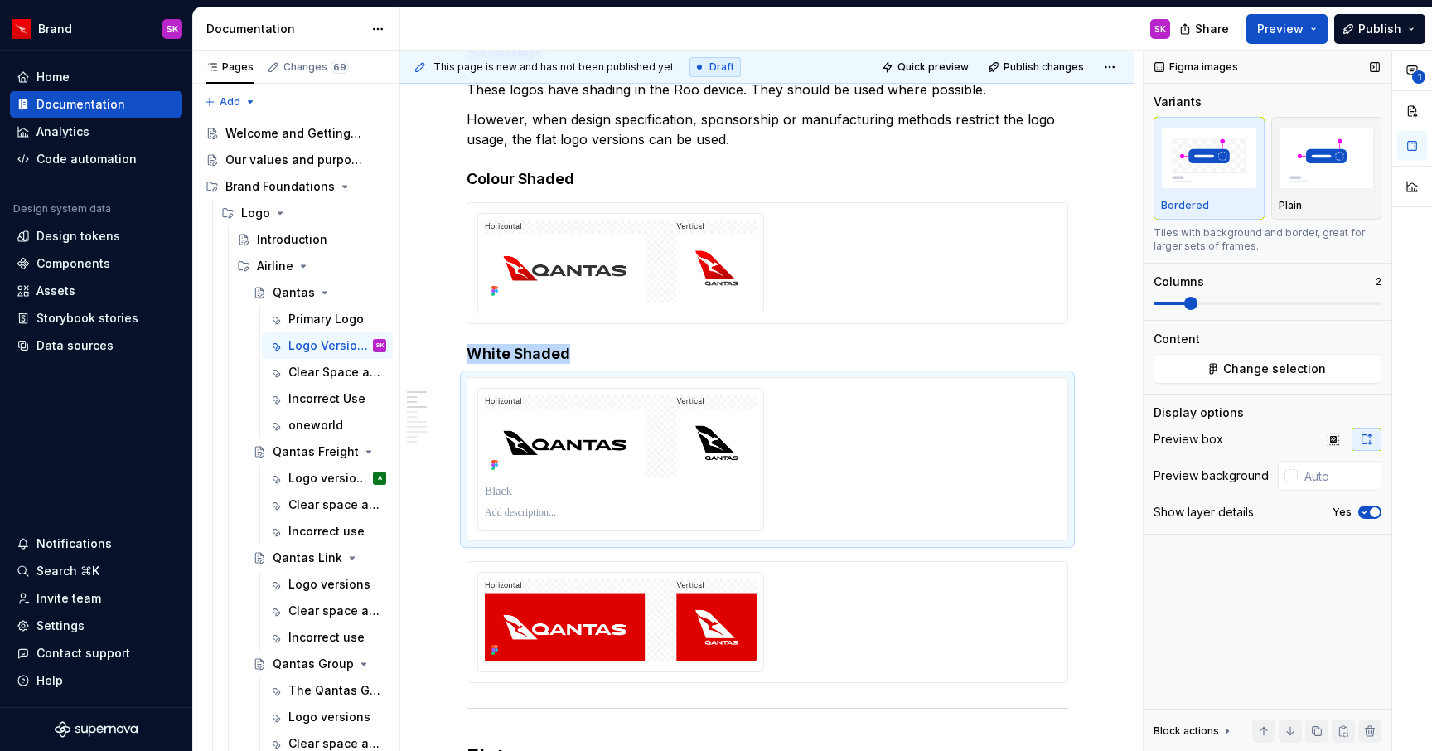
click at [1184, 304] on span at bounding box center [1190, 303] width 13 height 13
click at [1372, 514] on span "button" at bounding box center [1375, 512] width 10 height 10
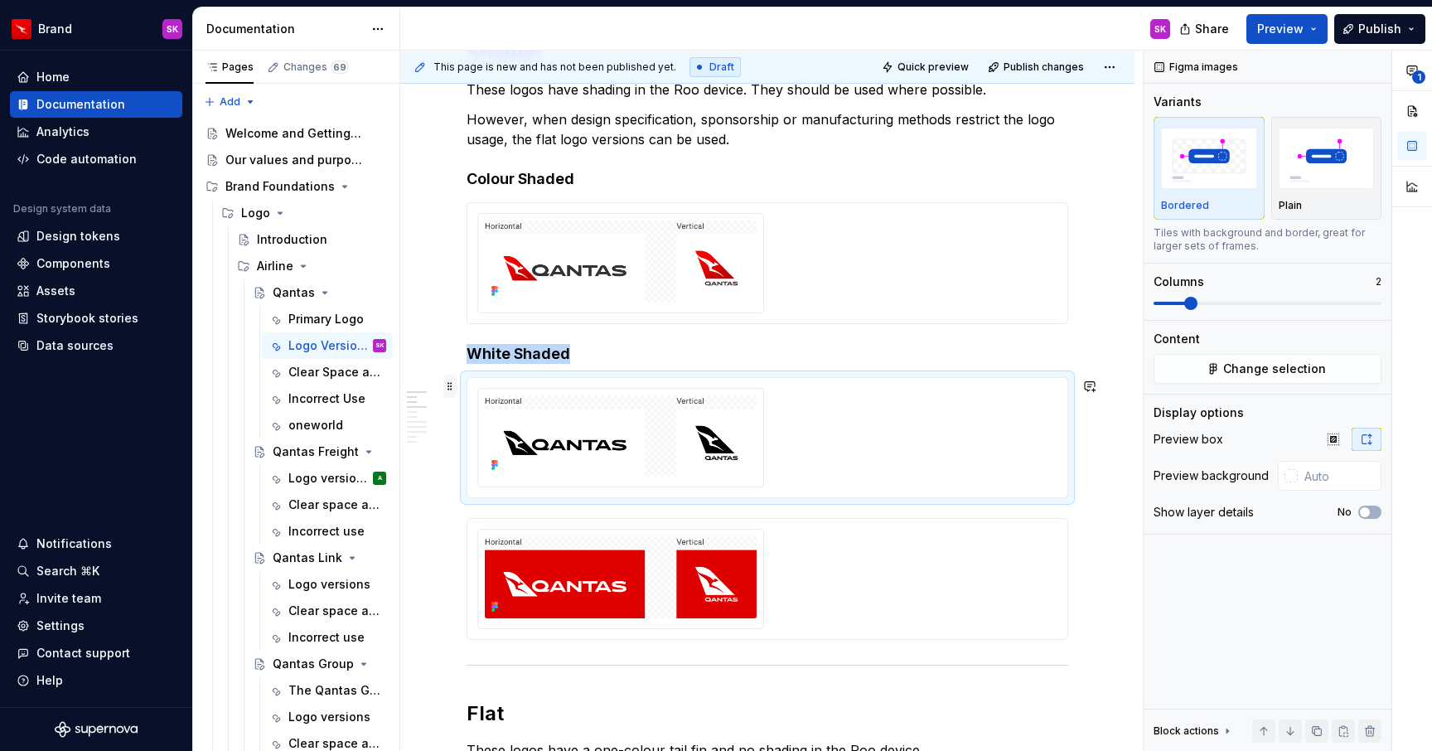
click at [448, 385] on span at bounding box center [449, 386] width 13 height 23
click at [490, 526] on div "Delete" at bounding box center [528, 533] width 108 height 17
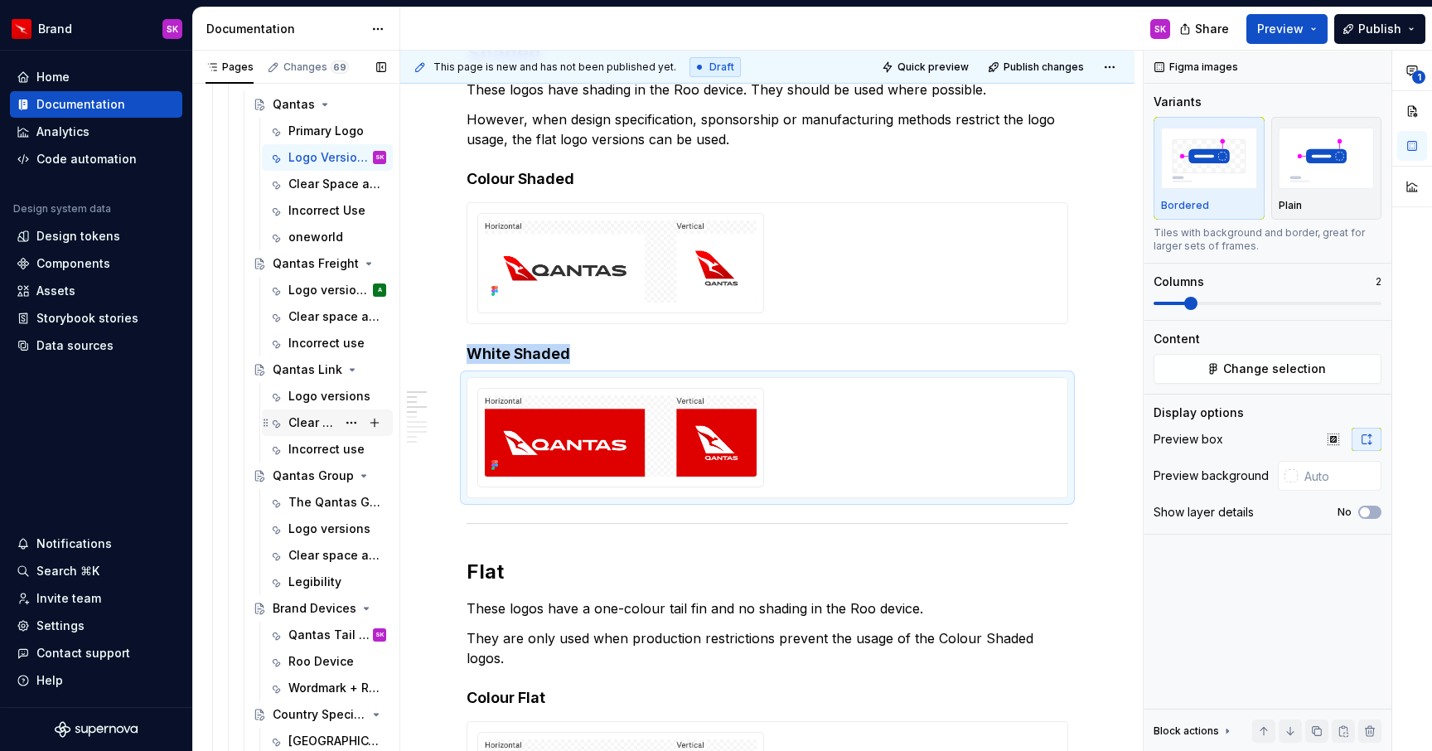
scroll to position [201, 0]
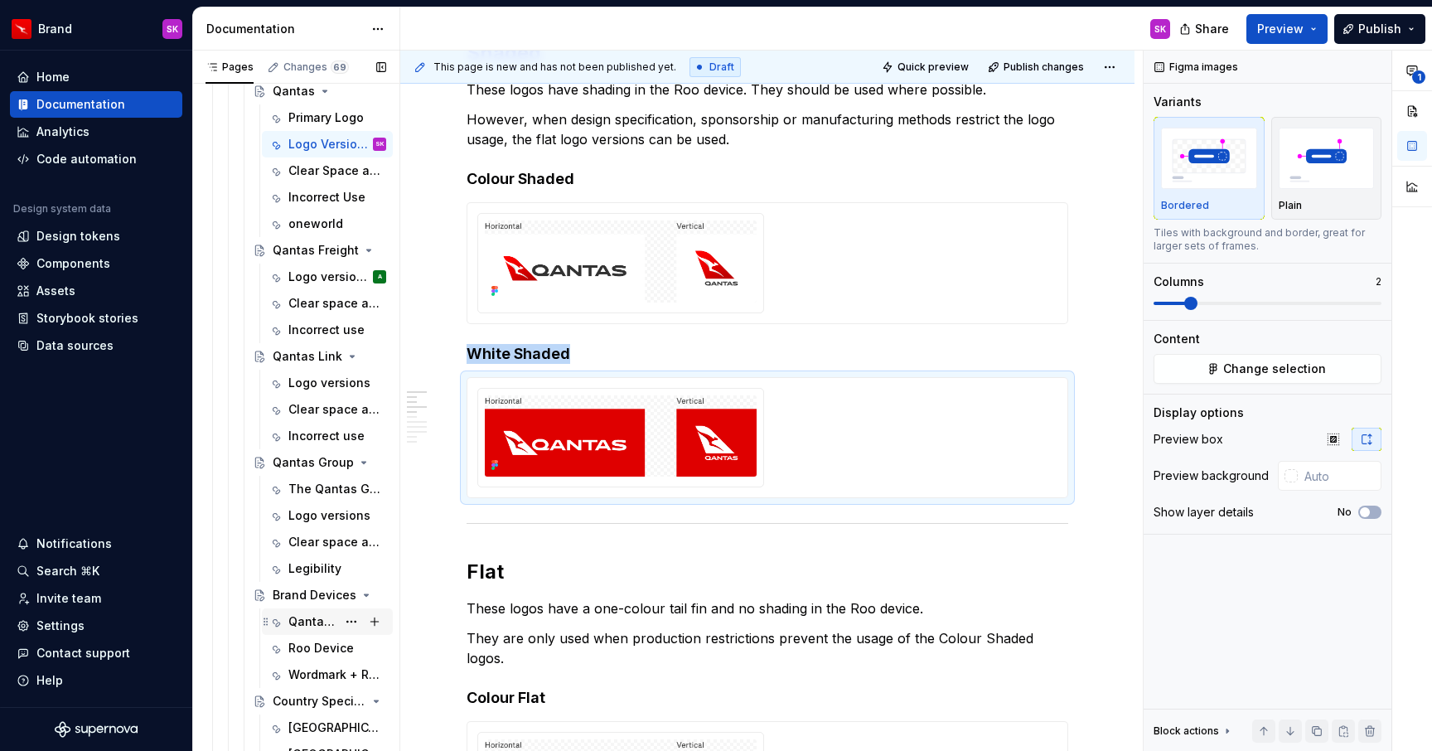
click at [311, 622] on div "Qantas Tail Fin" at bounding box center [312, 621] width 48 height 17
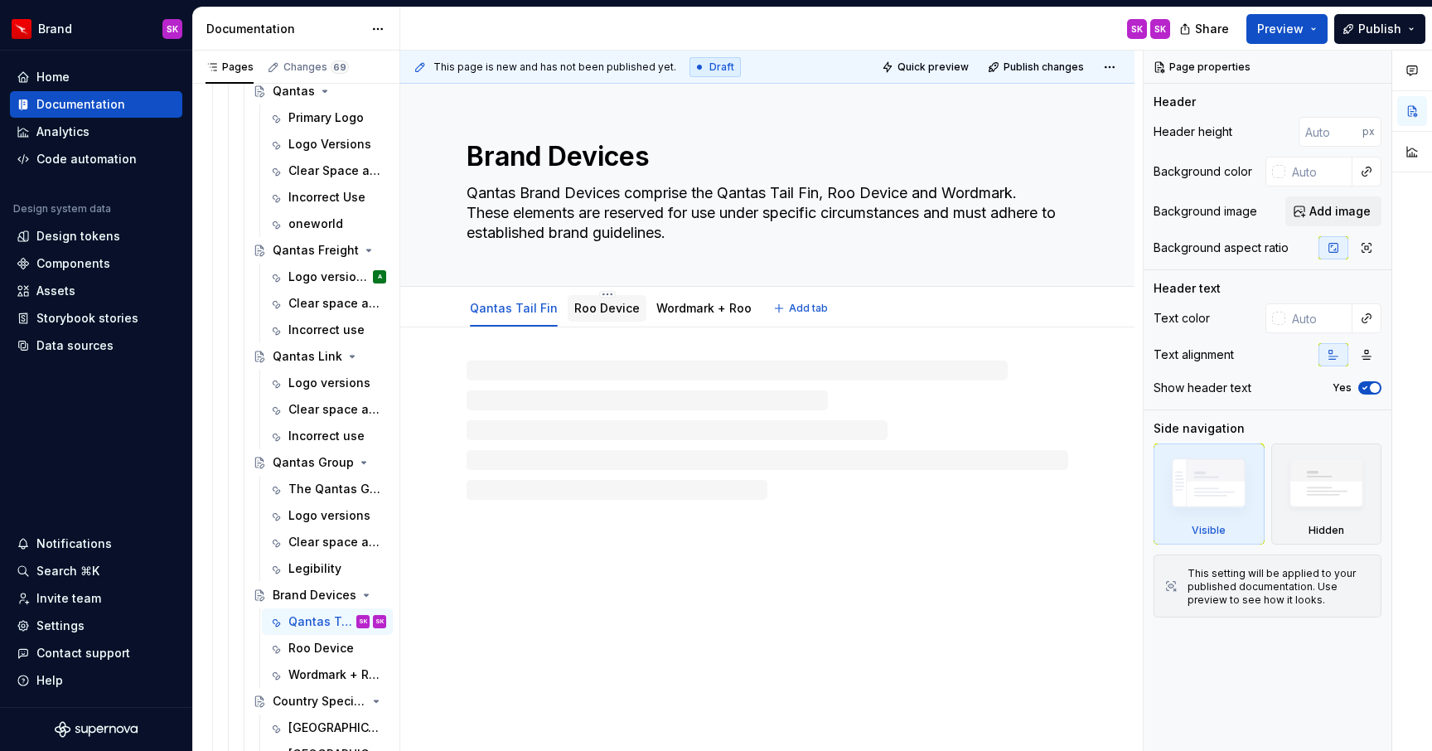
click at [603, 308] on link "Roo Device" at bounding box center [606, 308] width 65 height 14
type textarea "*"
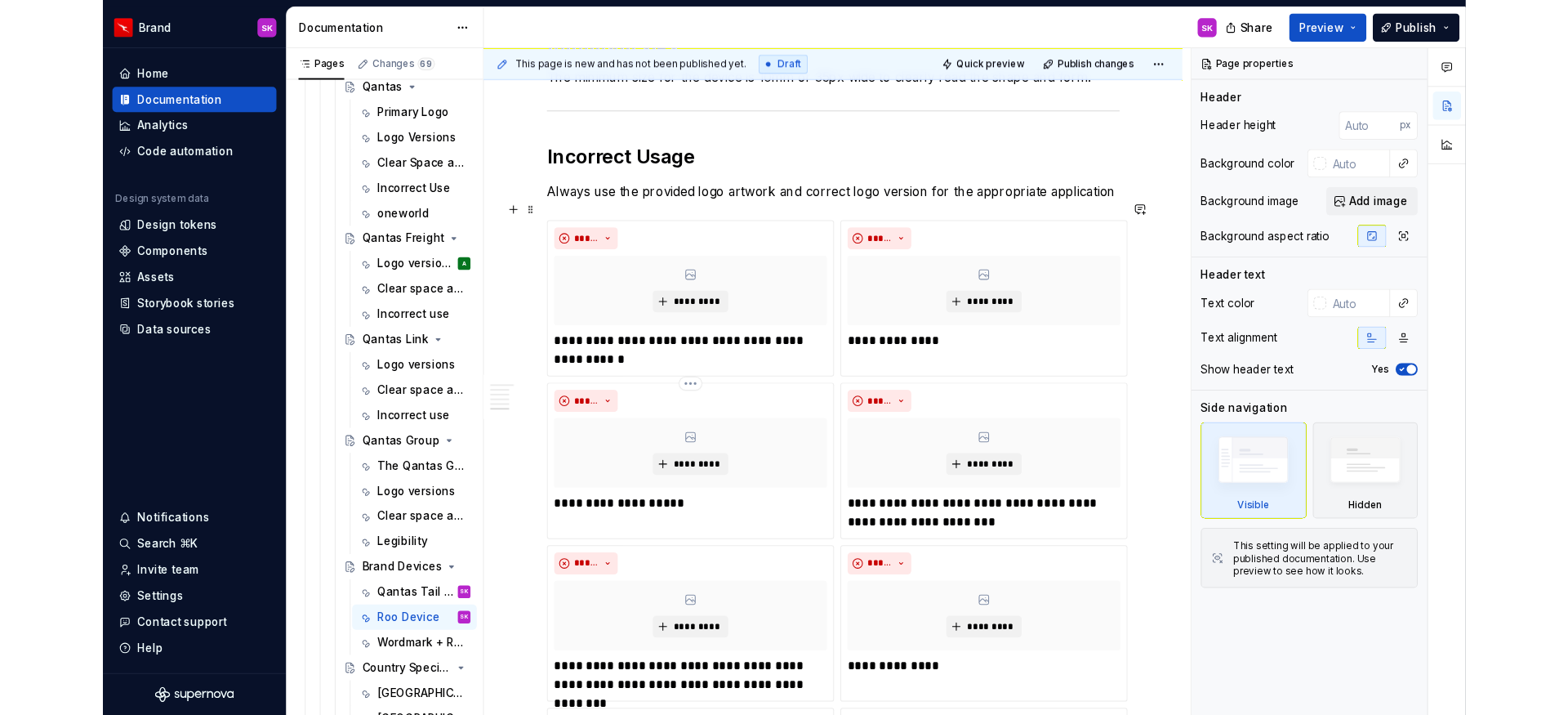
scroll to position [1065, 0]
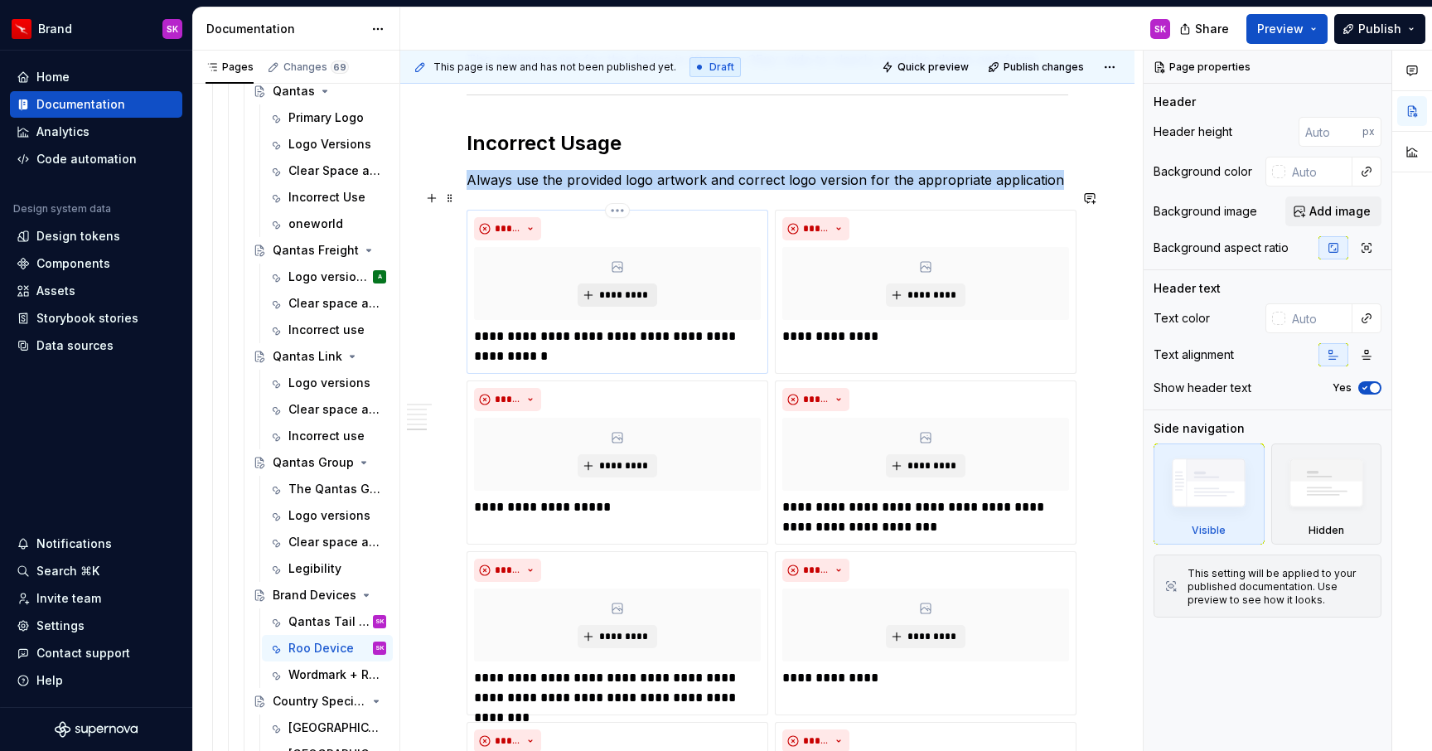
click at [612, 288] on span "*********" at bounding box center [623, 294] width 51 height 13
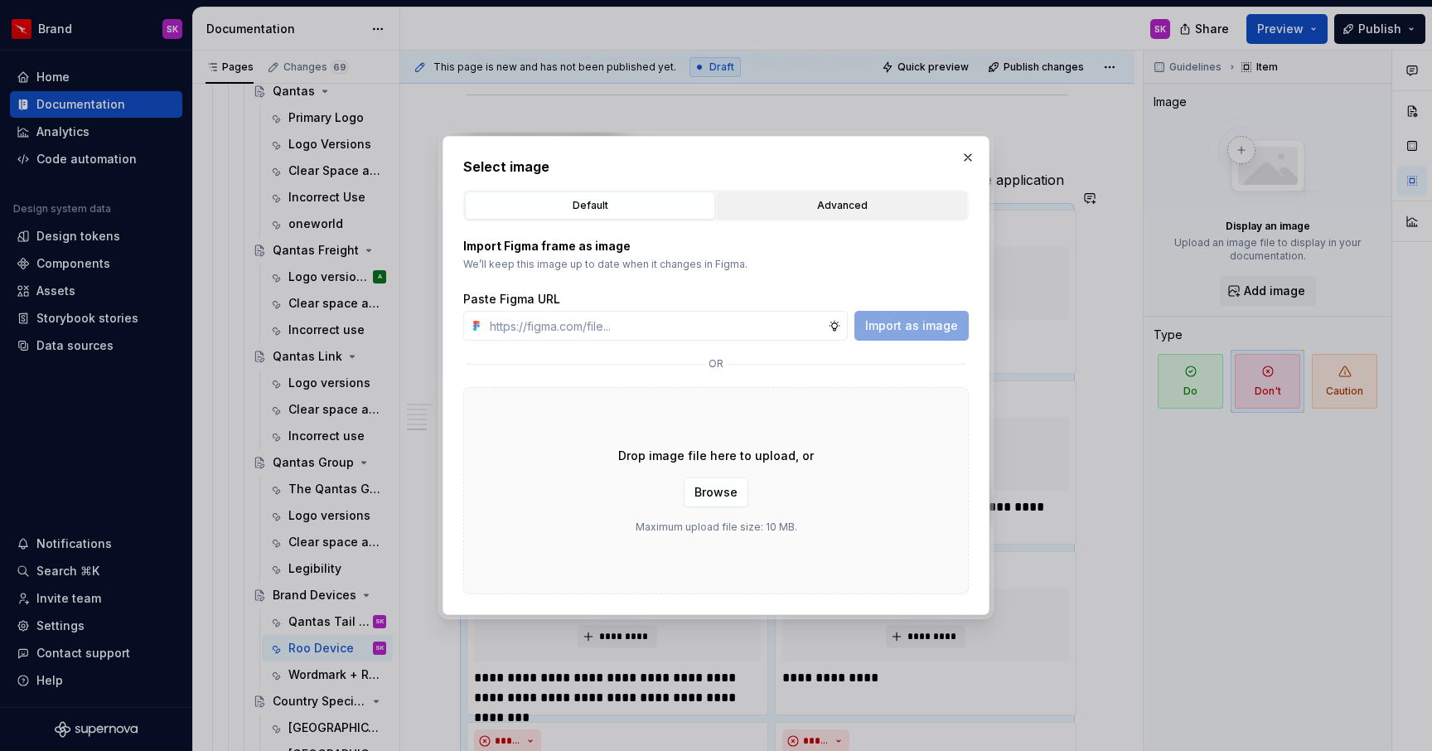
click at [816, 207] on div "Advanced" at bounding box center [842, 205] width 239 height 17
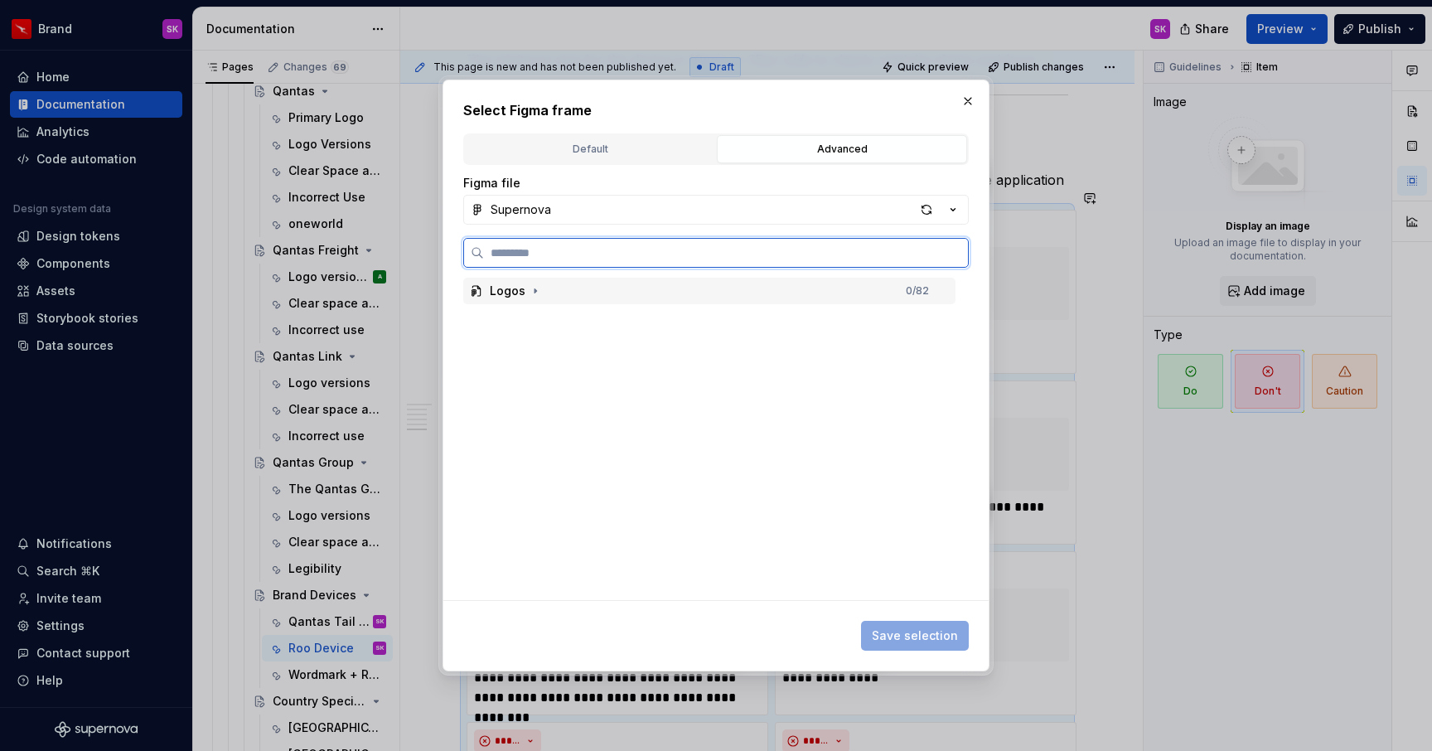
click at [516, 293] on div "Logos" at bounding box center [508, 291] width 36 height 17
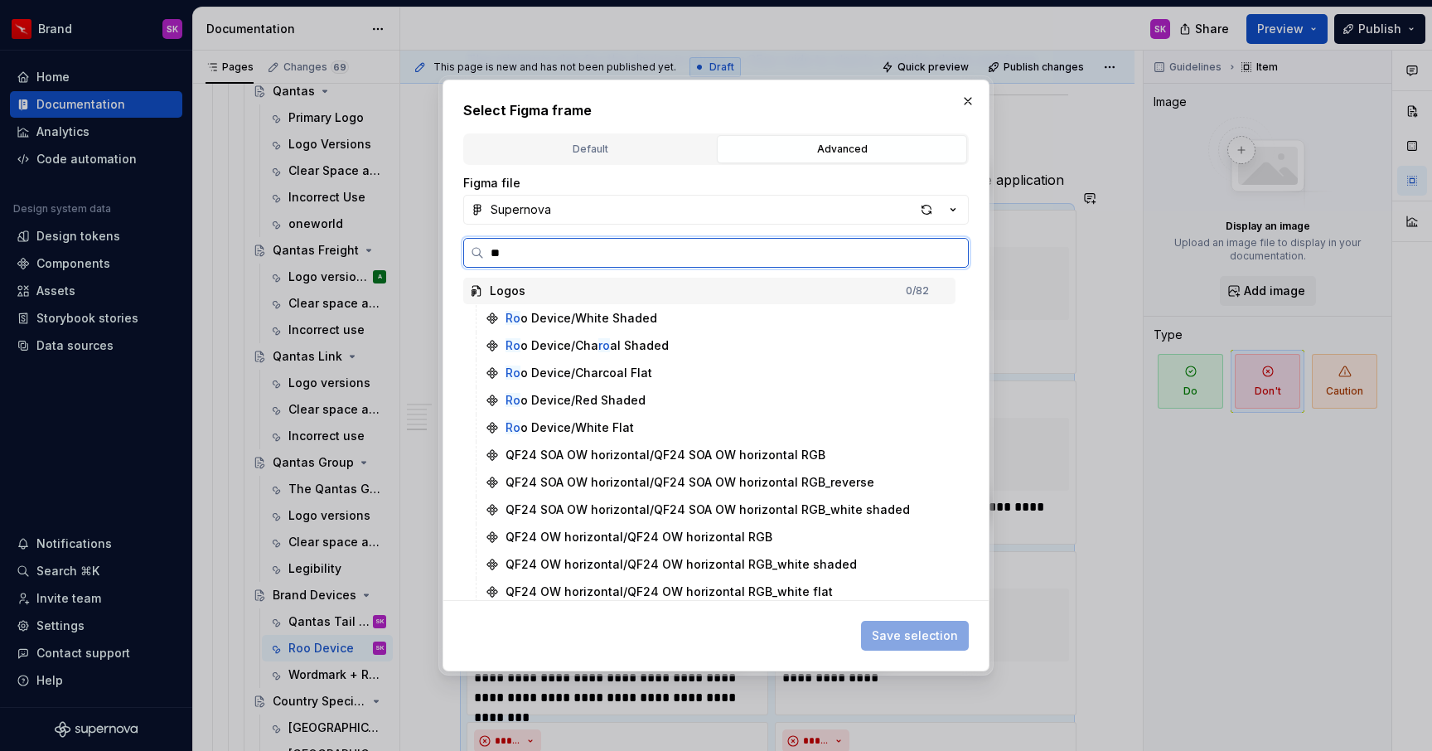
type input "***"
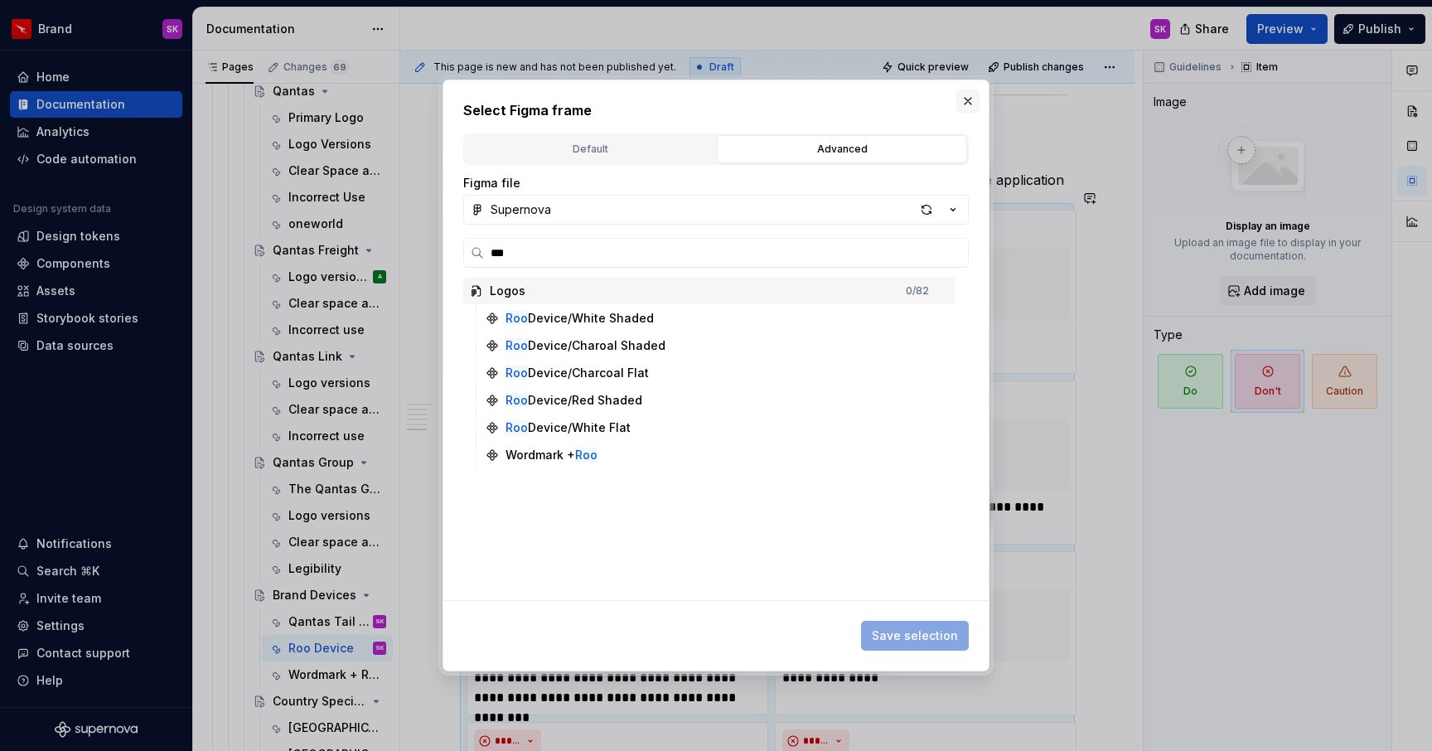
click at [970, 94] on button "button" at bounding box center [967, 101] width 23 height 23
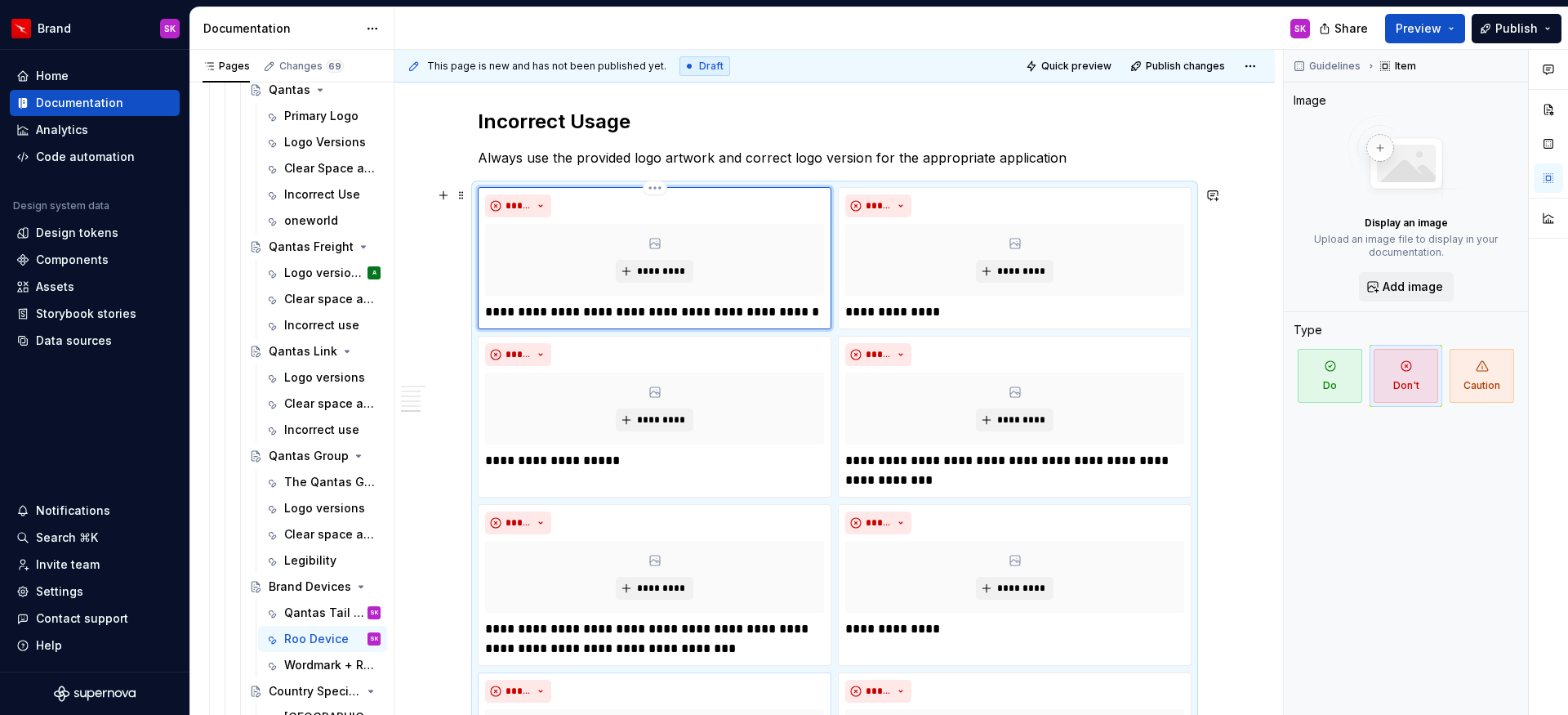
type textarea "*"
